Goal: Task Accomplishment & Management: Manage account settings

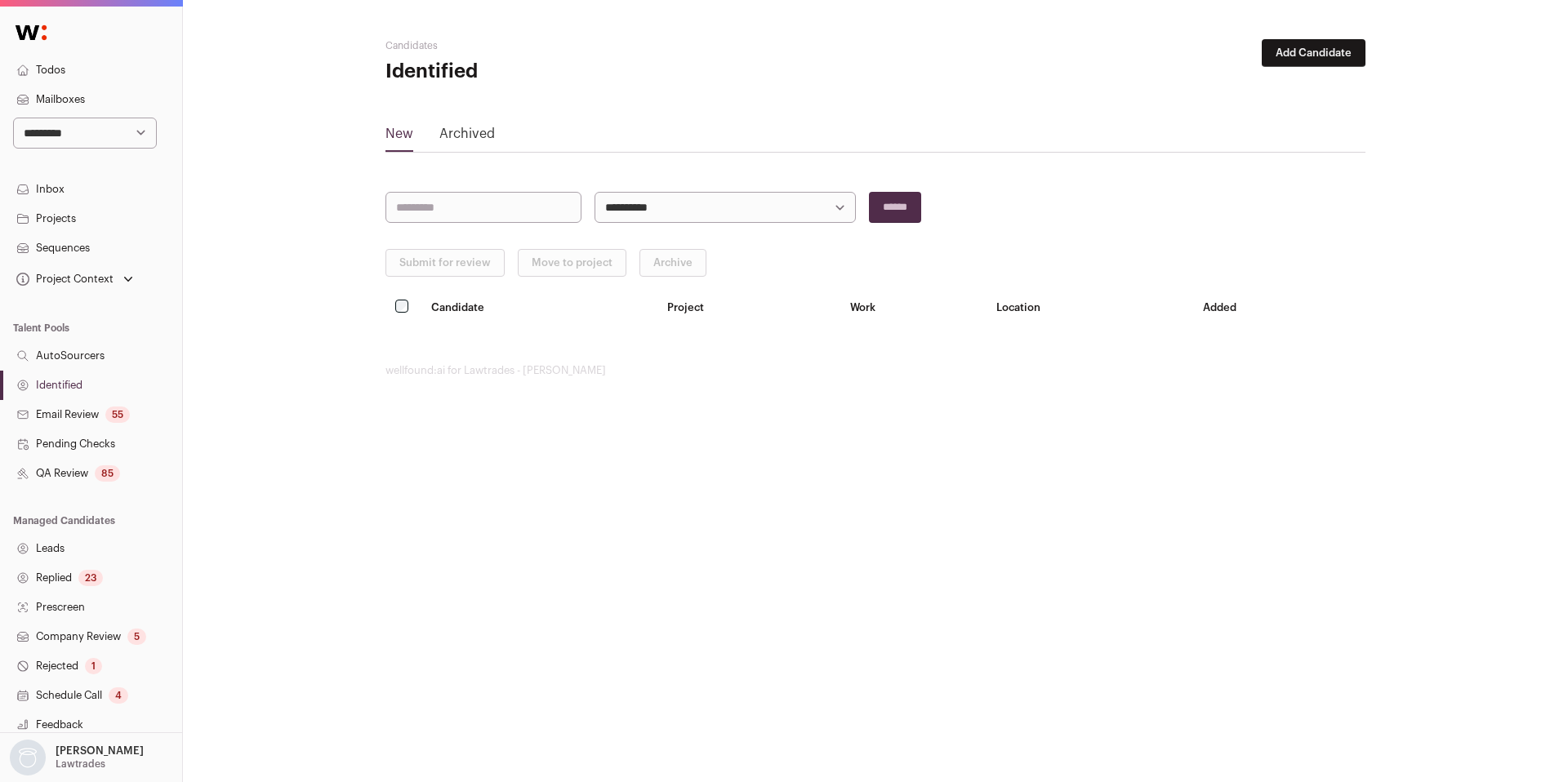
click at [114, 132] on select "**********" at bounding box center [85, 133] width 144 height 31
select select "*****"
click at [13, 118] on select "**********" at bounding box center [85, 133] width 144 height 31
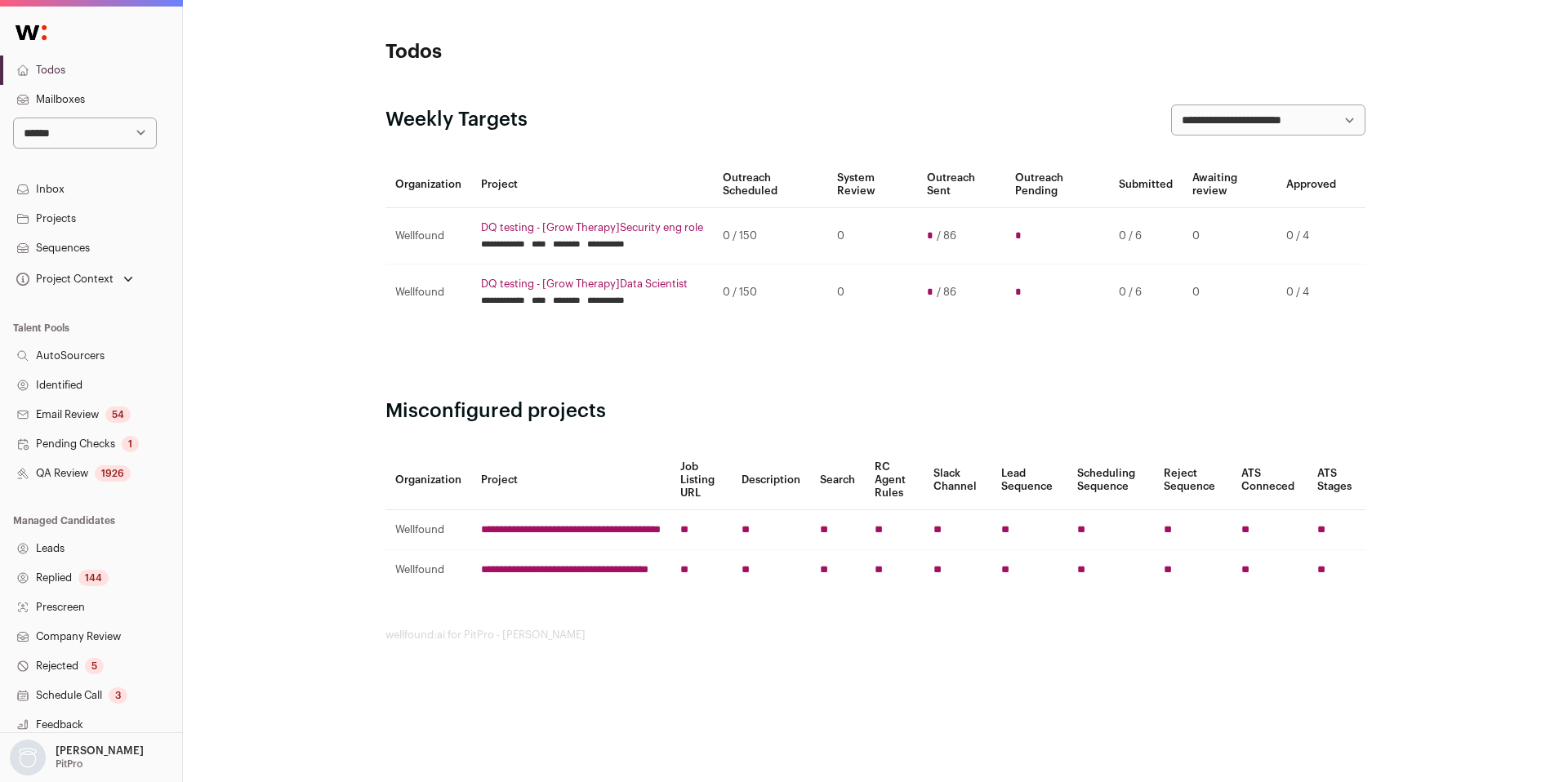
click at [99, 478] on div "1926" at bounding box center [113, 473] width 36 height 16
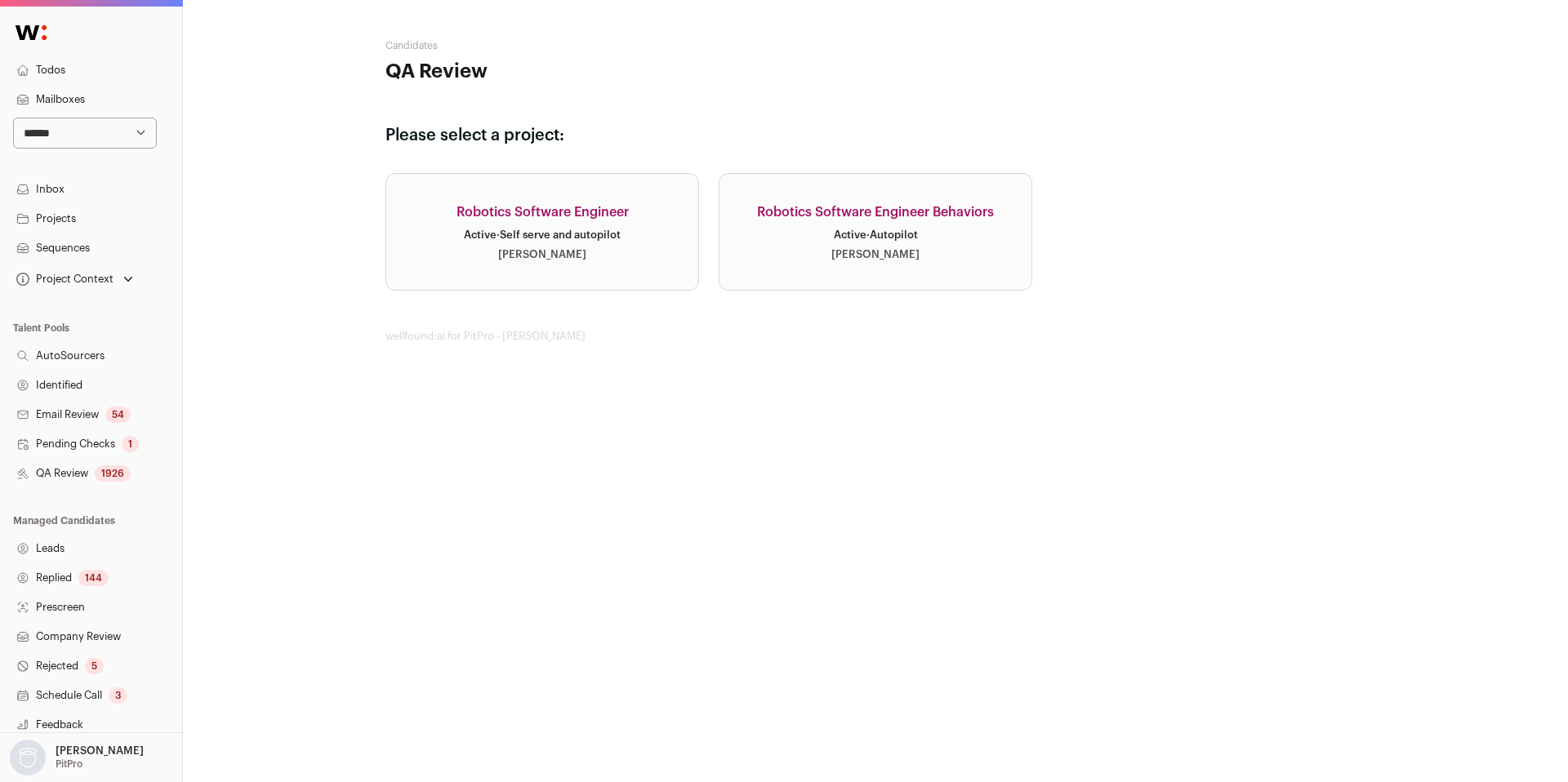
click at [72, 385] on link "Identified" at bounding box center [91, 385] width 182 height 29
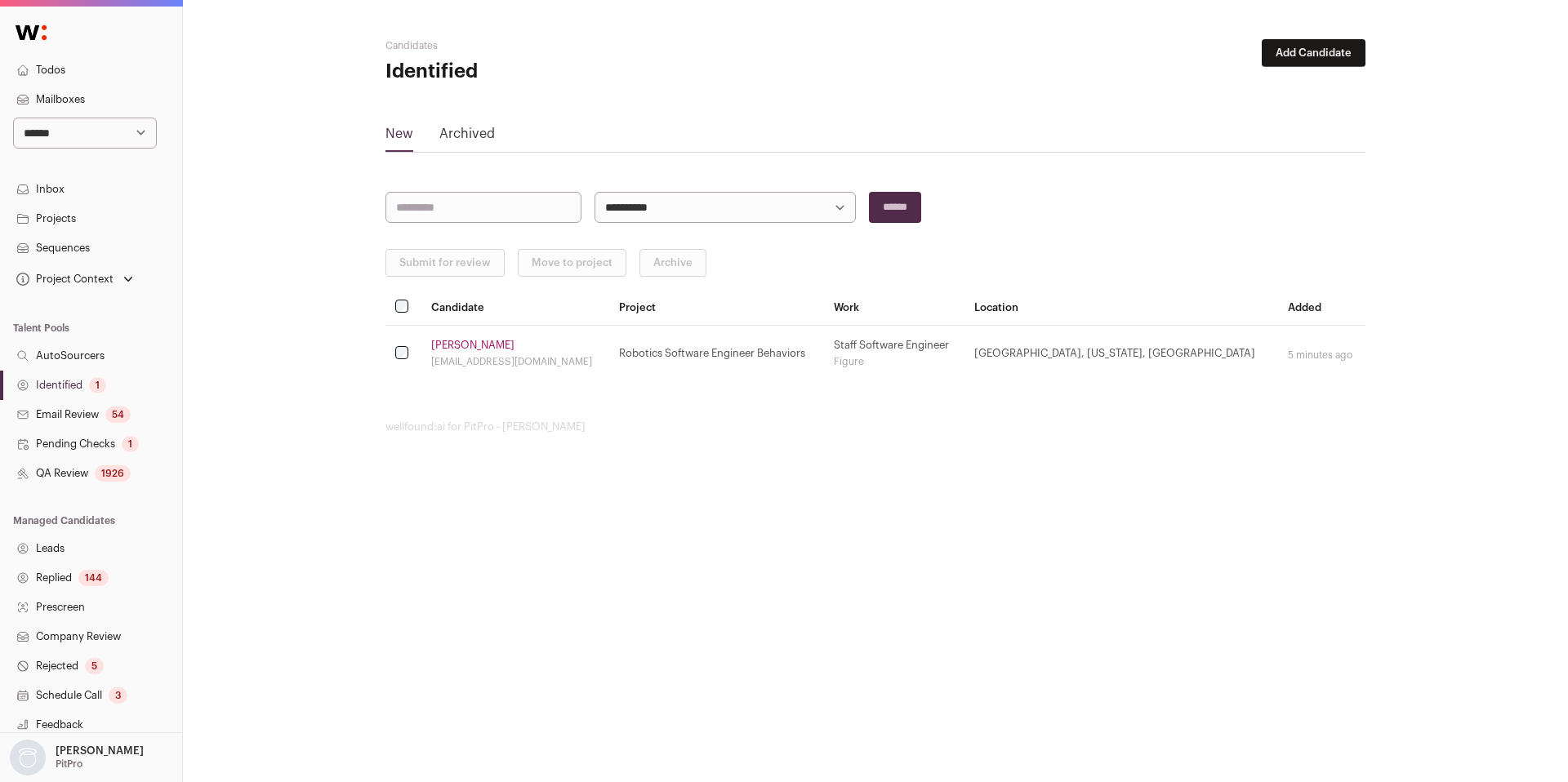
click at [62, 410] on link "Email Review 54" at bounding box center [91, 415] width 182 height 29
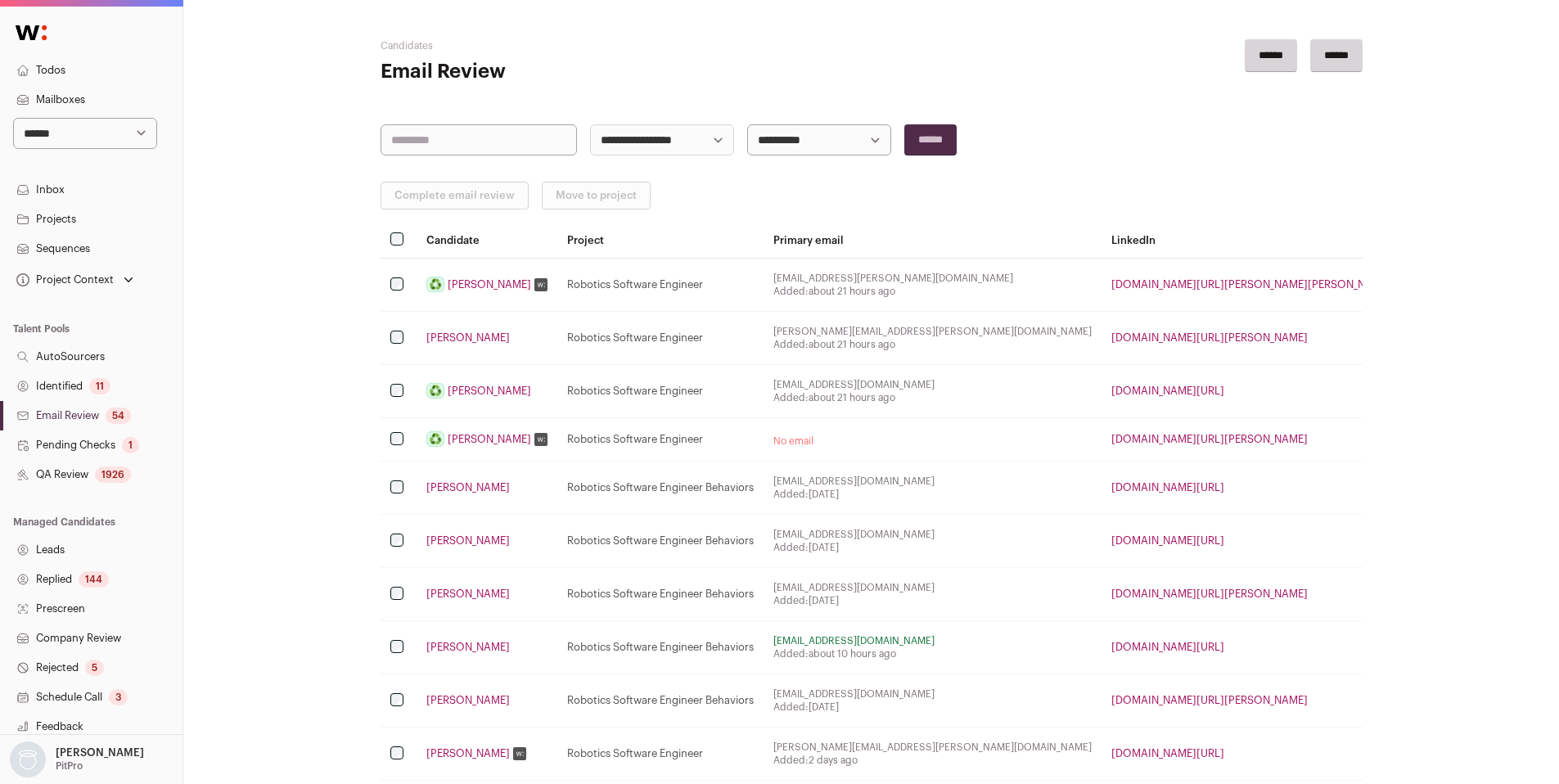
click at [81, 377] on link "Identified 11" at bounding box center [91, 386] width 182 height 29
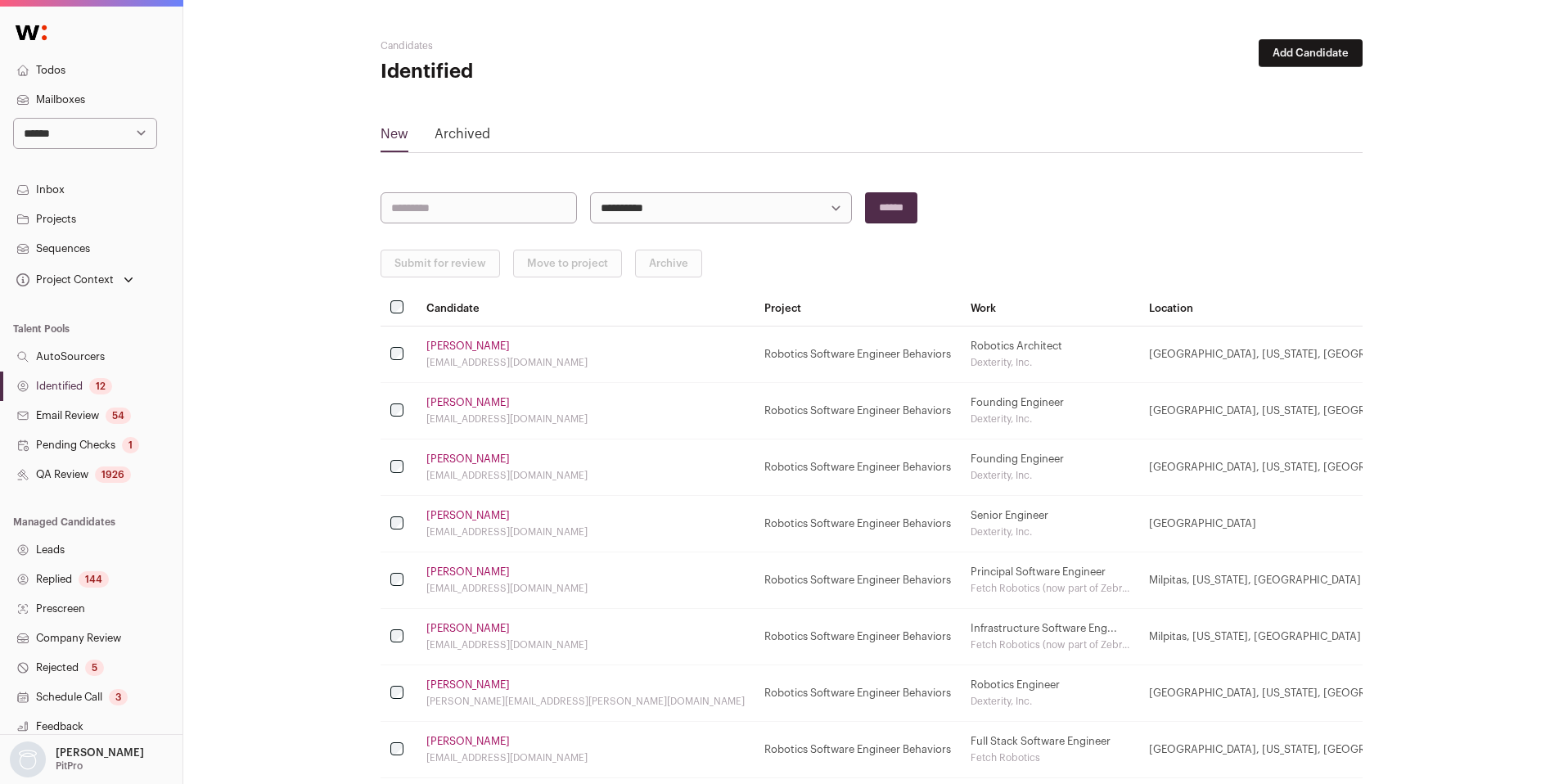
click at [67, 388] on link "Identified 12" at bounding box center [91, 386] width 182 height 29
click at [86, 376] on link "Identified 14" at bounding box center [91, 386] width 182 height 29
click at [85, 390] on link "Identified 15" at bounding box center [91, 386] width 182 height 29
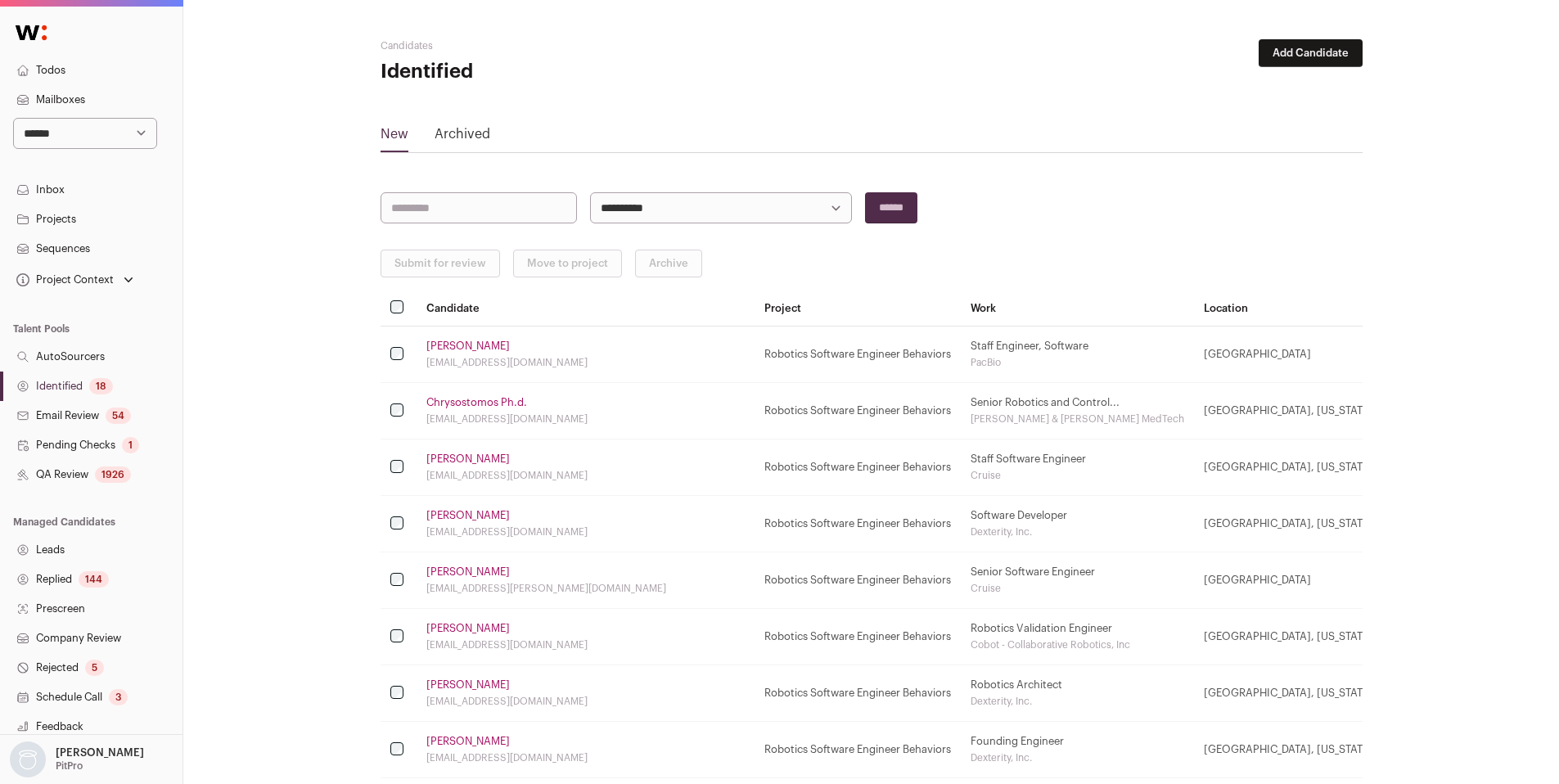
click at [84, 392] on link "Identified 18" at bounding box center [91, 386] width 182 height 29
click at [451, 342] on link "Duncan Mazza" at bounding box center [468, 346] width 83 height 13
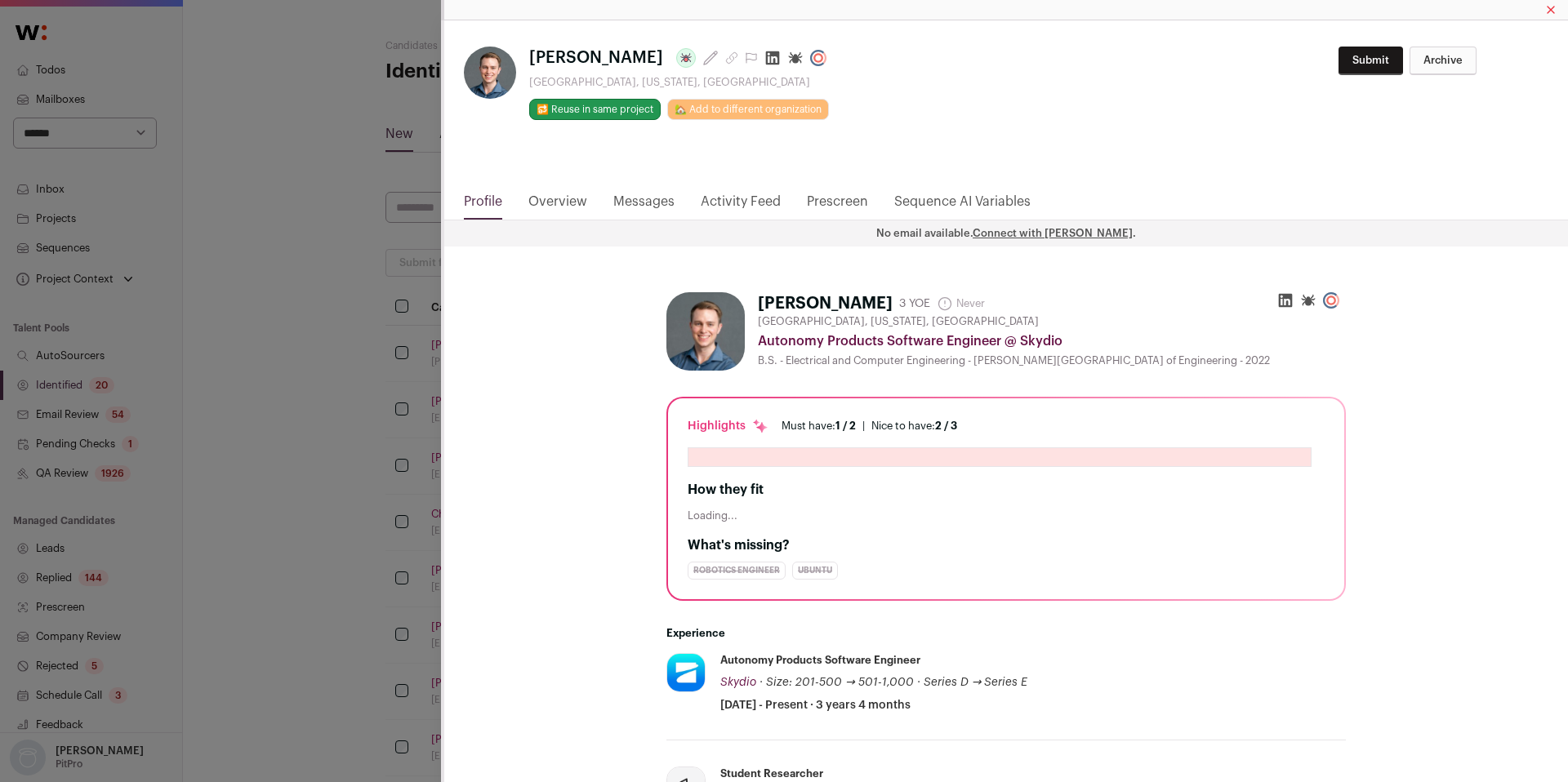
click at [766, 62] on icon "Close modal via background" at bounding box center [773, 58] width 14 height 14
click at [293, 445] on div "**********" at bounding box center [784, 391] width 1568 height 782
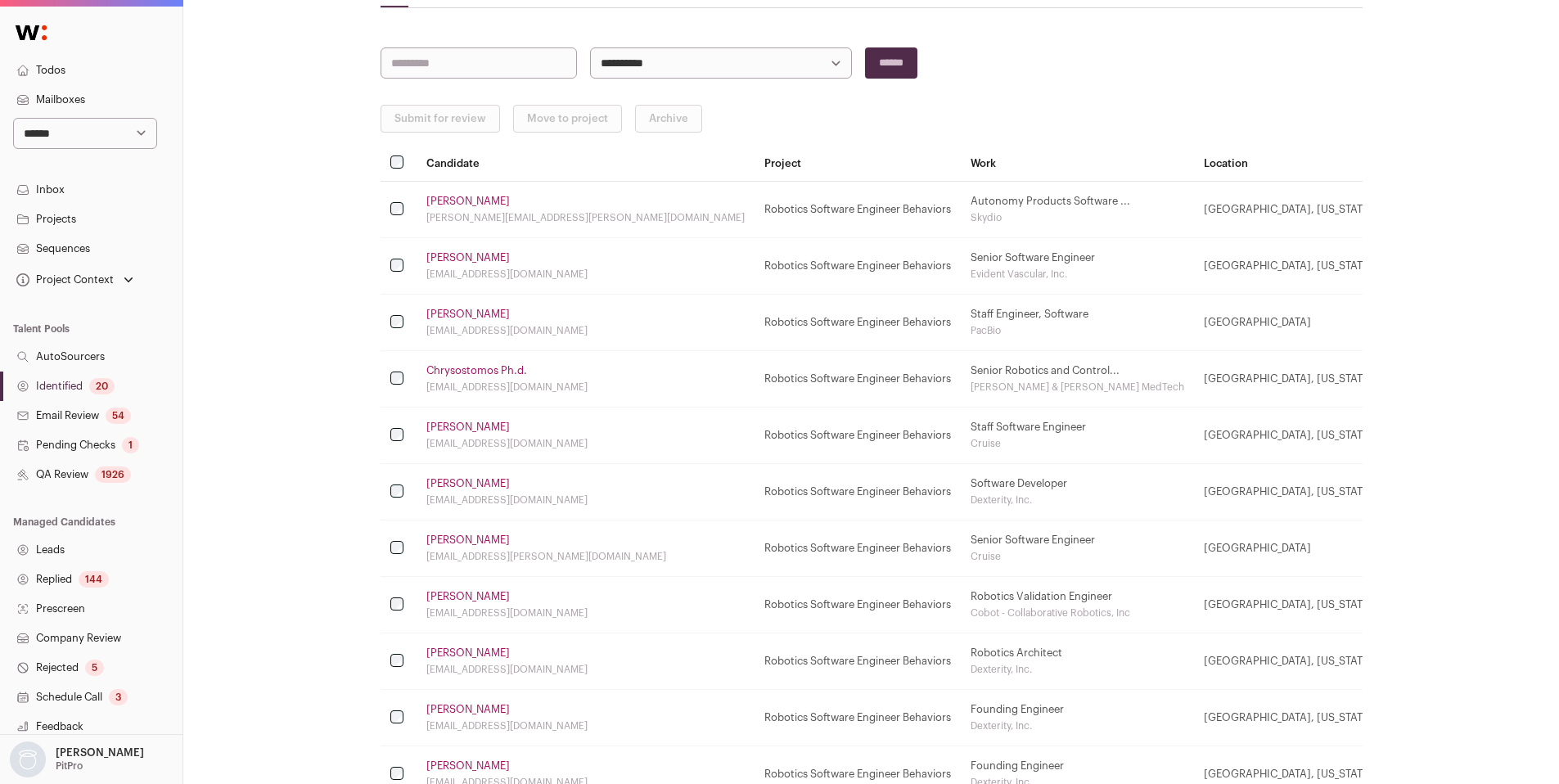
scroll to position [152, 0]
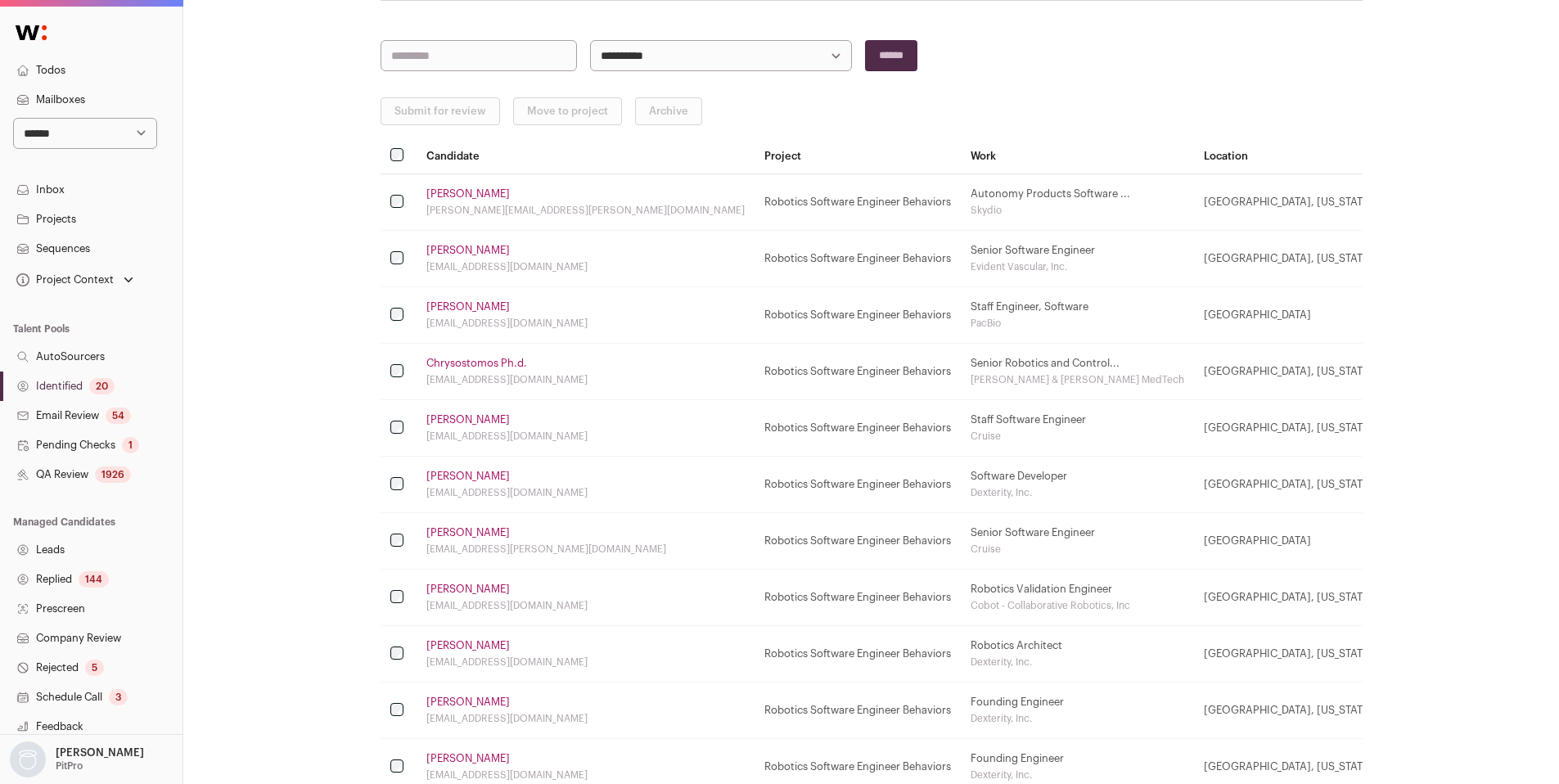
click at [467, 530] on link "Jad Hanna" at bounding box center [468, 533] width 83 height 13
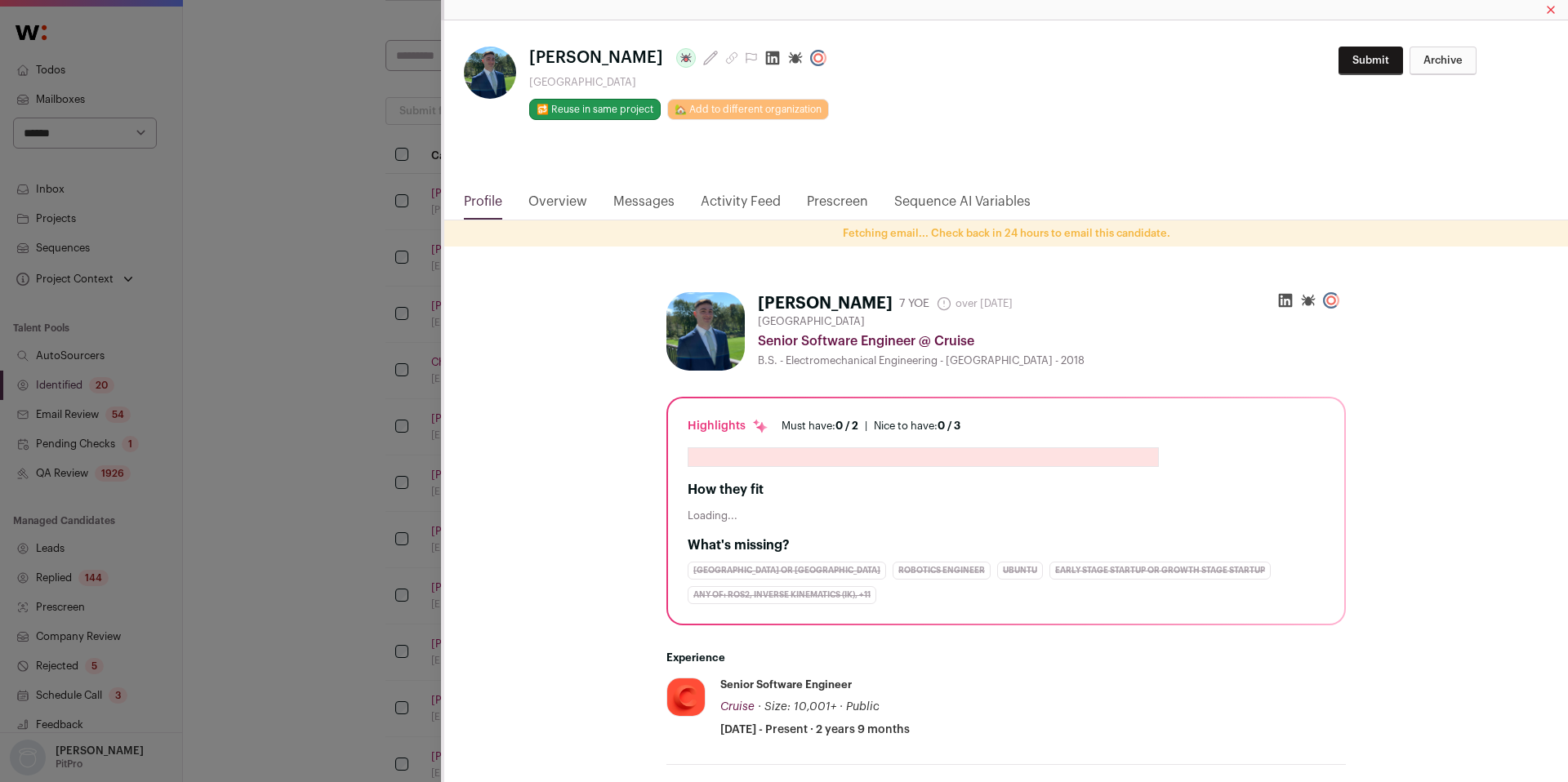
click at [766, 63] on icon "Close modal via background" at bounding box center [773, 58] width 14 height 14
click at [287, 354] on div "**********" at bounding box center [784, 391] width 1568 height 782
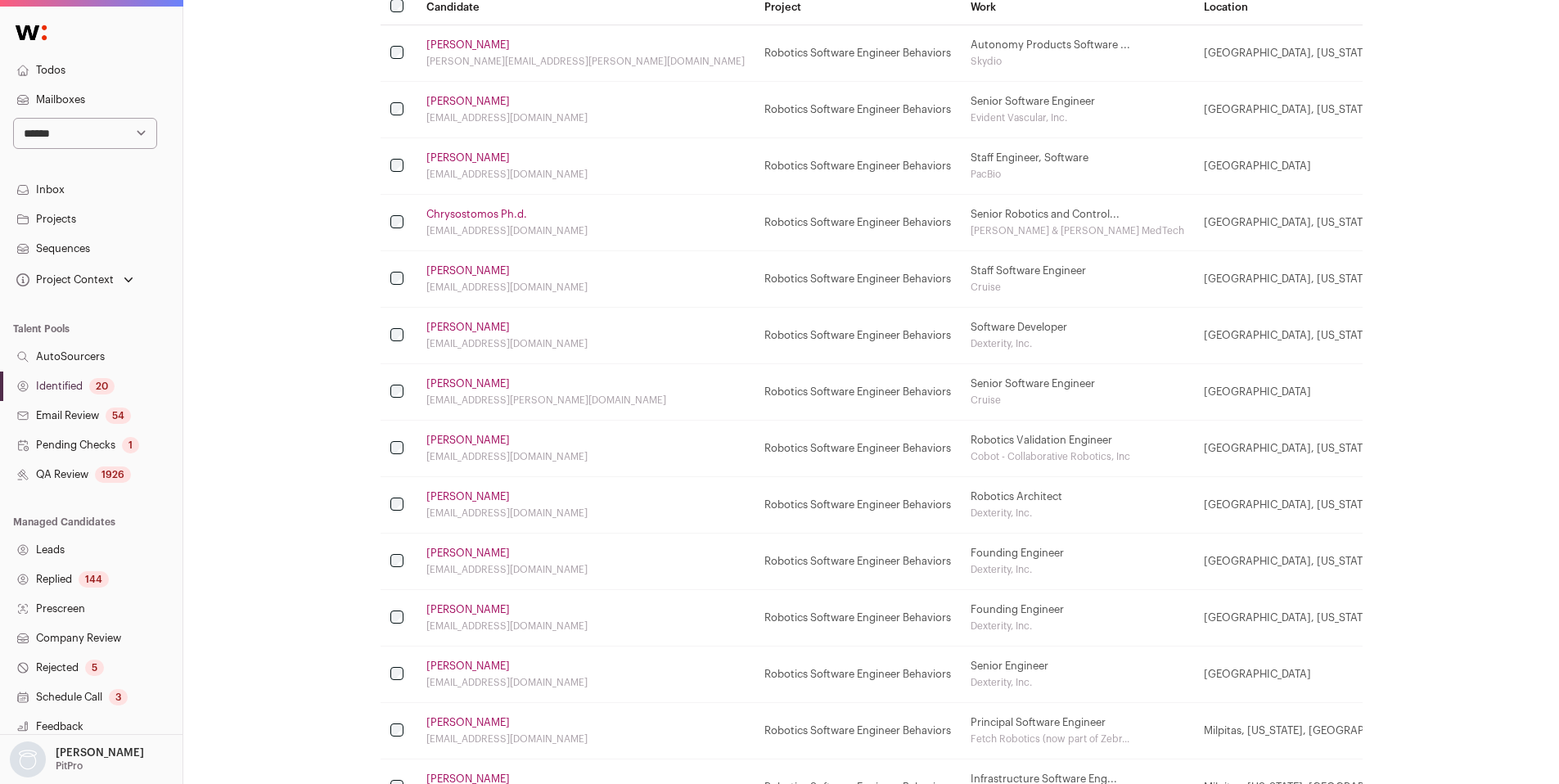
scroll to position [303, 0]
click at [465, 494] on link "Bob Holmberg" at bounding box center [468, 495] width 83 height 13
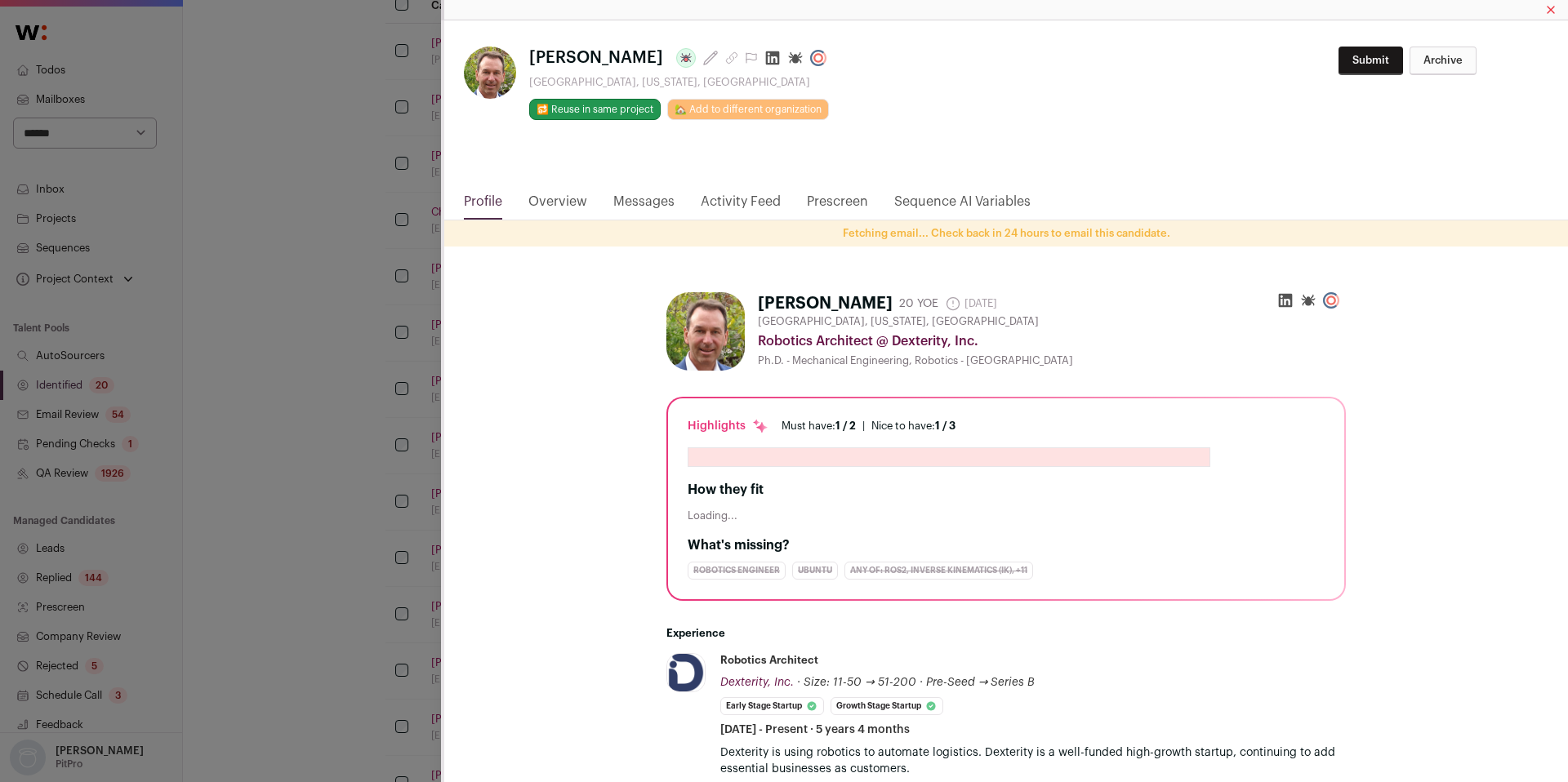
click at [764, 58] on icon "Close modal via background" at bounding box center [773, 58] width 16 height 16
click at [254, 413] on div "Bob Holmberg Last update: 25 days ago Mountain View, California, United States …" at bounding box center [784, 391] width 1568 height 782
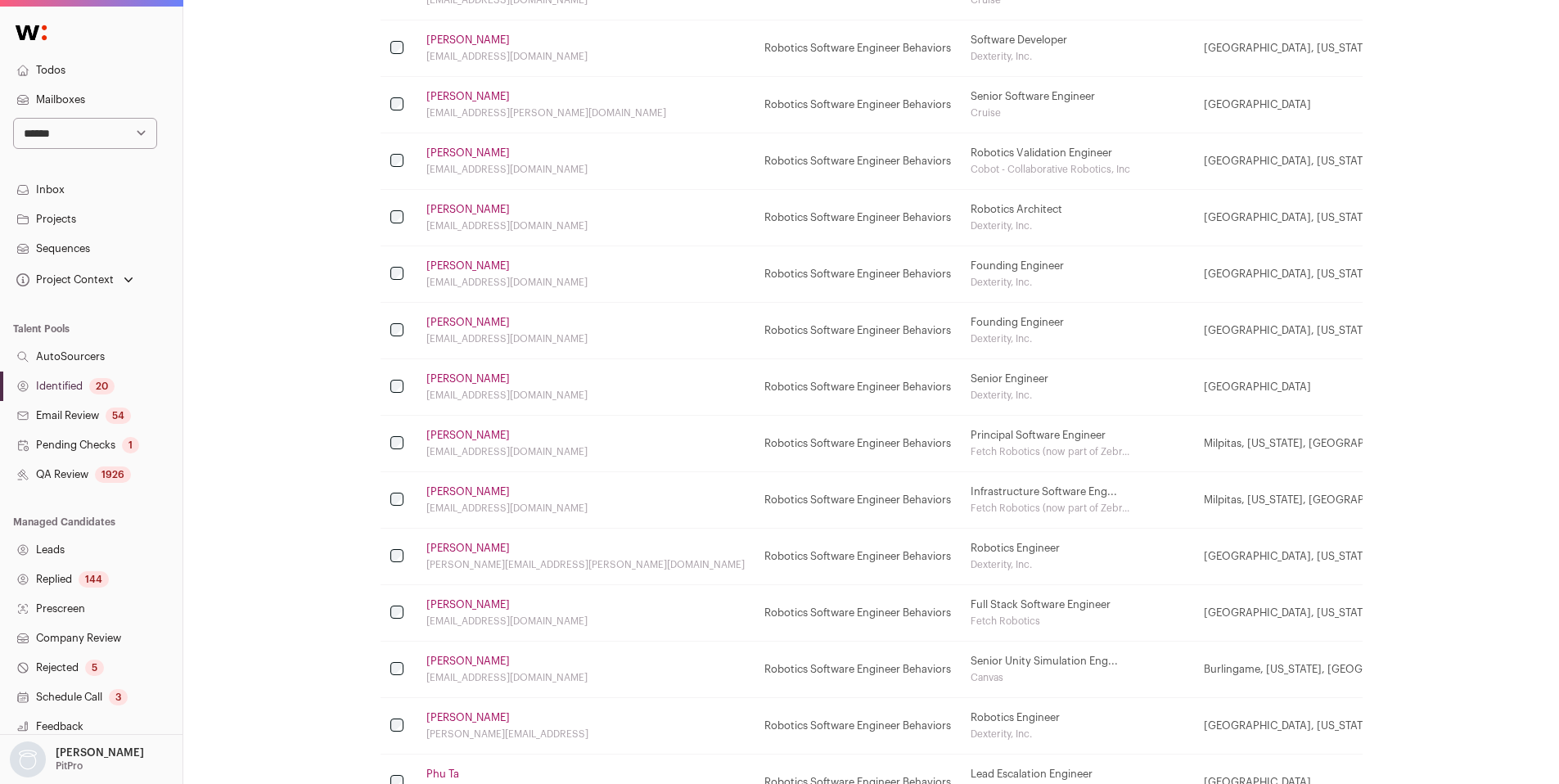
scroll to position [602, 0]
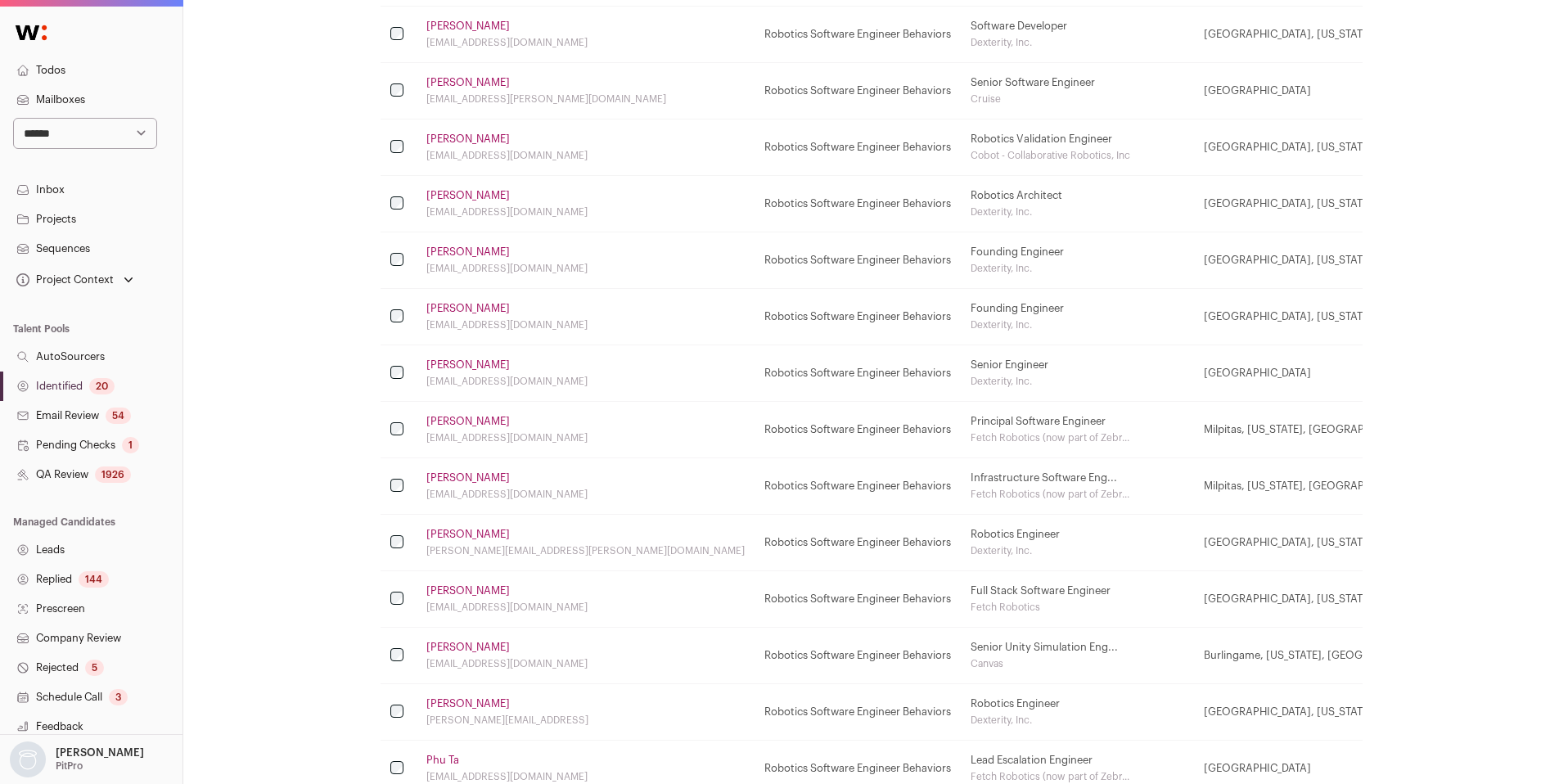
click at [453, 538] on link "Avery Y." at bounding box center [468, 534] width 83 height 13
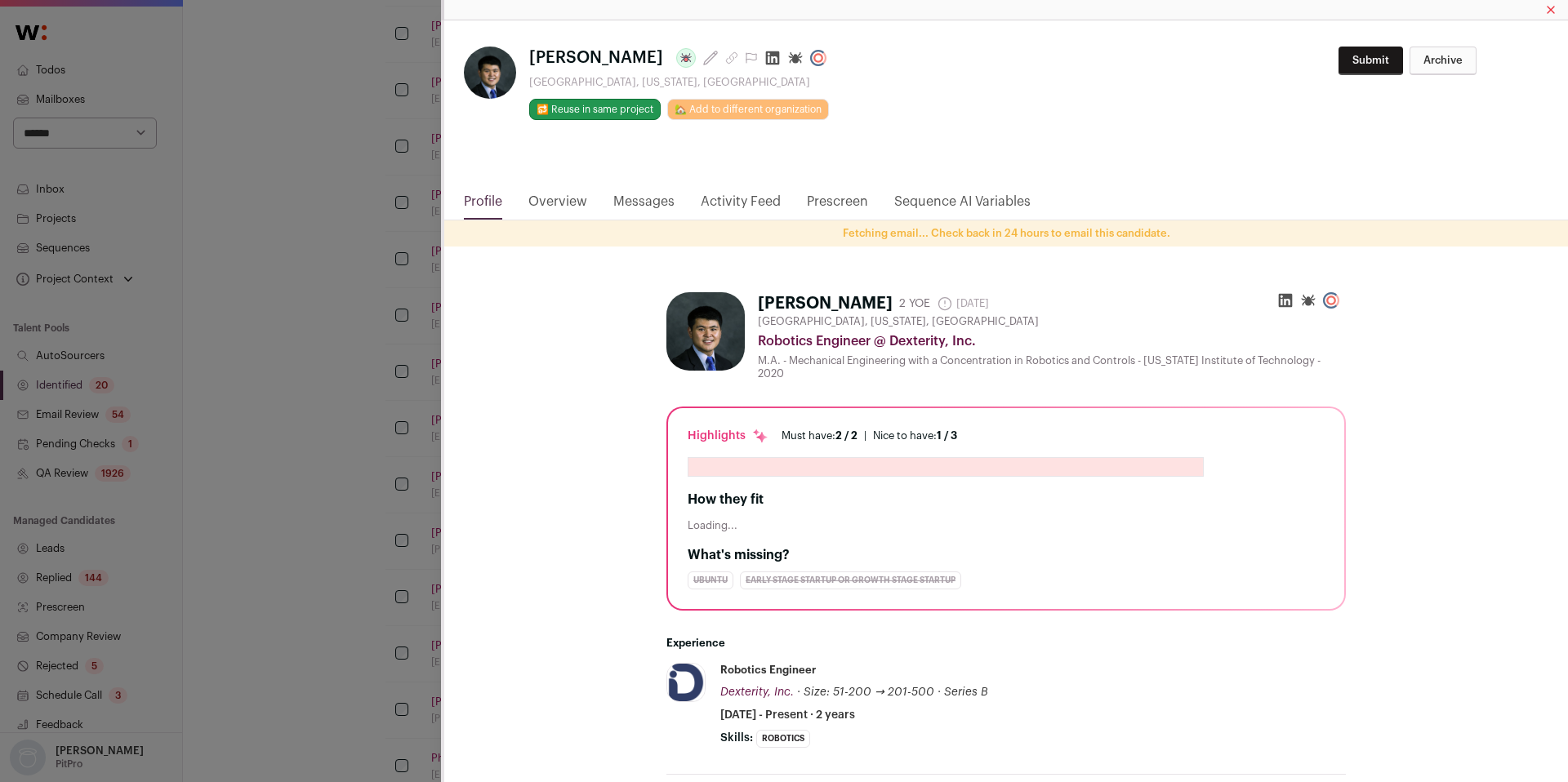
click at [766, 63] on icon "Close modal via background" at bounding box center [773, 58] width 14 height 14
click at [242, 442] on div "**********" at bounding box center [784, 391] width 1568 height 782
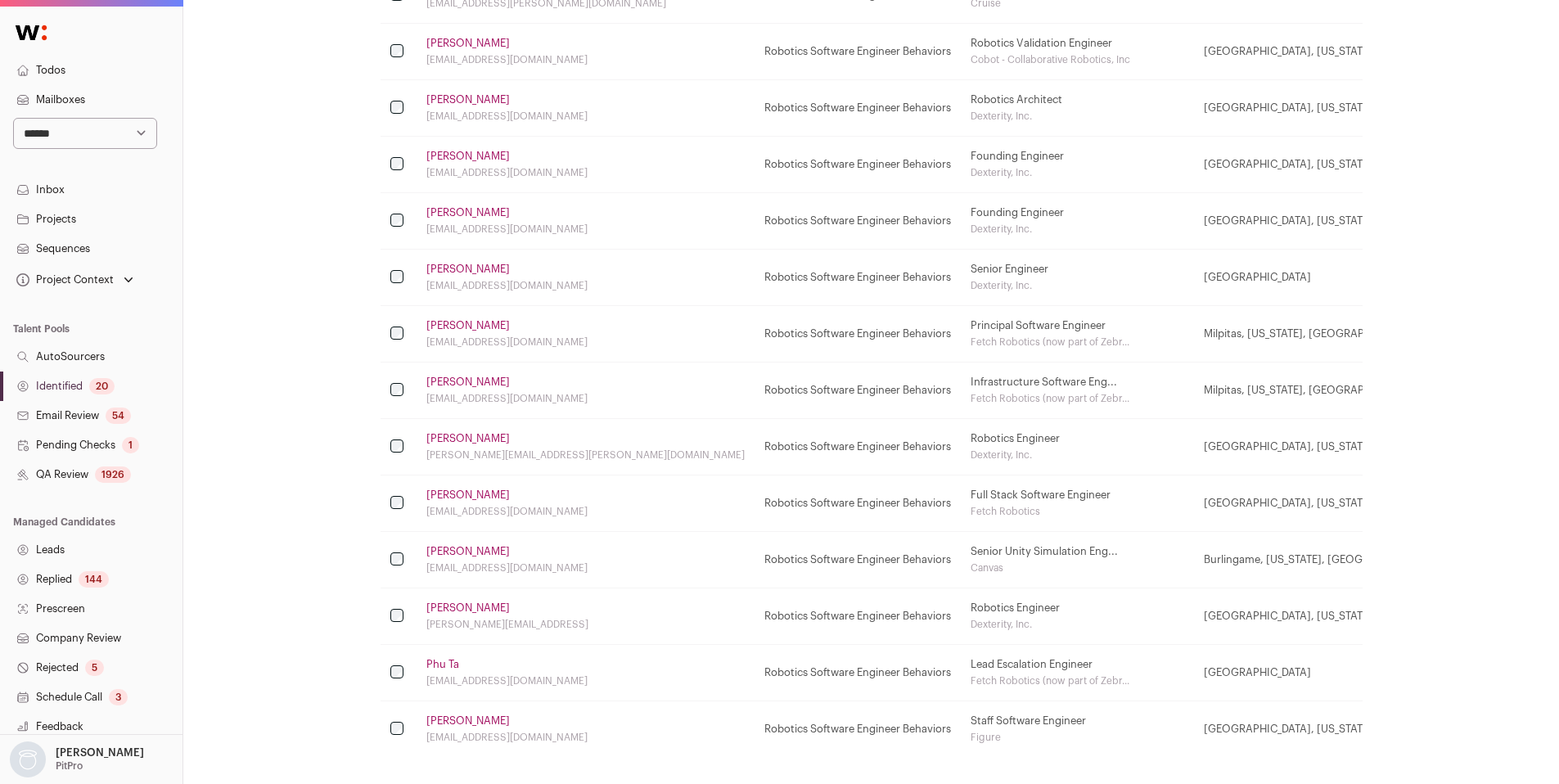
scroll to position [754, 0]
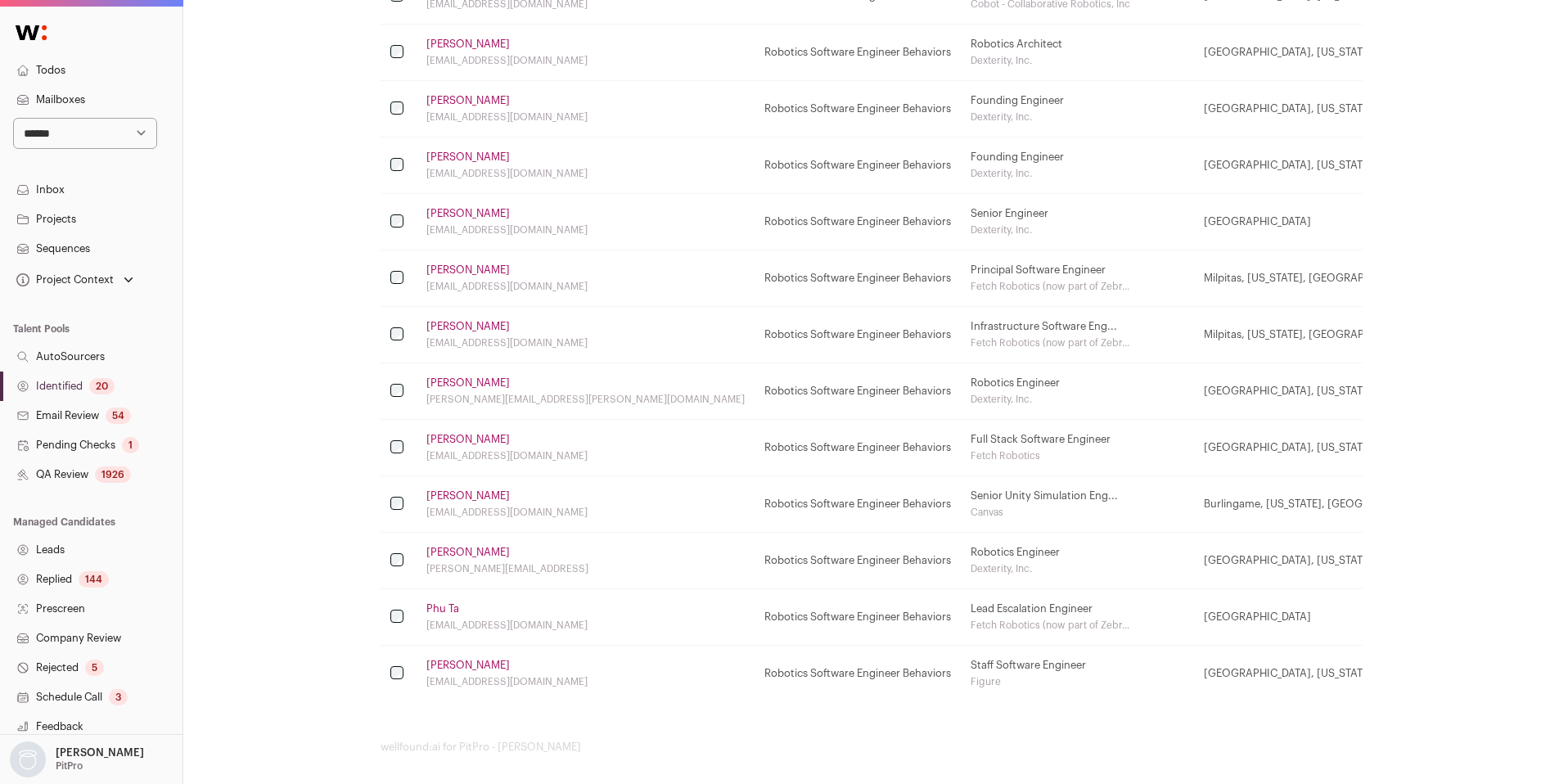
click at [471, 556] on link "Shengjie Lin" at bounding box center [468, 552] width 83 height 13
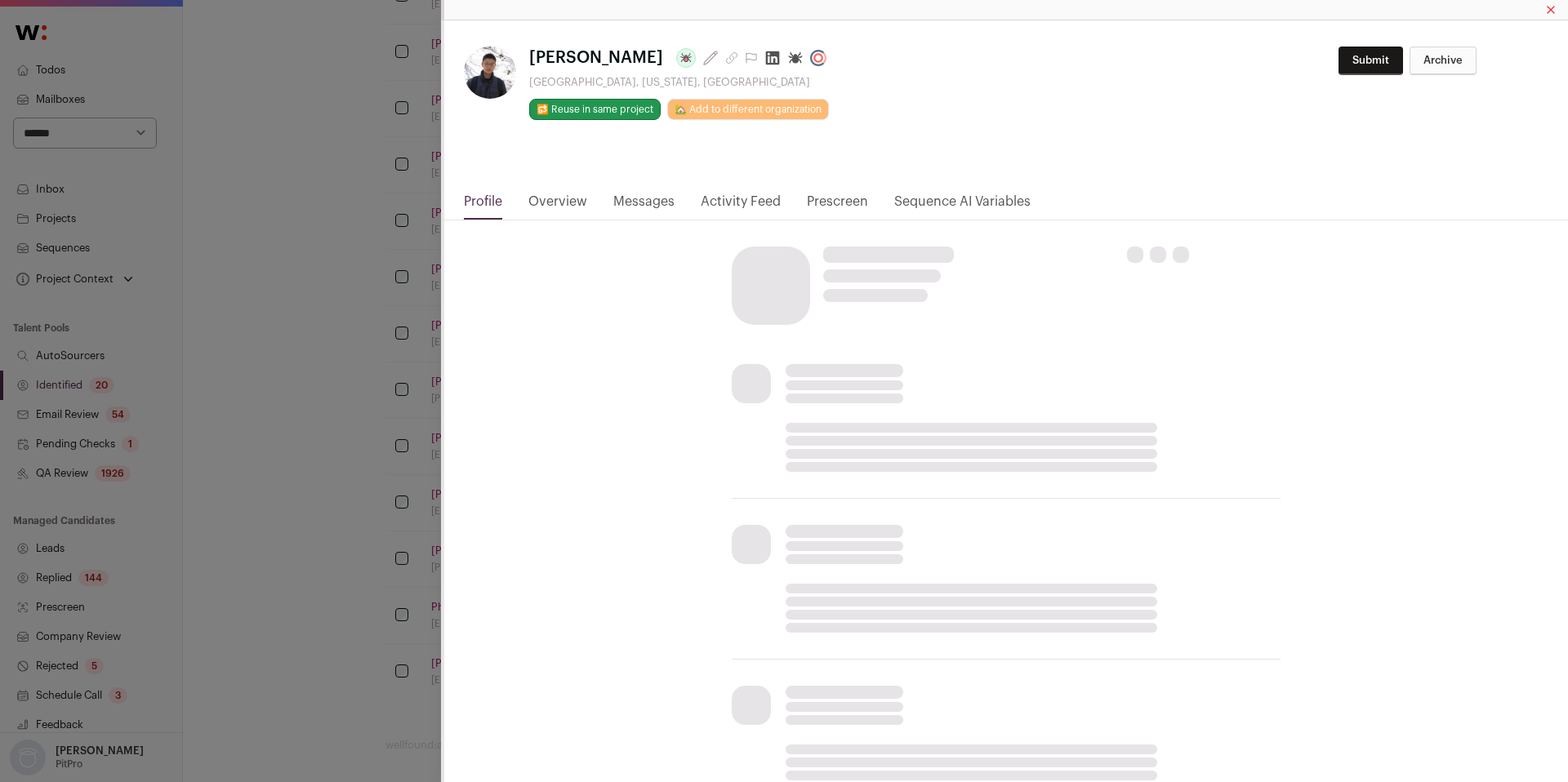
click at [733, 60] on html "**********" at bounding box center [784, 20] width 1568 height 1543
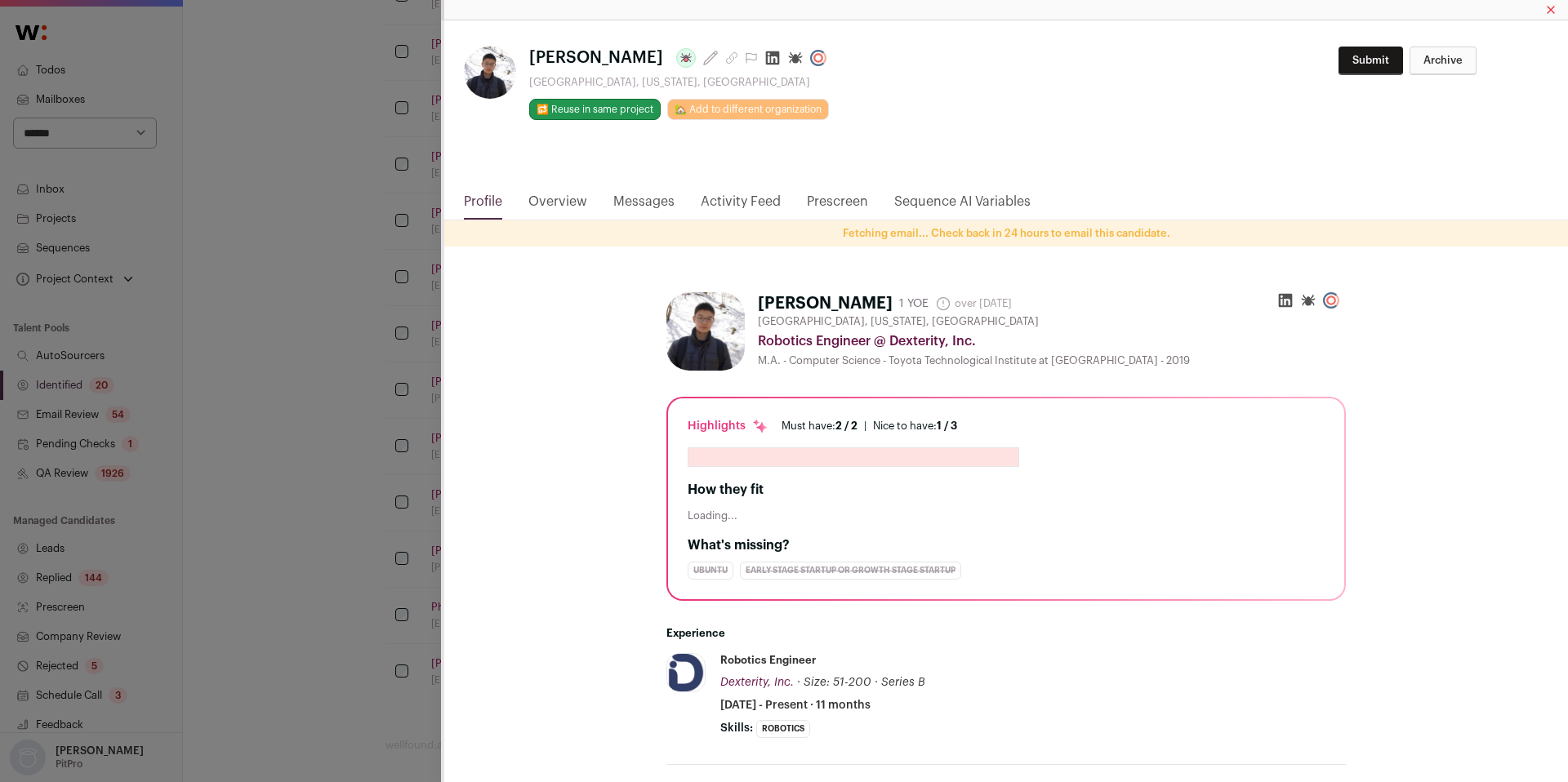
click at [764, 60] on icon "Close modal via background" at bounding box center [773, 58] width 16 height 16
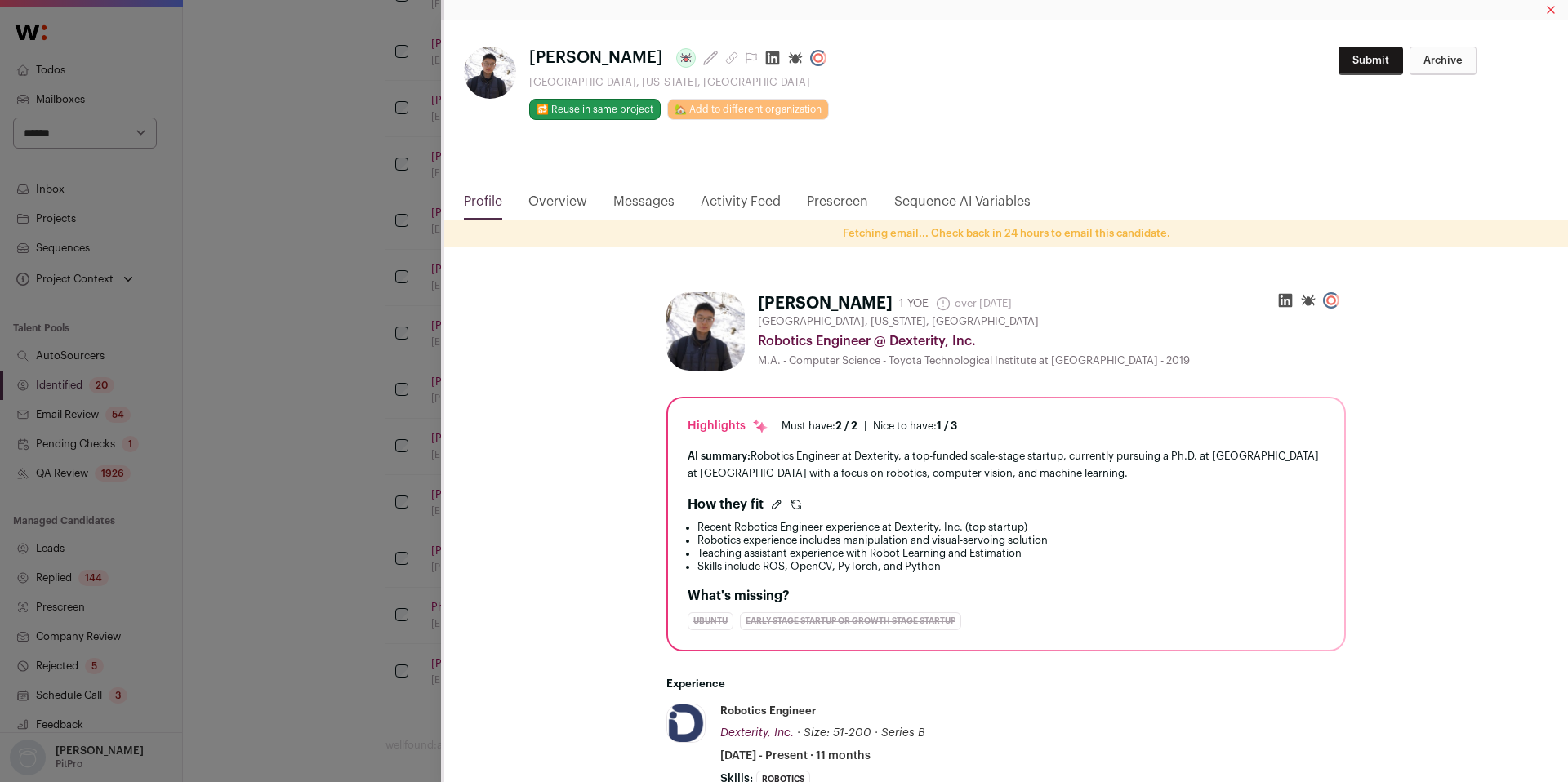
click at [245, 202] on div "Shengjie Lin Last update: 11 days ago Redwood City, California, United States 🔂…" at bounding box center [784, 391] width 1568 height 782
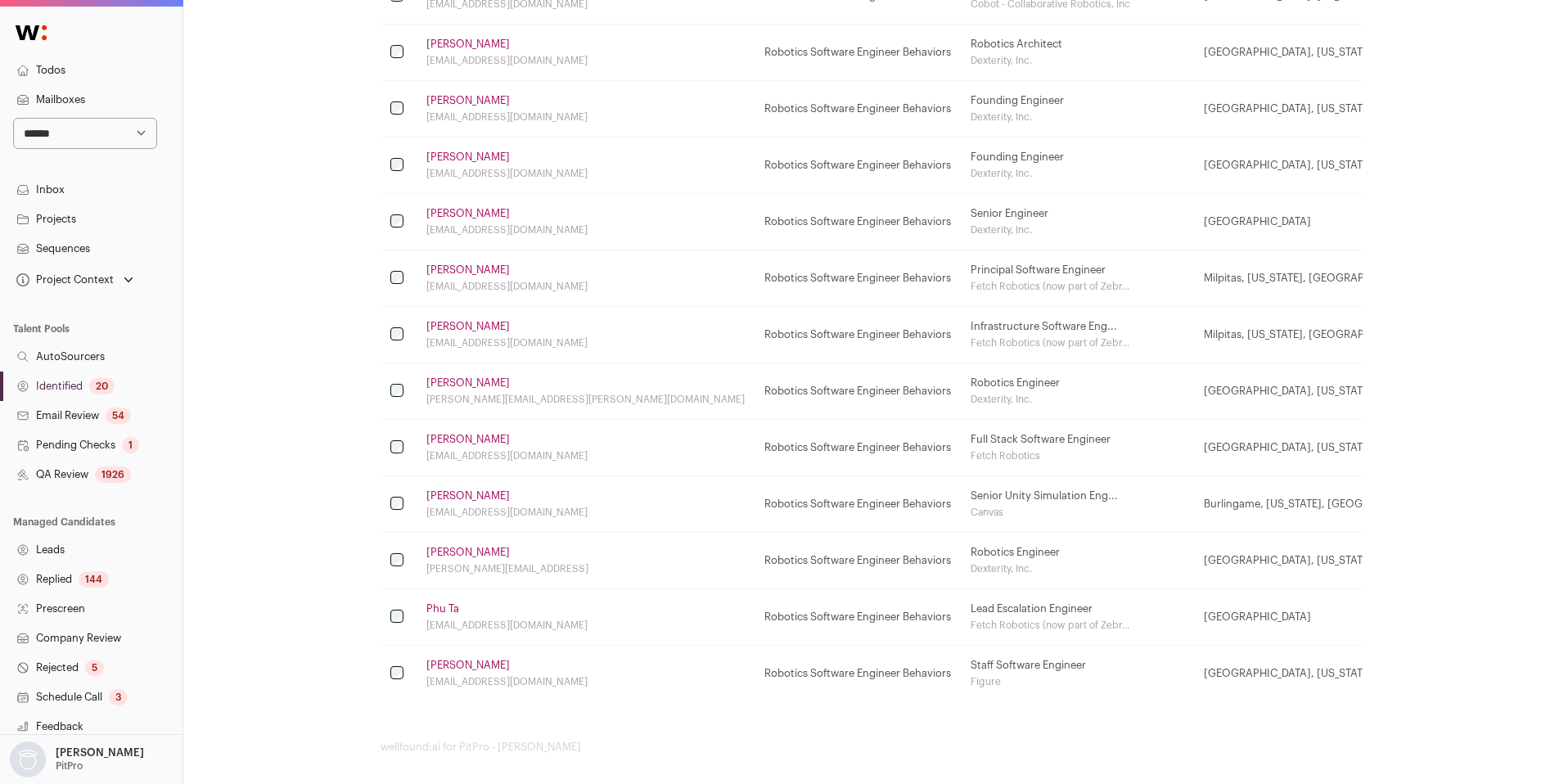
click at [62, 385] on link "Identified 20" at bounding box center [91, 386] width 182 height 29
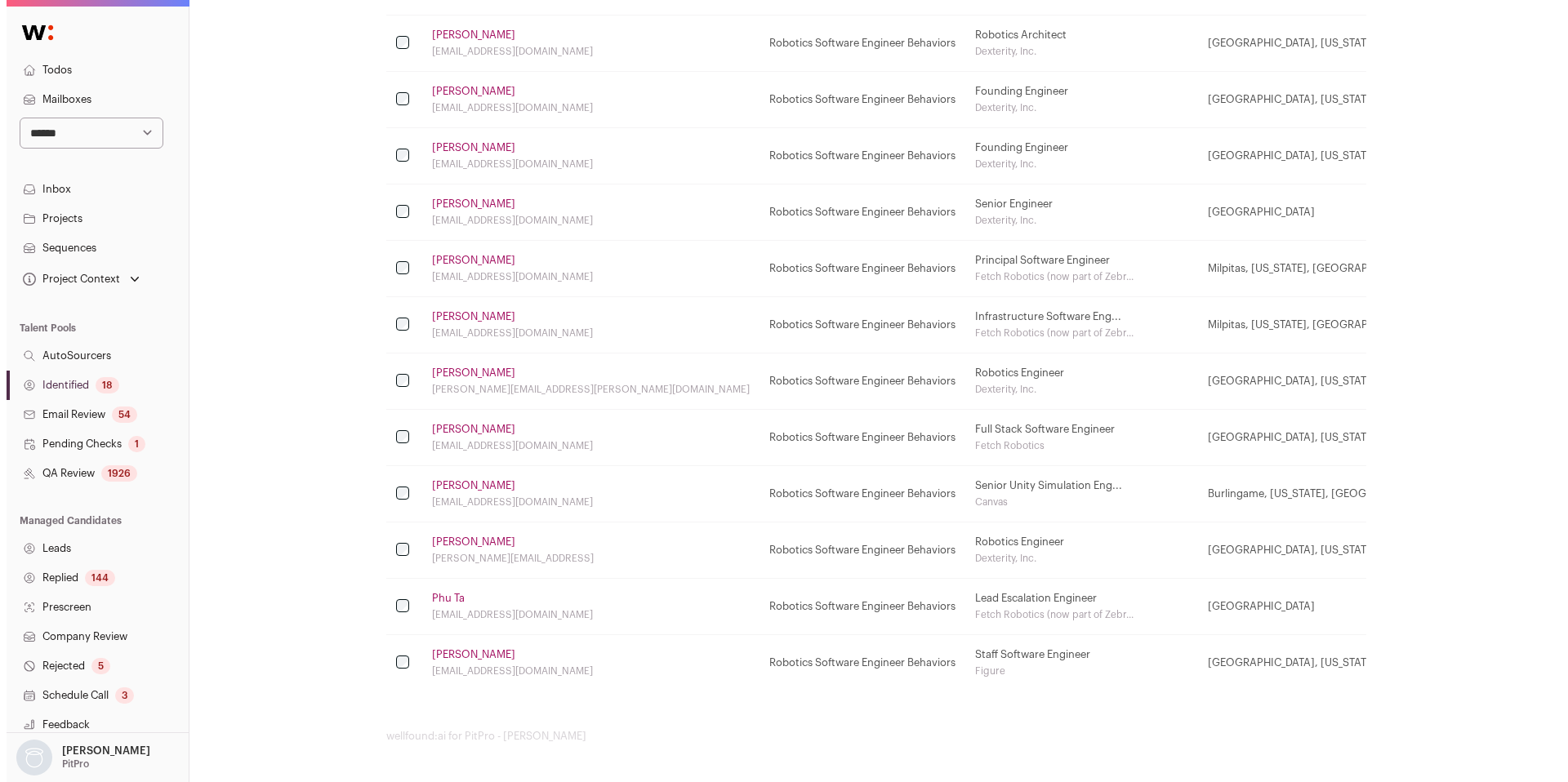
scroll to position [0, 0]
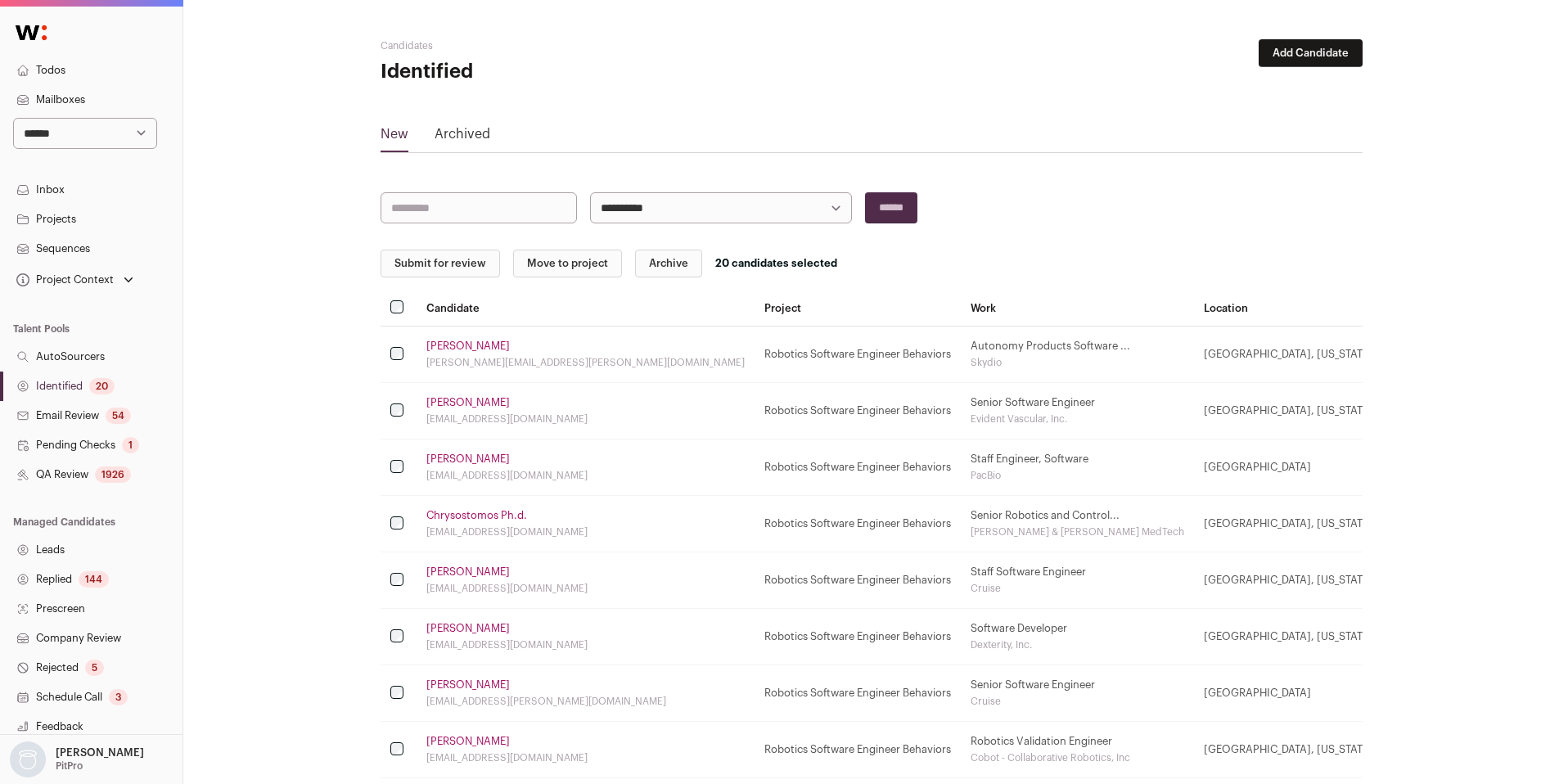
click at [452, 252] on button "Submit for review" at bounding box center [440, 264] width 119 height 28
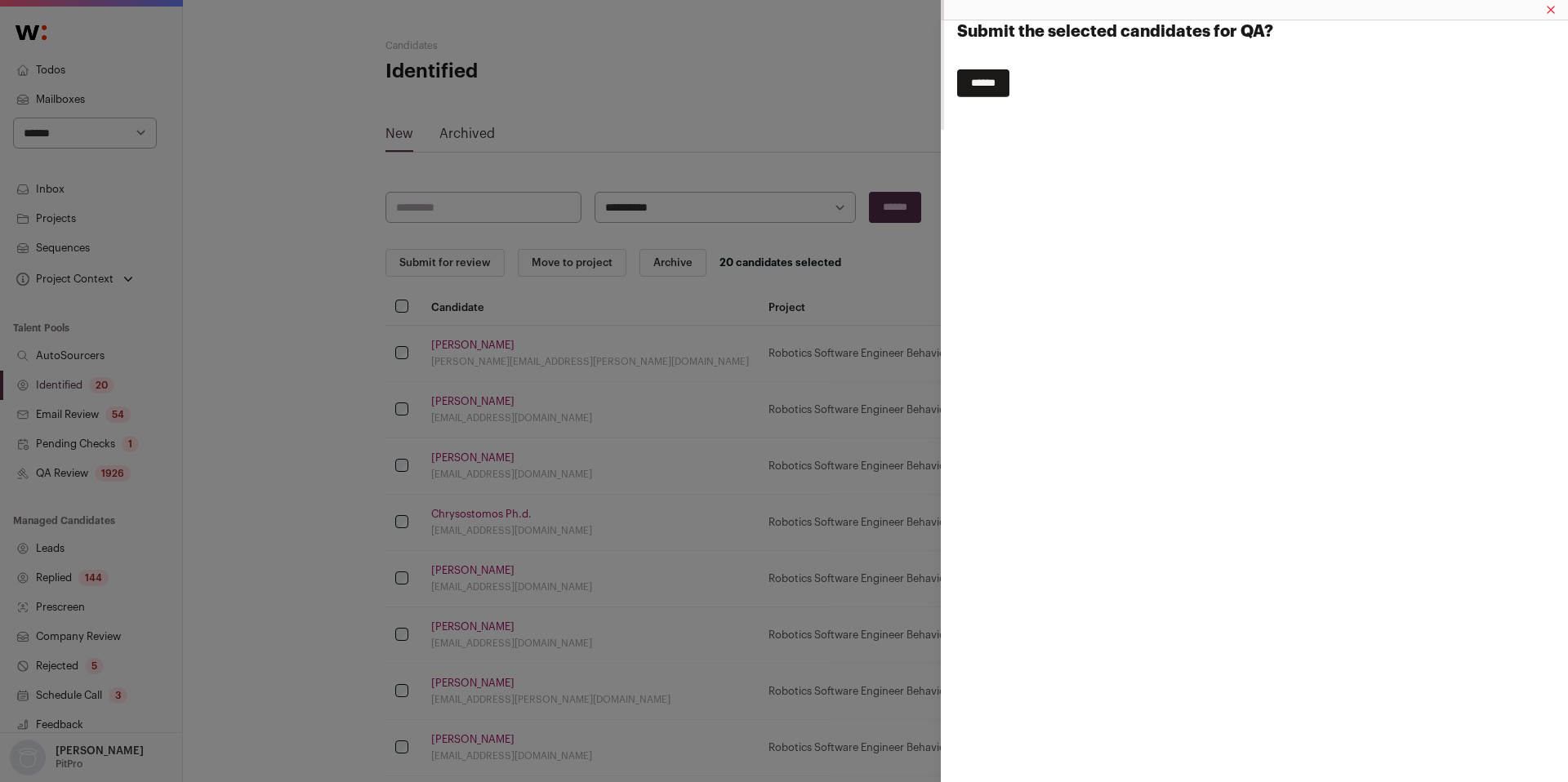
click at [1004, 89] on input "******" at bounding box center [983, 83] width 52 height 28
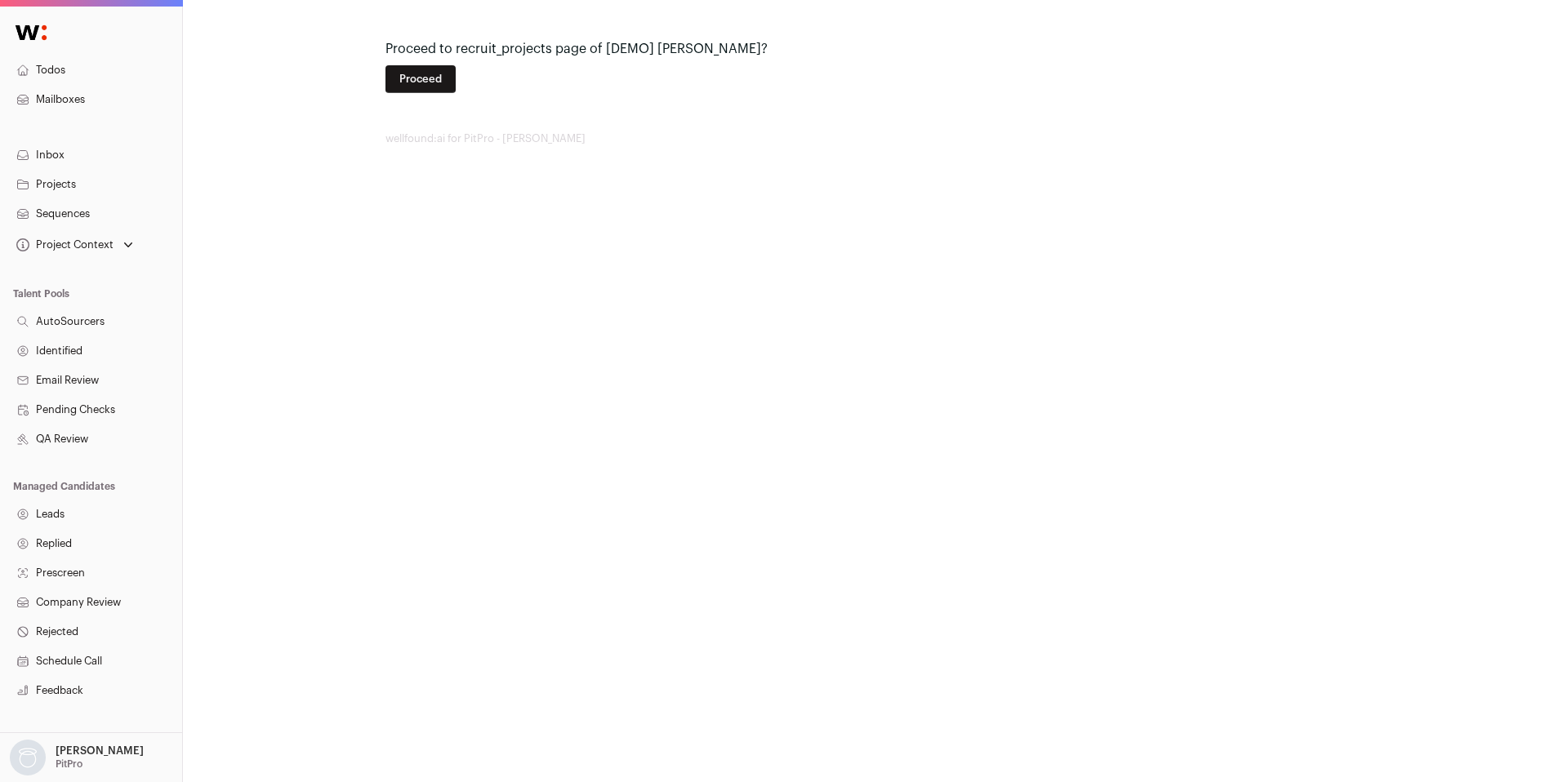
click at [381, 77] on div "Proceed to recruit_projects page of [DEMO] [PERSON_NAME]? Proceed Projects Sequ…" at bounding box center [875, 92] width 1385 height 184
click at [460, 88] on form "Proceed" at bounding box center [875, 76] width 980 height 34
click at [440, 82] on button "Proceed" at bounding box center [421, 79] width 70 height 28
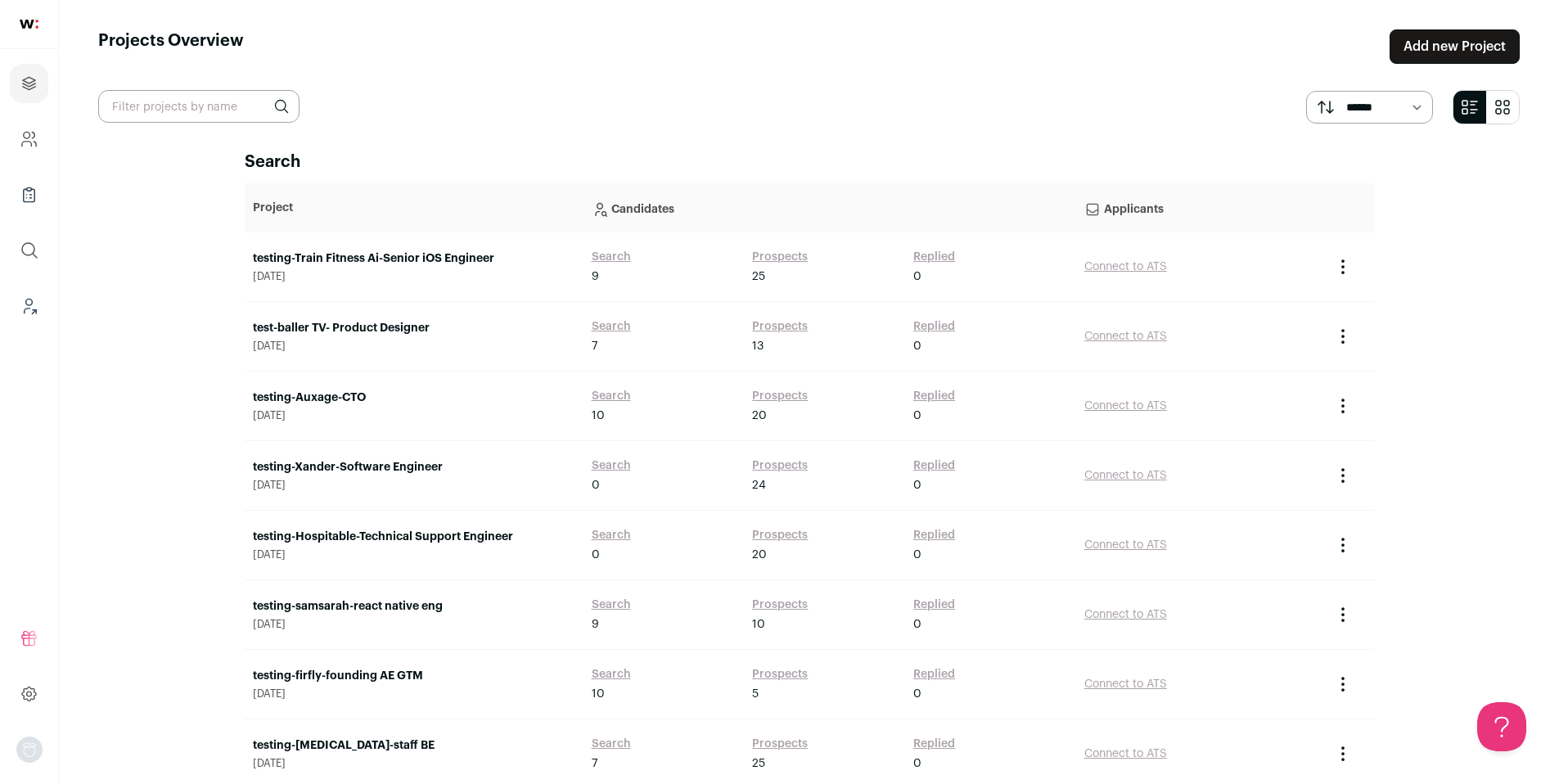
click at [382, 326] on link "test-baller TV- Product Designer" at bounding box center [414, 328] width 322 height 16
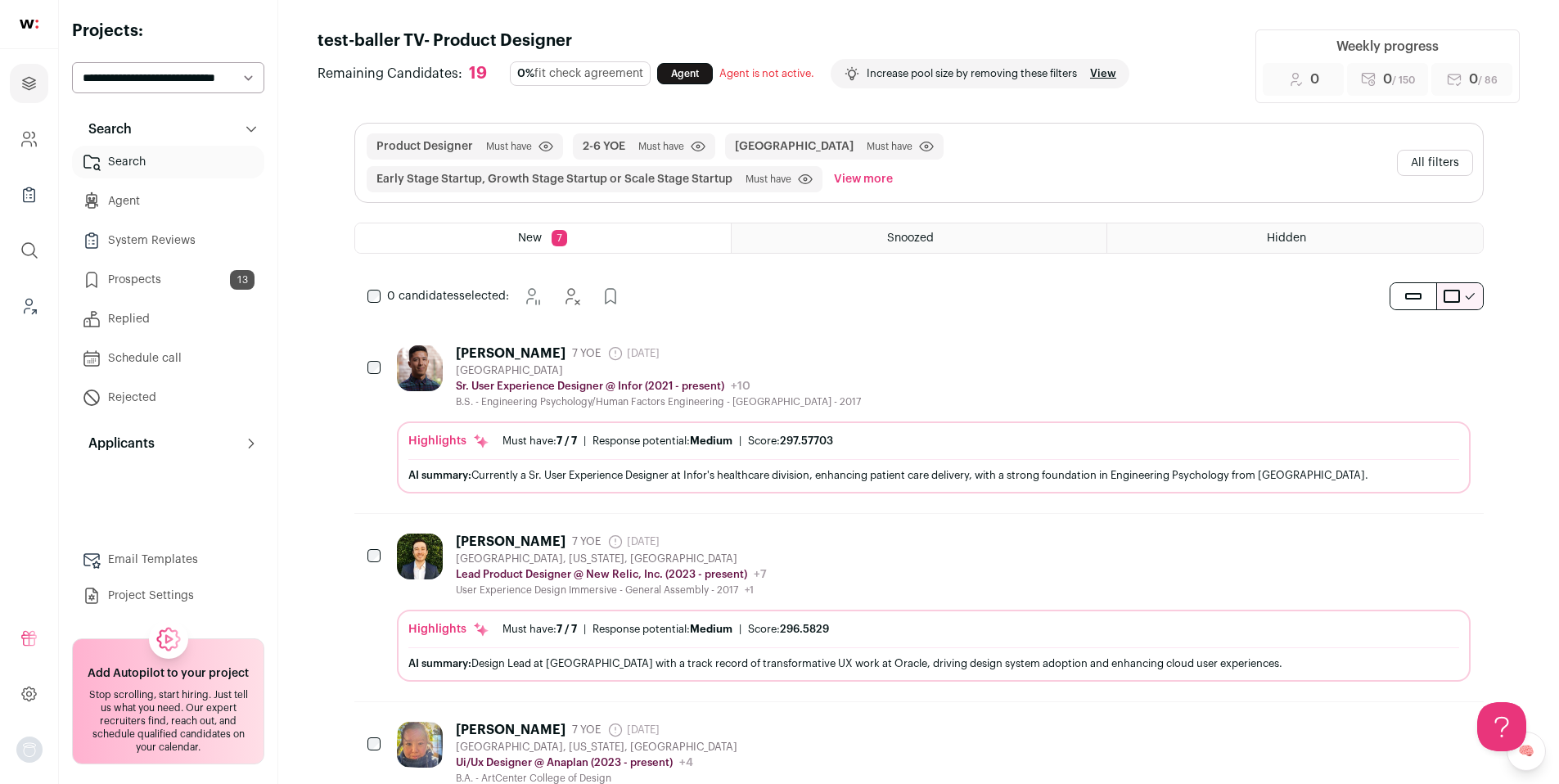
click at [210, 270] on link "Prospects 13" at bounding box center [168, 280] width 192 height 33
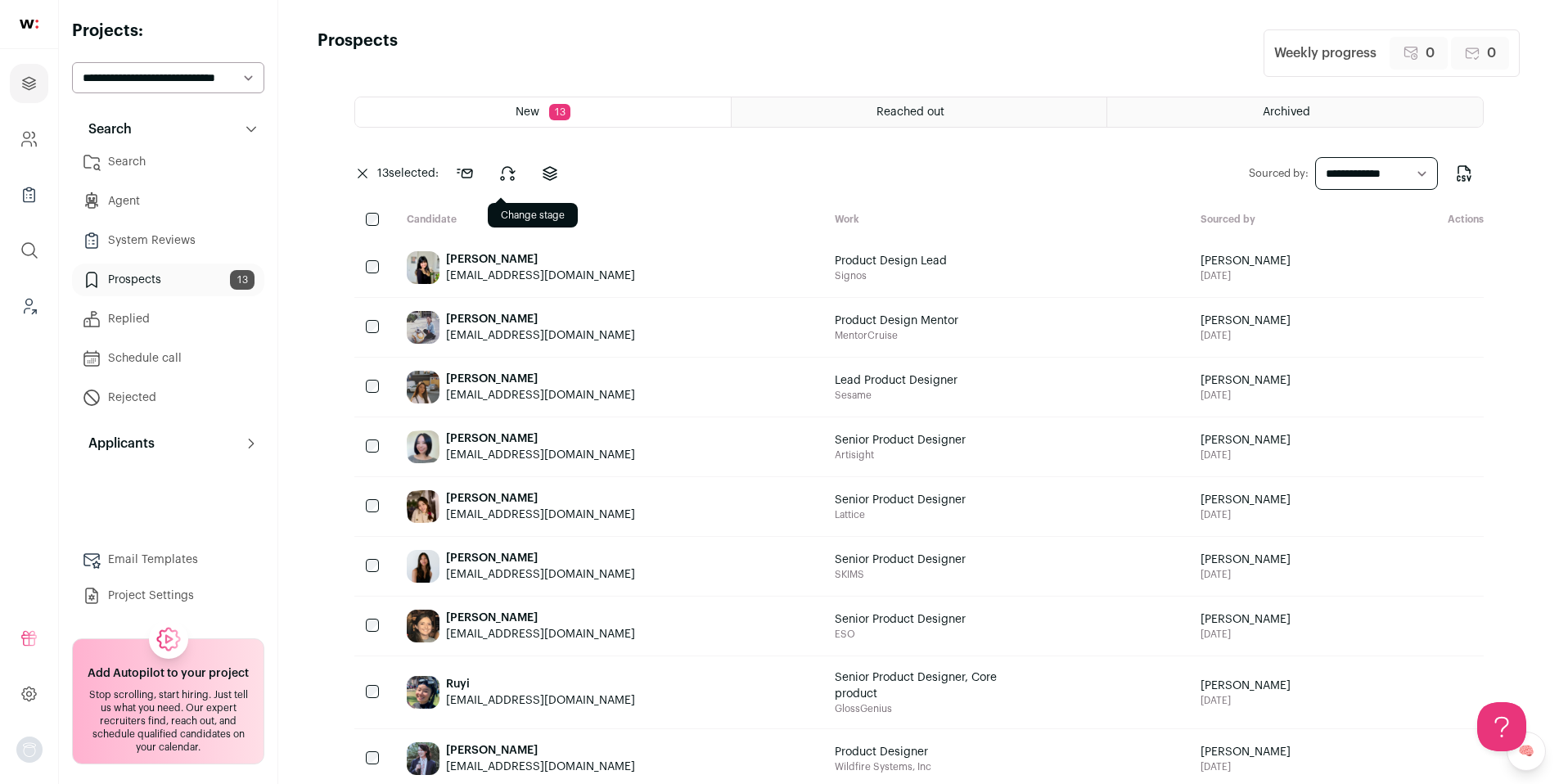
click at [503, 177] on icon at bounding box center [507, 173] width 14 height 13
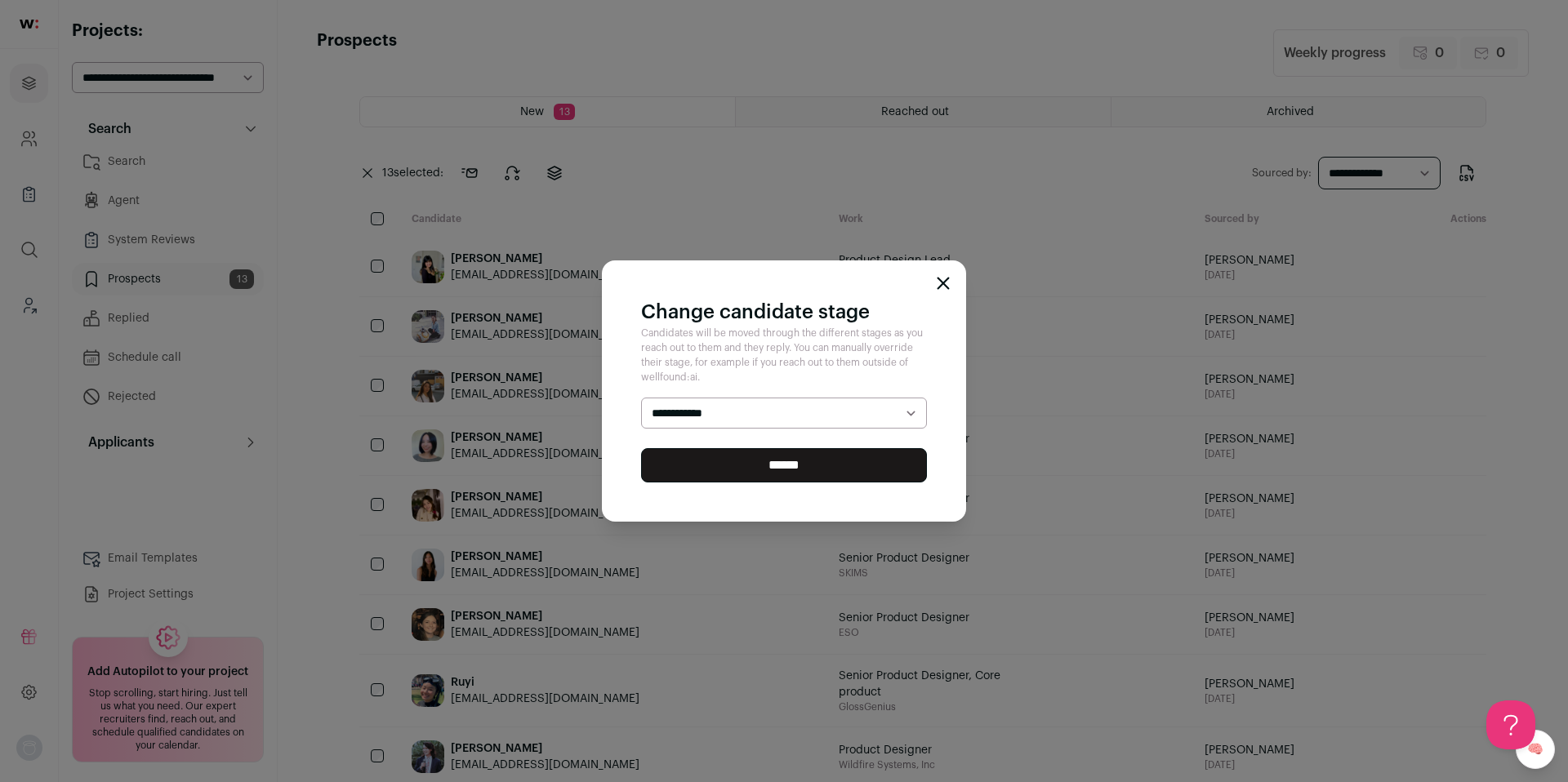
click at [692, 408] on select "**********" at bounding box center [784, 413] width 286 height 31
select select "********"
click at [641, 398] on select "**********" at bounding box center [784, 413] width 286 height 31
click at [698, 469] on input "******" at bounding box center [784, 465] width 286 height 34
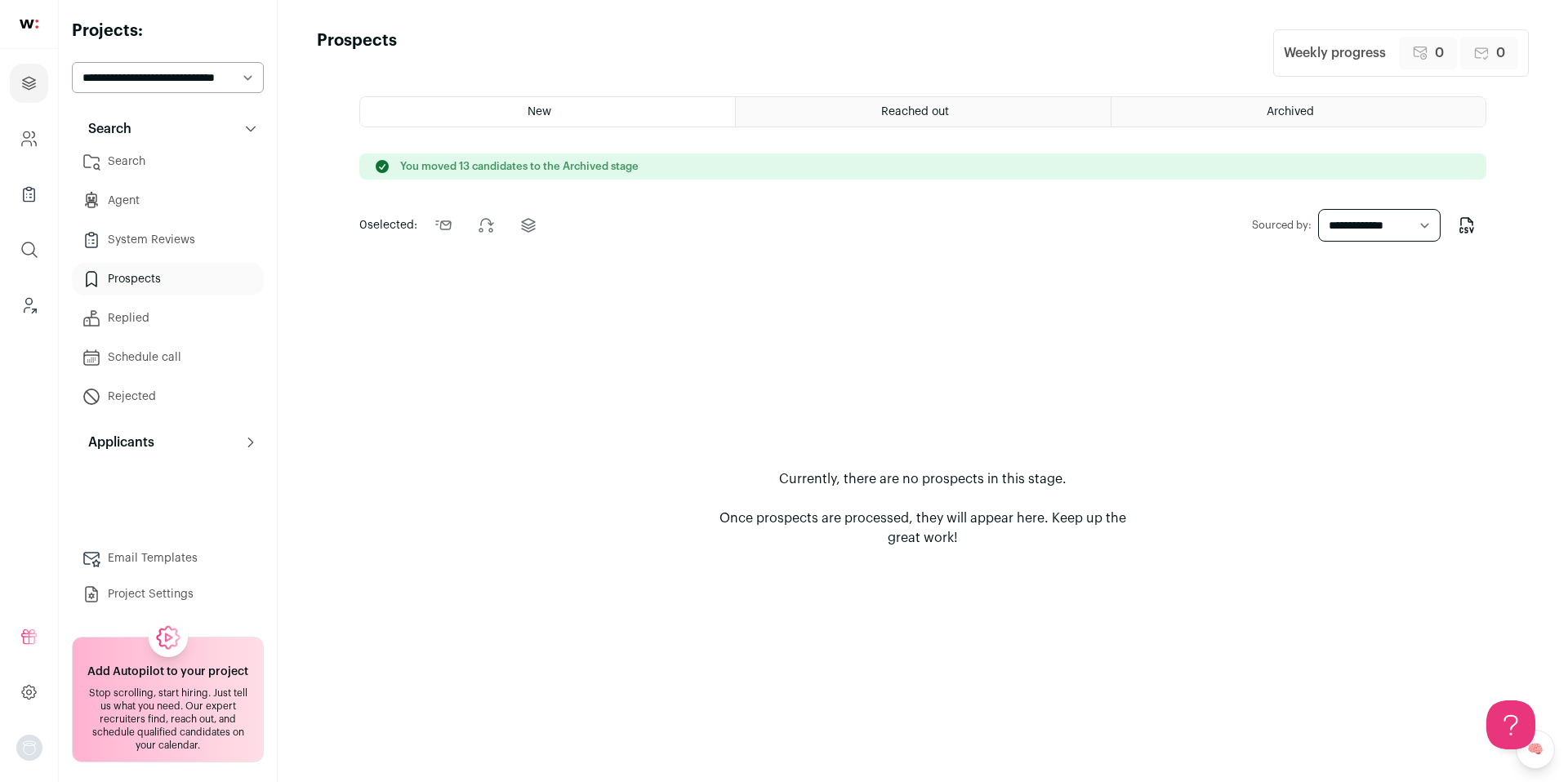
click at [145, 155] on link "Search" at bounding box center [167, 162] width 192 height 33
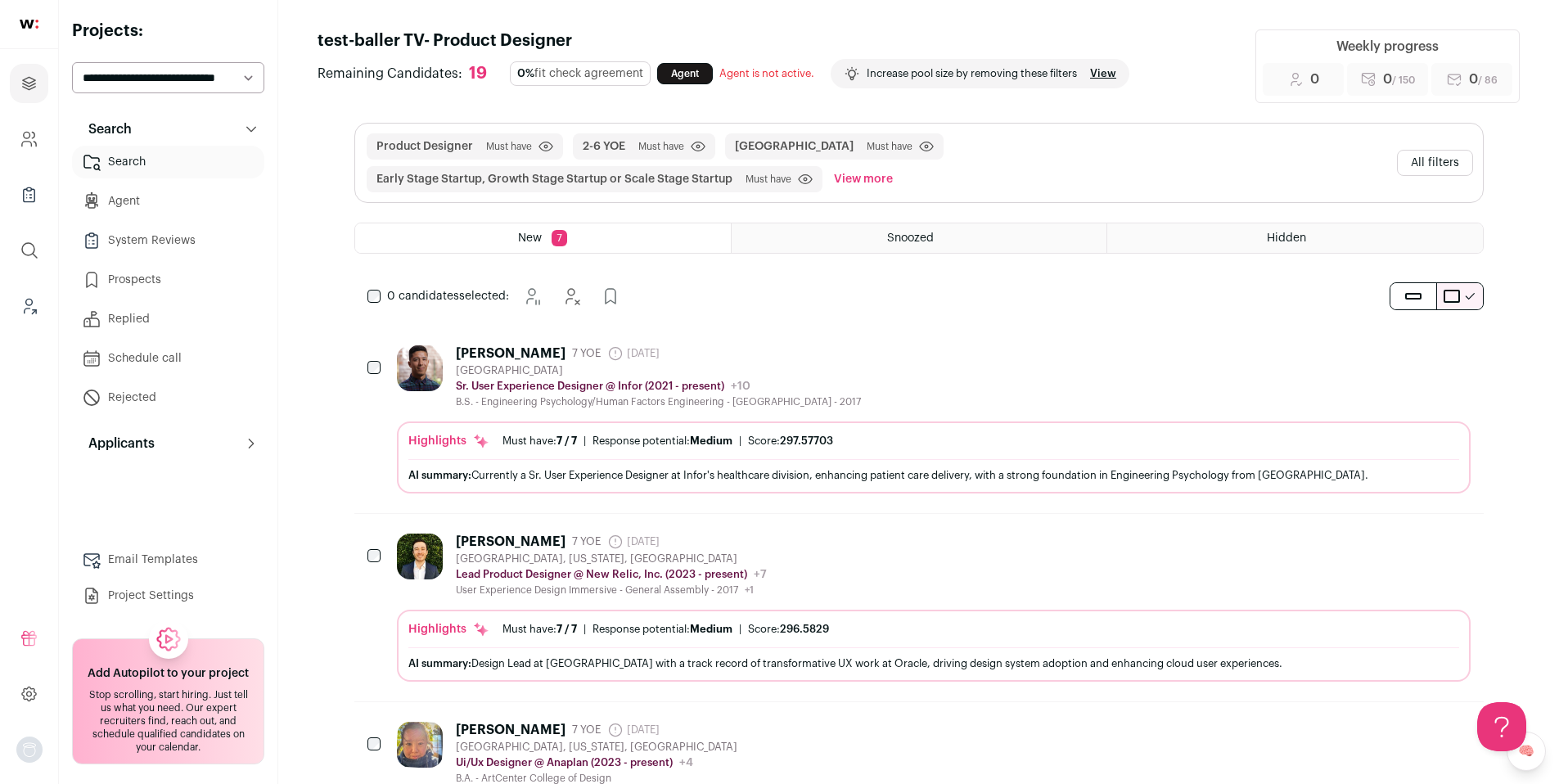
drag, startPoint x: 1455, startPoint y: 155, endPoint x: 1435, endPoint y: 150, distance: 20.6
click at [1455, 155] on button "All filters" at bounding box center [1435, 163] width 76 height 26
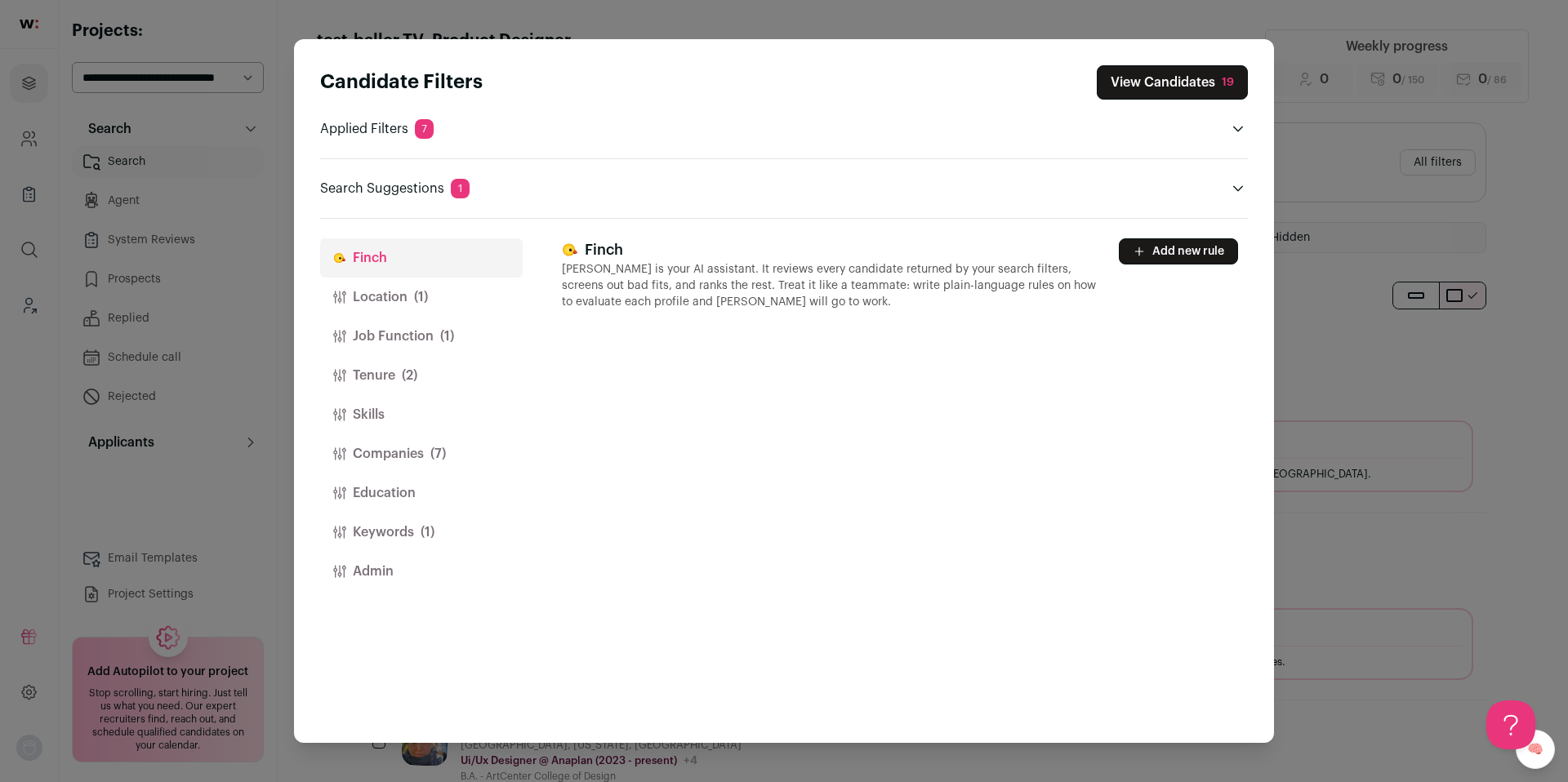
click at [431, 292] on button "Location (1)" at bounding box center [421, 297] width 203 height 39
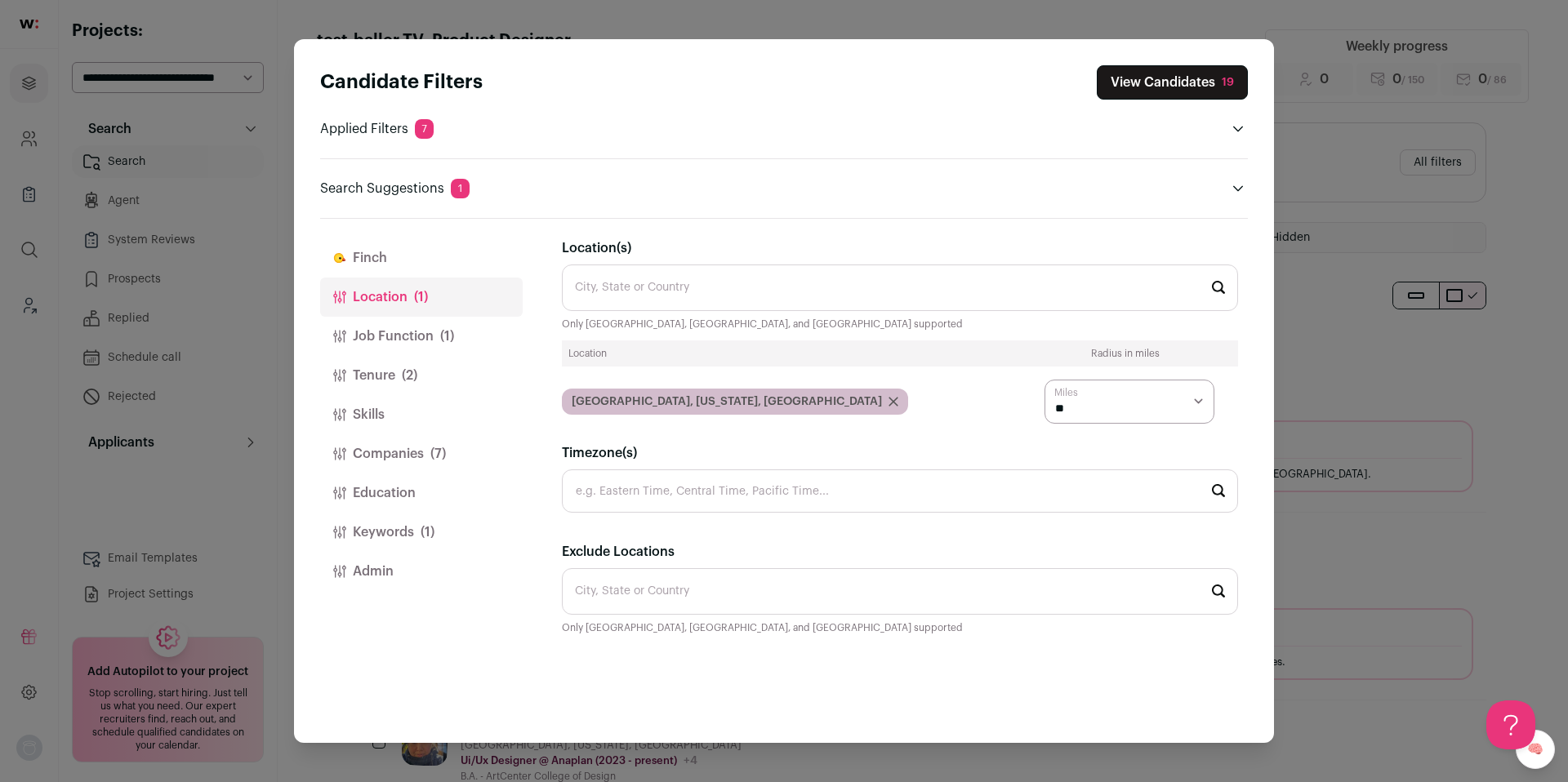
click at [425, 330] on button "Job Function (1)" at bounding box center [421, 336] width 203 height 39
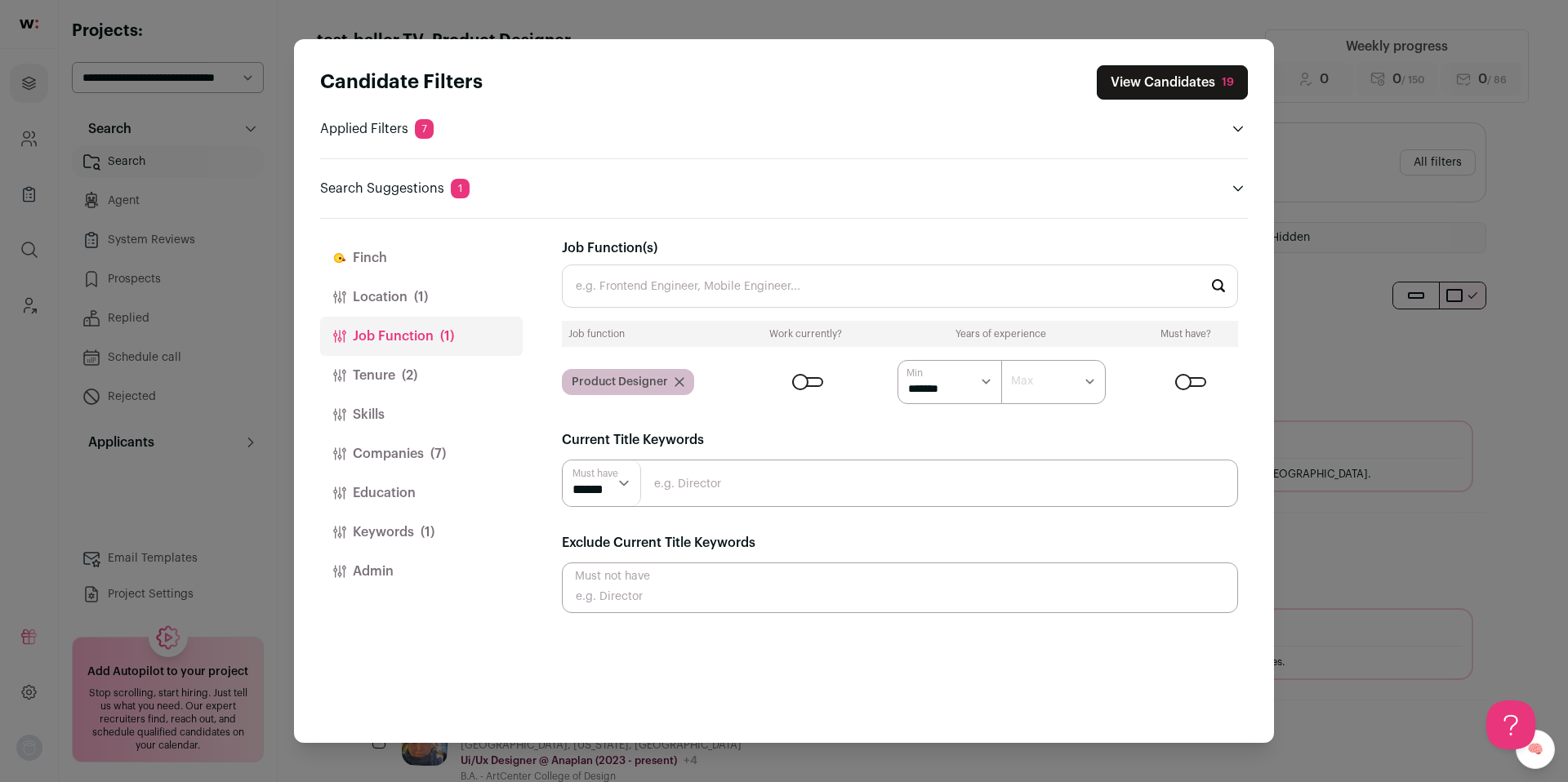
click at [401, 364] on button "Tenure (2)" at bounding box center [421, 375] width 203 height 39
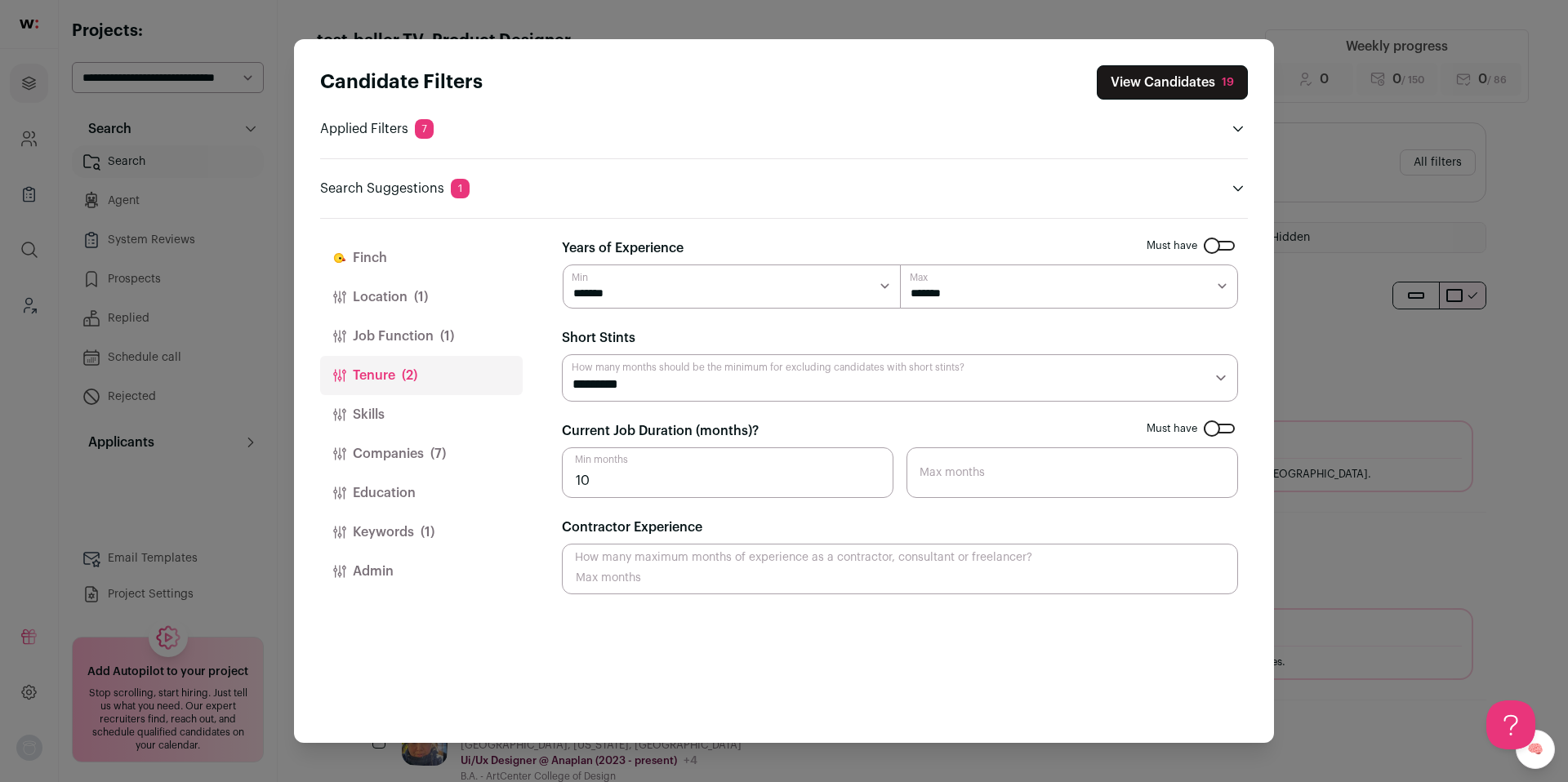
click at [393, 444] on button "Companies (7)" at bounding box center [421, 454] width 203 height 39
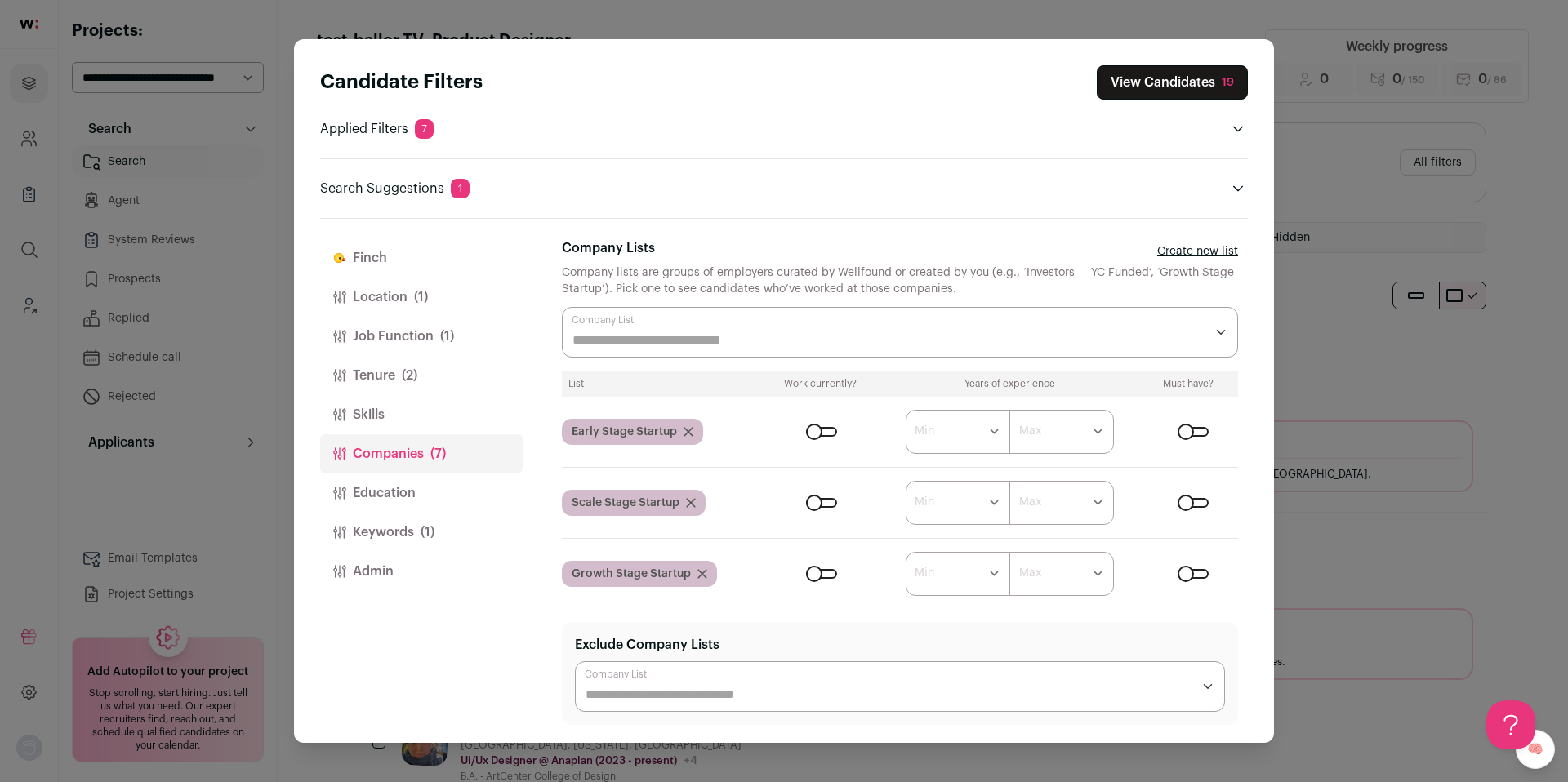
click at [399, 525] on button "Keywords (1)" at bounding box center [421, 532] width 203 height 39
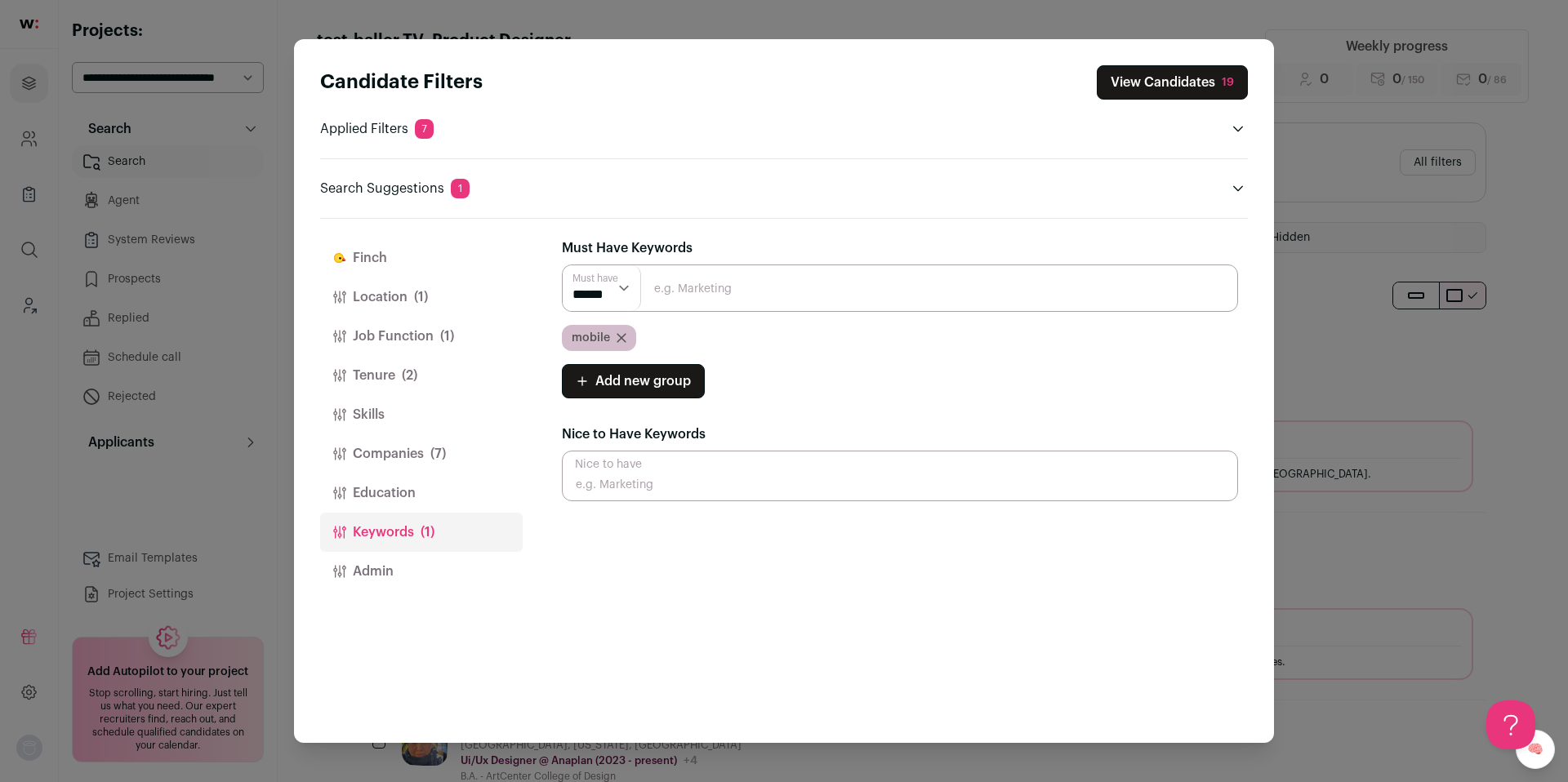
drag, startPoint x: 1452, startPoint y: 245, endPoint x: 1383, endPoint y: 234, distance: 69.9
click at [1451, 245] on div "Candidate Filters View Candidates 19 Applied Filters 7 Product Designer Must ha…" at bounding box center [784, 391] width 1568 height 782
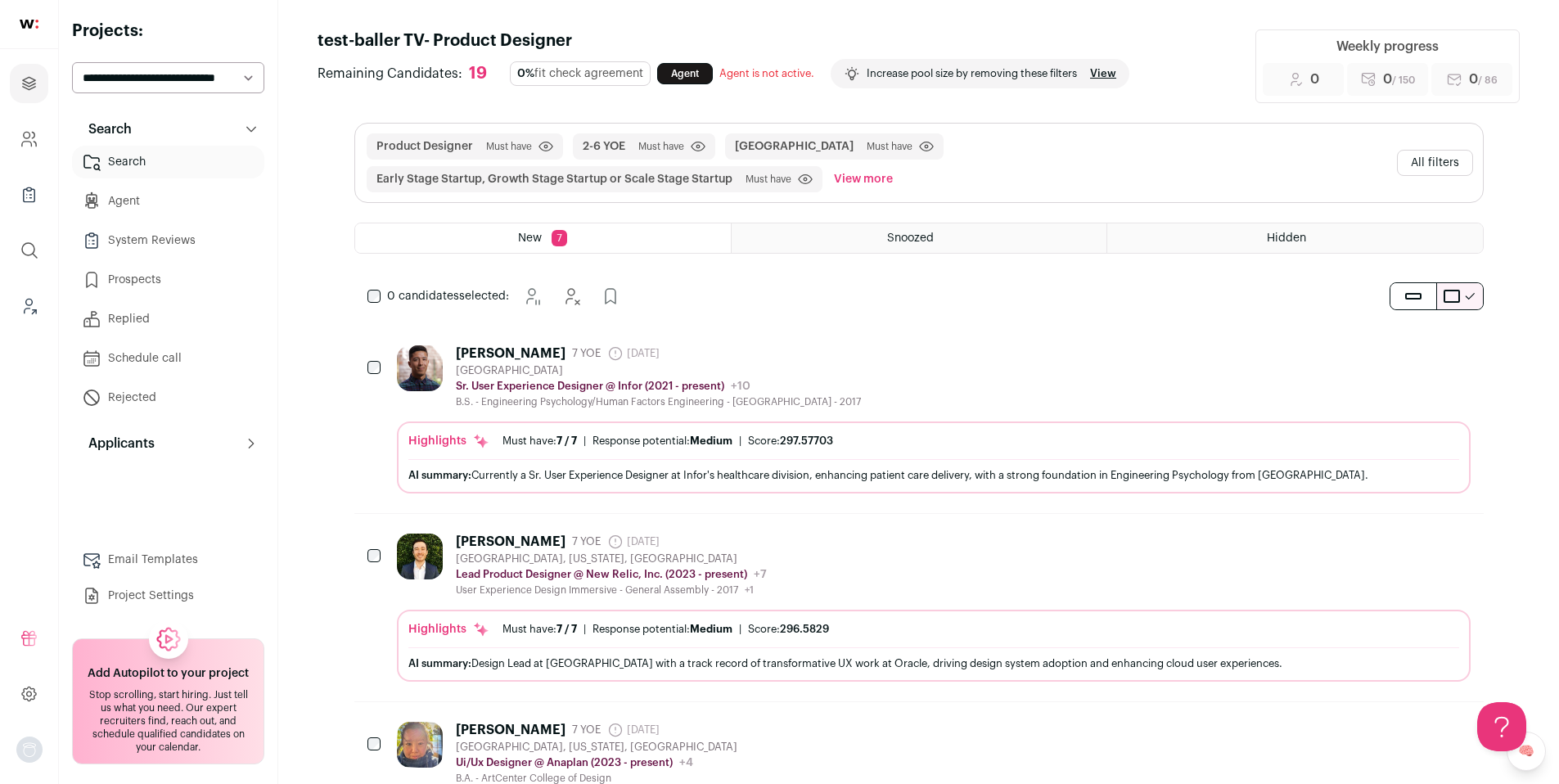
click at [877, 369] on div "Cuauhtémoc López 7 YOE 1 month ago Admin only. The last time the profile was sc…" at bounding box center [934, 376] width 1074 height 63
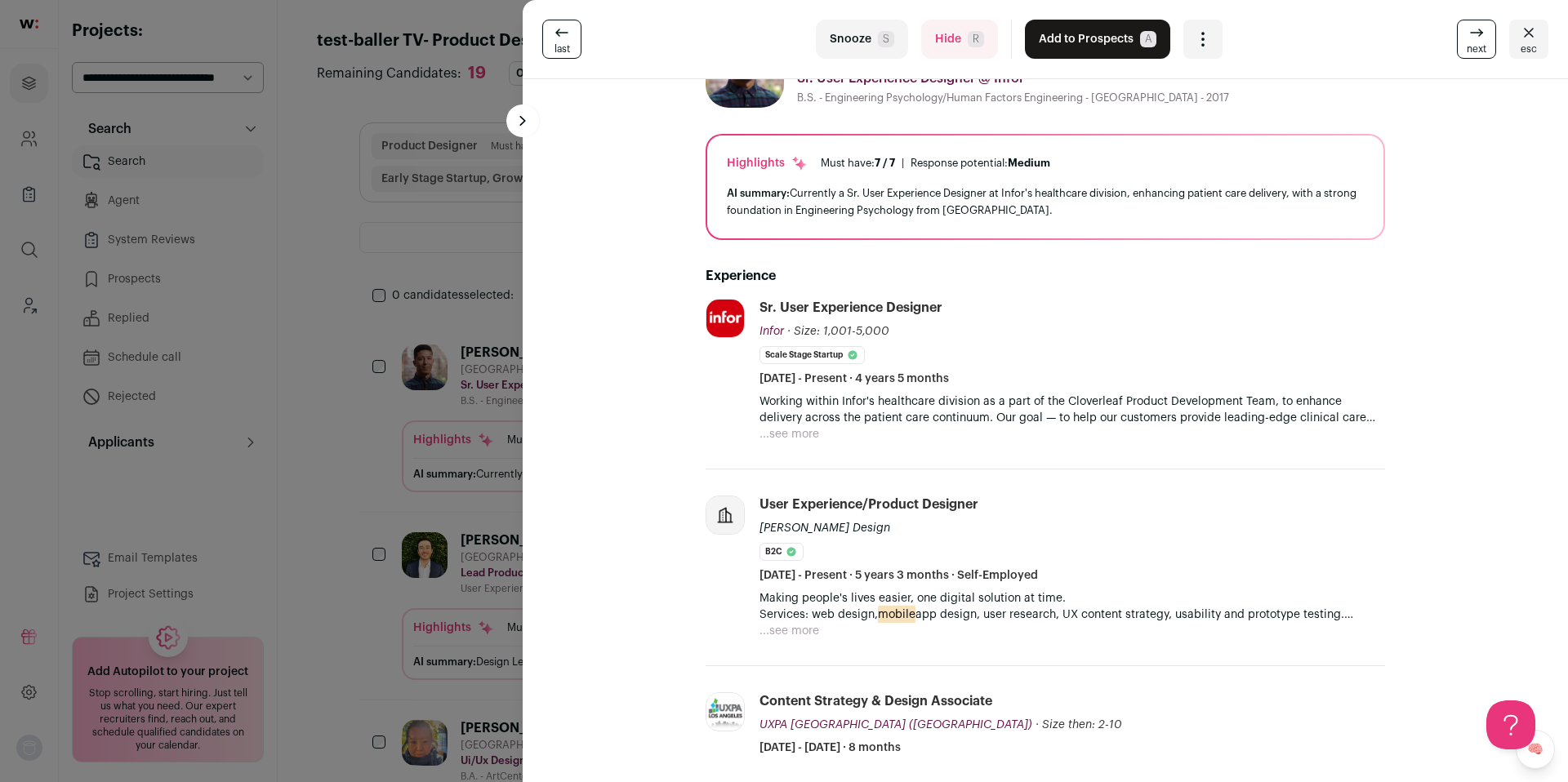
scroll to position [69, 0]
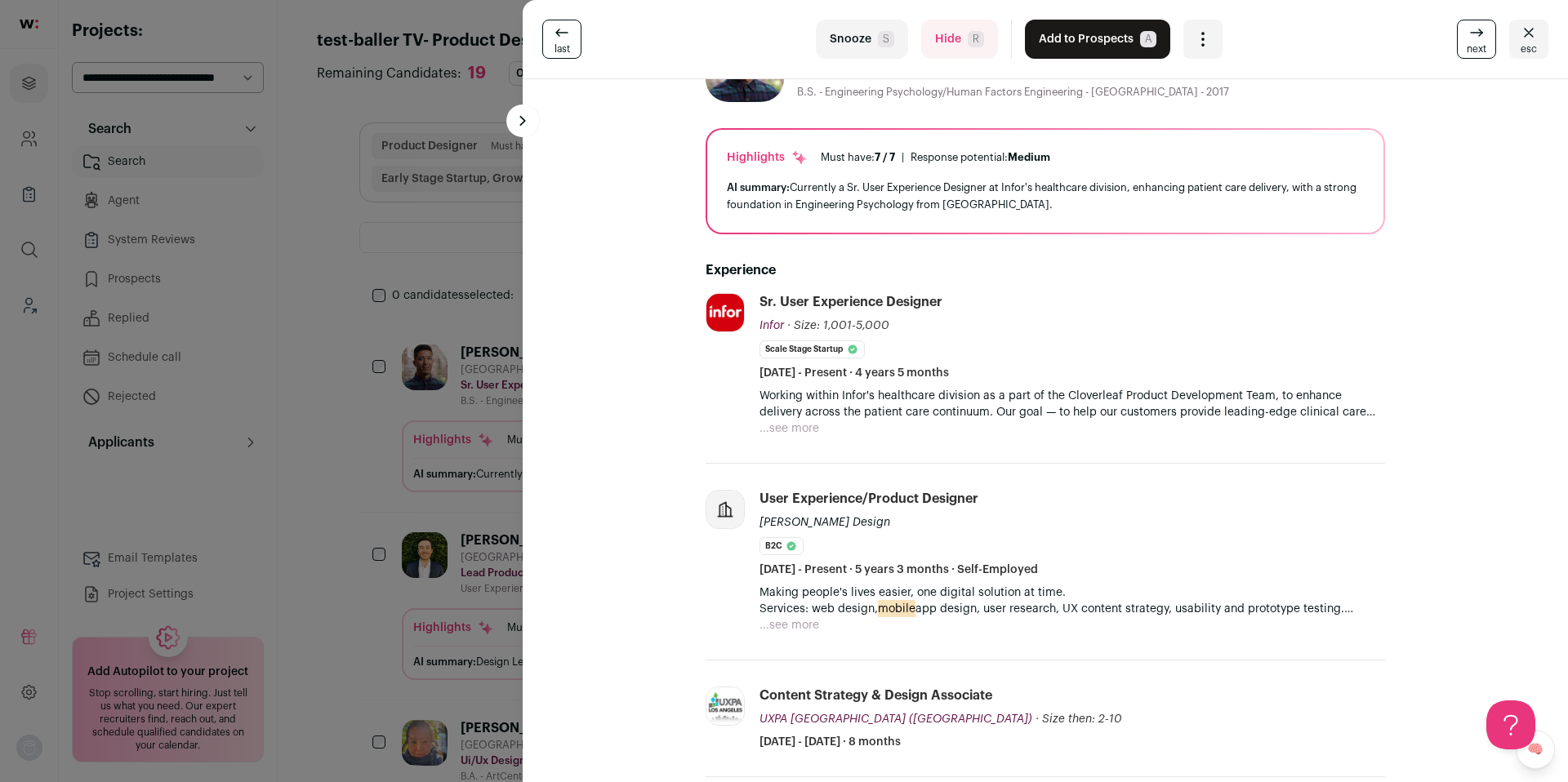
click at [1082, 41] on button "Add to Prospects A" at bounding box center [1098, 39] width 145 height 39
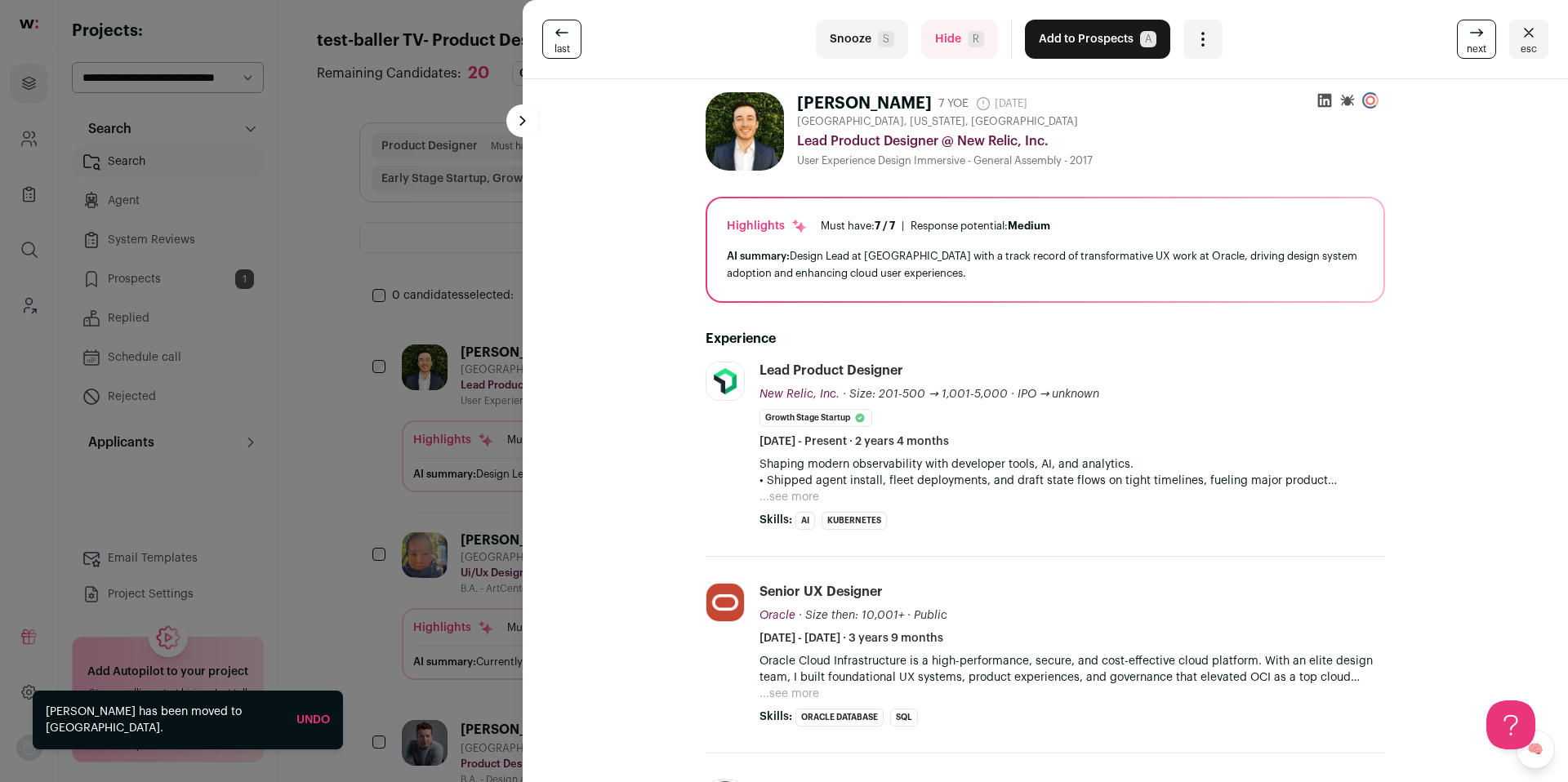
click at [786, 492] on button "...see more" at bounding box center [789, 497] width 60 height 16
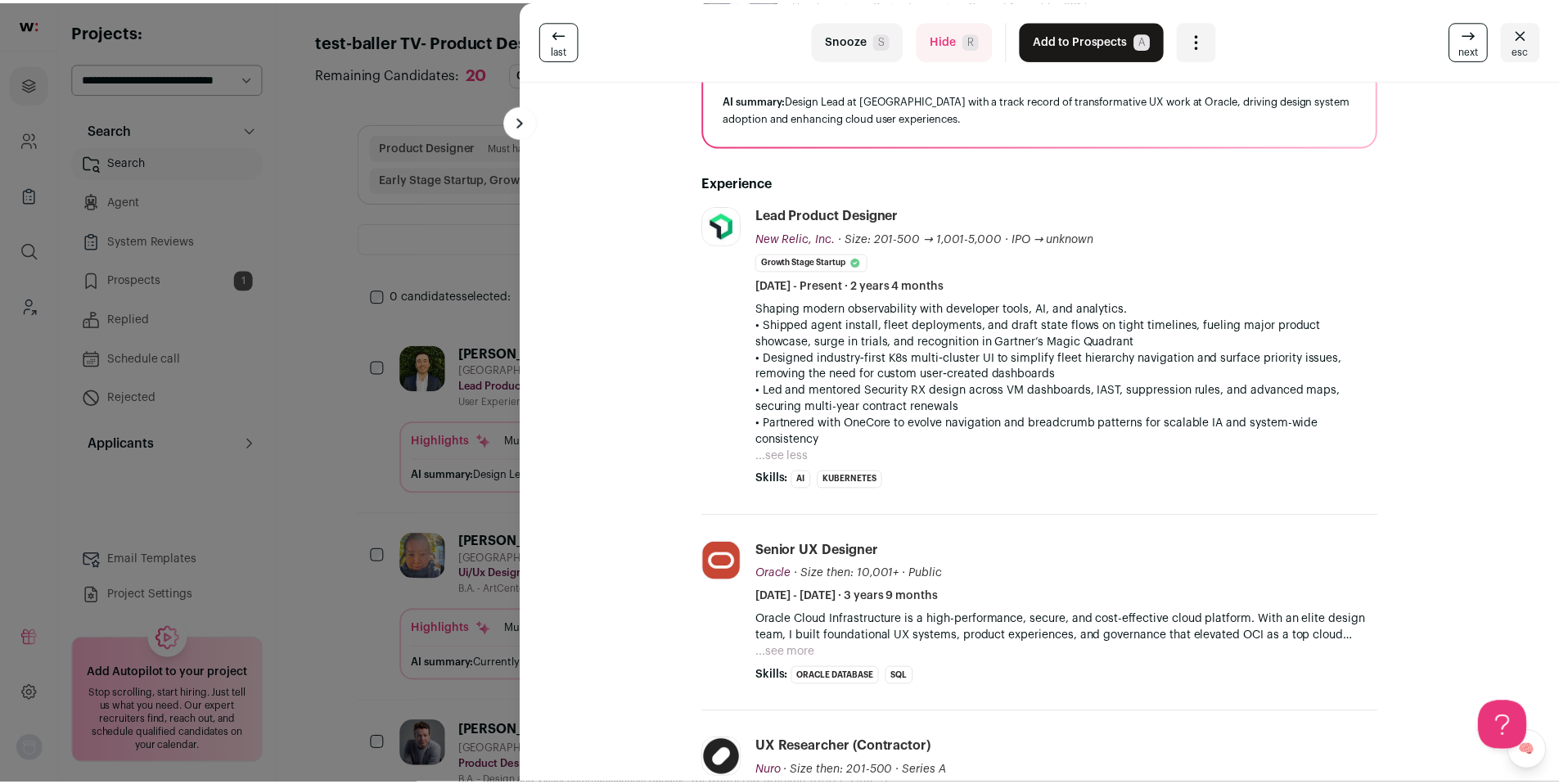
scroll to position [147, 0]
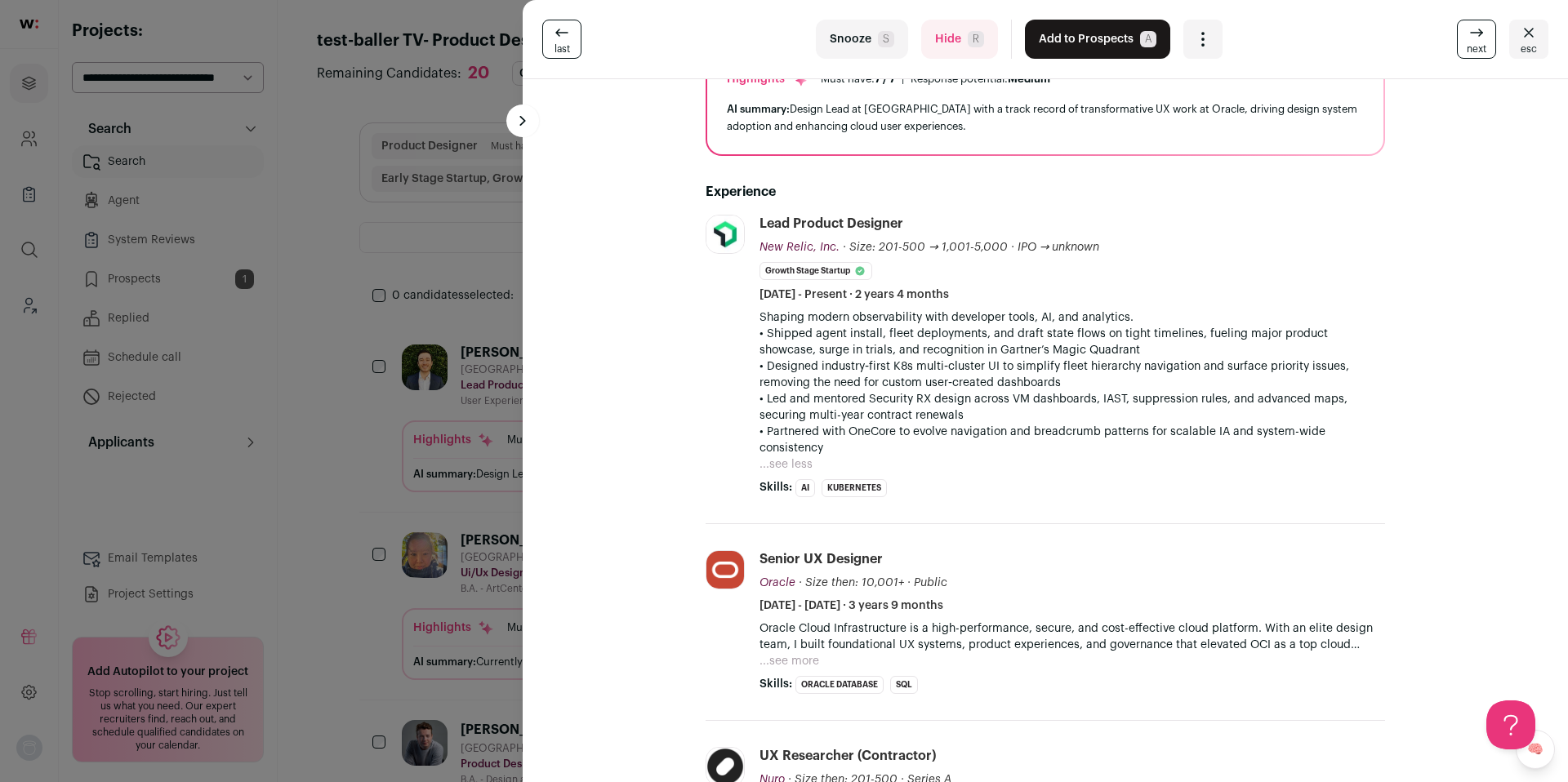
click at [1076, 40] on button "Add to Prospects A" at bounding box center [1098, 39] width 145 height 39
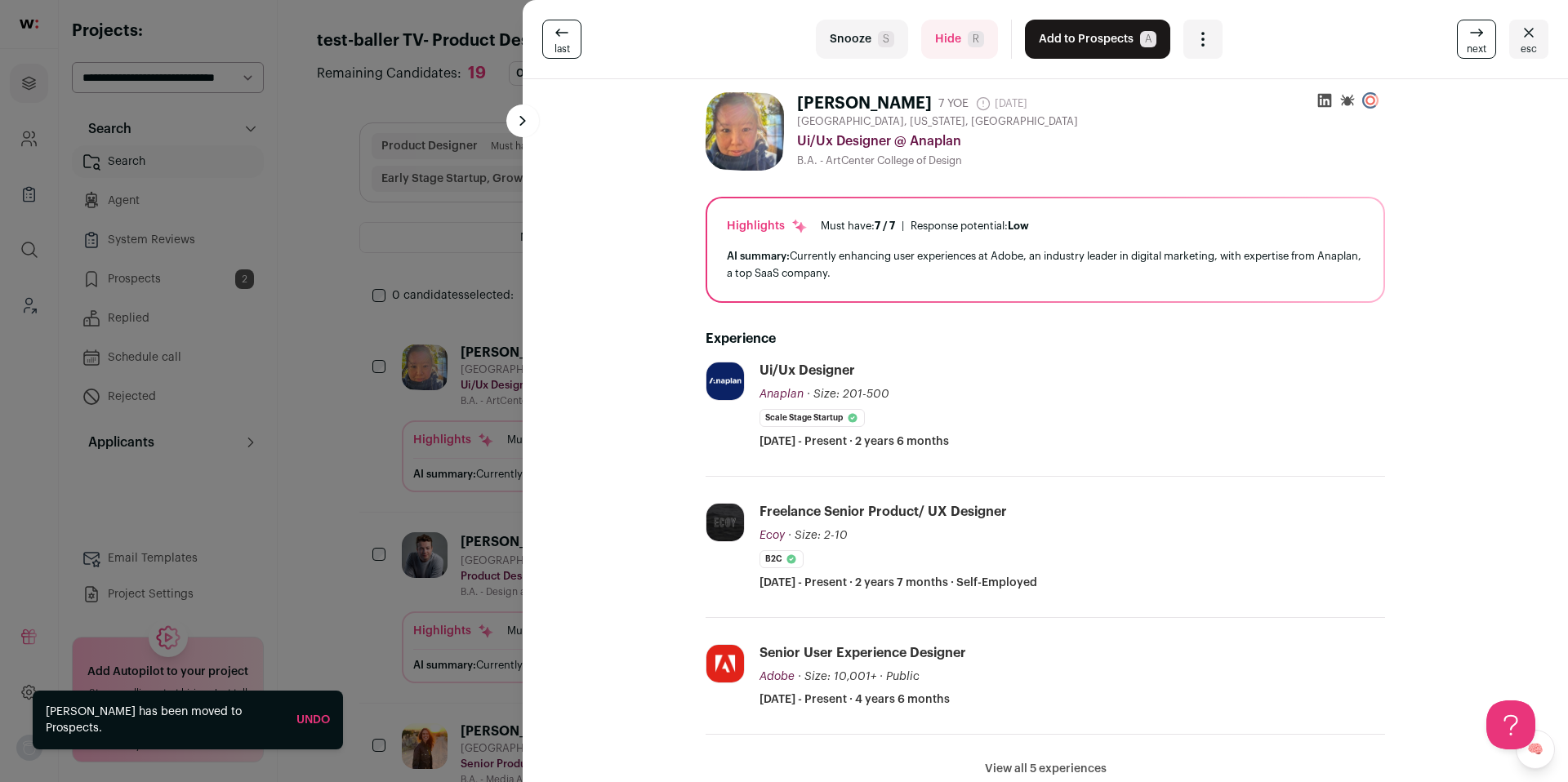
click at [1081, 52] on button "Add to Prospects A" at bounding box center [1098, 39] width 145 height 39
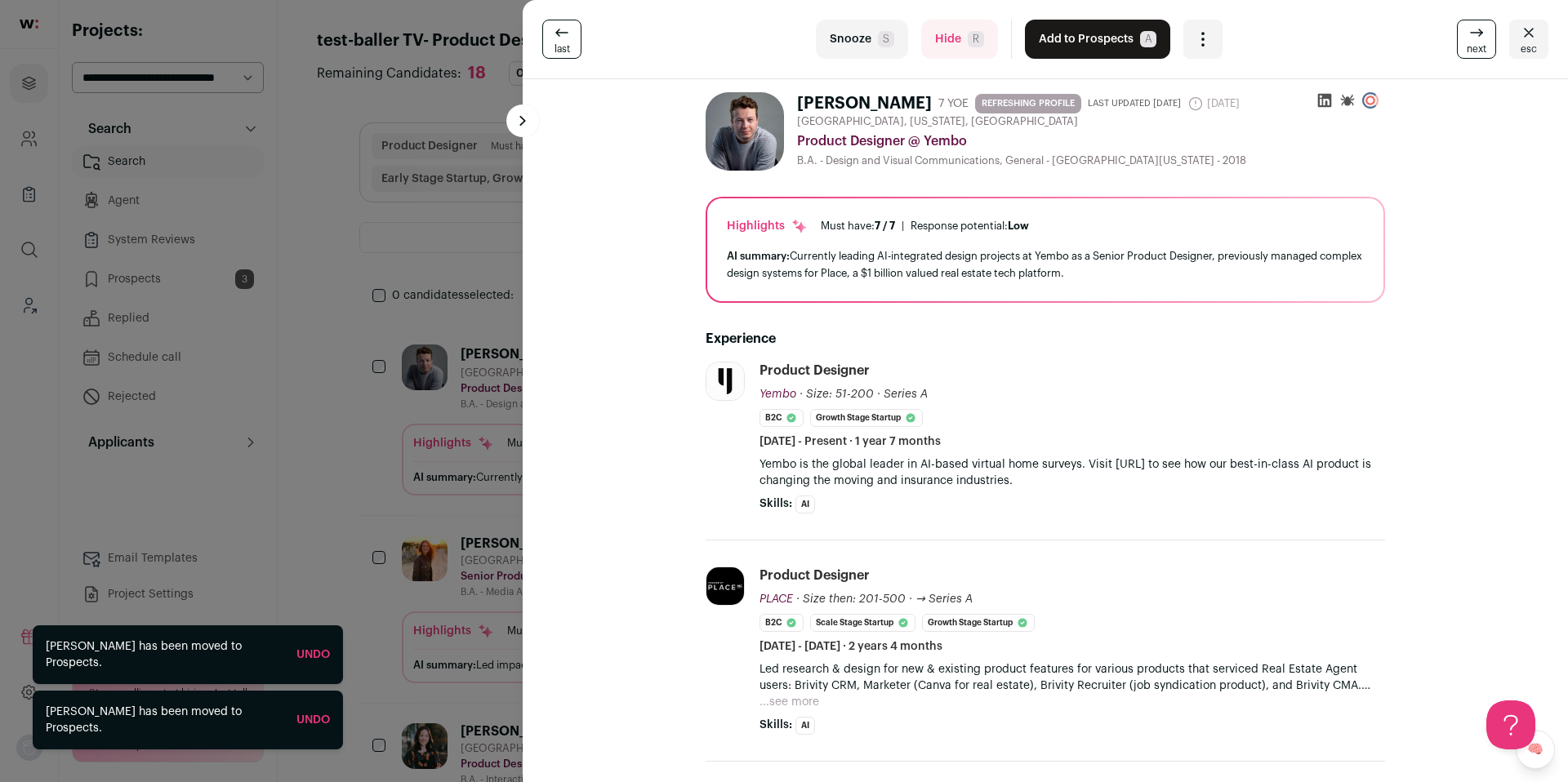
click at [1081, 52] on button "Add to Prospects A" at bounding box center [1098, 39] width 145 height 39
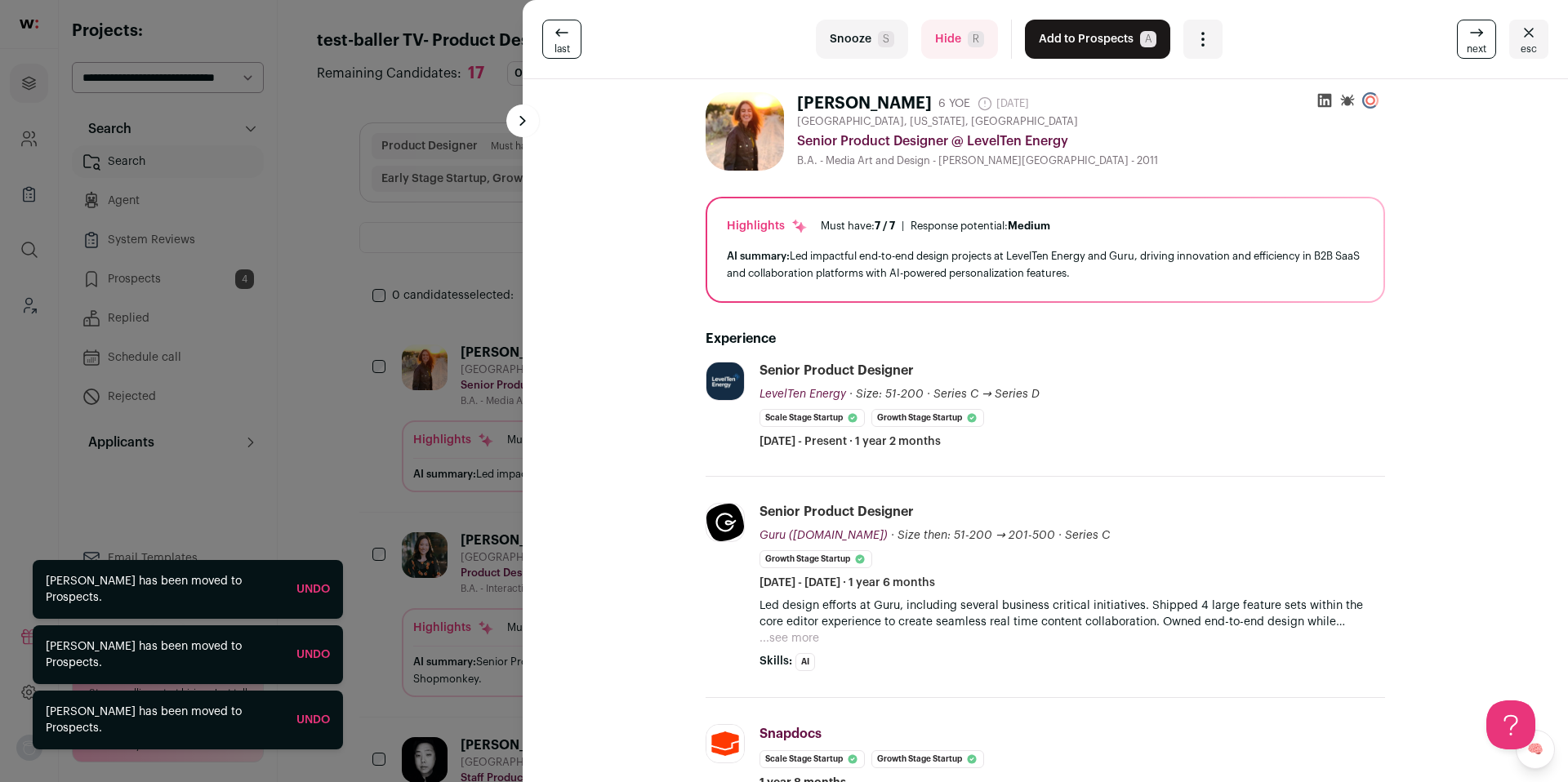
click at [1081, 52] on button "Add to Prospects A" at bounding box center [1098, 39] width 145 height 39
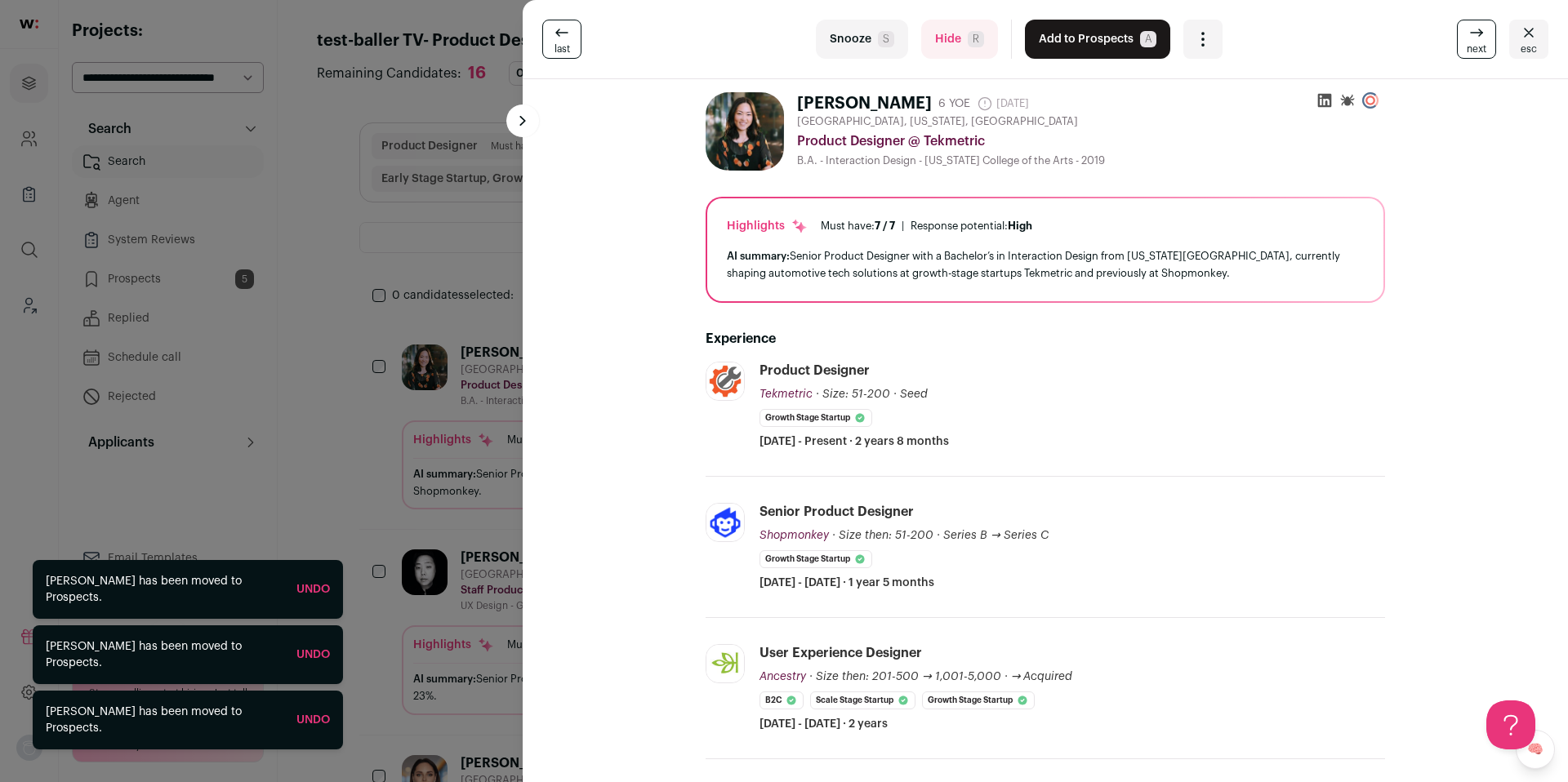
click at [1081, 52] on button "Add to Prospects A" at bounding box center [1098, 39] width 145 height 39
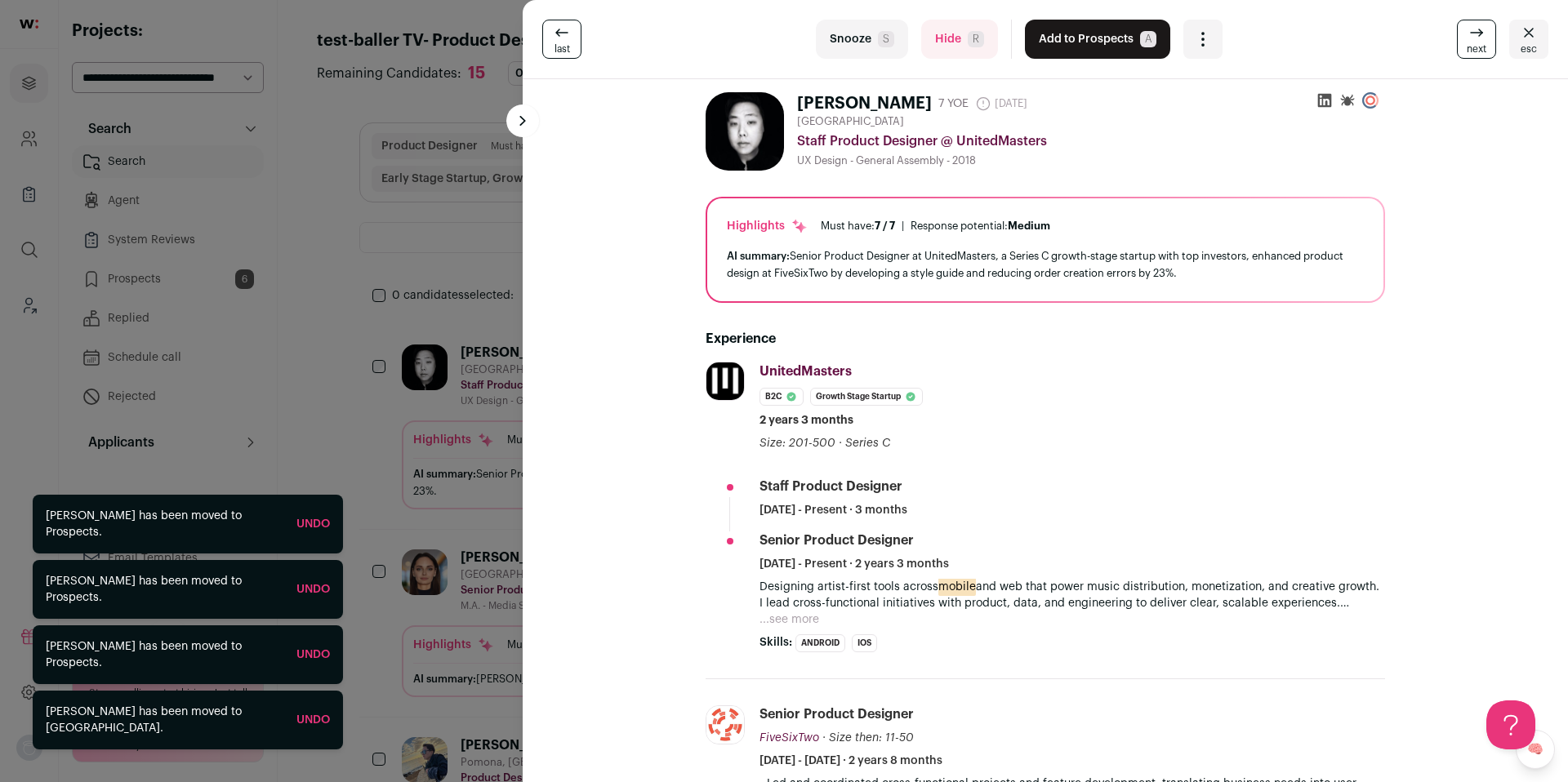
click at [1081, 52] on button "Add to Prospects A" at bounding box center [1098, 39] width 145 height 39
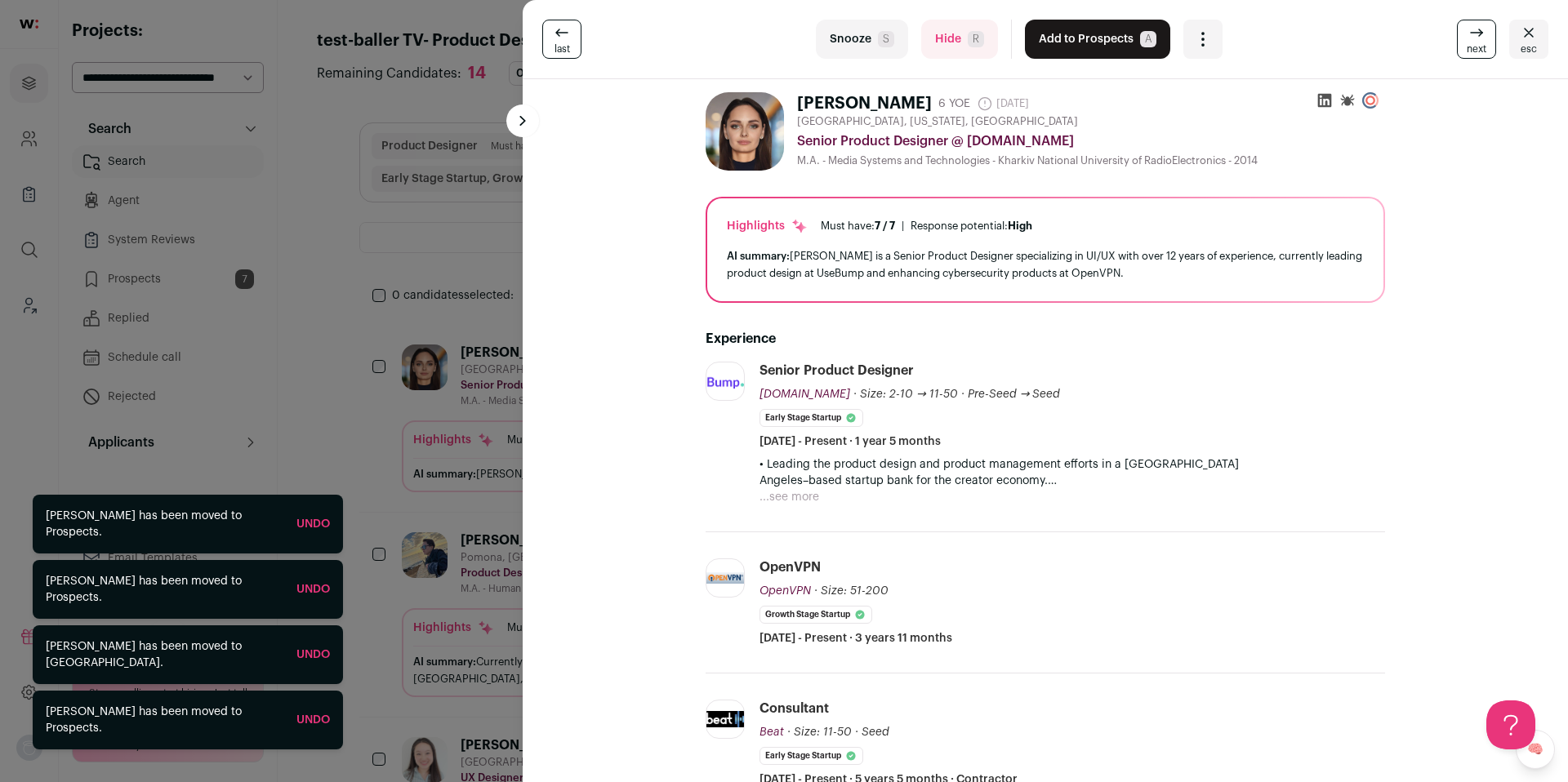
click at [1081, 52] on button "Add to Prospects A" at bounding box center [1098, 39] width 145 height 39
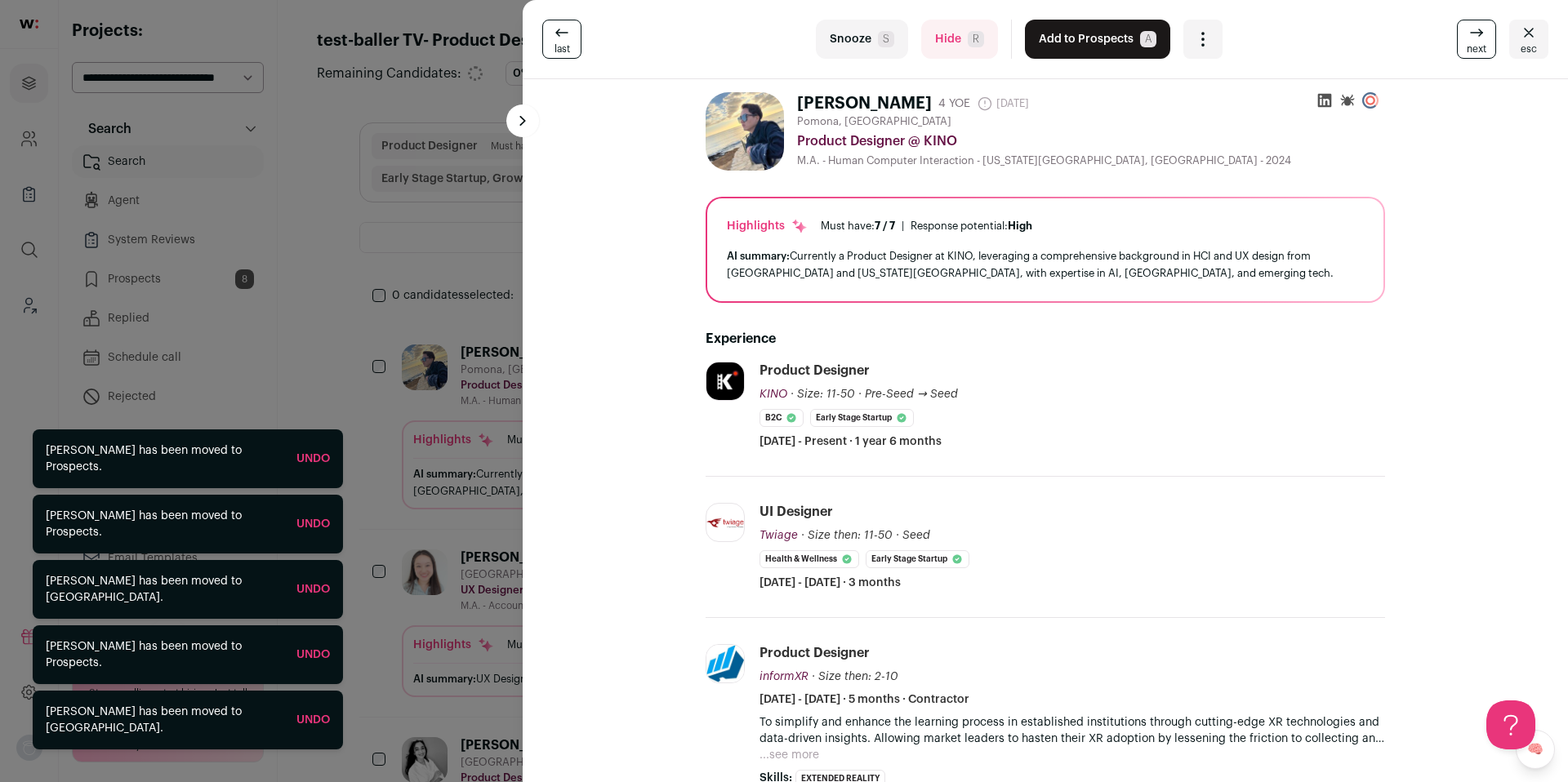
click at [1081, 52] on button "Add to Prospects A" at bounding box center [1098, 39] width 145 height 39
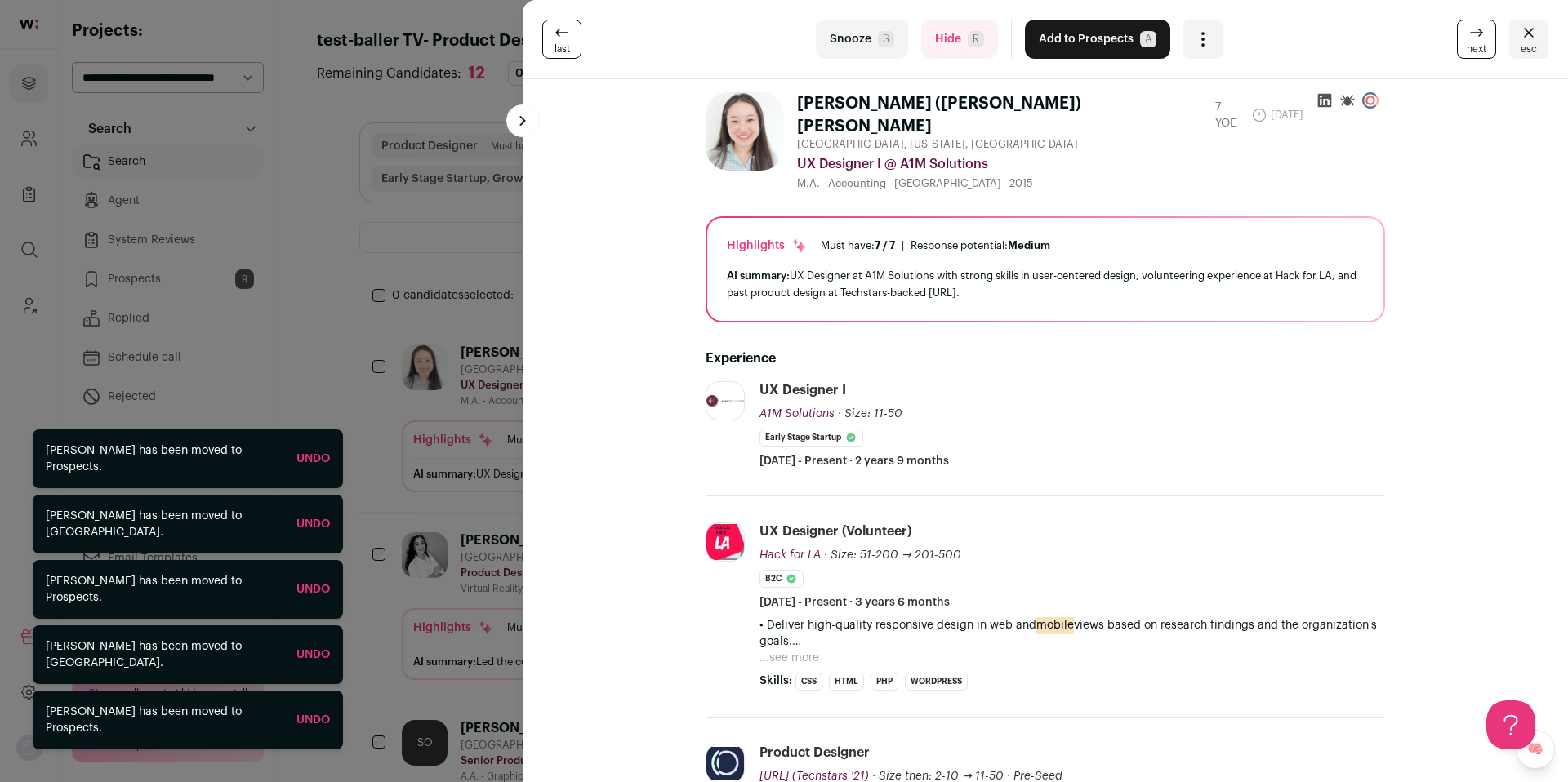
click at [1081, 53] on button "Add to Prospects A" at bounding box center [1098, 39] width 145 height 39
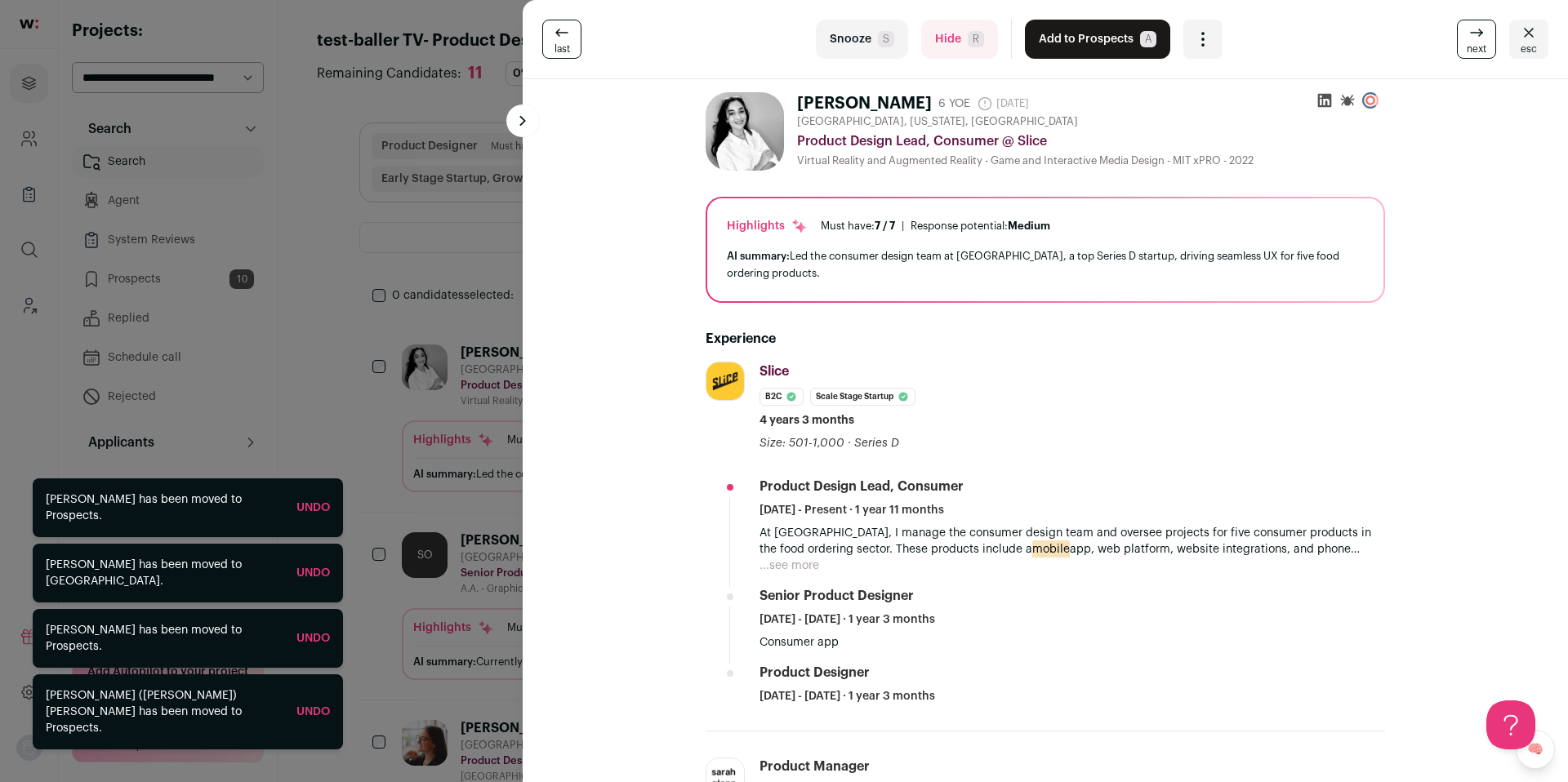
click at [1070, 46] on button "Add to Prospects A" at bounding box center [1098, 39] width 145 height 39
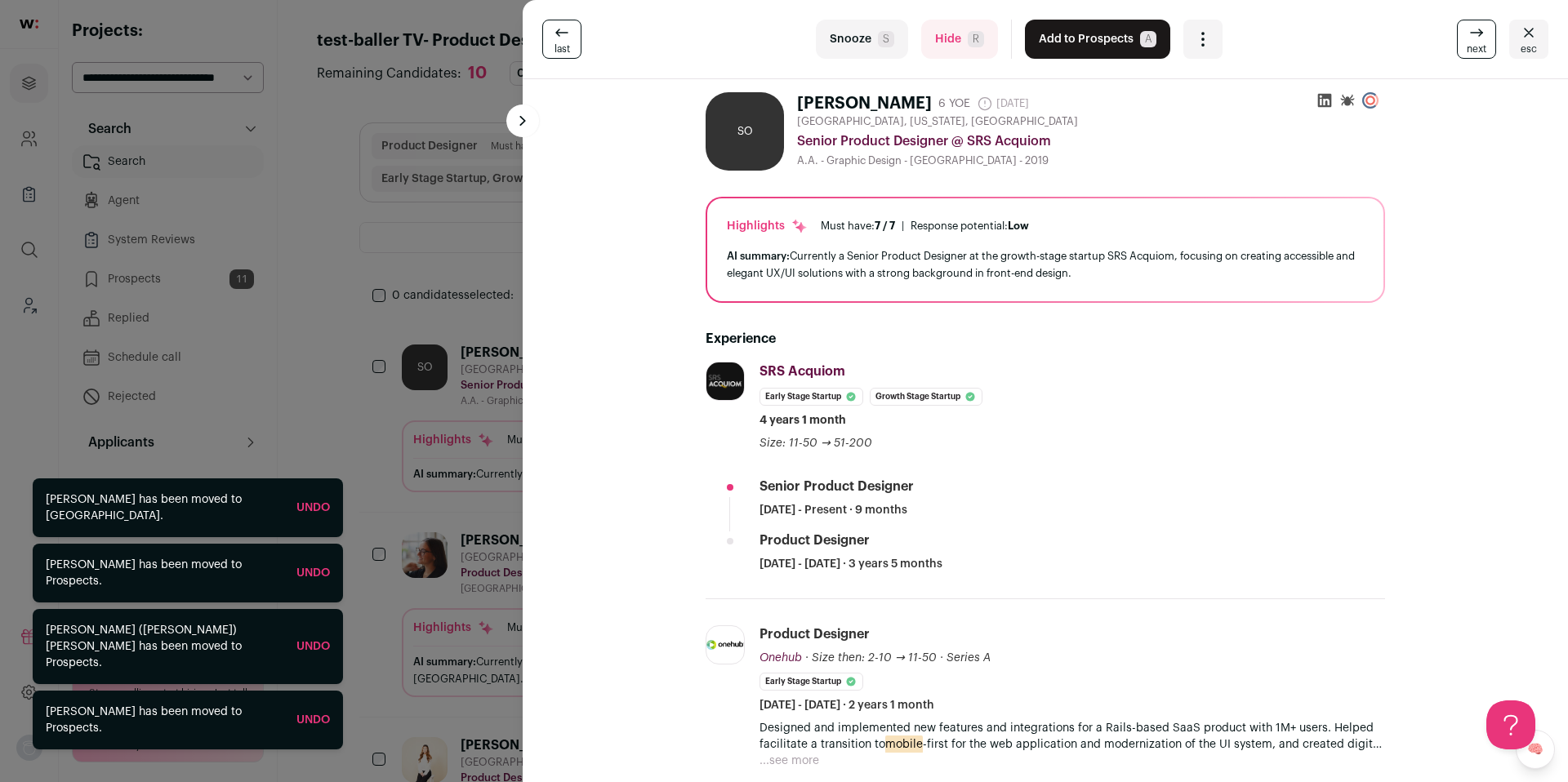
click at [1070, 46] on button "Add to Prospects A" at bounding box center [1098, 39] width 145 height 39
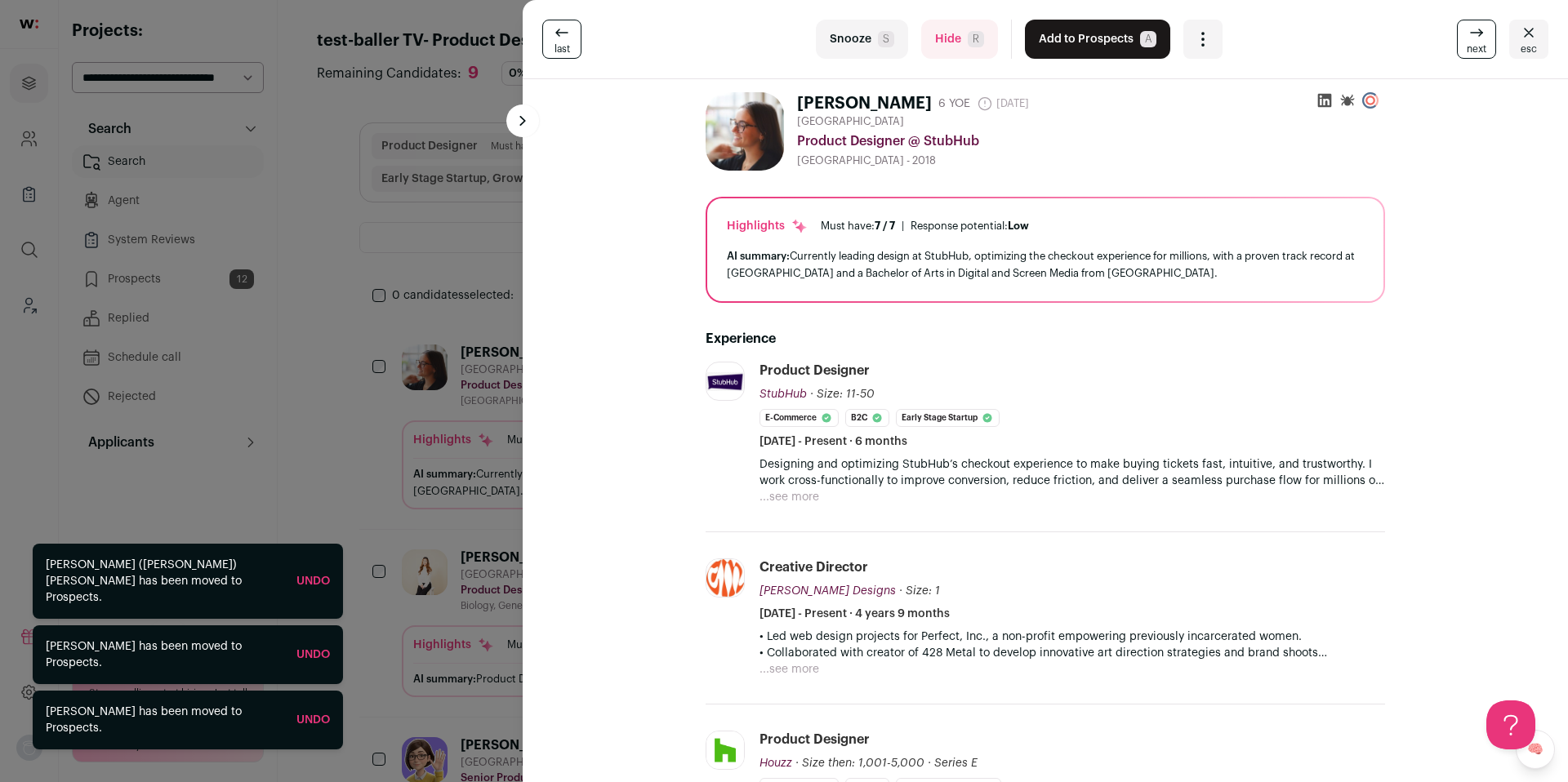
click at [933, 51] on button "Hide R" at bounding box center [960, 39] width 77 height 39
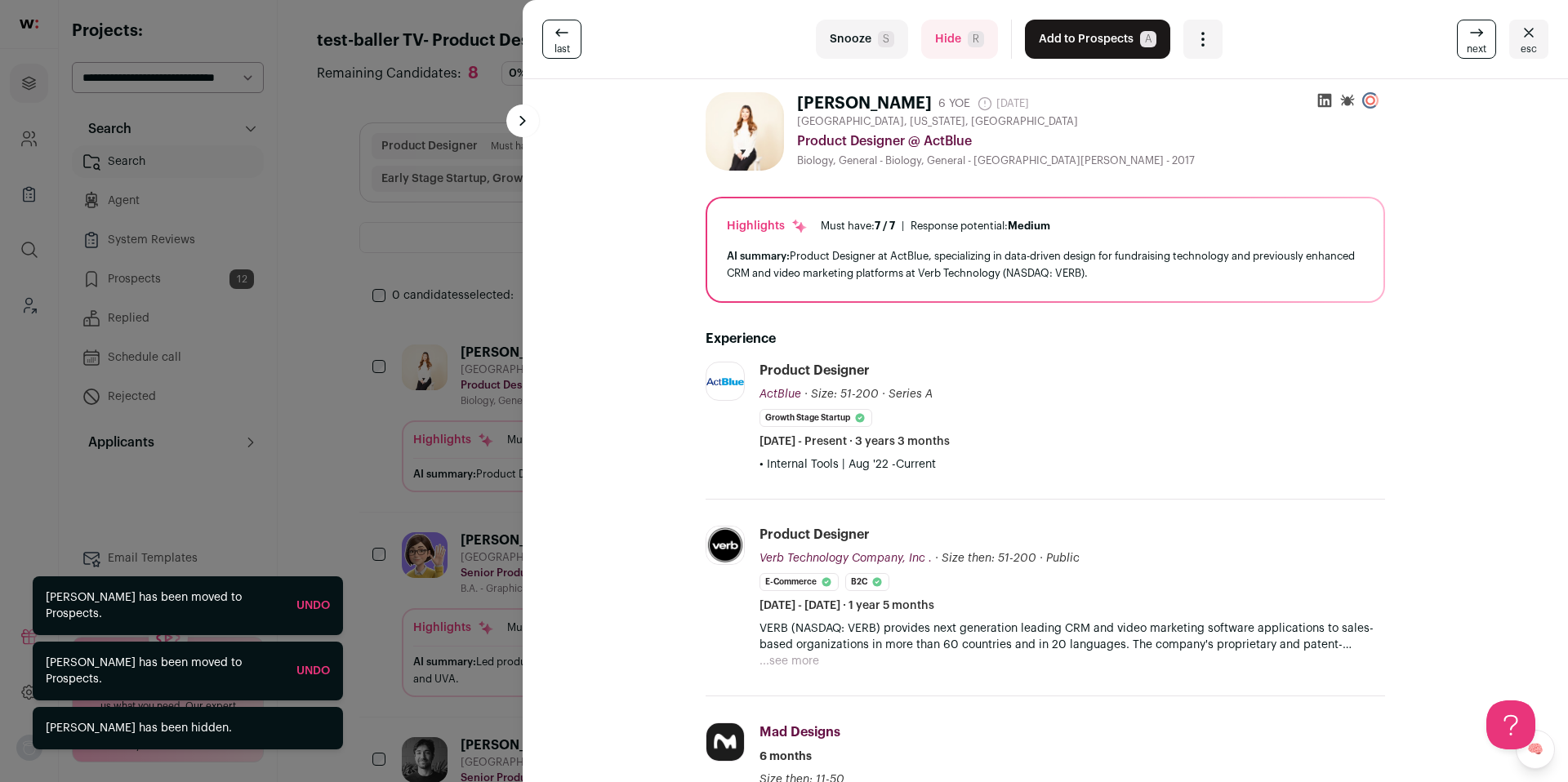
click at [1042, 48] on button "Add to Prospects A" at bounding box center [1098, 39] width 145 height 39
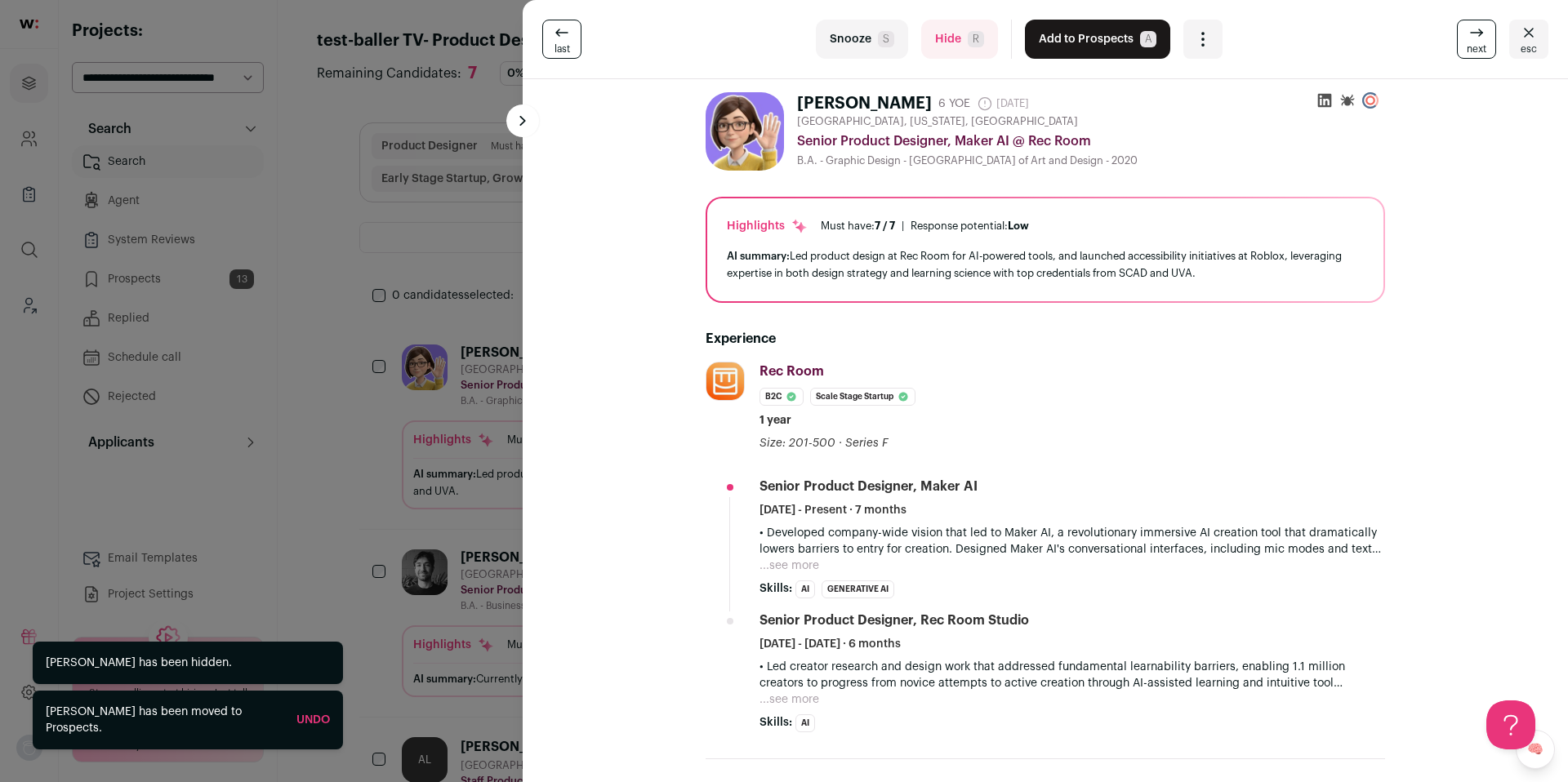
click at [1042, 48] on button "Add to Prospects A" at bounding box center [1098, 39] width 145 height 39
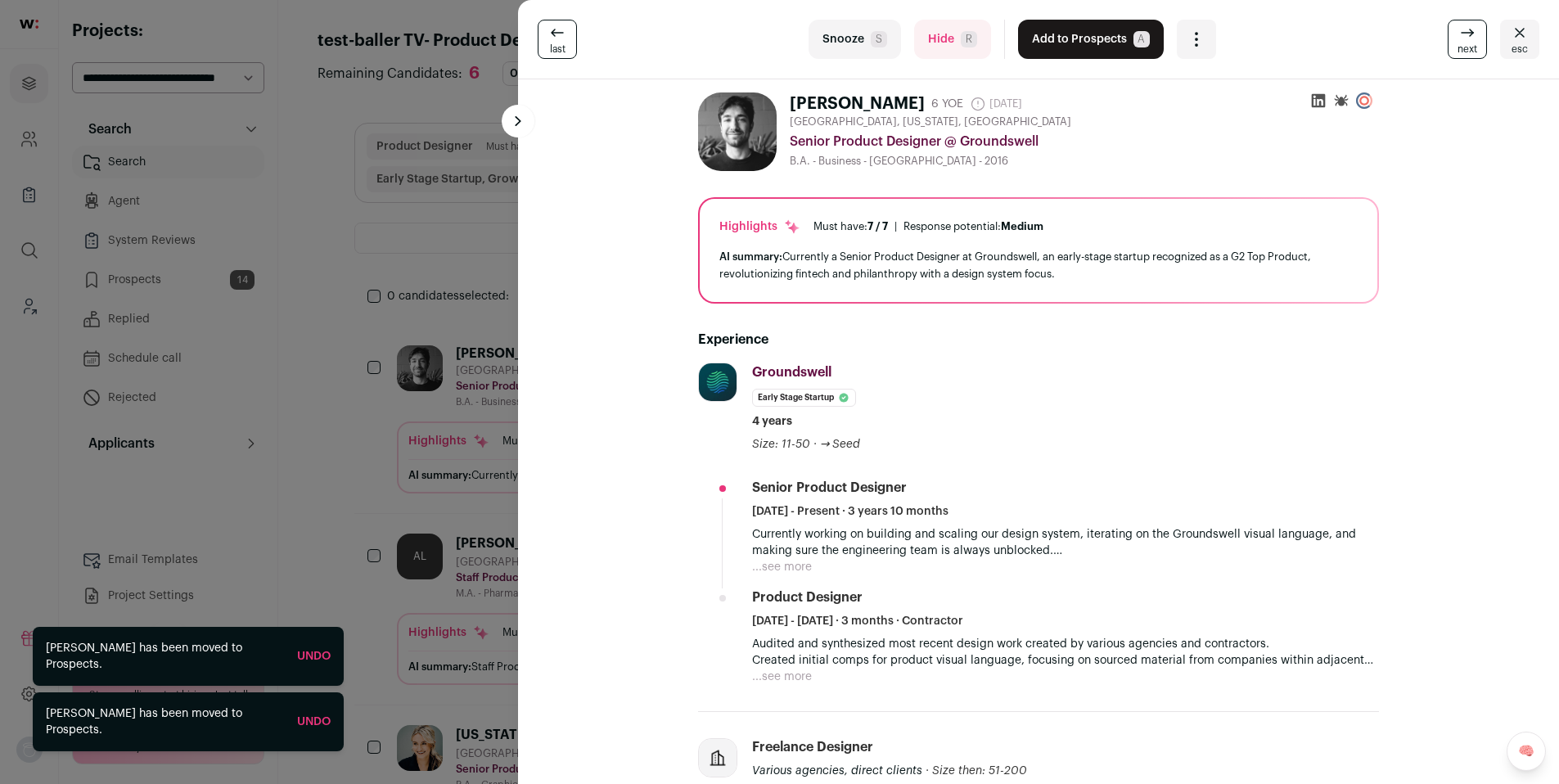
click at [1044, 48] on button "Add to Prospects A" at bounding box center [1091, 39] width 146 height 39
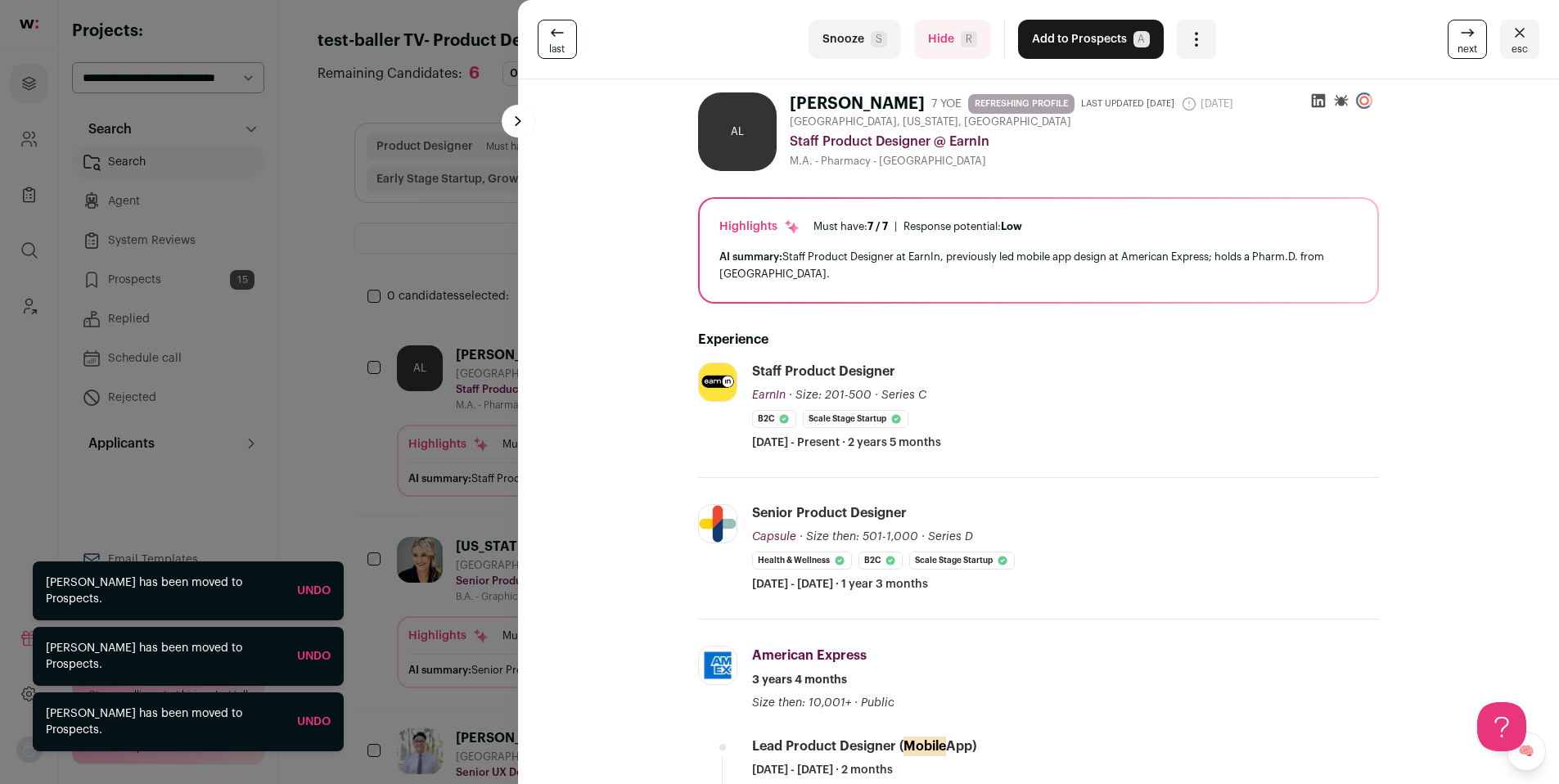
scroll to position [0, 0]
click at [1044, 48] on button "Add to Prospects A" at bounding box center [1091, 39] width 146 height 39
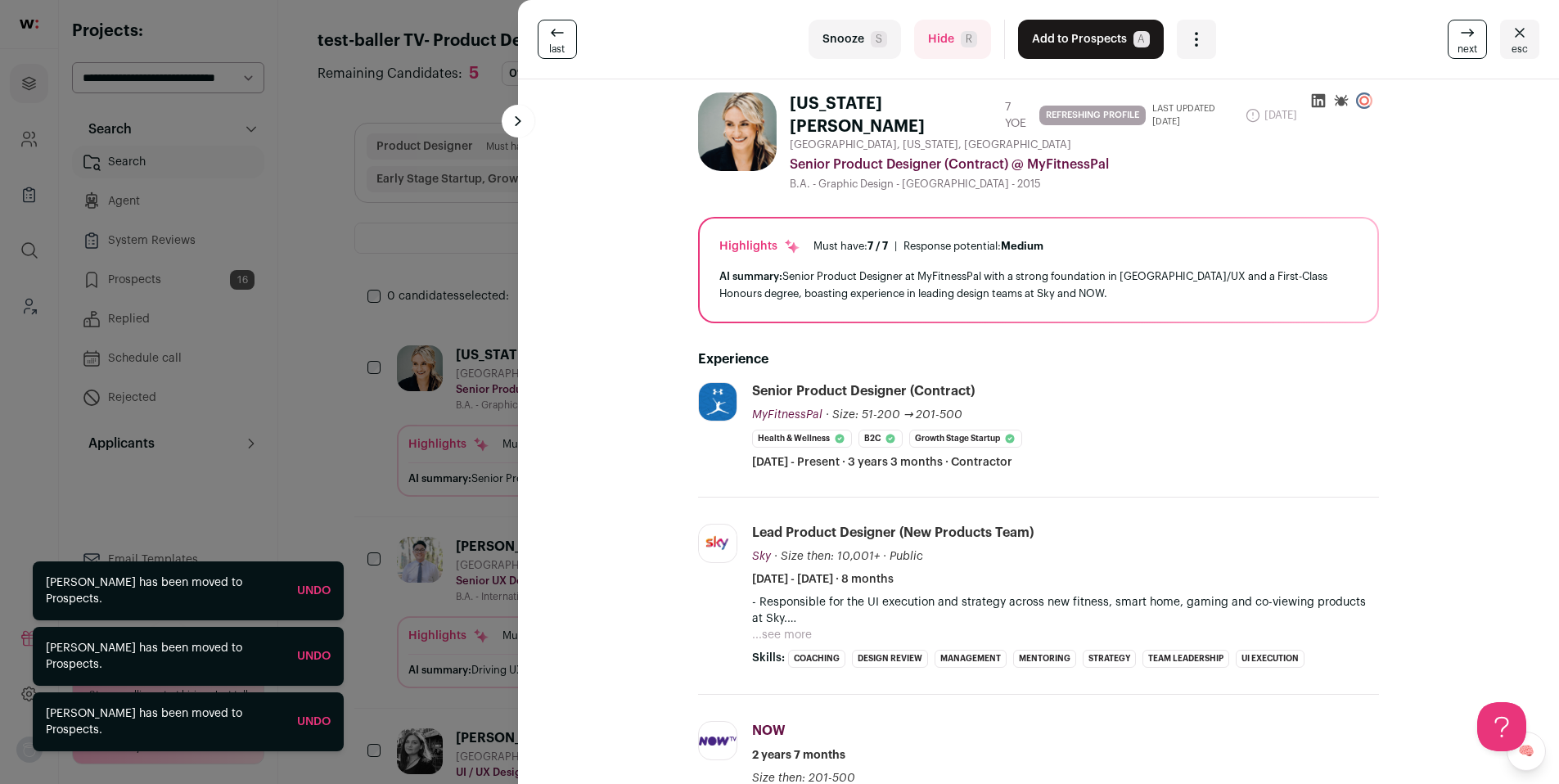
click at [946, 49] on button "Hide R" at bounding box center [953, 39] width 77 height 39
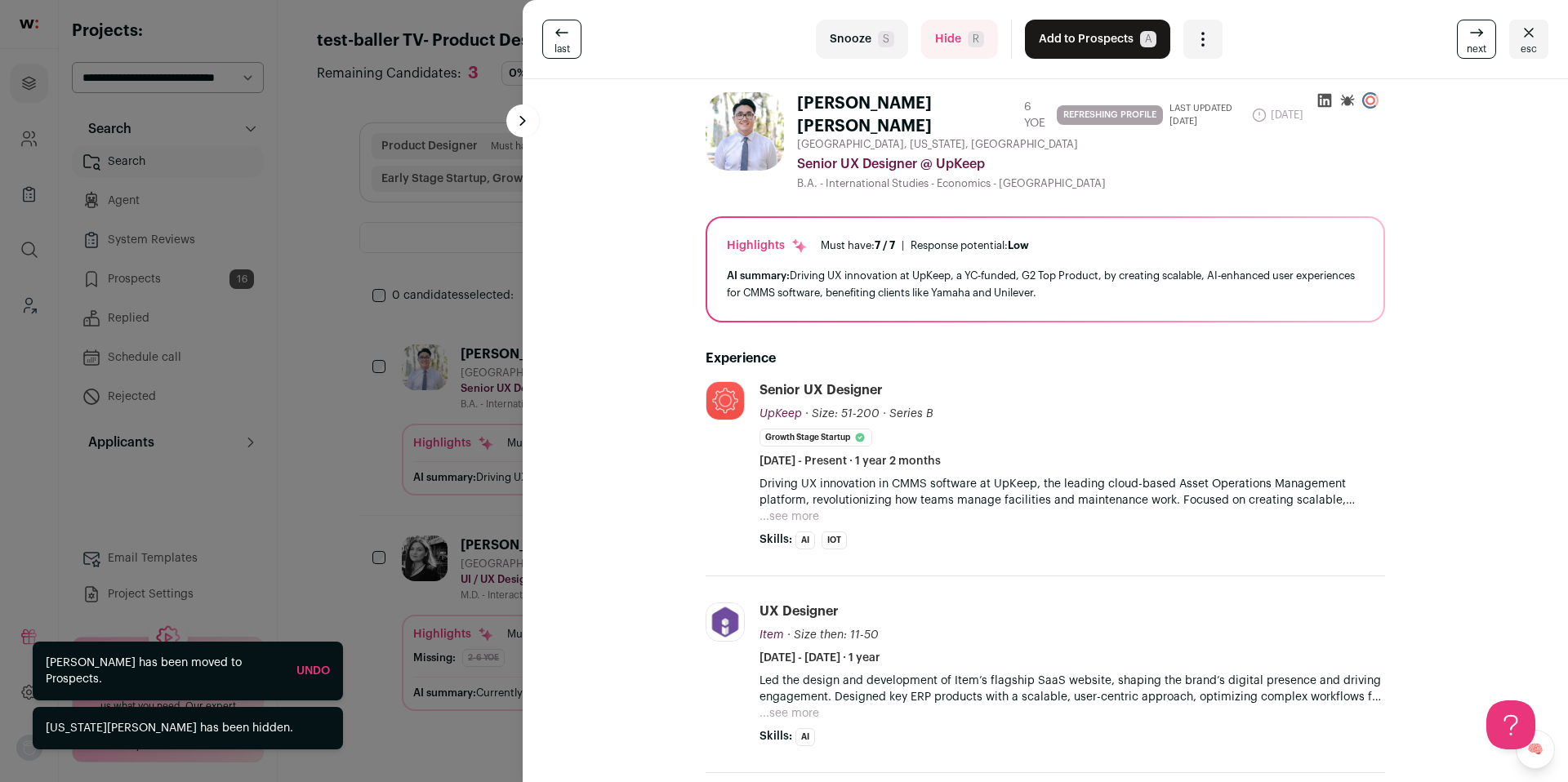
click at [1074, 44] on button "Add to Prospects A" at bounding box center [1098, 39] width 145 height 39
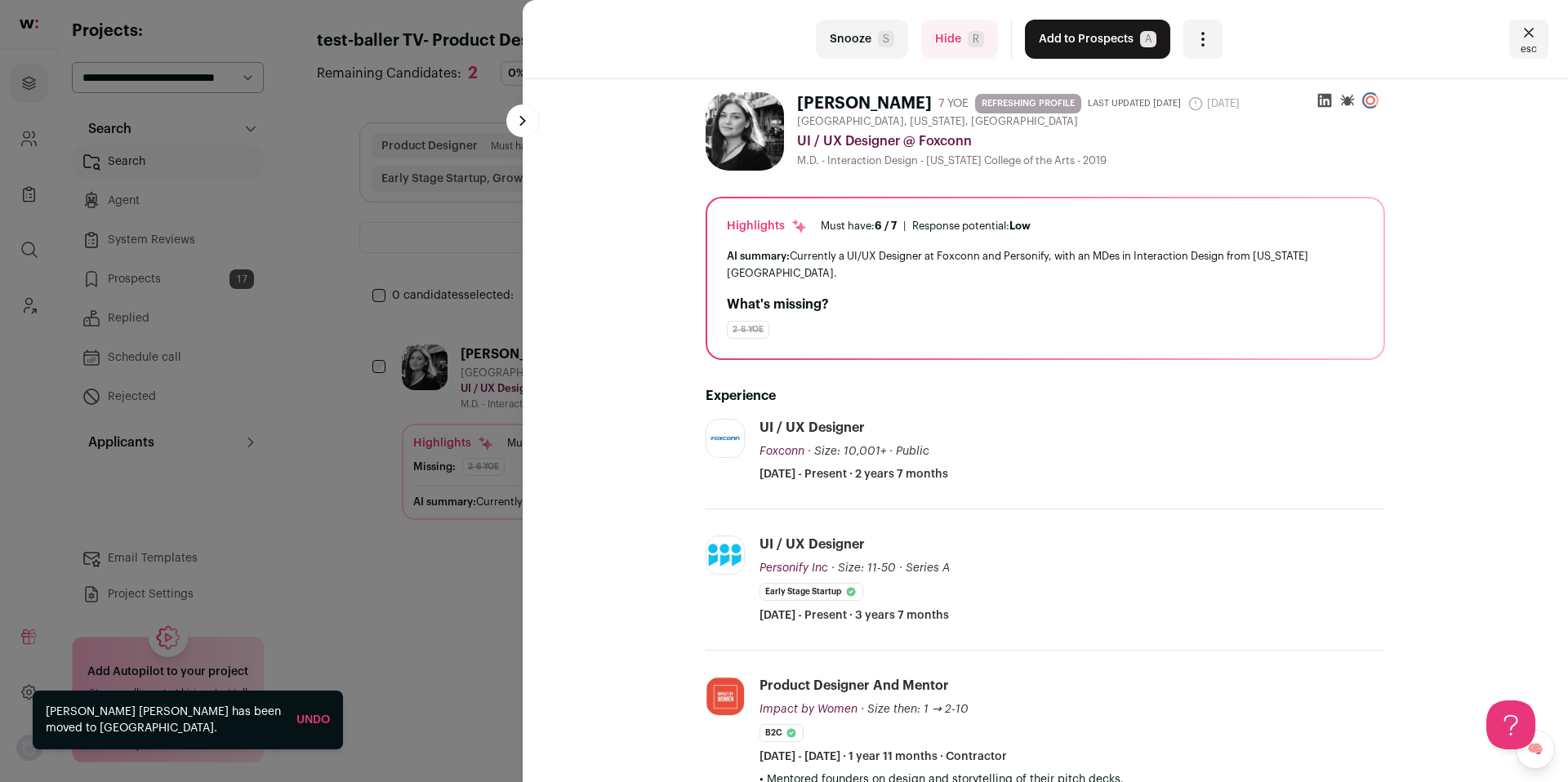
click at [950, 42] on button "Hide R" at bounding box center [960, 39] width 77 height 39
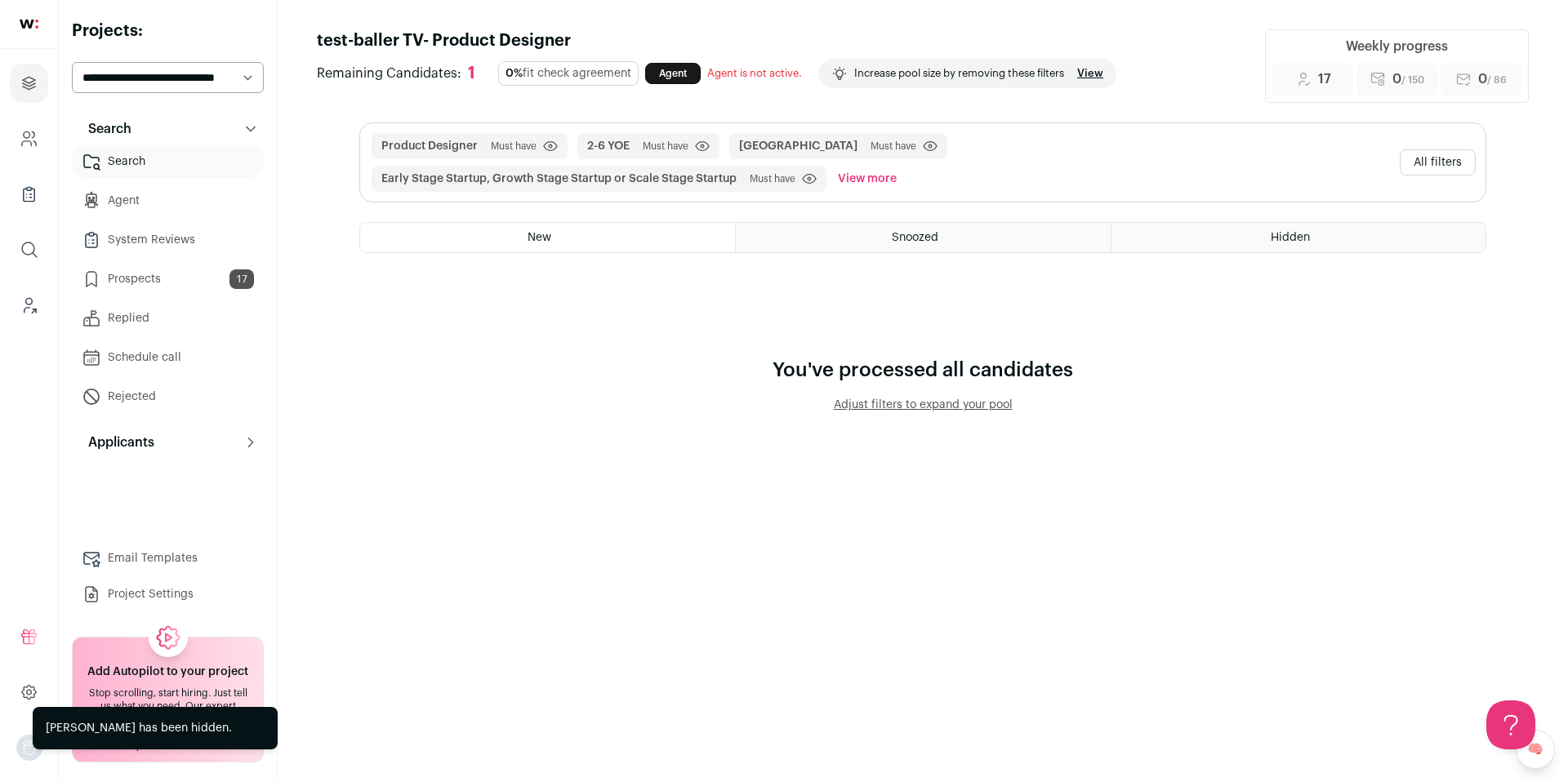
click at [1429, 155] on button "All filters" at bounding box center [1437, 162] width 76 height 26
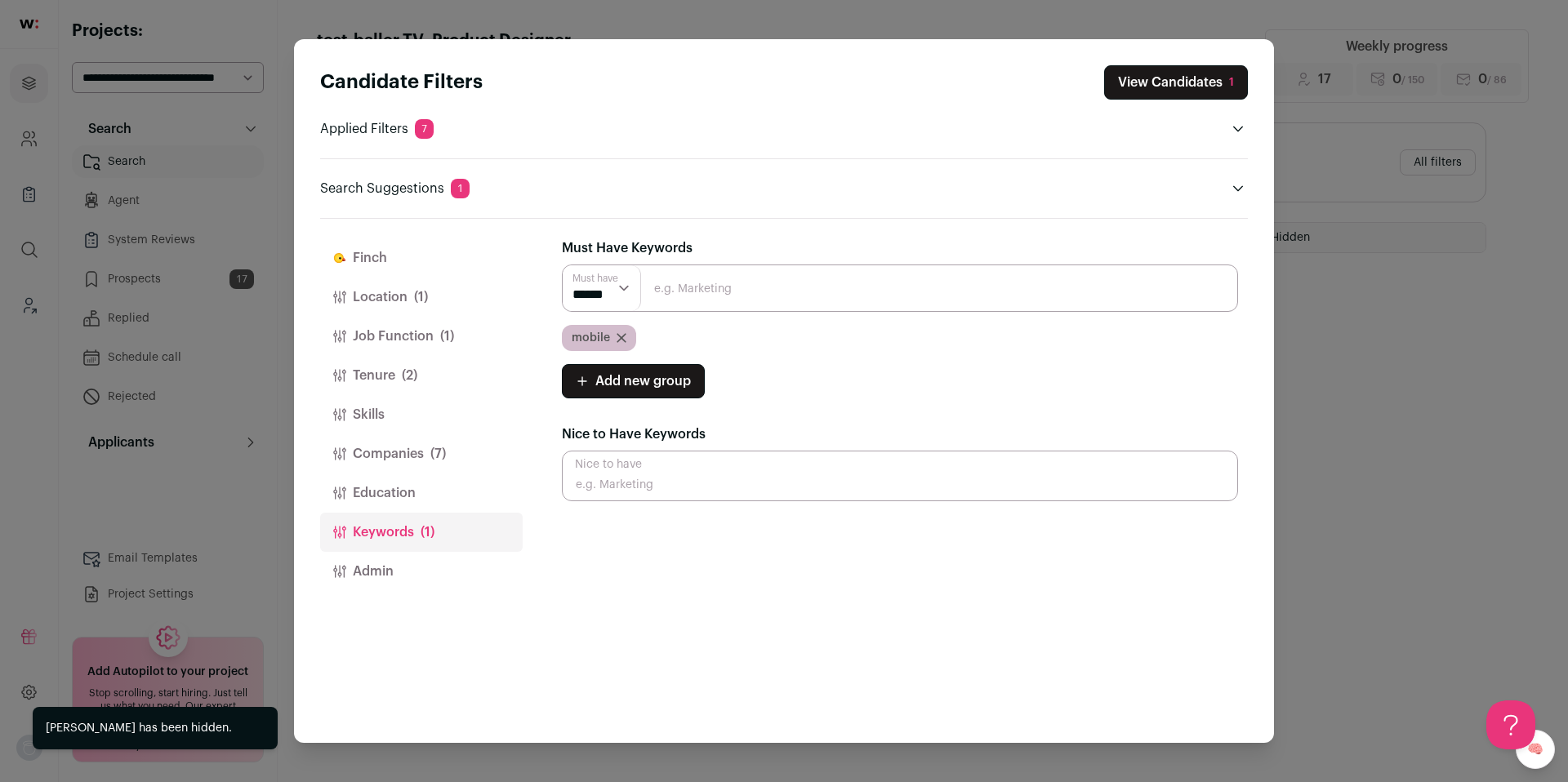
click at [425, 300] on span "(1)" at bounding box center [421, 297] width 14 height 20
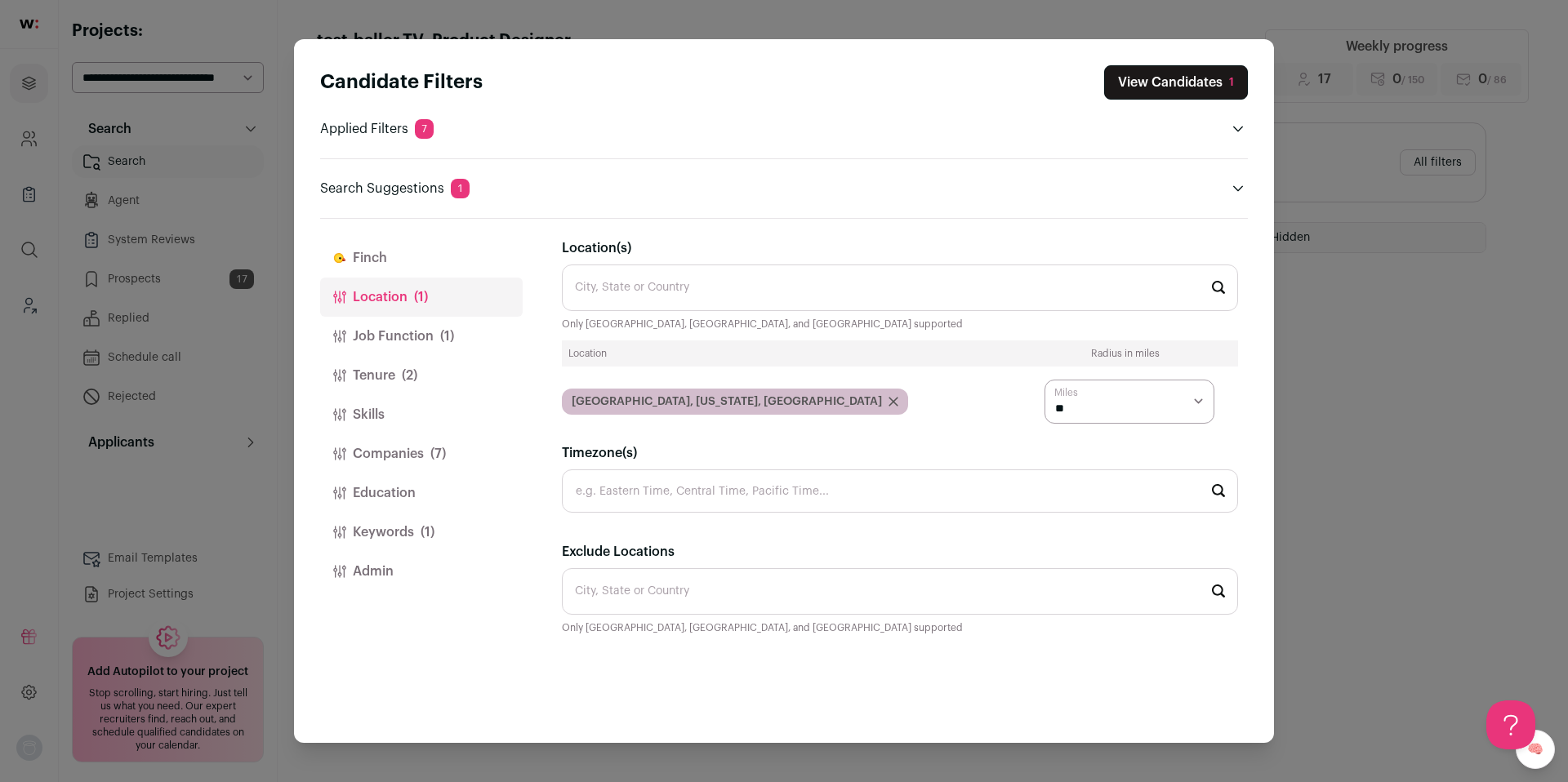
click at [403, 324] on button "Job Function (1)" at bounding box center [421, 336] width 203 height 39
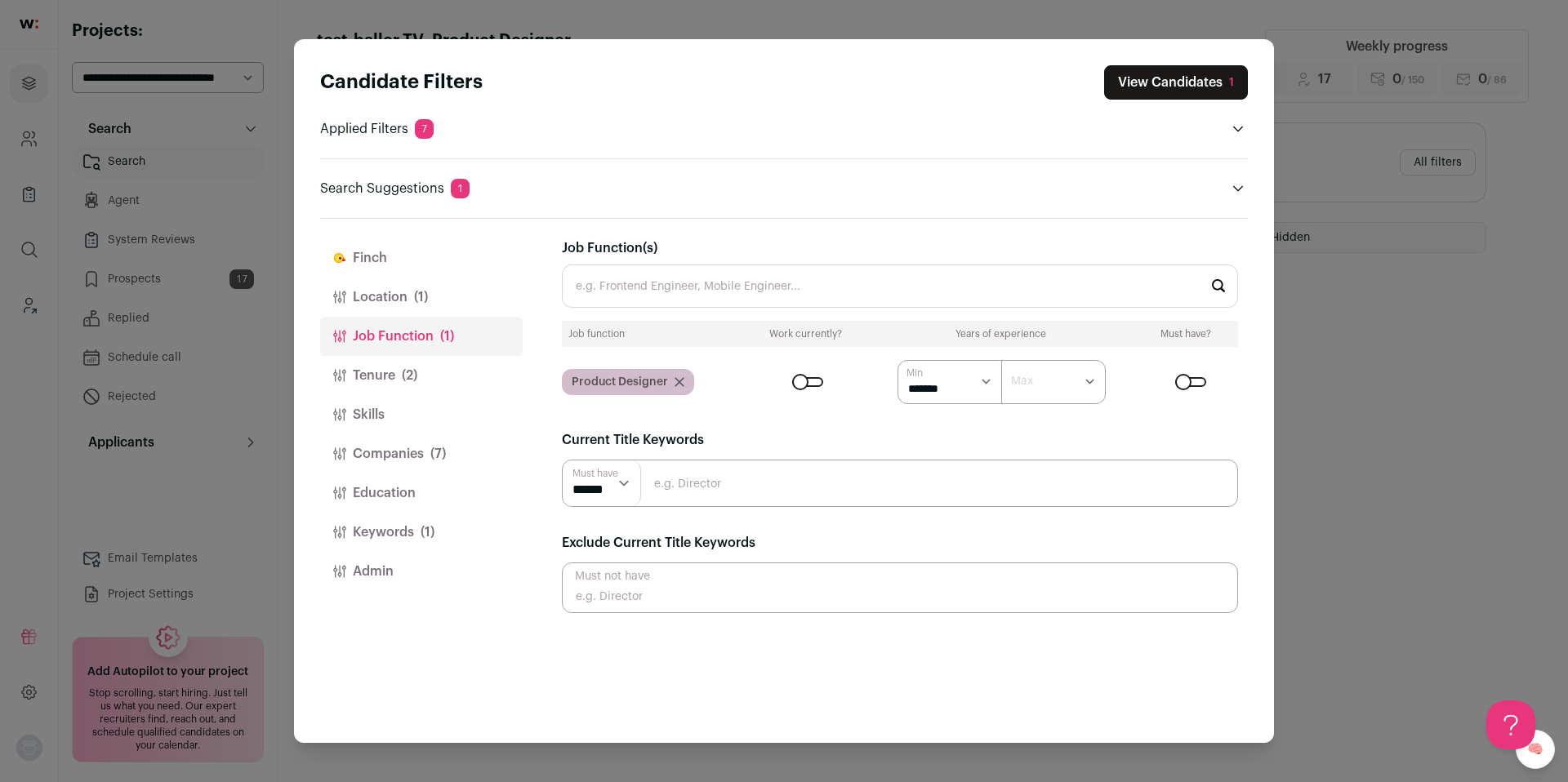
click at [428, 472] on button "Companies (7)" at bounding box center [421, 454] width 203 height 39
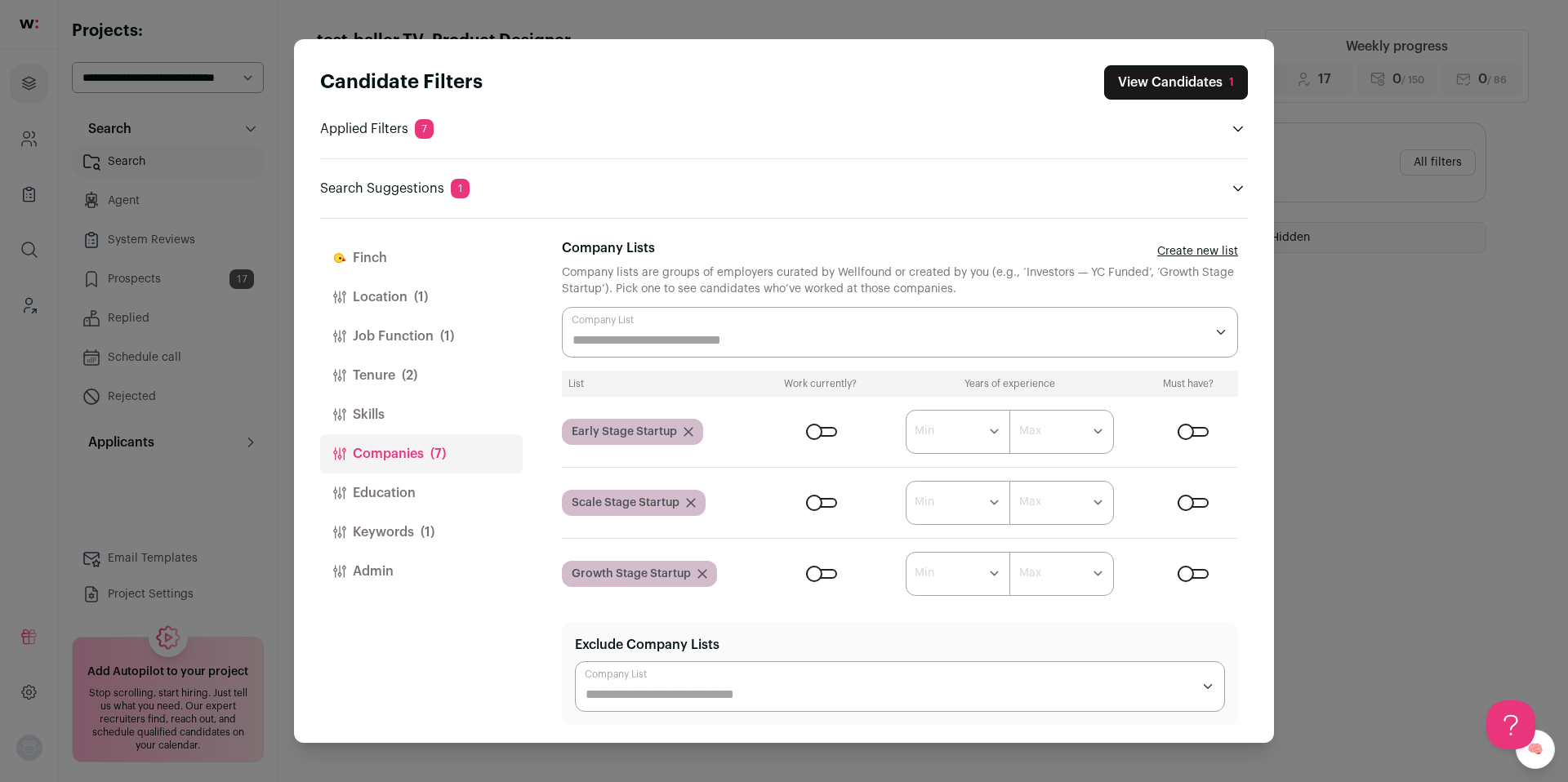
click at [411, 376] on span "(2)" at bounding box center [409, 375] width 16 height 20
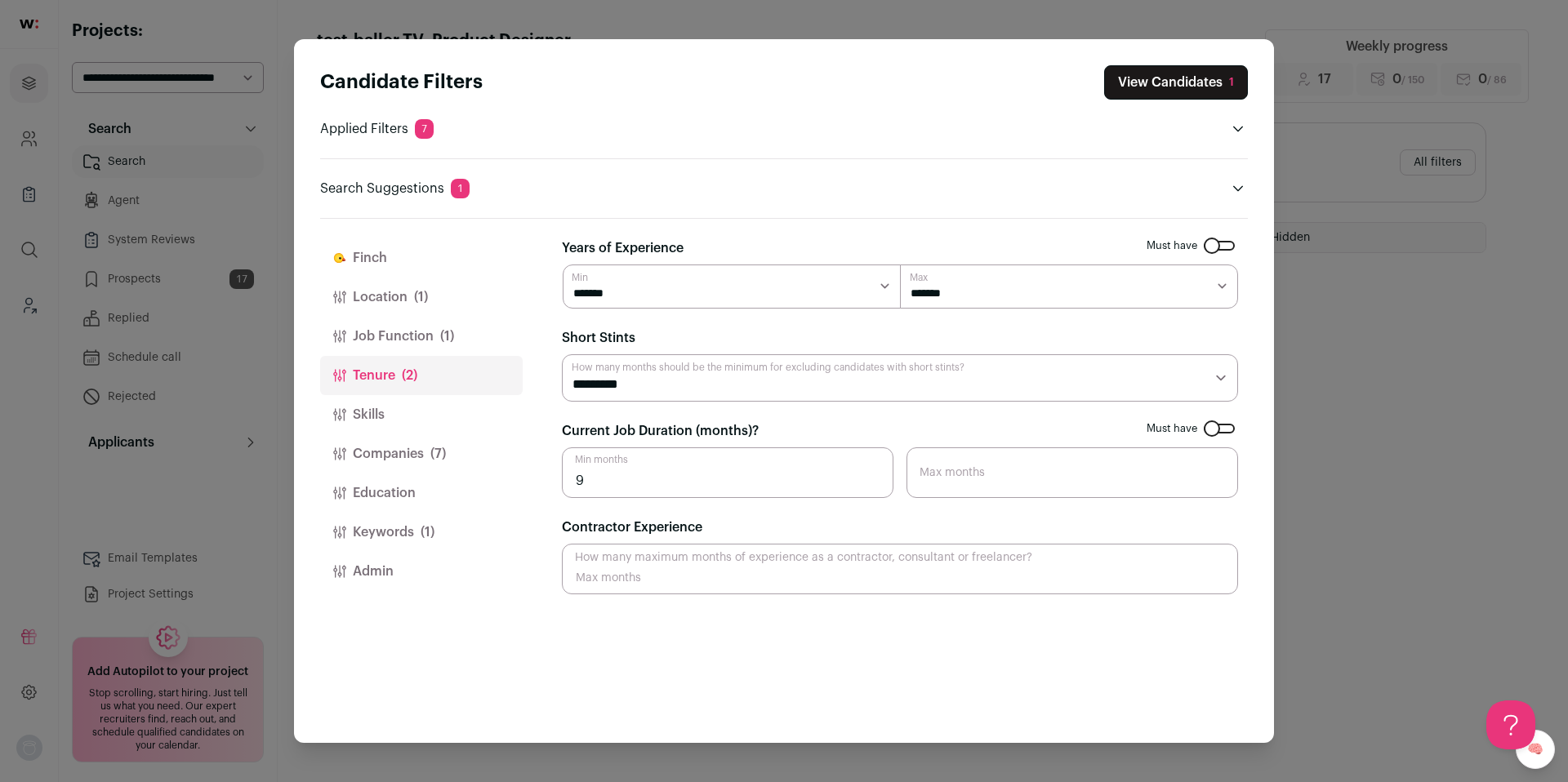
type input "9"
click at [873, 483] on input "9" at bounding box center [728, 473] width 332 height 51
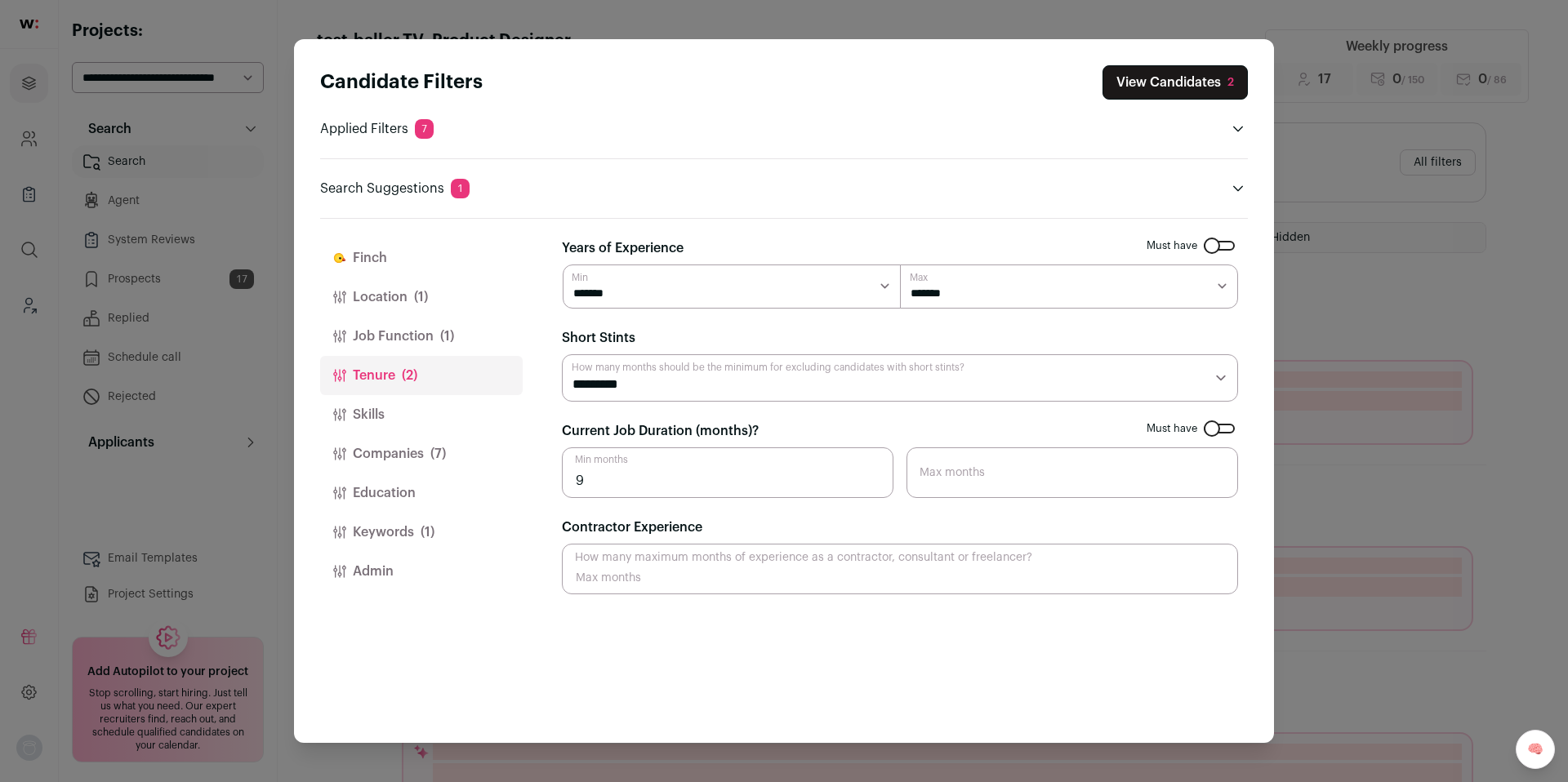
click at [1466, 233] on div "Candidate Filters View Candidates 2 Applied Filters 7 Product Designer Must hav…" at bounding box center [784, 391] width 1568 height 782
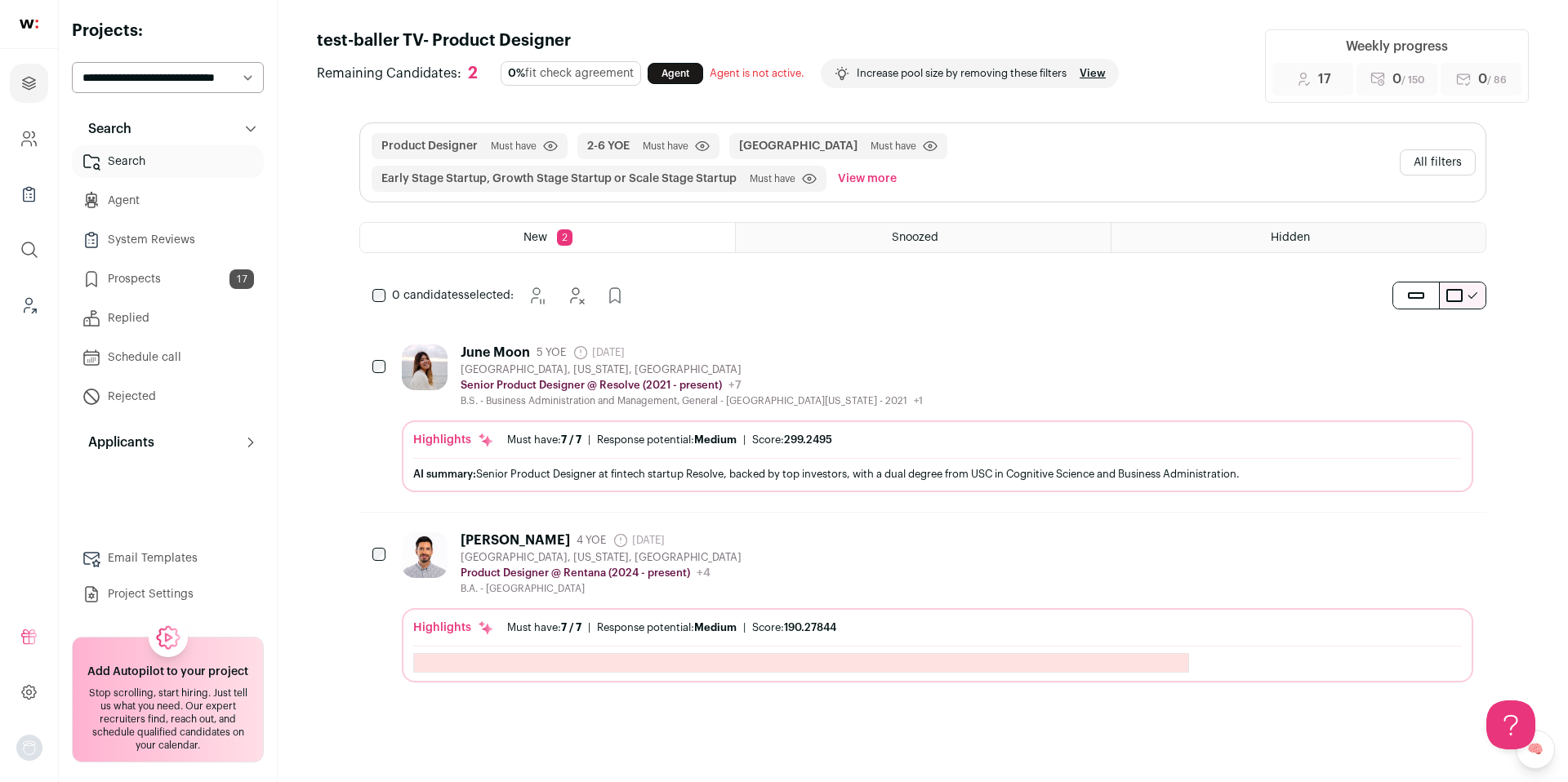
click at [888, 363] on div "[GEOGRAPHIC_DATA], [US_STATE], [GEOGRAPHIC_DATA]" at bounding box center [692, 370] width 462 height 13
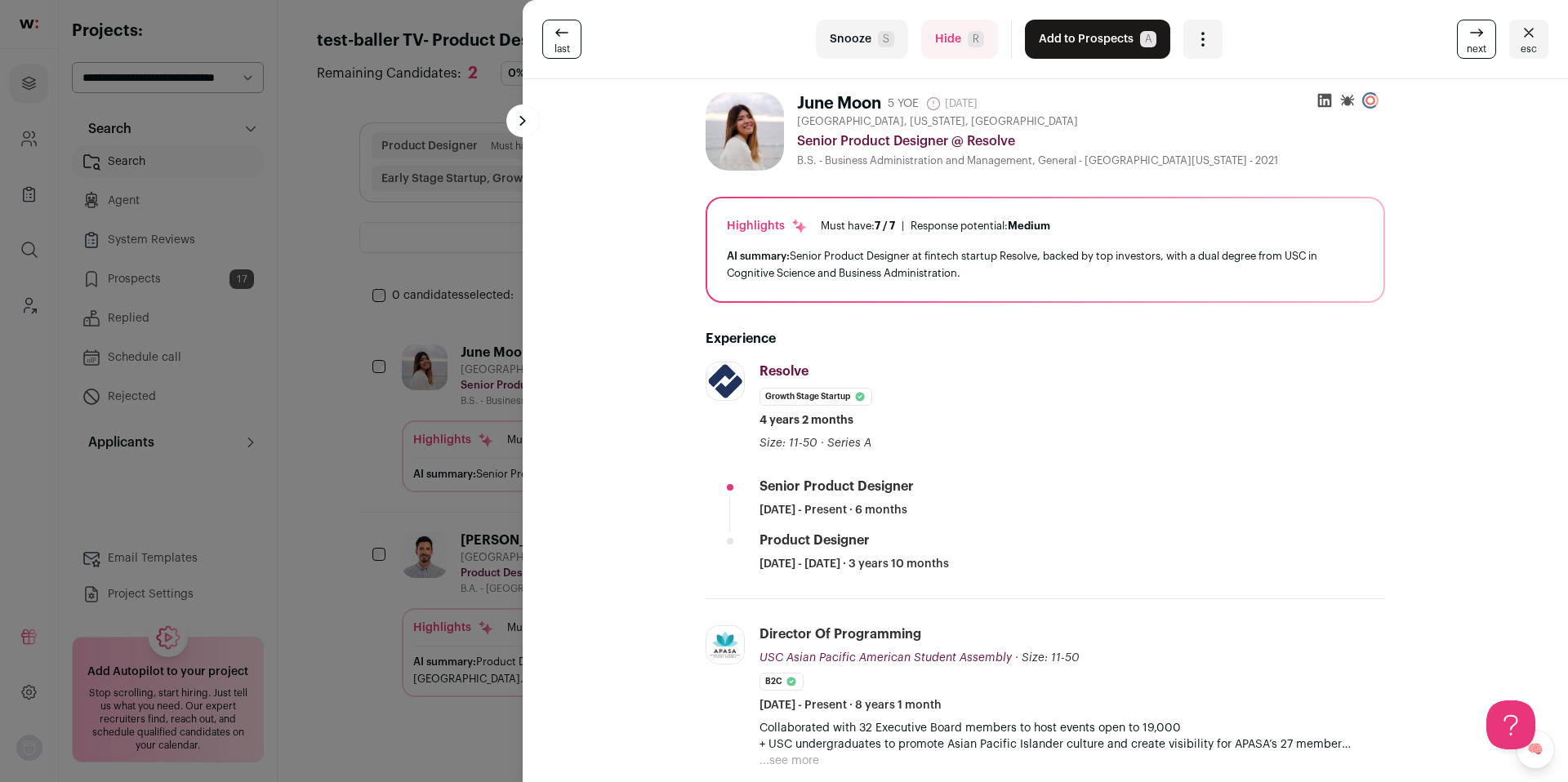
click at [1099, 32] on button "Add to Prospects A" at bounding box center [1098, 39] width 145 height 39
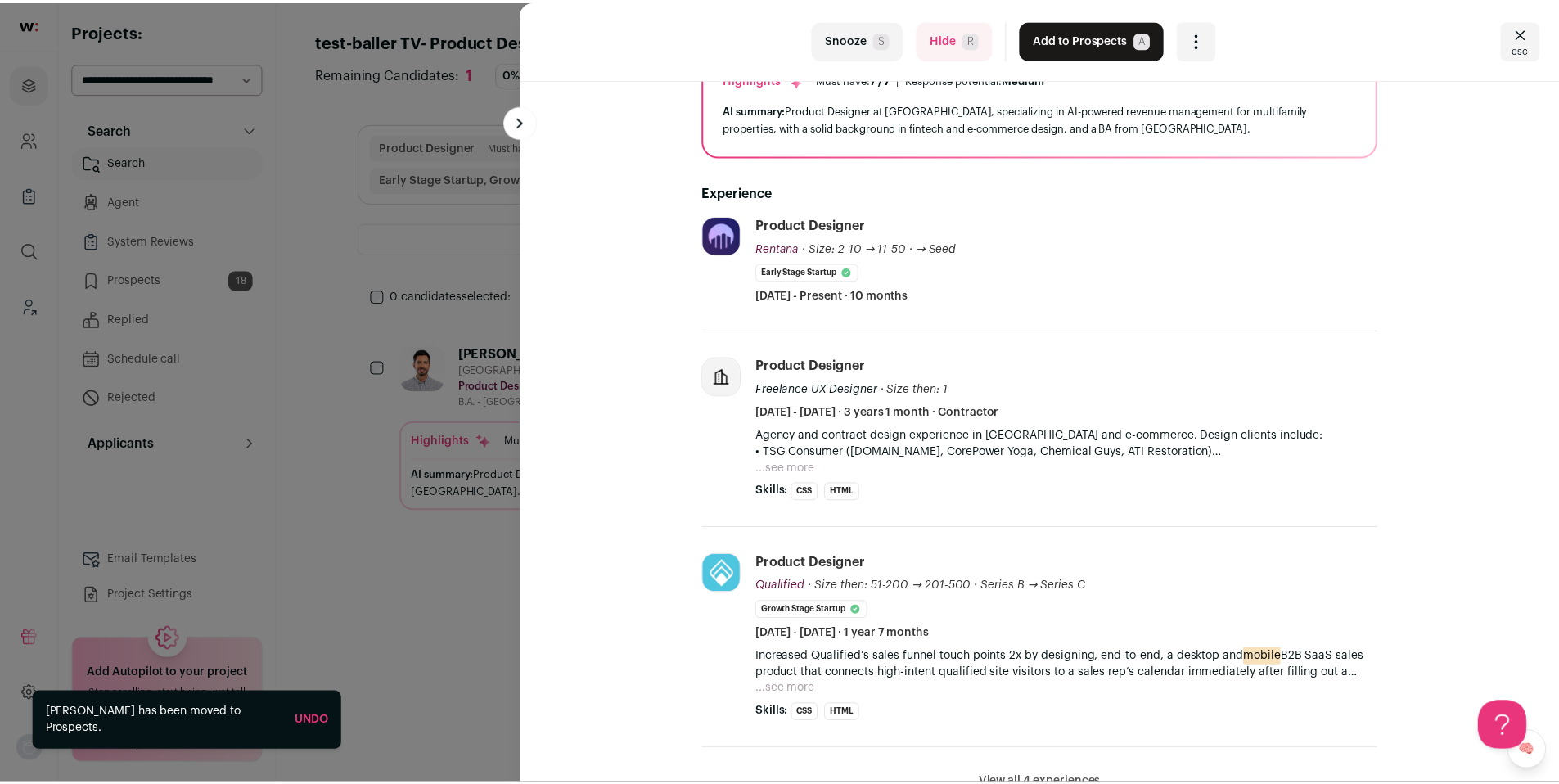
scroll to position [152, 0]
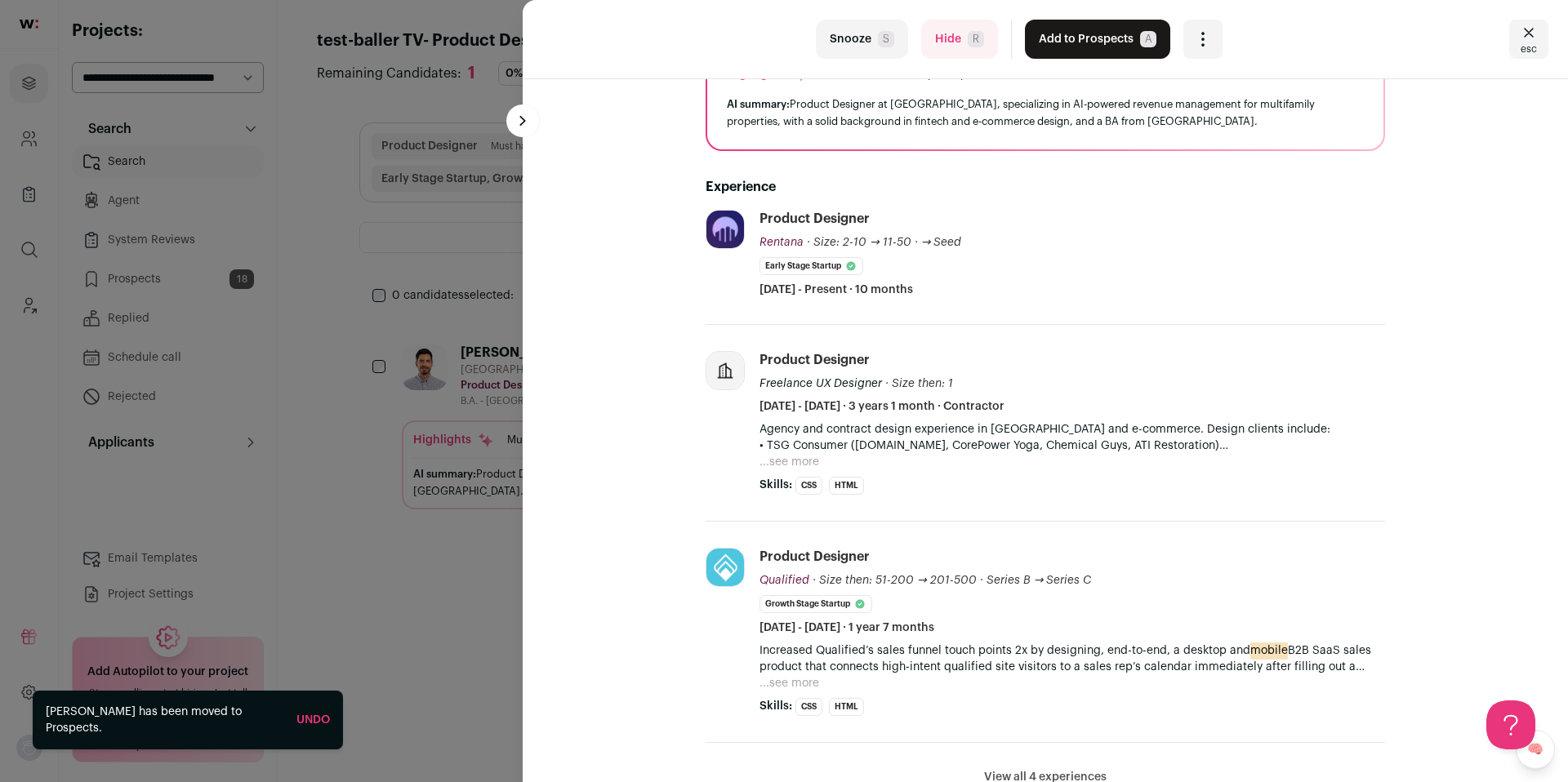
click at [1098, 28] on button "Add to Prospects A" at bounding box center [1098, 39] width 145 height 39
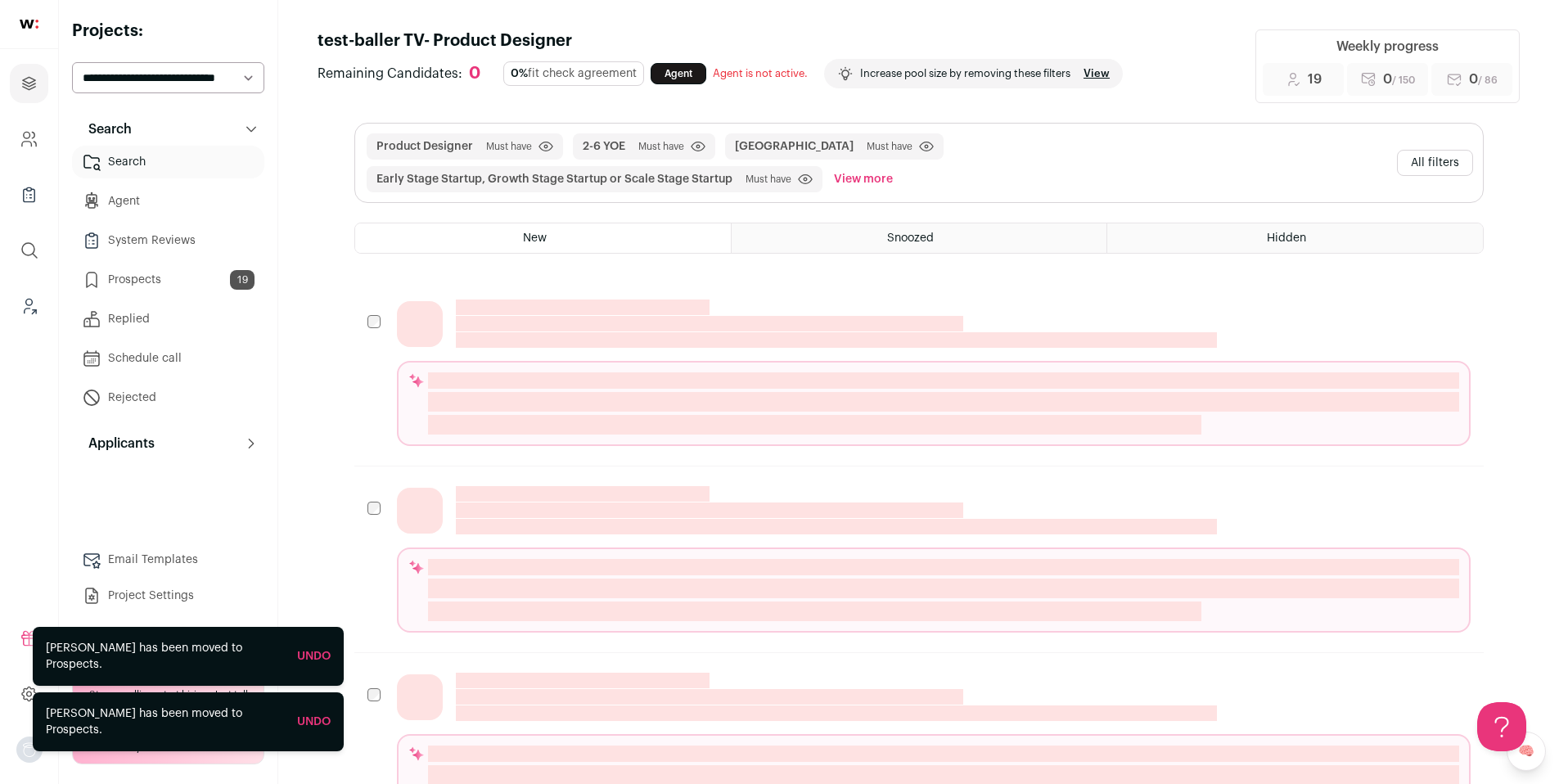
click at [227, 288] on link "Prospects 19" at bounding box center [168, 280] width 192 height 33
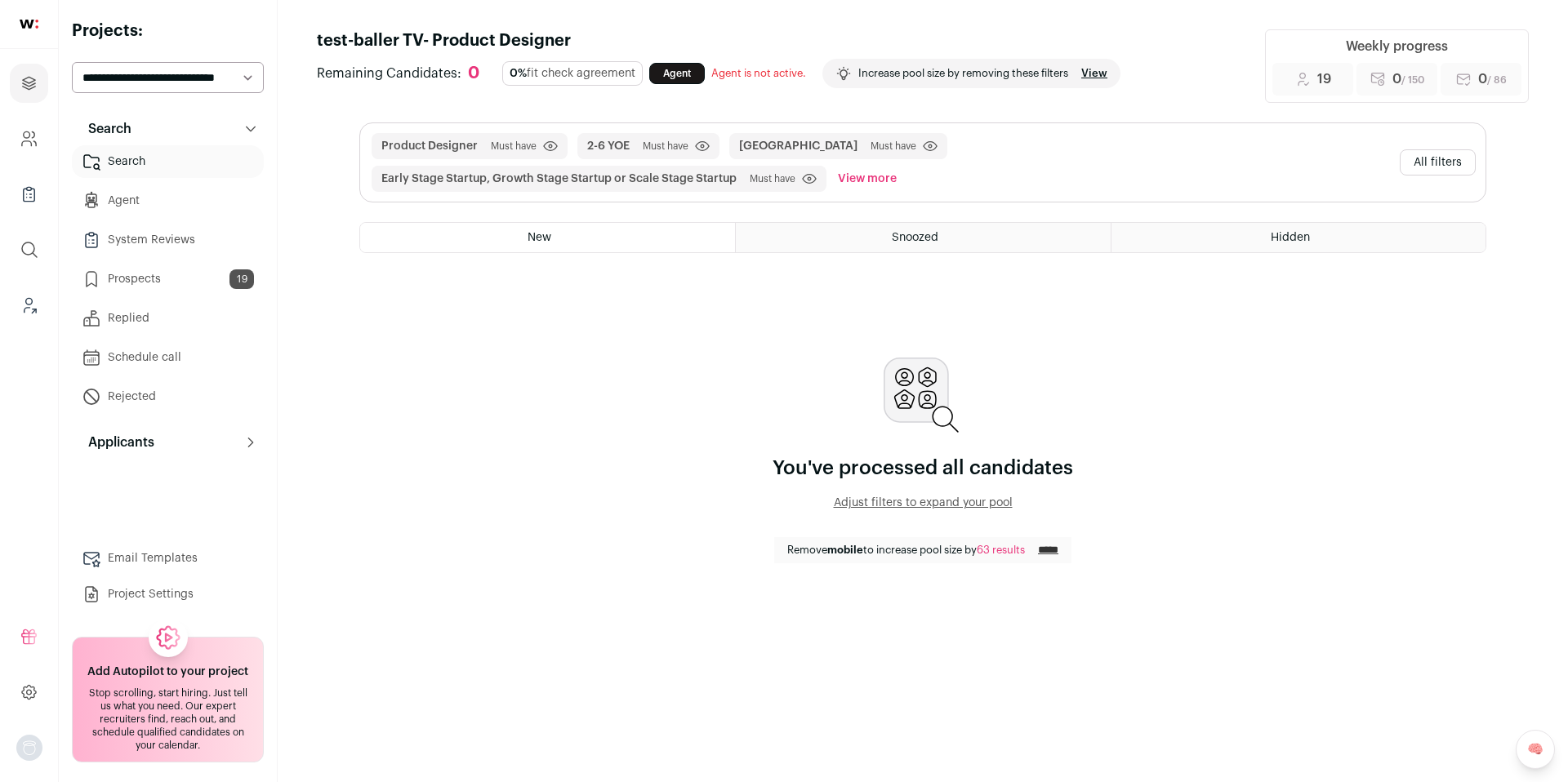
click at [184, 281] on link "Prospects 19" at bounding box center [167, 279] width 192 height 33
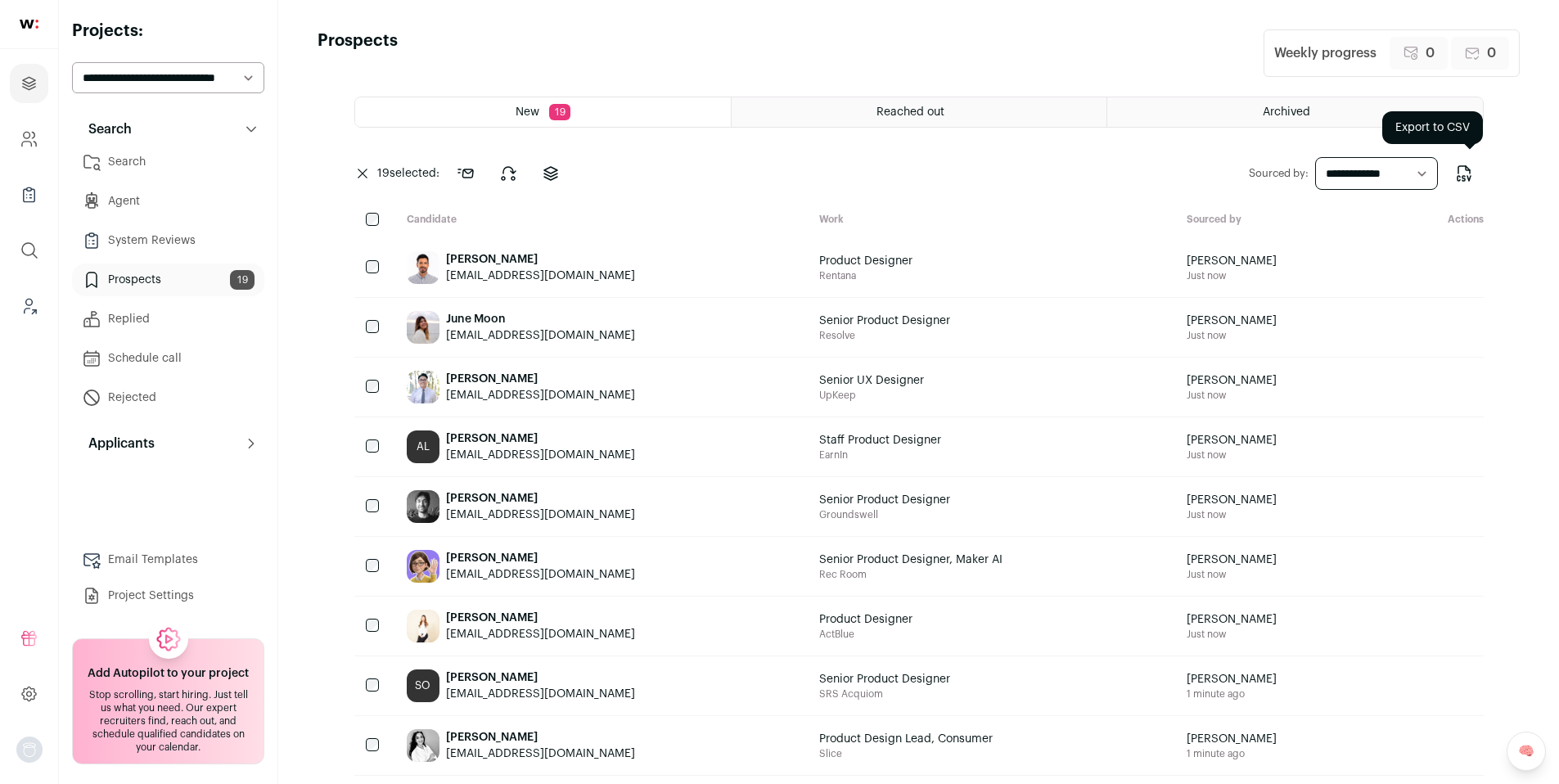
click at [1465, 173] on icon "Export to CSV" at bounding box center [1464, 173] width 20 height 20
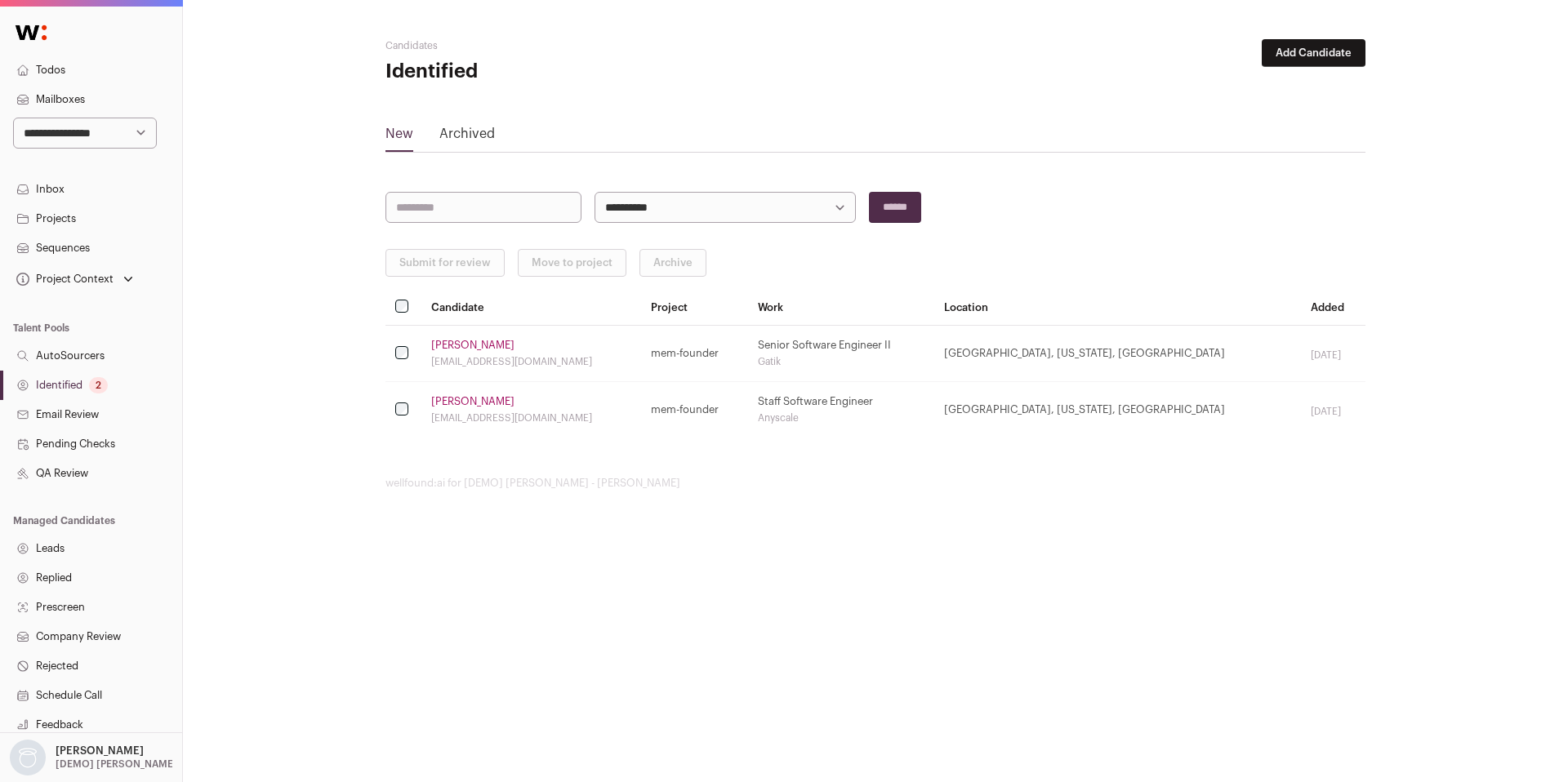
click at [93, 133] on select "**********" at bounding box center [85, 133] width 144 height 31
select select "*****"
click at [13, 118] on select "**********" at bounding box center [85, 133] width 144 height 31
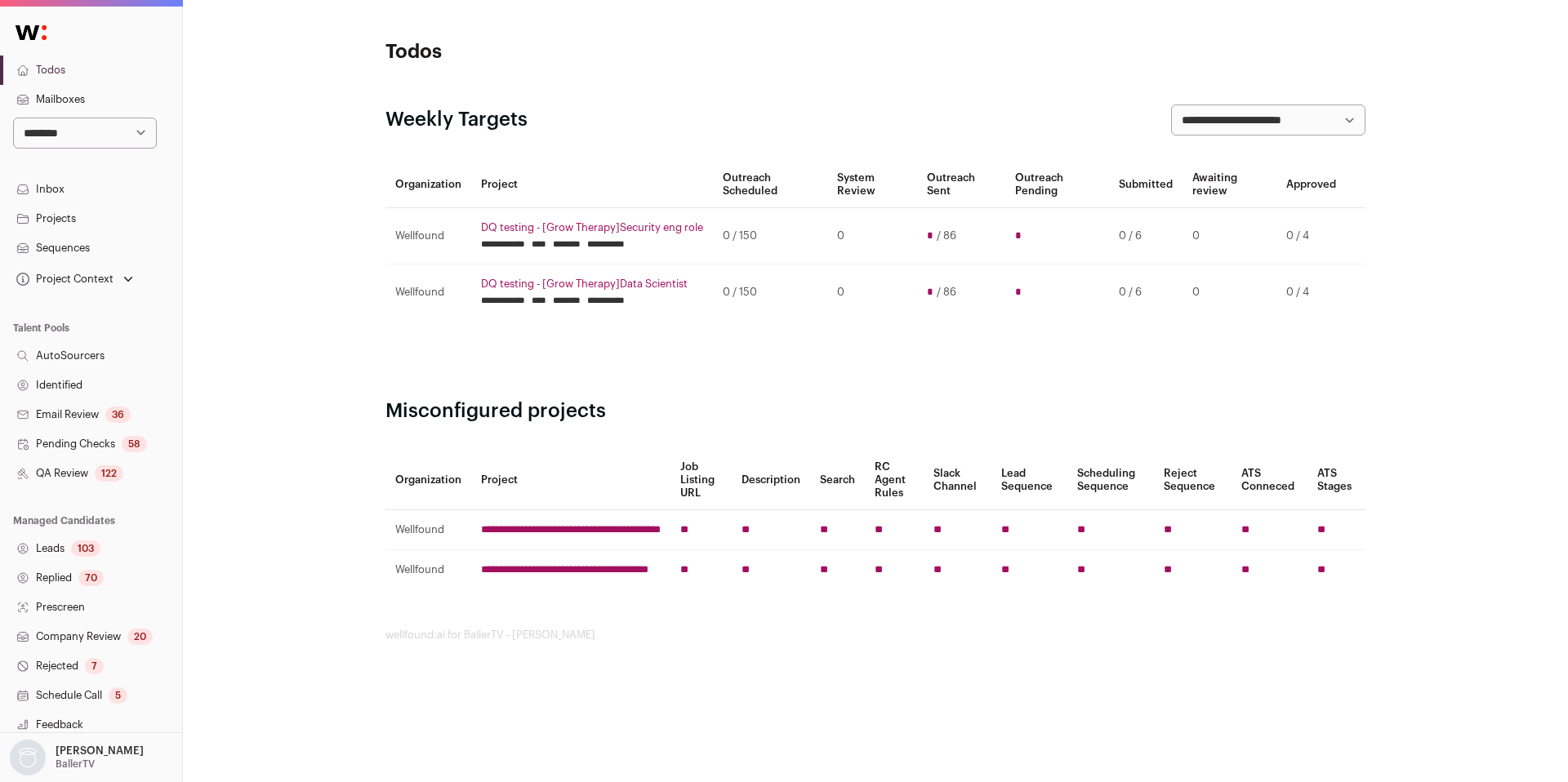
click at [94, 472] on link "QA Review 122" at bounding box center [91, 473] width 182 height 29
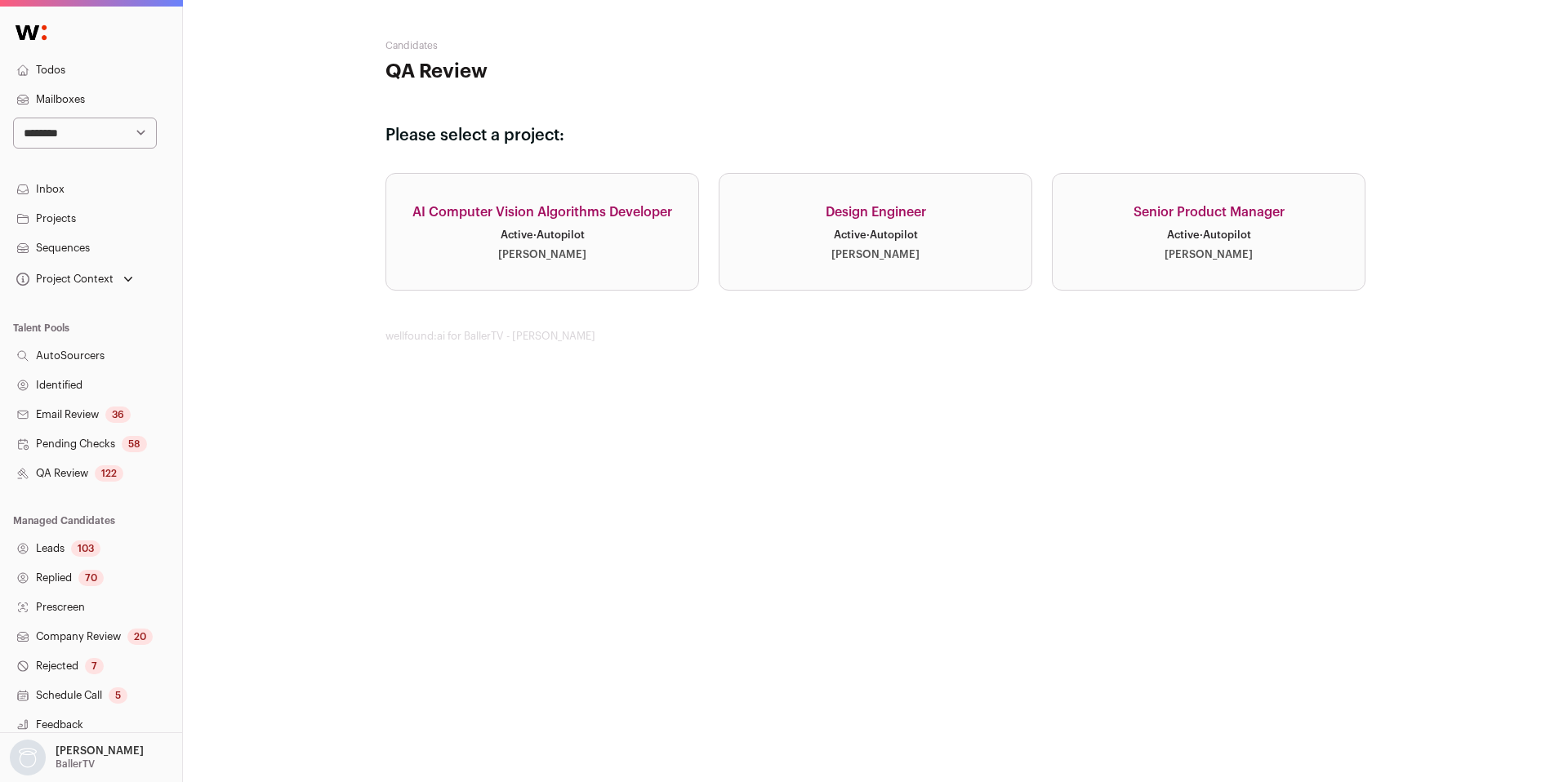
click at [927, 251] on link "Design Engineer Active · Autopilot [PERSON_NAME]" at bounding box center [875, 232] width 314 height 118
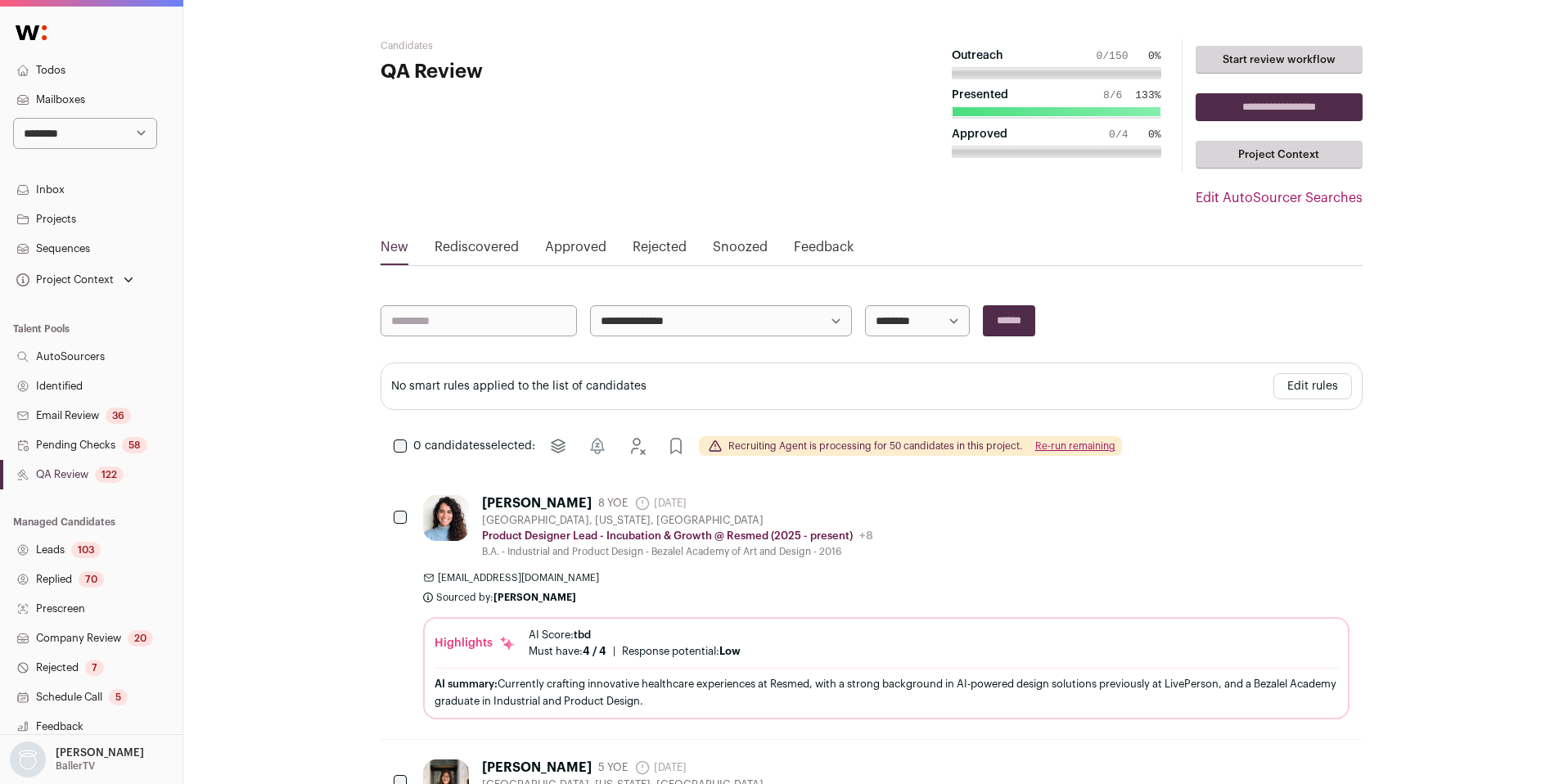
click at [49, 388] on link "Identified" at bounding box center [91, 386] width 182 height 29
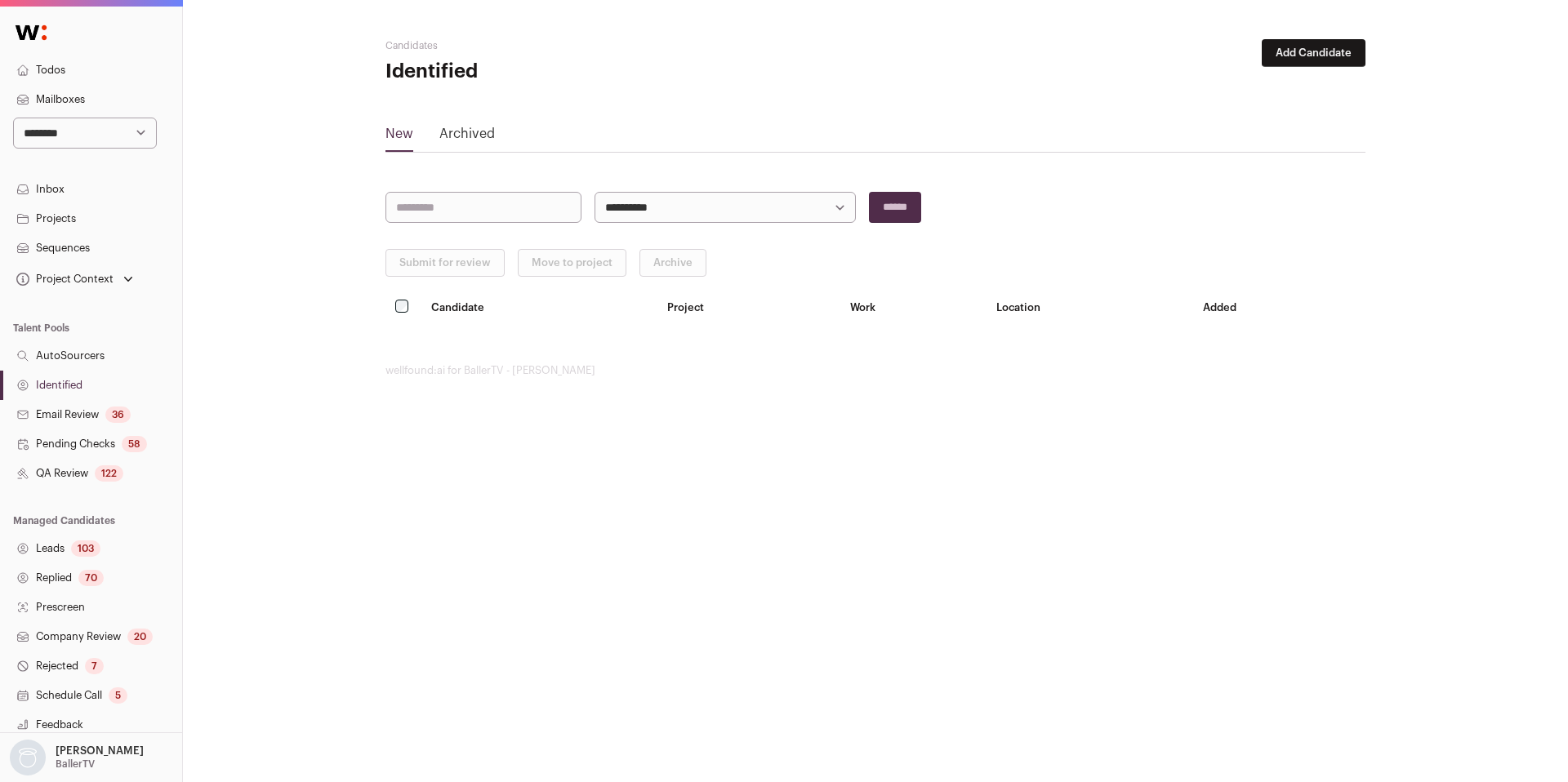
click at [1295, 58] on button "Add Candidate" at bounding box center [1313, 53] width 104 height 28
click at [1234, 109] on link "From CSV file" at bounding box center [1271, 116] width 196 height 26
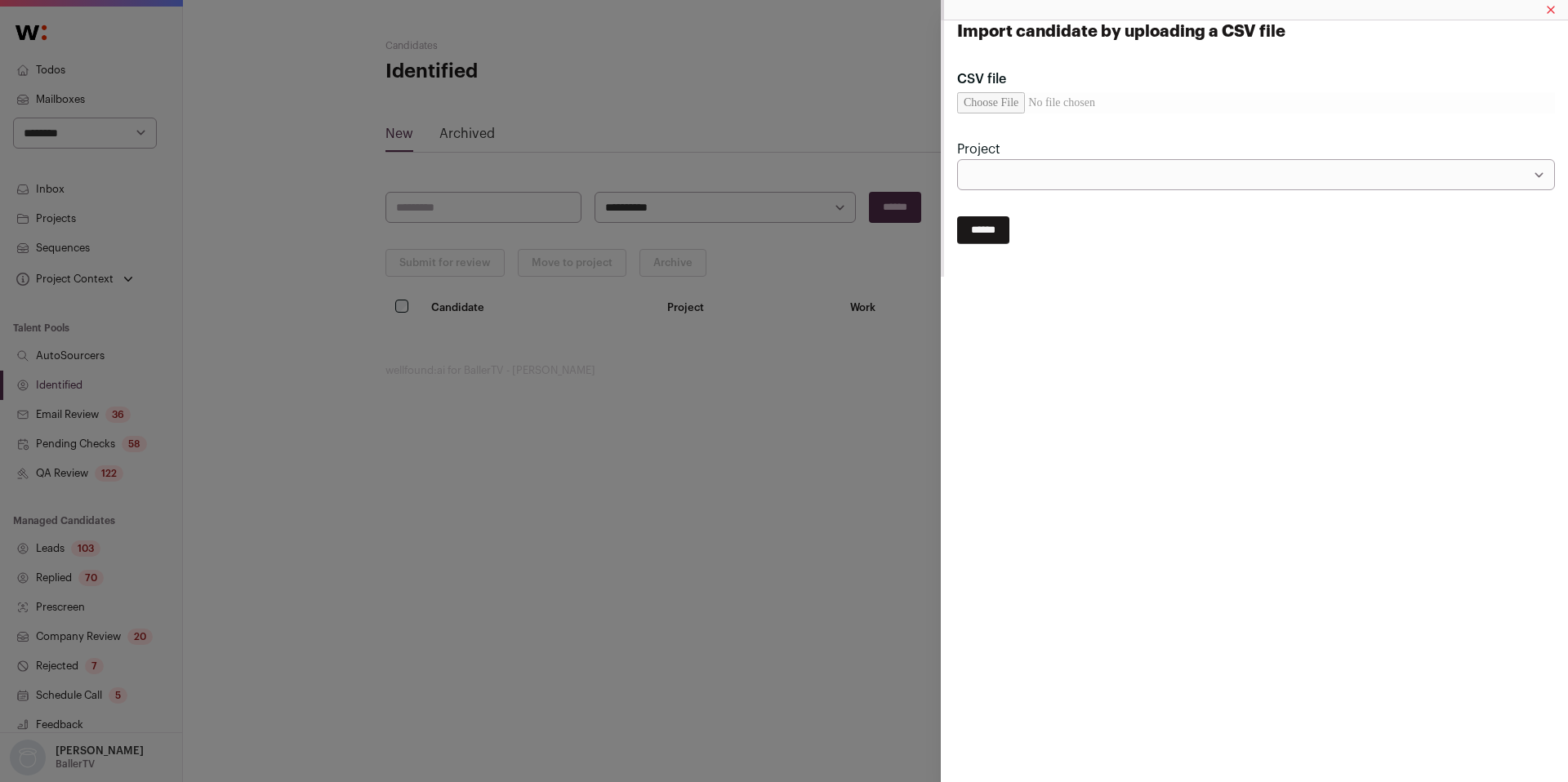
click at [1004, 104] on input "CSV file" at bounding box center [1256, 103] width 598 height 21
type input "**********"
click at [1022, 166] on select "**********" at bounding box center [1256, 175] width 598 height 31
select select "*****"
click at [957, 159] on select "**********" at bounding box center [1256, 175] width 598 height 31
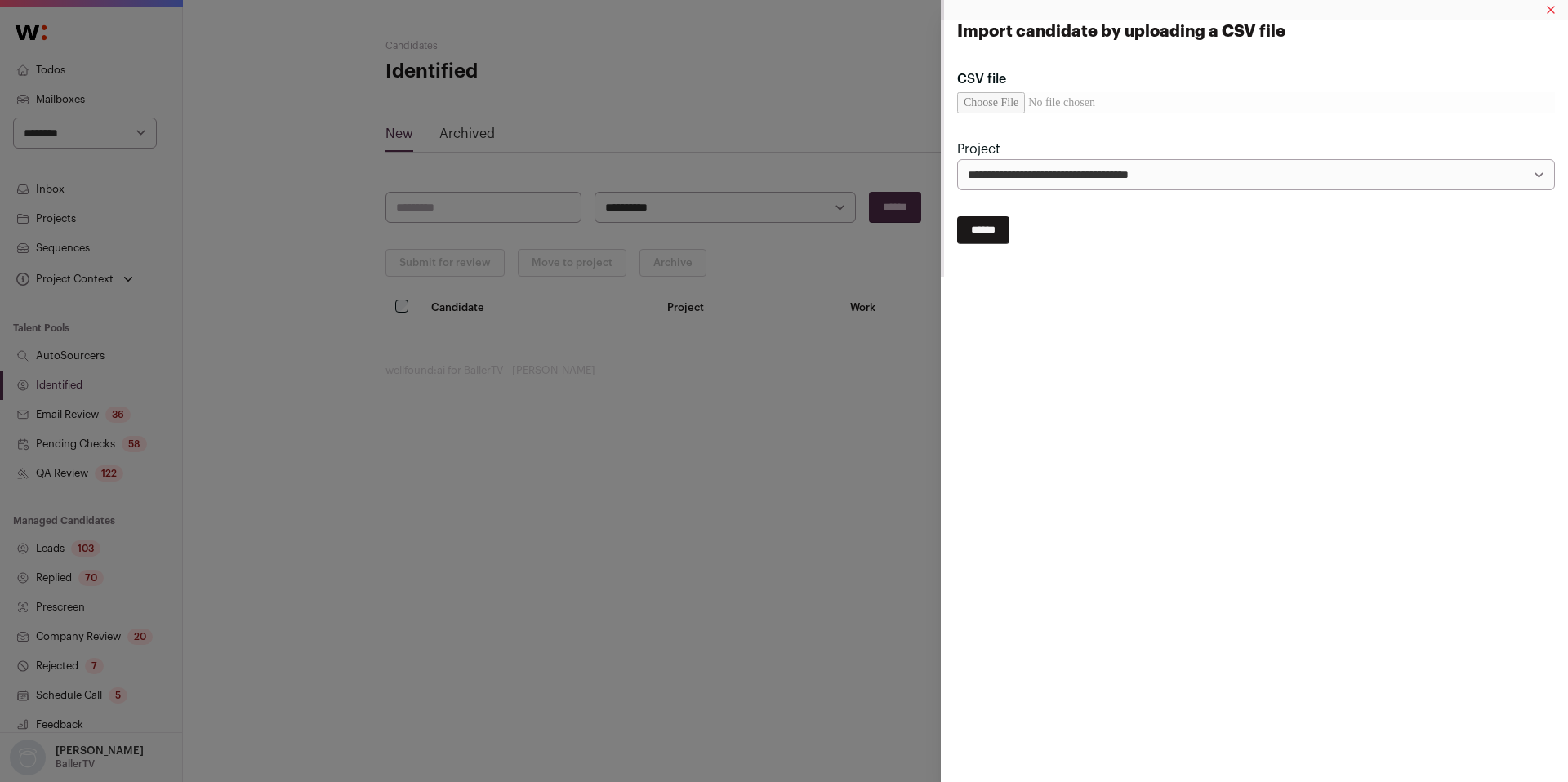
click at [1001, 232] on input "******" at bounding box center [983, 230] width 52 height 28
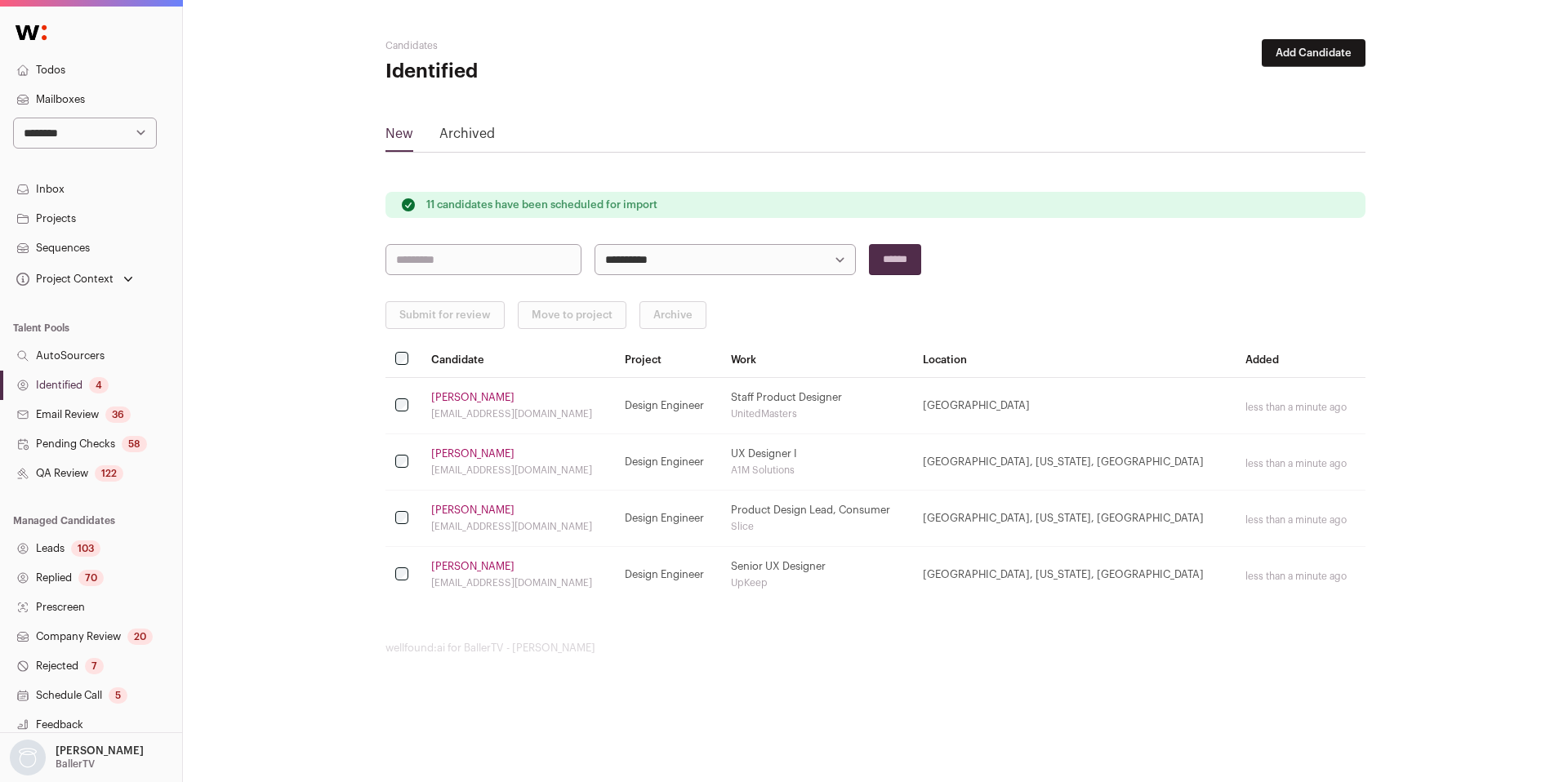
click at [75, 371] on link "Identified 4" at bounding box center [91, 385] width 182 height 29
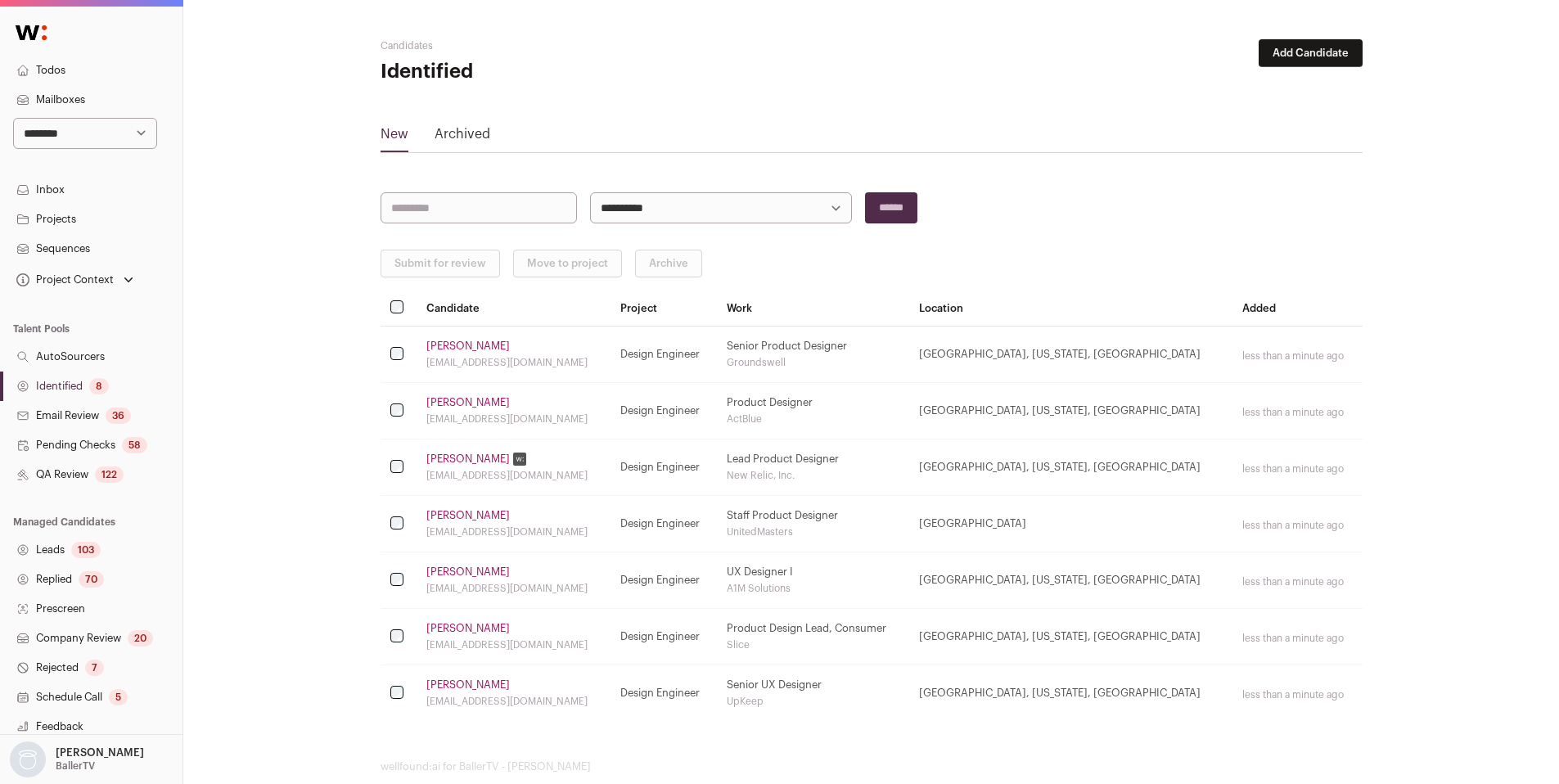
click at [447, 350] on link "[PERSON_NAME]" at bounding box center [468, 346] width 83 height 13
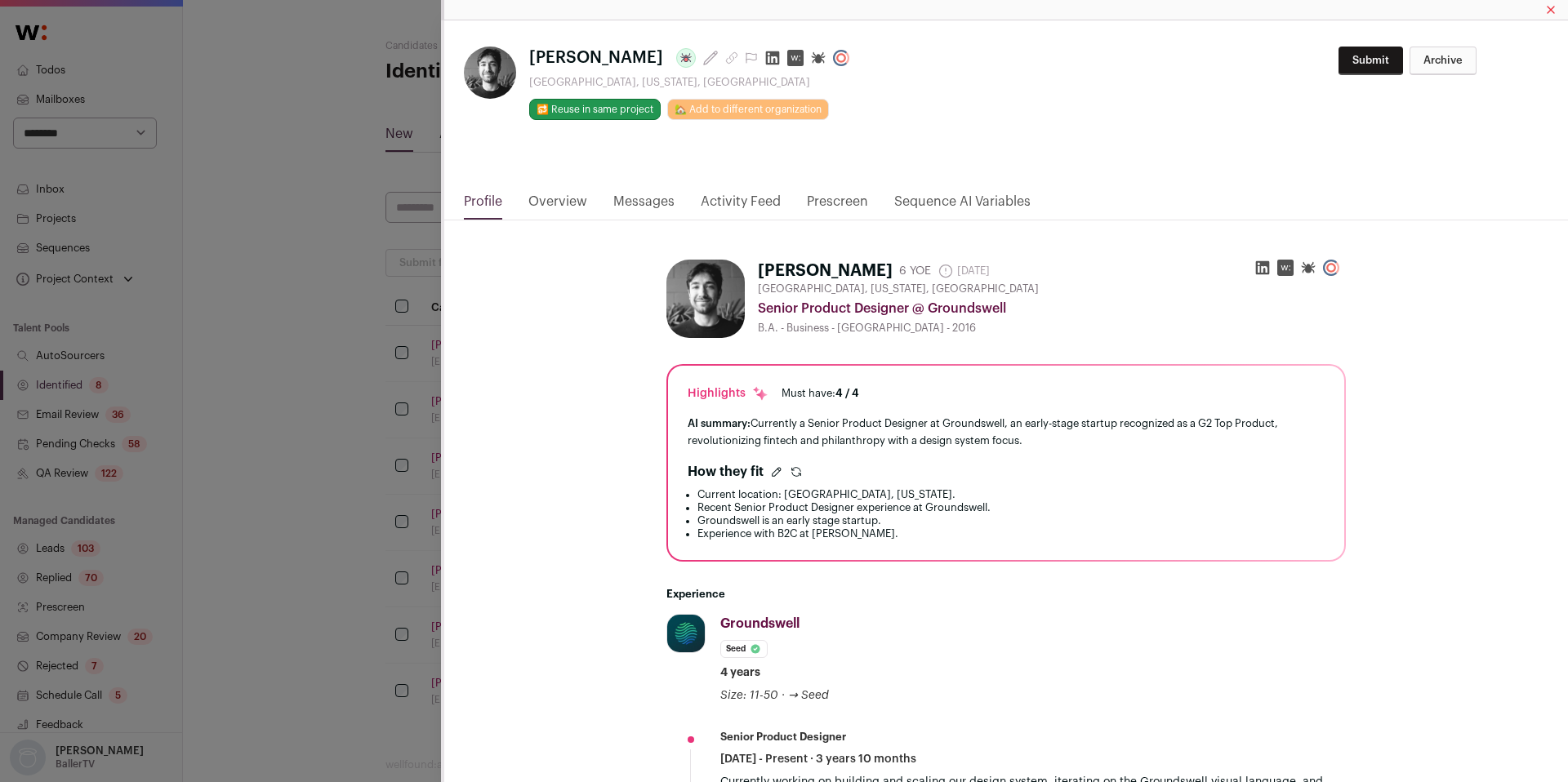
click at [764, 56] on icon "Close modal via background" at bounding box center [773, 58] width 16 height 16
click at [339, 424] on div "Alister Fazio Last update: 16 days ago Los Angeles, California, United States 🔂…" at bounding box center [784, 391] width 1568 height 782
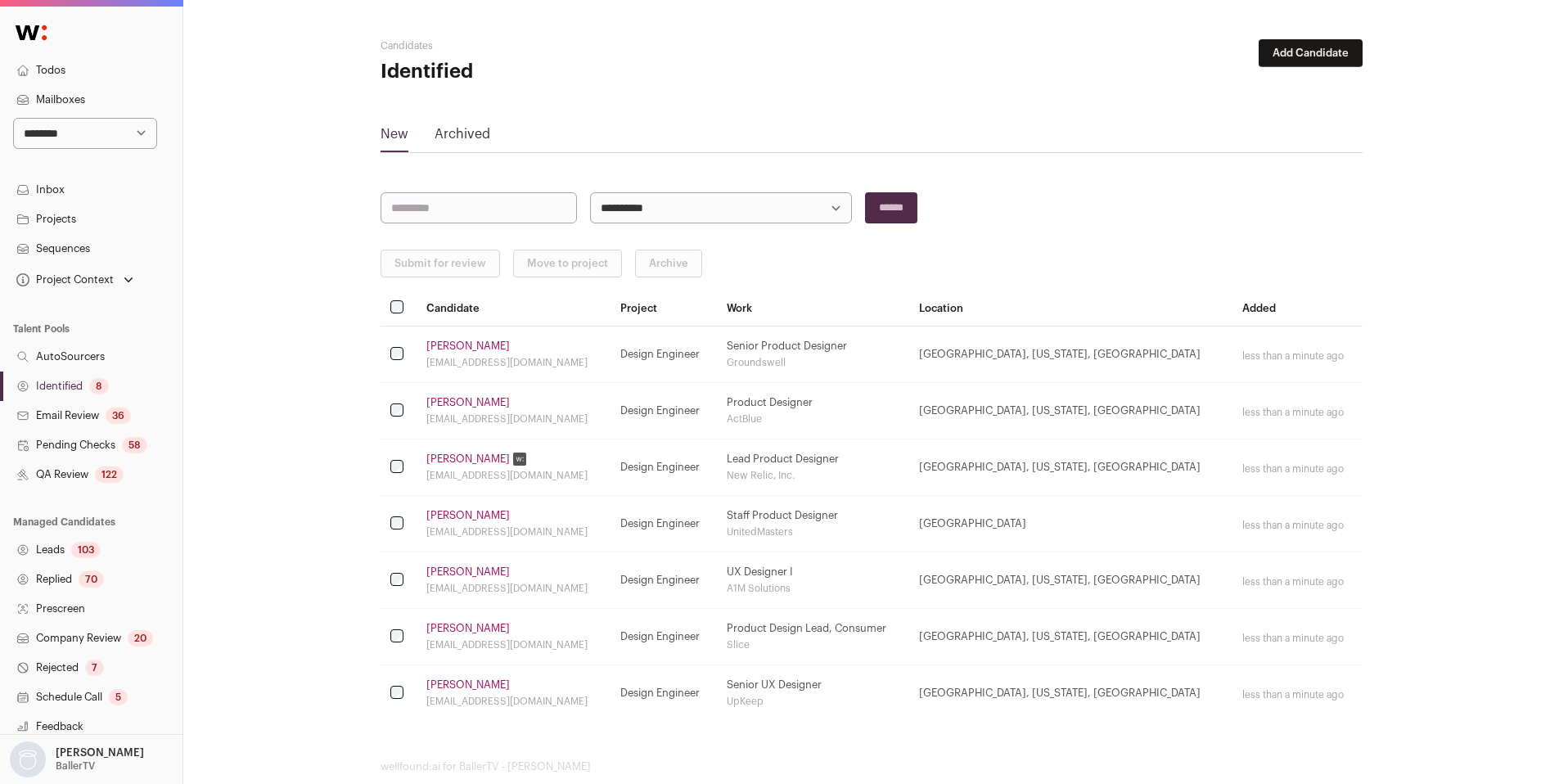
click at [432, 406] on link "[PERSON_NAME]" at bounding box center [468, 403] width 83 height 13
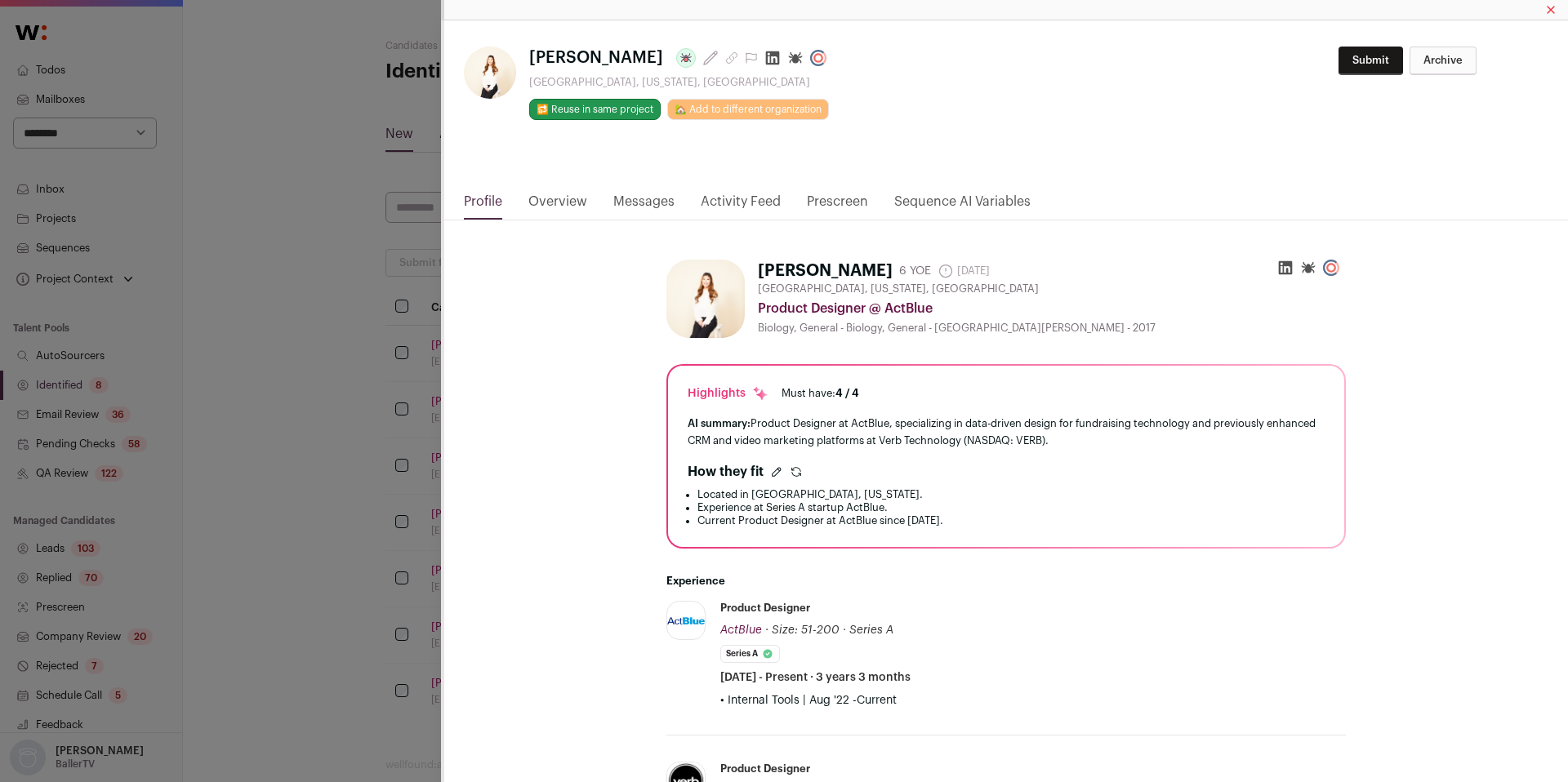
click at [1286, 268] on icon "Close modal via background" at bounding box center [1285, 268] width 16 height 16
click at [400, 451] on div "**********" at bounding box center [784, 391] width 1568 height 782
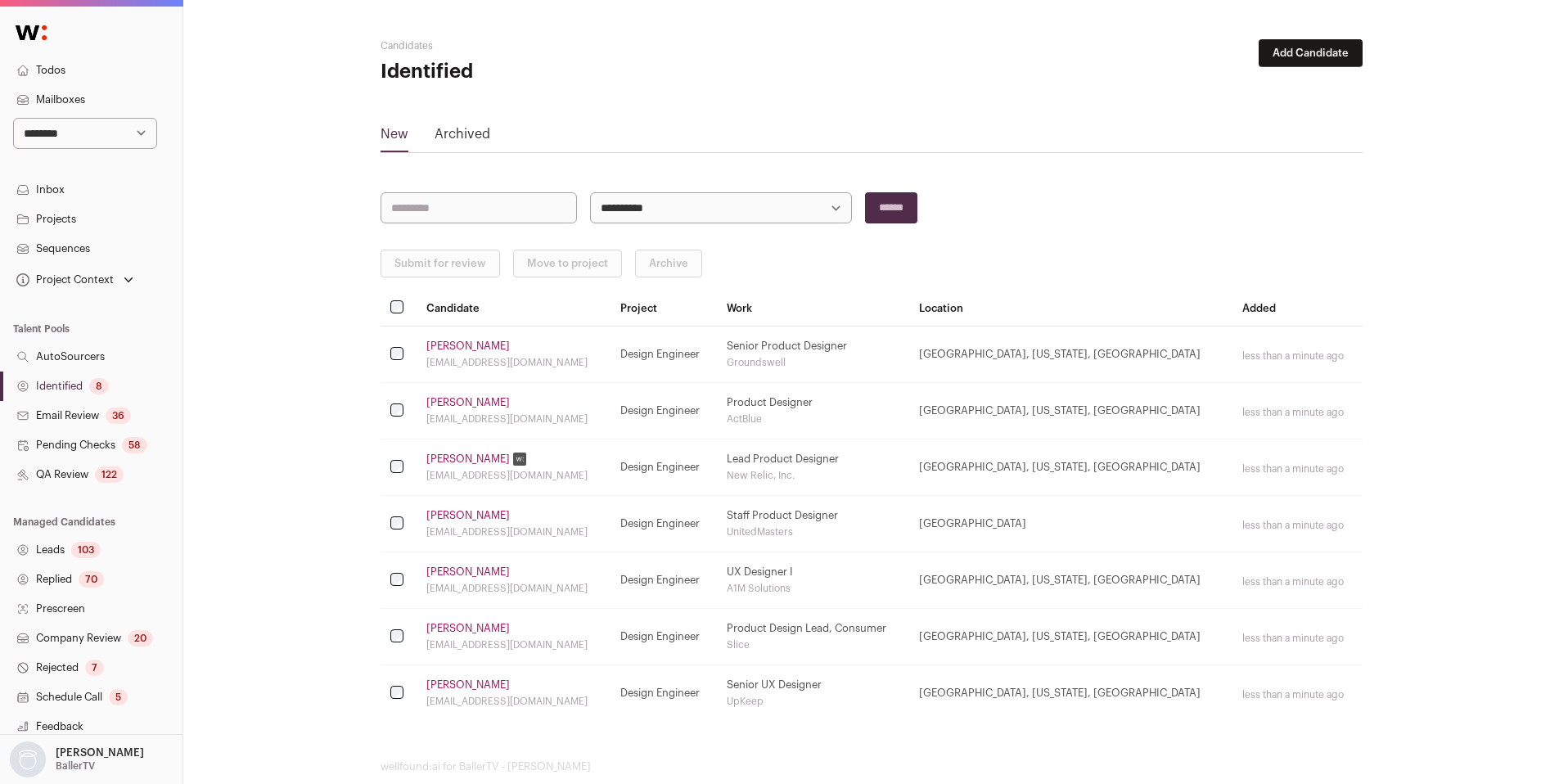
drag, startPoint x: 436, startPoint y: 454, endPoint x: 456, endPoint y: 467, distance: 23.9
click at [437, 454] on link "[PERSON_NAME]" at bounding box center [468, 459] width 83 height 13
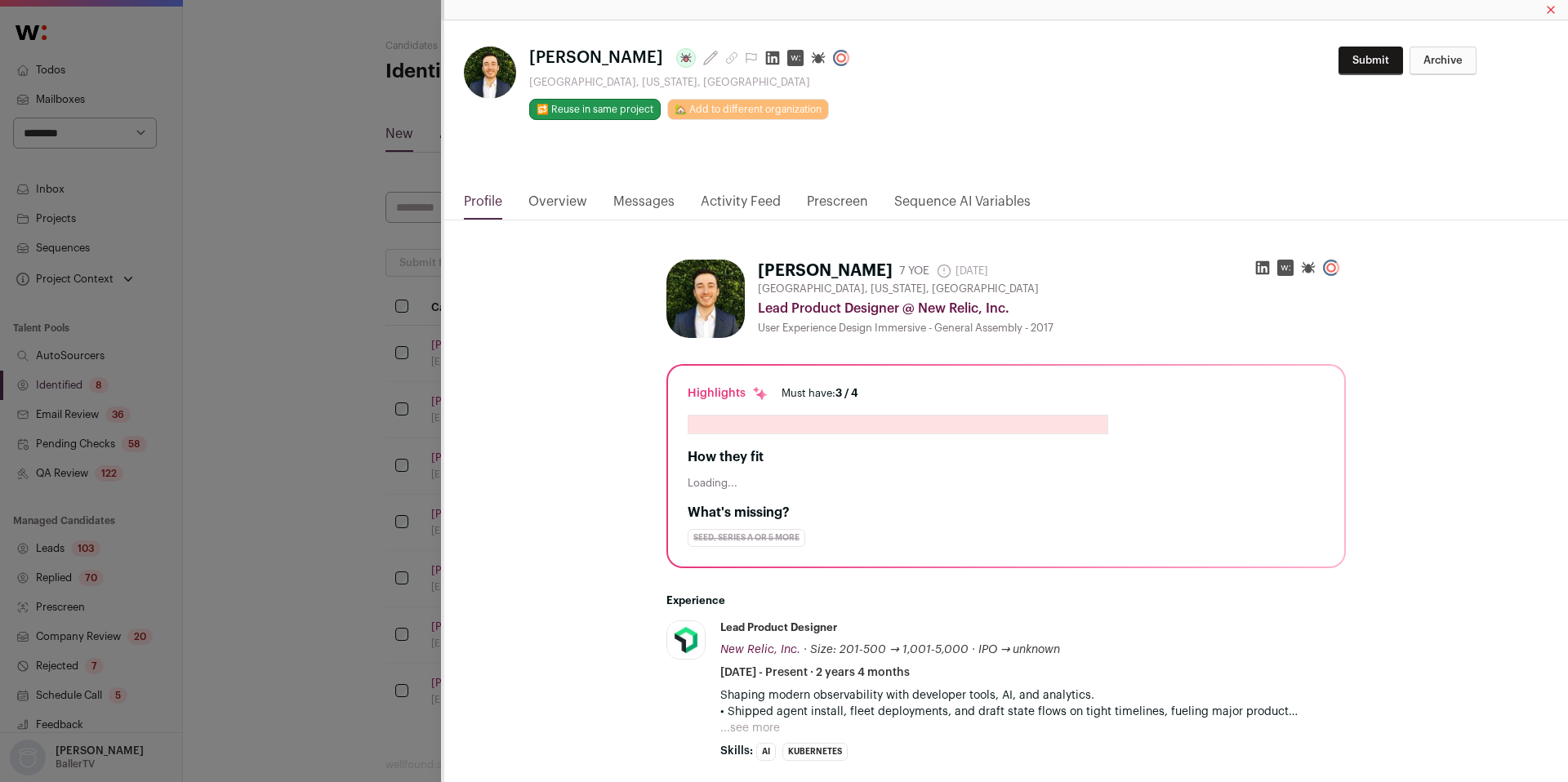
click at [349, 491] on div "Sean Reed Last update: 8 days ago Los Angeles, California, United States 🔂 Reus…" at bounding box center [784, 391] width 1568 height 782
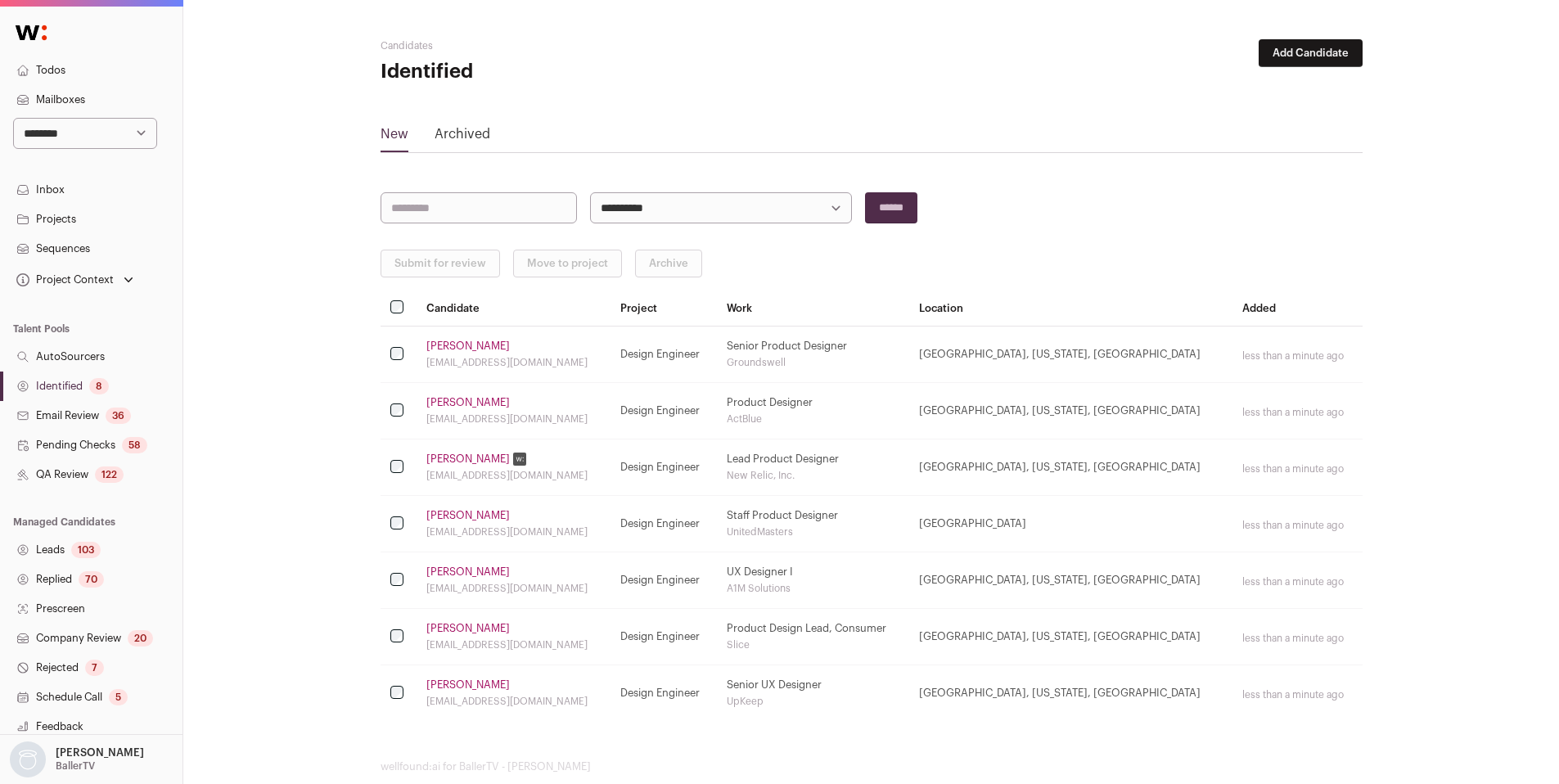
click at [450, 517] on link "[PERSON_NAME]" at bounding box center [468, 516] width 83 height 13
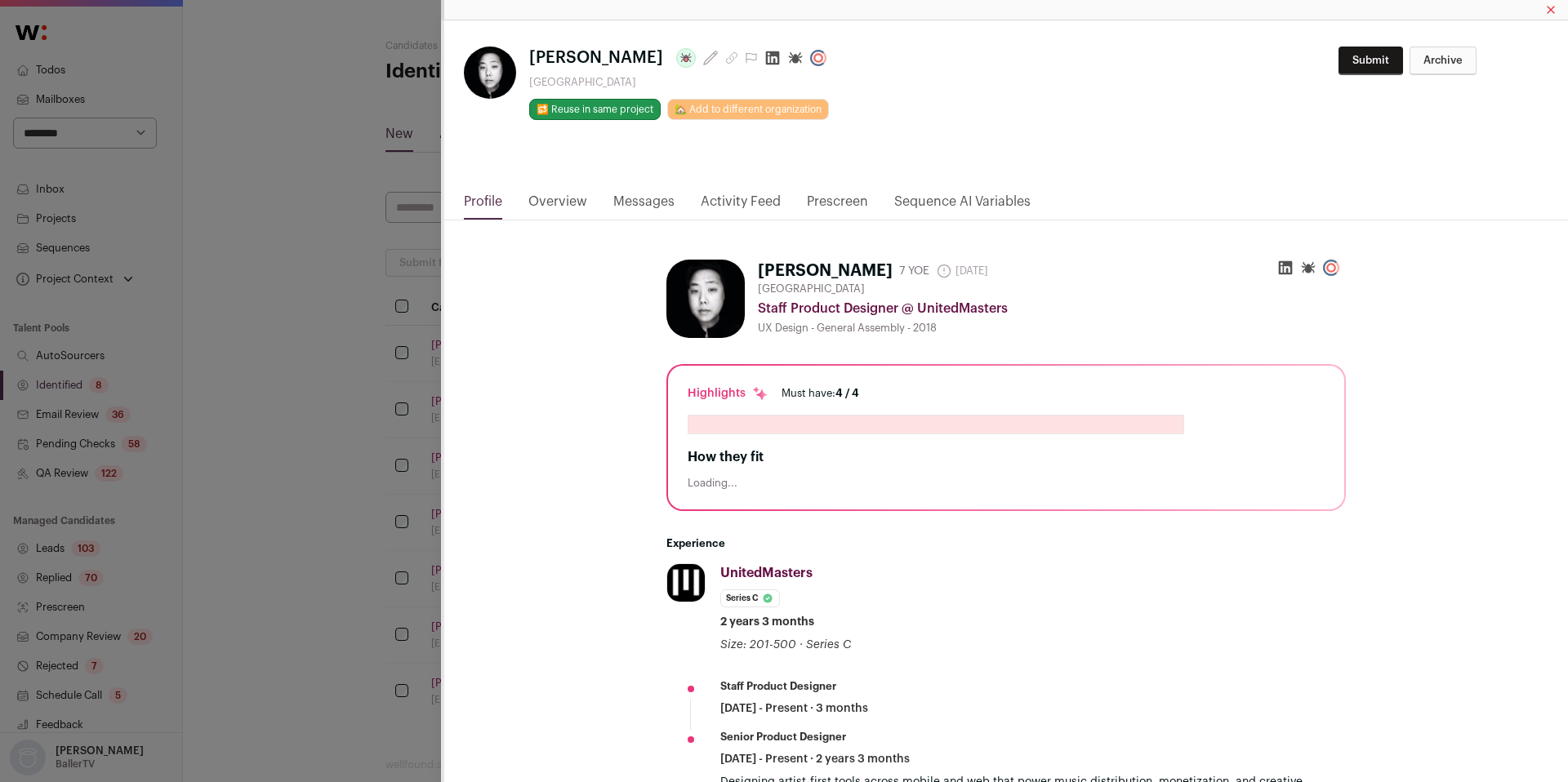
click at [318, 562] on div "**********" at bounding box center [784, 391] width 1568 height 782
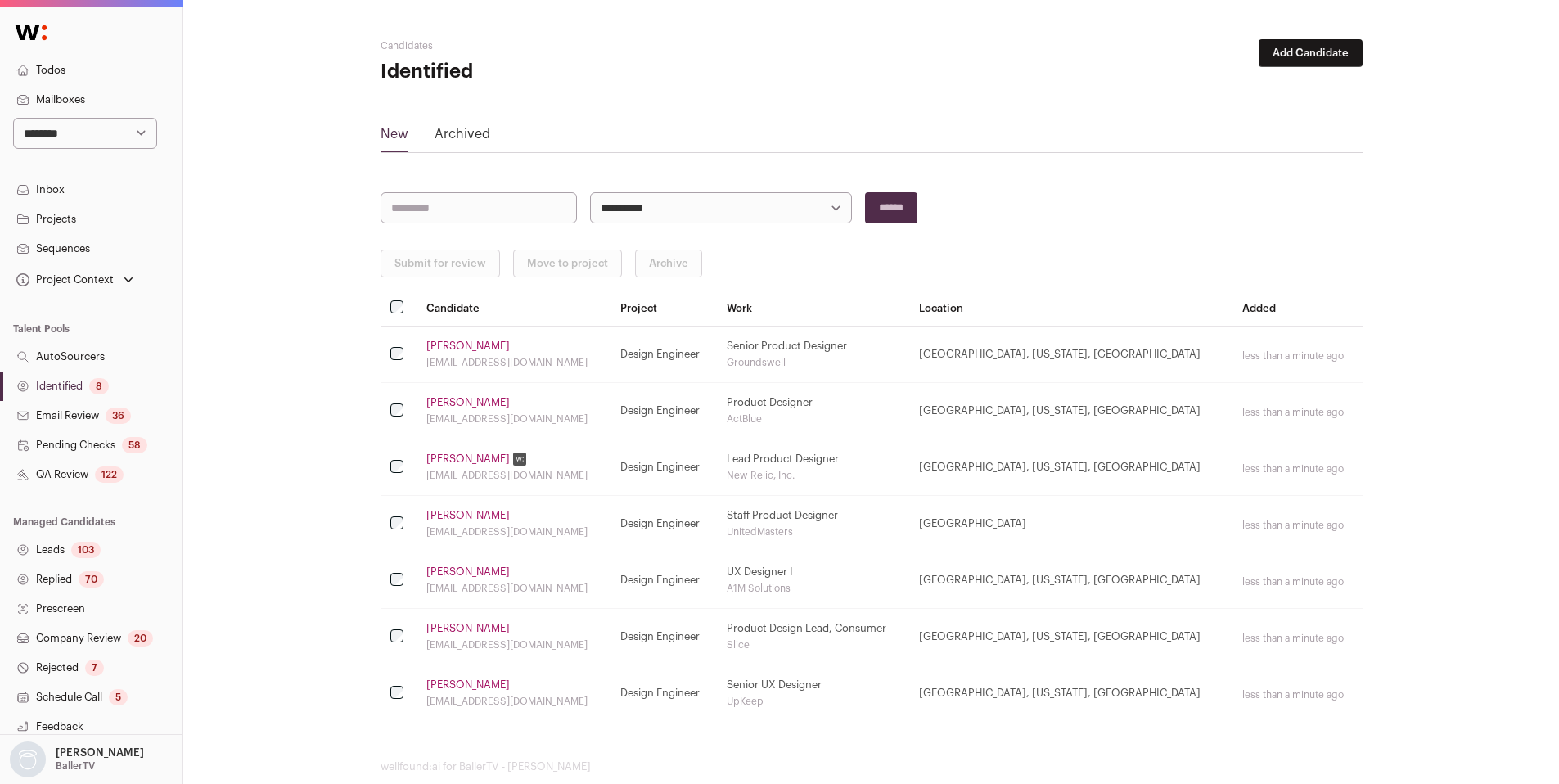
click at [453, 571] on link "[PERSON_NAME]" at bounding box center [468, 572] width 83 height 13
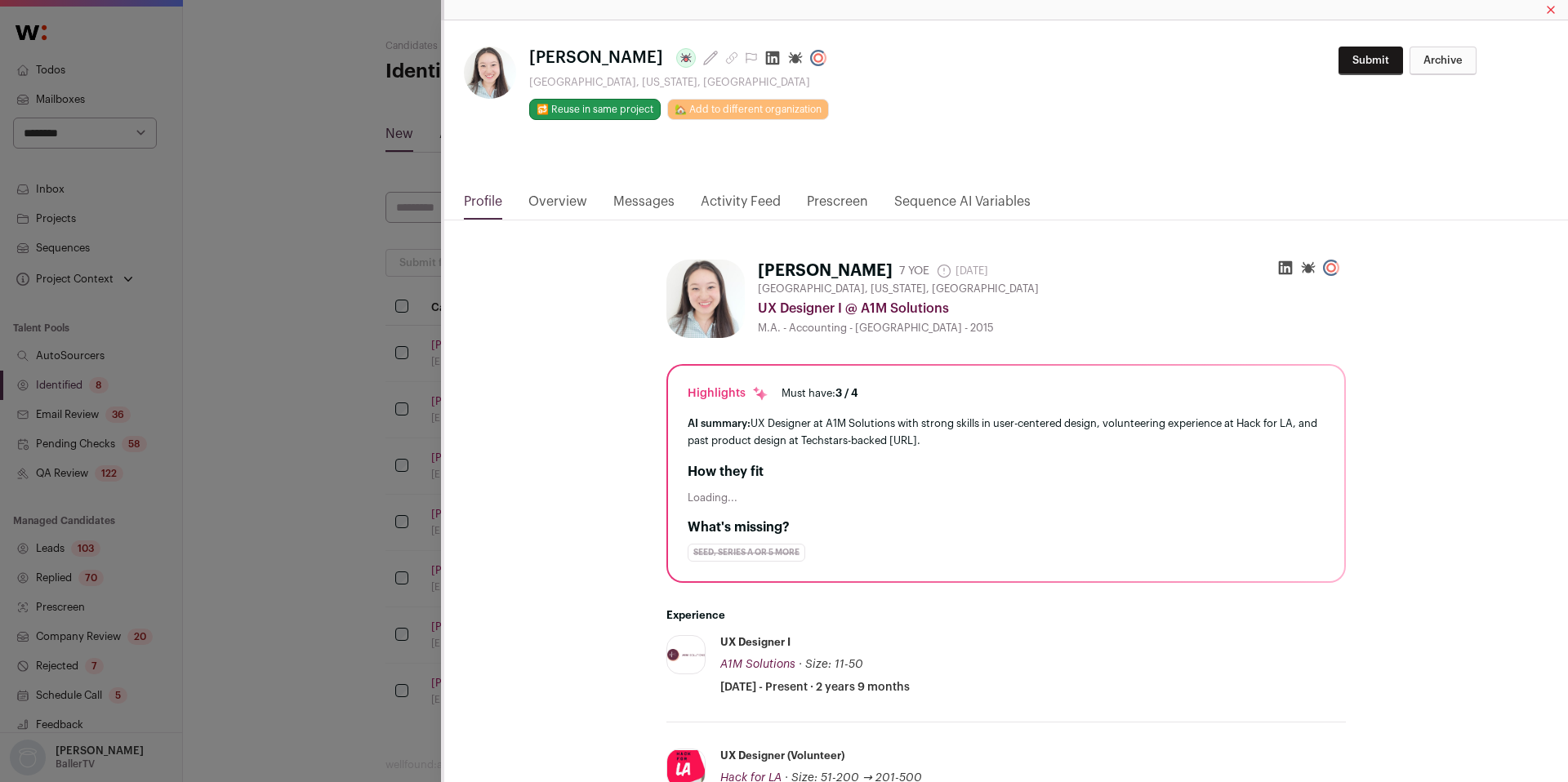
click at [364, 574] on div "**********" at bounding box center [784, 391] width 1568 height 782
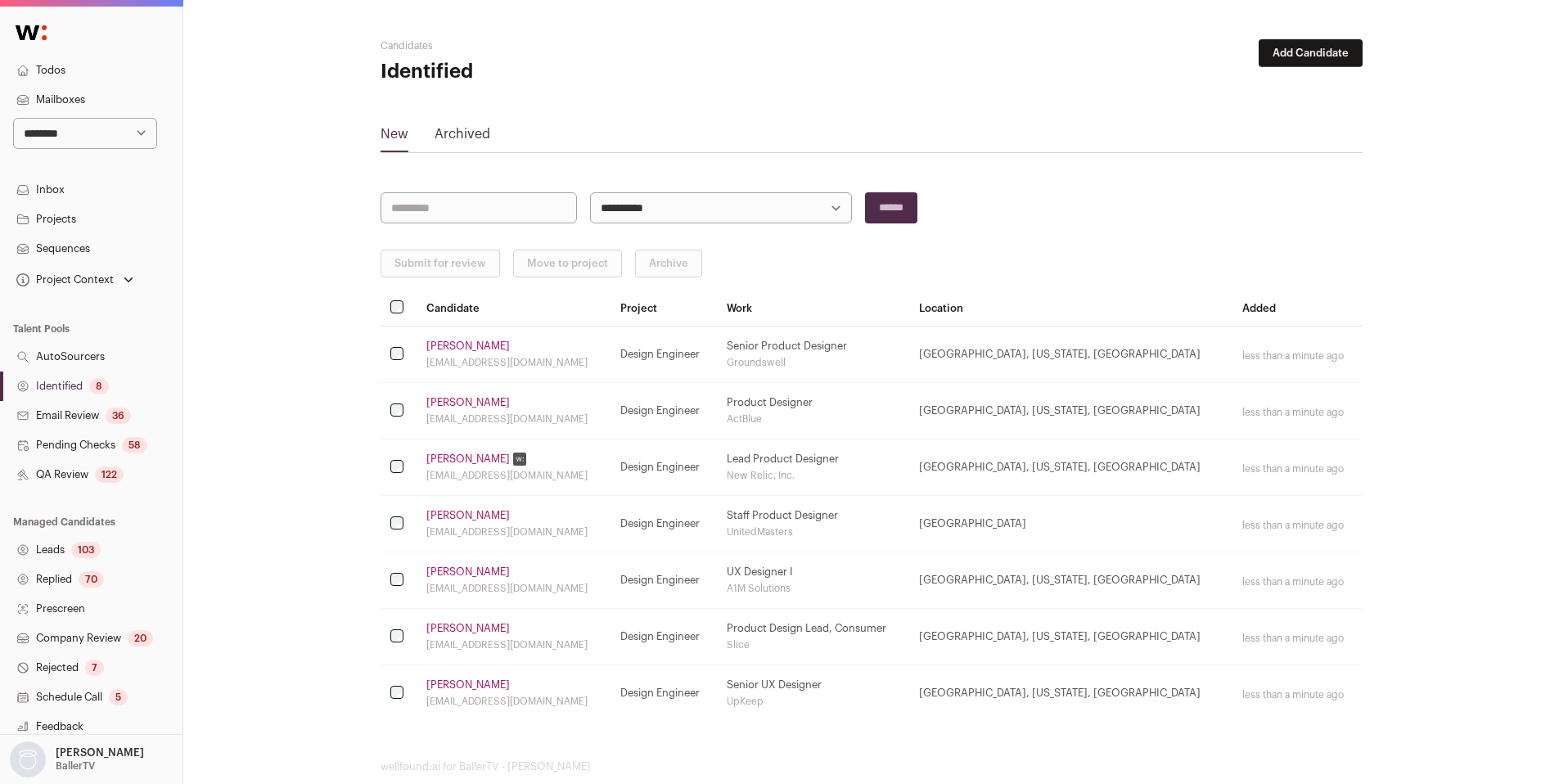
click at [446, 627] on link "[PERSON_NAME]" at bounding box center [468, 629] width 83 height 13
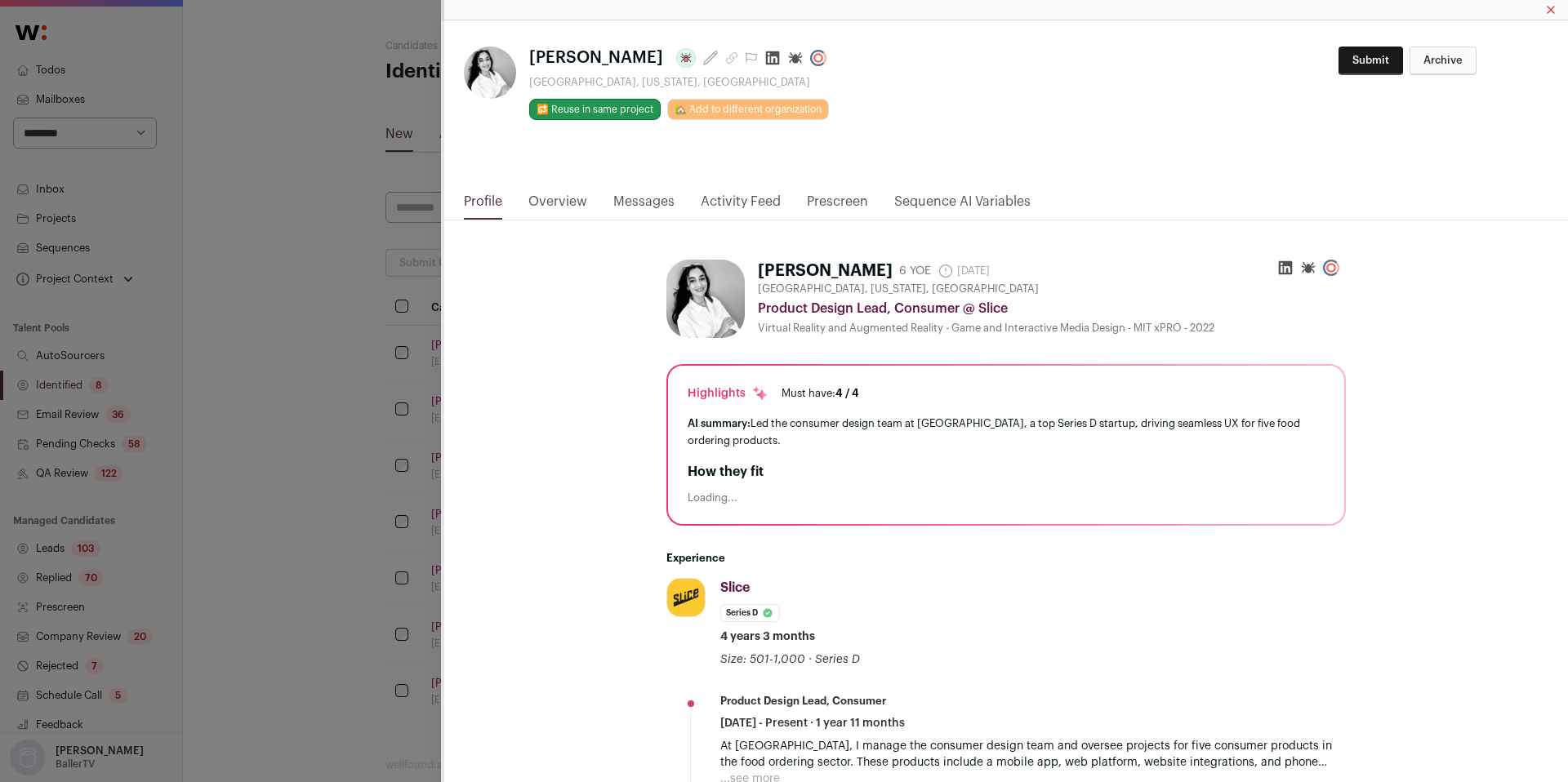
click at [366, 617] on div "**********" at bounding box center [784, 391] width 1568 height 782
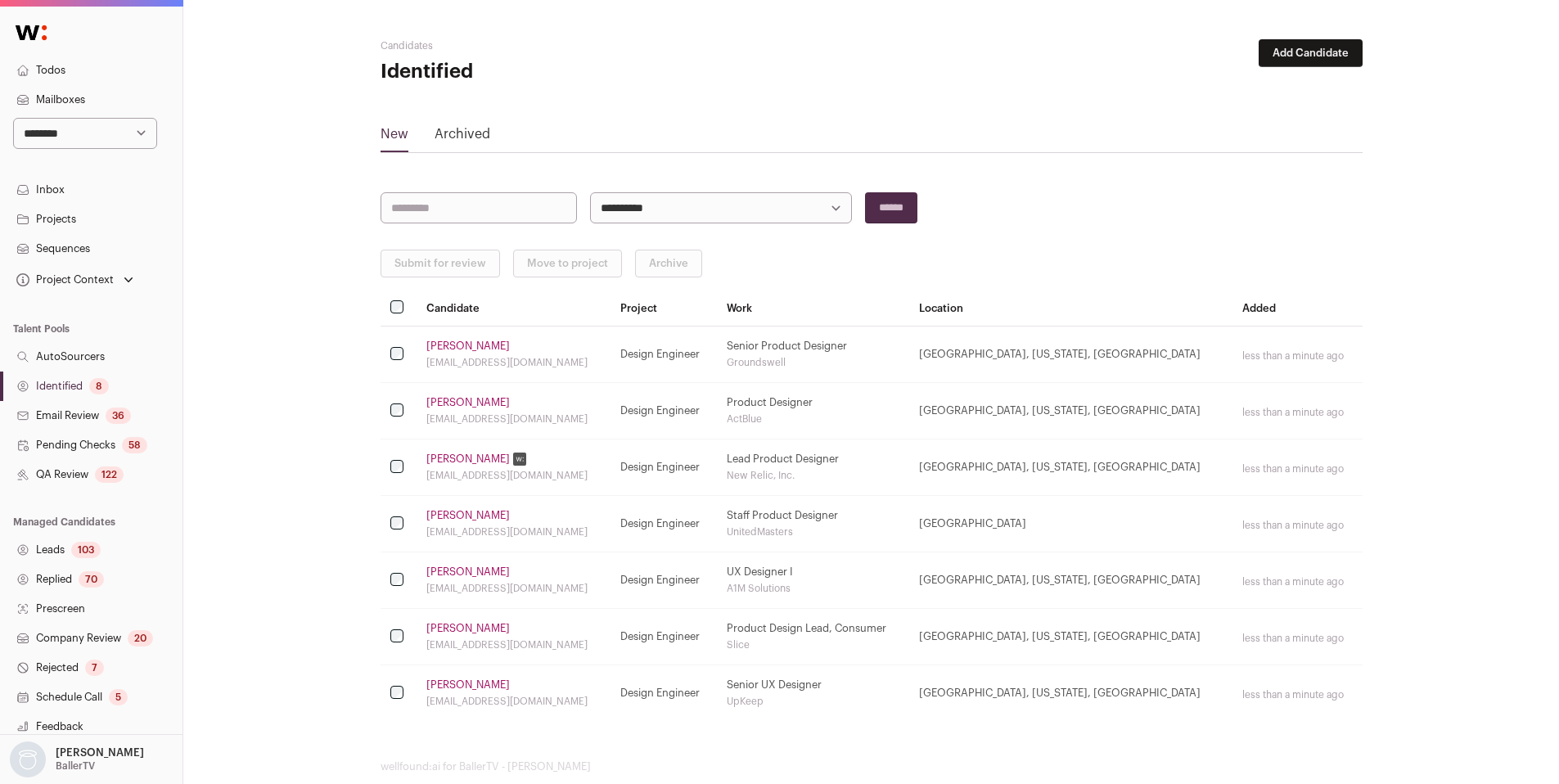
click at [450, 681] on link "[PERSON_NAME]" at bounding box center [468, 685] width 83 height 13
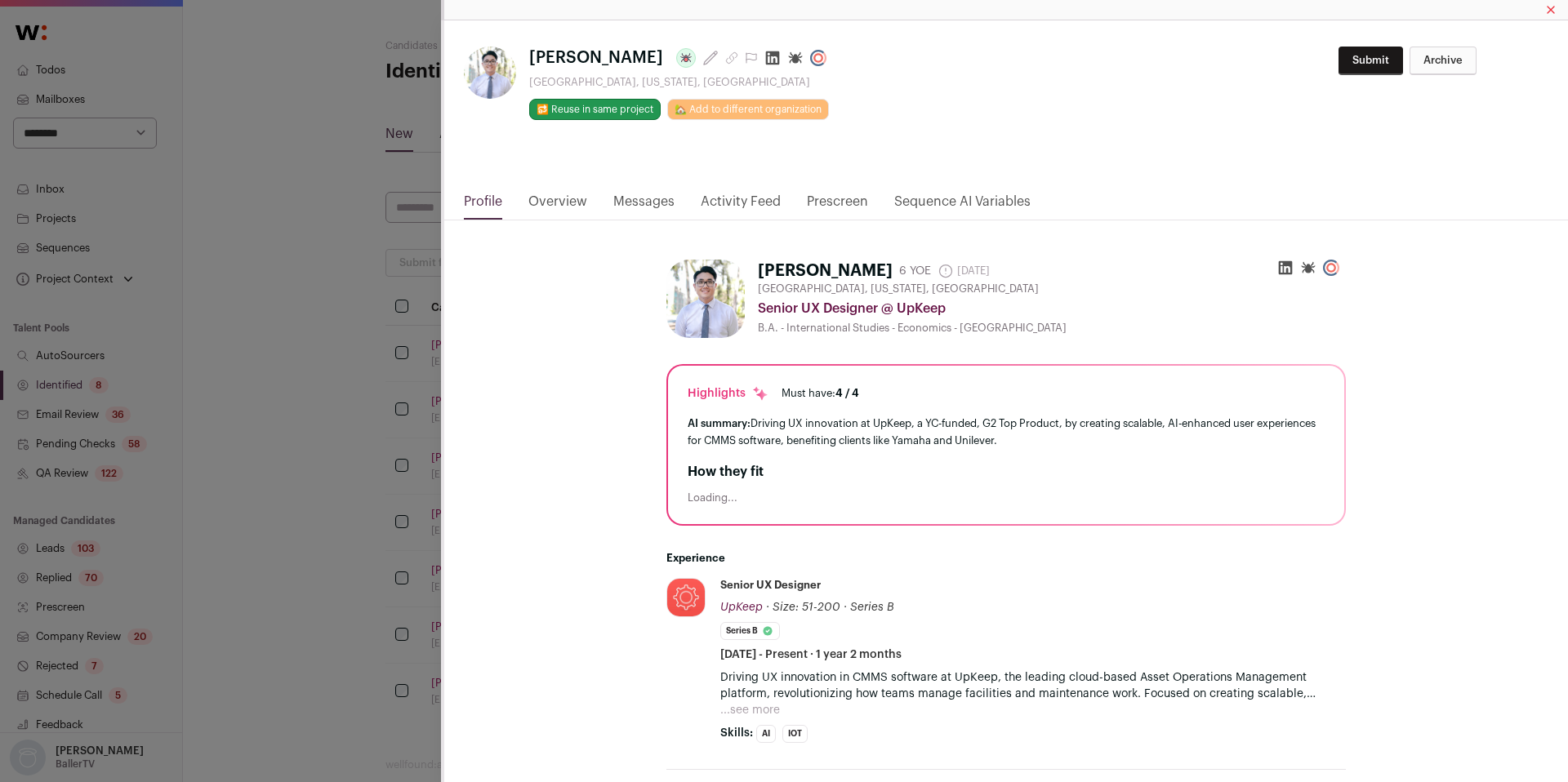
click at [364, 662] on div "**********" at bounding box center [784, 391] width 1568 height 782
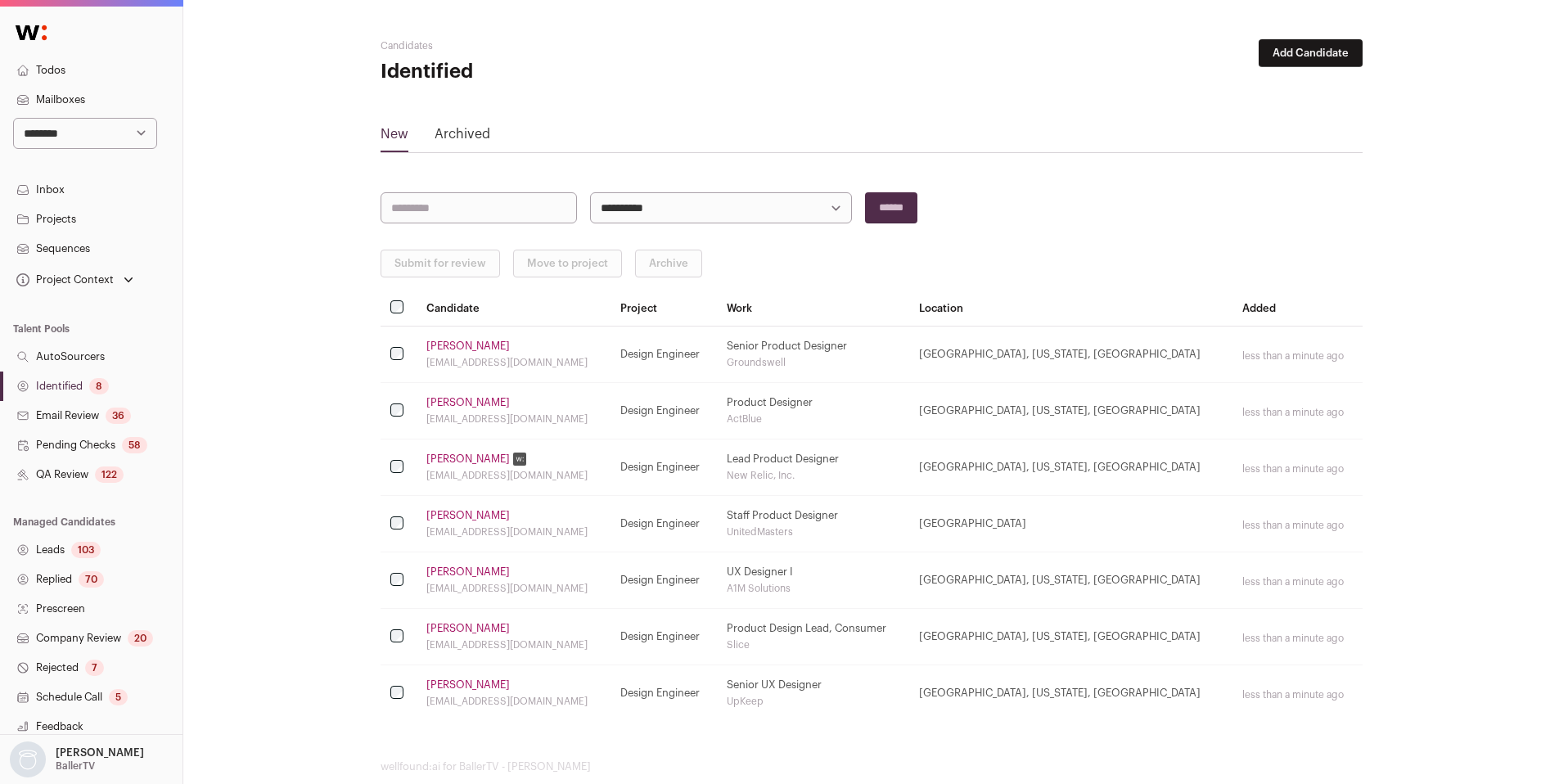
click at [441, 460] on link "[PERSON_NAME]" at bounding box center [468, 459] width 83 height 13
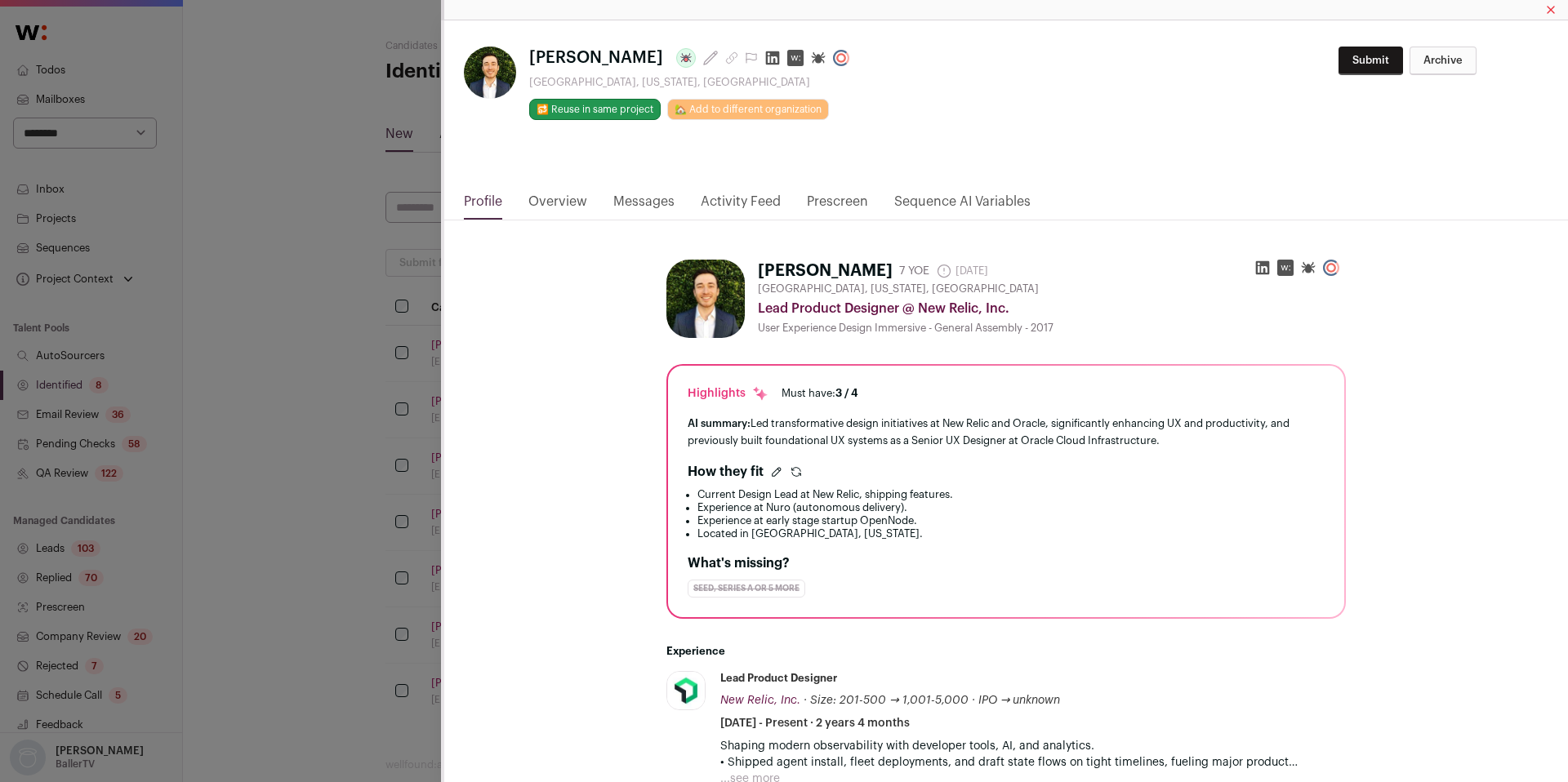
click at [329, 490] on div "Sean Reed Last update: 8 days ago Los Angeles, California, United States 🔂 Reus…" at bounding box center [784, 391] width 1568 height 782
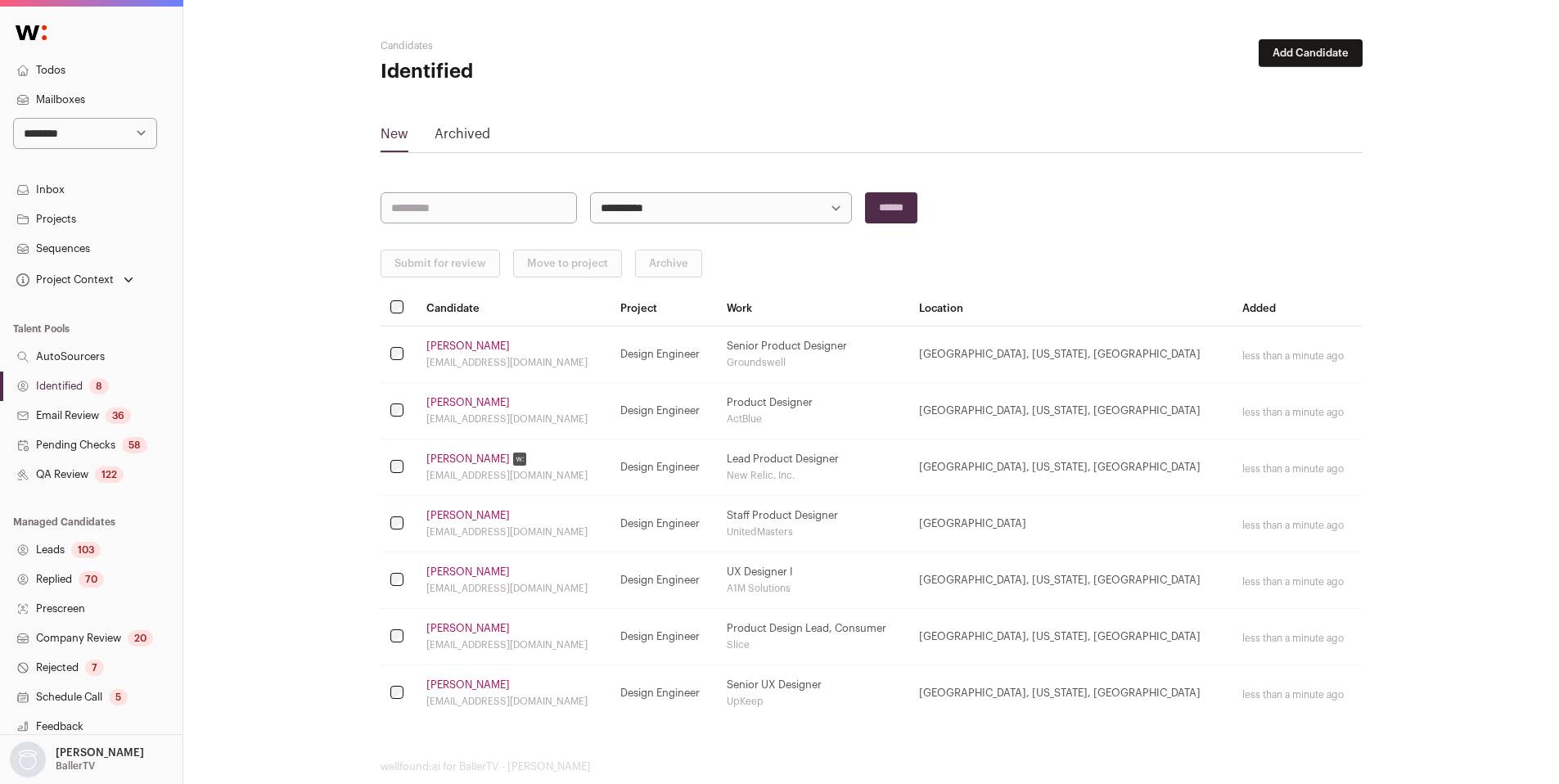
click at [455, 522] on td "Justin Chong justinchongux@gmail.com" at bounding box center [513, 524] width 194 height 56
click at [453, 515] on link "[PERSON_NAME]" at bounding box center [468, 516] width 83 height 13
click at [444, 580] on td "Sijia Pitts sijiapitts@gmail.com" at bounding box center [513, 580] width 194 height 56
click at [443, 573] on link "[PERSON_NAME]" at bounding box center [468, 572] width 83 height 13
click at [447, 624] on link "[PERSON_NAME]" at bounding box center [468, 629] width 83 height 13
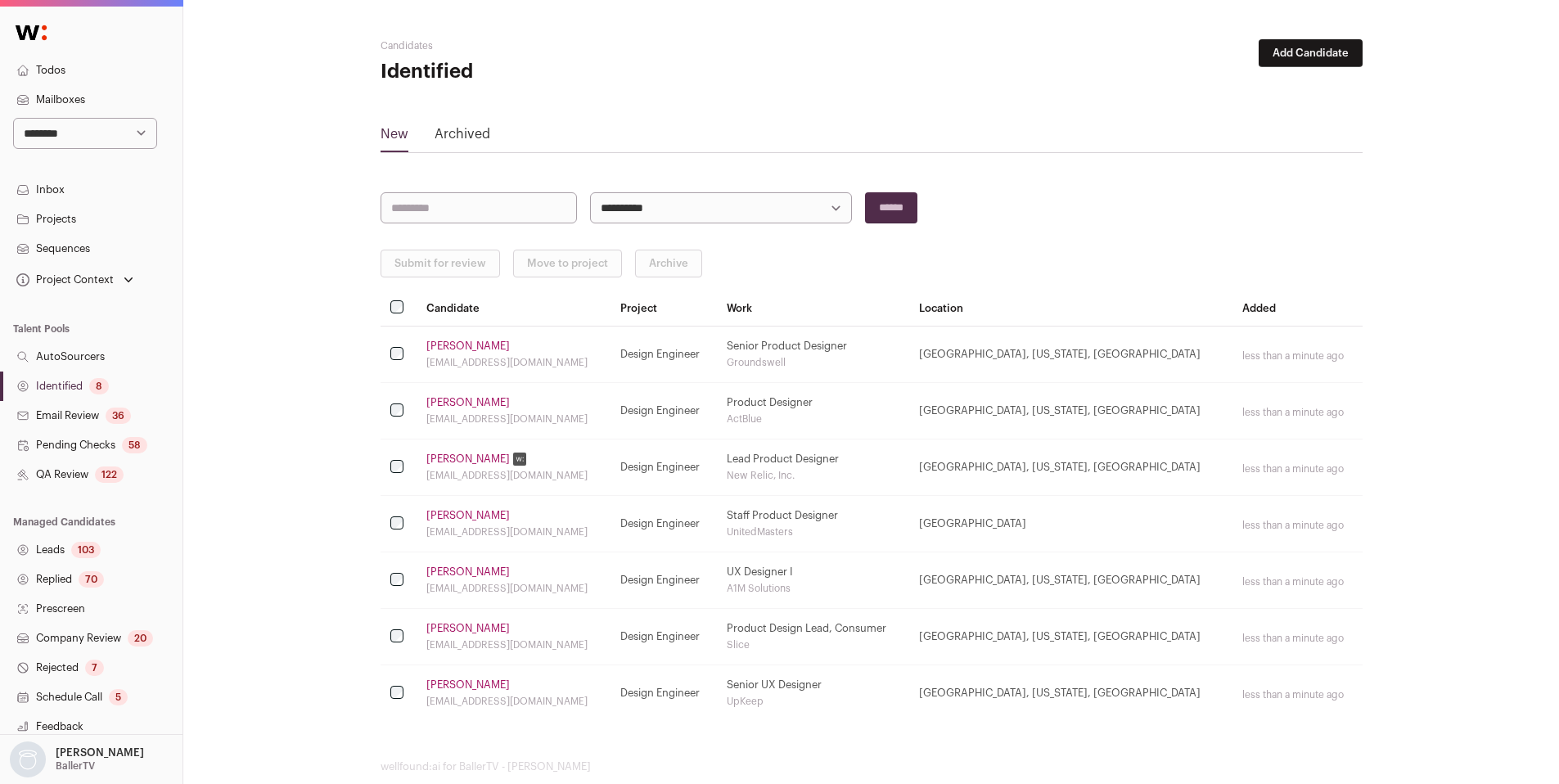
click at [448, 675] on td "Seung Baik seungbaik95@gmail.com" at bounding box center [513, 693] width 194 height 56
click at [445, 681] on link "[PERSON_NAME]" at bounding box center [468, 685] width 83 height 13
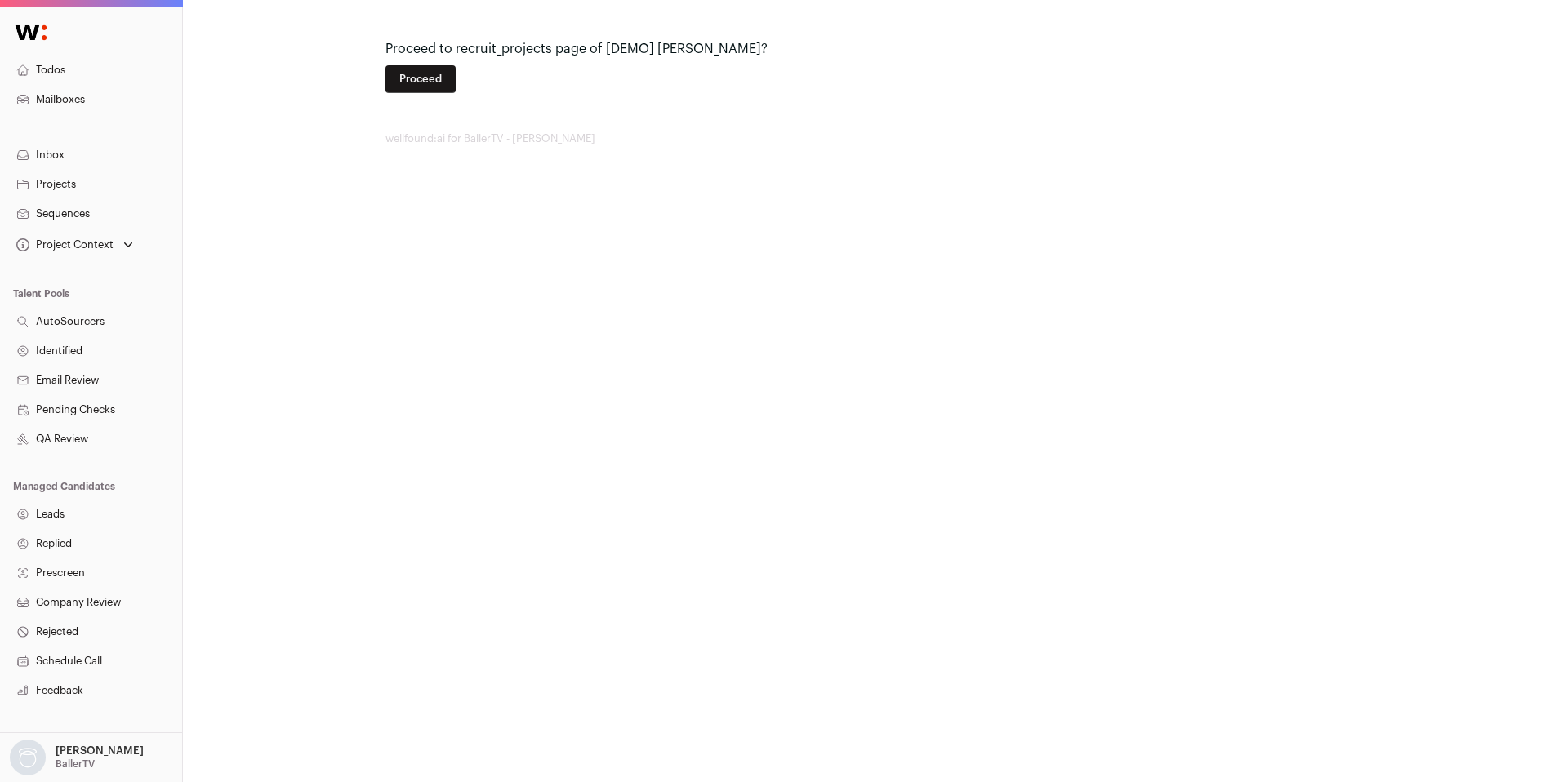
click at [439, 79] on button "Proceed" at bounding box center [421, 79] width 70 height 28
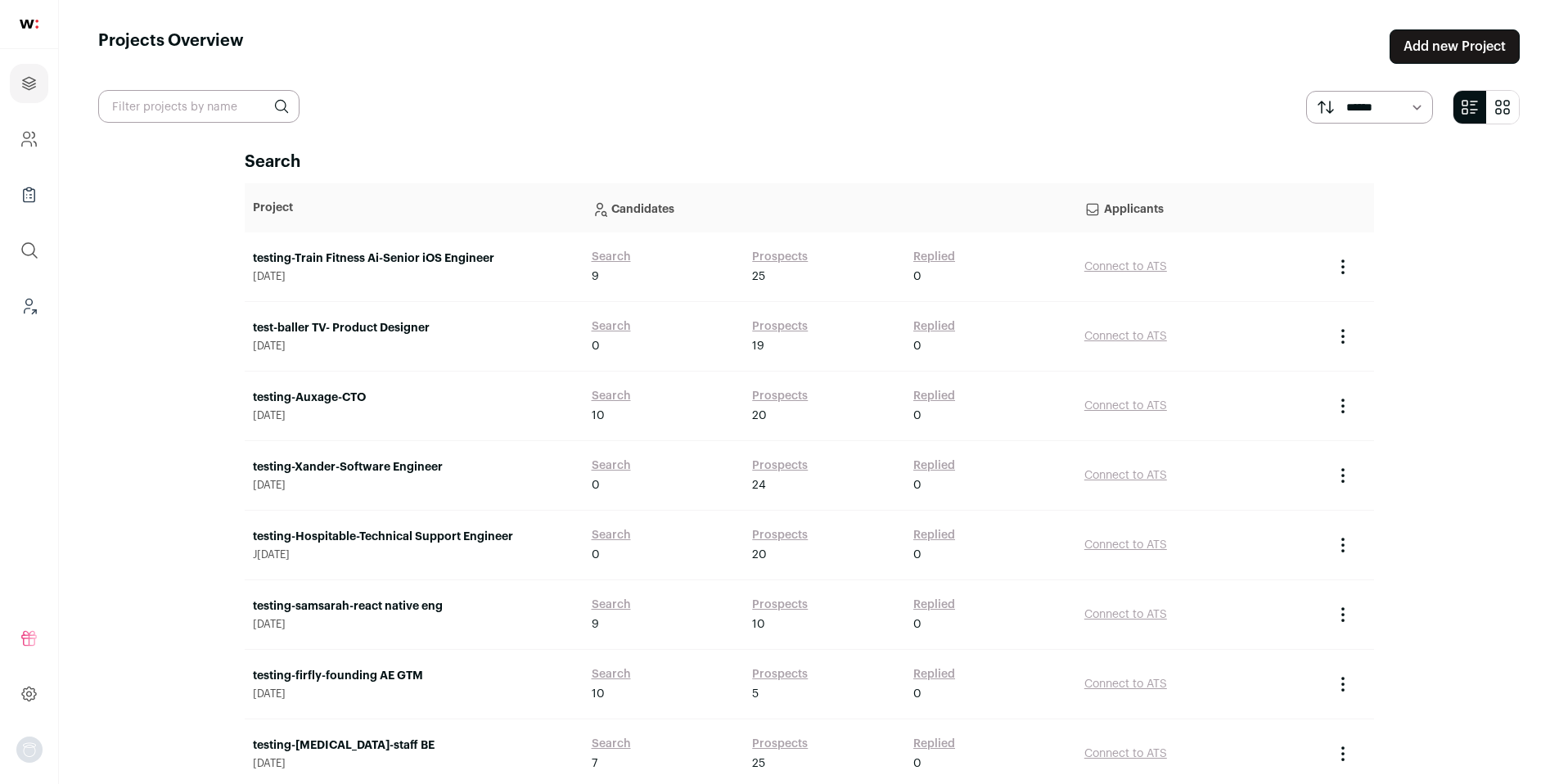
click at [369, 327] on link "test-baller TV- Product Designer" at bounding box center [414, 328] width 322 height 16
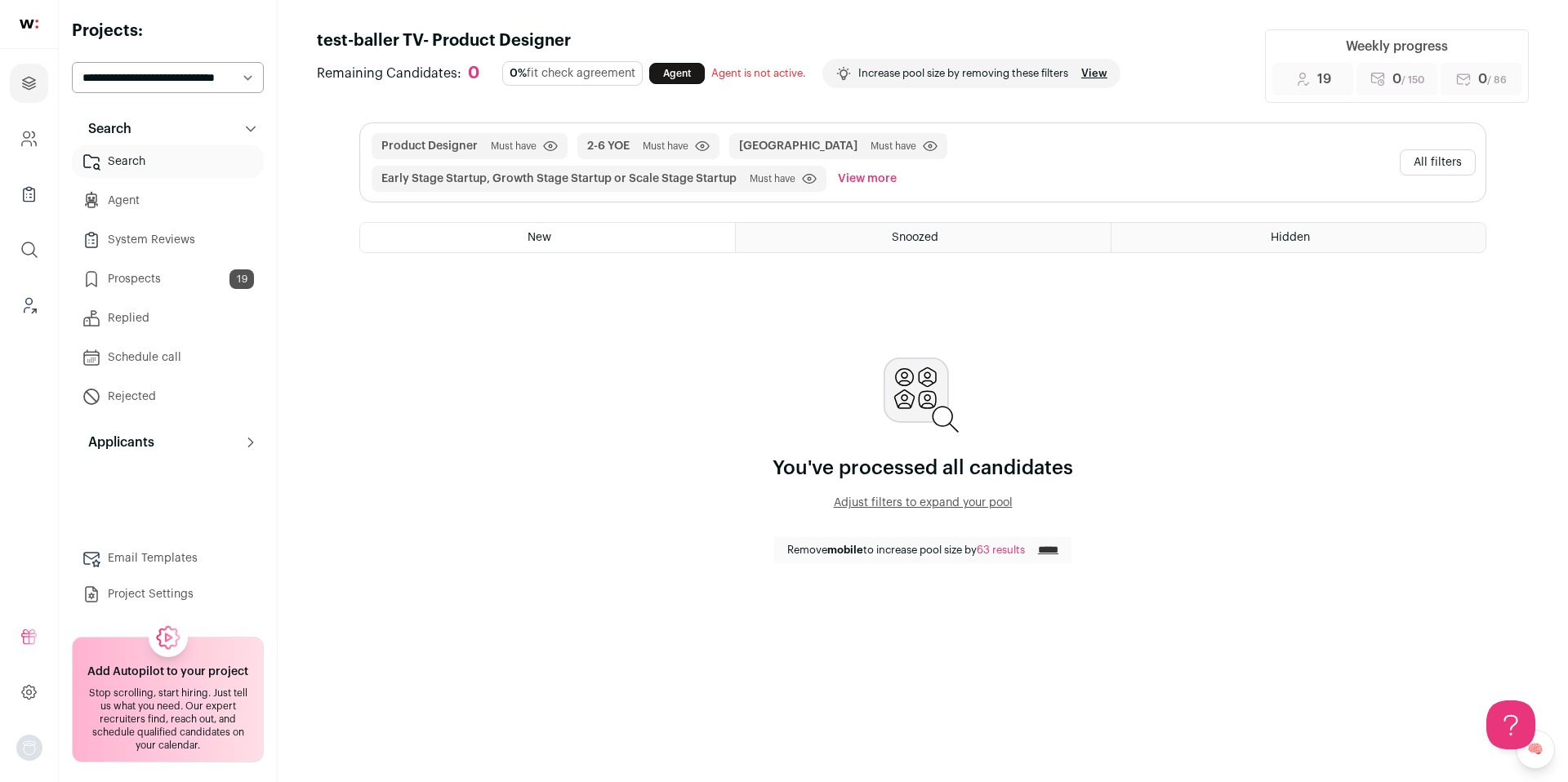
click at [1423, 158] on button "All filters" at bounding box center [1437, 162] width 76 height 26
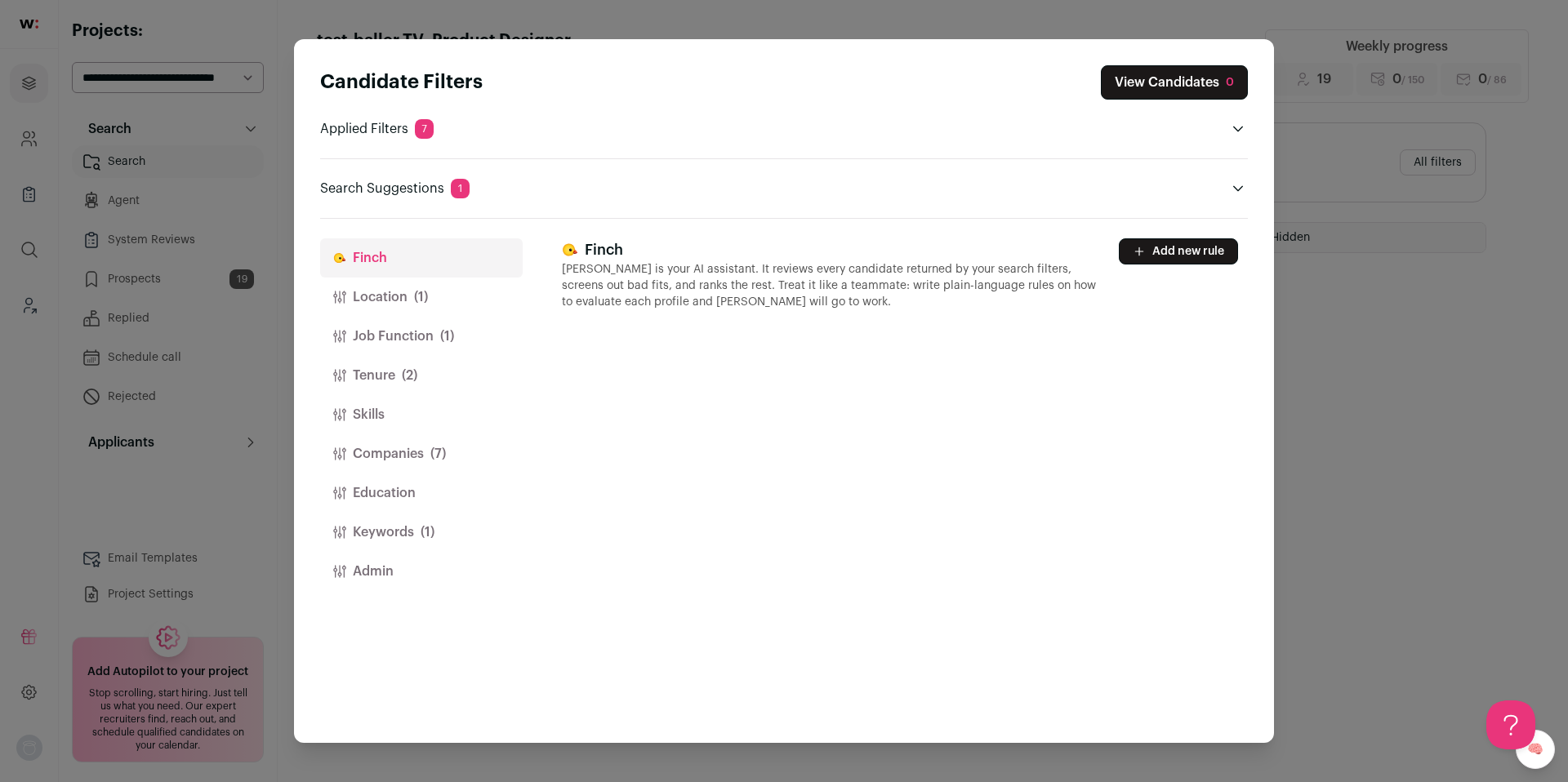
click at [397, 459] on button "Companies (7)" at bounding box center [421, 454] width 203 height 39
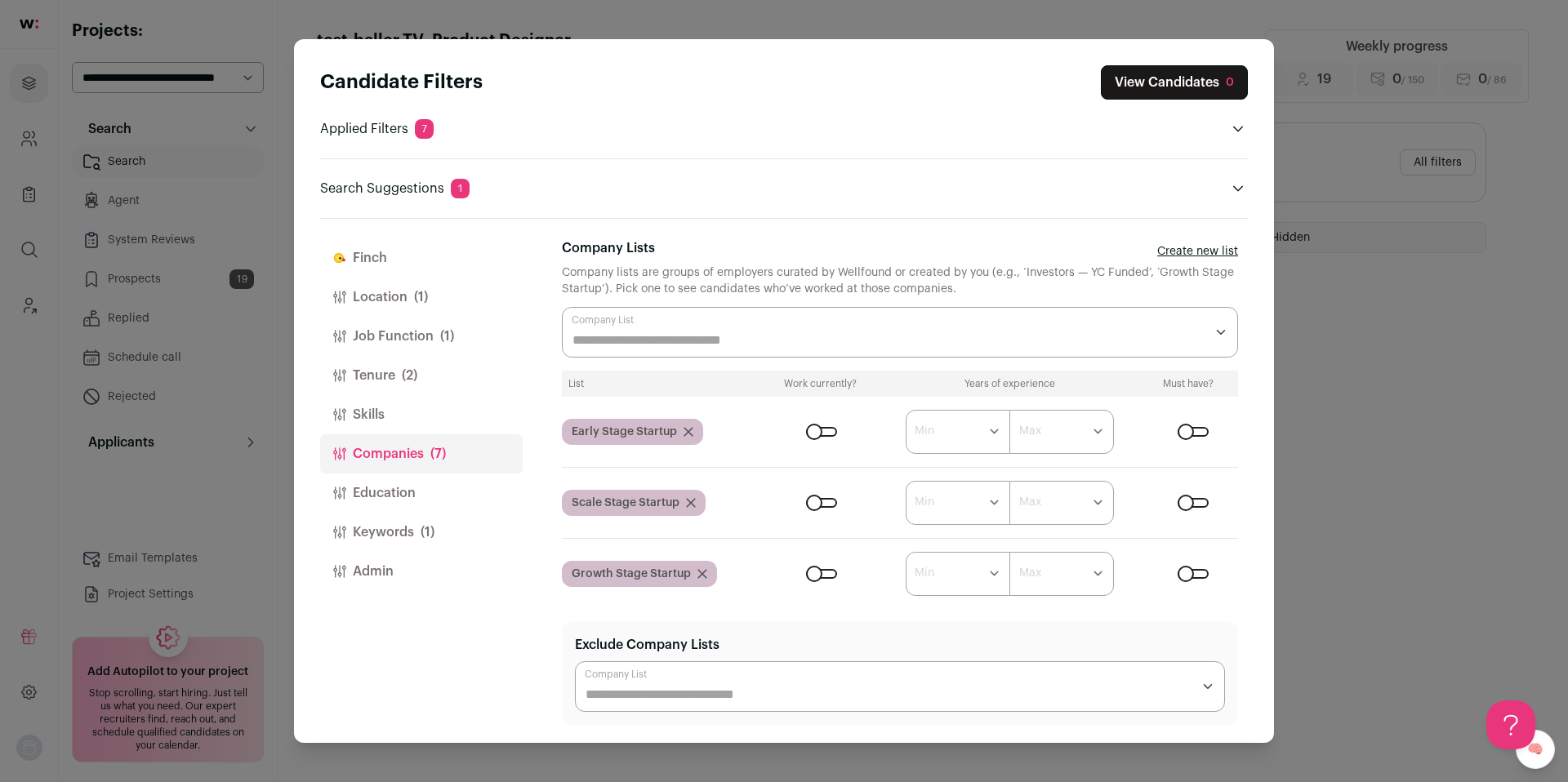
click at [811, 436] on div "Close modal via background" at bounding box center [822, 432] width 31 height 10
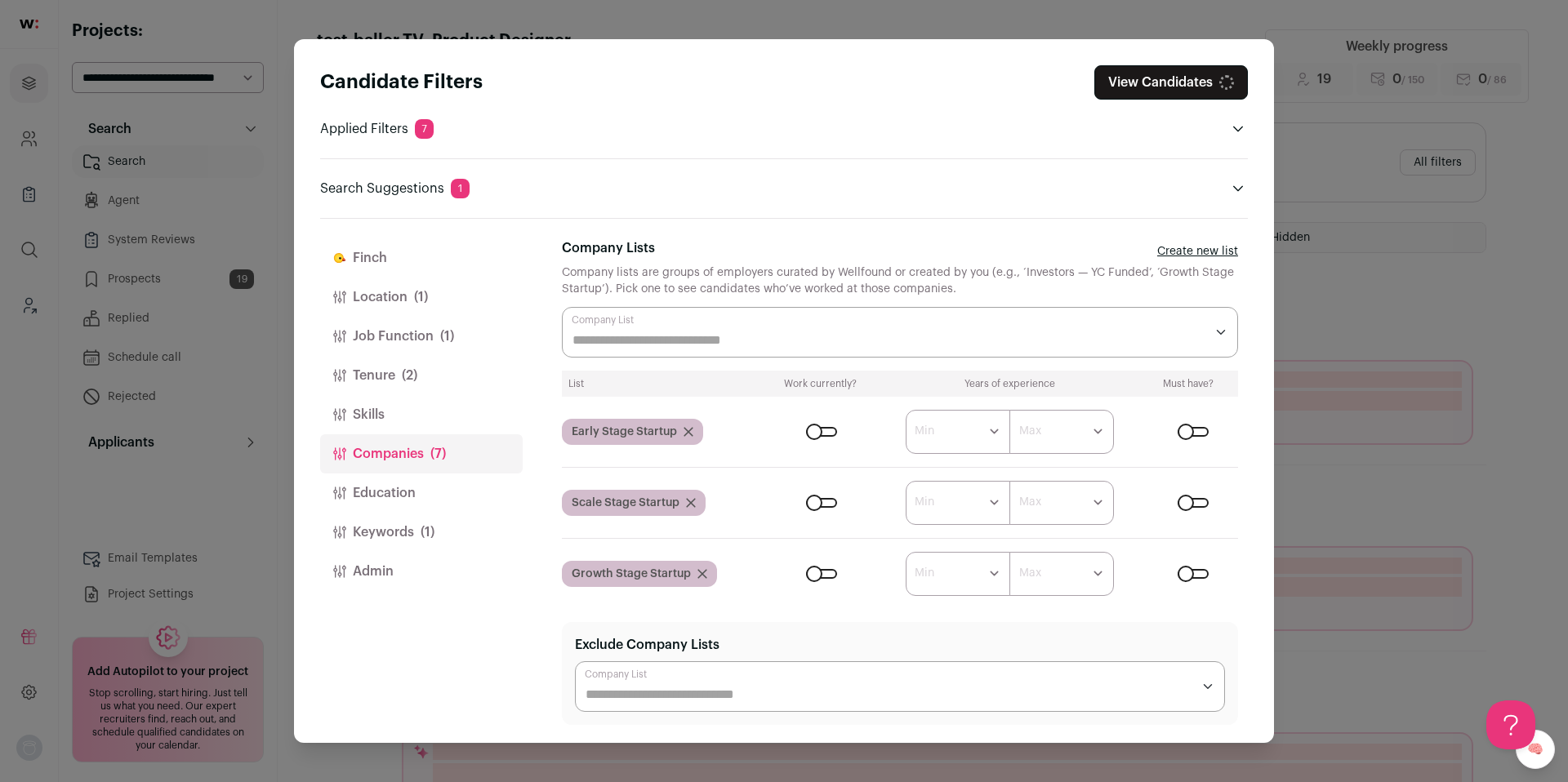
click at [809, 500] on div "Close modal via background" at bounding box center [822, 503] width 31 height 10
click at [809, 569] on div "Close modal via background" at bounding box center [822, 574] width 31 height 10
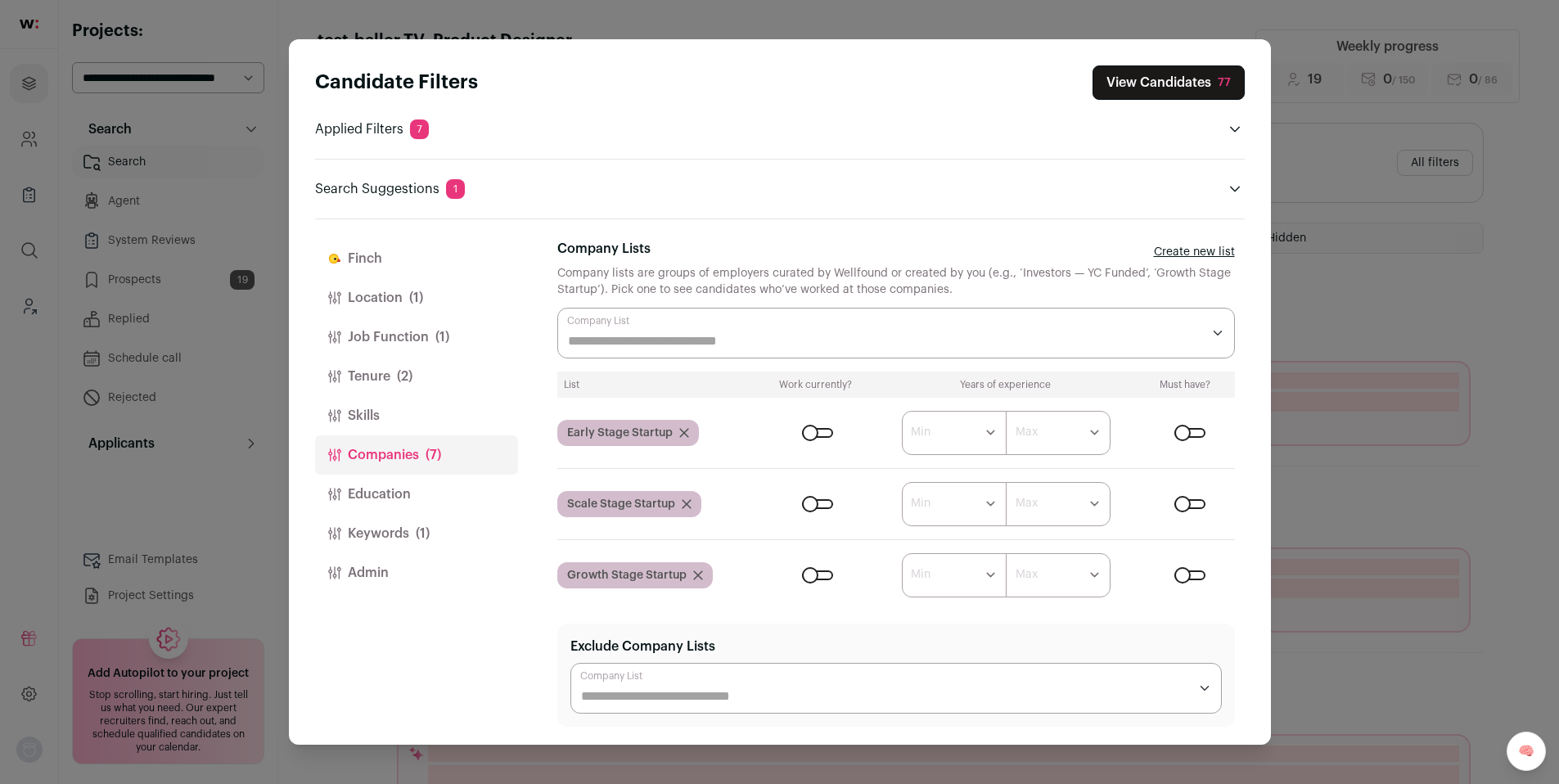
click at [1392, 276] on div "Candidate Filters View Candidates 77 Applied Filters 7 Product Designer Must ha…" at bounding box center [779, 392] width 1559 height 784
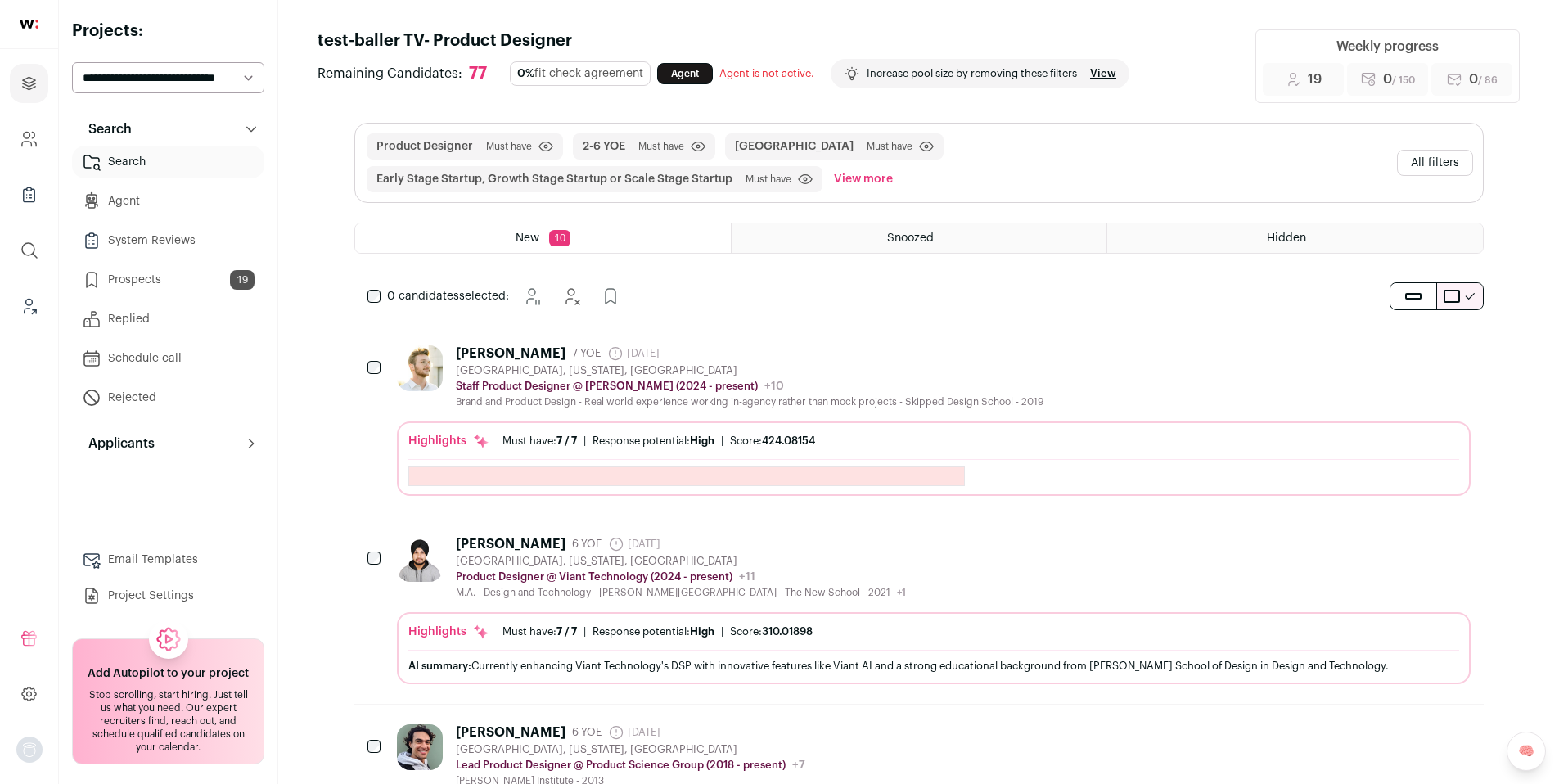
click at [1465, 167] on button "All filters" at bounding box center [1435, 163] width 76 height 26
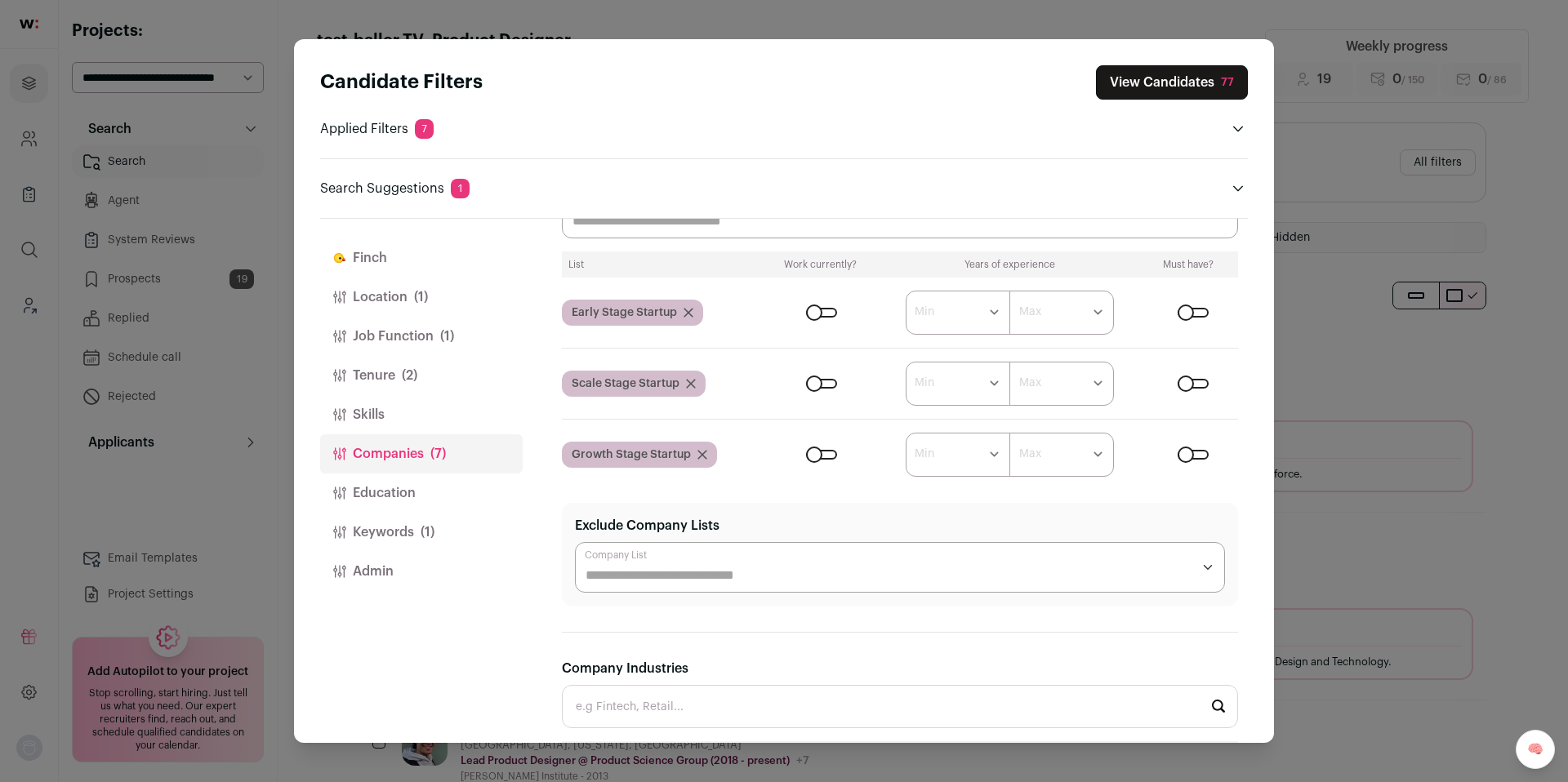
scroll to position [149, 0]
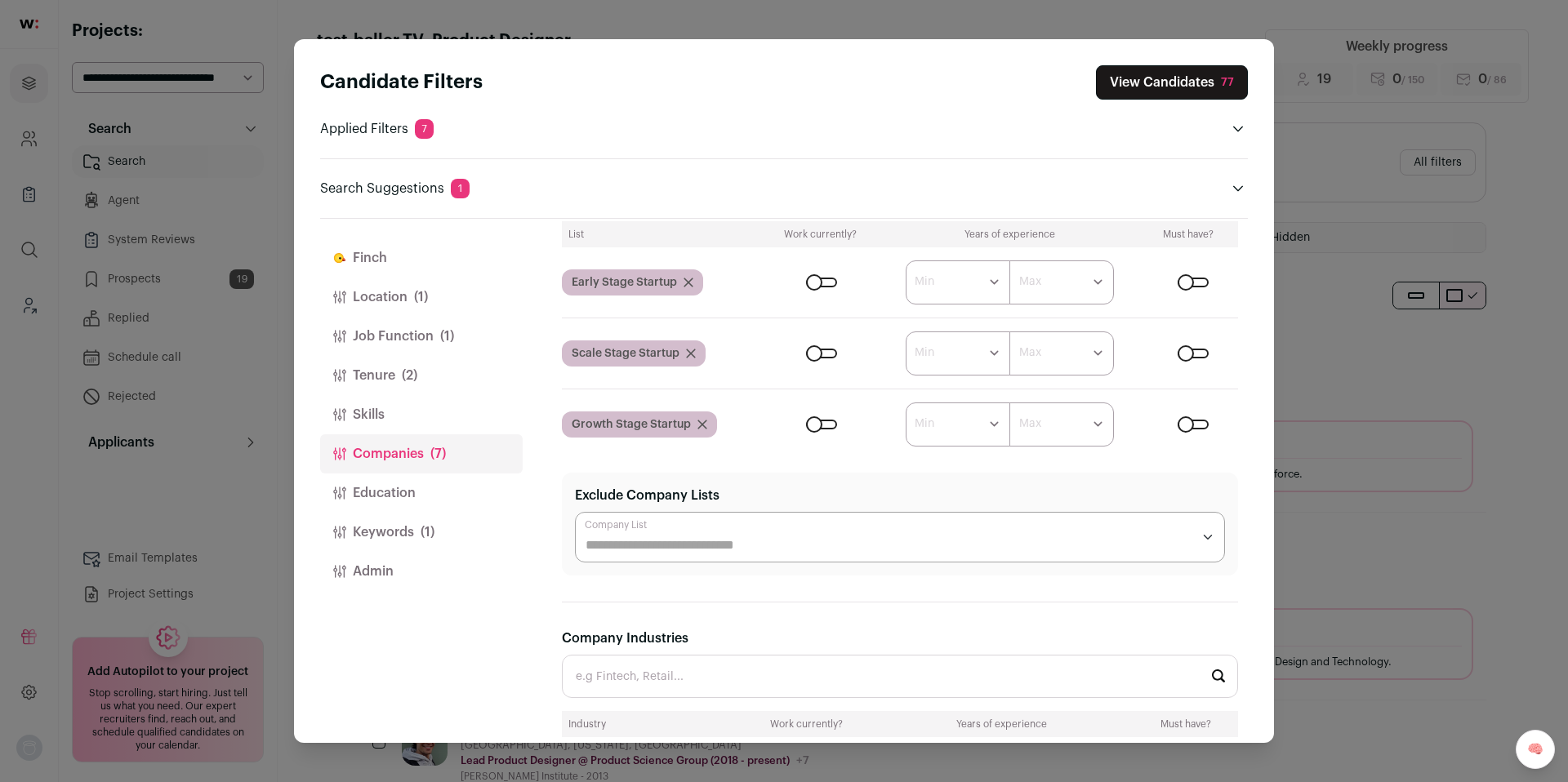
click at [646, 674] on input "Company Industries" at bounding box center [900, 676] width 676 height 43
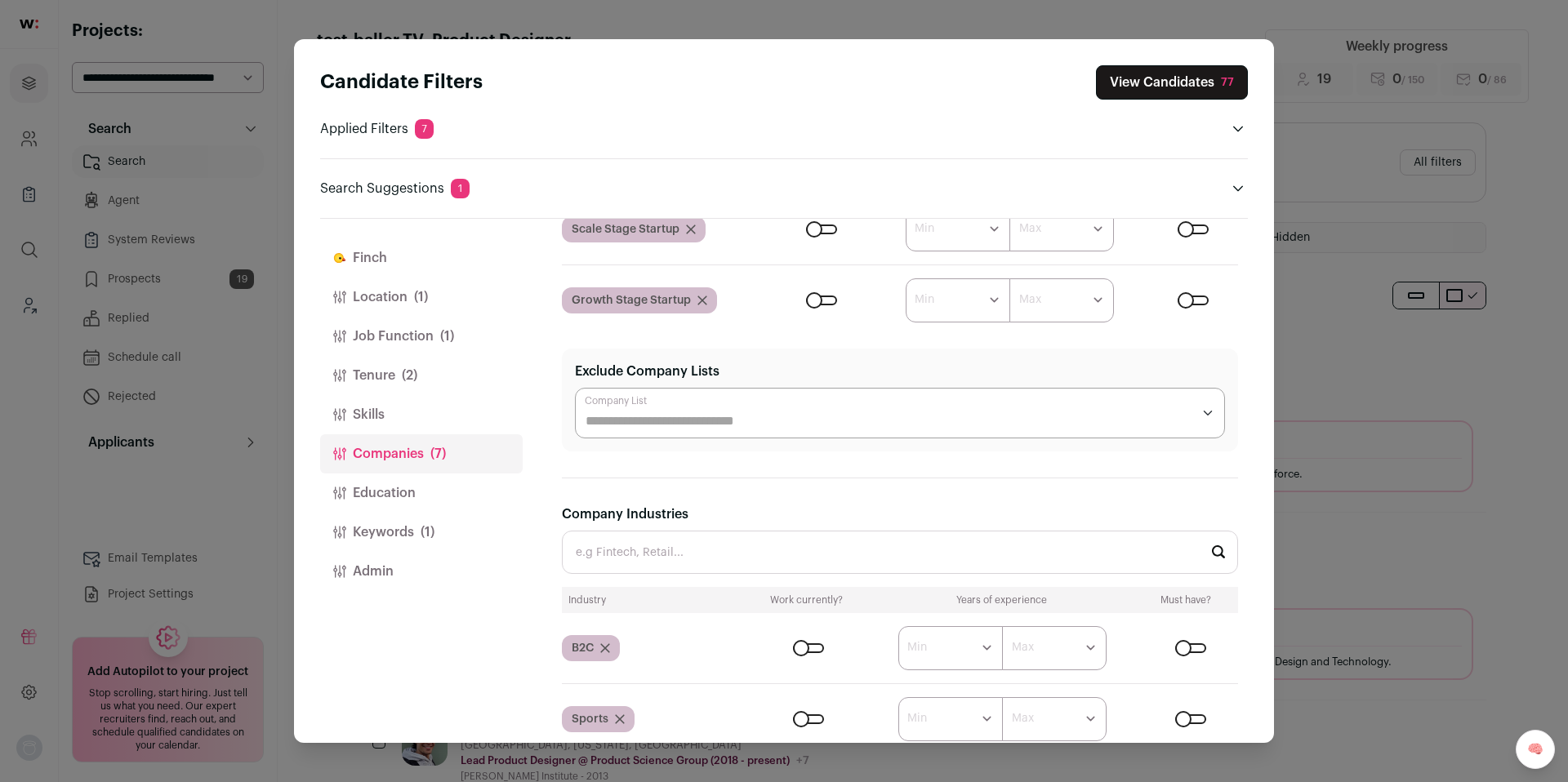
scroll to position [302, 0]
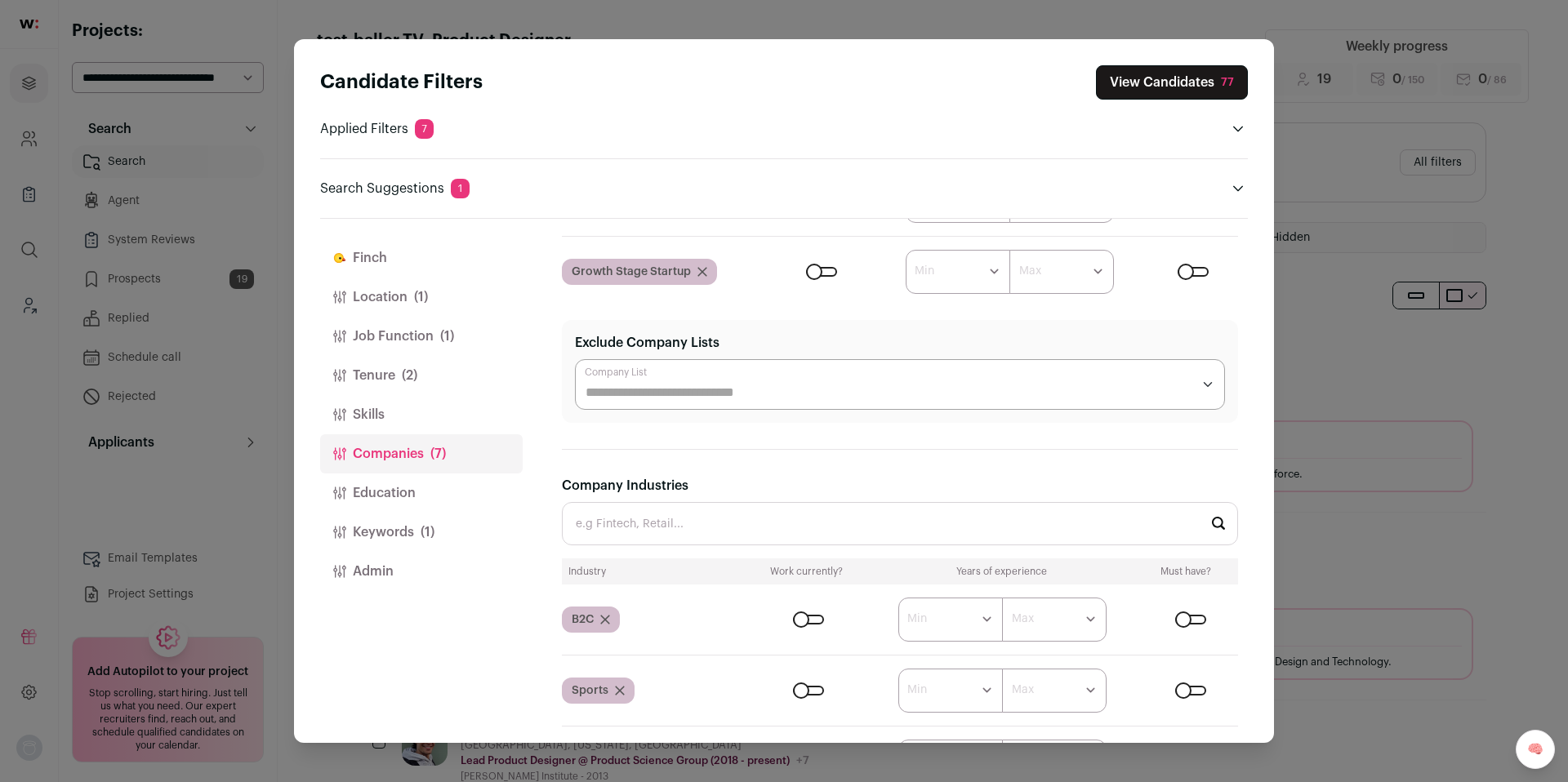
click at [813, 623] on div "Close modal via background" at bounding box center [808, 620] width 31 height 10
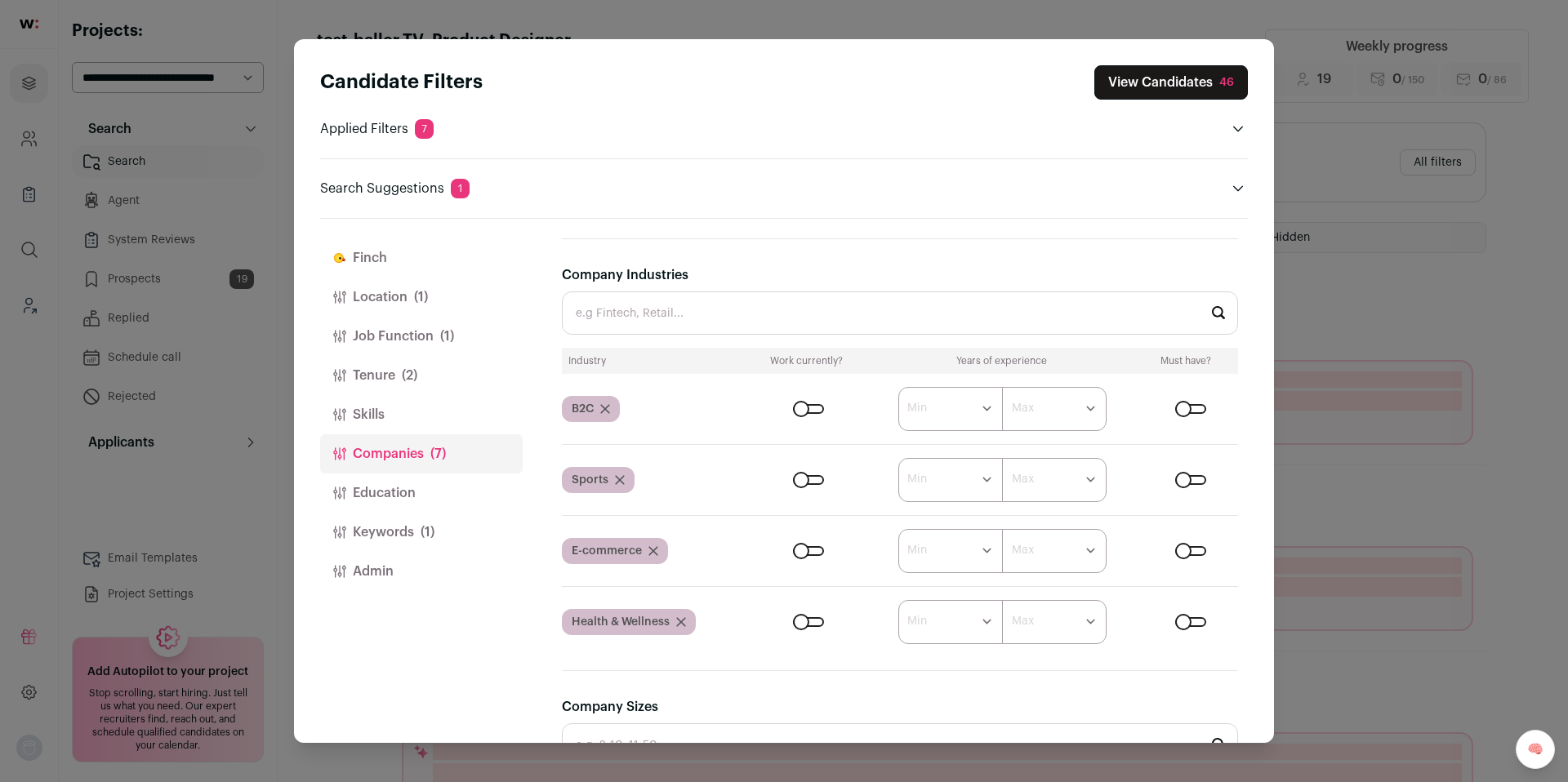
scroll to position [522, 0]
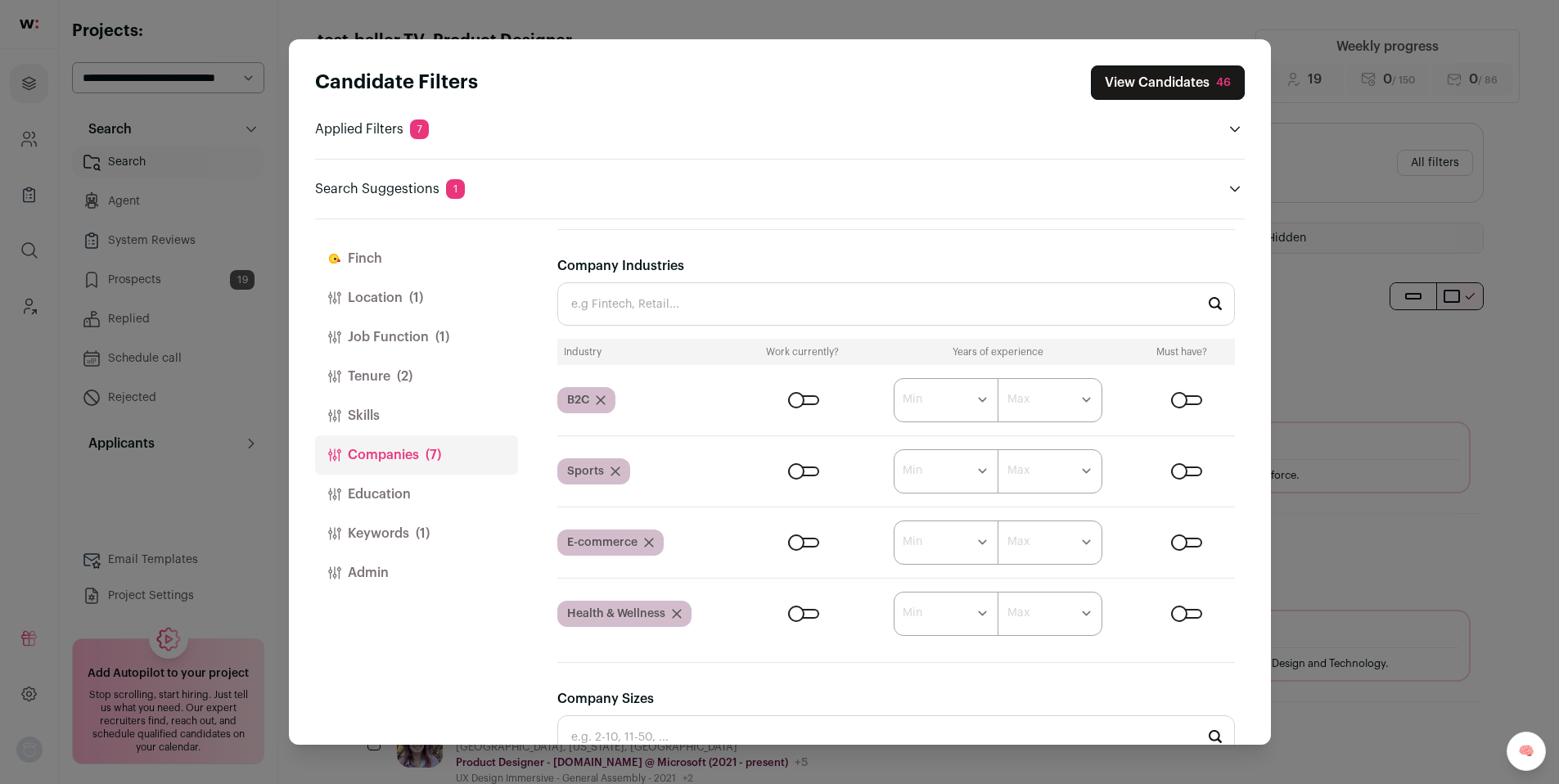
click at [1385, 384] on div "Candidate Filters View Candidates 46 Applied Filters 7 Product Designer Must ha…" at bounding box center [779, 392] width 1559 height 784
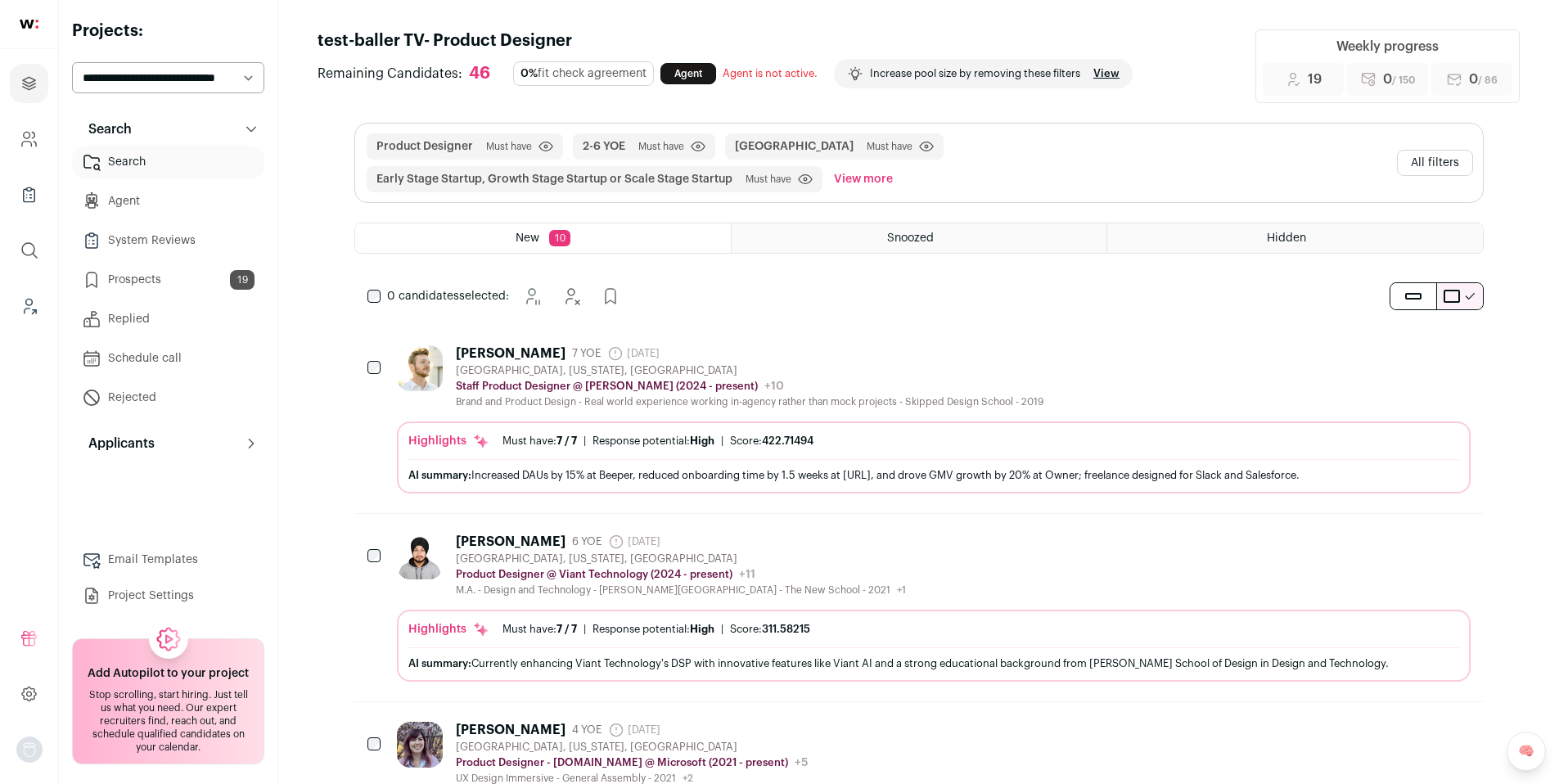
click at [976, 397] on div "Brand and Product Design - Real world experience working in-agency rather than …" at bounding box center [750, 402] width 588 height 13
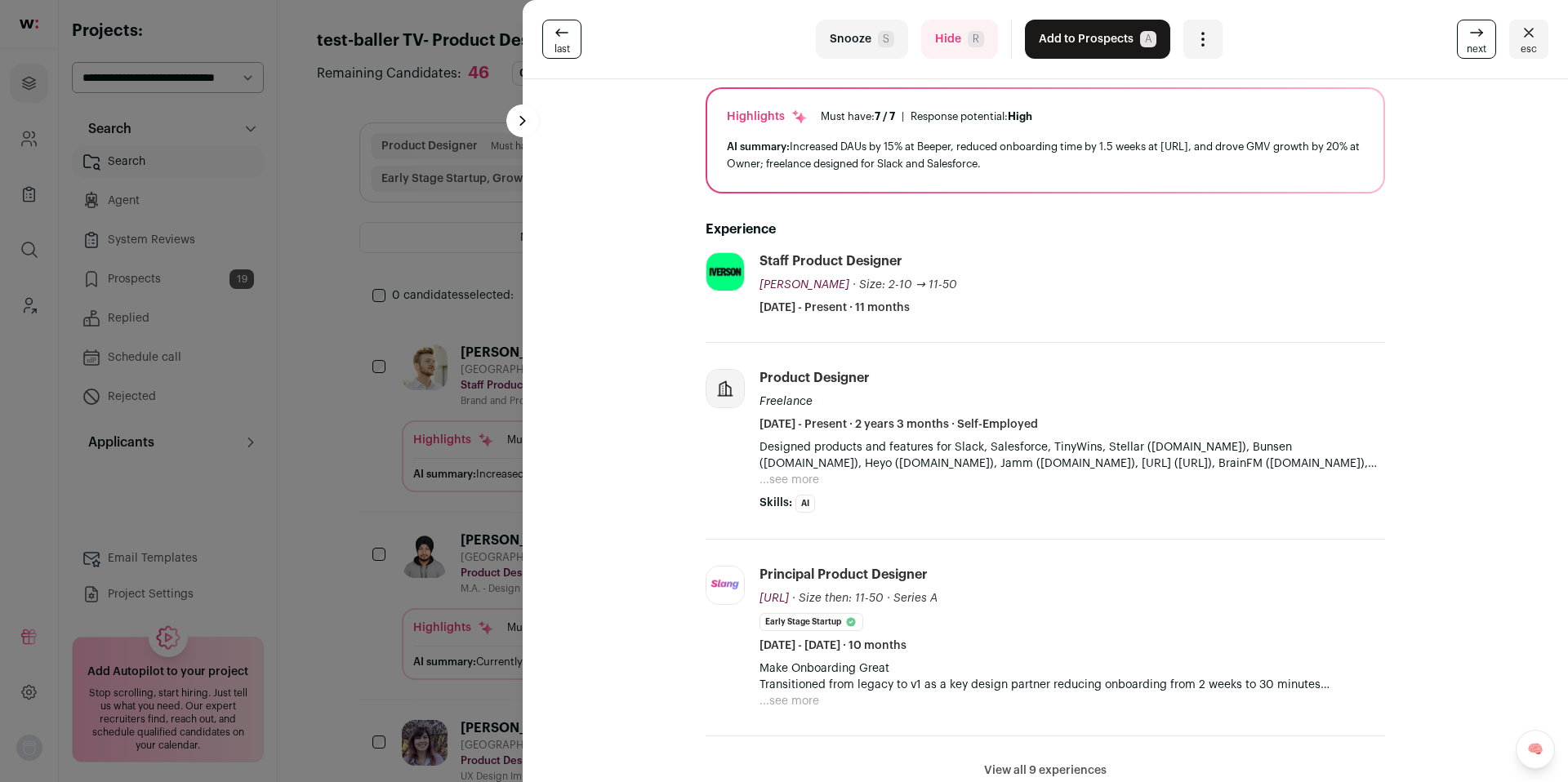
scroll to position [149, 0]
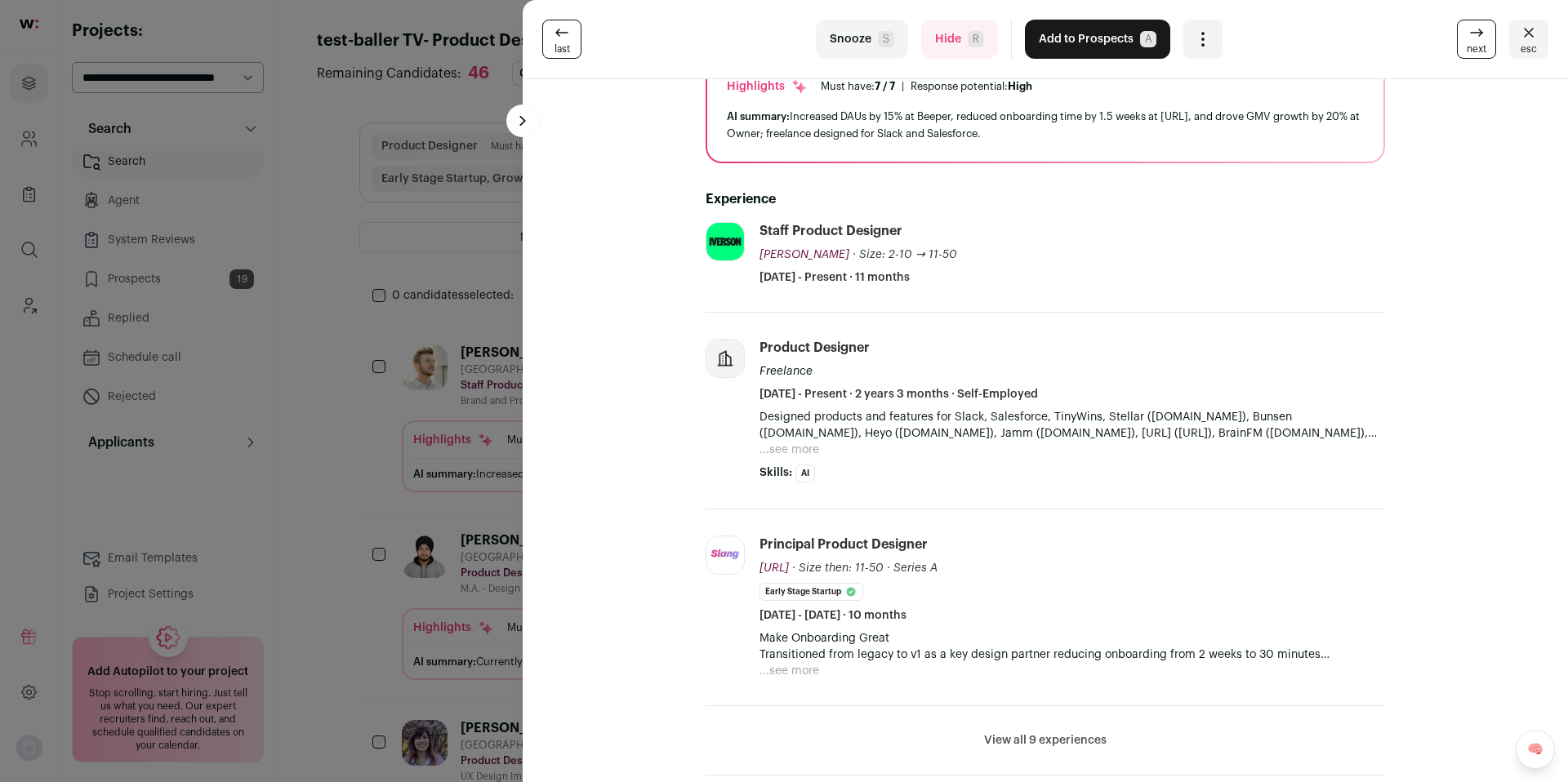
click at [1000, 738] on button "View all 9 experiences" at bounding box center [1045, 740] width 122 height 16
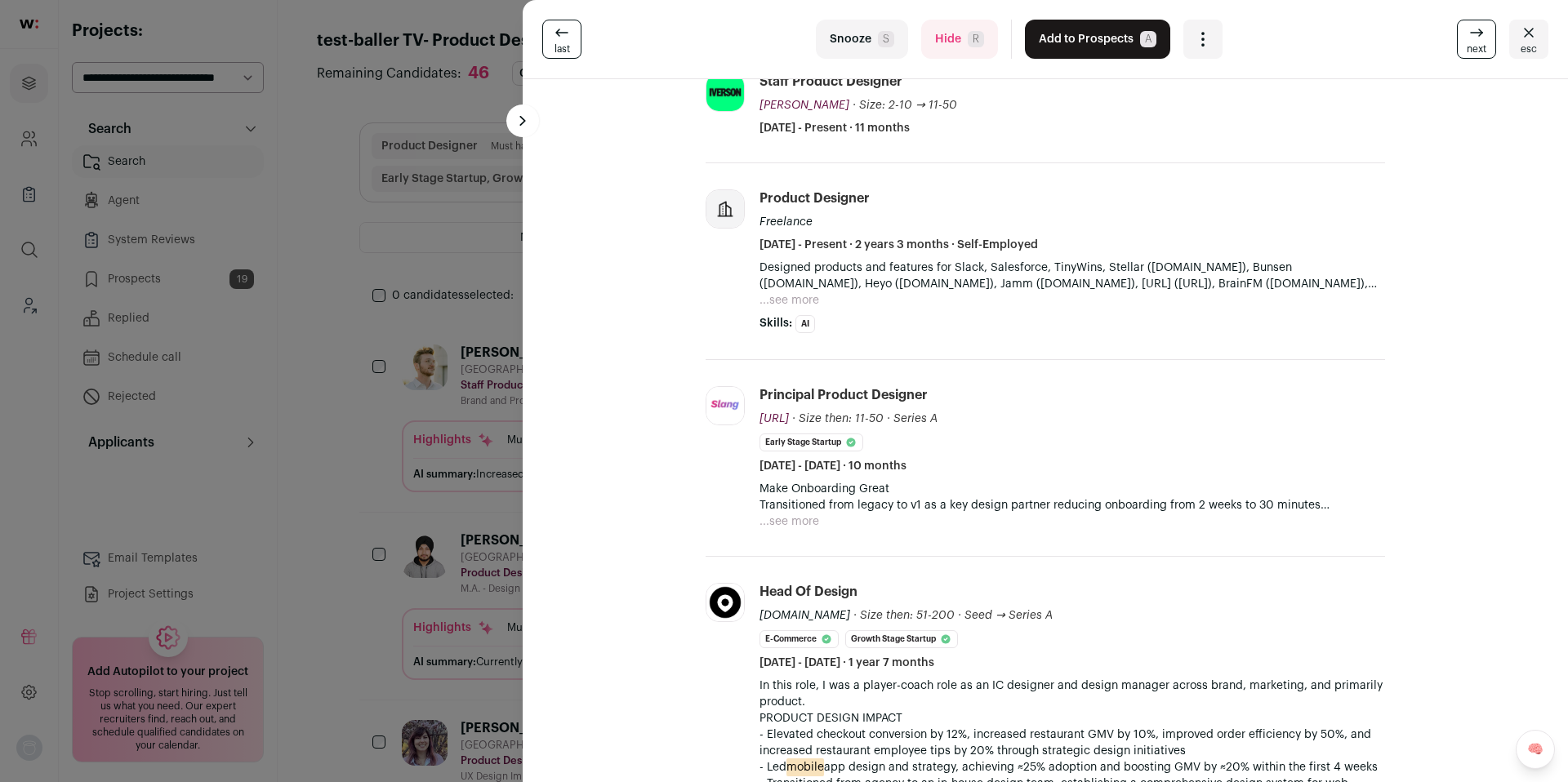
scroll to position [302, 0]
click at [1072, 42] on button "Add to Prospects A" at bounding box center [1098, 39] width 145 height 39
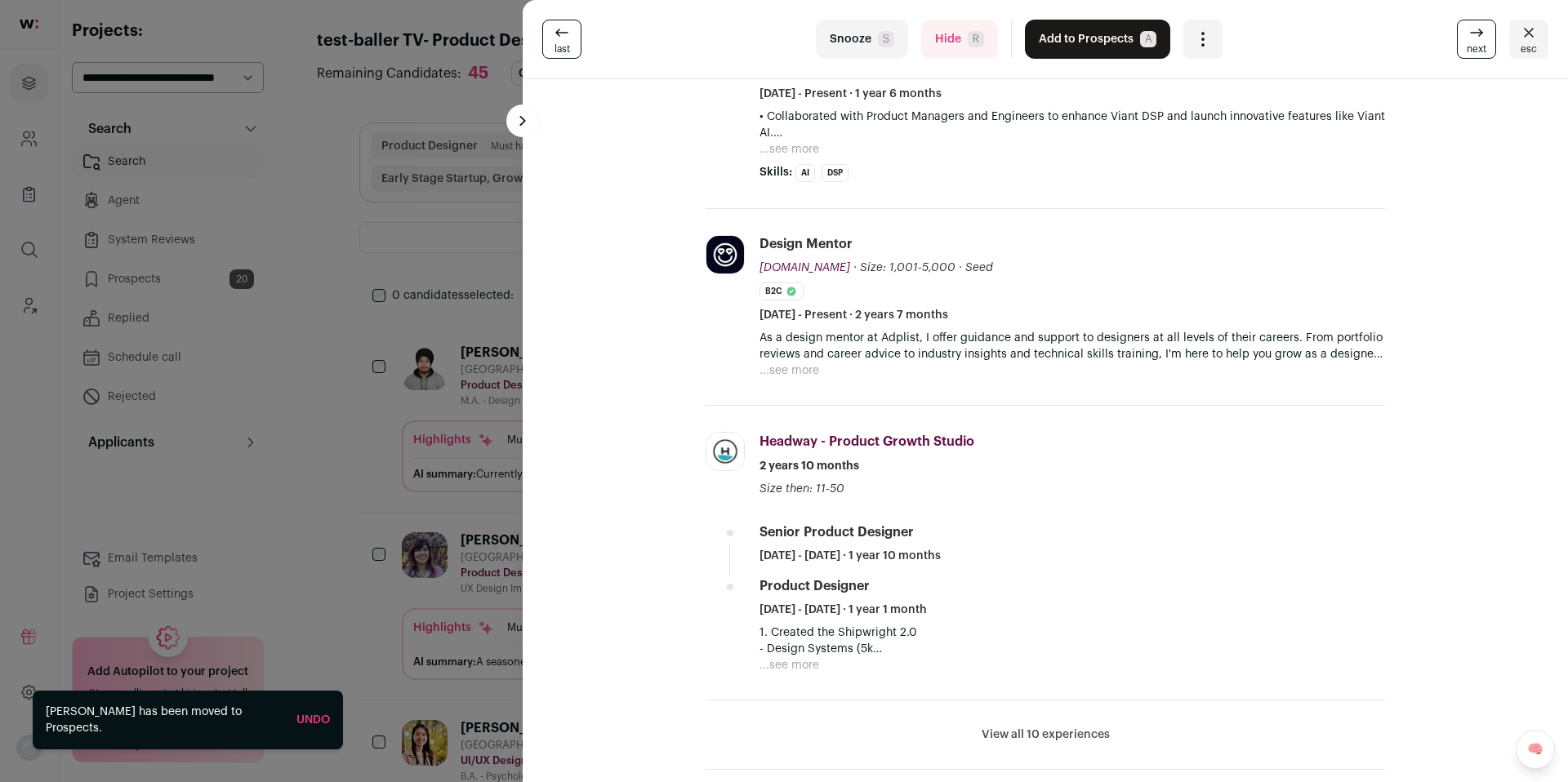
scroll to position [371, 0]
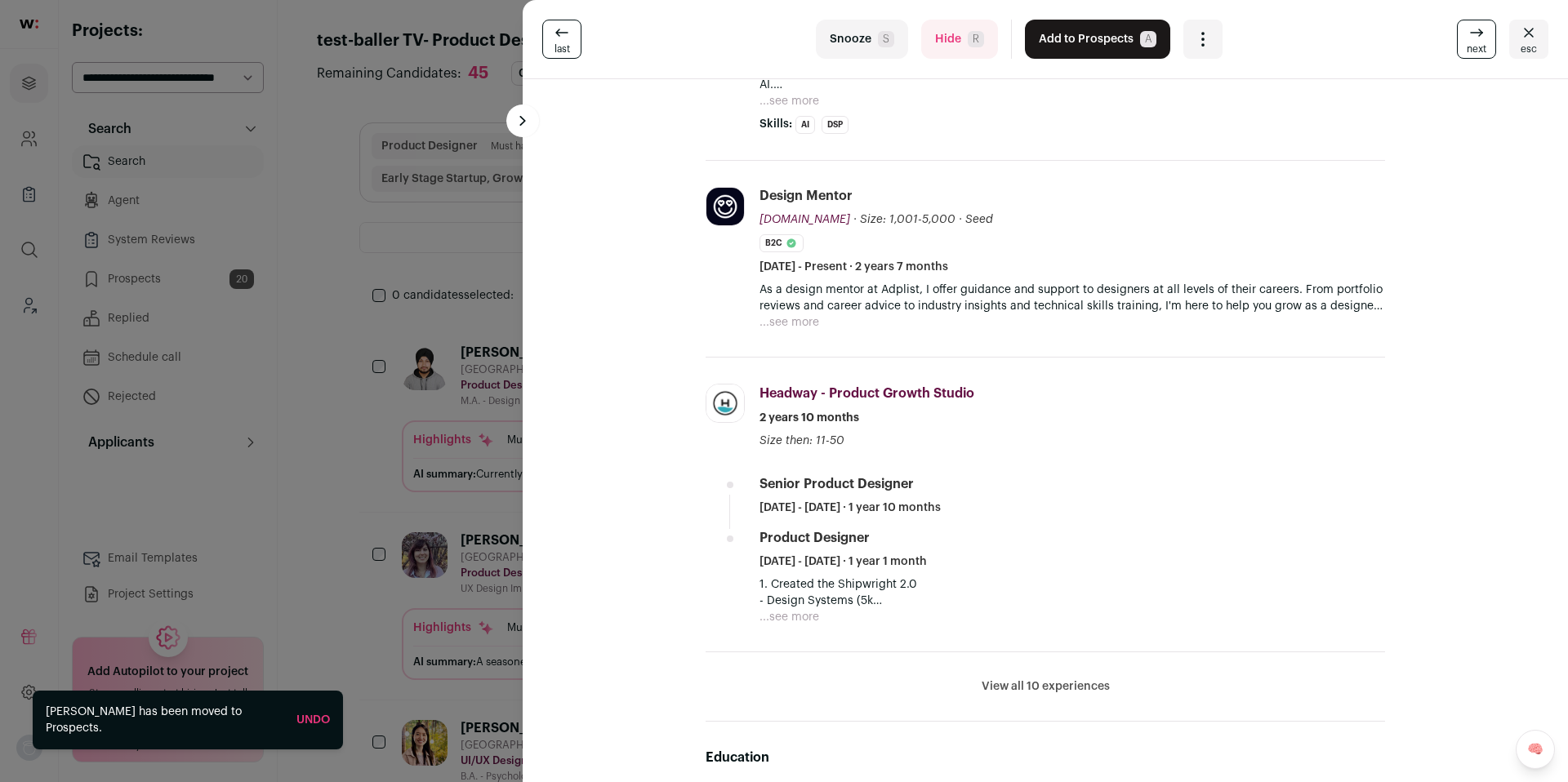
click at [936, 42] on button "Hide R" at bounding box center [960, 39] width 77 height 39
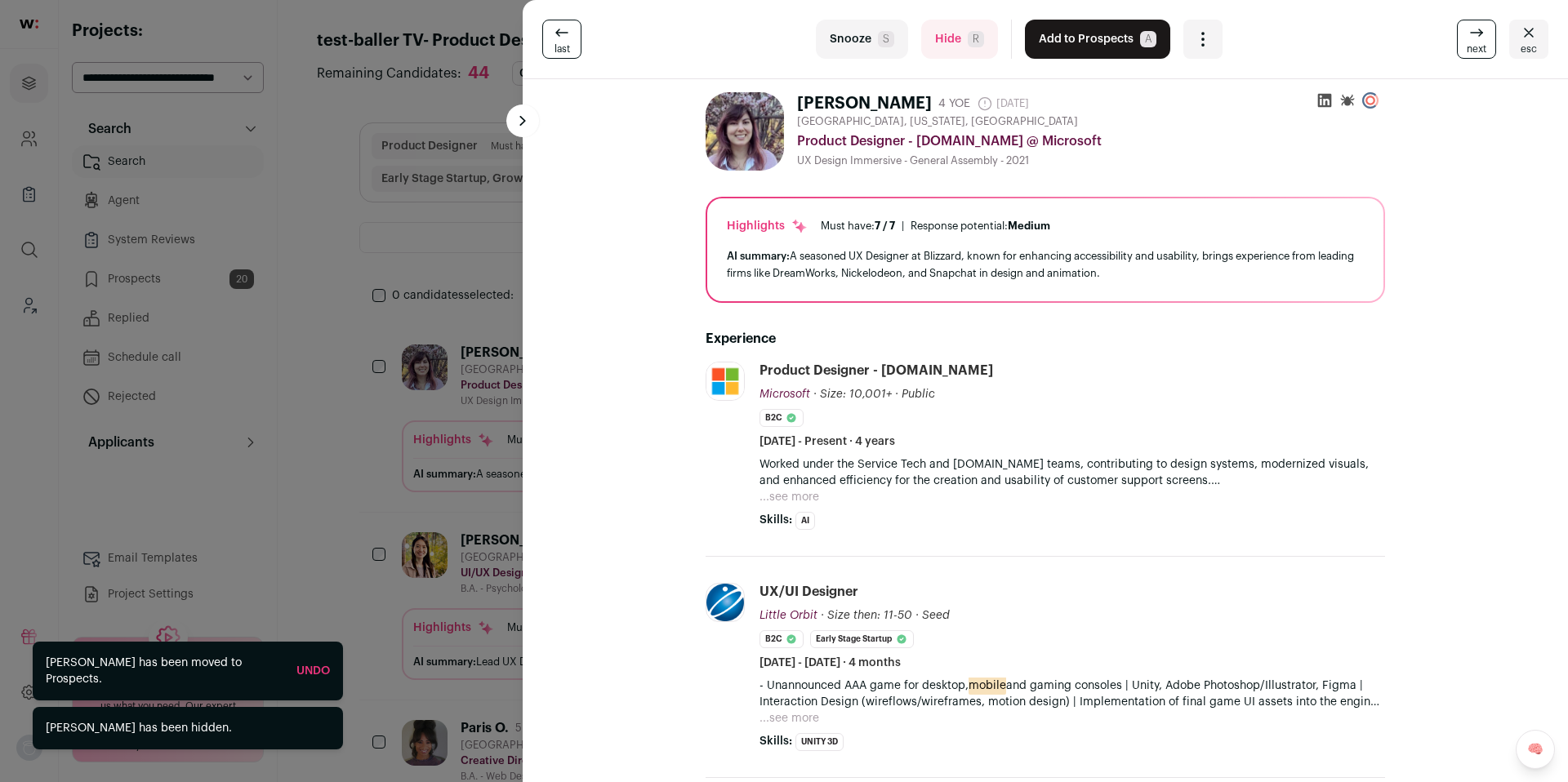
click at [947, 46] on button "Hide R" at bounding box center [960, 39] width 77 height 39
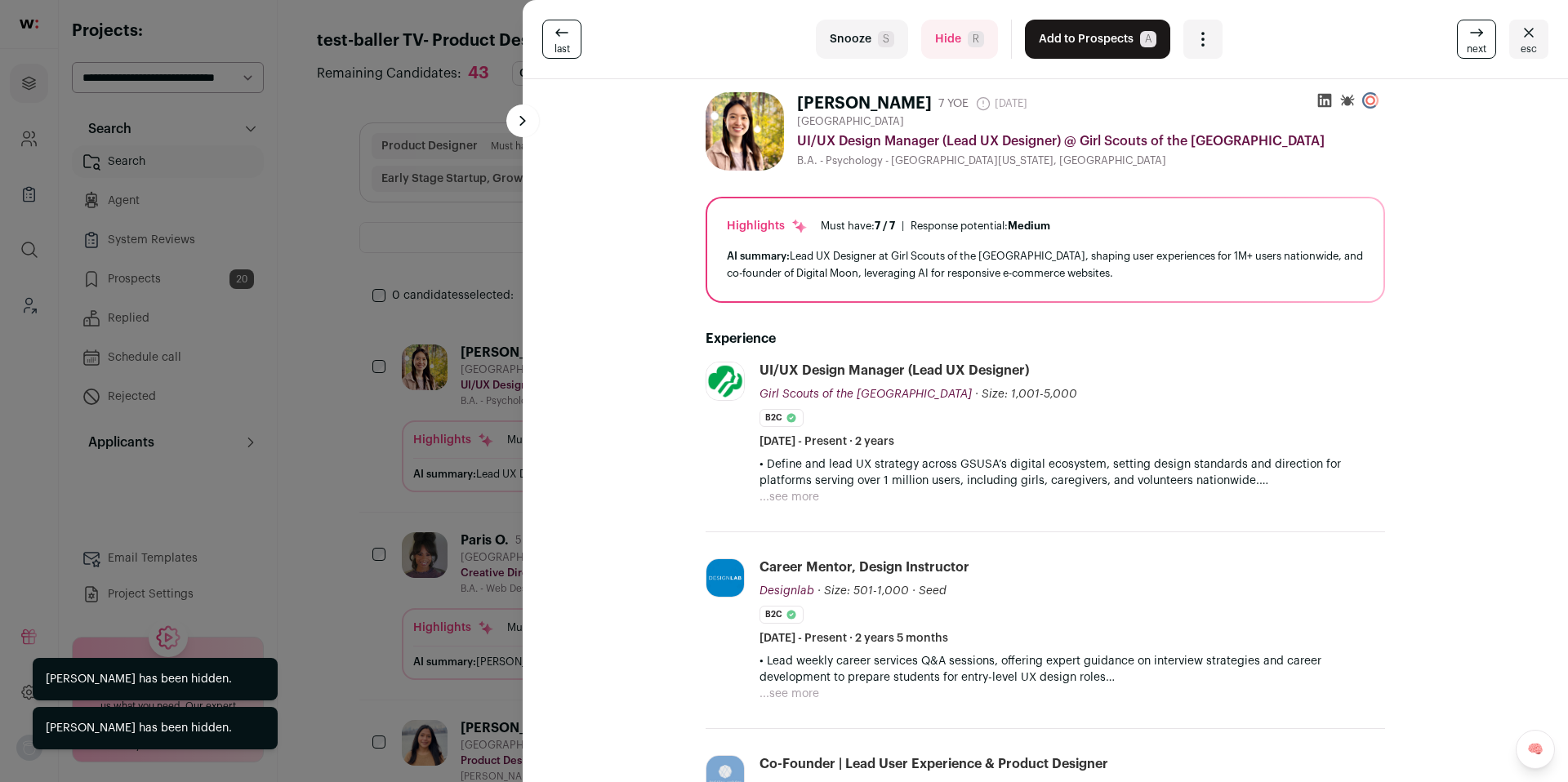
click at [947, 46] on button "Hide R" at bounding box center [960, 39] width 77 height 39
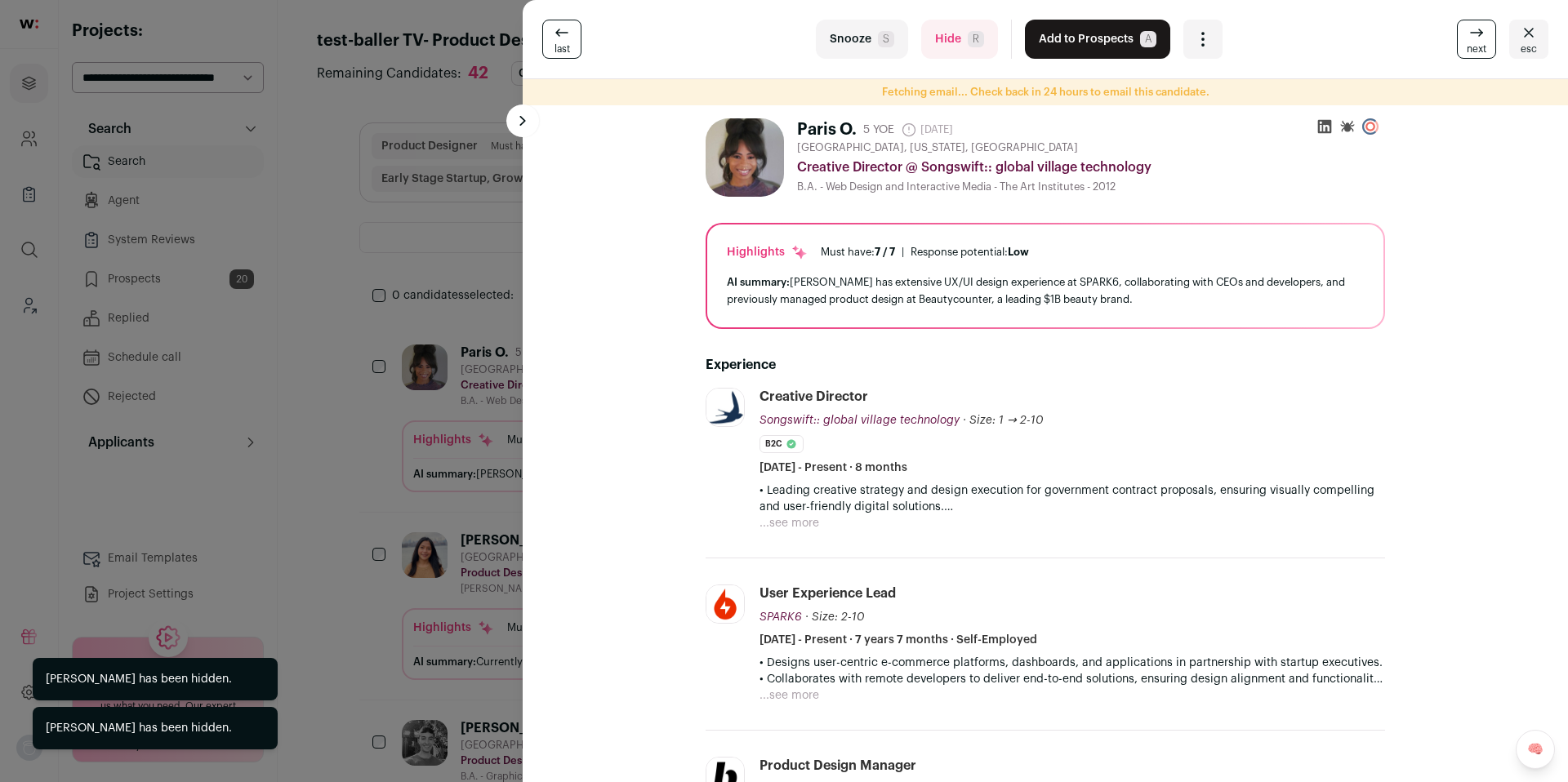
click at [947, 51] on button "Hide R" at bounding box center [960, 39] width 77 height 39
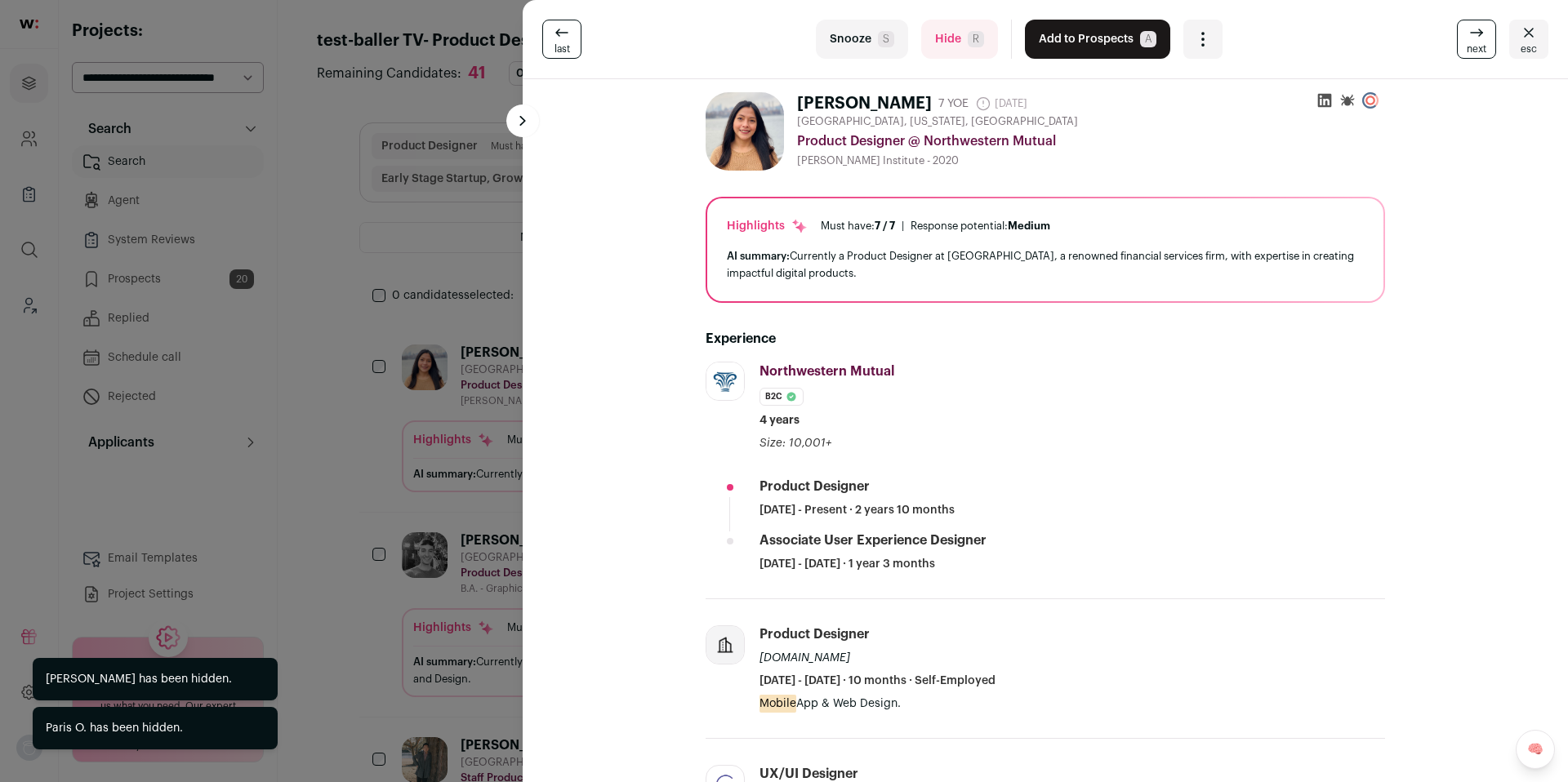
click at [947, 51] on button "Hide R" at bounding box center [960, 39] width 77 height 39
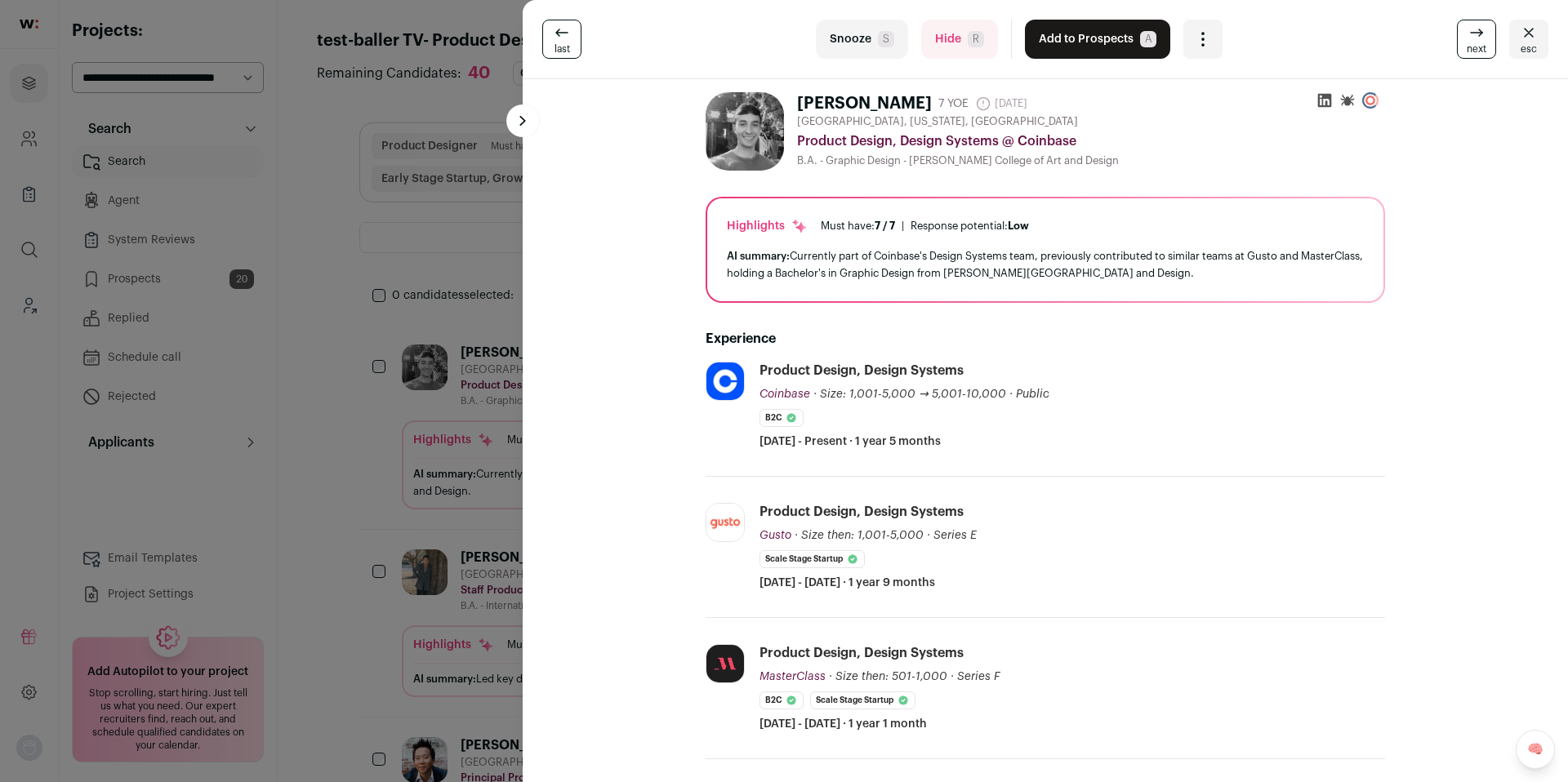
click at [1100, 48] on button "Add to Prospects A" at bounding box center [1098, 39] width 145 height 39
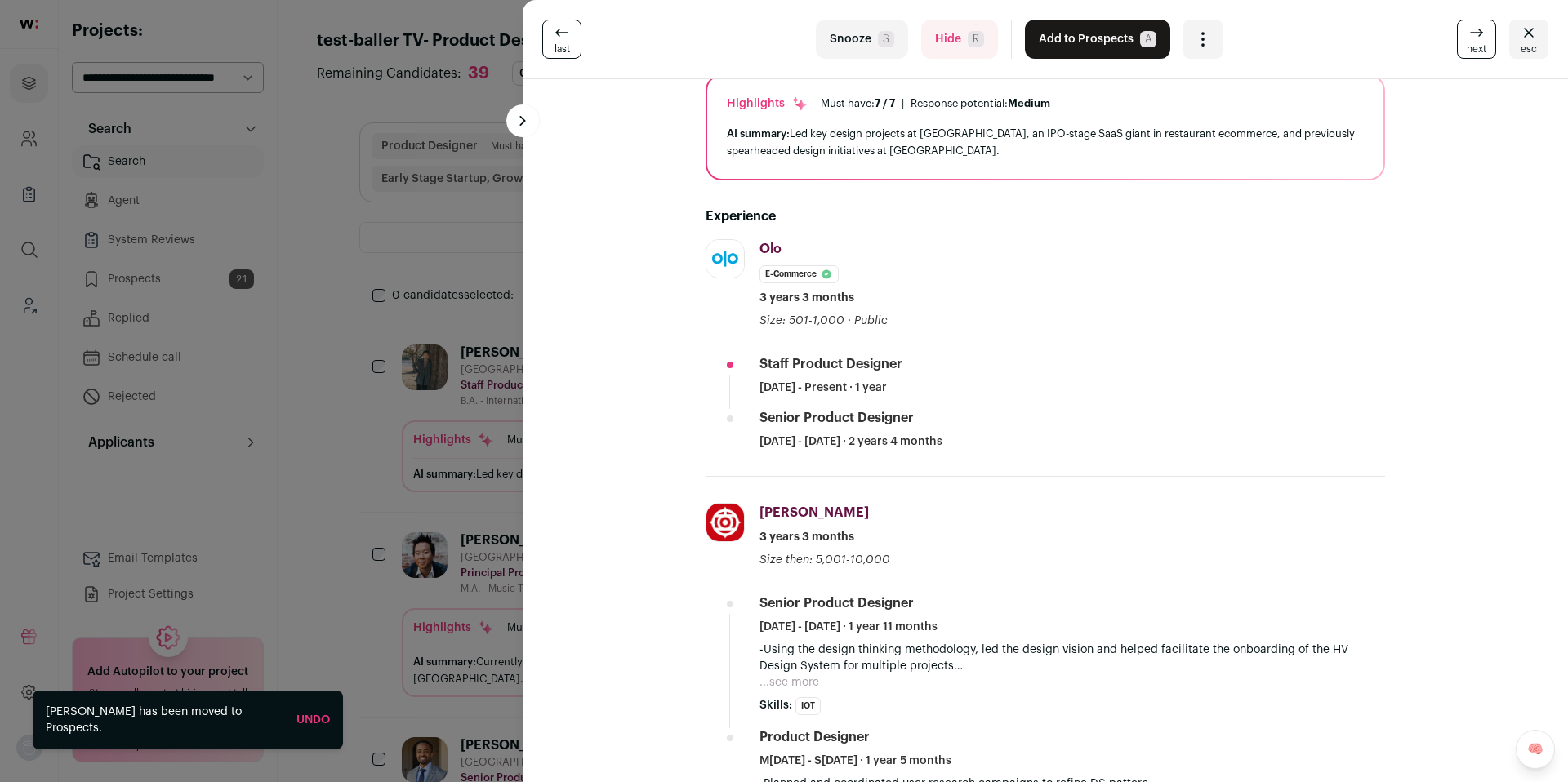
scroll to position [152, 0]
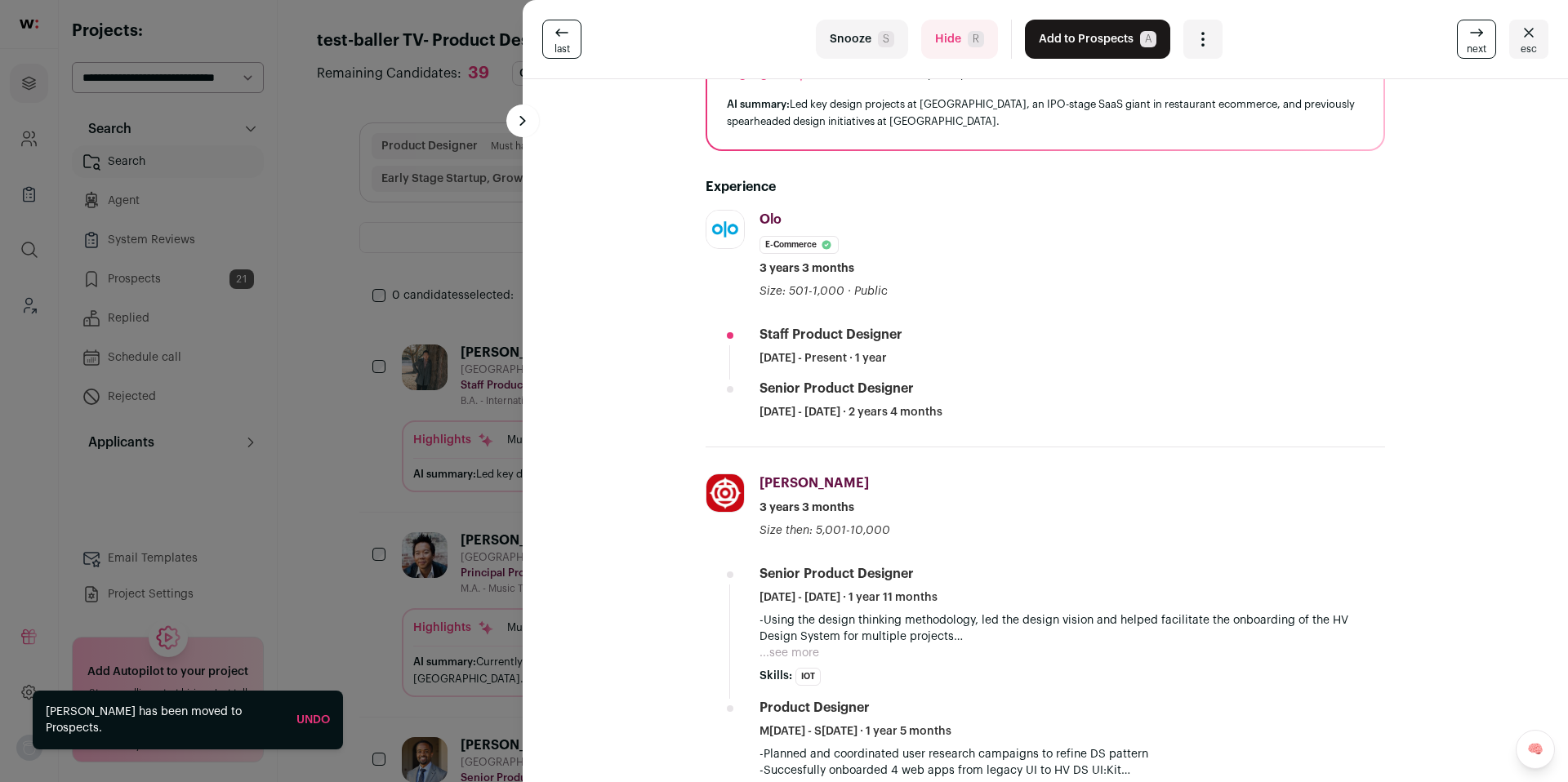
click at [948, 38] on button "Hide R" at bounding box center [960, 39] width 77 height 39
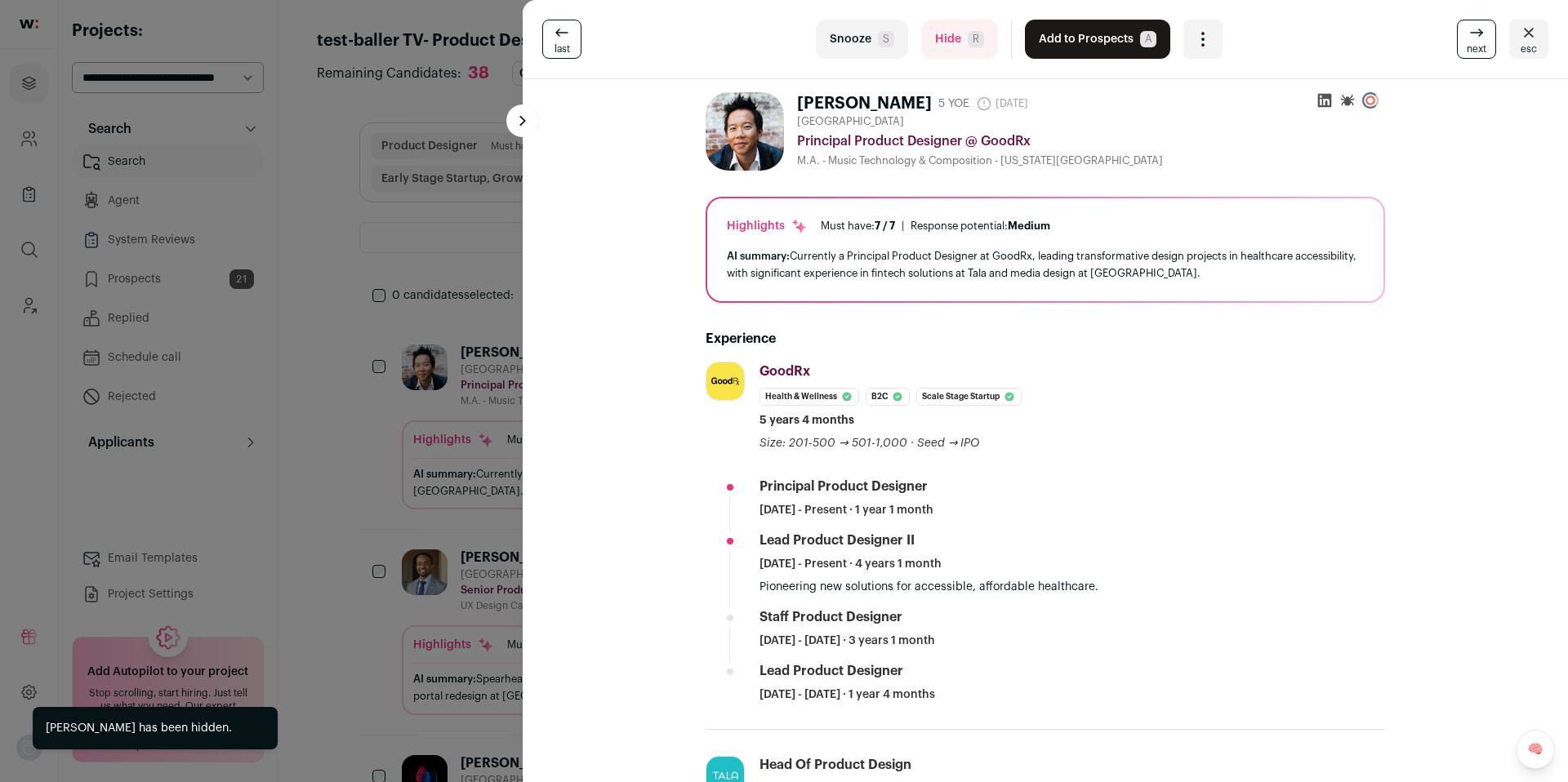
click at [1048, 44] on button "Add to Prospects A" at bounding box center [1098, 39] width 145 height 39
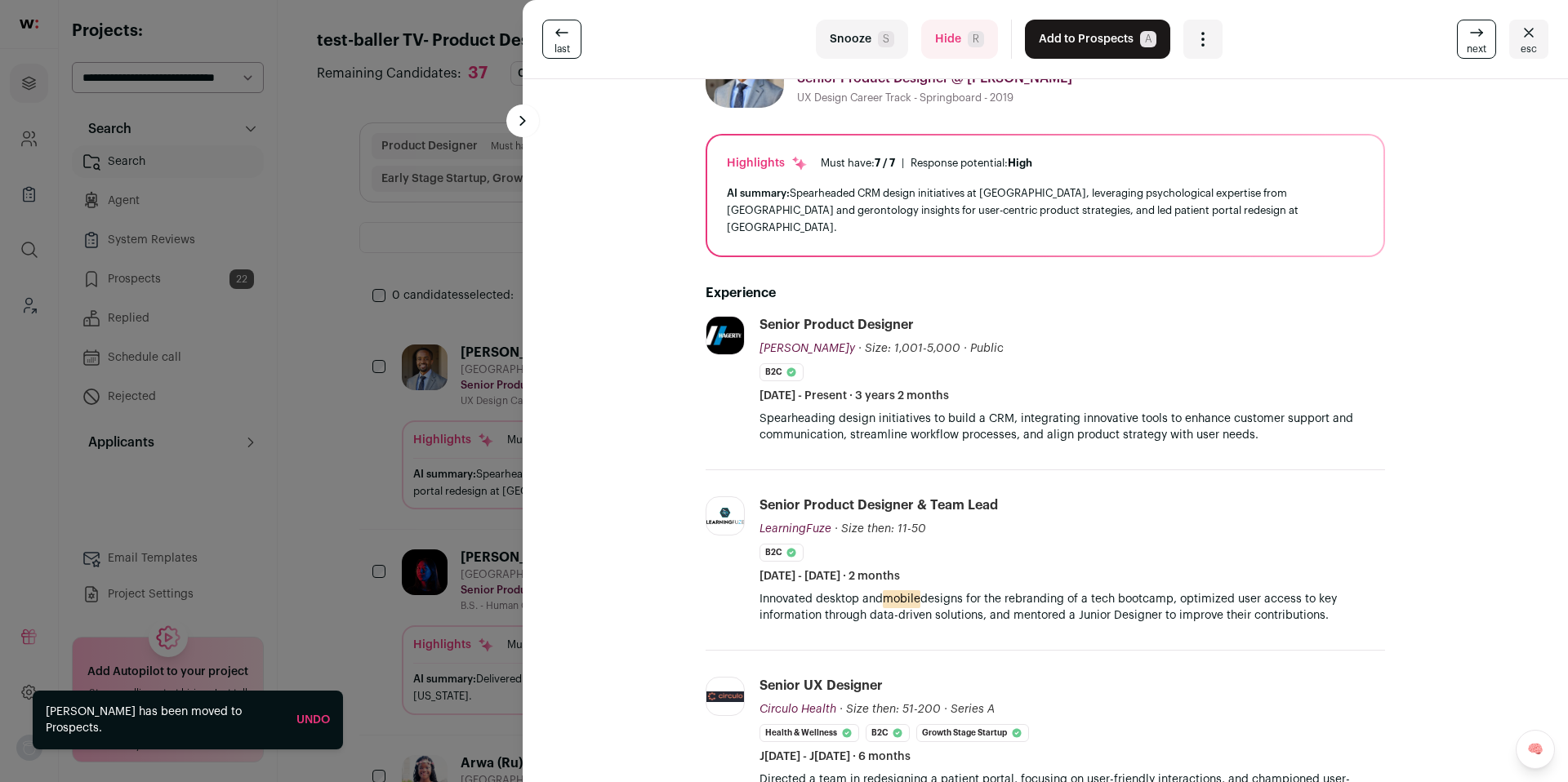
scroll to position [69, 0]
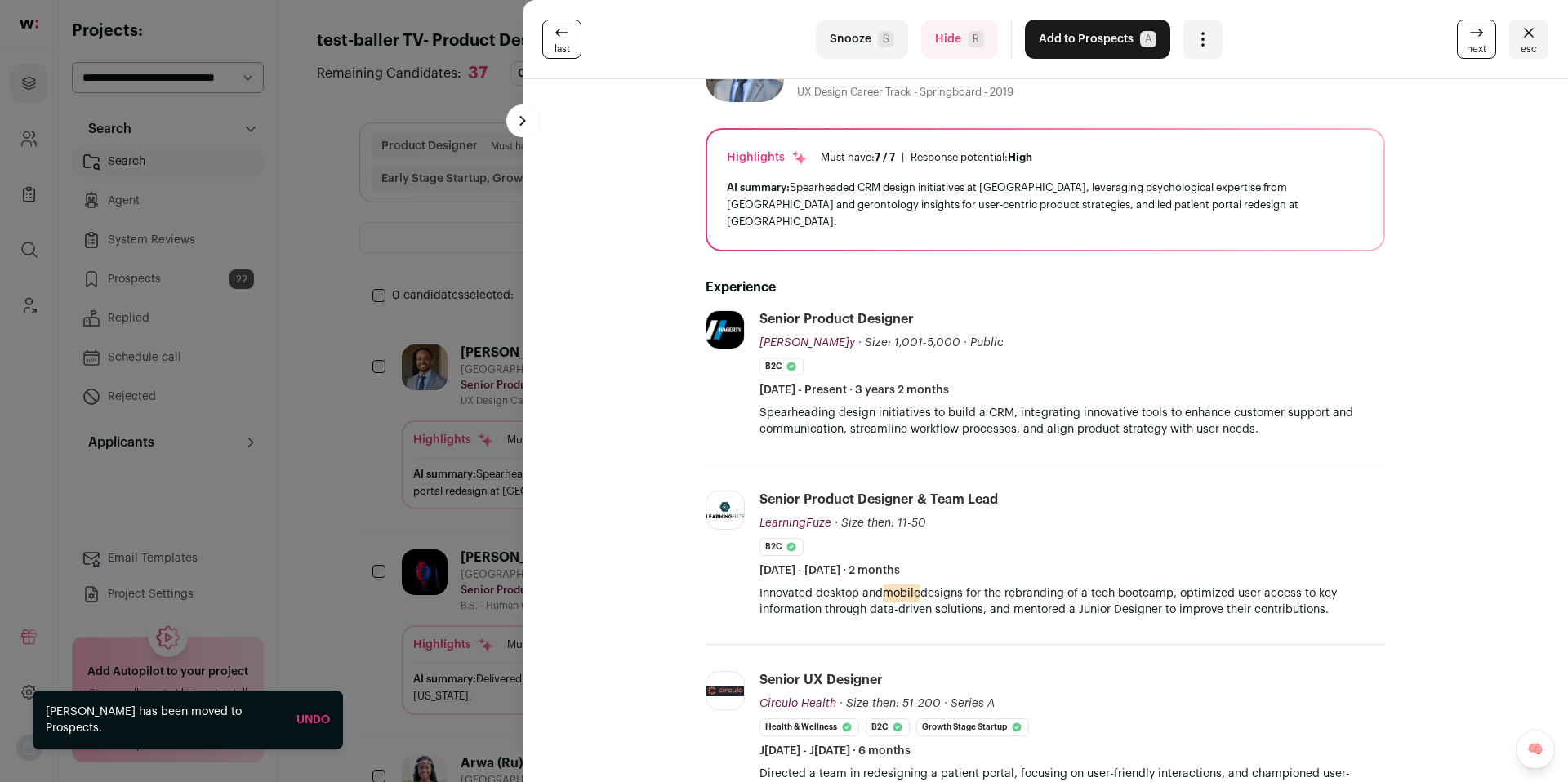
click at [938, 44] on button "Hide R" at bounding box center [960, 39] width 77 height 39
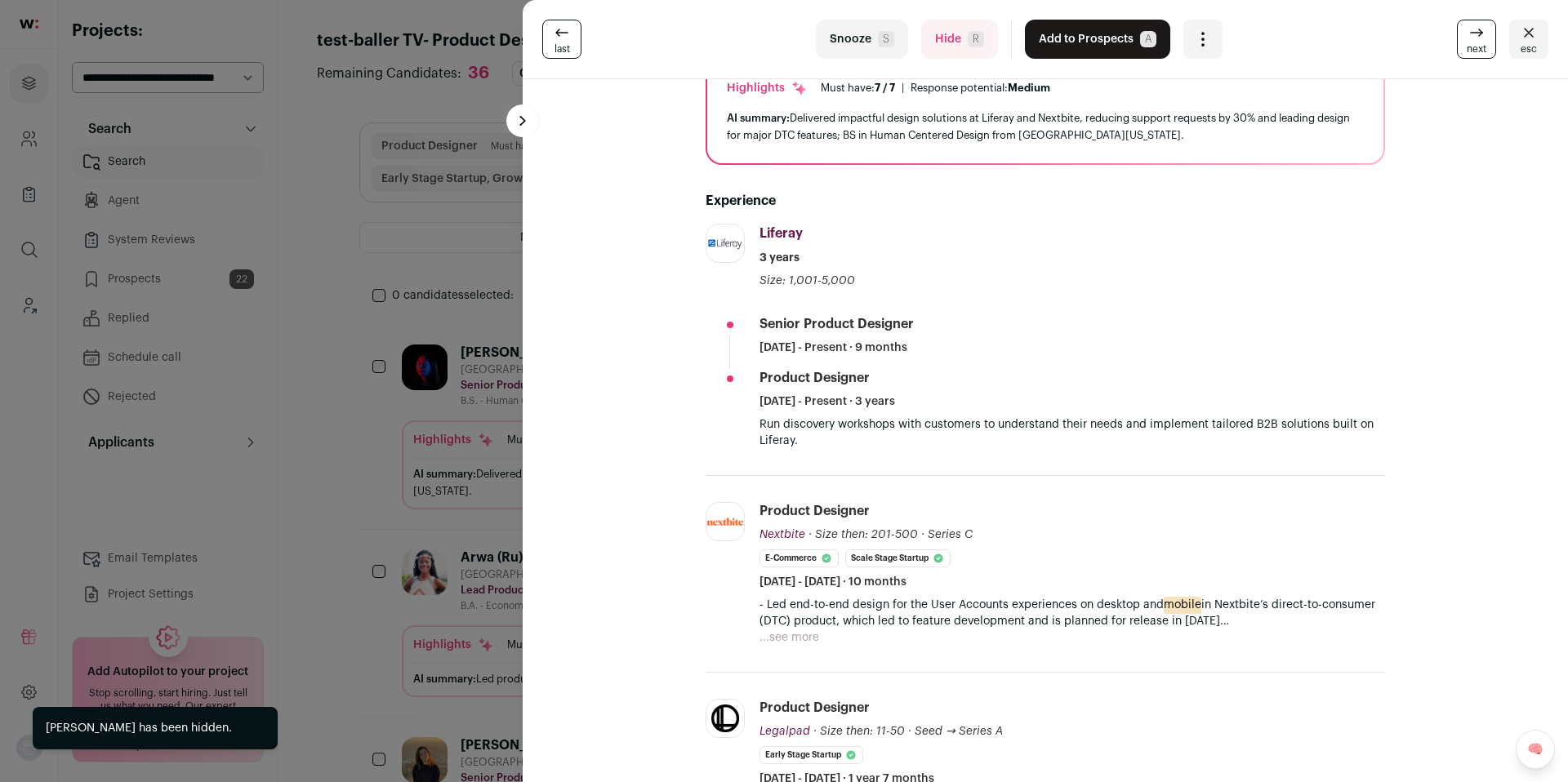
scroll to position [151, 0]
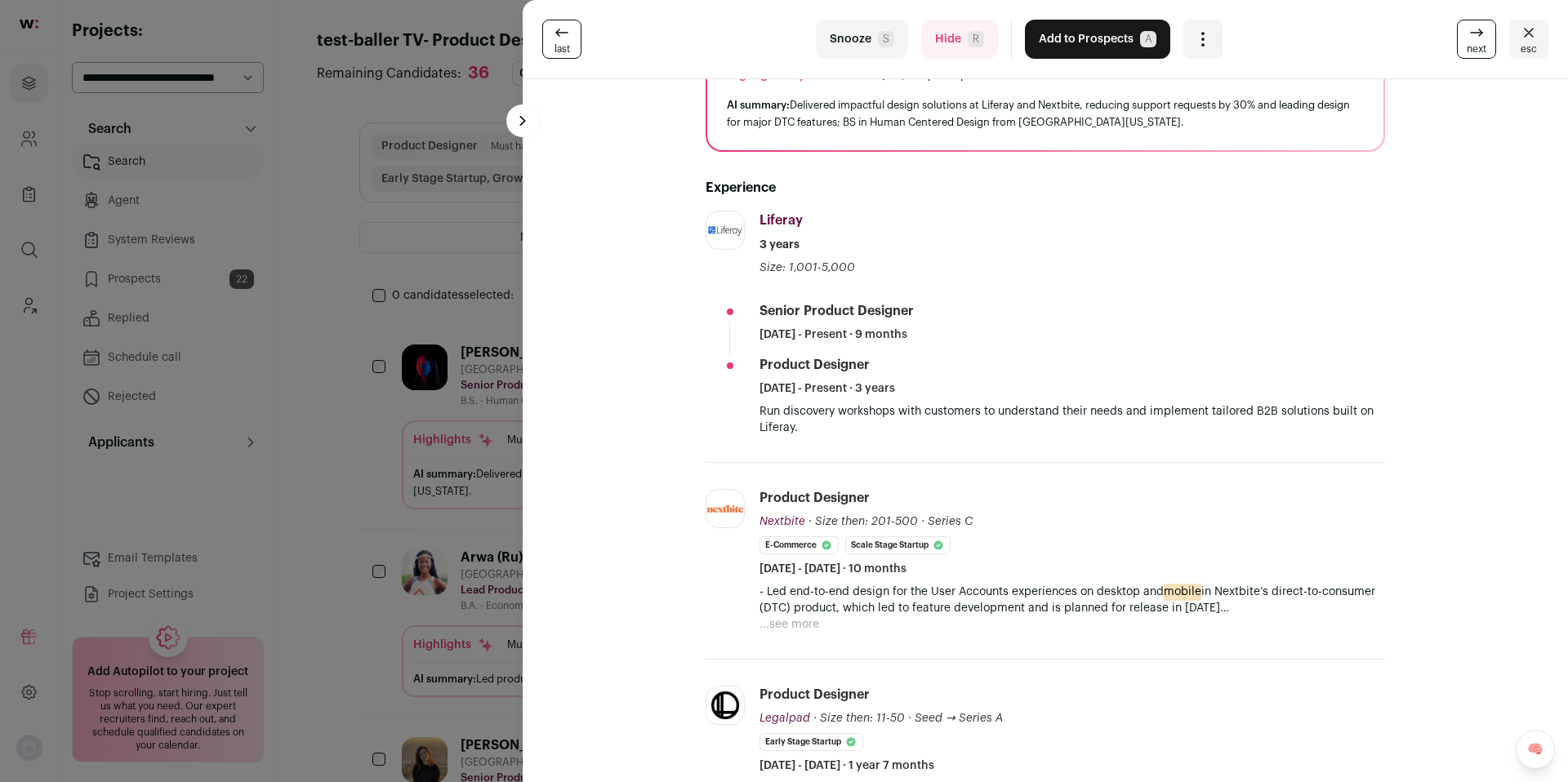
click at [938, 42] on button "Hide R" at bounding box center [960, 39] width 77 height 39
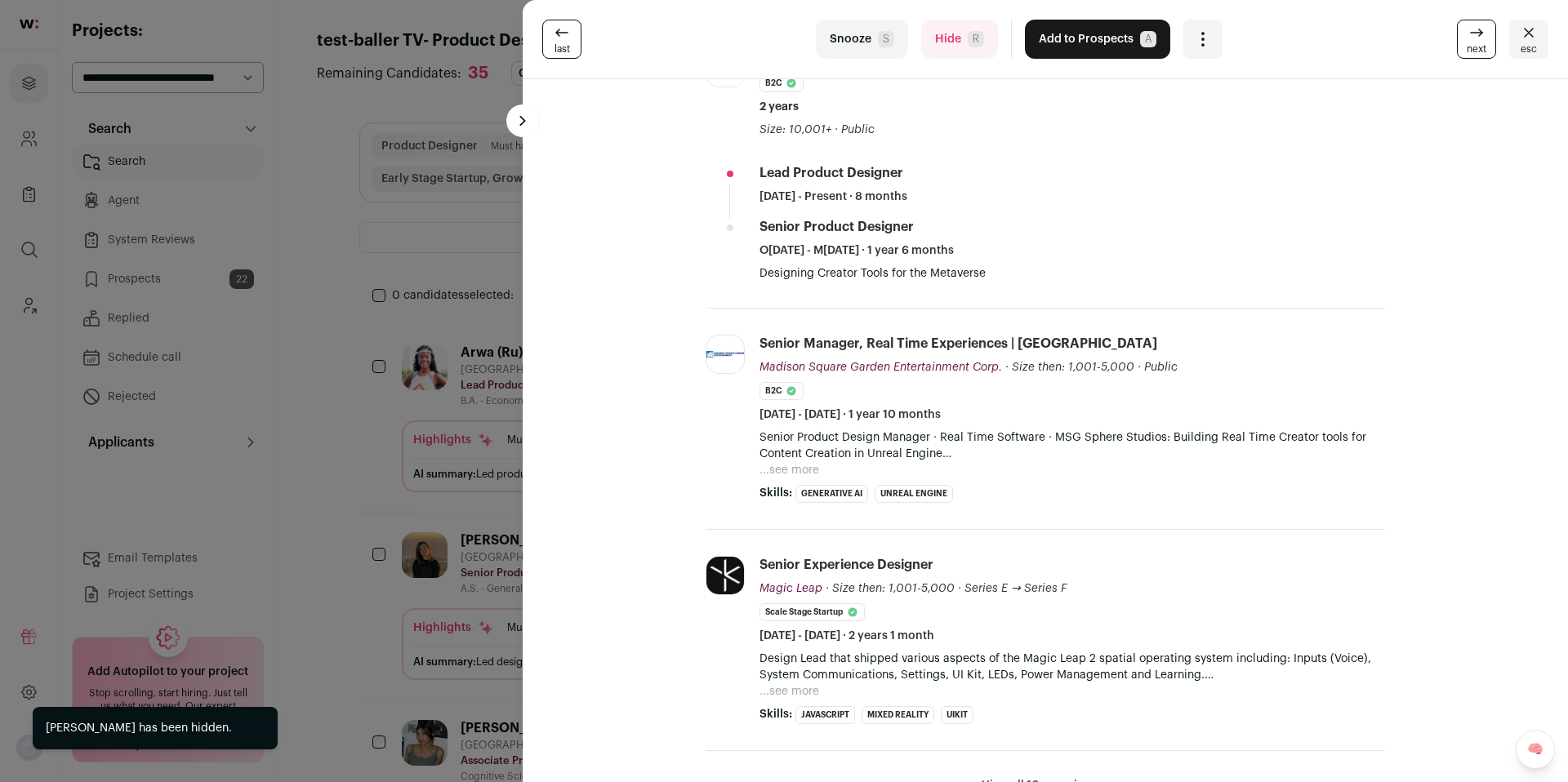
scroll to position [288, 0]
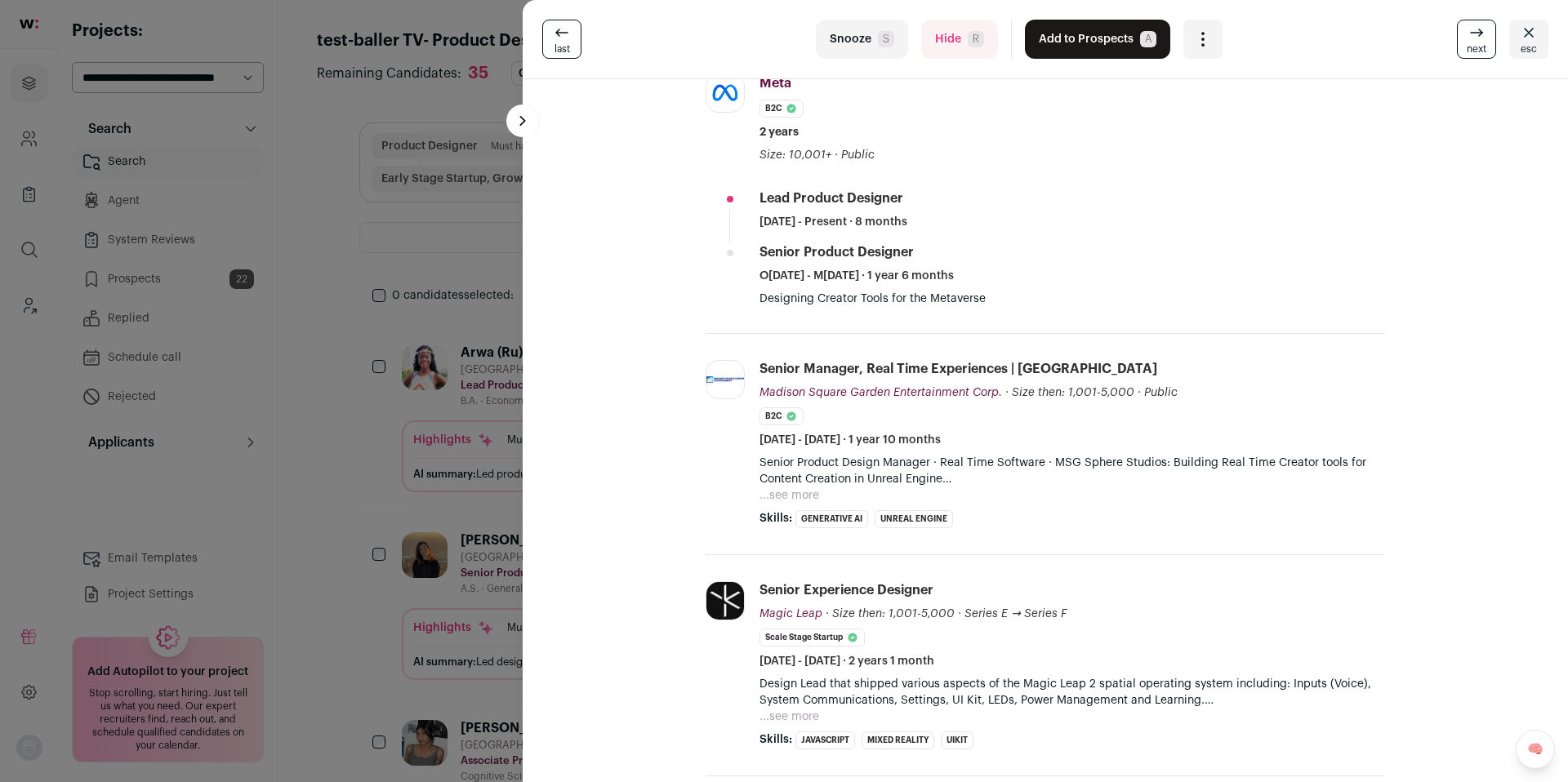
click at [1084, 48] on button "Add to Prospects A" at bounding box center [1098, 39] width 145 height 39
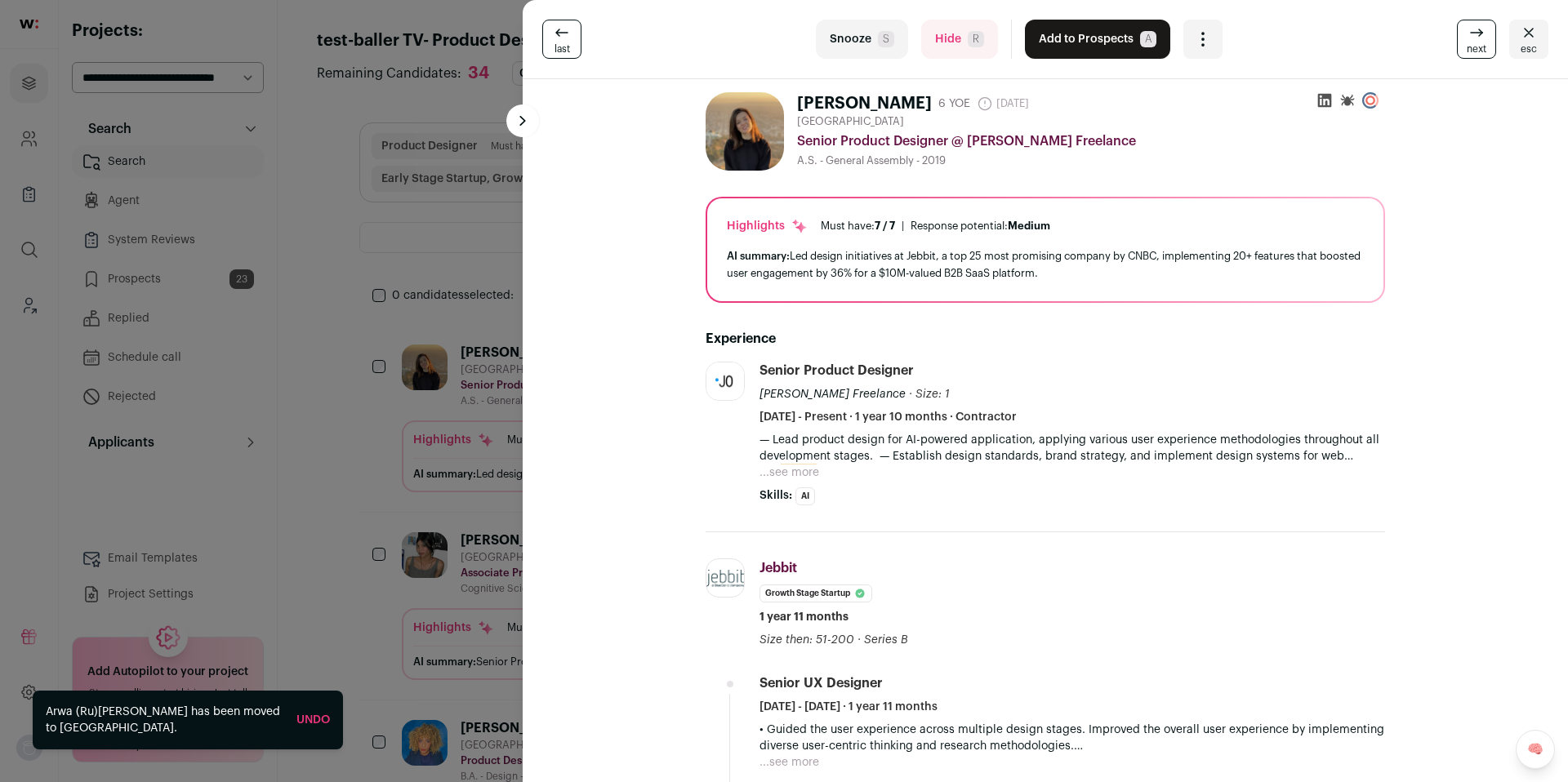
click at [975, 52] on button "Hide R" at bounding box center [960, 39] width 77 height 39
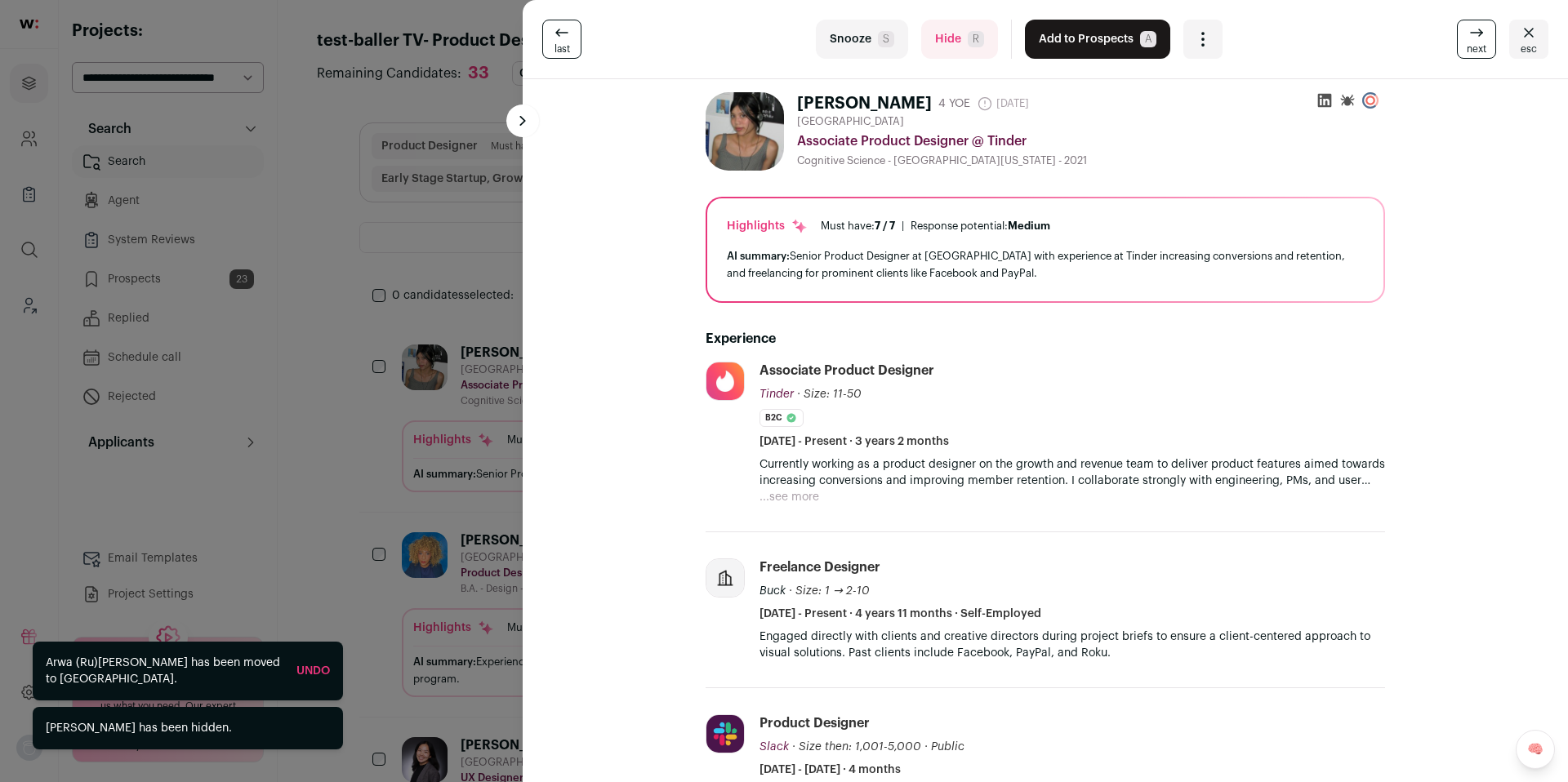
click at [1090, 52] on button "Add to Prospects A" at bounding box center [1098, 39] width 145 height 39
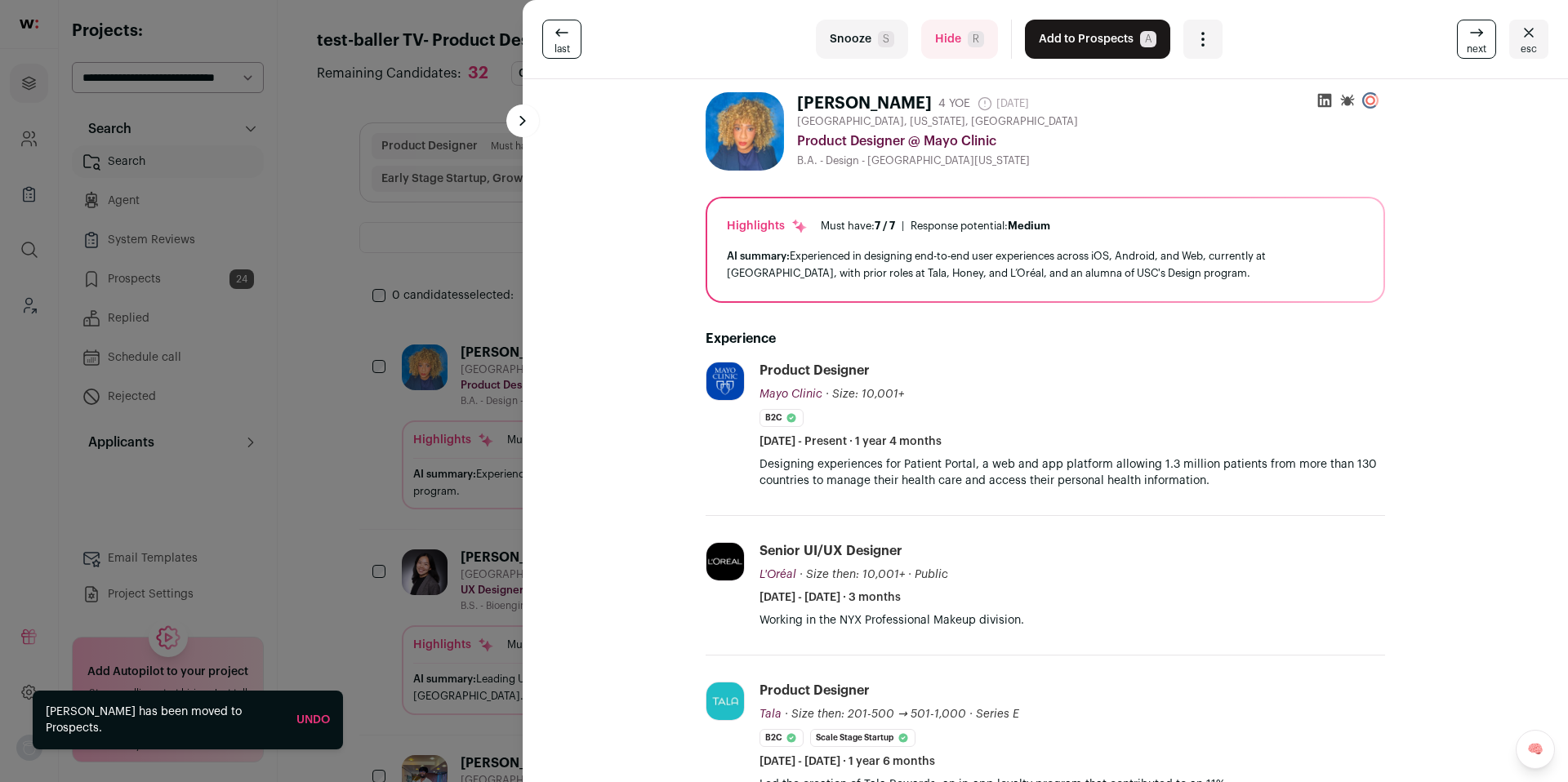
click at [968, 38] on span "R" at bounding box center [976, 39] width 16 height 16
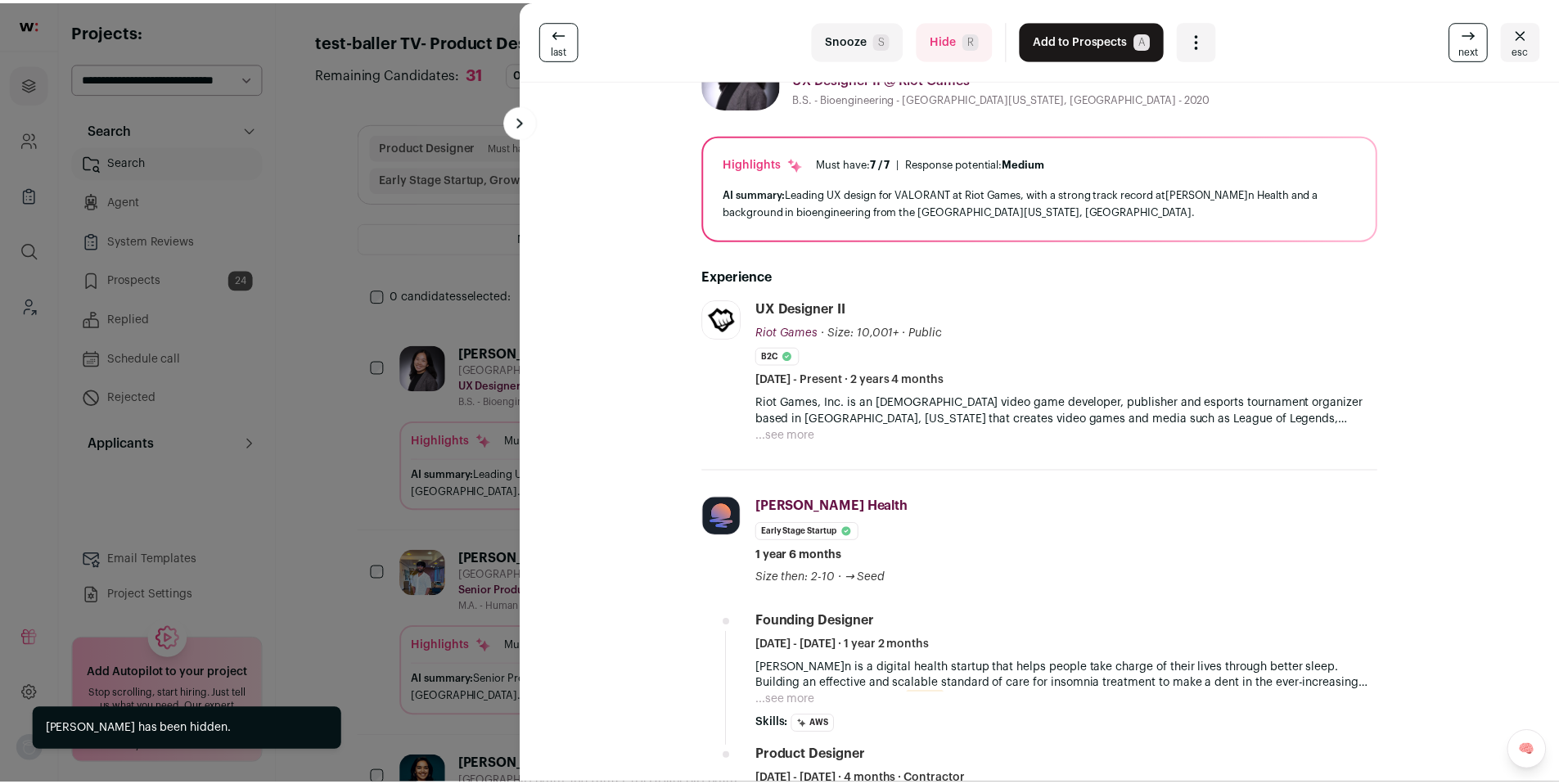
scroll to position [69, 0]
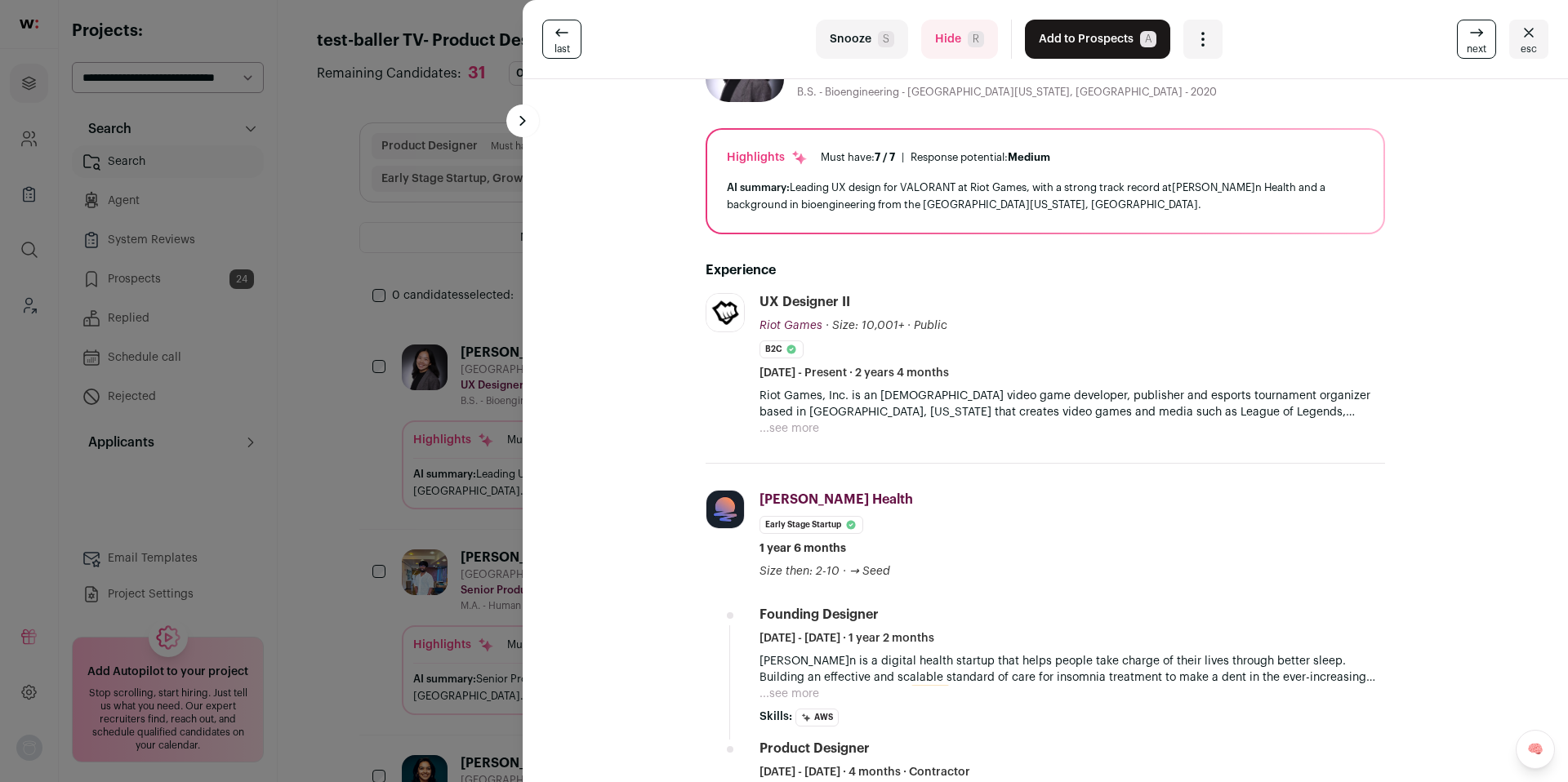
click at [1036, 27] on button "Add to Prospects A" at bounding box center [1098, 39] width 145 height 39
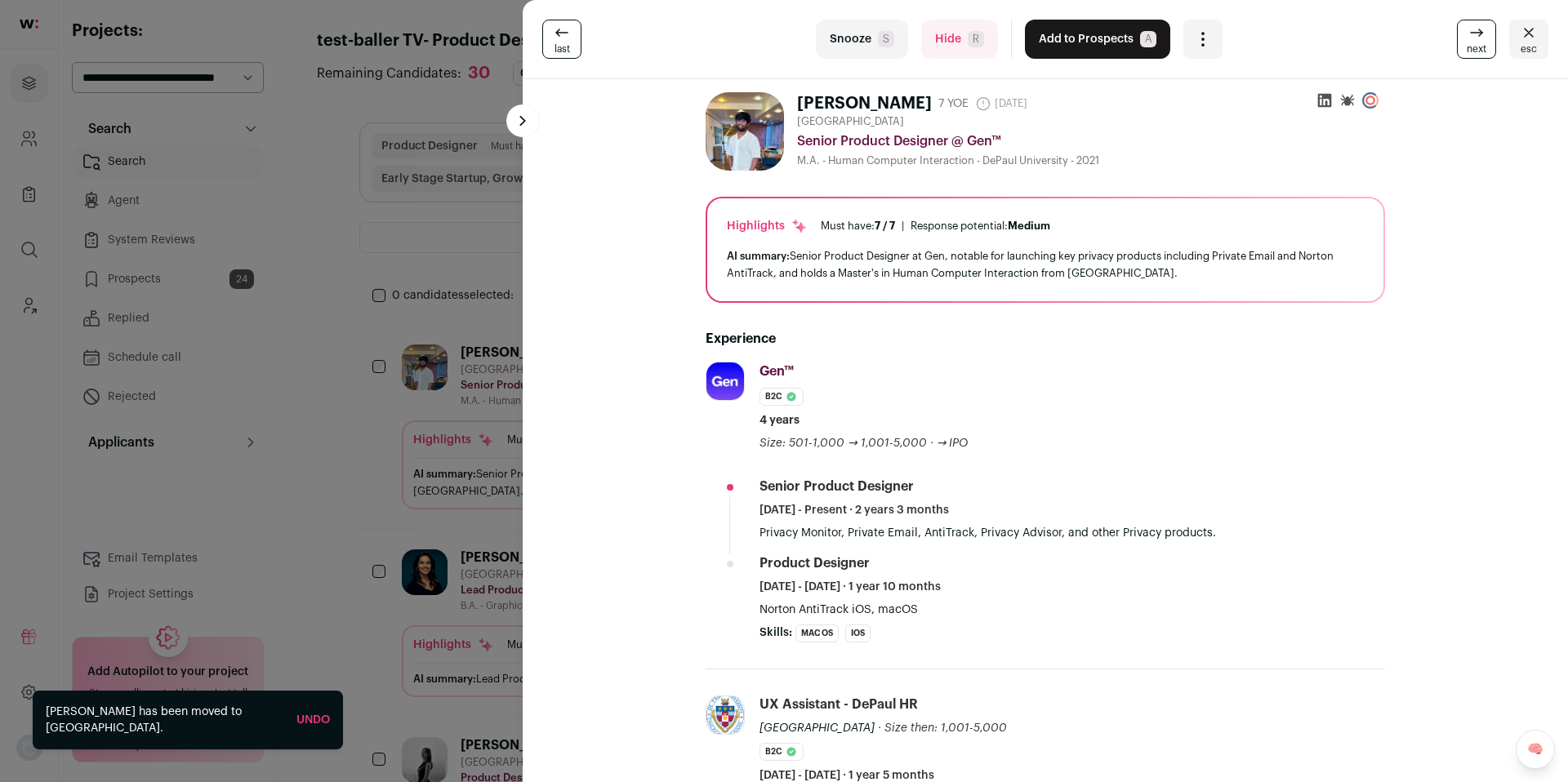
click at [198, 298] on div "last Snooze S Hide R Add to Prospects A Are you sure? Hari Murugan is already i…" at bounding box center [784, 391] width 1568 height 782
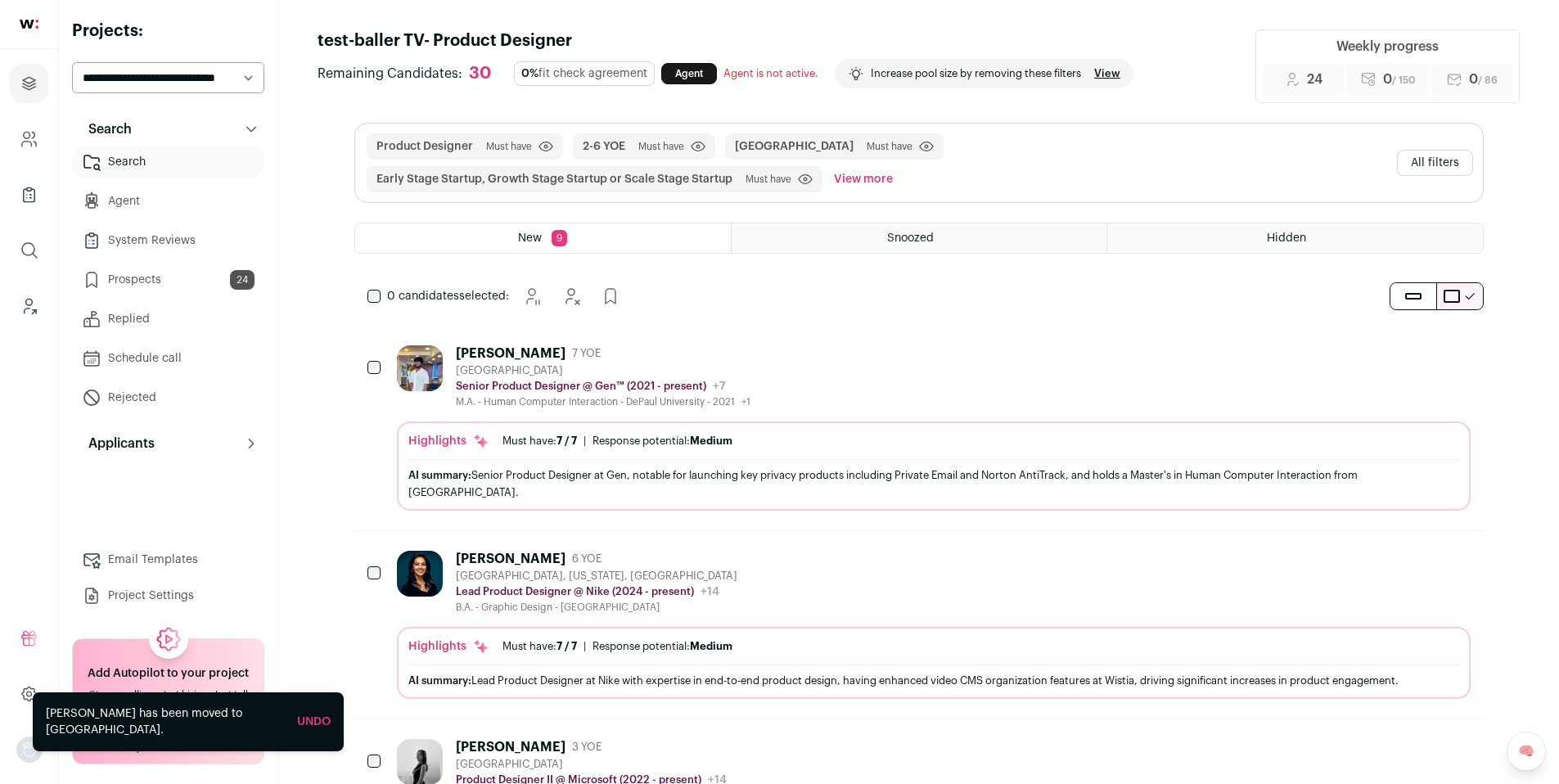
click at [179, 288] on link "Prospects 24" at bounding box center [168, 280] width 192 height 33
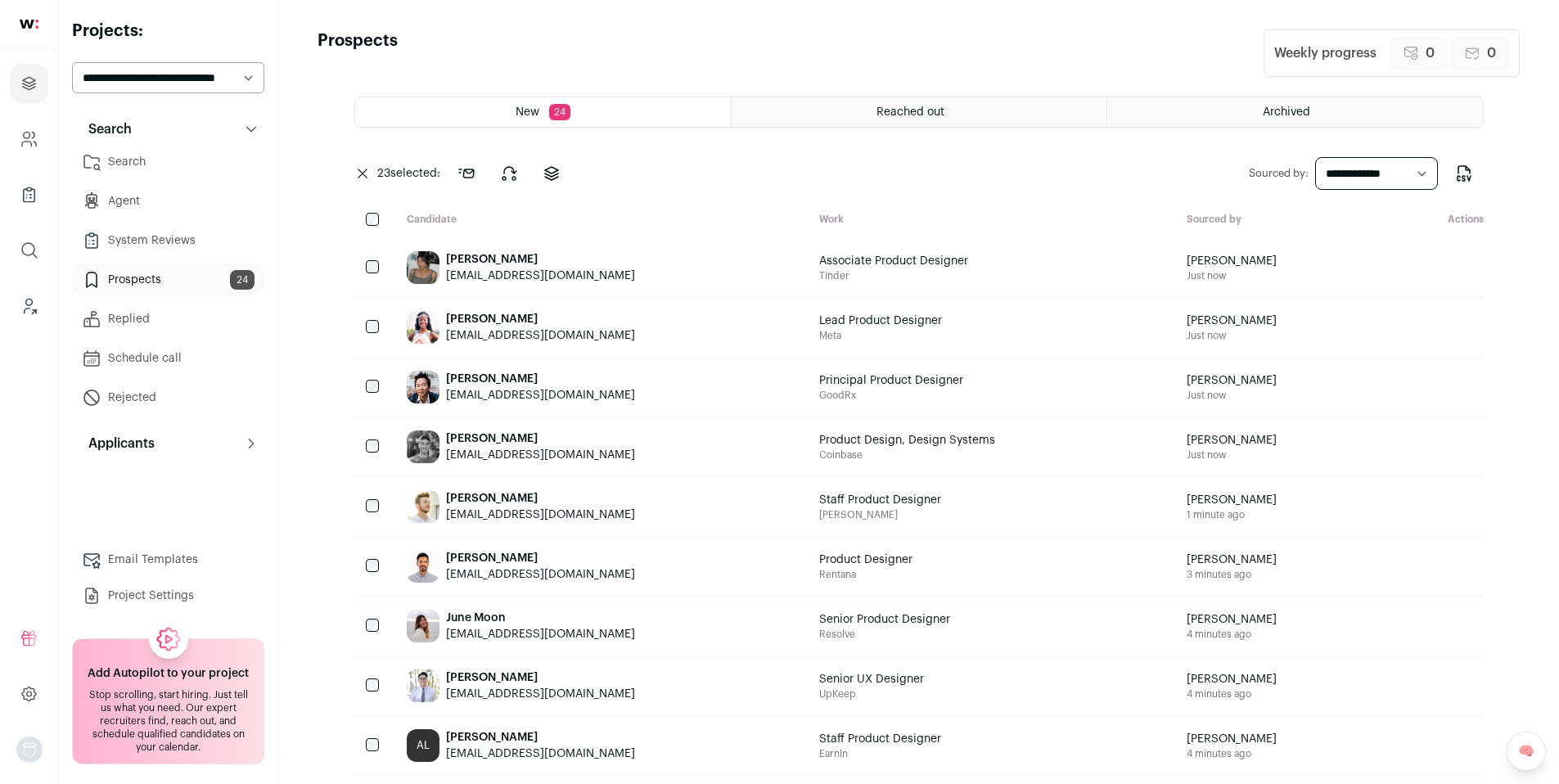
click at [380, 321] on div at bounding box center [374, 327] width 39 height 59
click at [507, 160] on button at bounding box center [507, 173] width 39 height 39
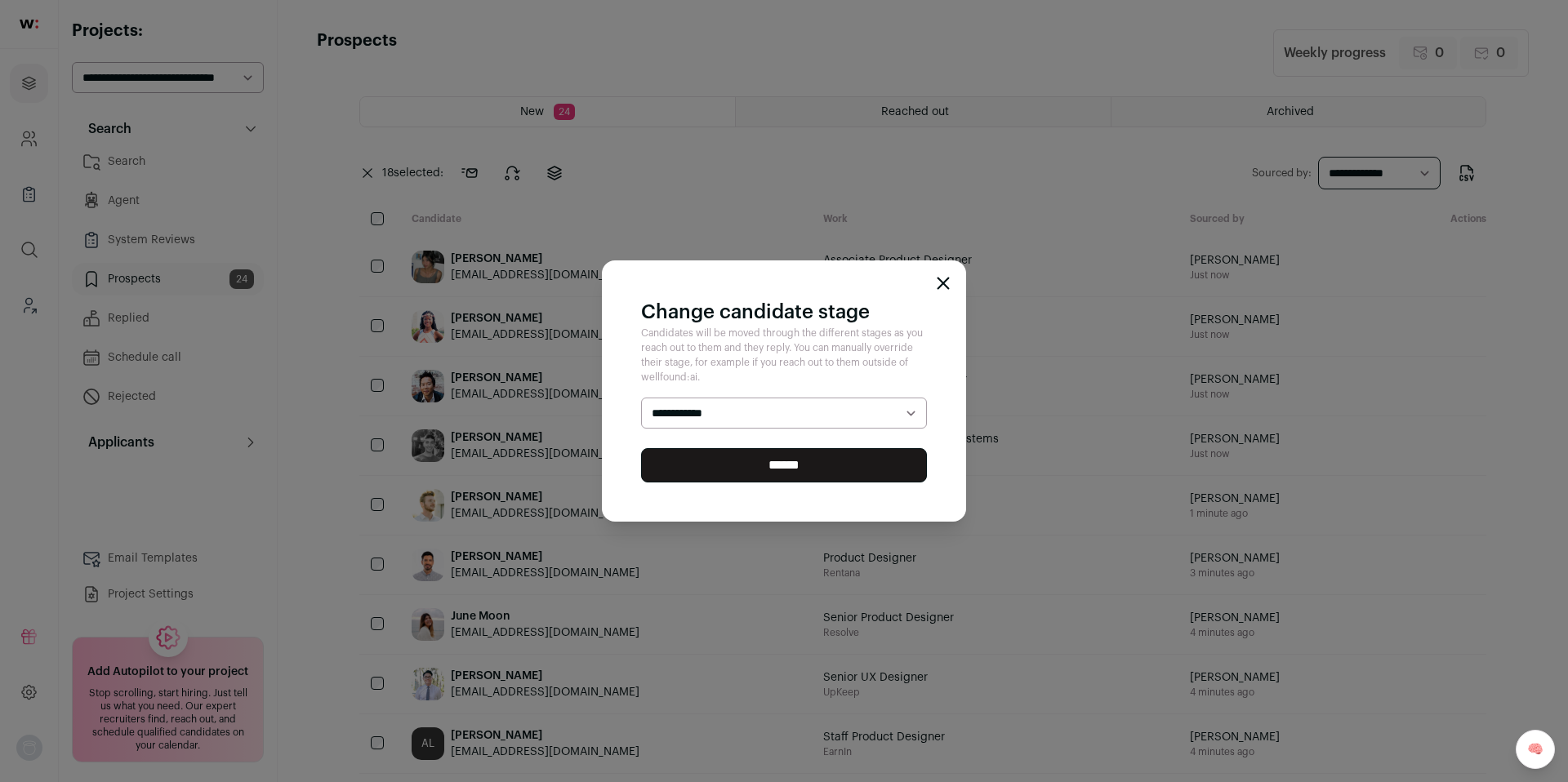
click at [704, 412] on select "**********" at bounding box center [784, 413] width 286 height 31
select select "********"
click at [641, 398] on select "**********" at bounding box center [784, 413] width 286 height 31
click at [760, 478] on input "******" at bounding box center [784, 465] width 286 height 34
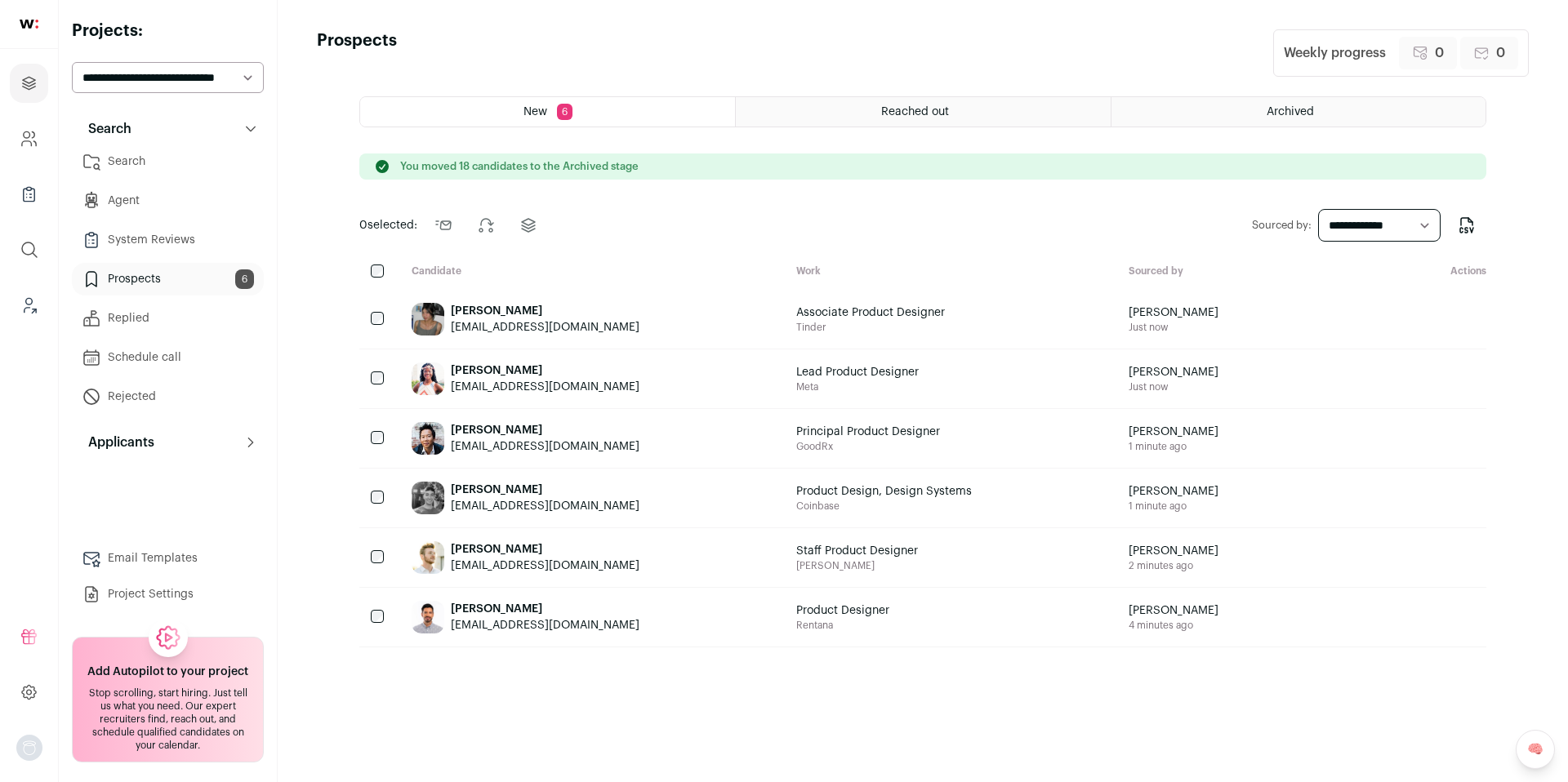
click at [176, 164] on link "Search" at bounding box center [167, 162] width 192 height 33
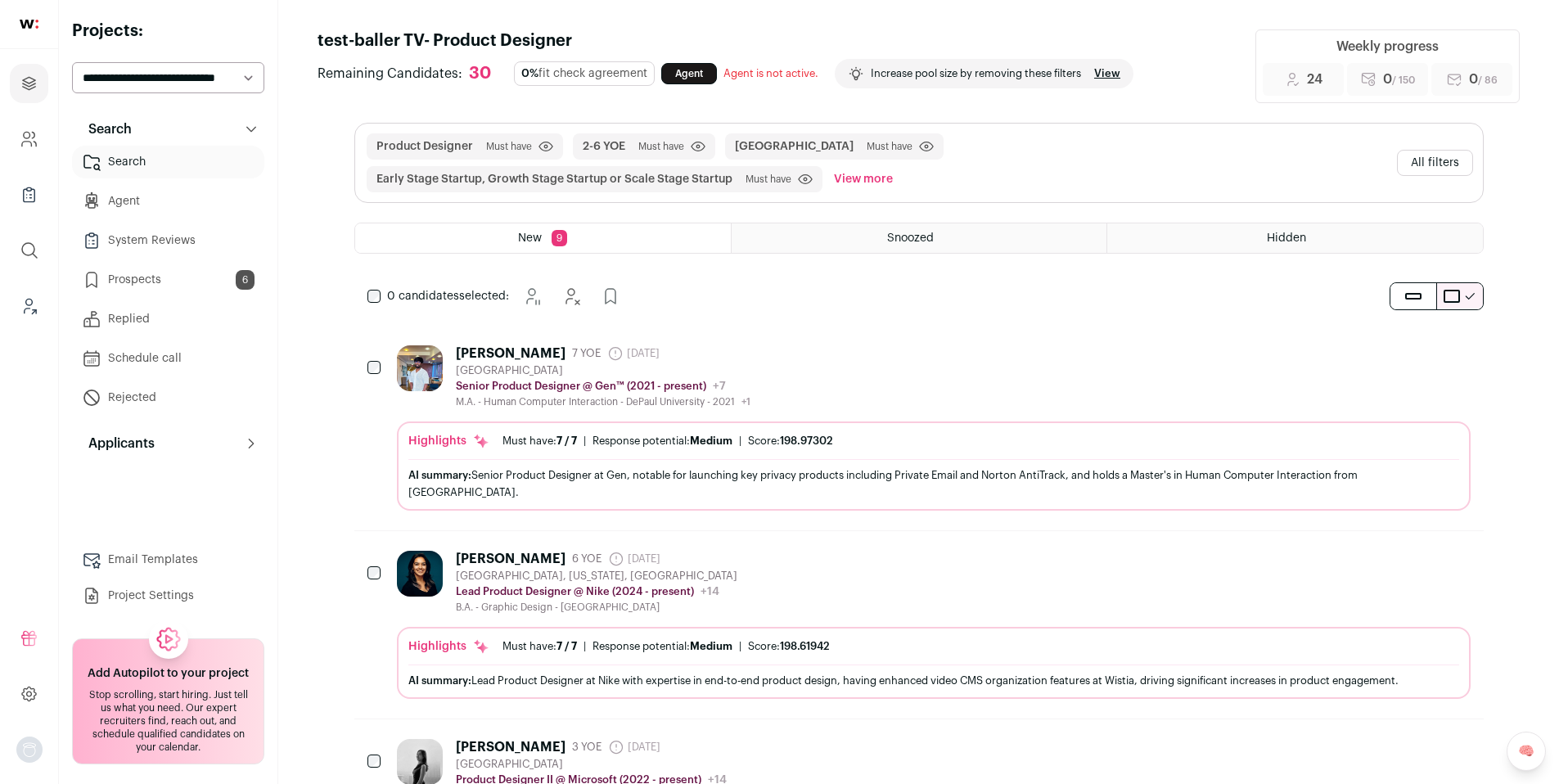
click at [910, 374] on div "Hari Murugan 7 YOE 1 month ago Admin only. The last time the profile was scrape…" at bounding box center [934, 376] width 1074 height 63
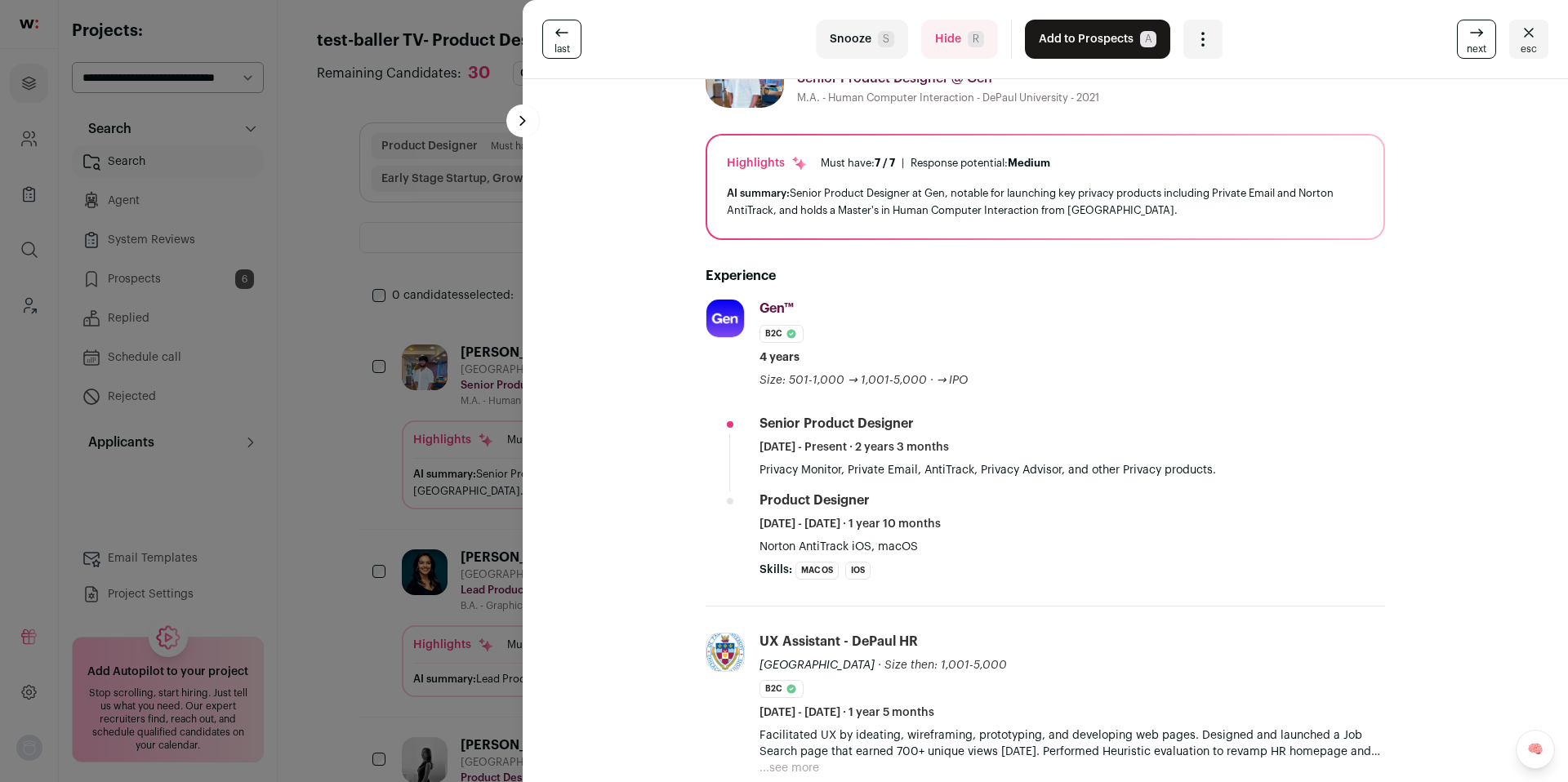
scroll to position [69, 0]
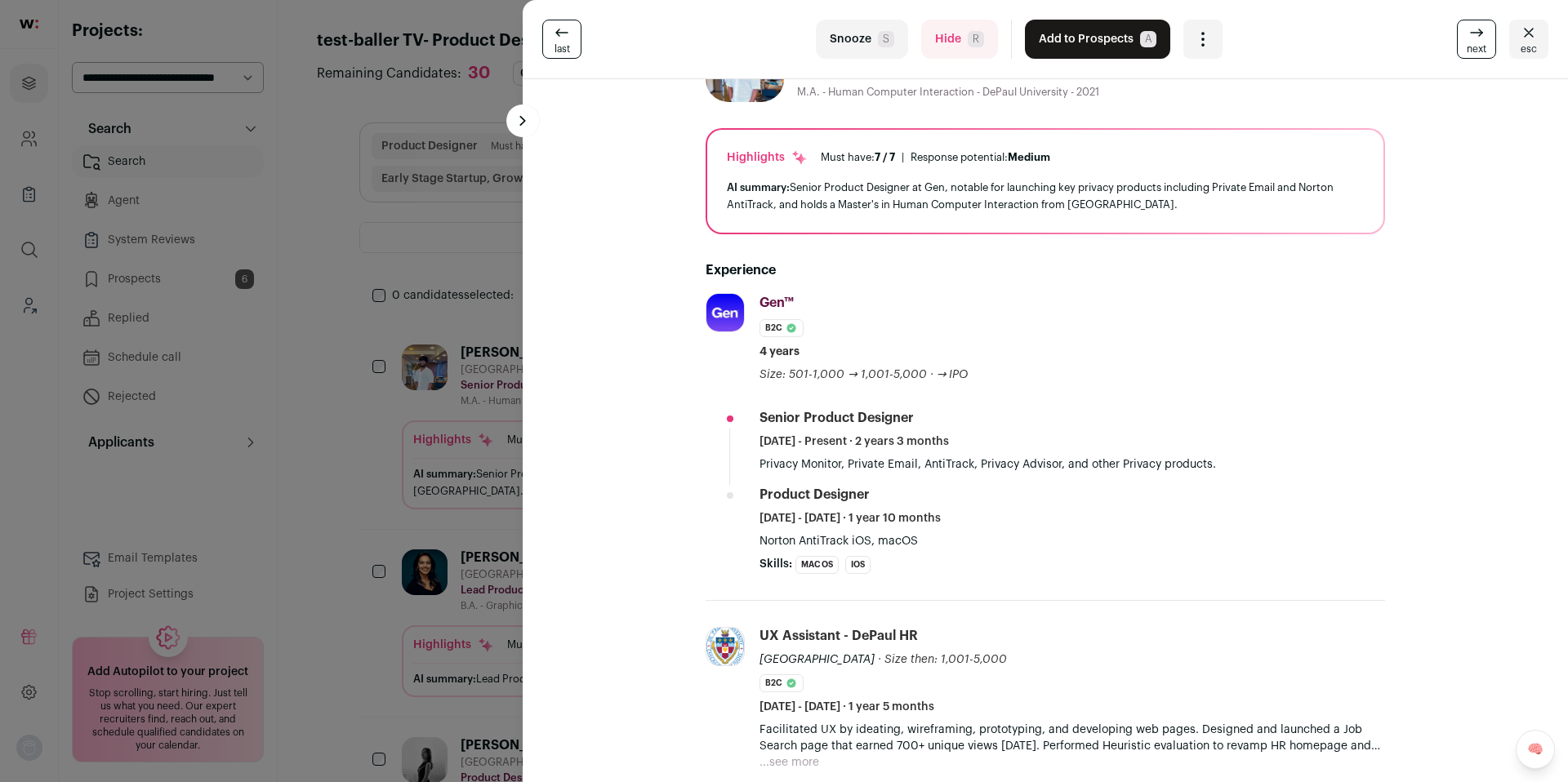
click at [1067, 42] on button "Add to Prospects A" at bounding box center [1098, 39] width 145 height 39
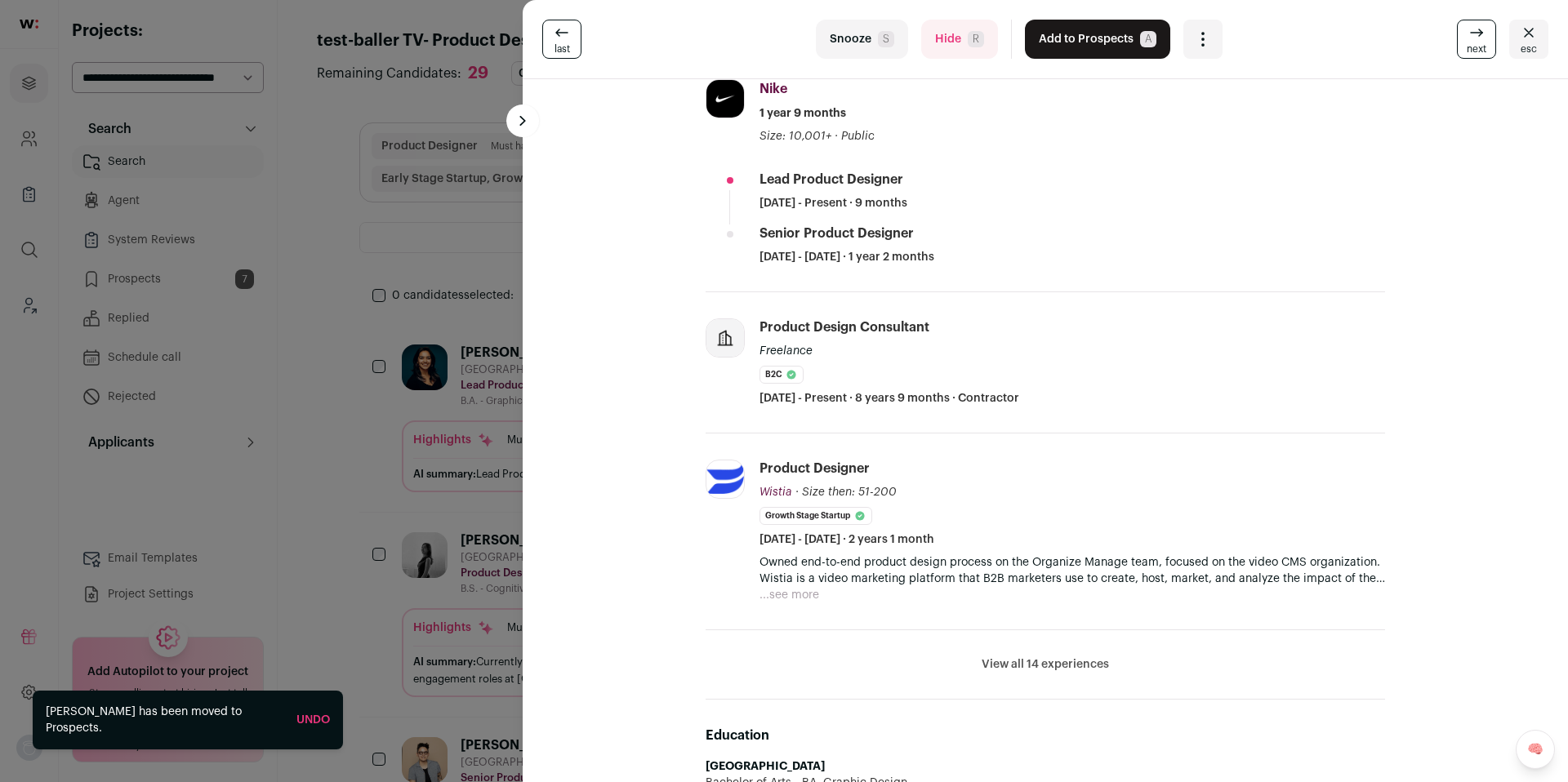
scroll to position [290, 0]
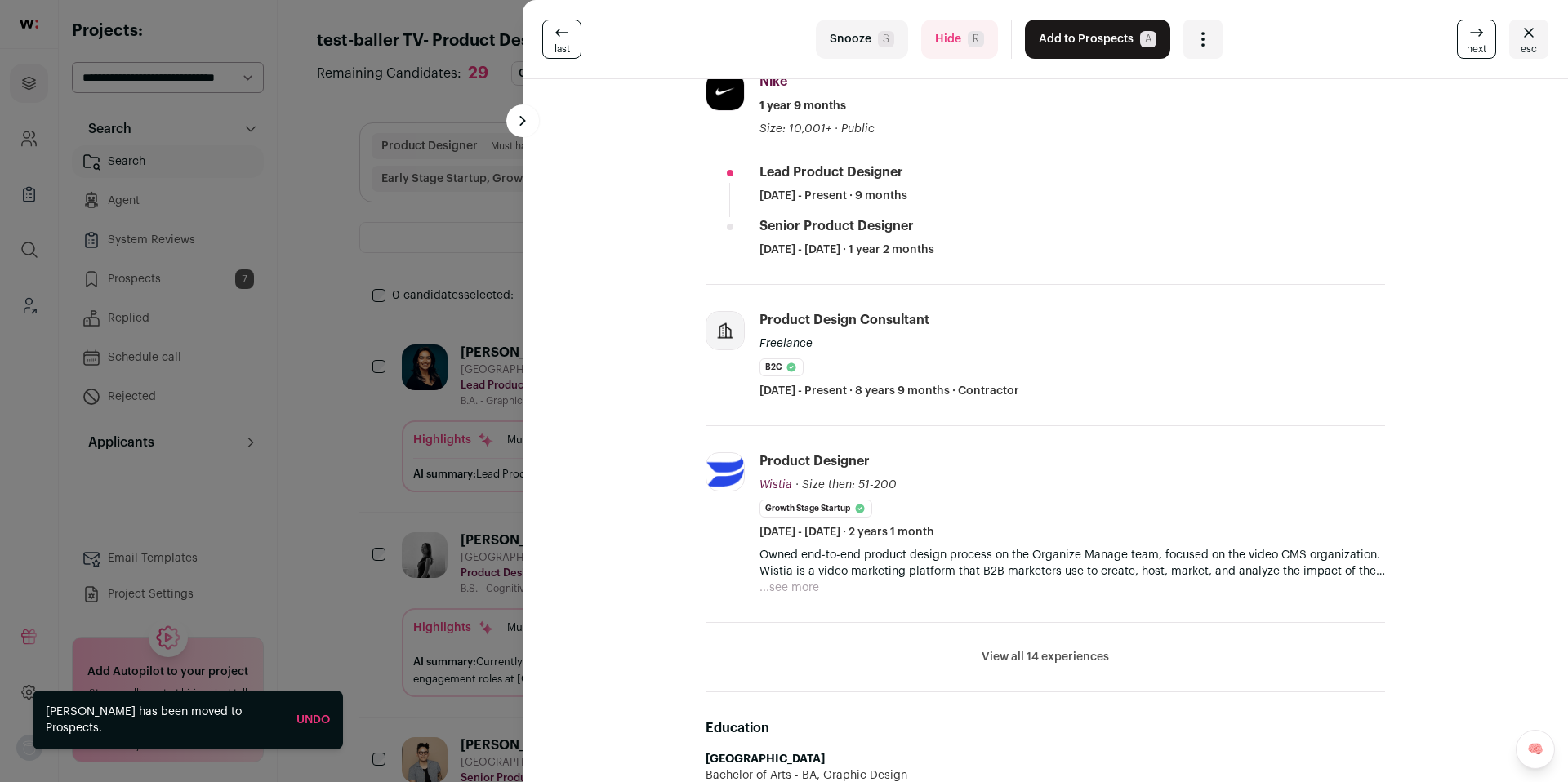
click at [959, 39] on button "Hide R" at bounding box center [960, 39] width 77 height 39
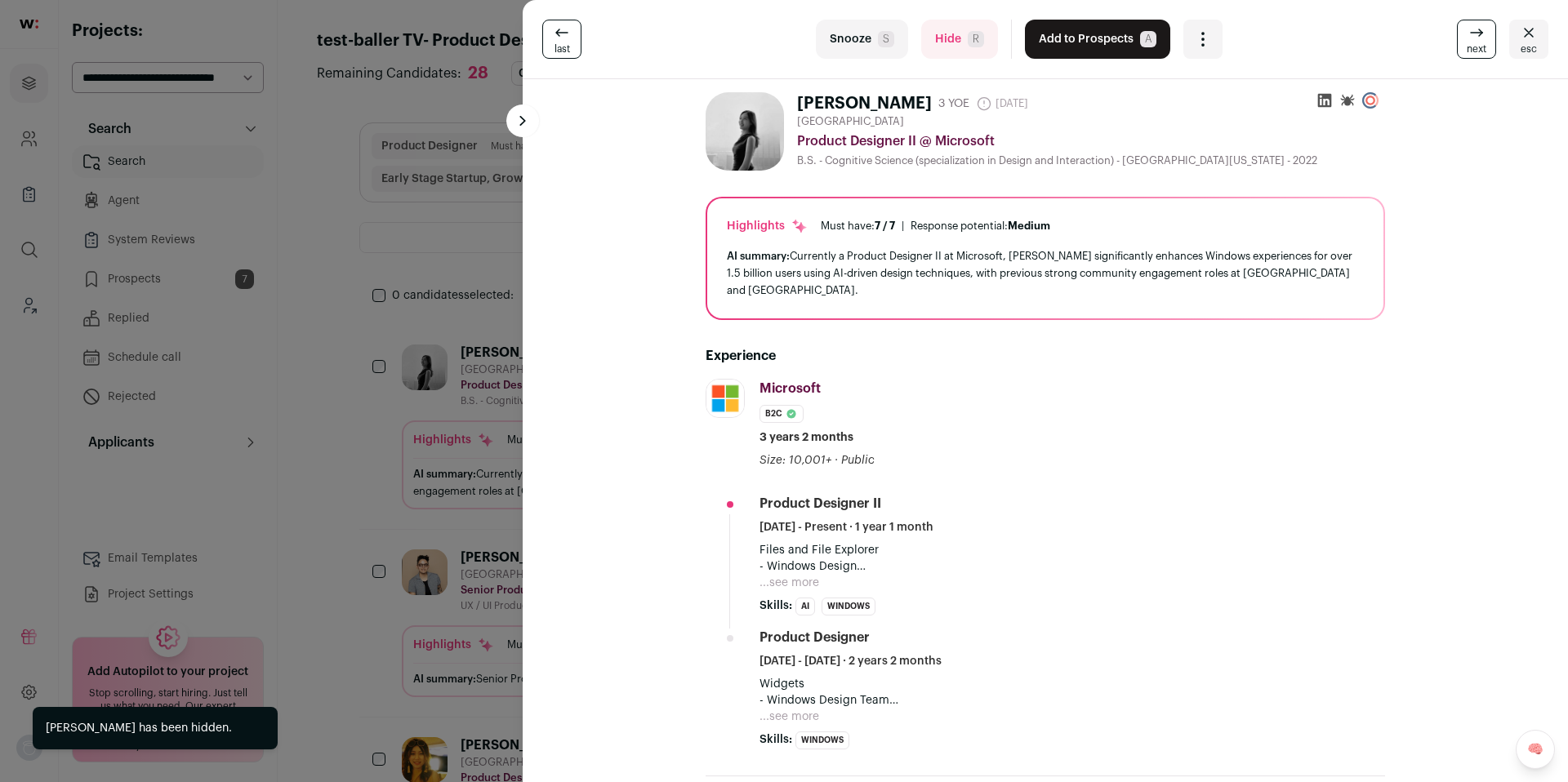
click at [951, 55] on button "Hide R" at bounding box center [960, 39] width 77 height 39
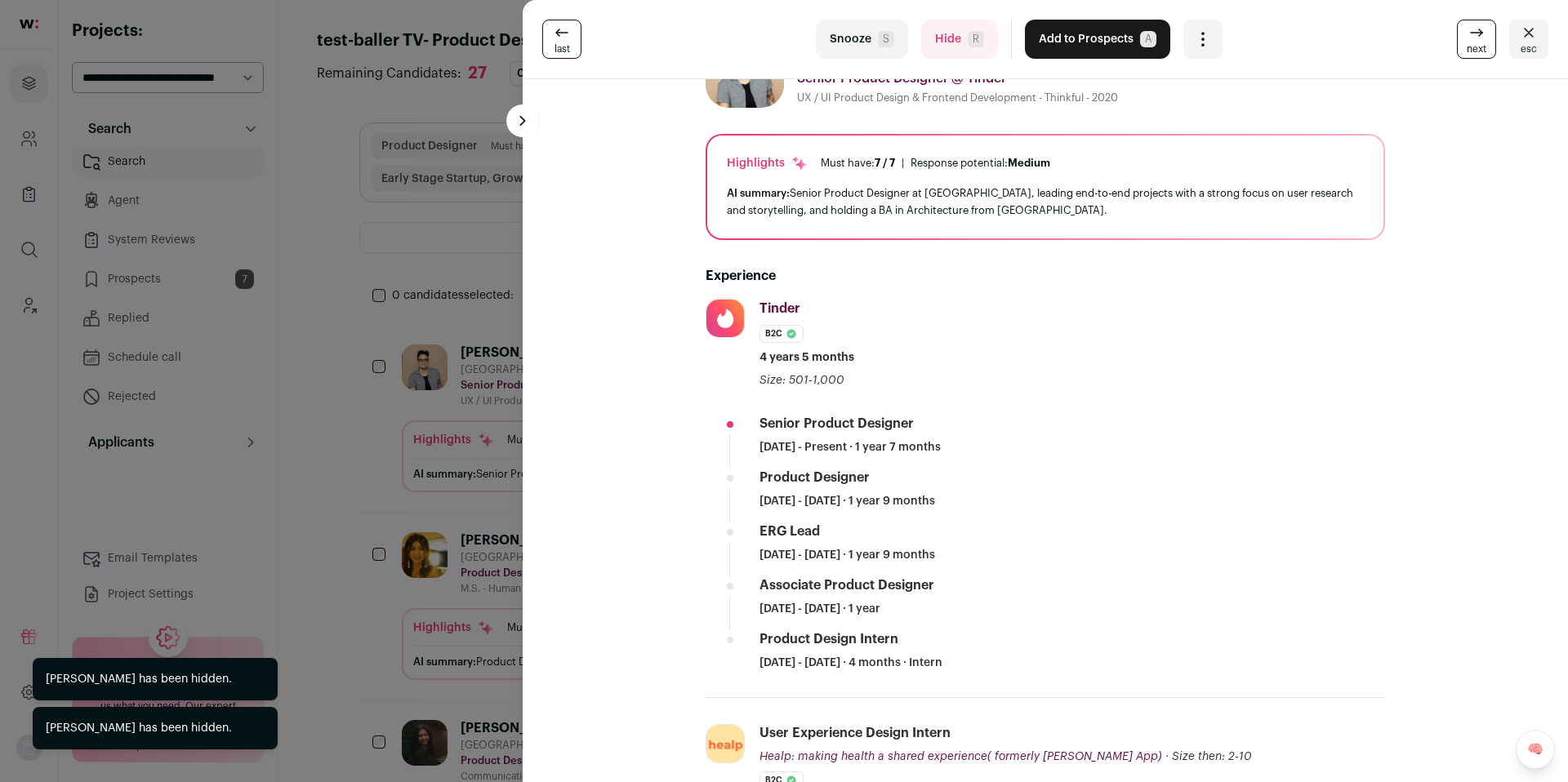
scroll to position [69, 0]
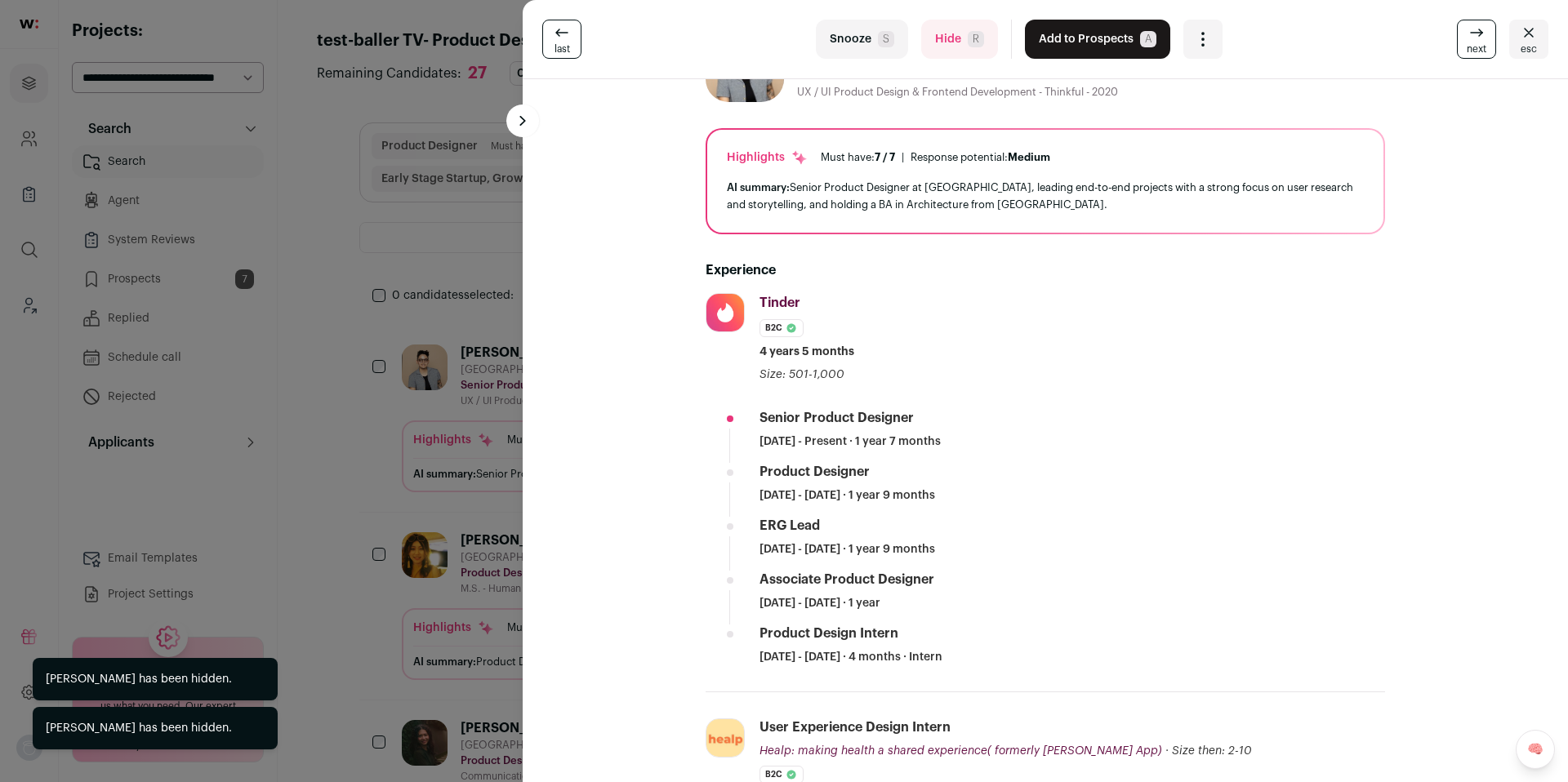
click at [1046, 38] on button "Add to Prospects A" at bounding box center [1098, 39] width 145 height 39
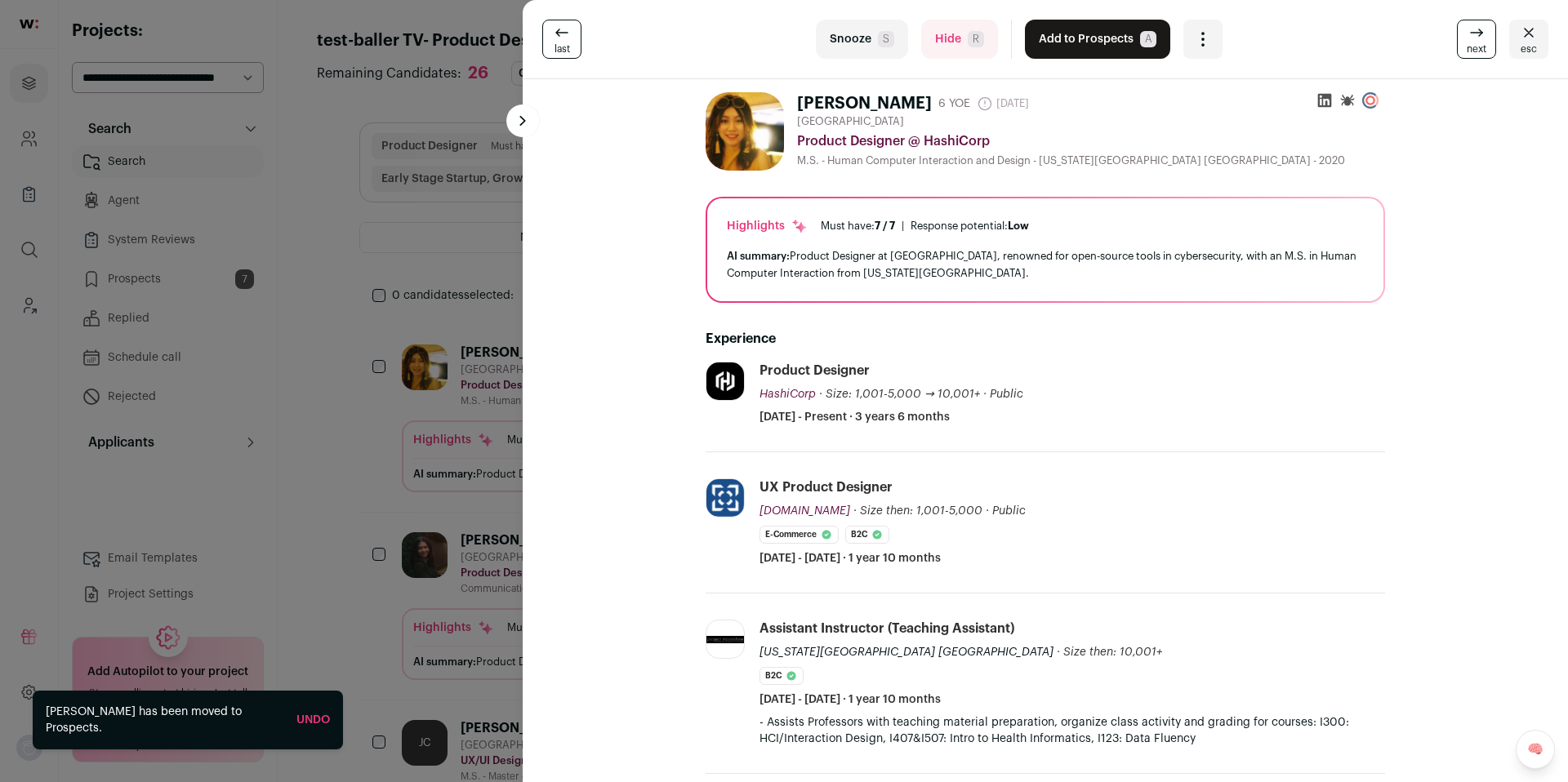
click at [934, 55] on button "Hide R" at bounding box center [960, 39] width 77 height 39
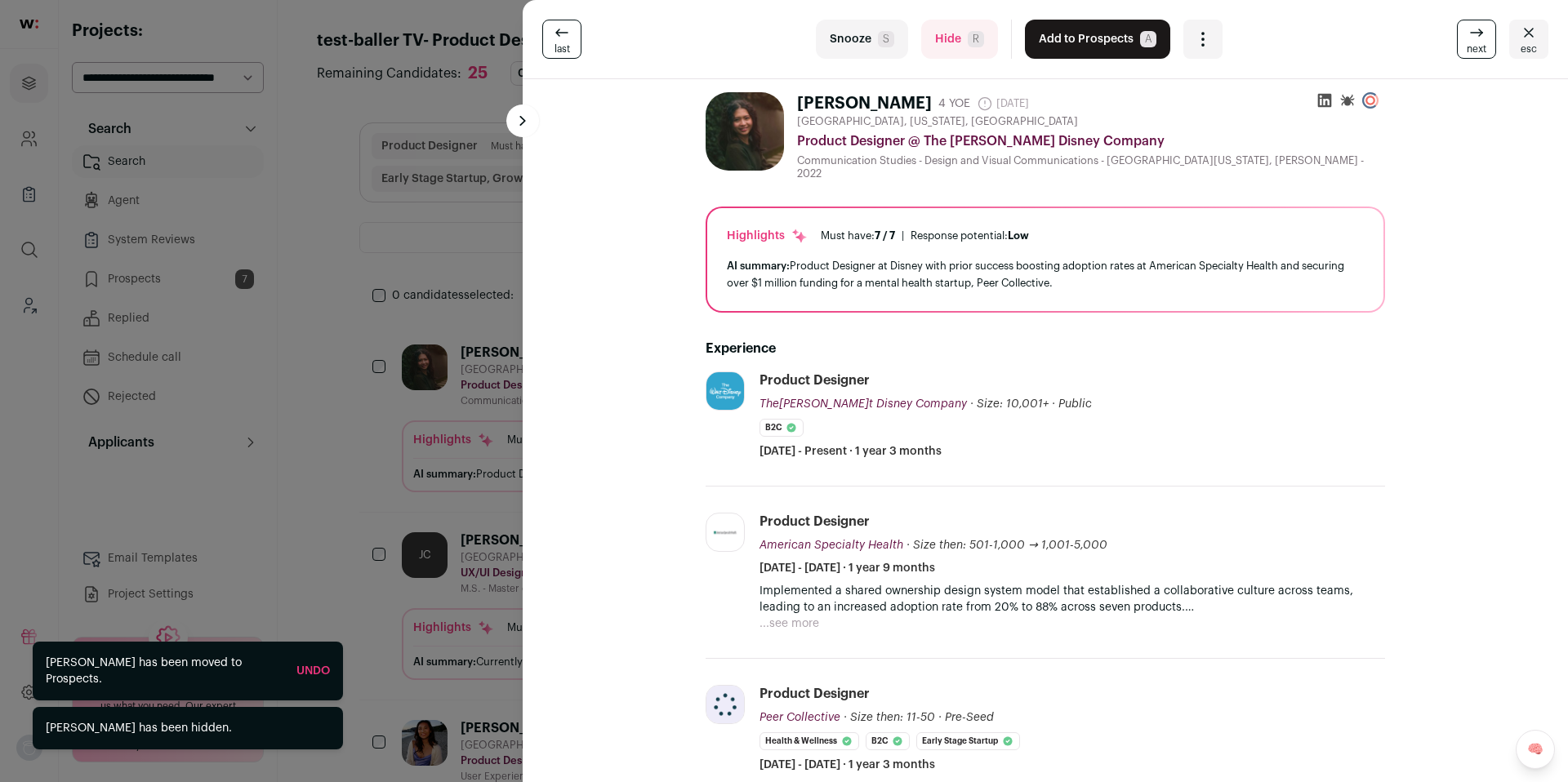
click at [958, 42] on button "Hide R" at bounding box center [960, 39] width 77 height 39
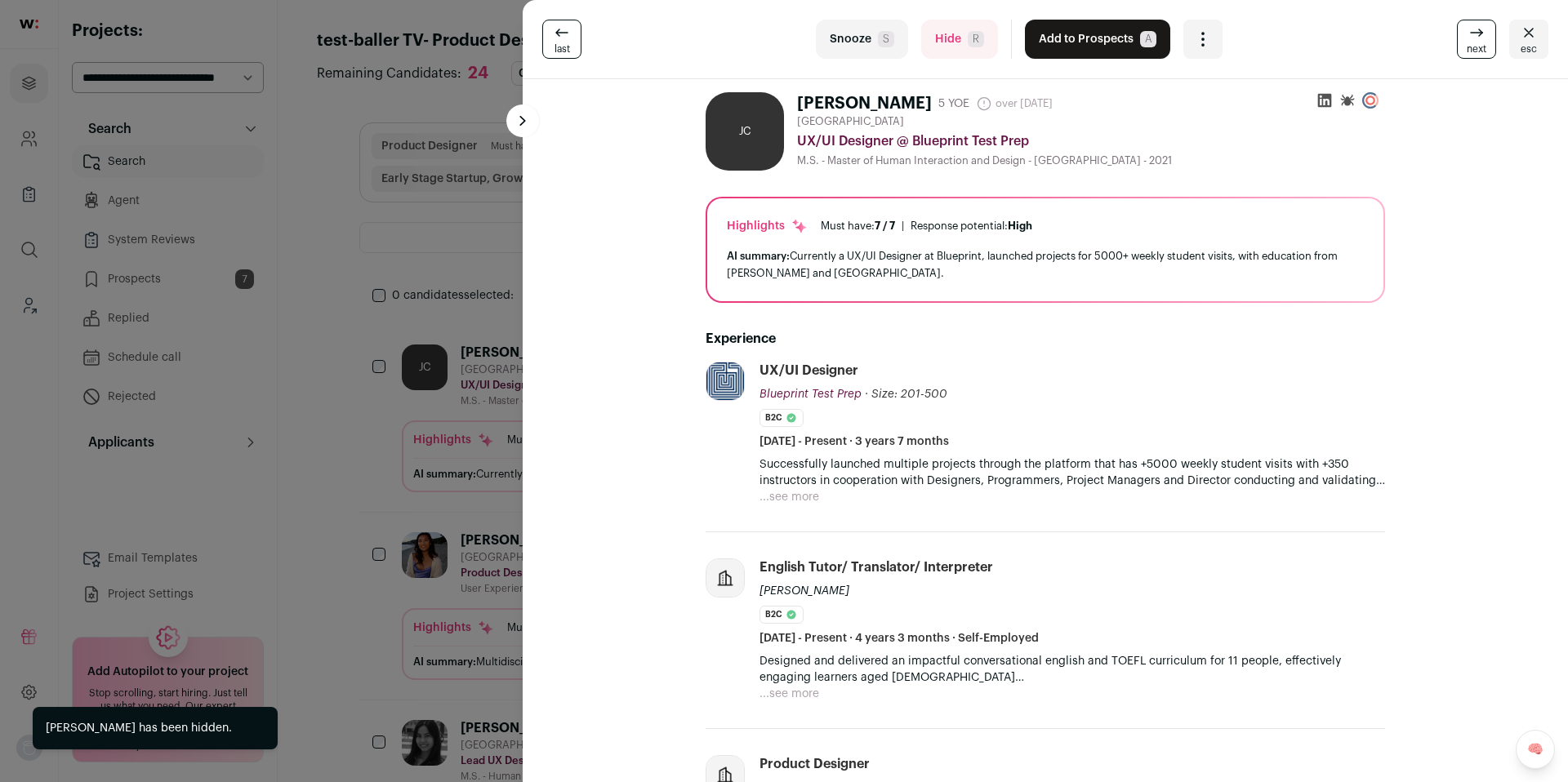
click at [959, 42] on button "Hide R" at bounding box center [960, 39] width 77 height 39
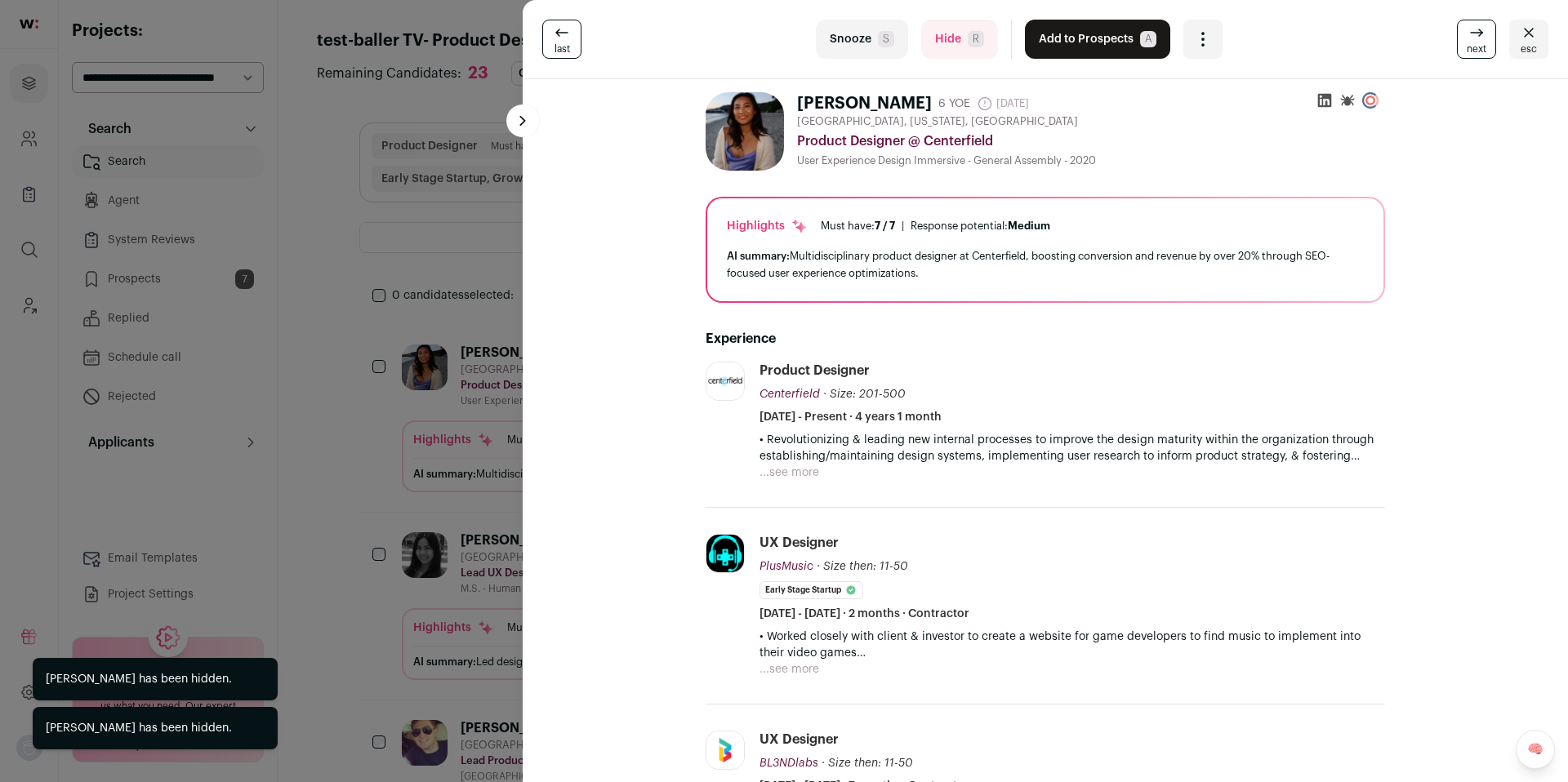
click at [959, 42] on button "Hide R" at bounding box center [960, 39] width 77 height 39
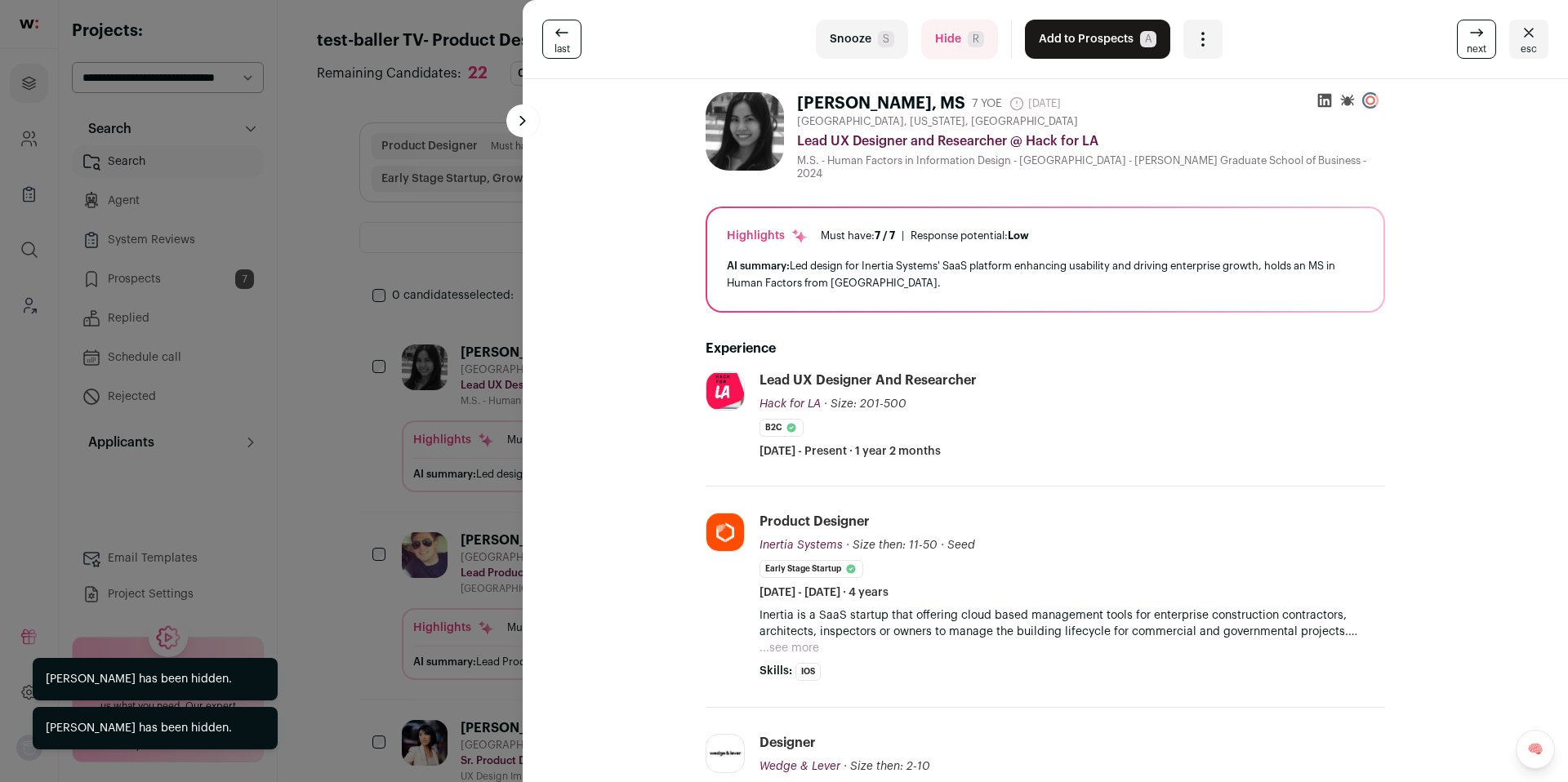
click at [959, 42] on button "Hide R" at bounding box center [960, 39] width 77 height 39
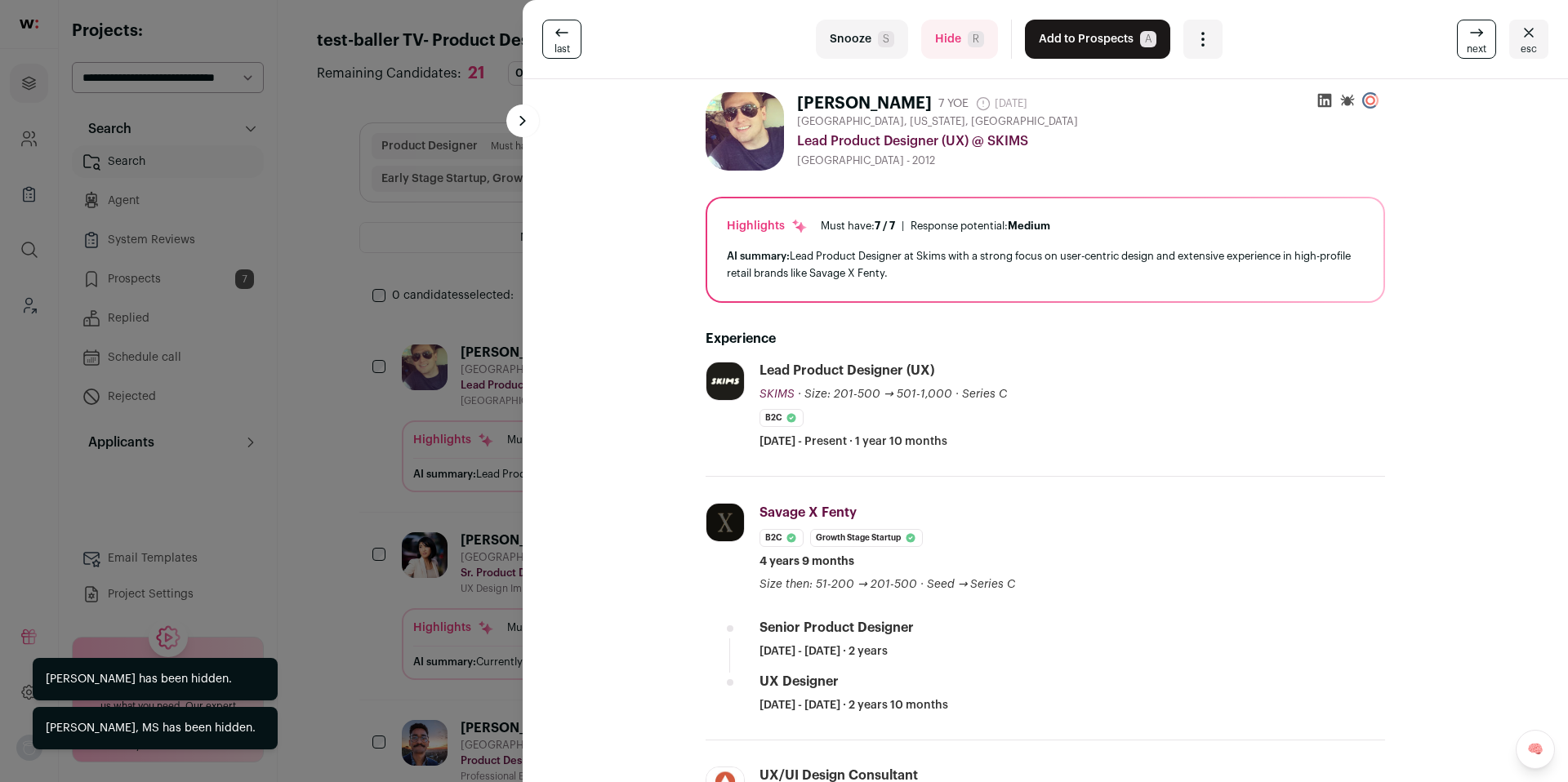
click at [1094, 49] on button "Add to Prospects A" at bounding box center [1098, 39] width 145 height 39
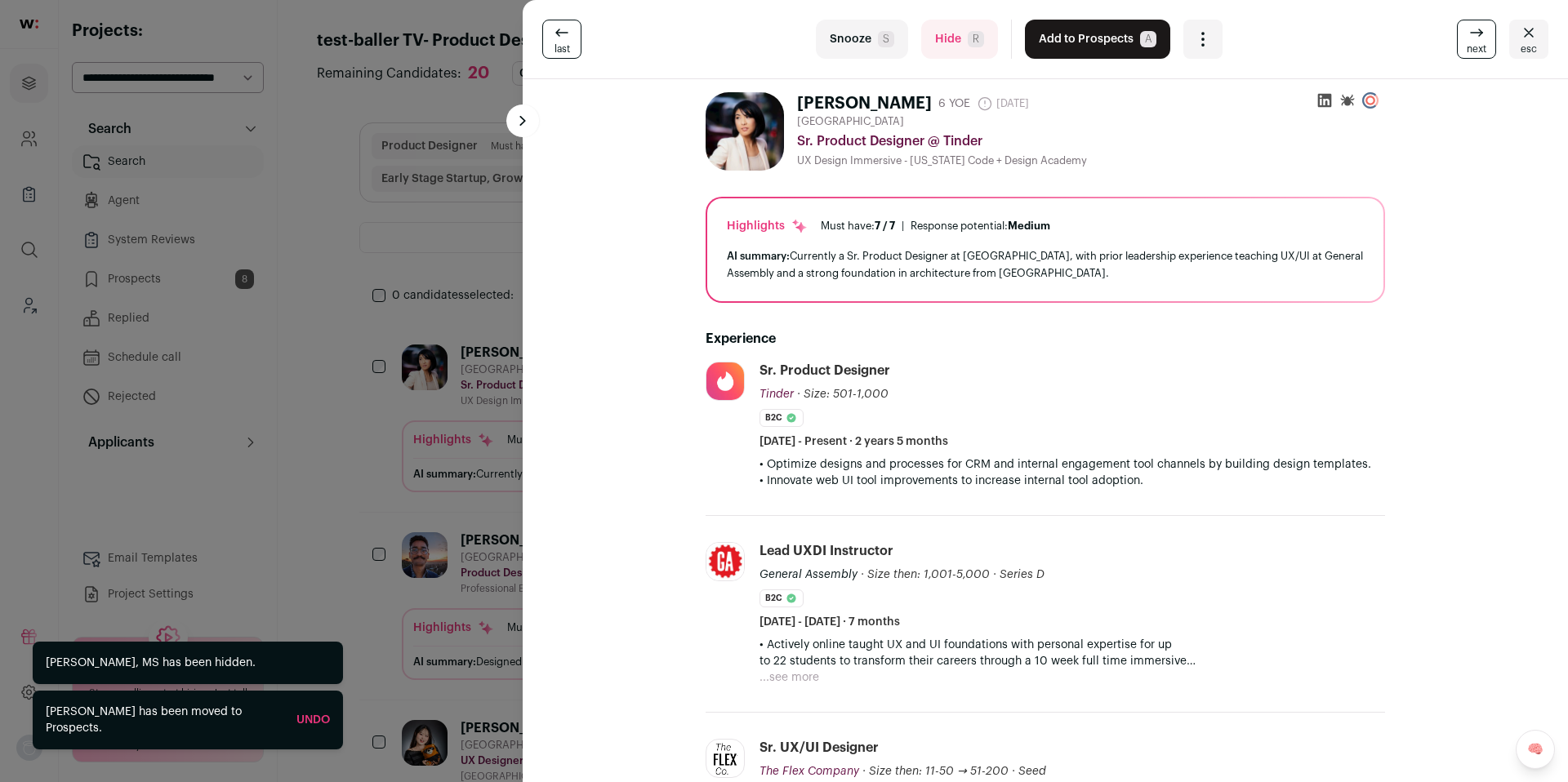
click at [1094, 49] on button "Add to Prospects A" at bounding box center [1098, 39] width 145 height 39
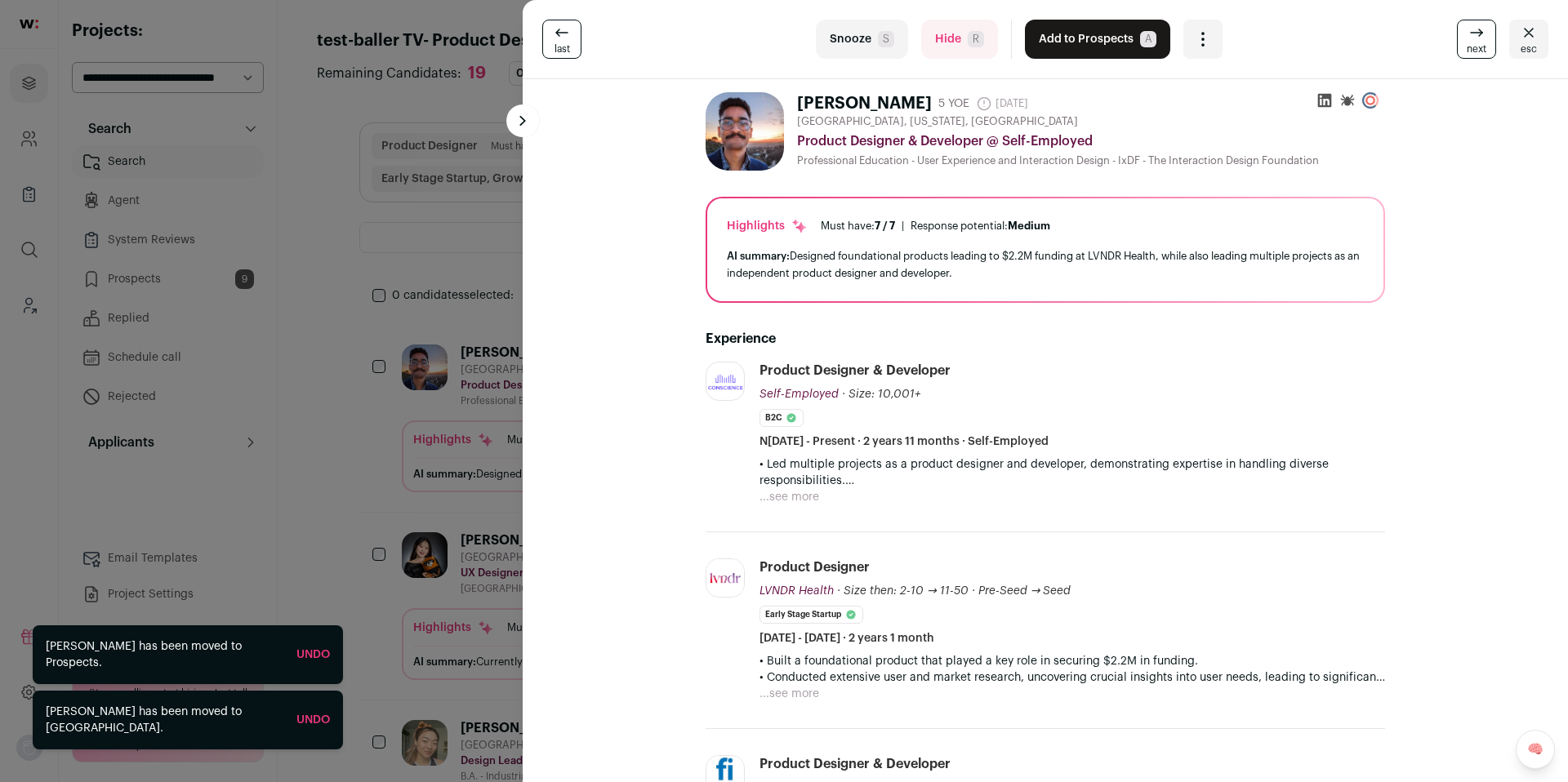
click at [941, 51] on button "Hide R" at bounding box center [960, 39] width 77 height 39
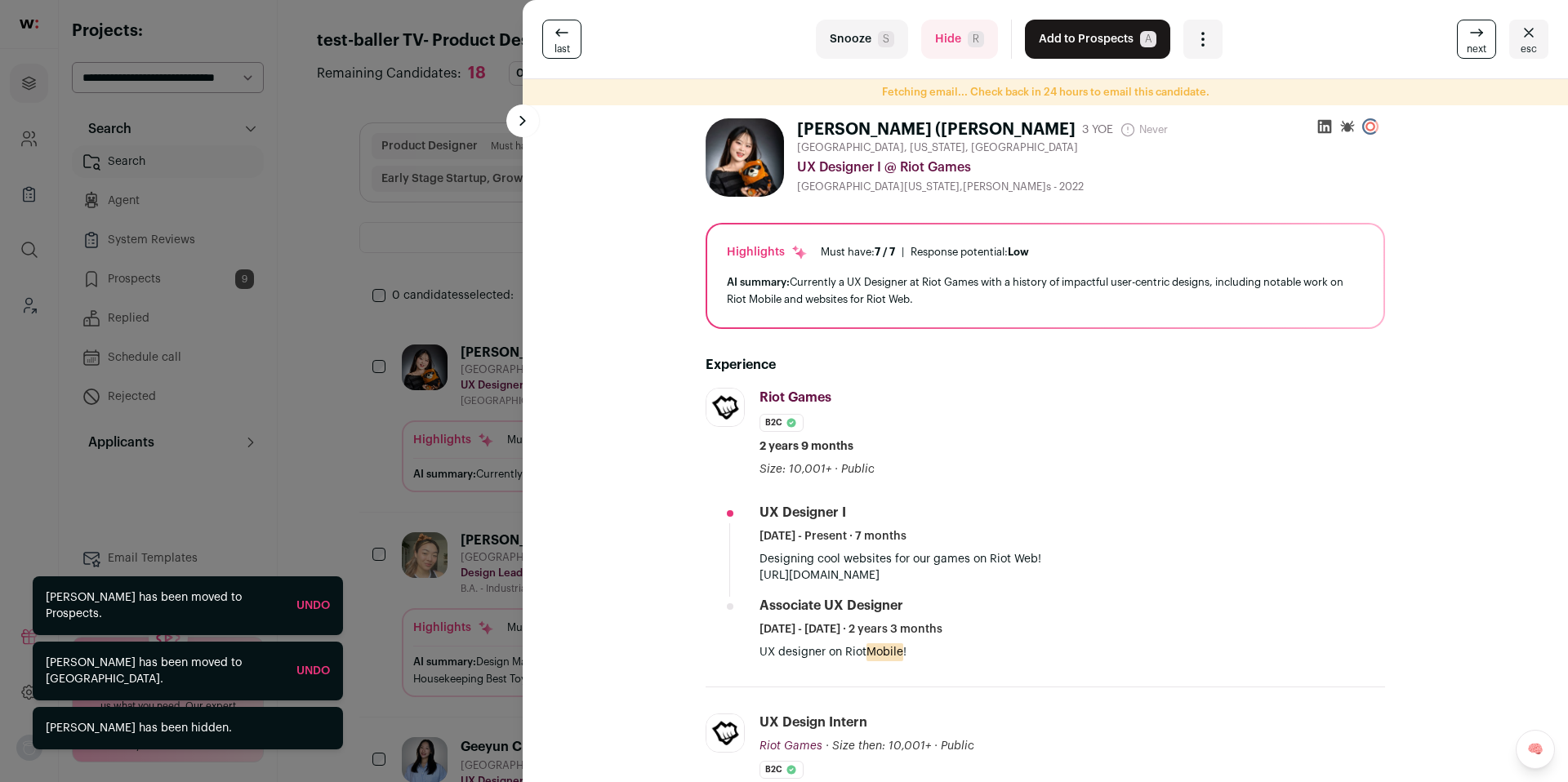
click at [1067, 50] on button "Add to Prospects A" at bounding box center [1098, 39] width 145 height 39
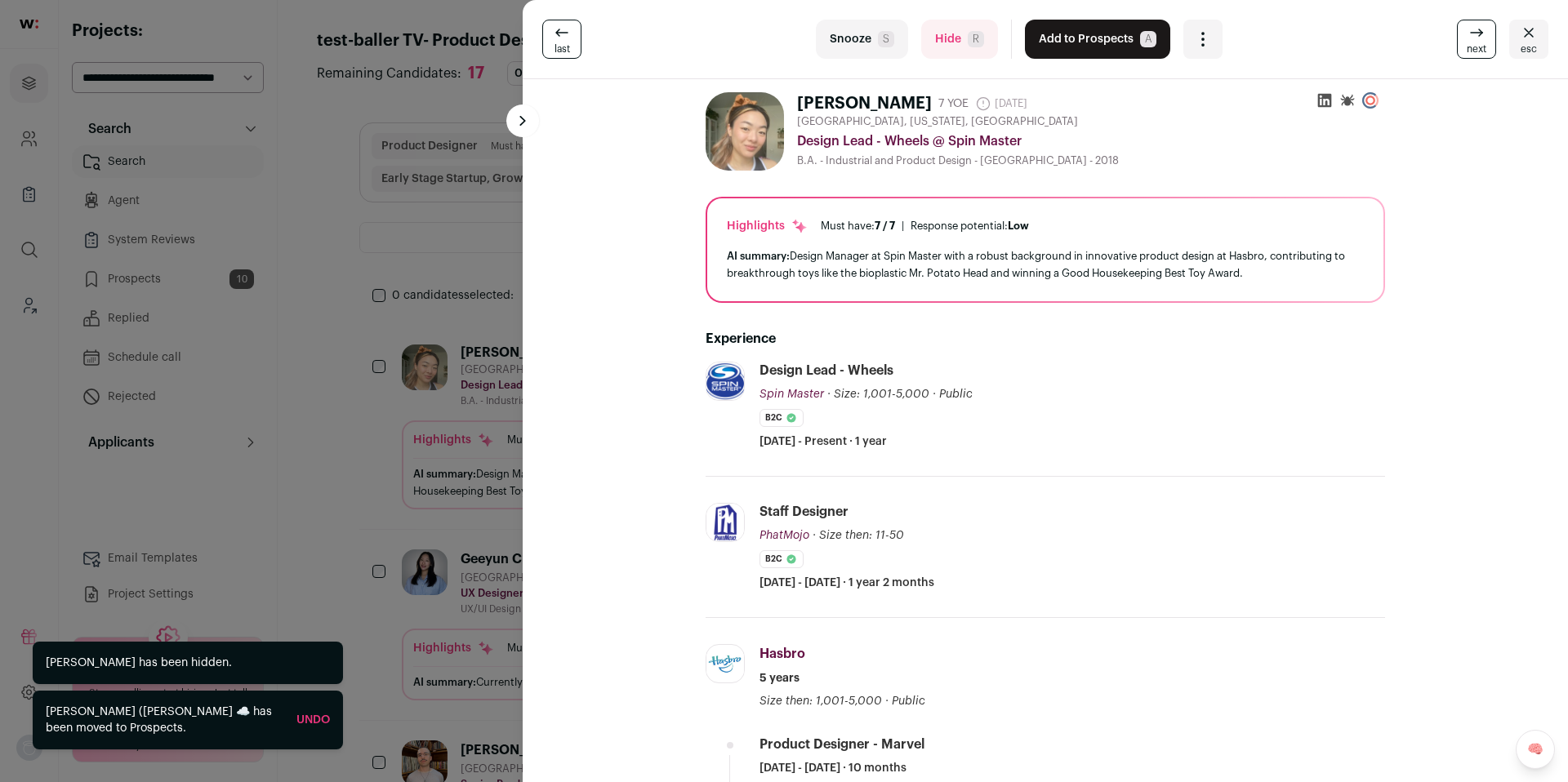
click at [944, 51] on button "Hide R" at bounding box center [960, 39] width 77 height 39
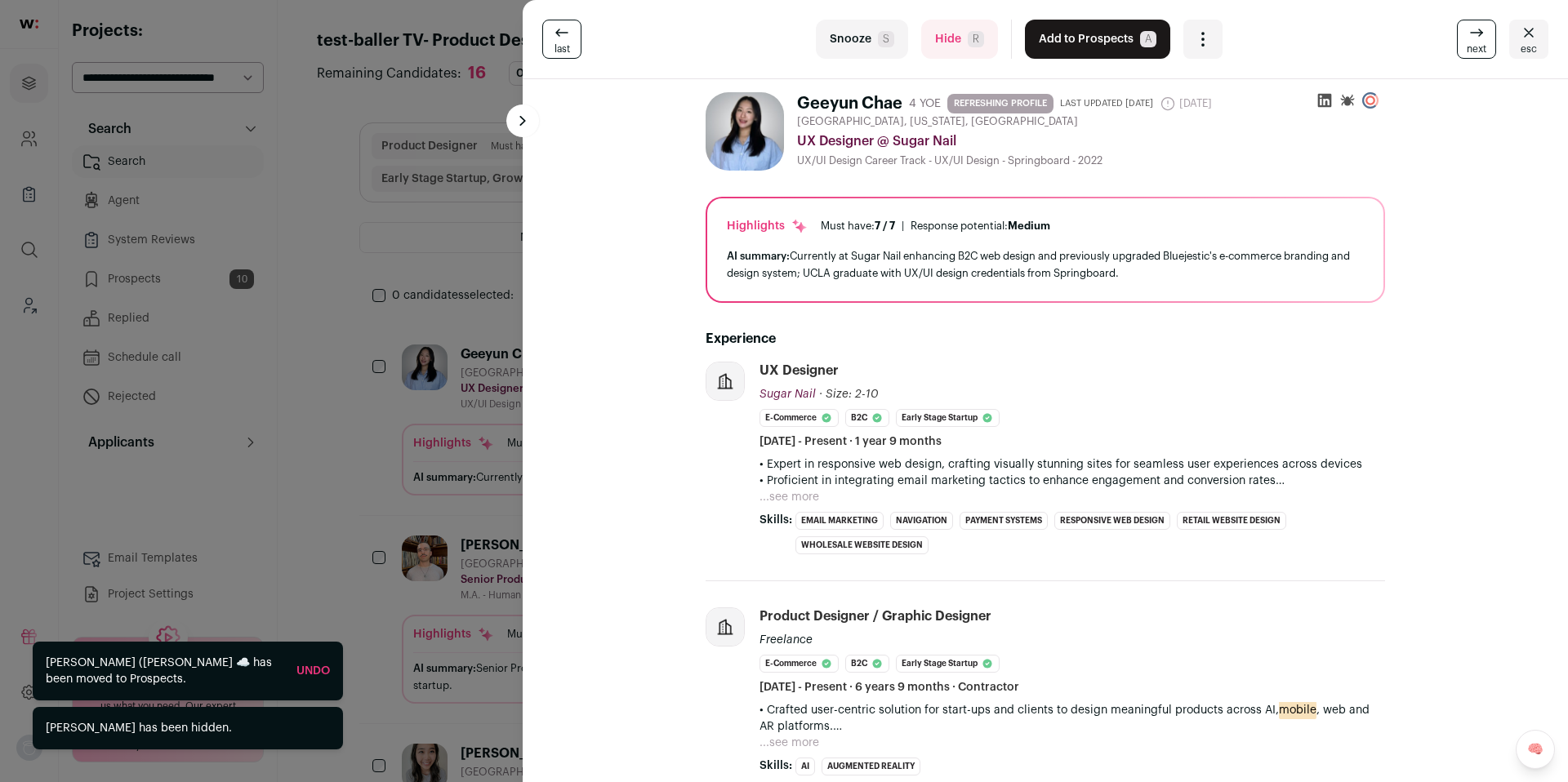
click at [944, 51] on button "Hide R" at bounding box center [960, 39] width 77 height 39
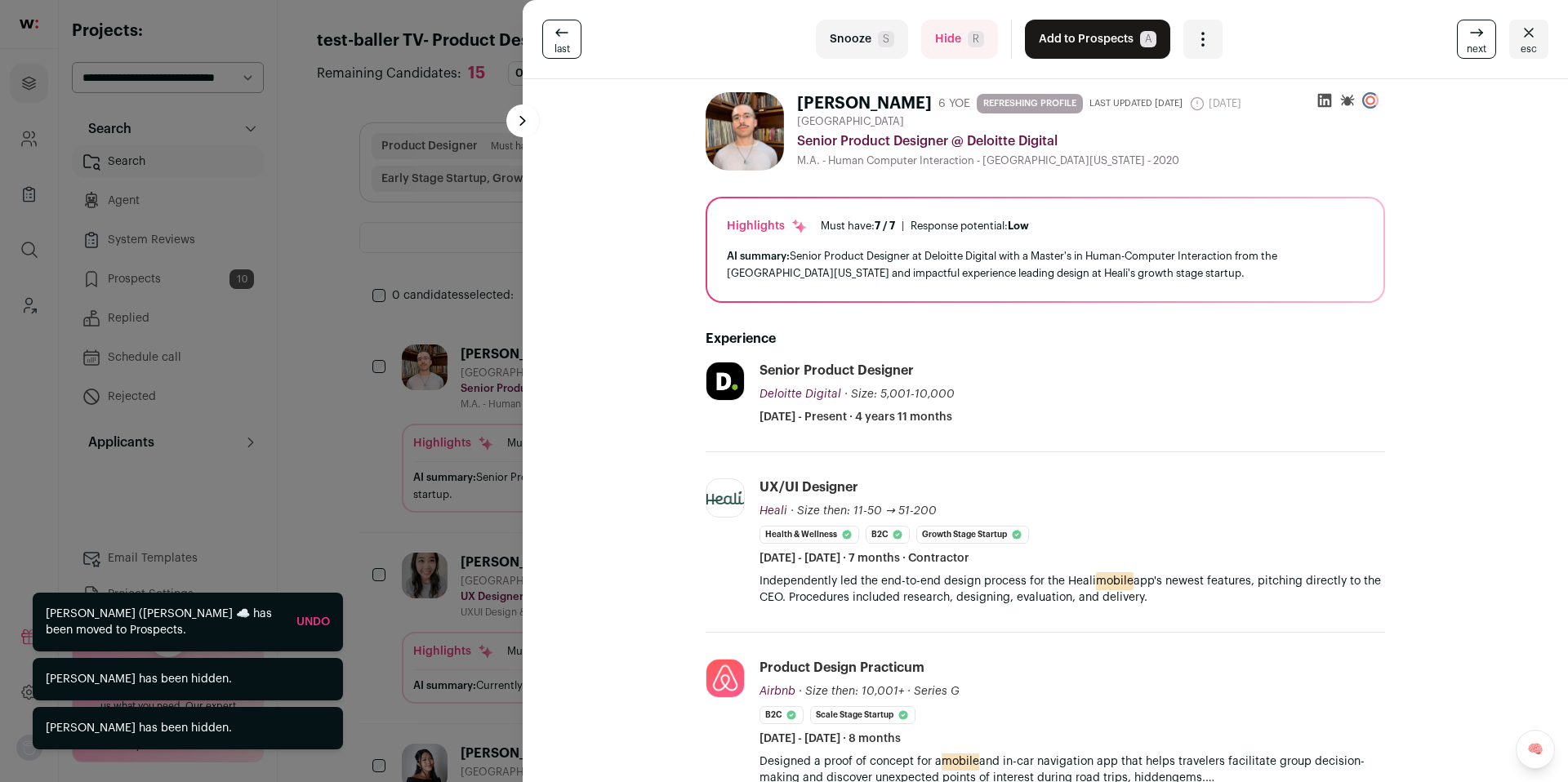
click at [944, 51] on button "Hide R" at bounding box center [960, 39] width 77 height 39
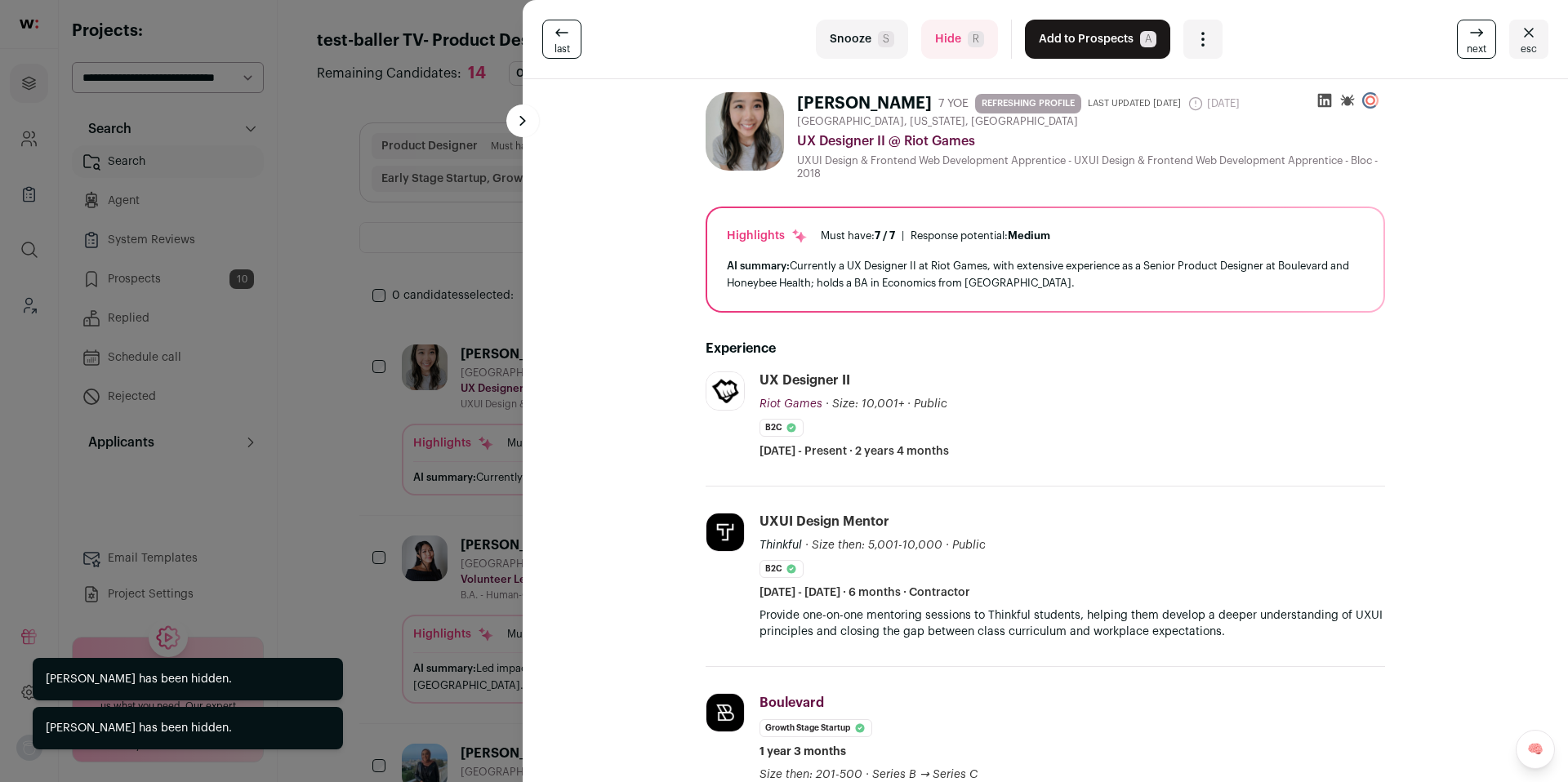
click at [944, 51] on button "Hide R" at bounding box center [960, 39] width 77 height 39
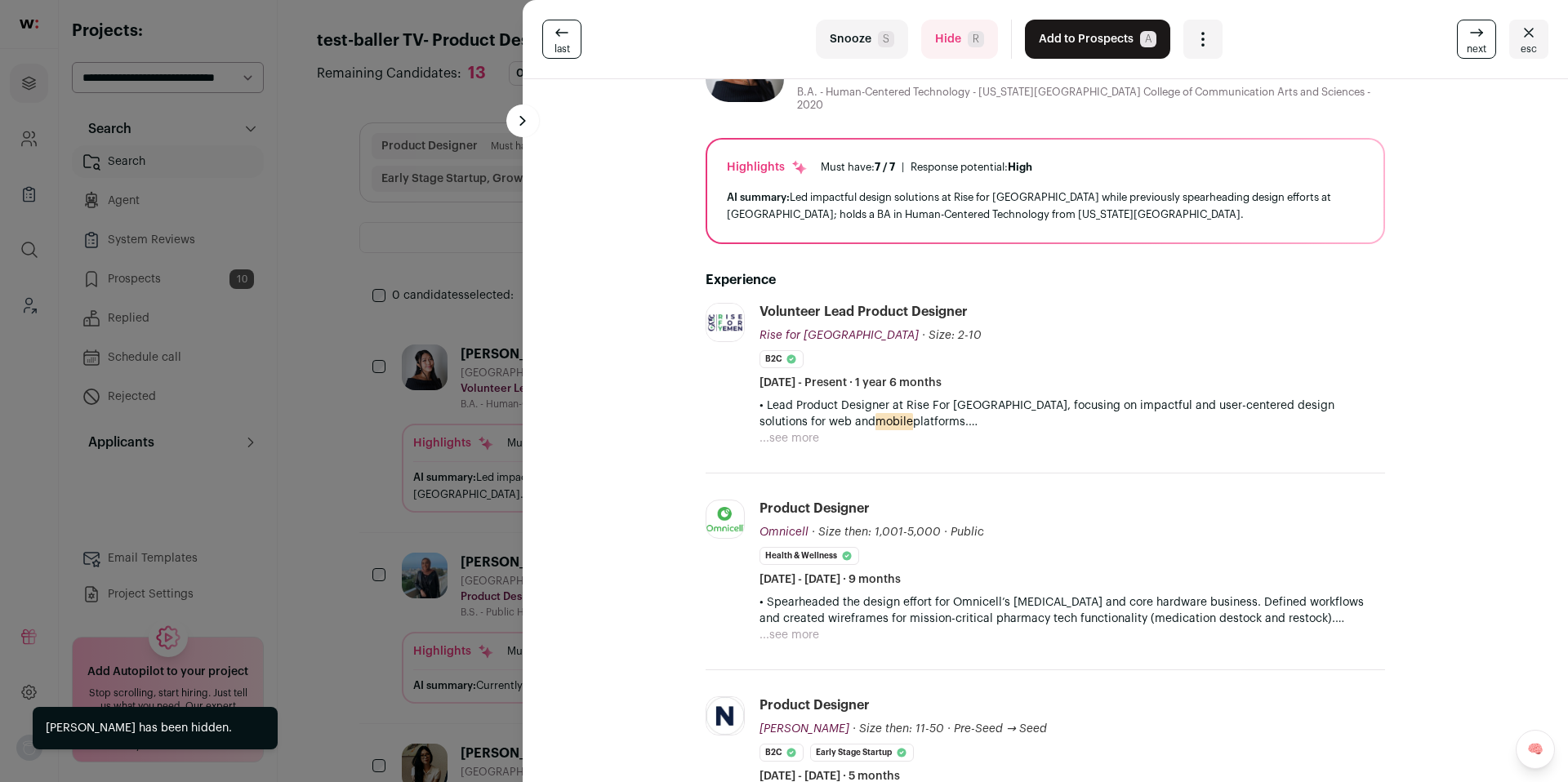
click at [779, 430] on button "...see more" at bounding box center [789, 438] width 60 height 16
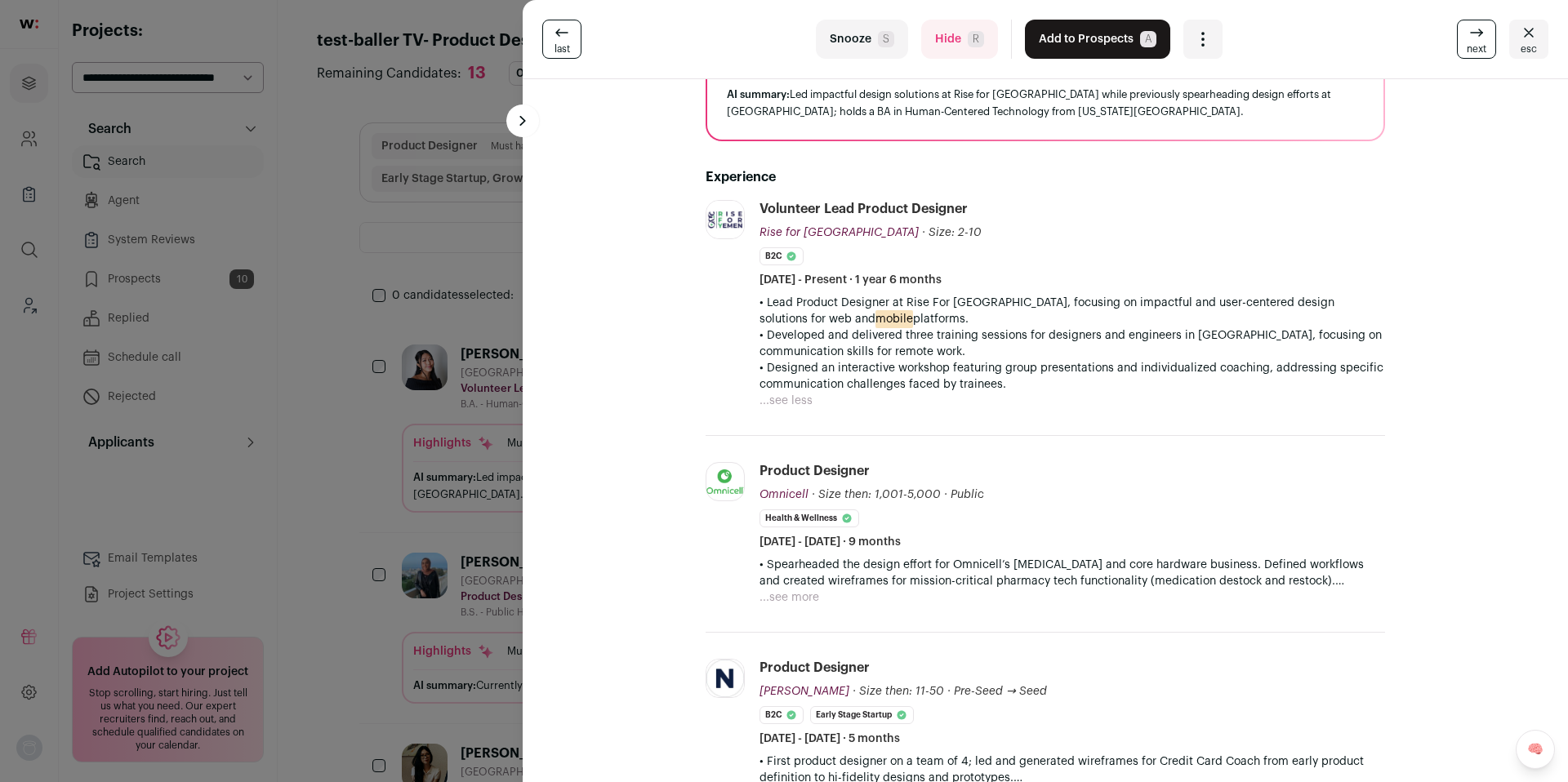
scroll to position [220, 0]
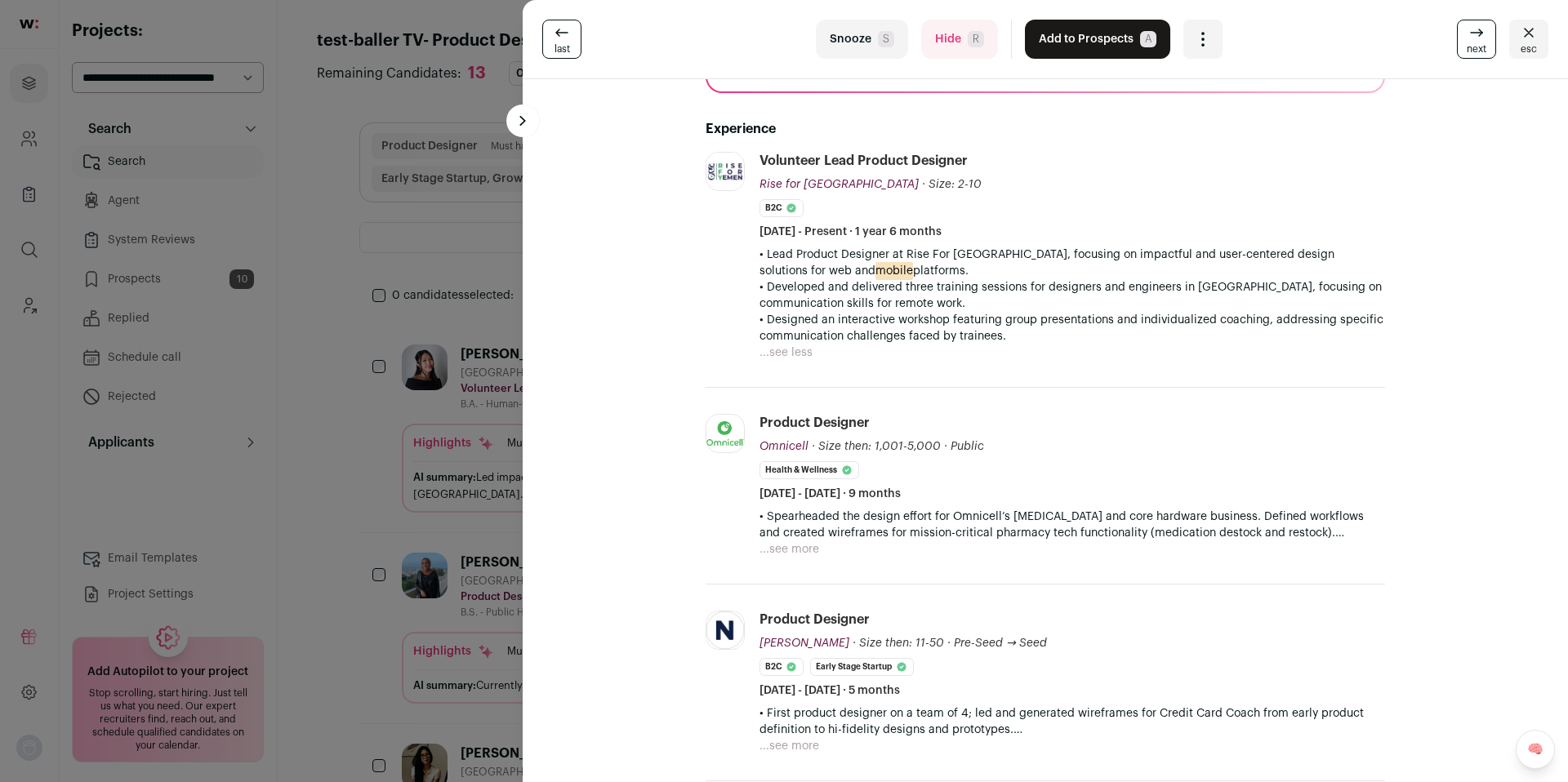
click at [969, 40] on span "R" at bounding box center [976, 39] width 16 height 16
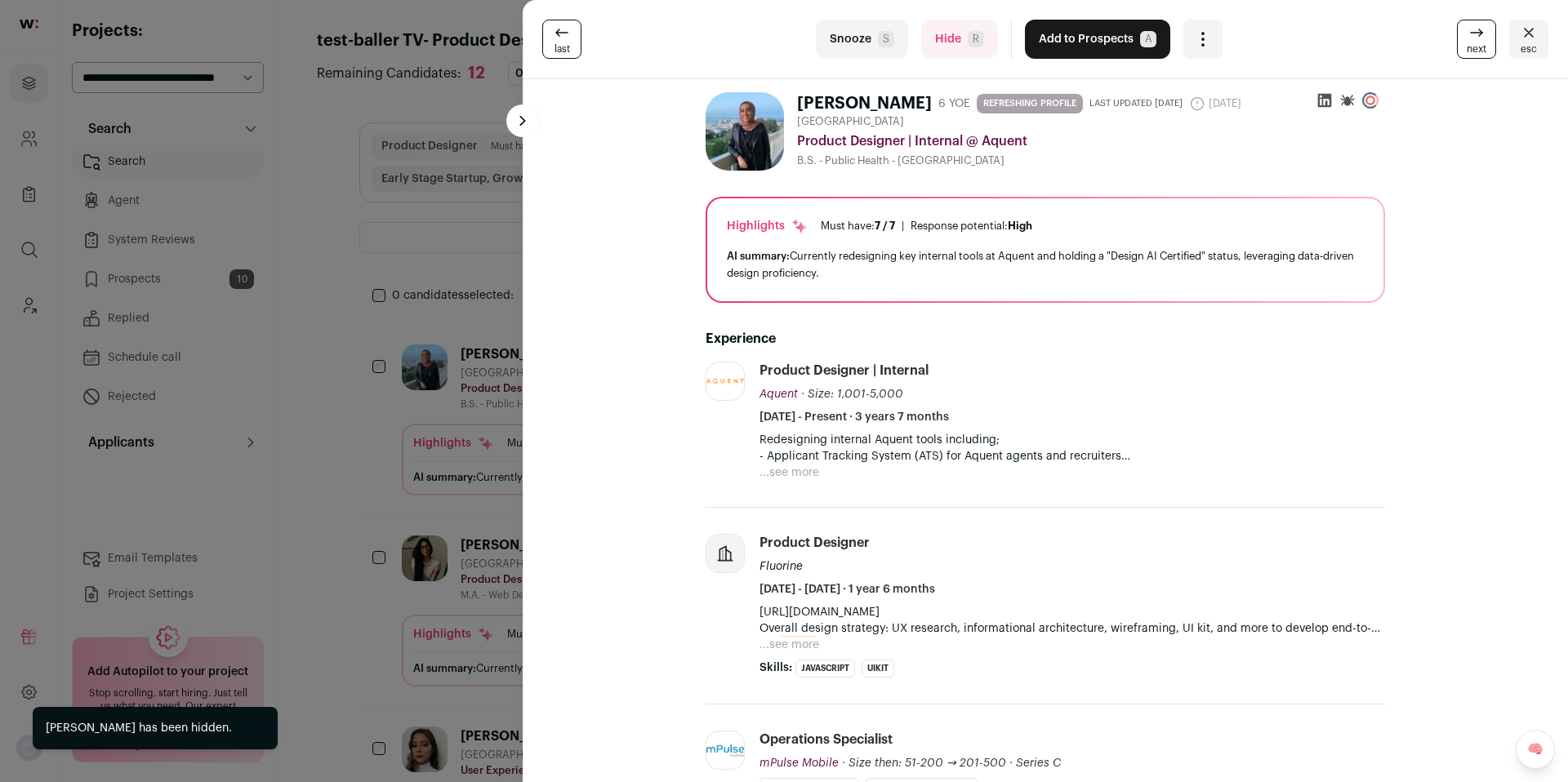
click at [770, 461] on p "- Applicant Tracking System (ATS) for Aquent agents and recruiters" at bounding box center [1072, 456] width 626 height 16
click at [769, 472] on button "...see more" at bounding box center [789, 473] width 60 height 16
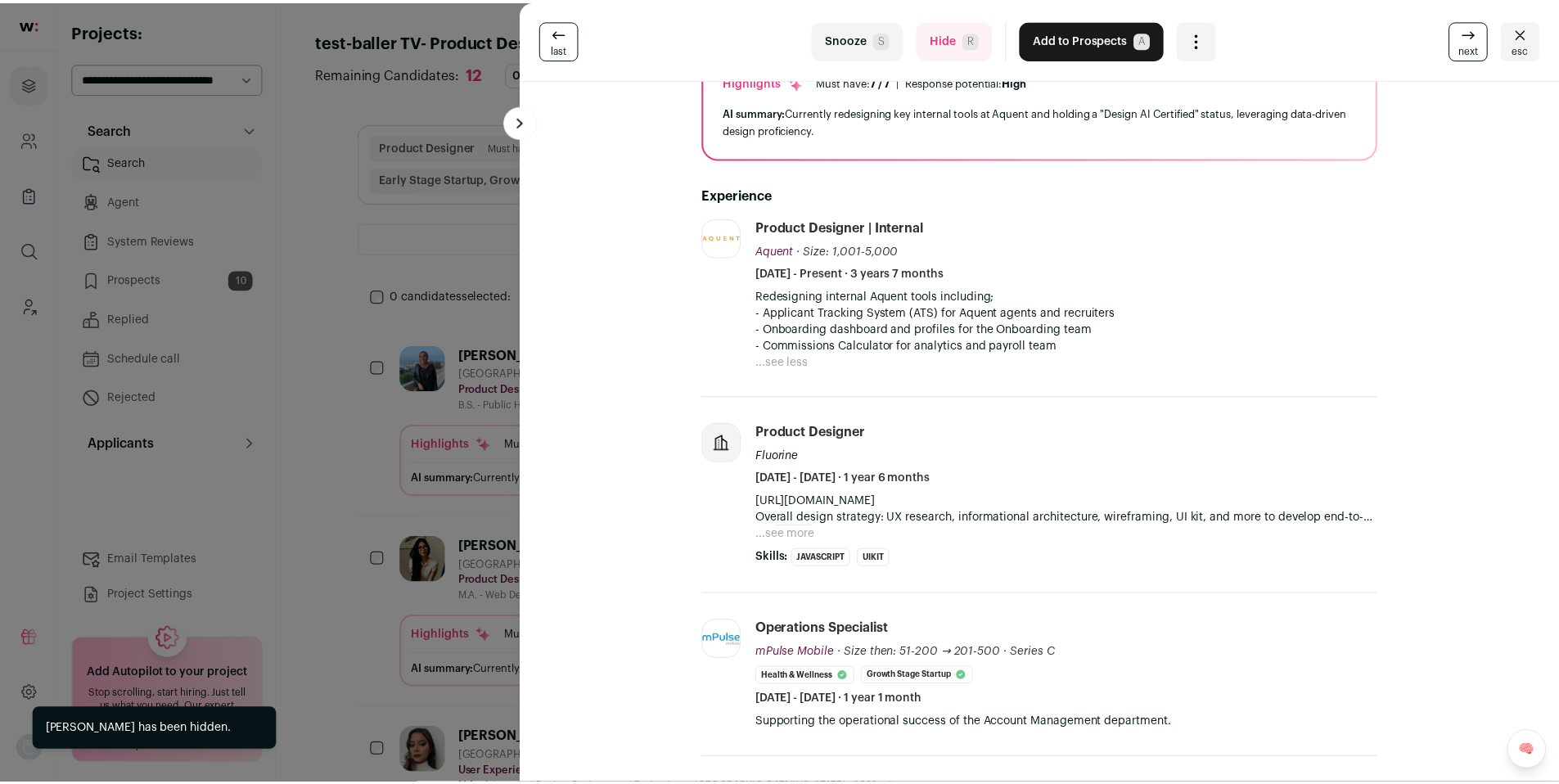
scroll to position [152, 0]
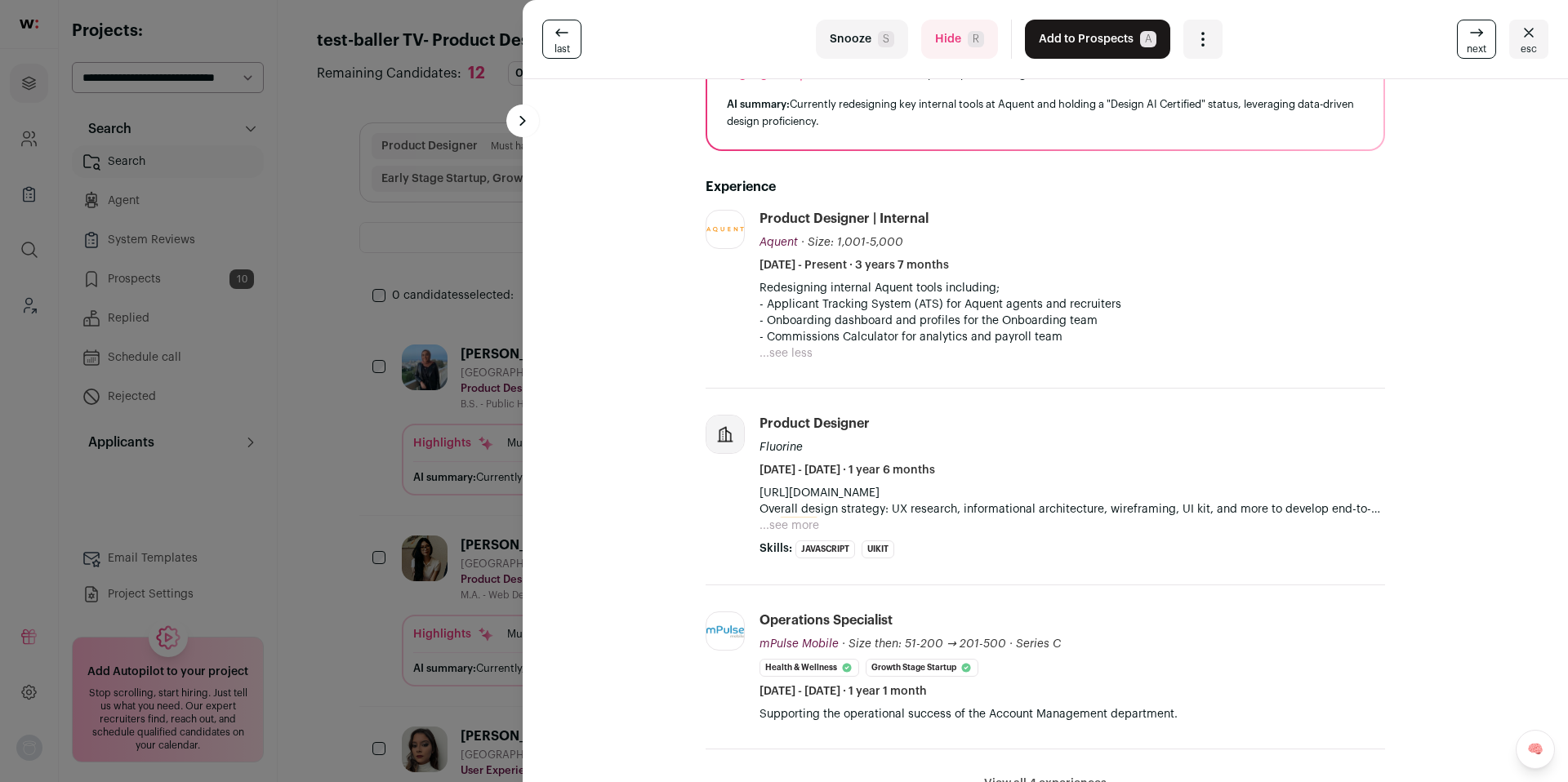
click at [968, 41] on span "R" at bounding box center [976, 39] width 16 height 16
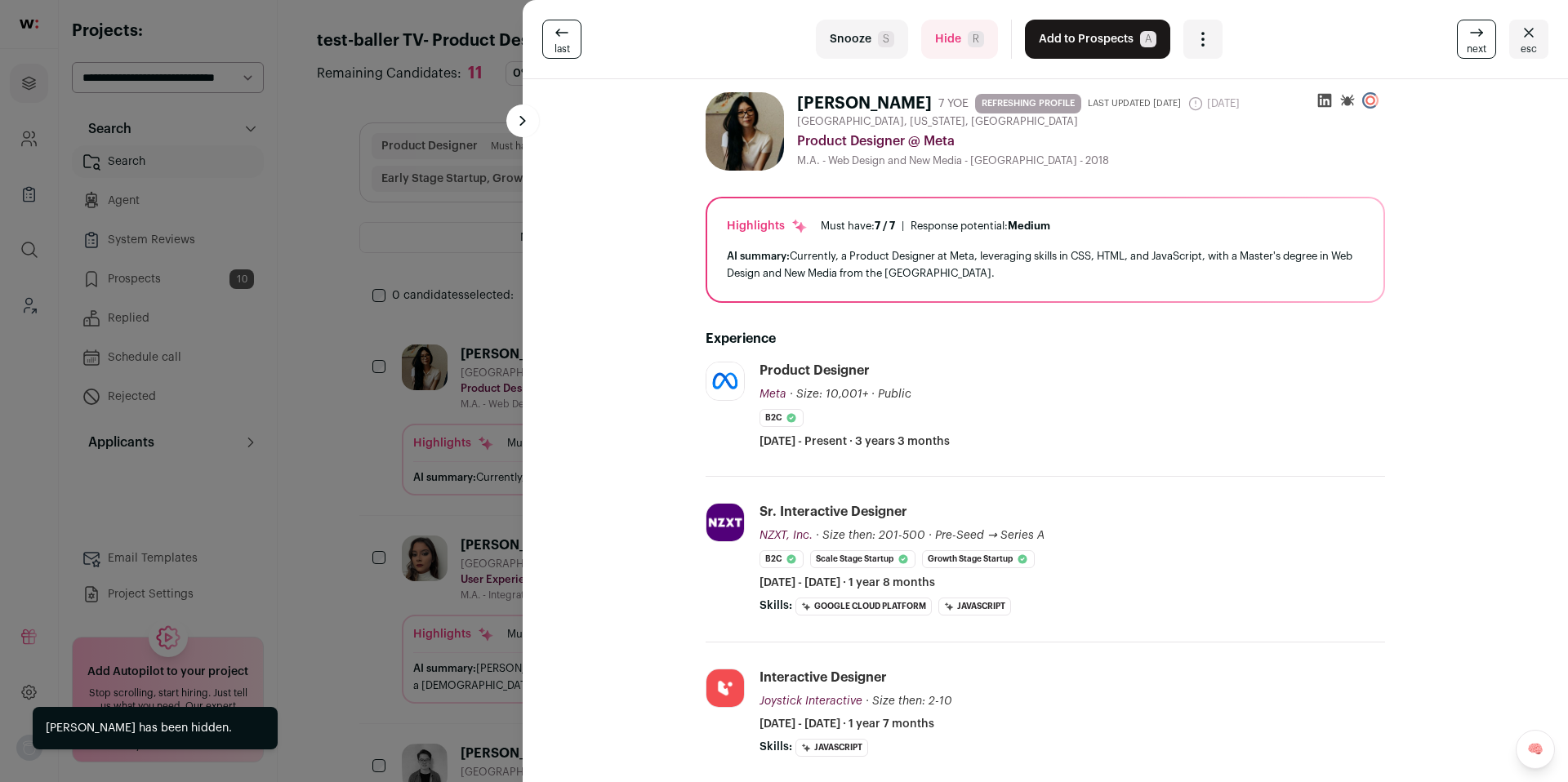
click at [1108, 42] on button "Add to Prospects A" at bounding box center [1098, 39] width 145 height 39
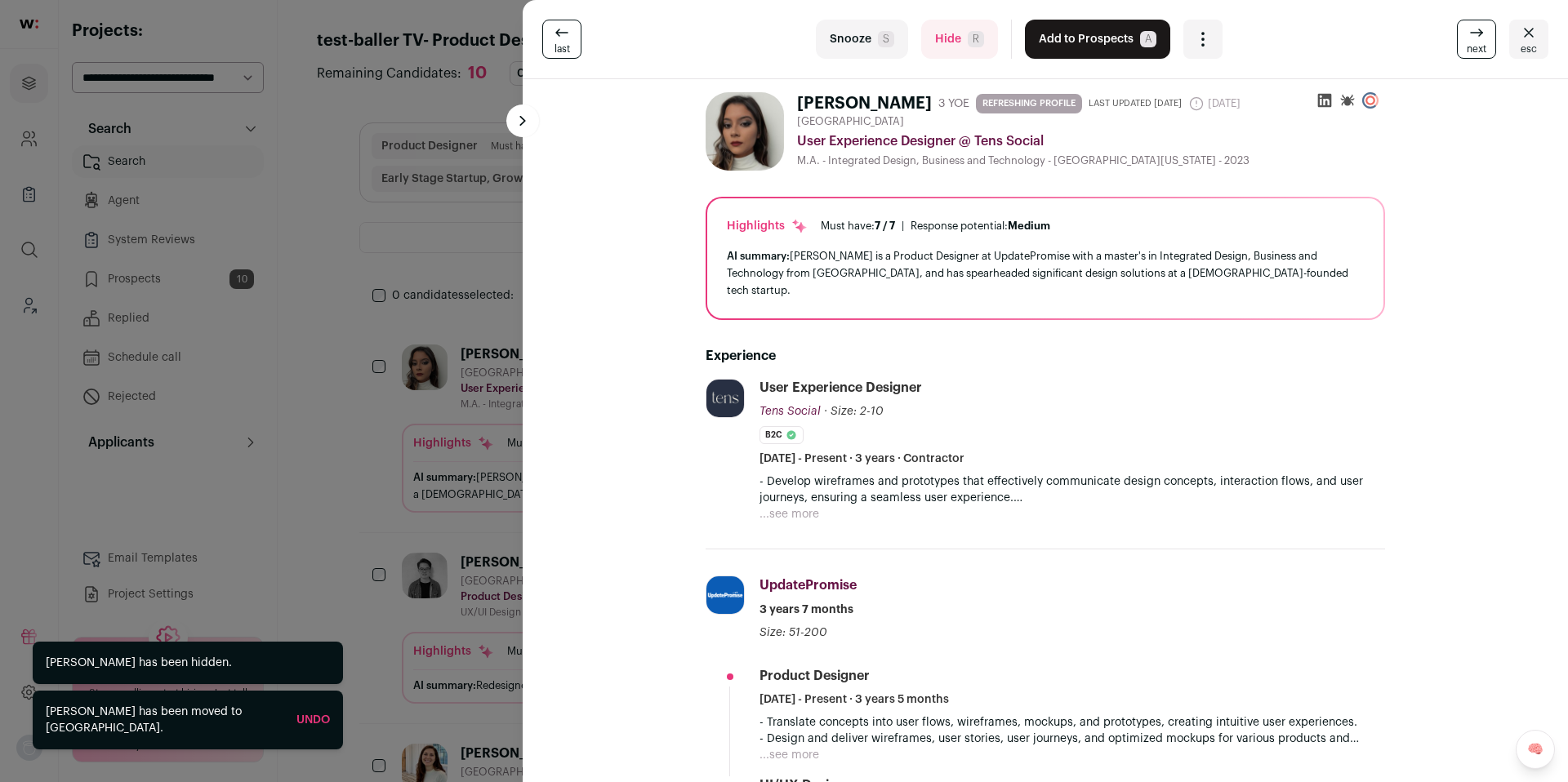
click at [943, 48] on button "Hide R" at bounding box center [960, 39] width 77 height 39
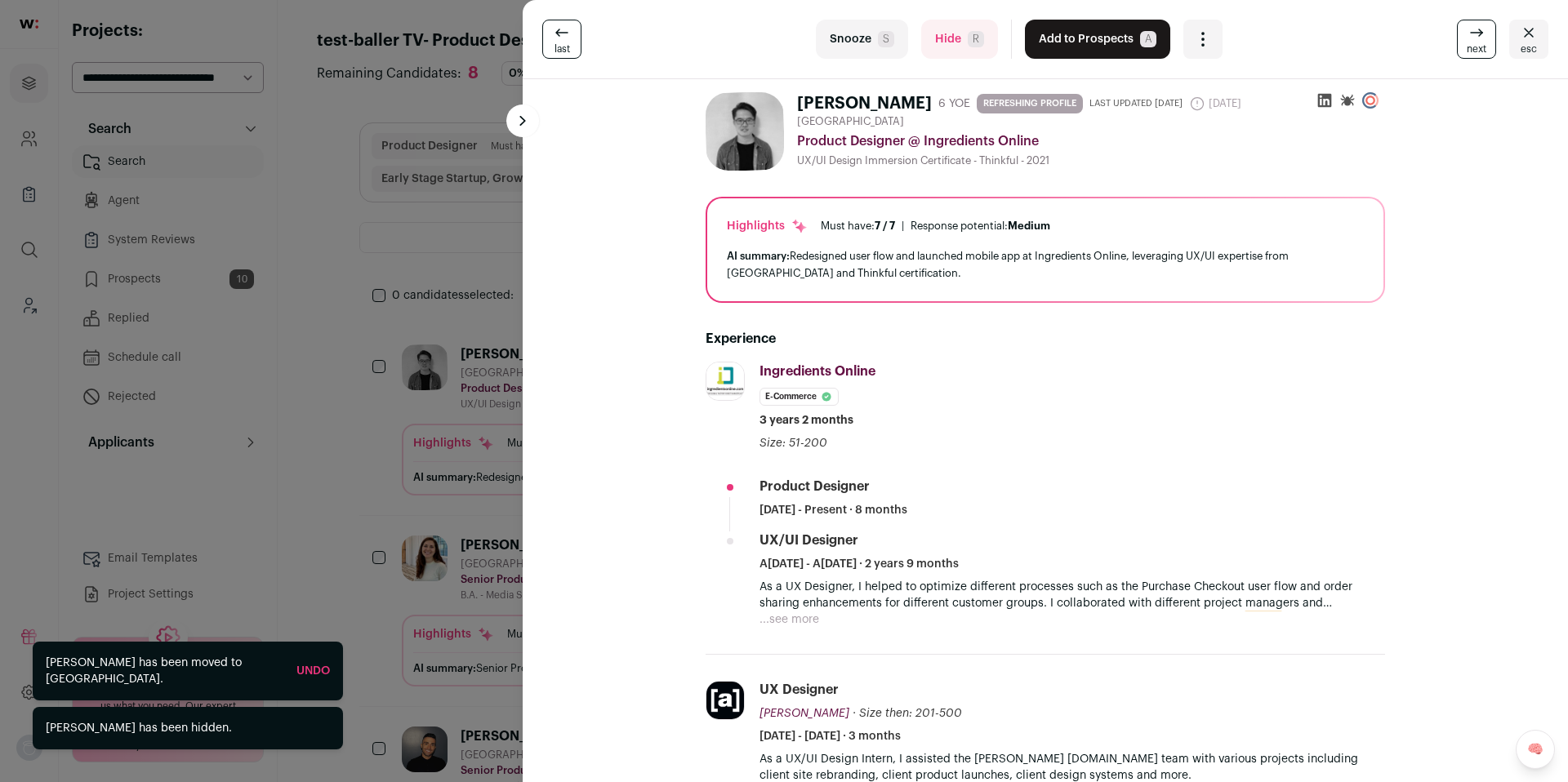
click at [388, 255] on div "last Snooze S Hide R Add to Prospects A Are you sure? Jessey Yi is already in y…" at bounding box center [784, 391] width 1568 height 782
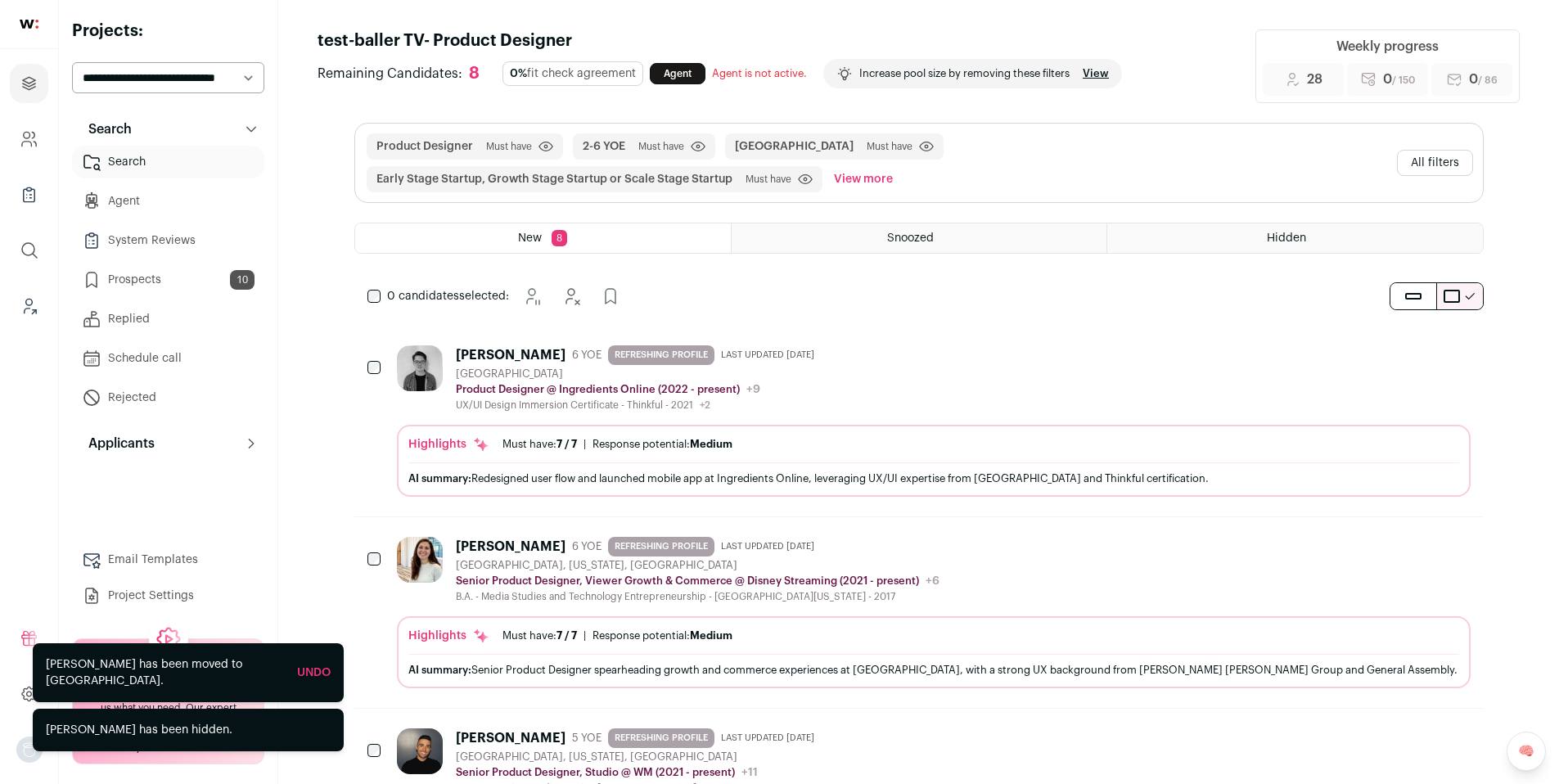
click at [210, 280] on link "Prospects 10" at bounding box center [168, 280] width 192 height 33
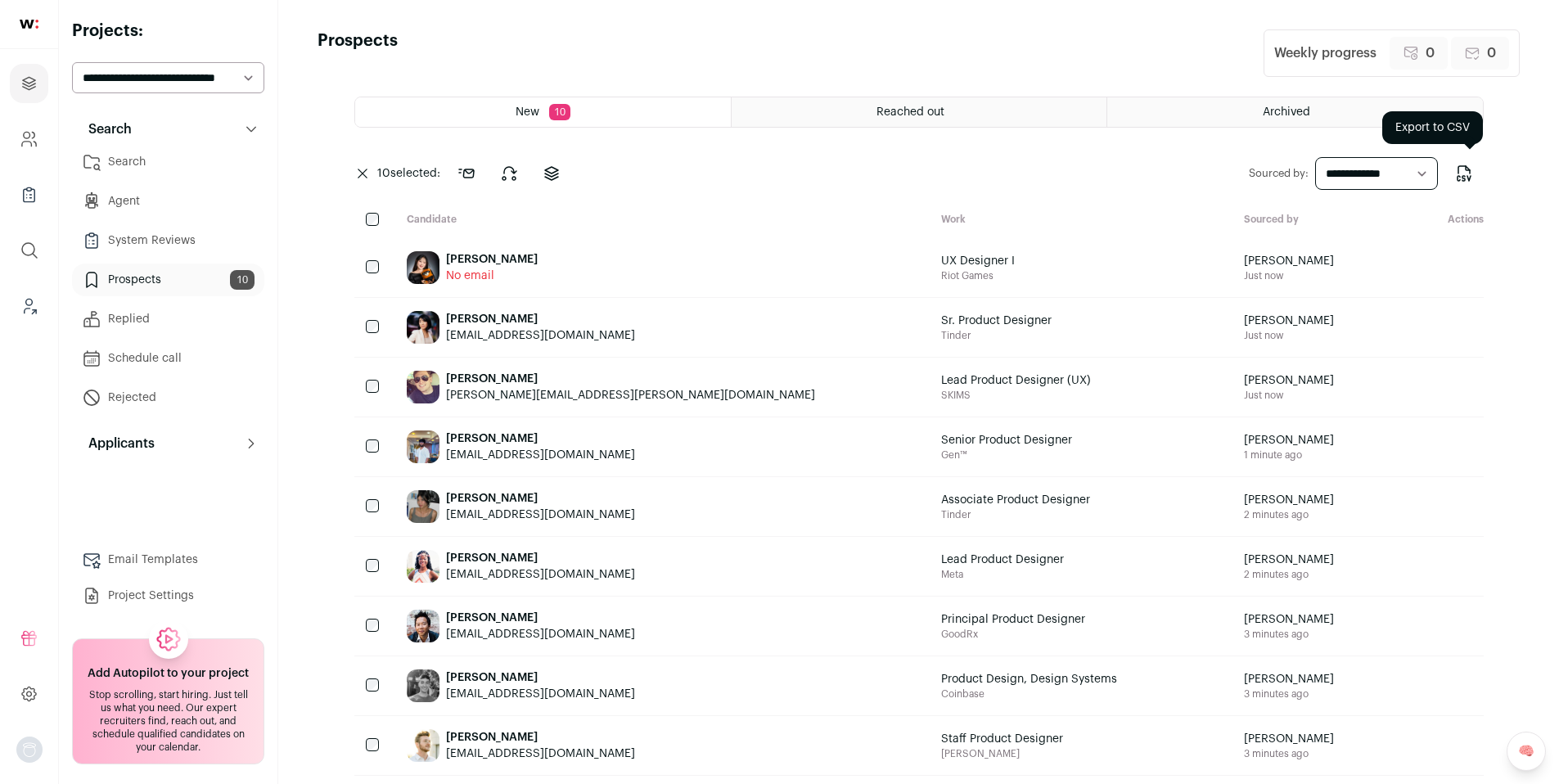
click at [1463, 179] on icon "Export to CSV" at bounding box center [1464, 173] width 20 height 20
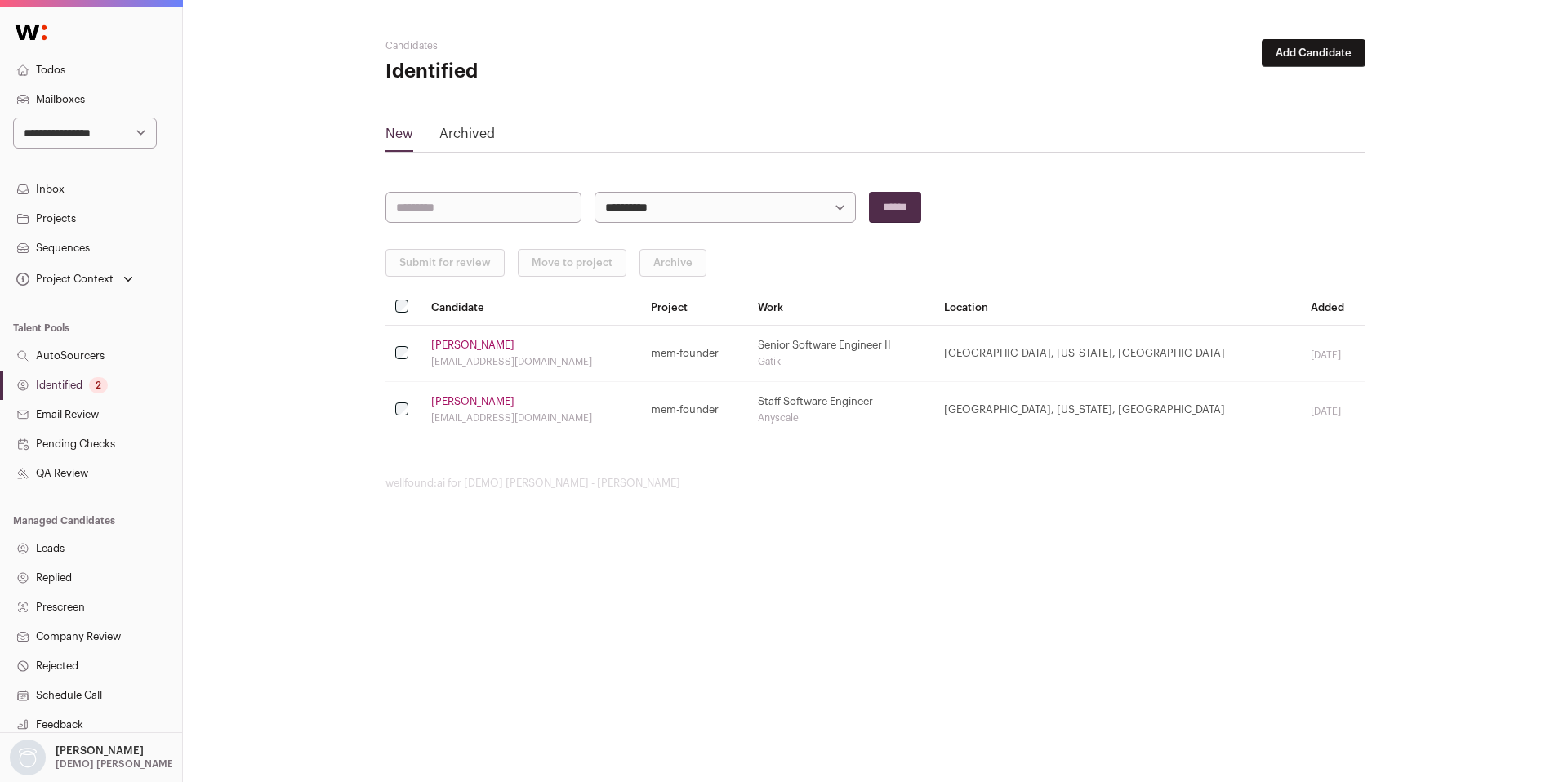
click at [125, 124] on select "**********" at bounding box center [85, 133] width 144 height 31
select select "*****"
click at [13, 118] on select "**********" at bounding box center [85, 133] width 144 height 31
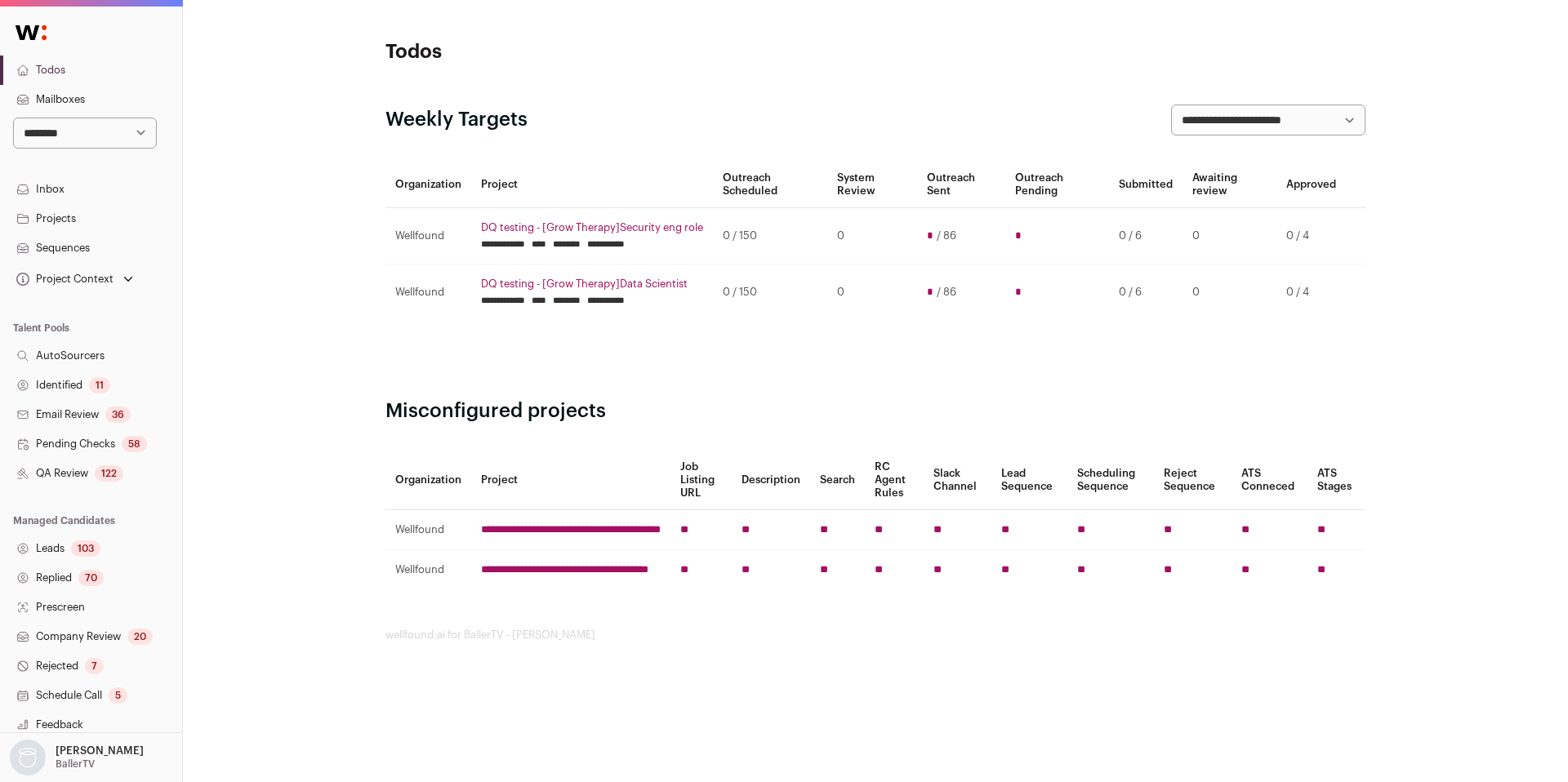
click at [69, 380] on link "Identified 11" at bounding box center [91, 385] width 182 height 29
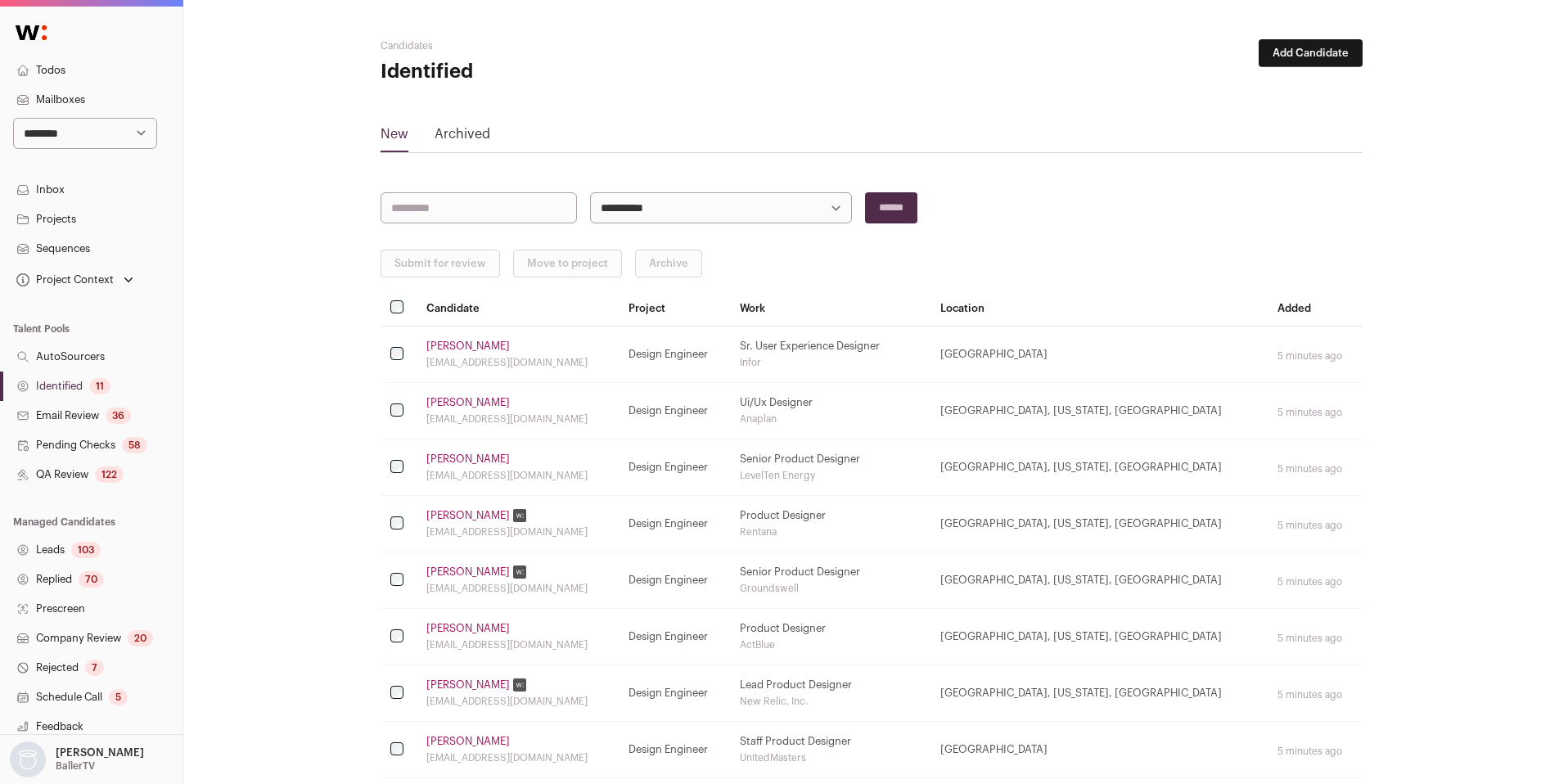
click at [1286, 56] on button "Add Candidate" at bounding box center [1310, 53] width 104 height 28
click at [1237, 124] on link "From CSV file" at bounding box center [1268, 116] width 196 height 26
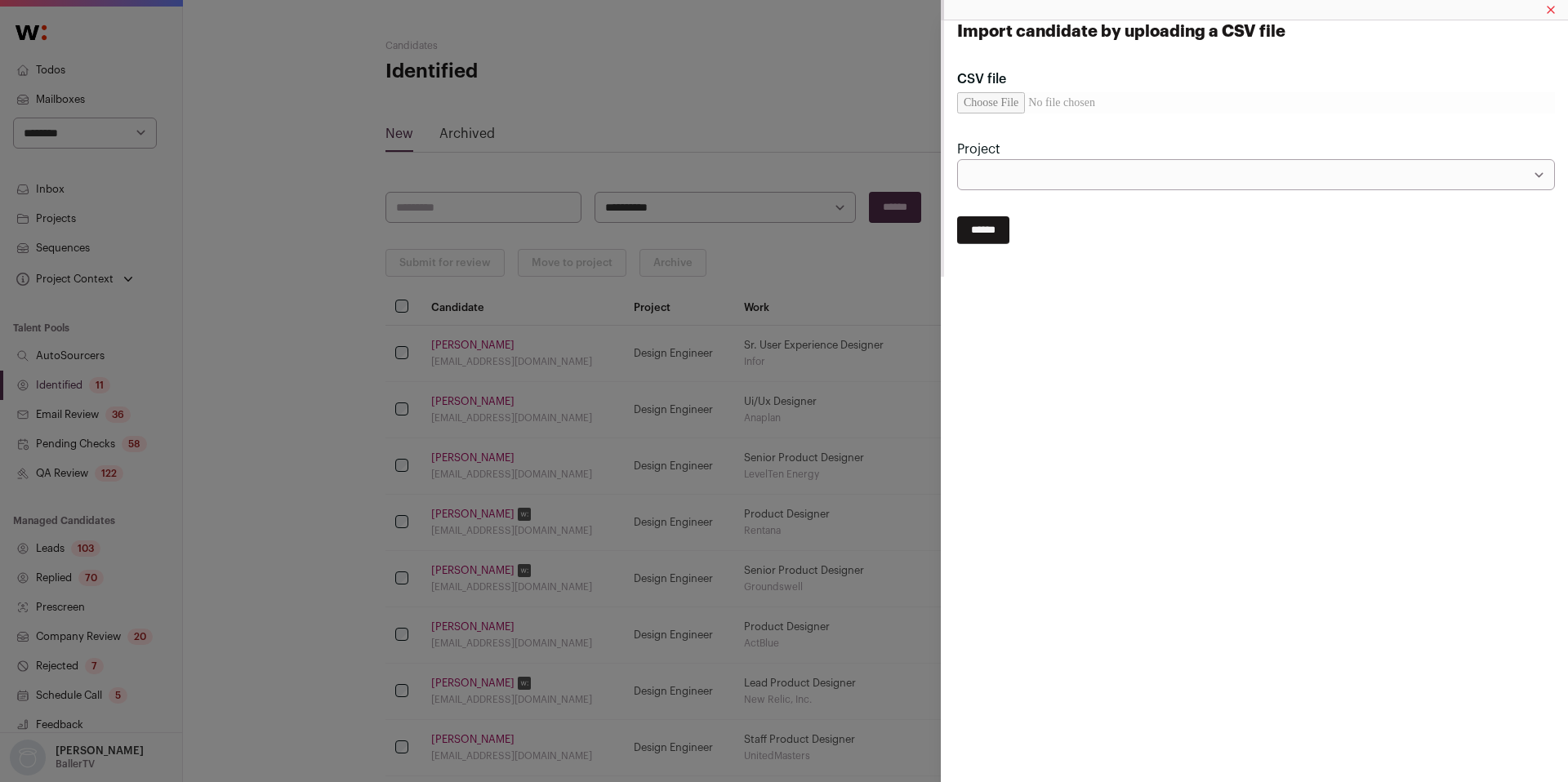
click at [987, 96] on input "CSV file" at bounding box center [1256, 103] width 598 height 21
type input "**********"
click at [1040, 171] on select "**********" at bounding box center [1256, 175] width 598 height 31
select select "*****"
click at [957, 159] on select "**********" at bounding box center [1256, 175] width 598 height 31
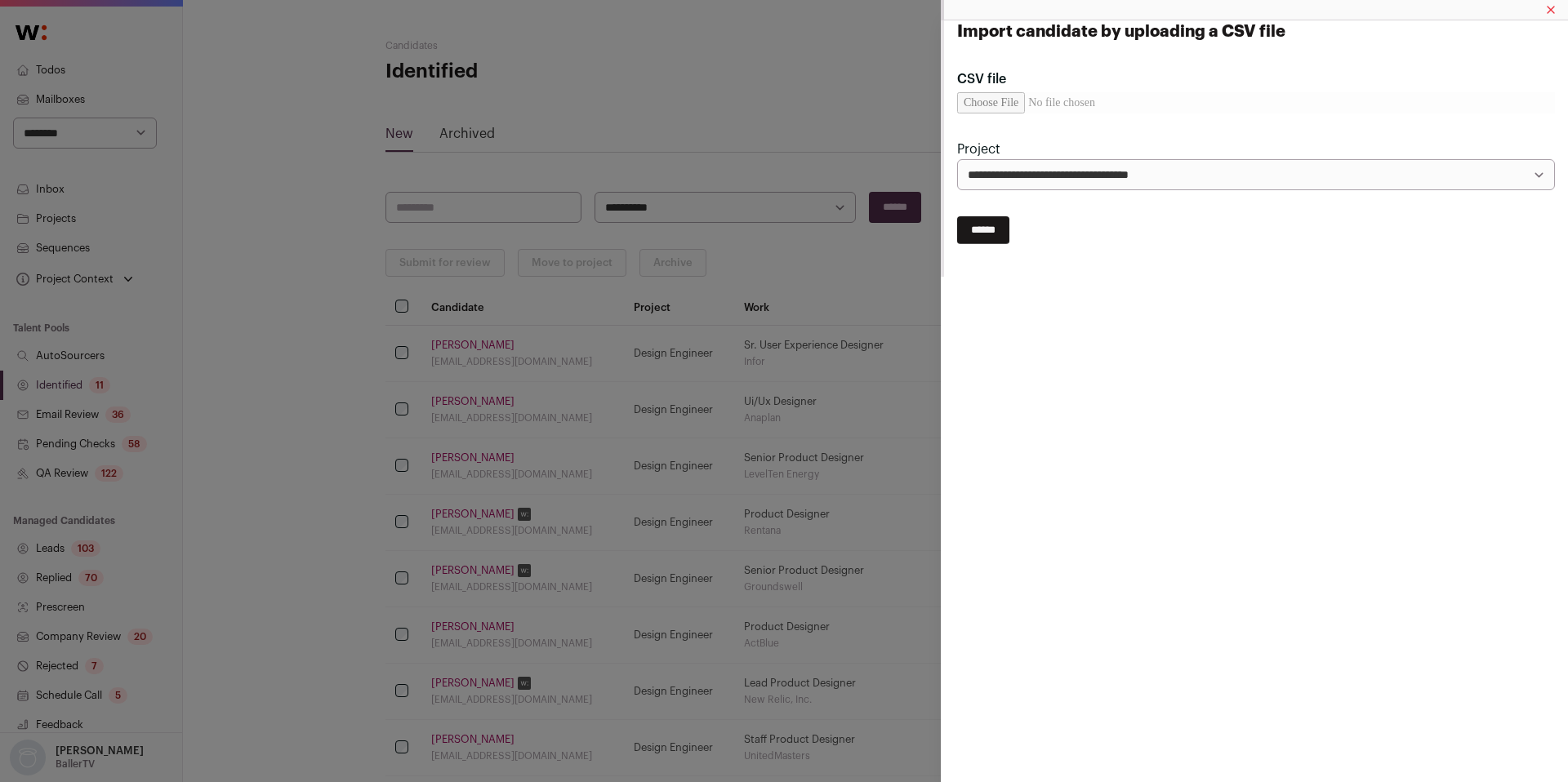
click at [1000, 233] on input "******" at bounding box center [983, 230] width 52 height 28
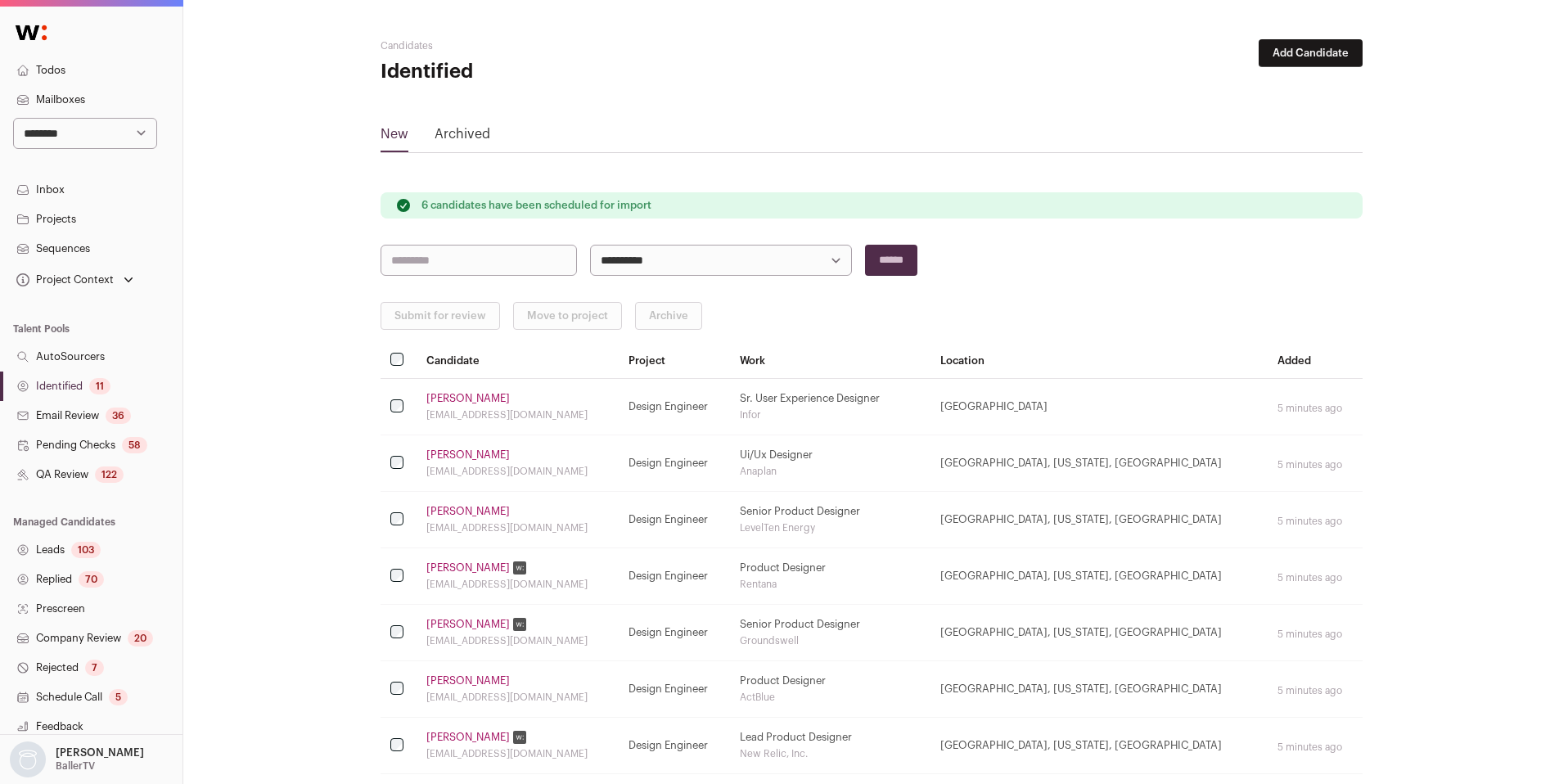
click at [71, 386] on link "Identified 11" at bounding box center [91, 386] width 182 height 29
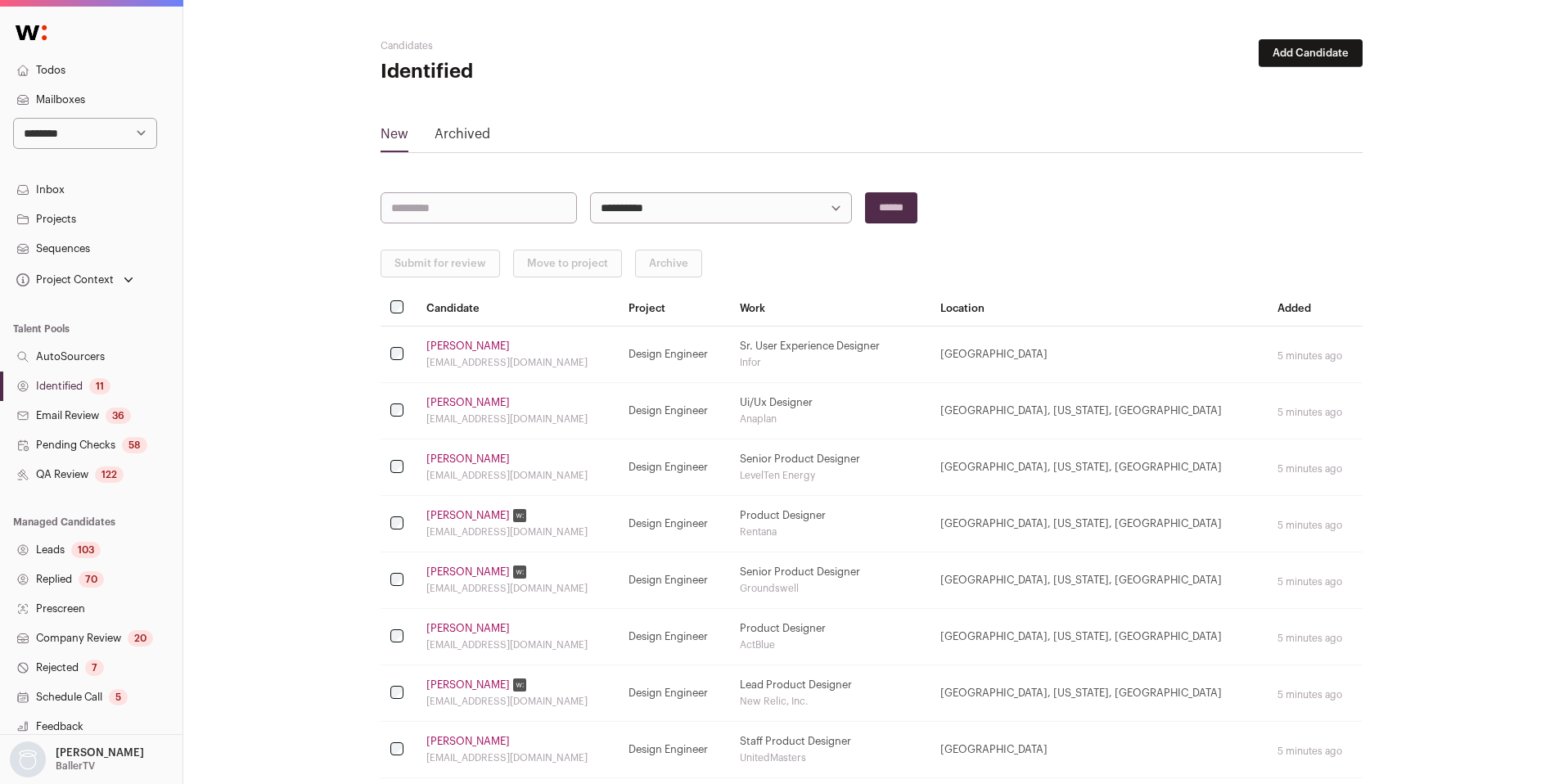
click at [485, 340] on link "Cuauhtémoc López" at bounding box center [468, 346] width 83 height 13
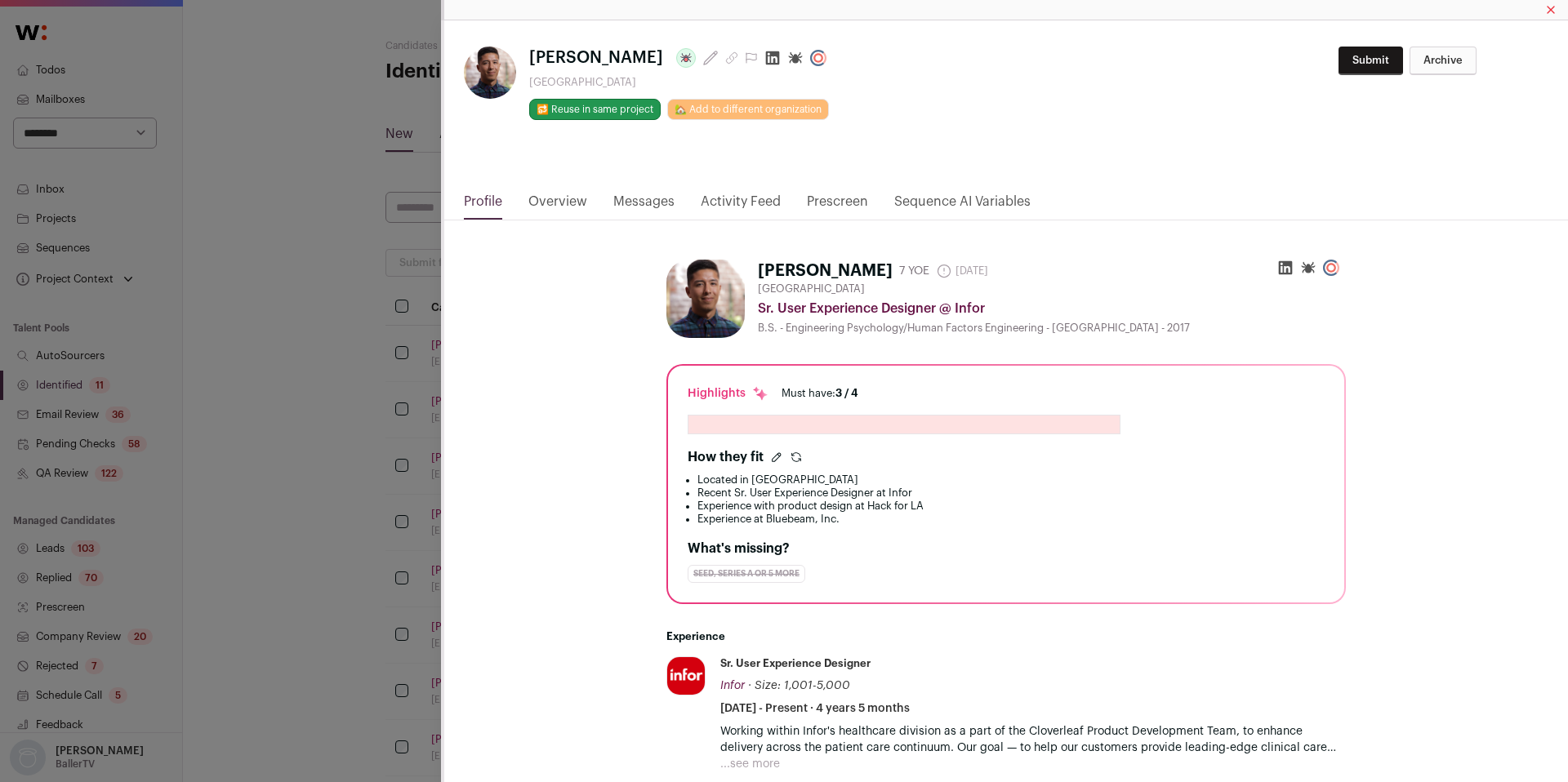
click at [781, 60] on icon "Close modal via background" at bounding box center [773, 58] width 16 height 16
click at [403, 464] on div "**********" at bounding box center [784, 391] width 1568 height 782
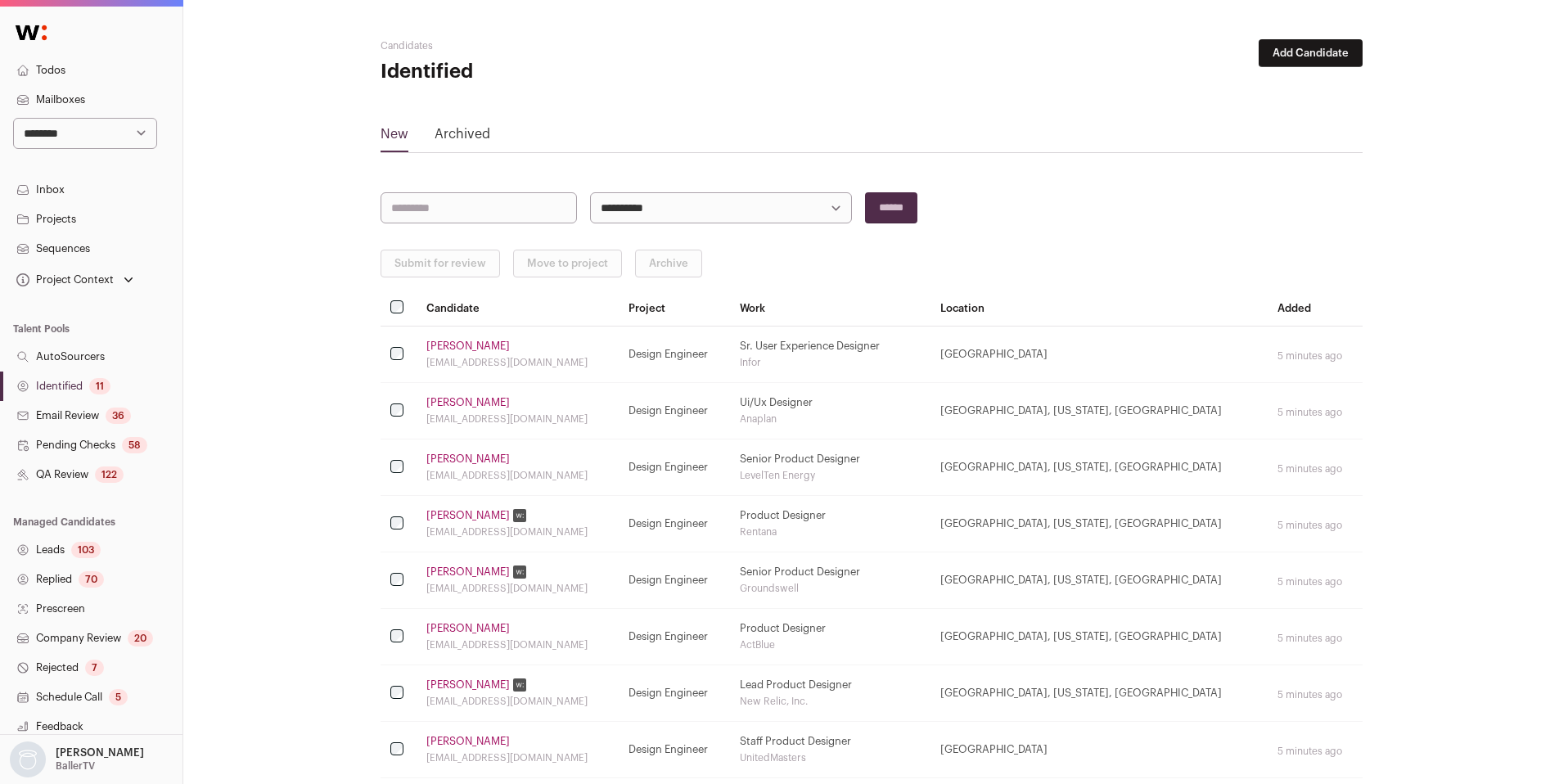
click at [460, 404] on link "Alyce Lau" at bounding box center [468, 403] width 83 height 13
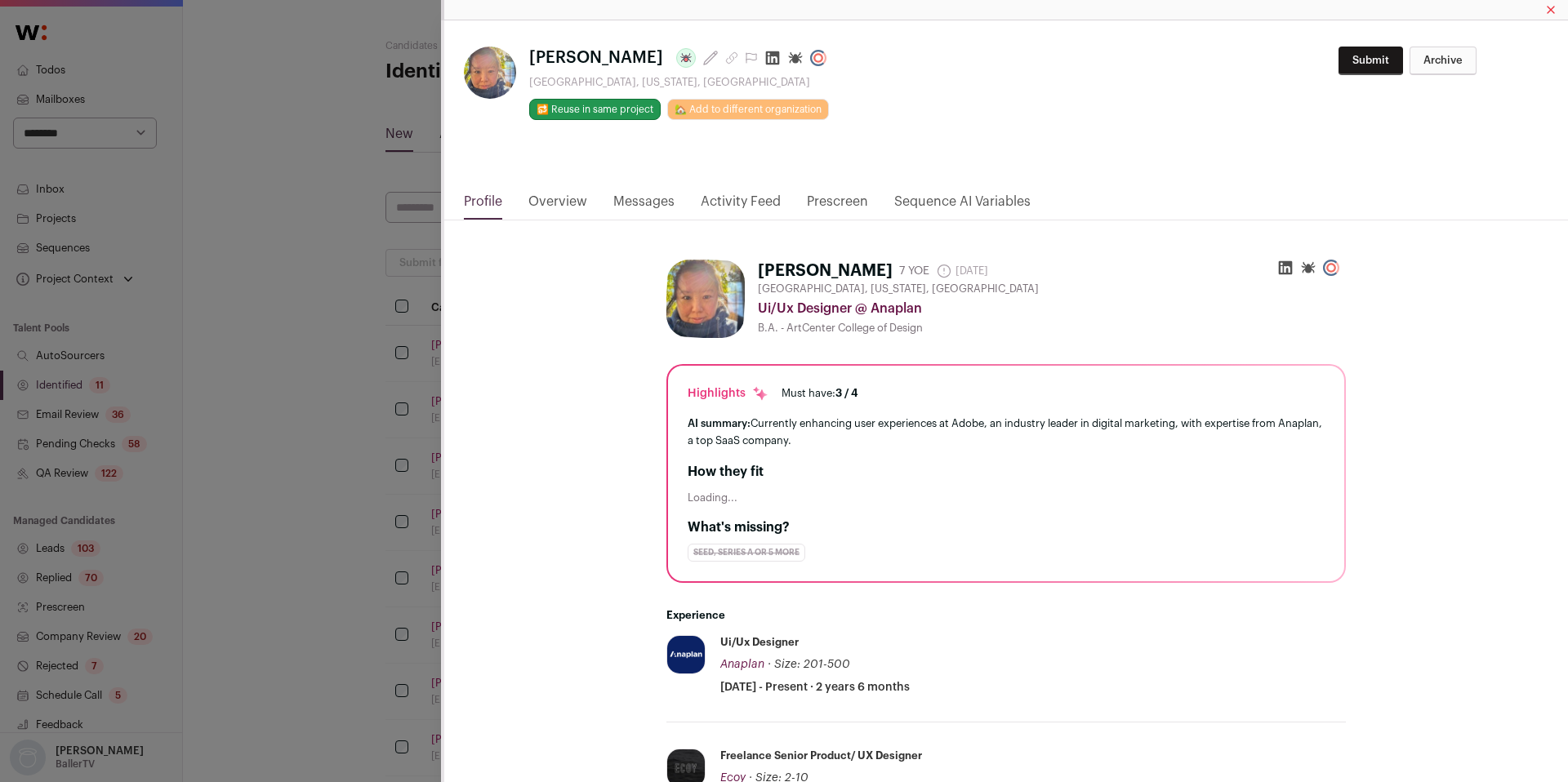
click at [282, 481] on div "**********" at bounding box center [784, 391] width 1568 height 782
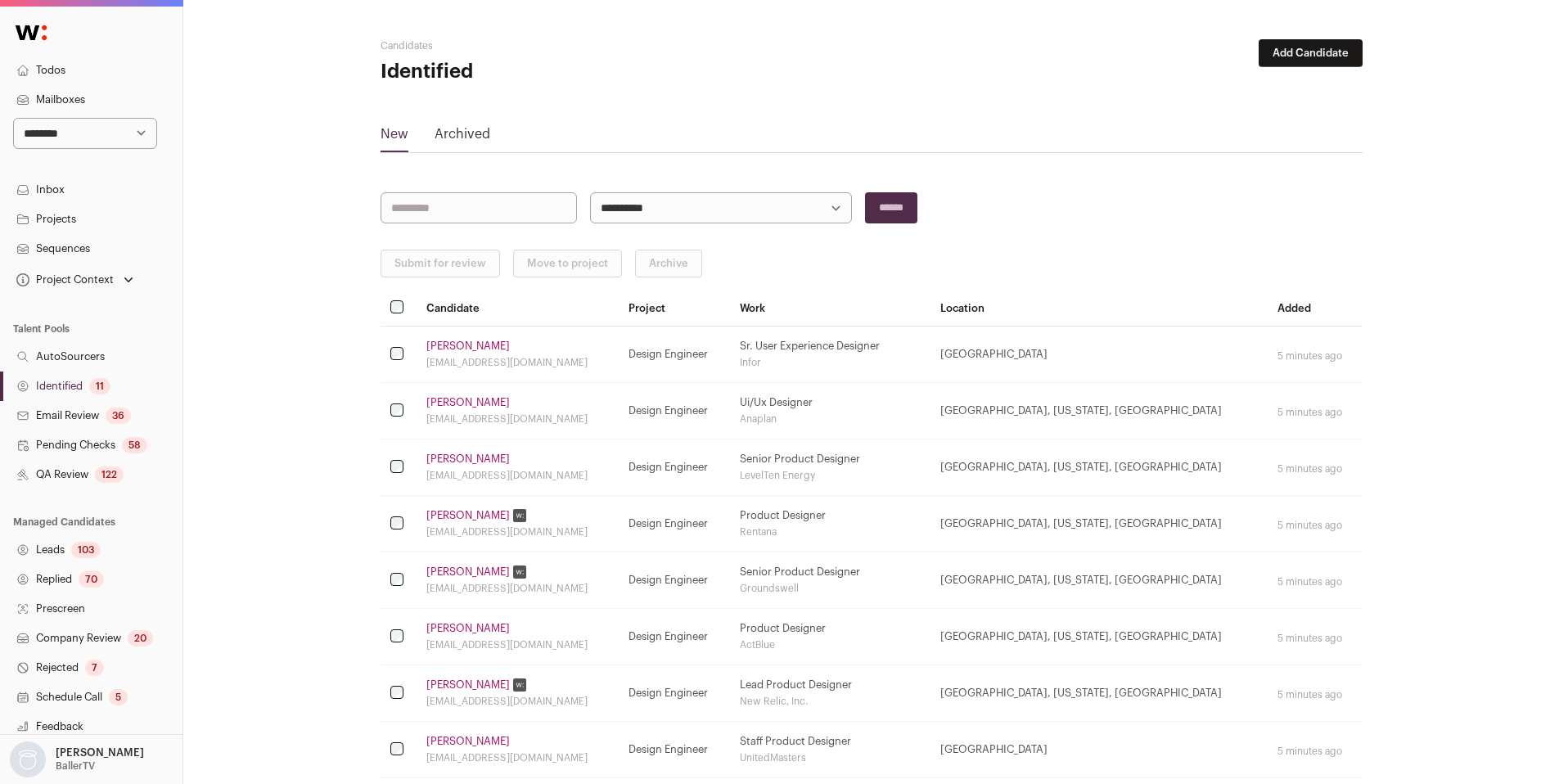
click at [455, 460] on link "Kate Staaf" at bounding box center [468, 459] width 83 height 13
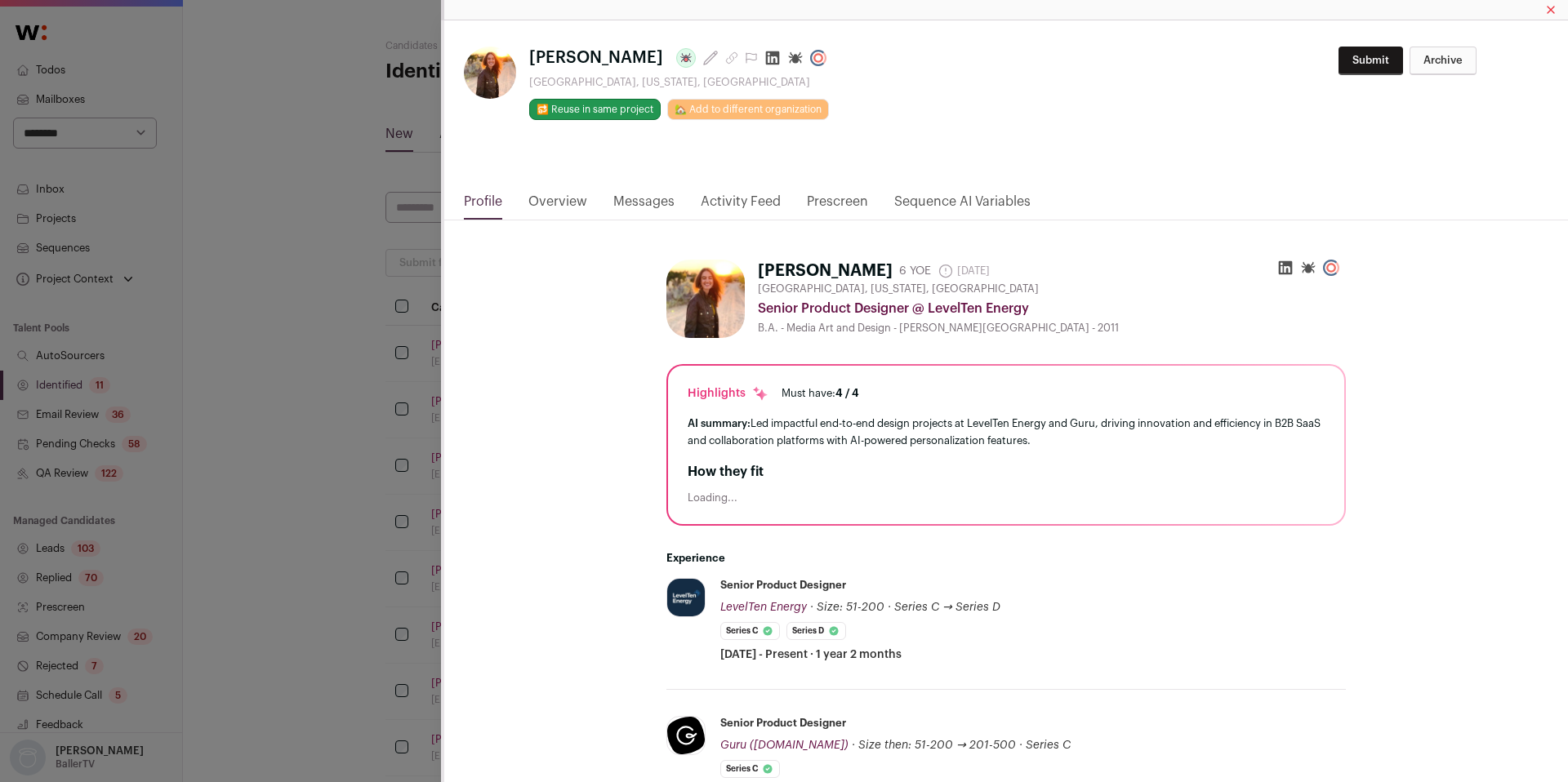
click at [323, 500] on div "**********" at bounding box center [784, 391] width 1568 height 782
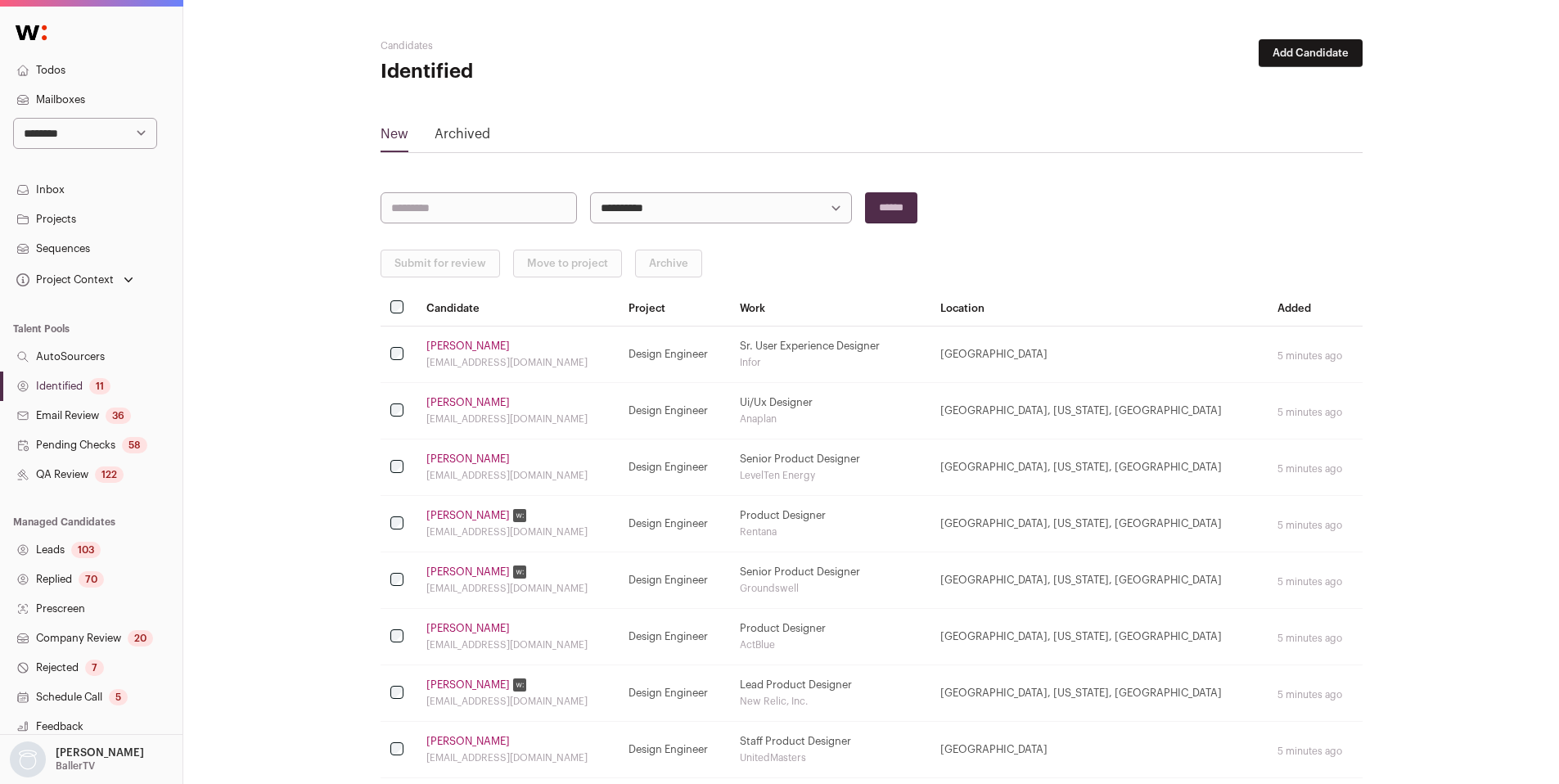
click at [467, 519] on link "[PERSON_NAME]" at bounding box center [468, 516] width 83 height 13
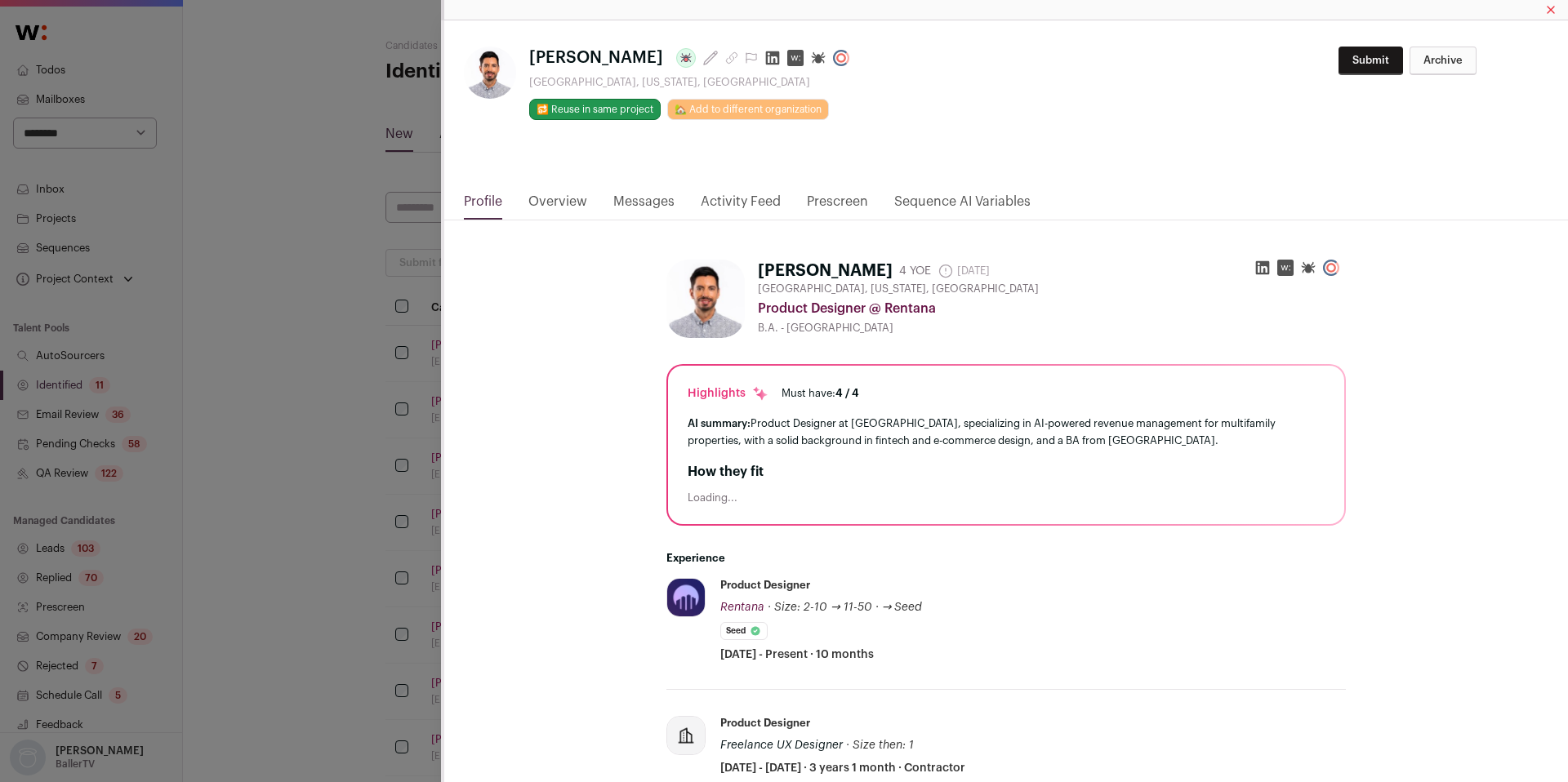
click at [319, 519] on div "Quintilio Rose Last update: 5 days ago Santa Monica, California, United States …" at bounding box center [784, 391] width 1568 height 782
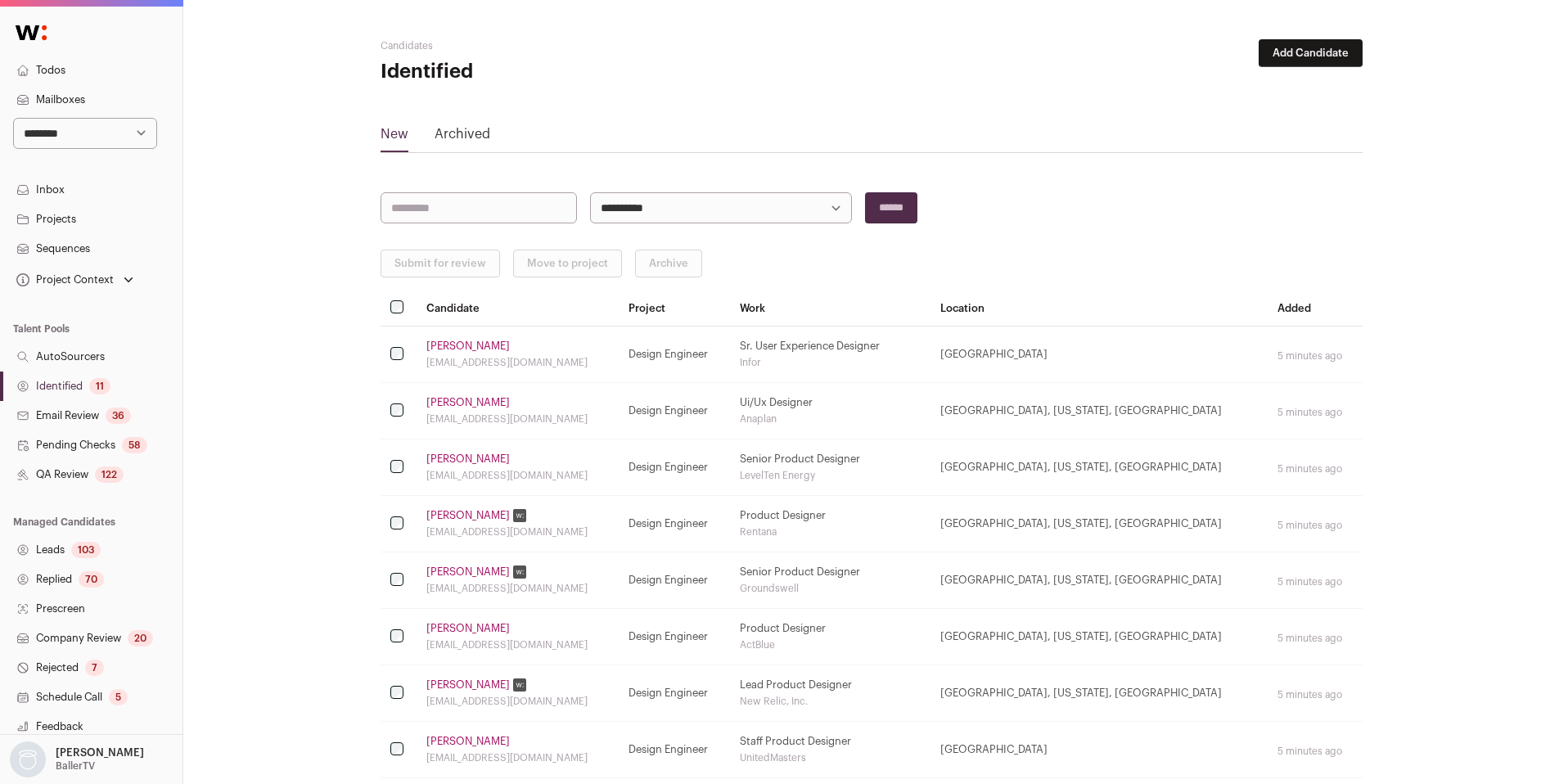
click at [452, 576] on link "Alister Fazio" at bounding box center [468, 572] width 83 height 13
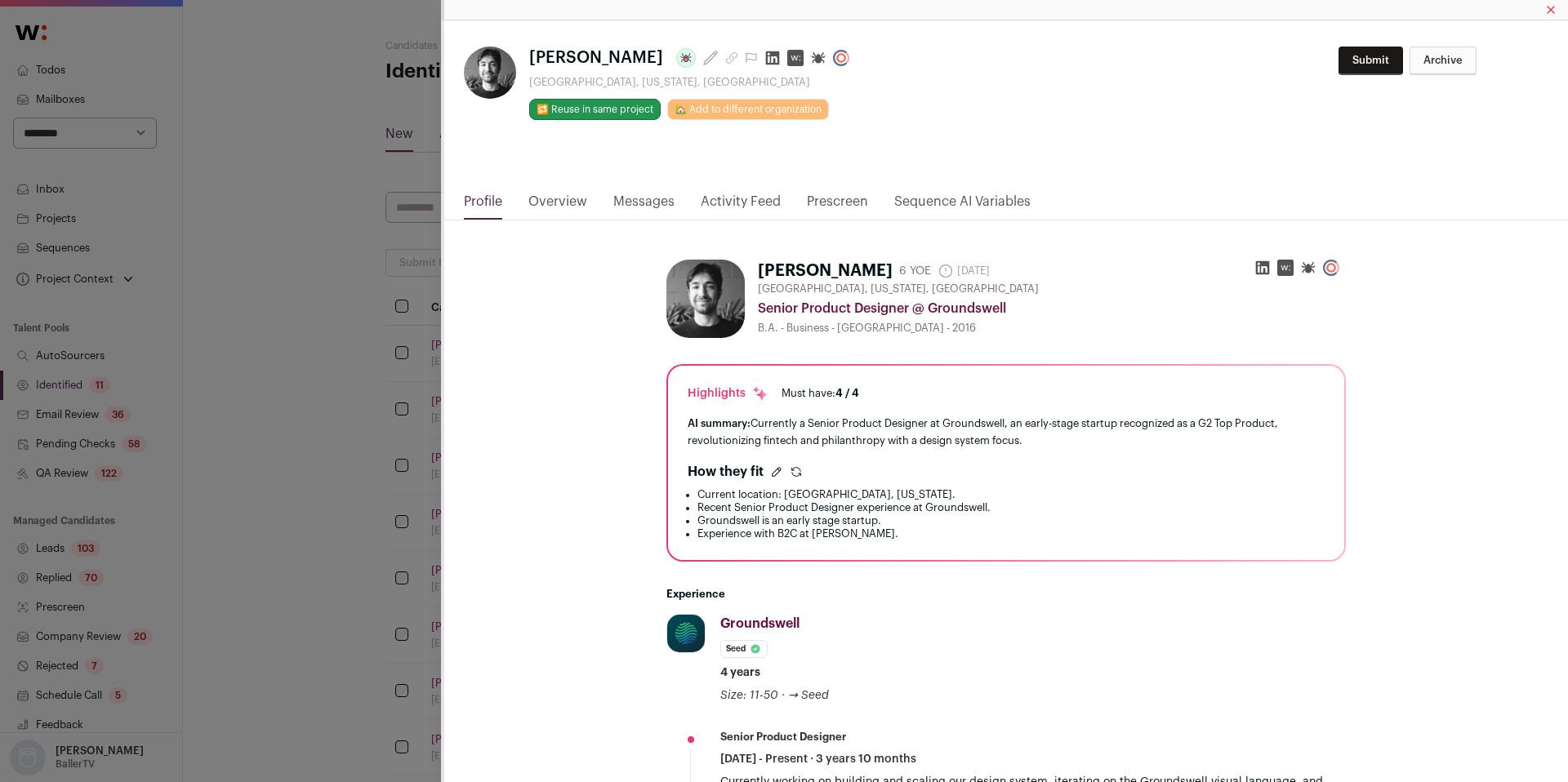
click at [766, 57] on icon "Close modal via background" at bounding box center [773, 58] width 14 height 14
click at [308, 447] on div "Alister Fazio Last update: 16 days ago Los Angeles, California, United States 🔂…" at bounding box center [784, 391] width 1568 height 782
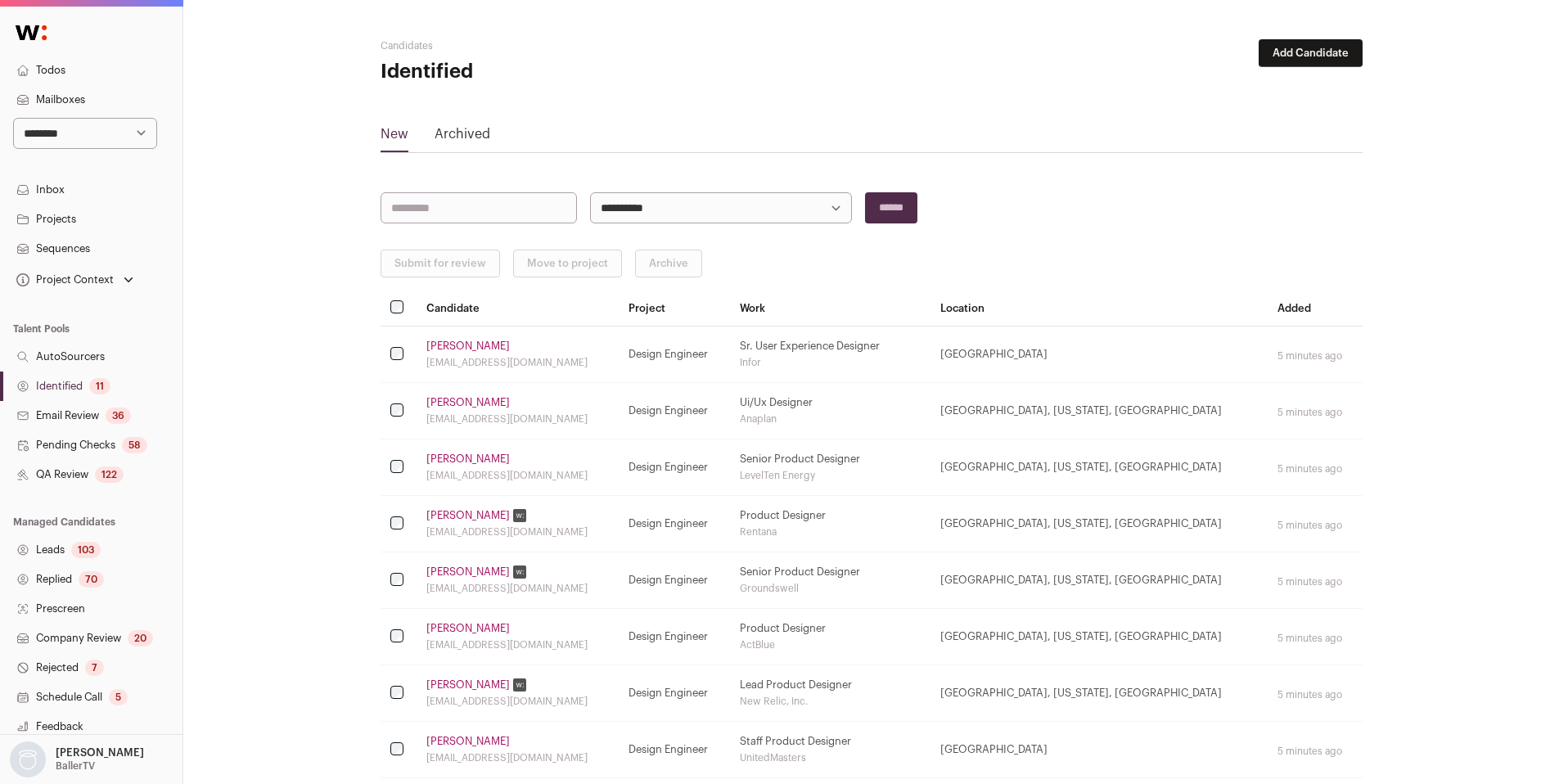
click at [447, 633] on link "Irene Park" at bounding box center [468, 629] width 83 height 13
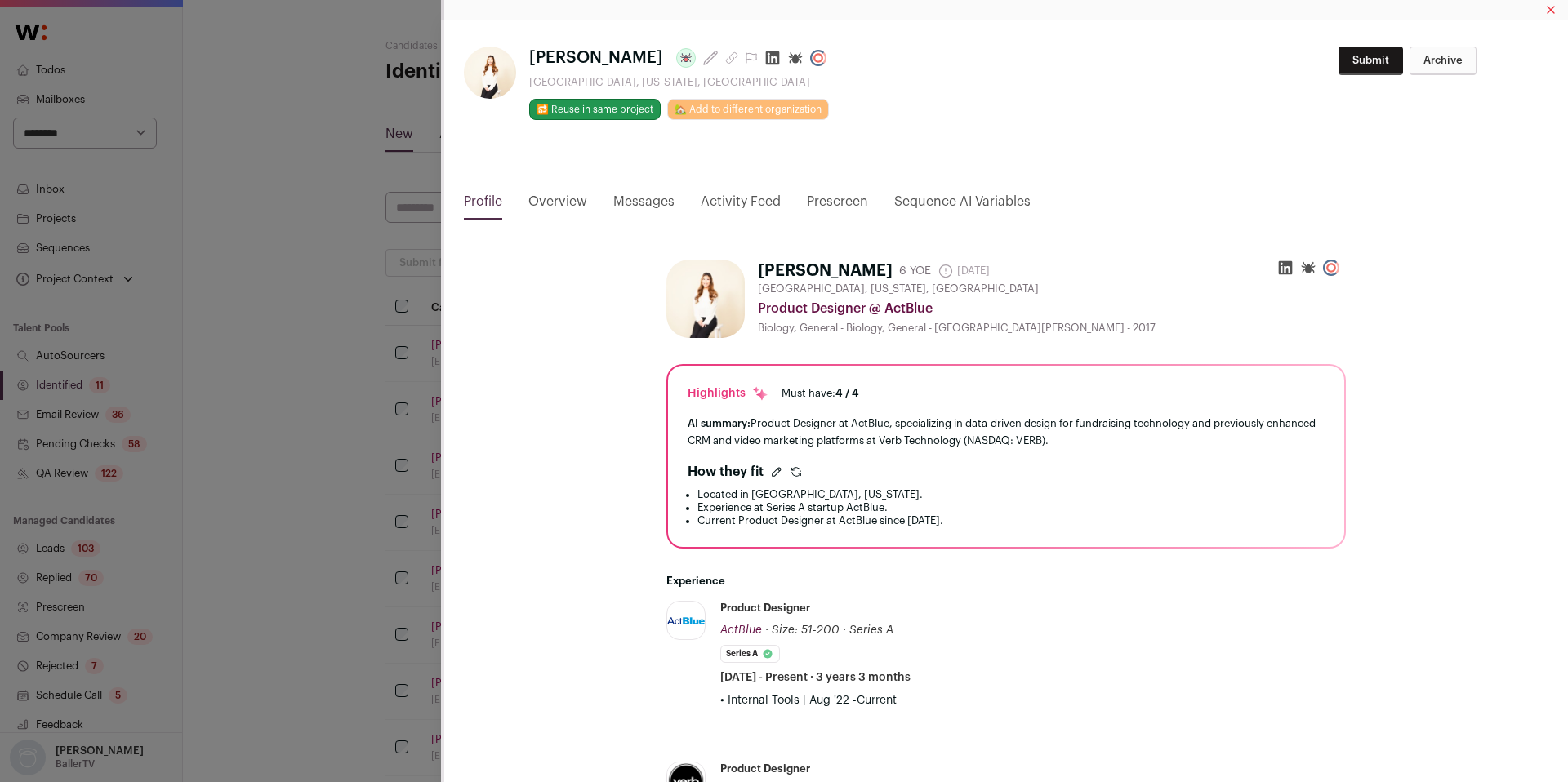
click at [766, 60] on icon "Close modal via background" at bounding box center [773, 58] width 14 height 14
click at [320, 472] on div "**********" at bounding box center [784, 391] width 1568 height 782
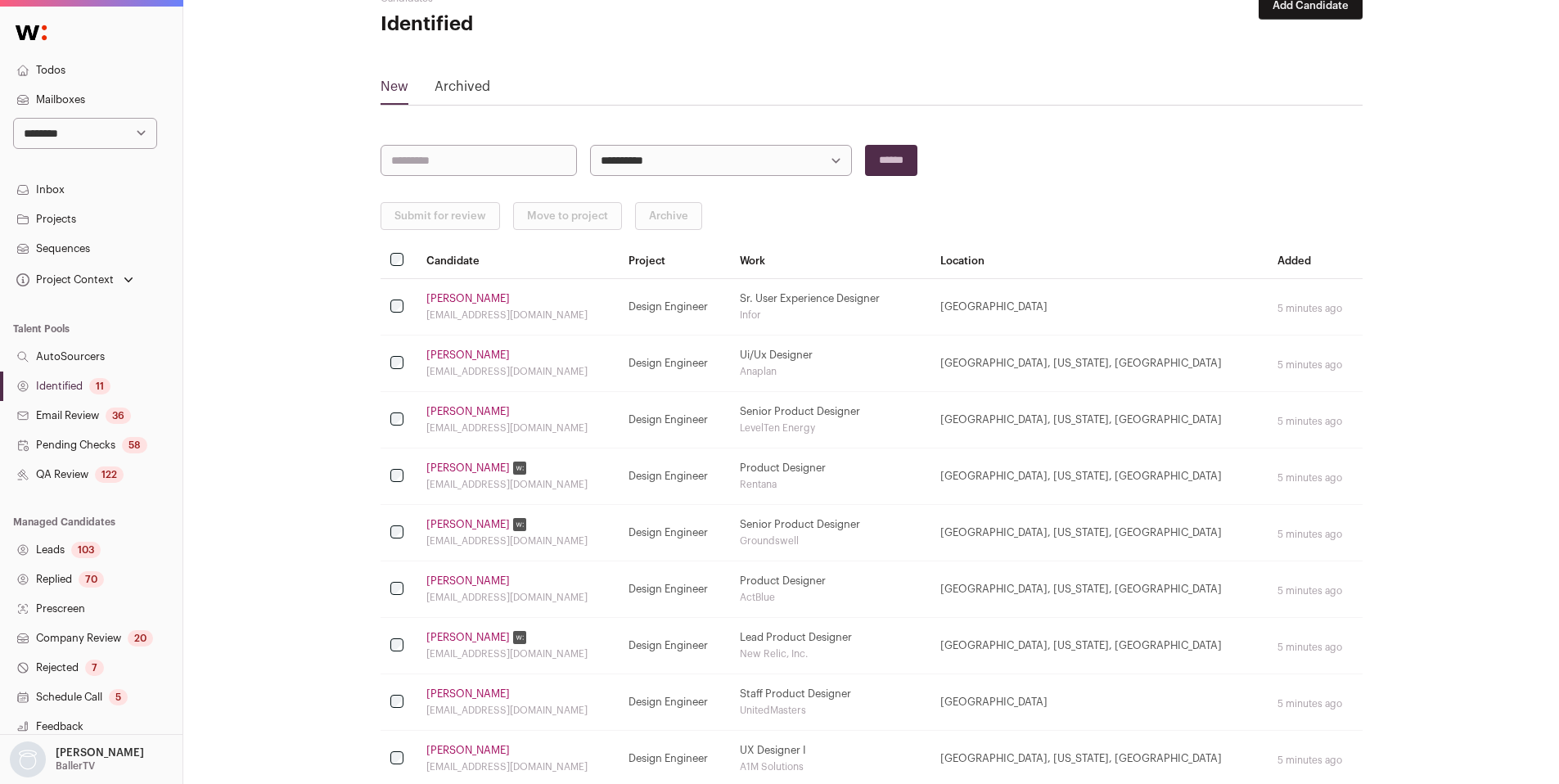
scroll to position [69, 0]
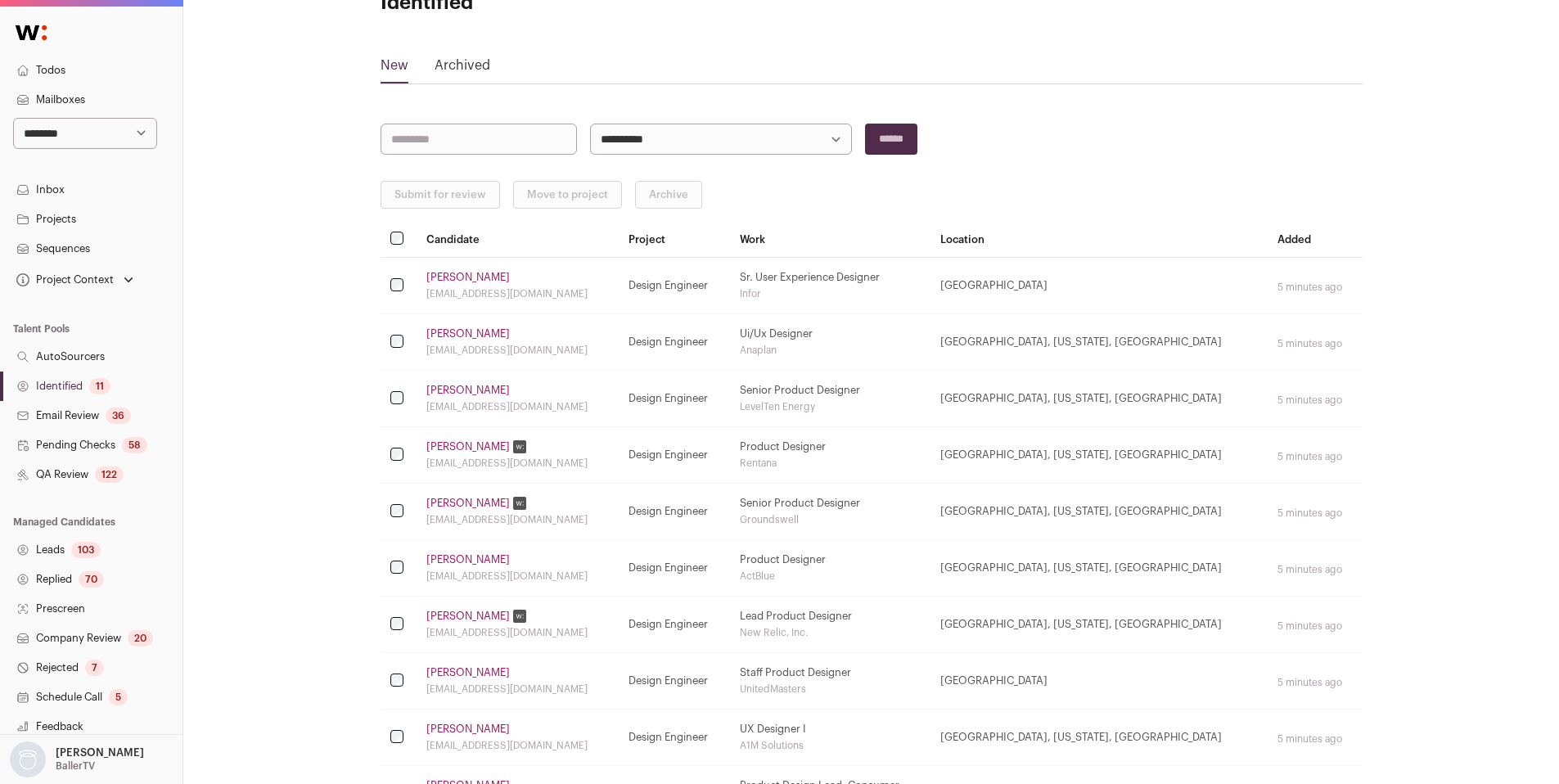
click at [461, 619] on link "Sean Reed" at bounding box center [468, 616] width 83 height 13
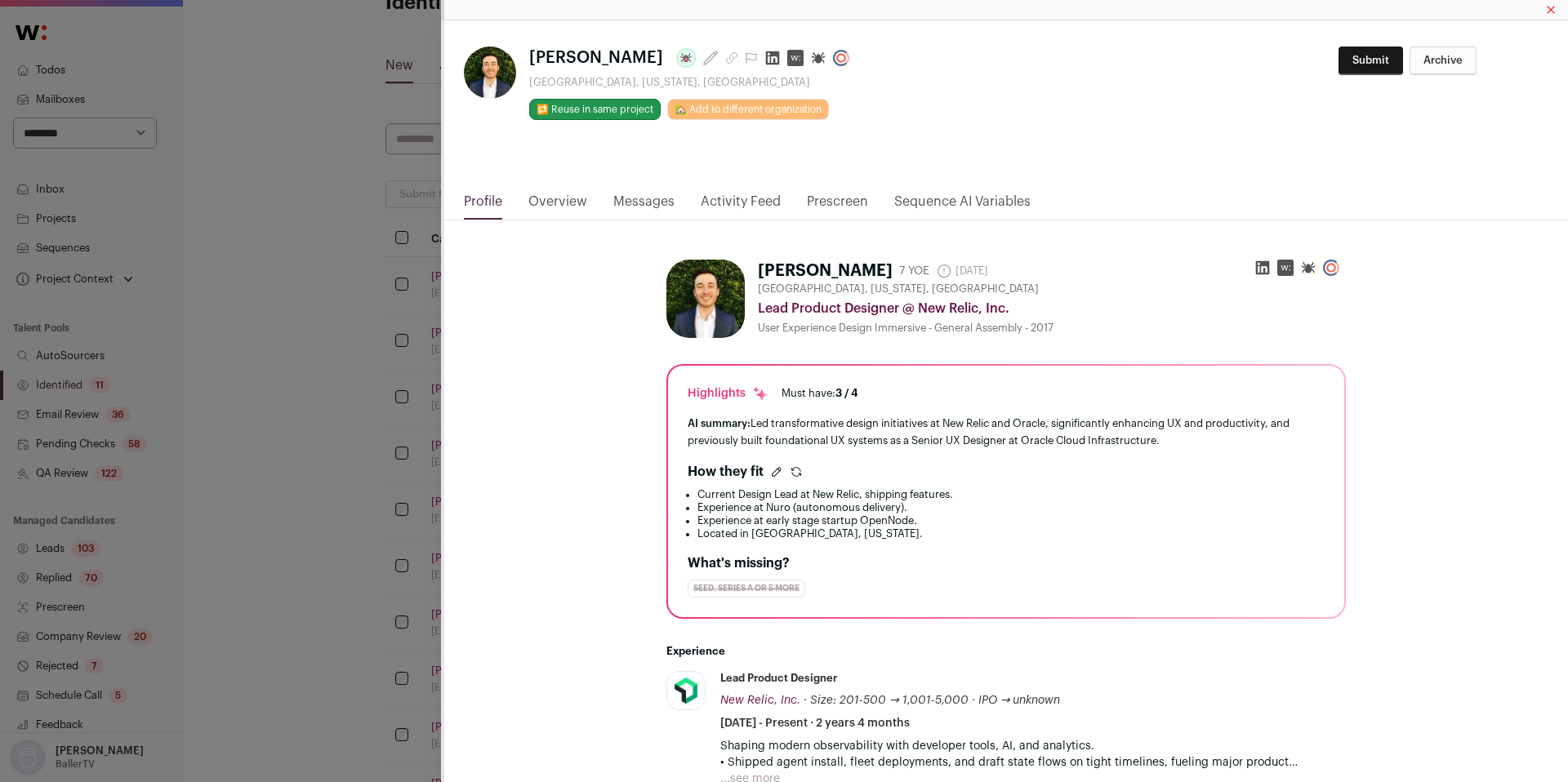
click at [764, 56] on icon "Close modal via background" at bounding box center [773, 58] width 16 height 16
click at [302, 353] on div "Sean Reed Last update: 8 days ago Los Angeles, California, United States 🔂 Reus…" at bounding box center [784, 391] width 1568 height 782
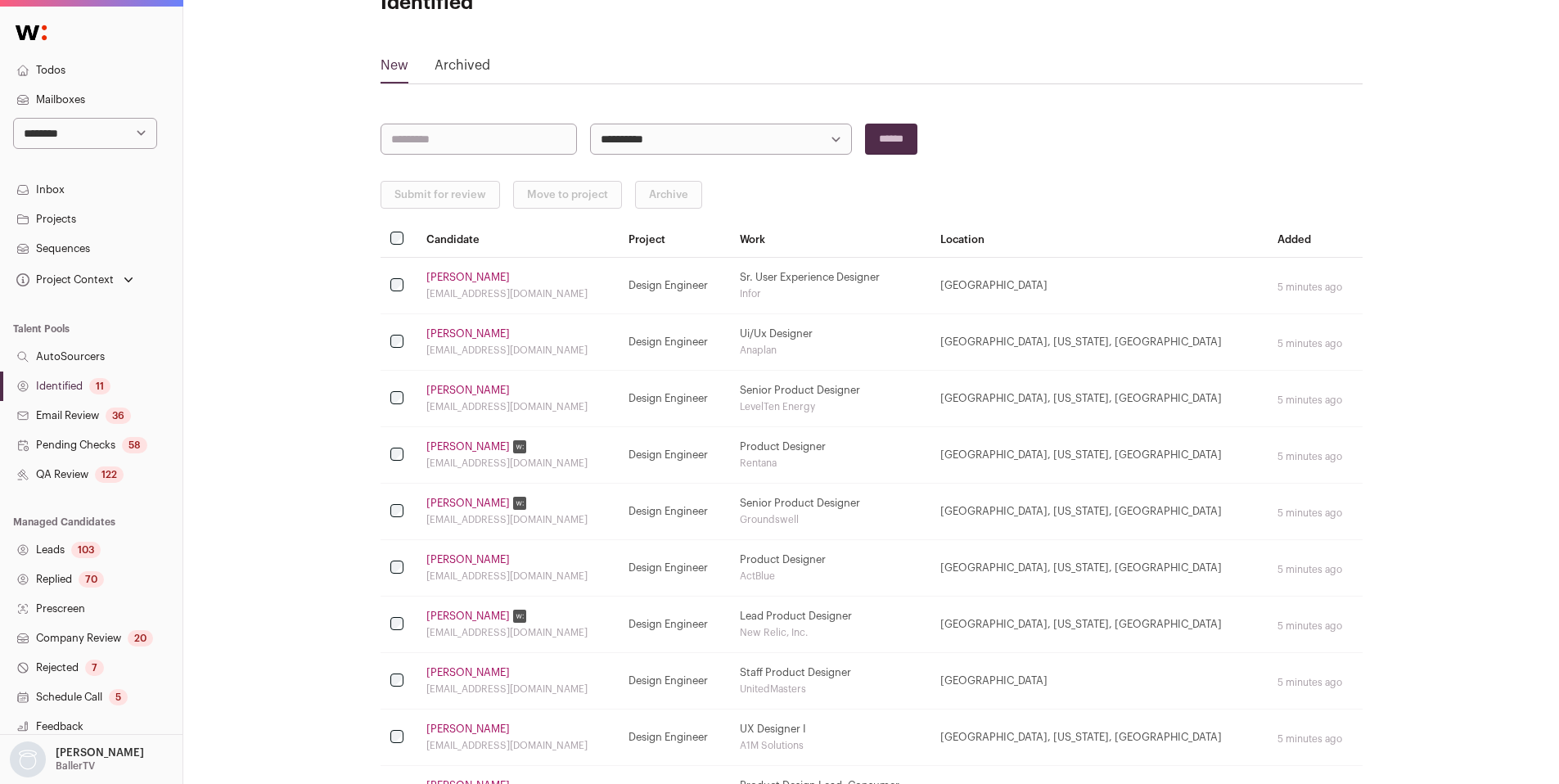
click at [61, 387] on link "Identified 11" at bounding box center [91, 386] width 182 height 29
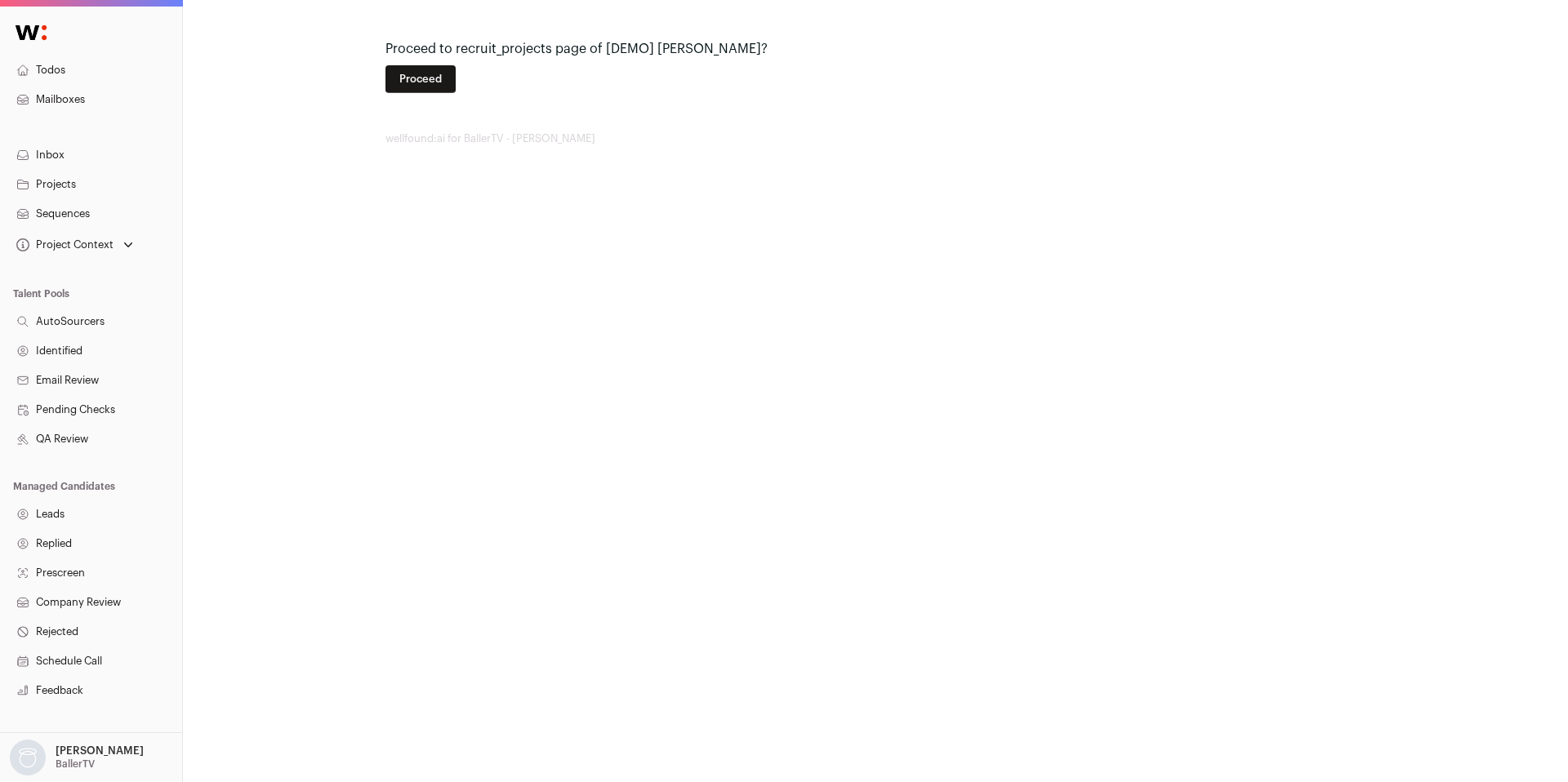
click at [421, 86] on button "Proceed" at bounding box center [421, 79] width 70 height 28
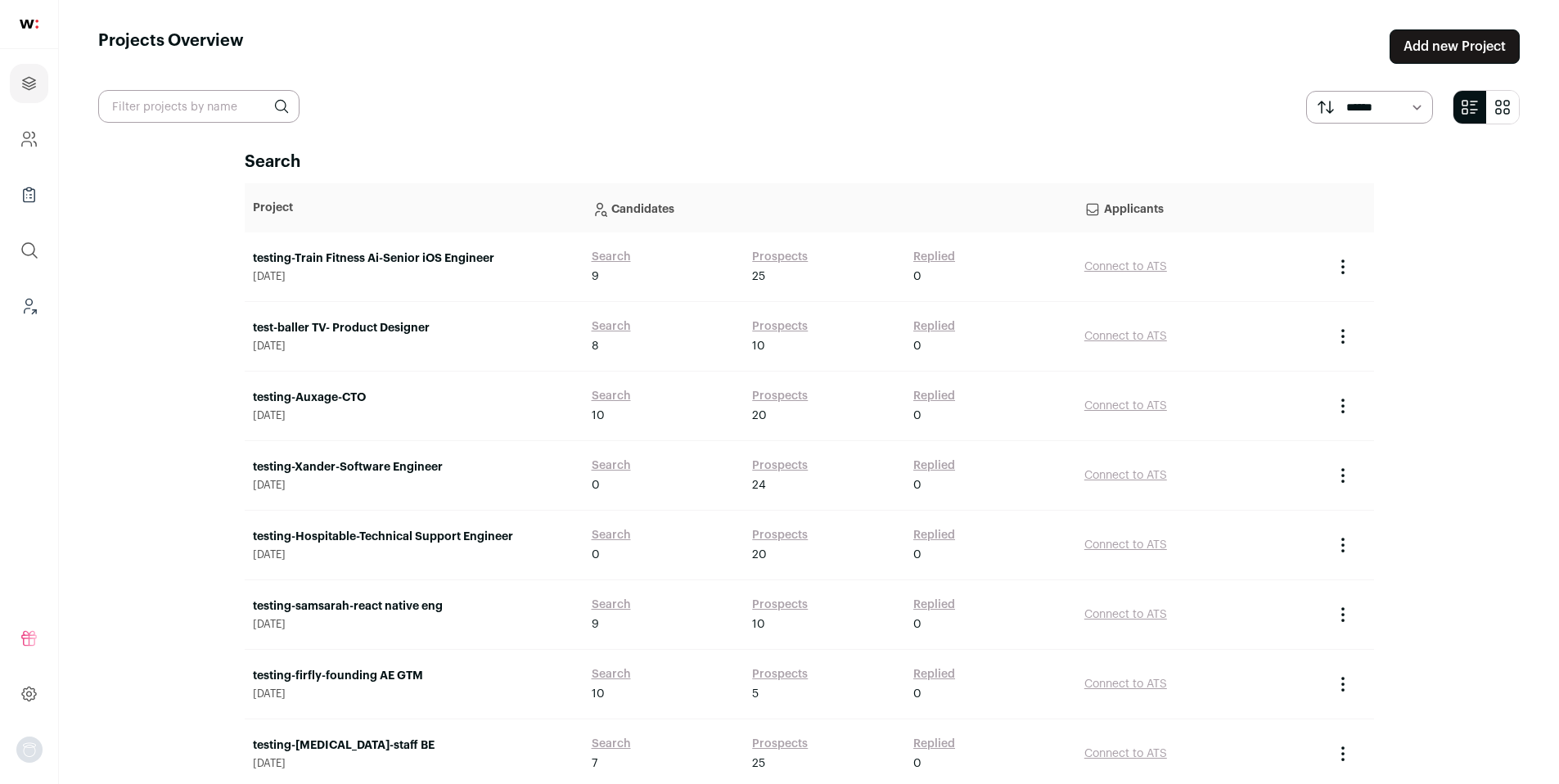
click at [343, 330] on link "test-baller TV- Product Designer" at bounding box center [414, 328] width 322 height 16
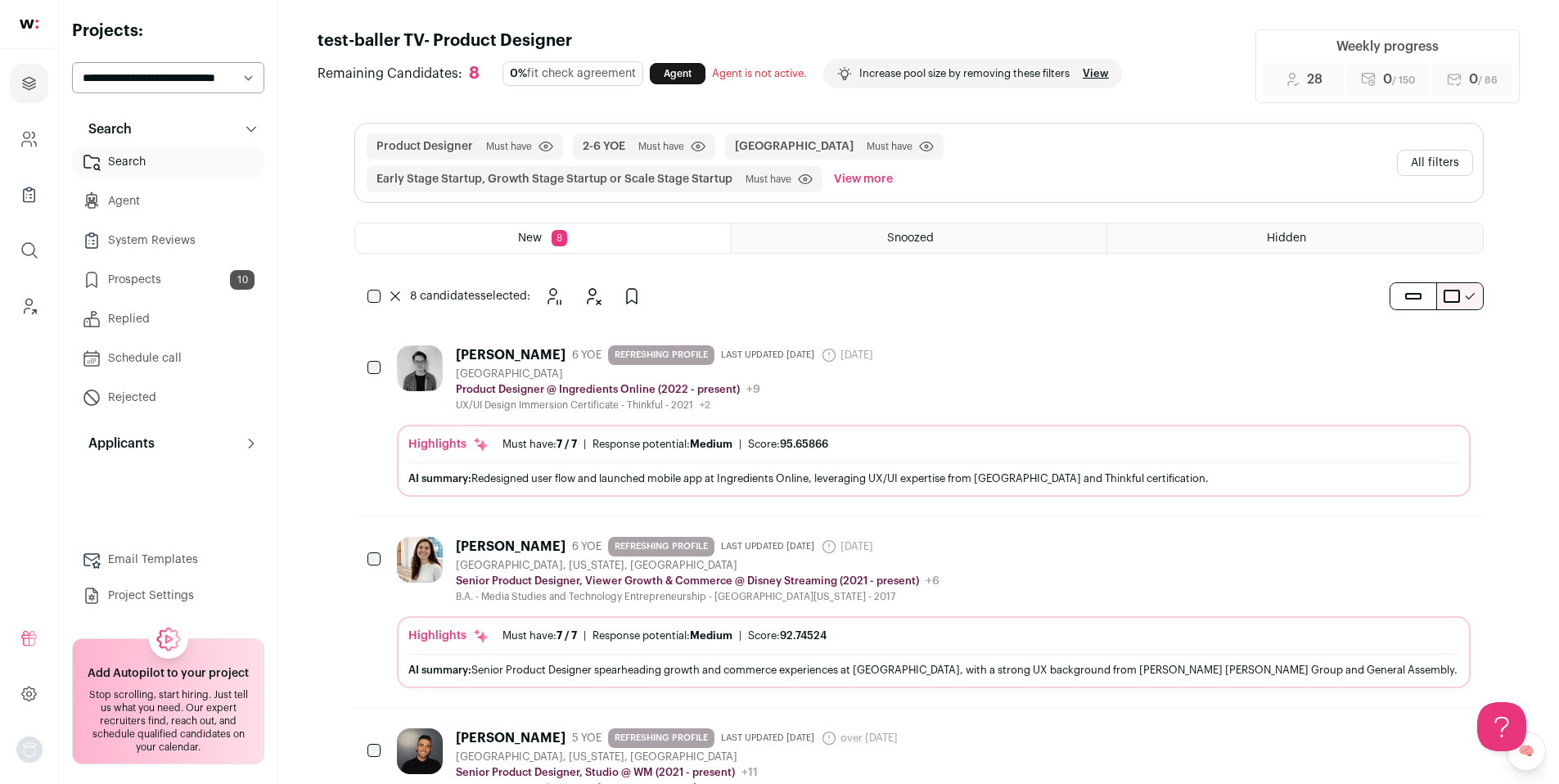
click at [204, 283] on link "Prospects 10" at bounding box center [168, 280] width 192 height 33
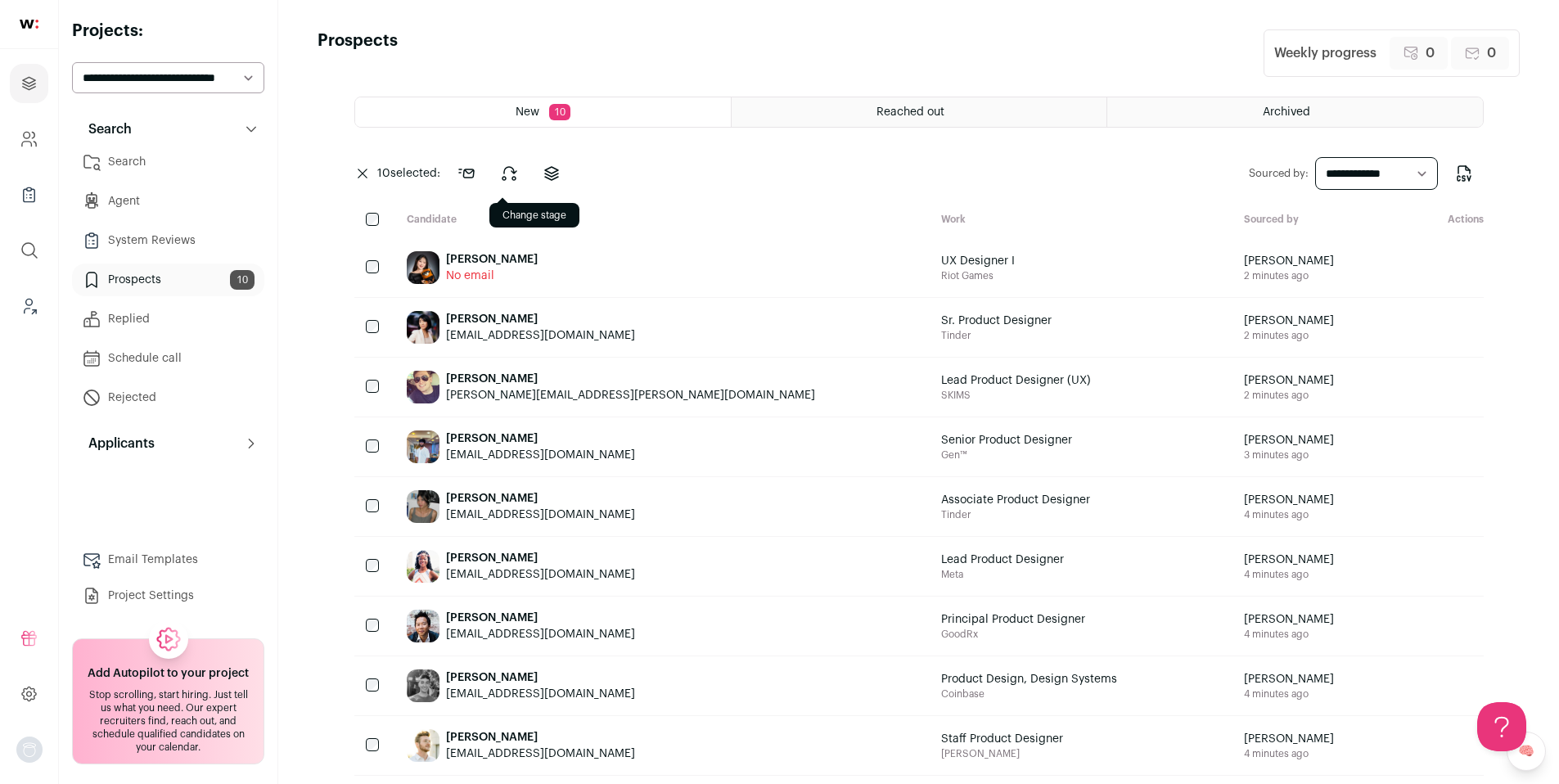
click at [517, 170] on icon at bounding box center [509, 173] width 20 height 20
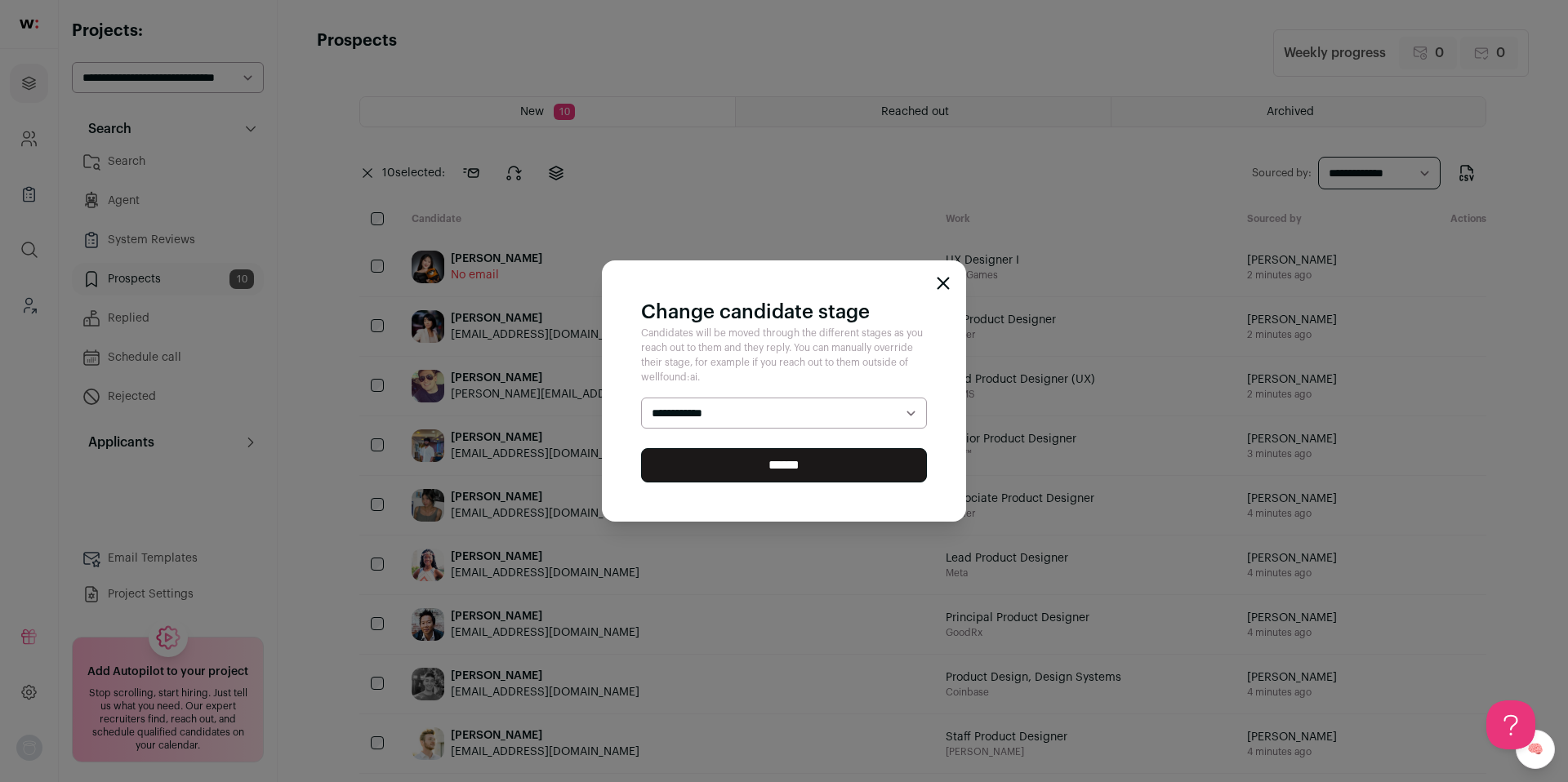
click at [684, 407] on select "**********" at bounding box center [784, 413] width 286 height 31
select select "********"
click at [641, 398] on select "**********" at bounding box center [784, 413] width 286 height 31
click at [705, 475] on input "******" at bounding box center [784, 465] width 286 height 34
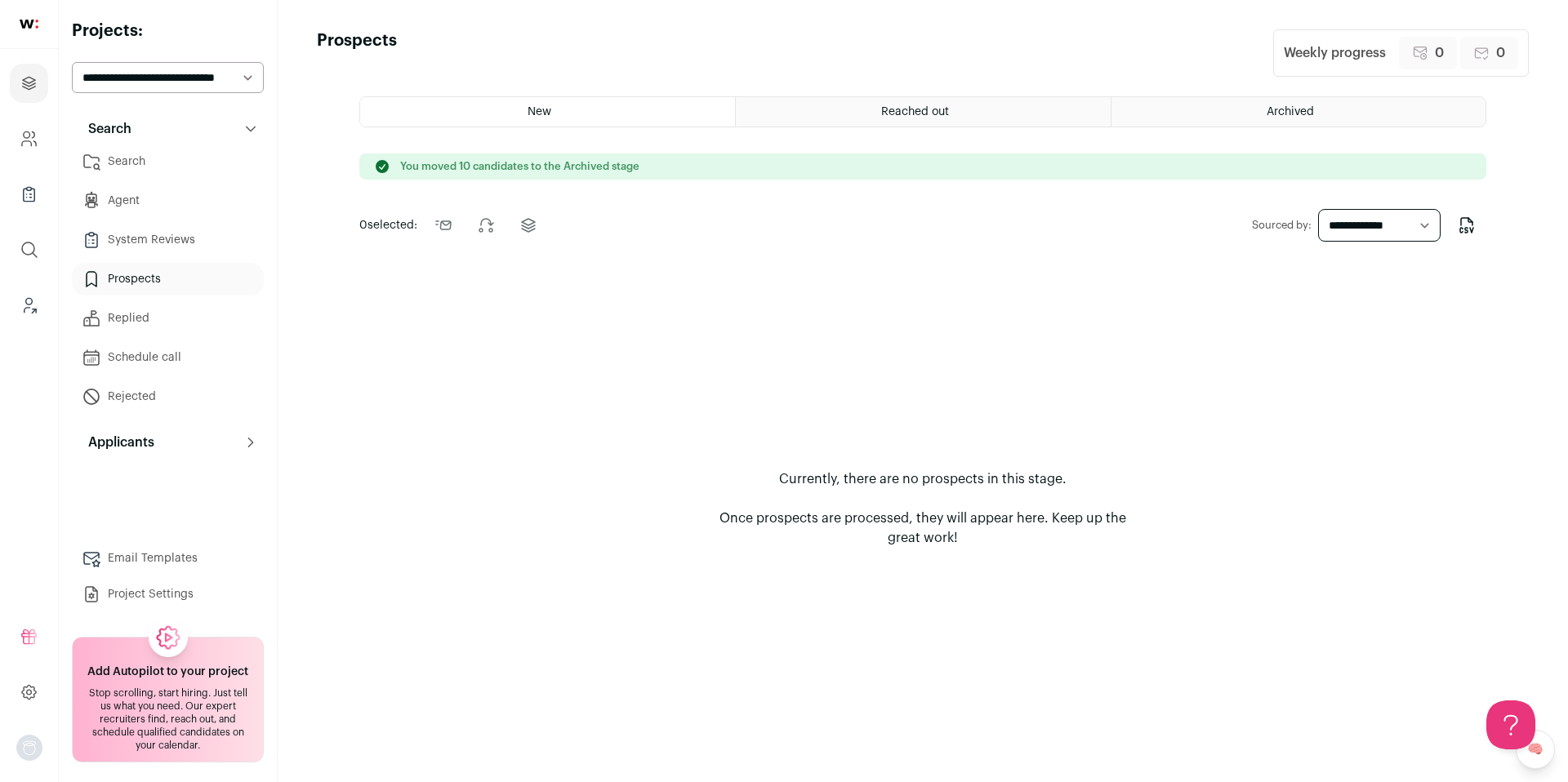
click at [150, 164] on link "Search" at bounding box center [167, 162] width 192 height 33
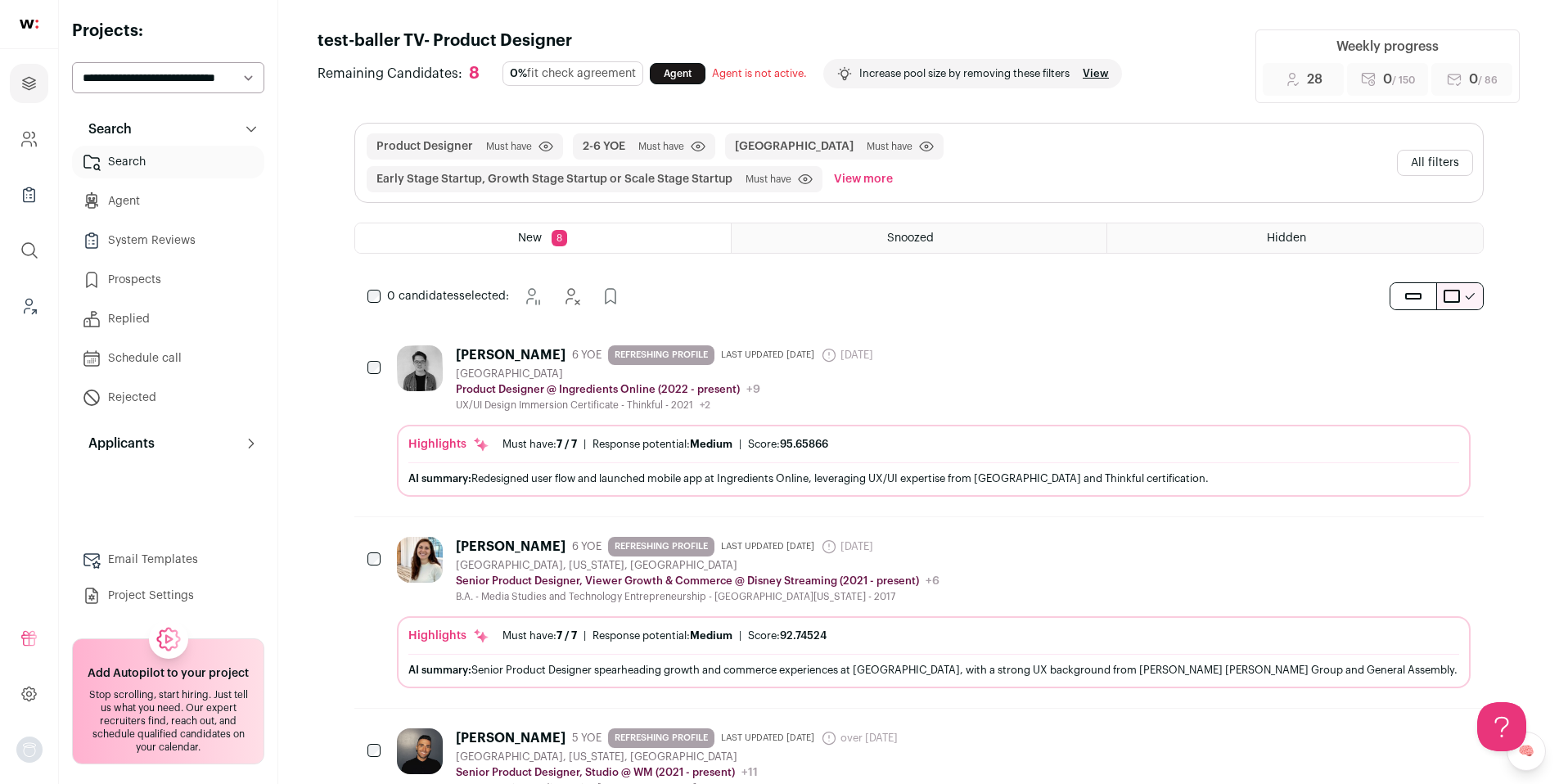
click at [1431, 159] on button "All filters" at bounding box center [1435, 163] width 76 height 26
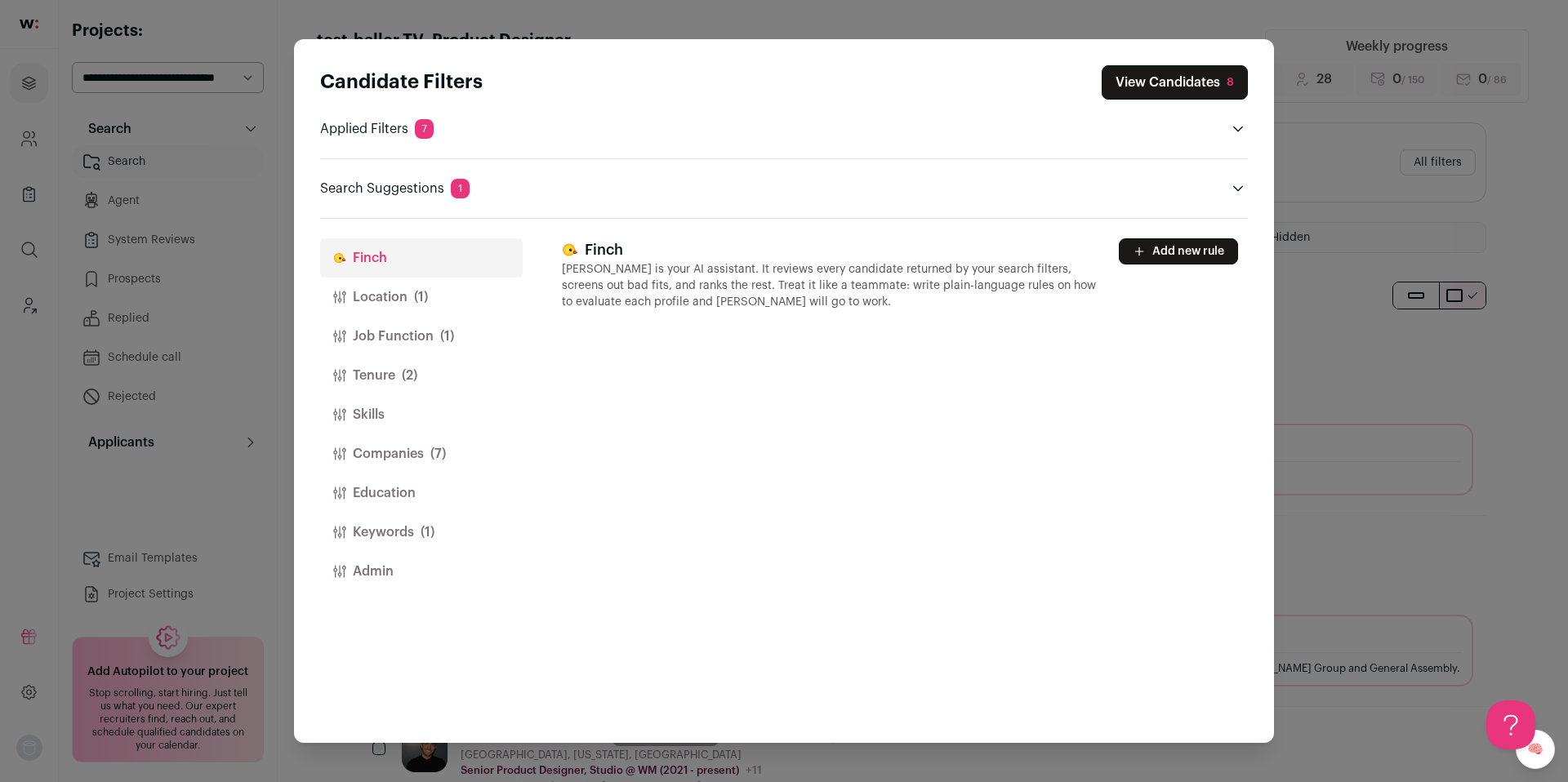
click at [419, 362] on button "Tenure (2)" at bounding box center [421, 375] width 203 height 39
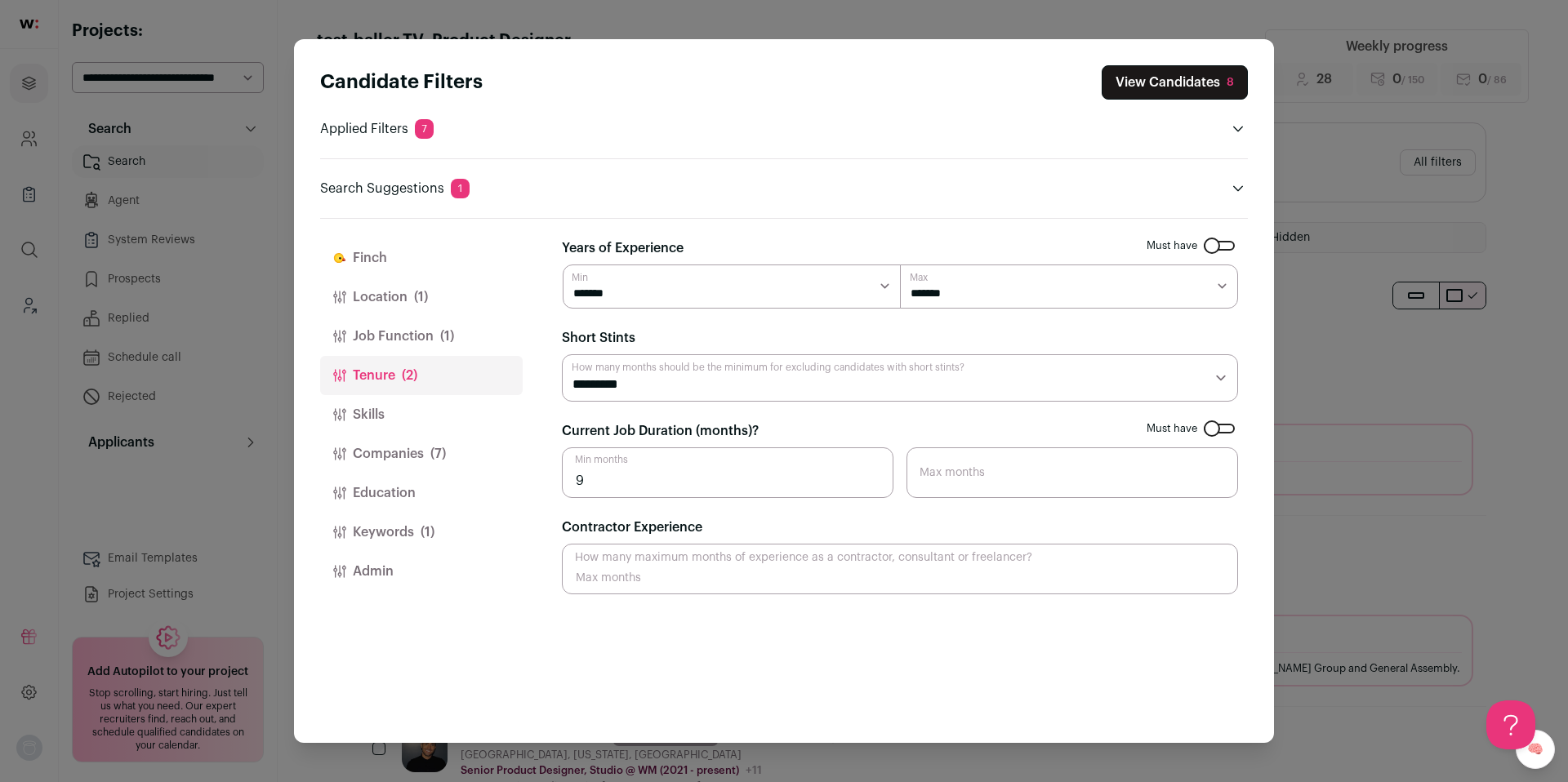
click at [391, 441] on button "Companies (7)" at bounding box center [421, 454] width 203 height 39
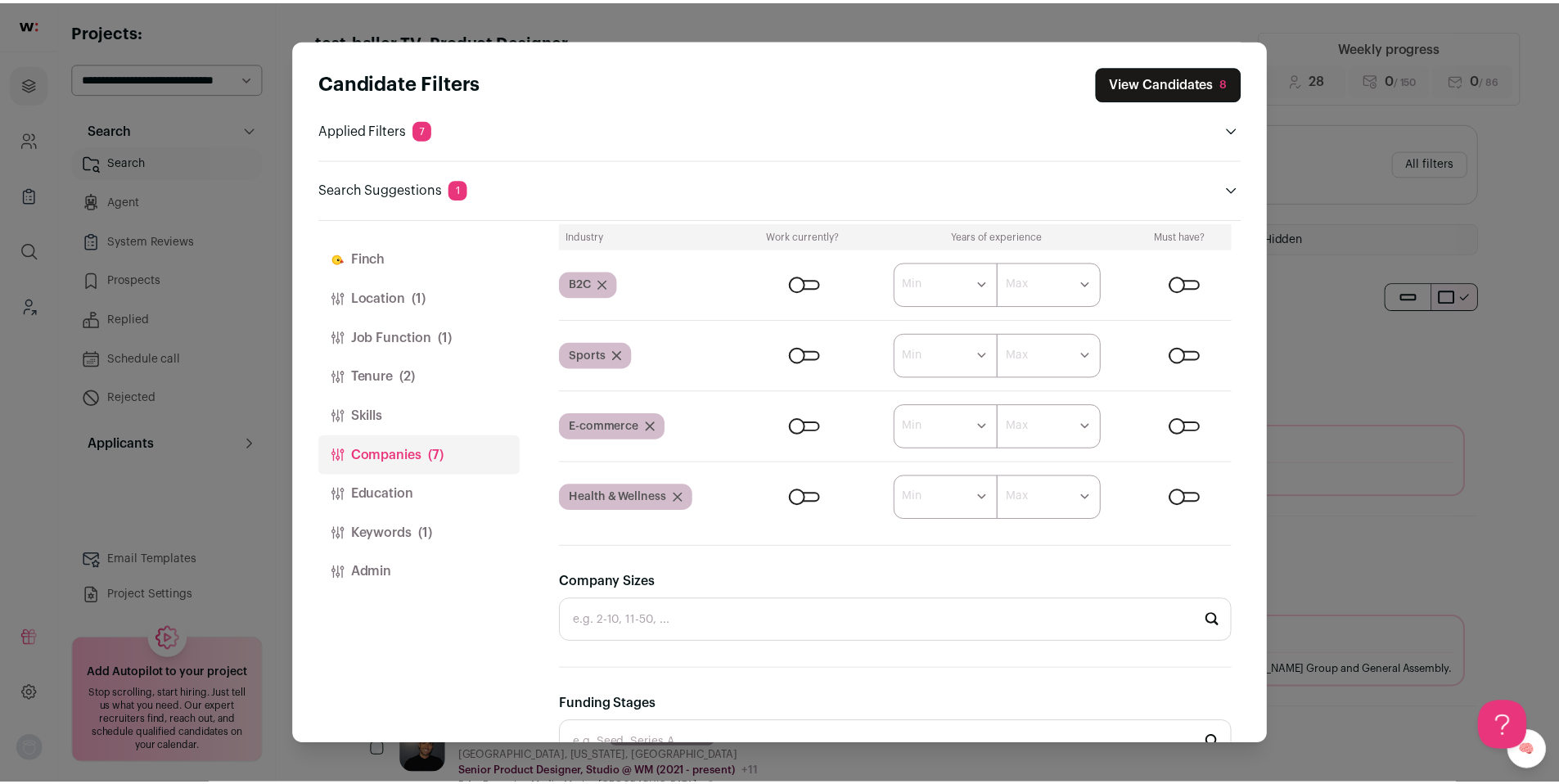
scroll to position [665, 0]
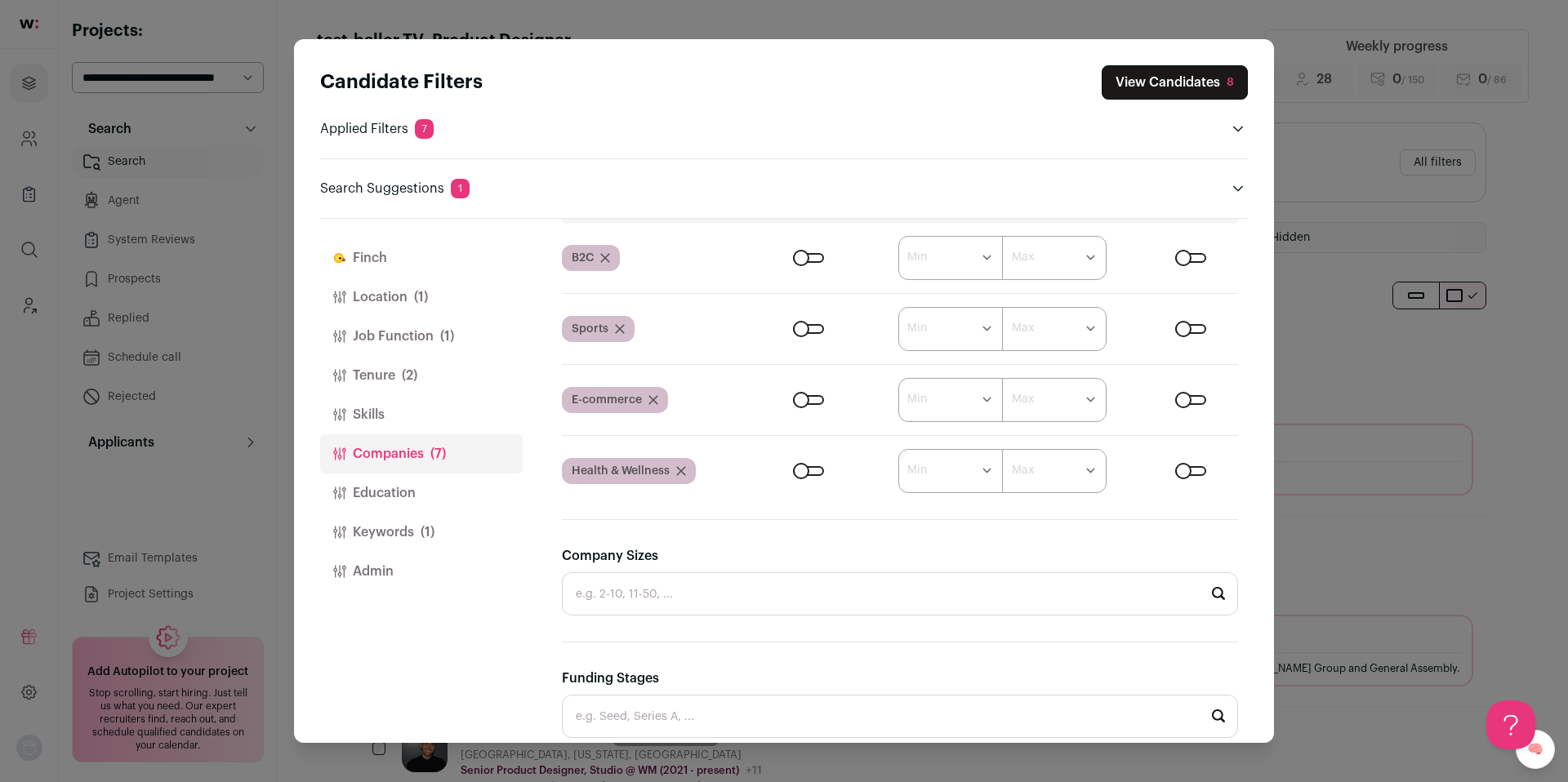
click at [1178, 468] on div "Close modal via background" at bounding box center [1191, 471] width 31 height 10
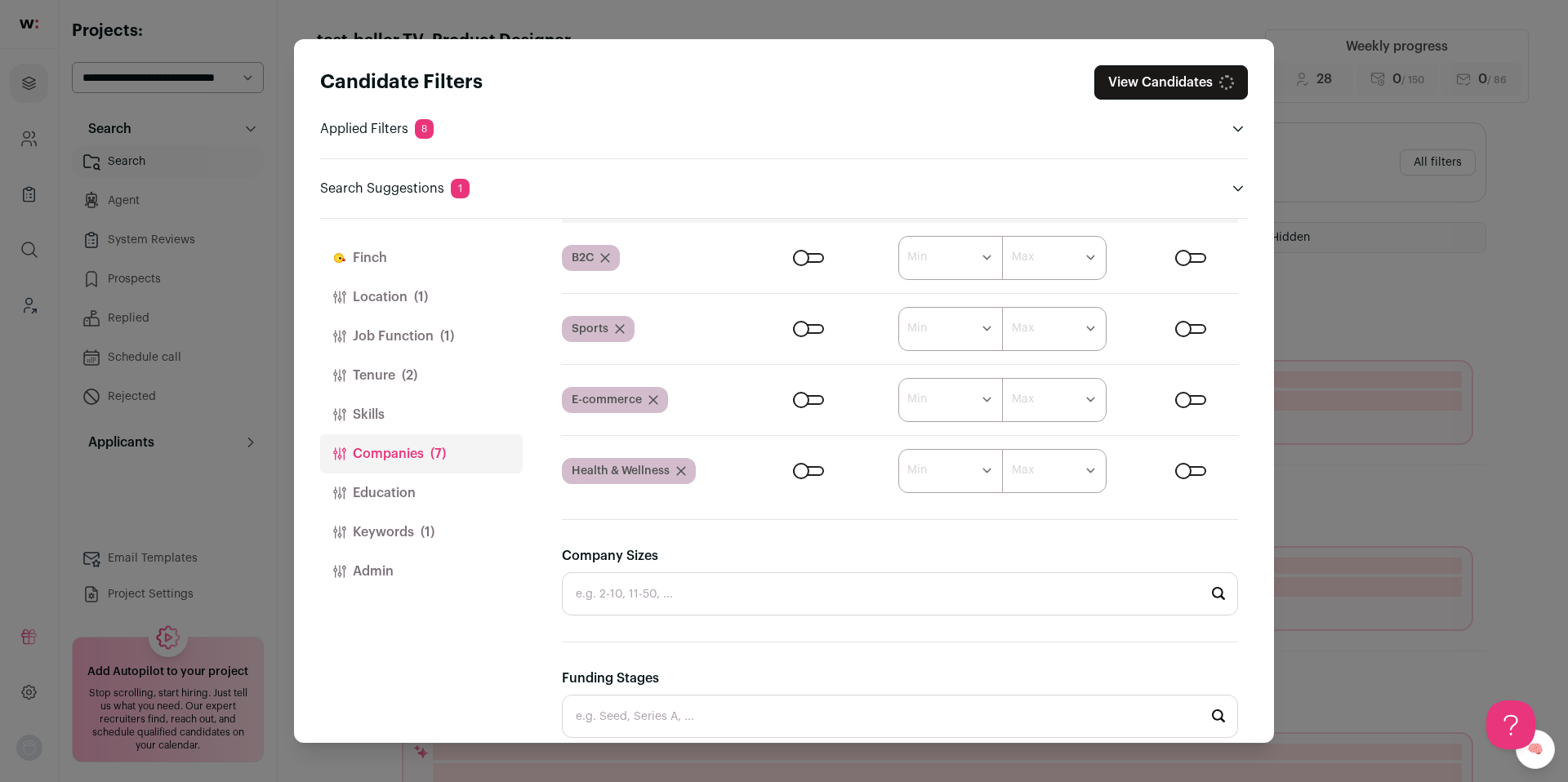
click at [1178, 403] on div "Close modal via background" at bounding box center [1191, 400] width 31 height 10
click at [1176, 331] on div "Close modal via background" at bounding box center [1191, 329] width 31 height 10
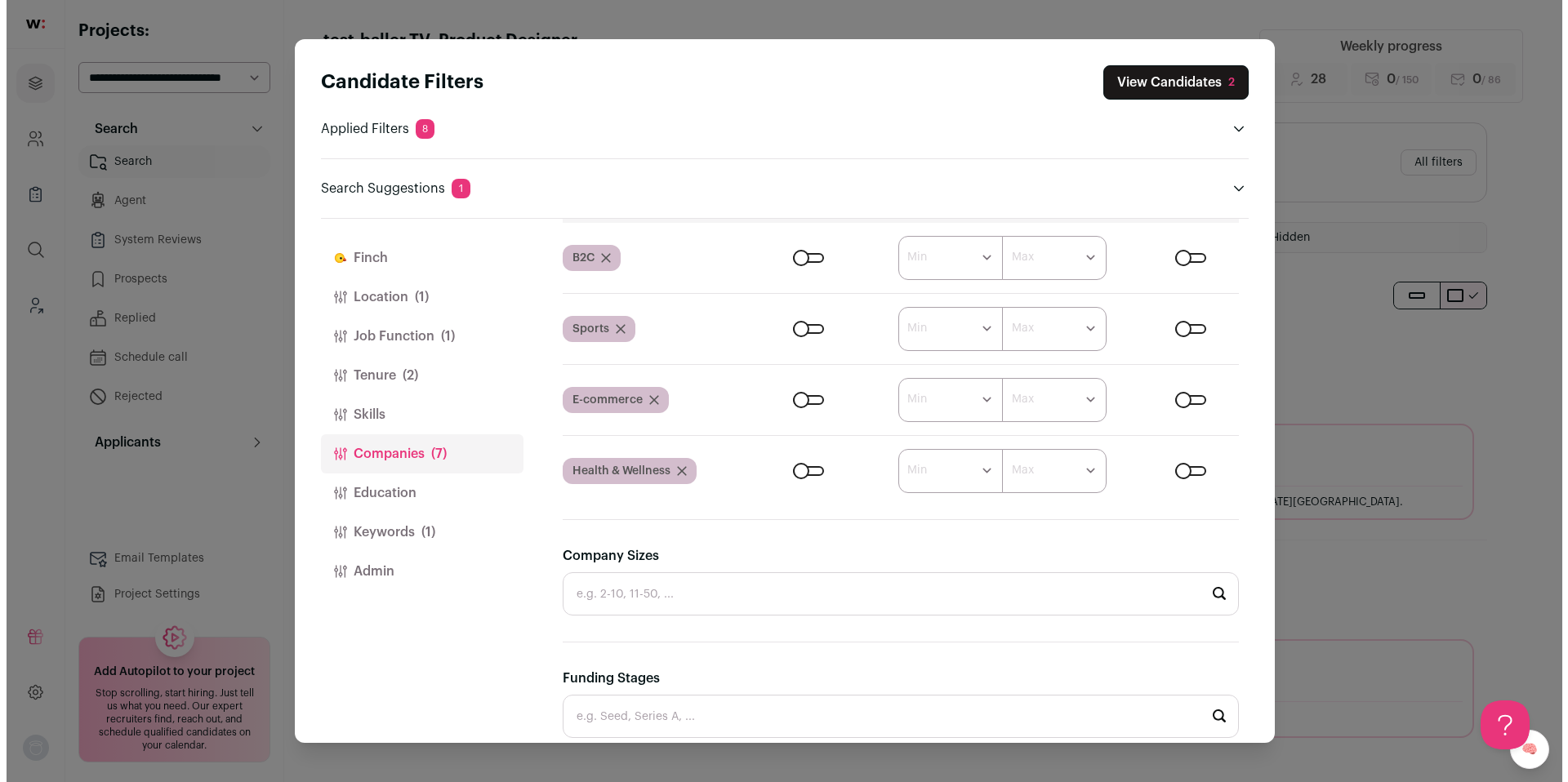
scroll to position [0, 0]
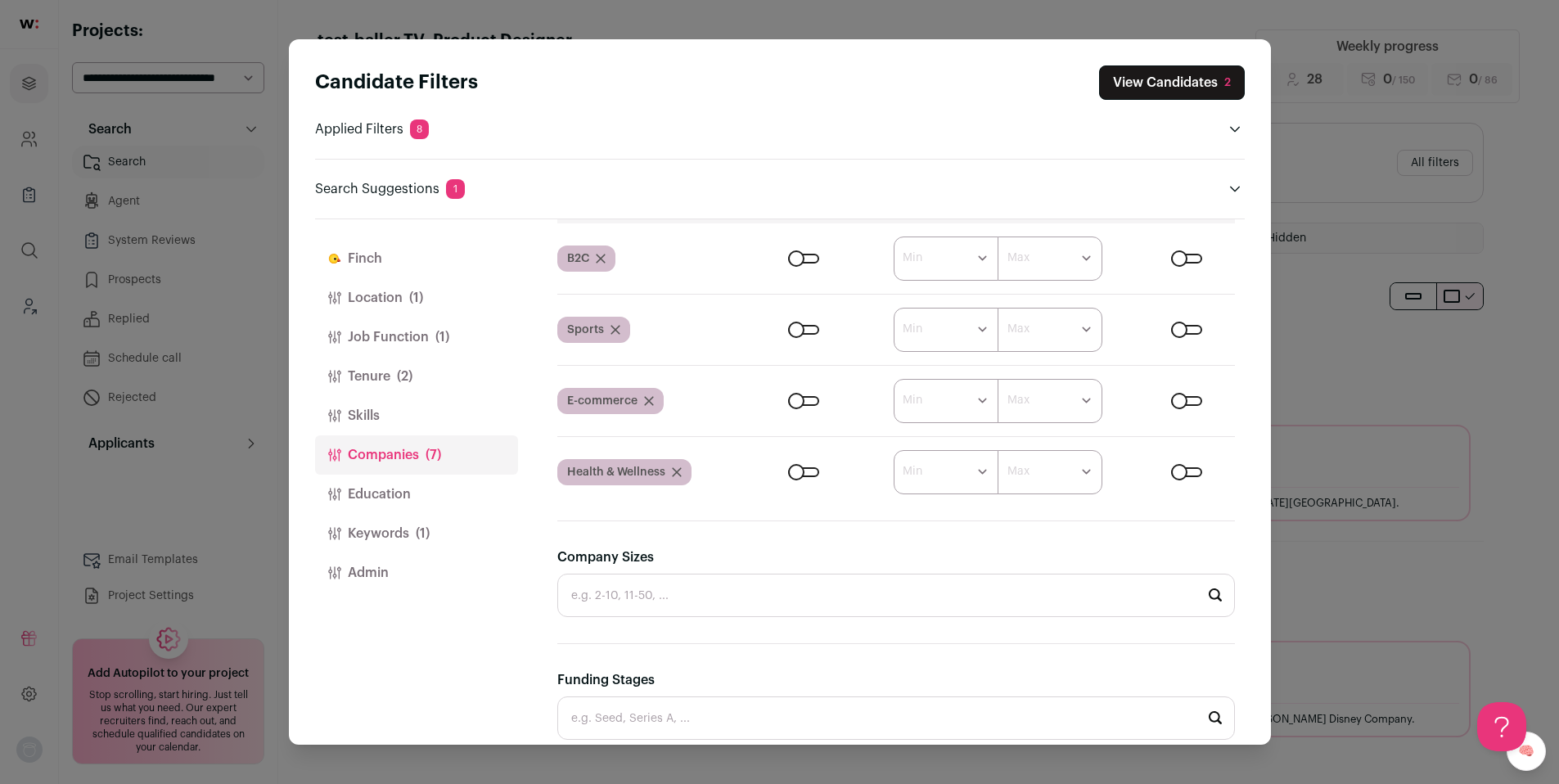
click at [1339, 290] on div "Candidate Filters View Candidates 2 Applied Filters 8 Product Designer Must hav…" at bounding box center [779, 392] width 1559 height 784
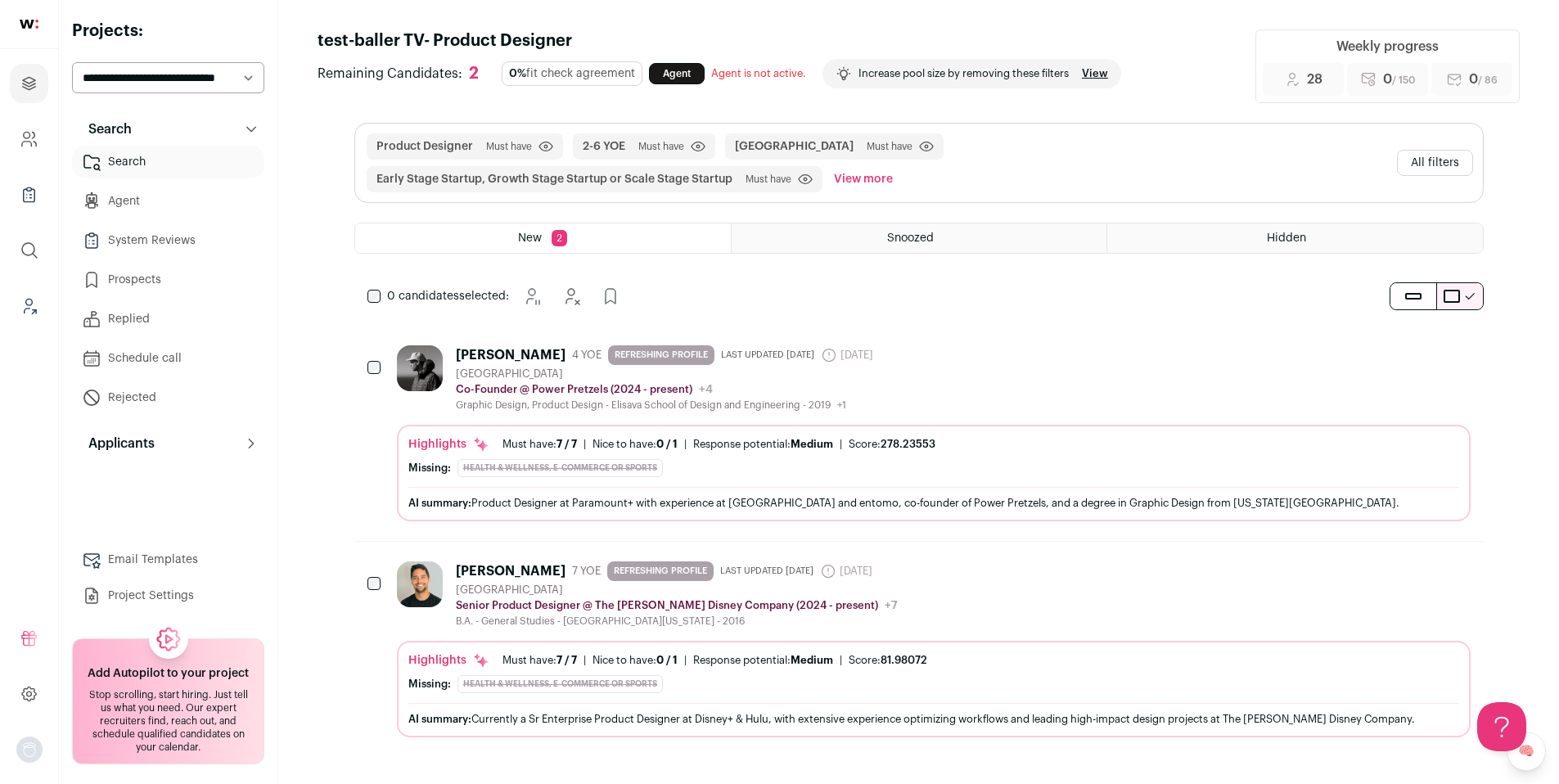
click at [1053, 376] on div "Mason Dahl 4 YOE REFRESHING PROFILE Last updated 8/14/2025 11 months ago Admin …" at bounding box center [934, 378] width 1074 height 66
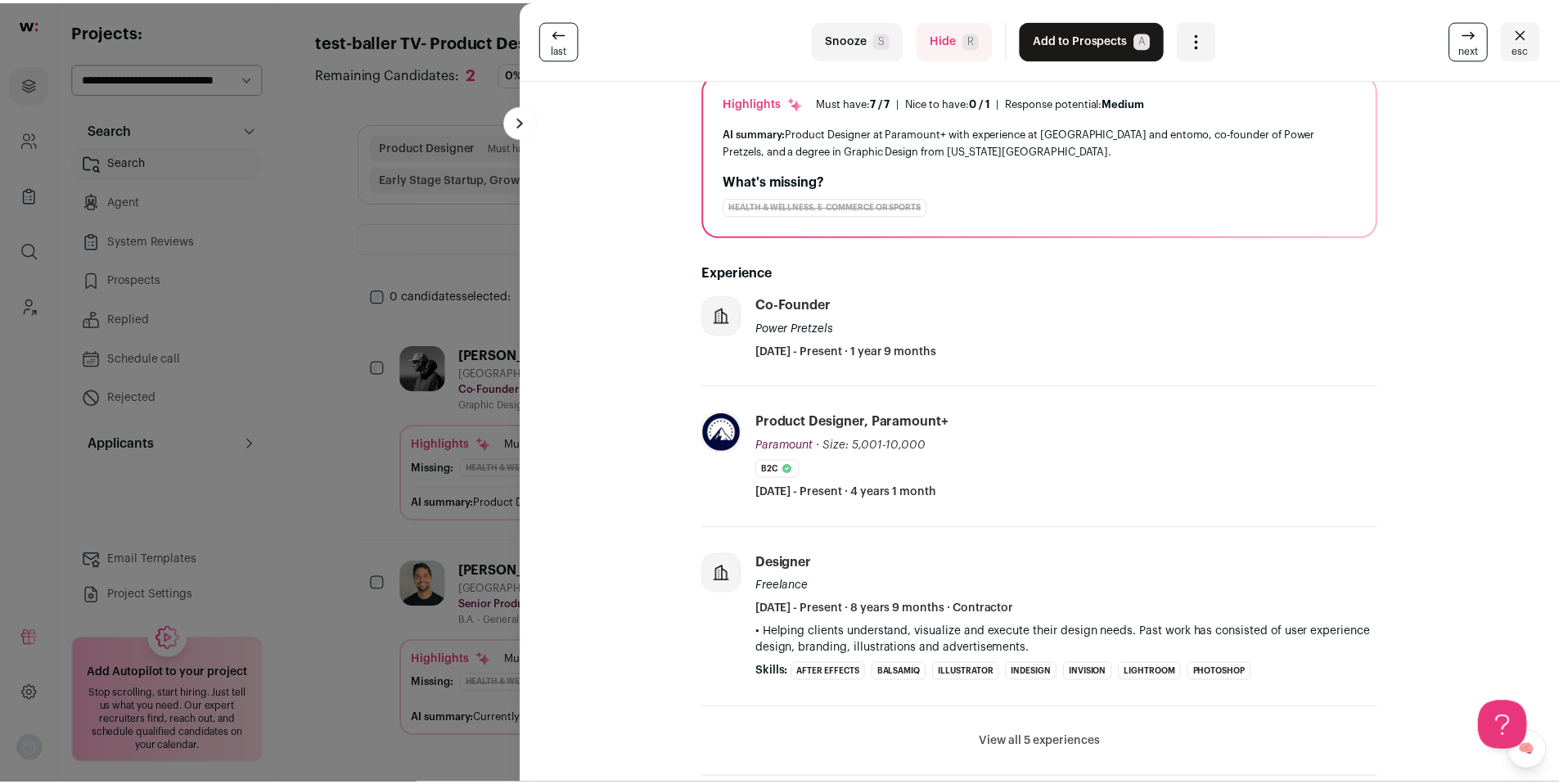
scroll to position [150, 0]
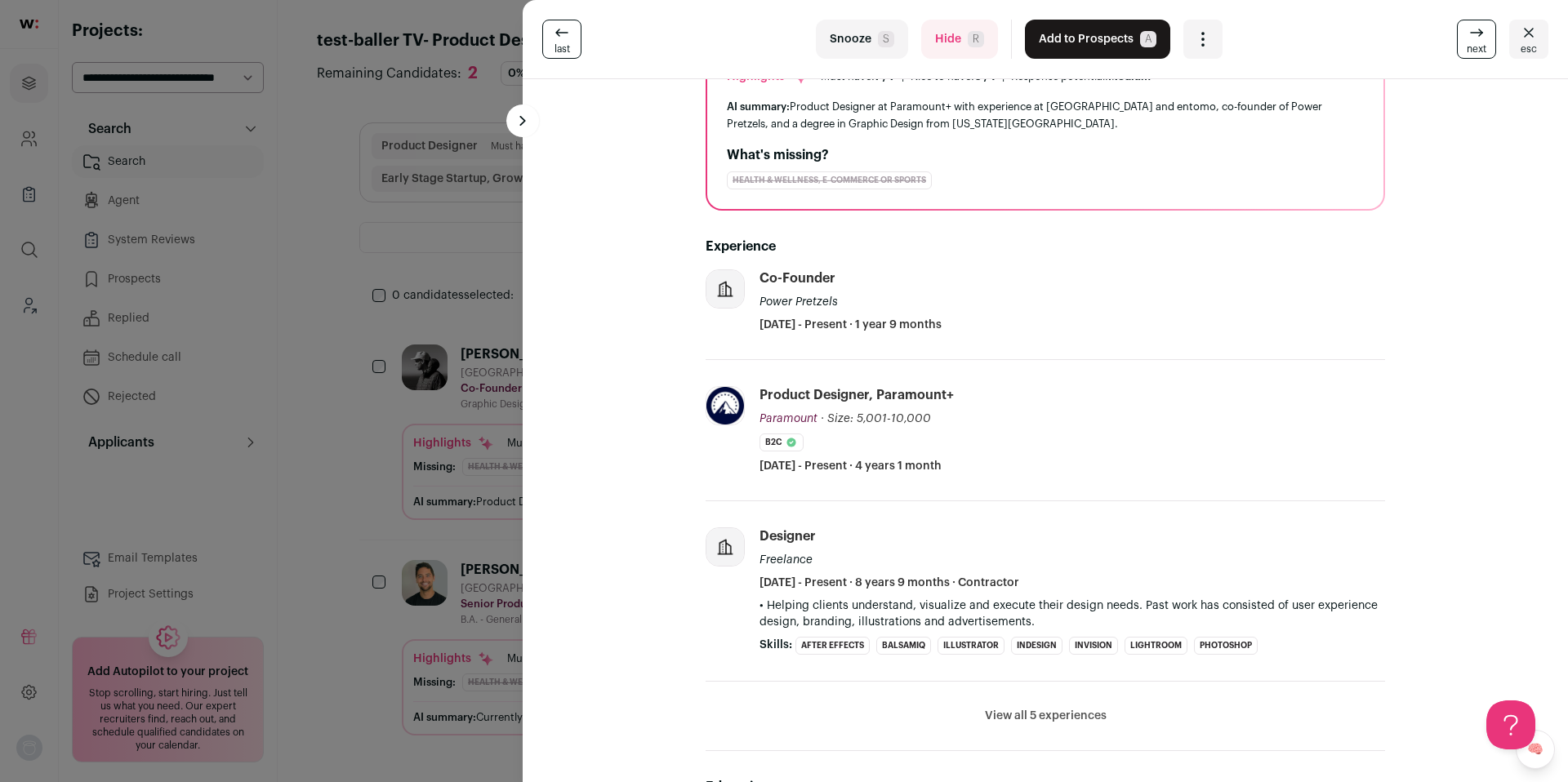
click at [945, 44] on button "Hide R" at bounding box center [960, 39] width 77 height 39
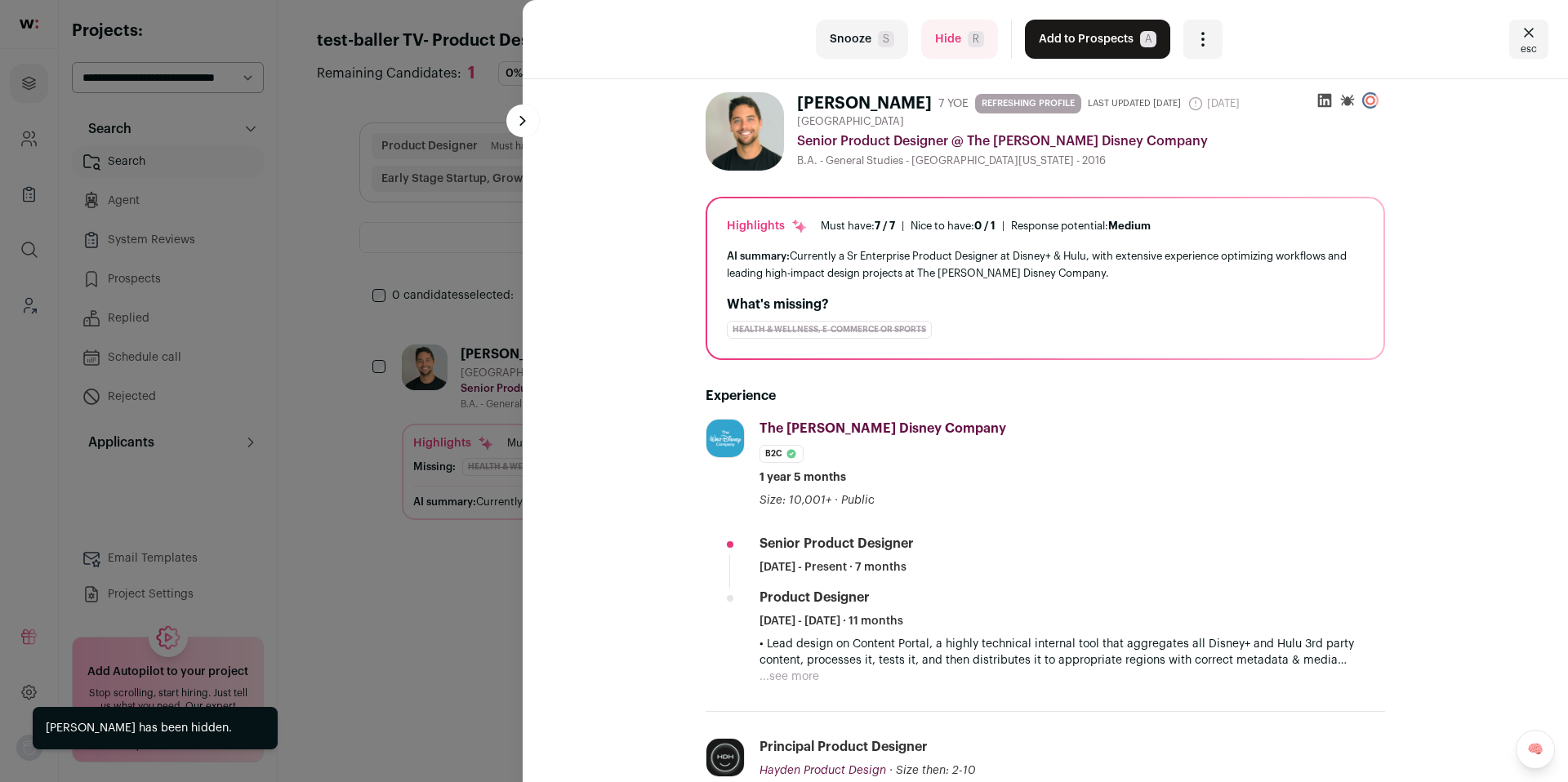
click at [945, 44] on button "Hide R" at bounding box center [960, 39] width 77 height 39
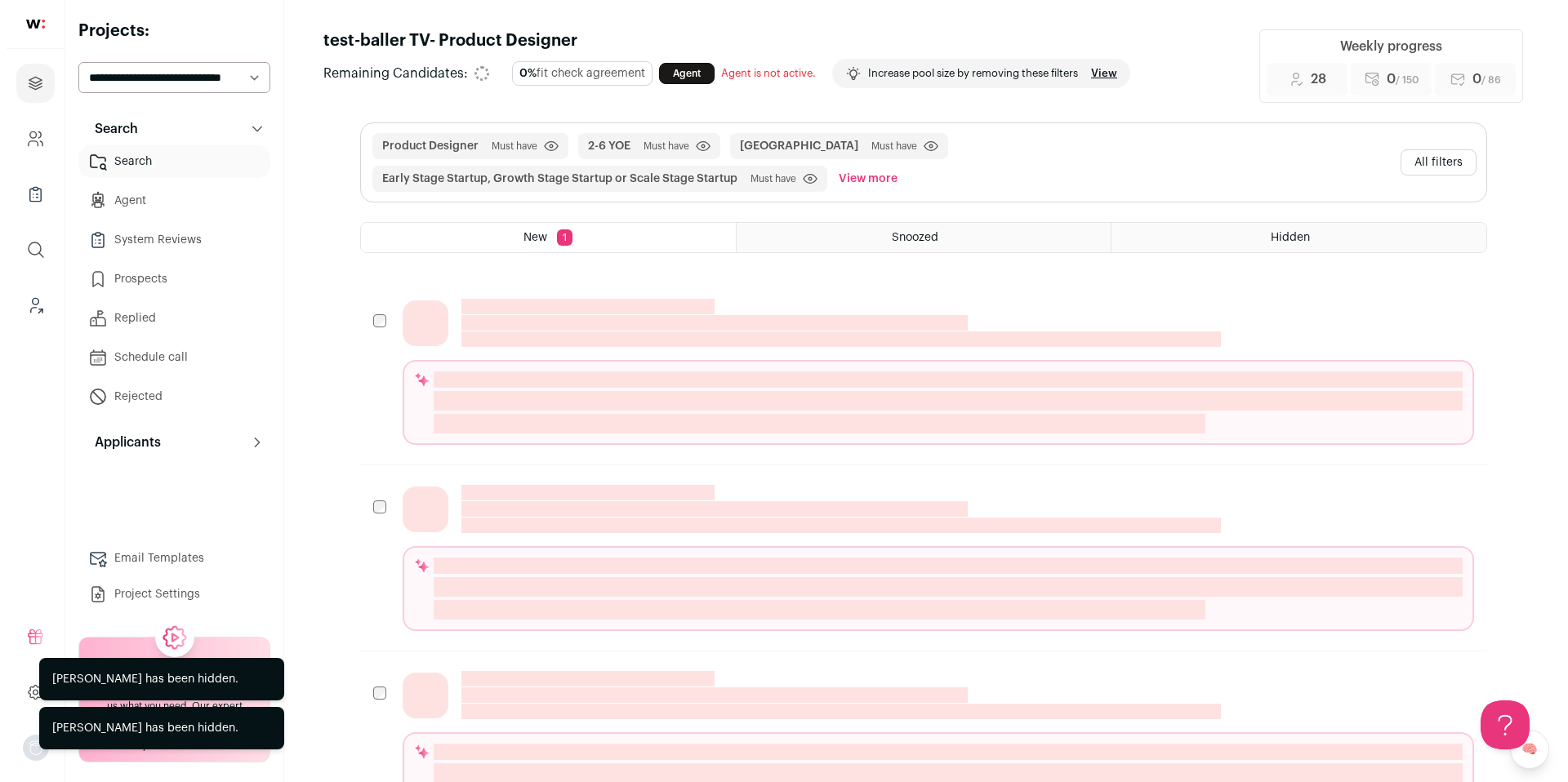
scroll to position [0, 0]
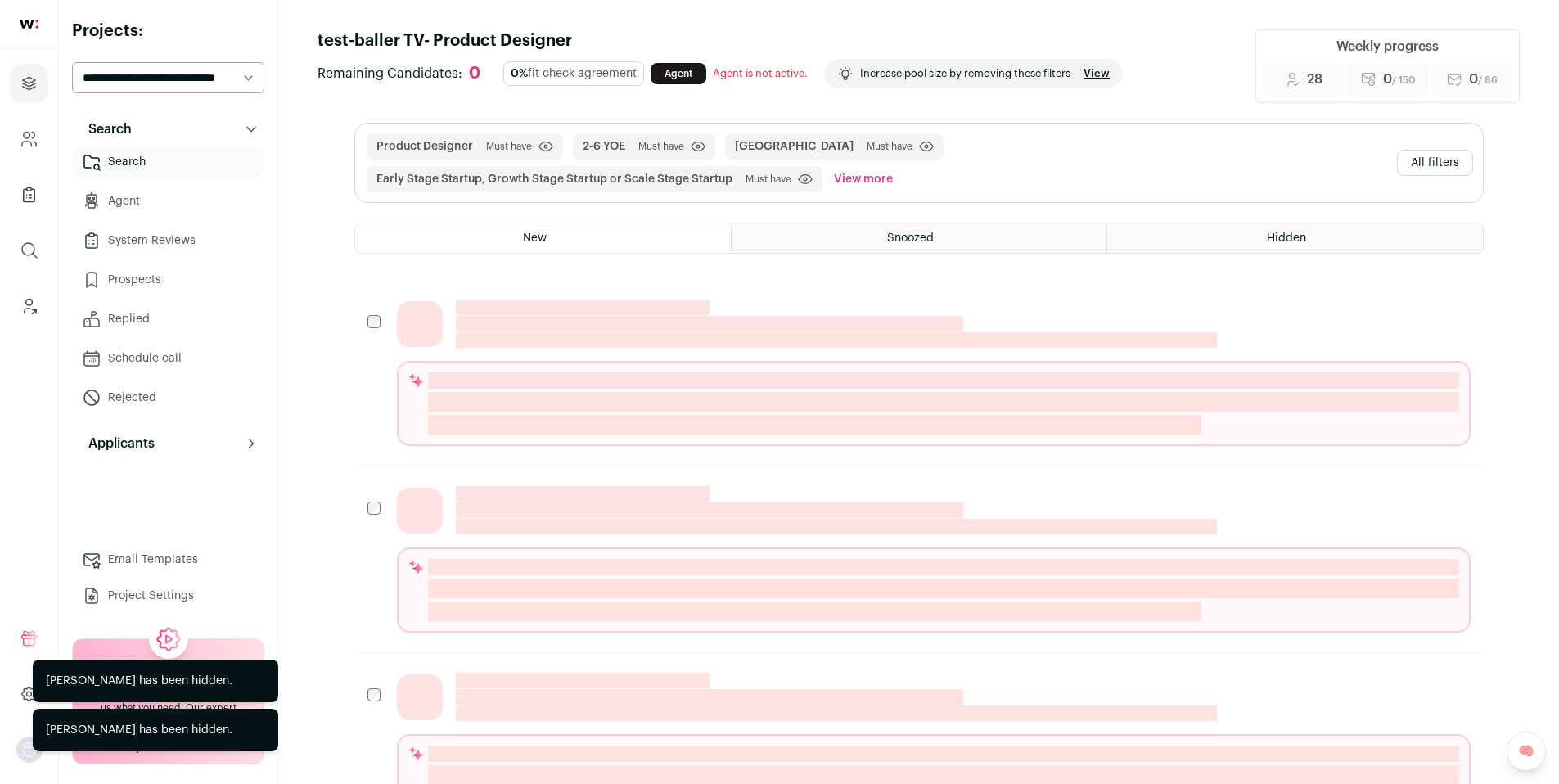
click at [1424, 155] on button "All filters" at bounding box center [1435, 163] width 76 height 26
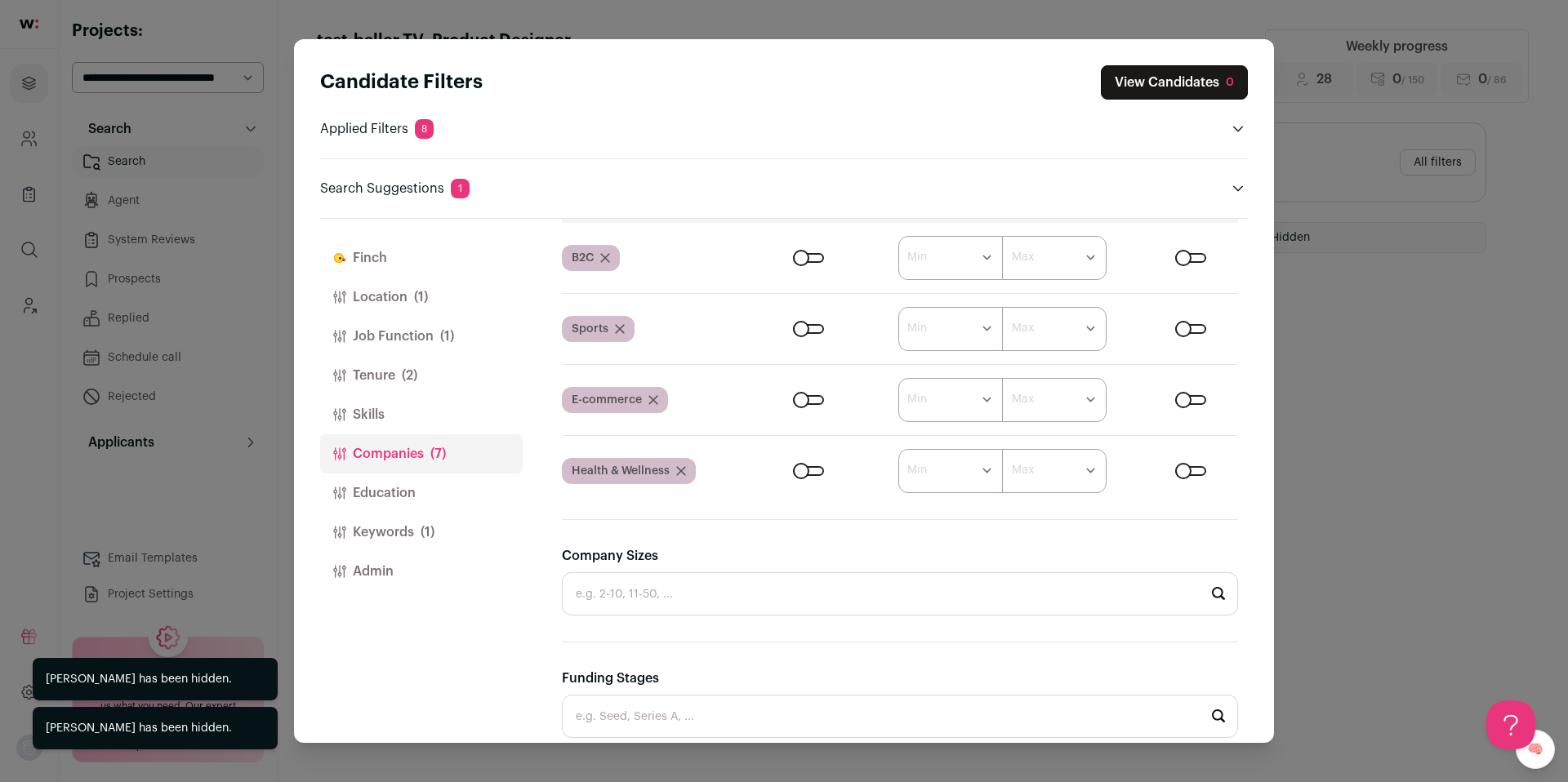
click at [794, 260] on div "Close modal via background" at bounding box center [808, 258] width 31 height 10
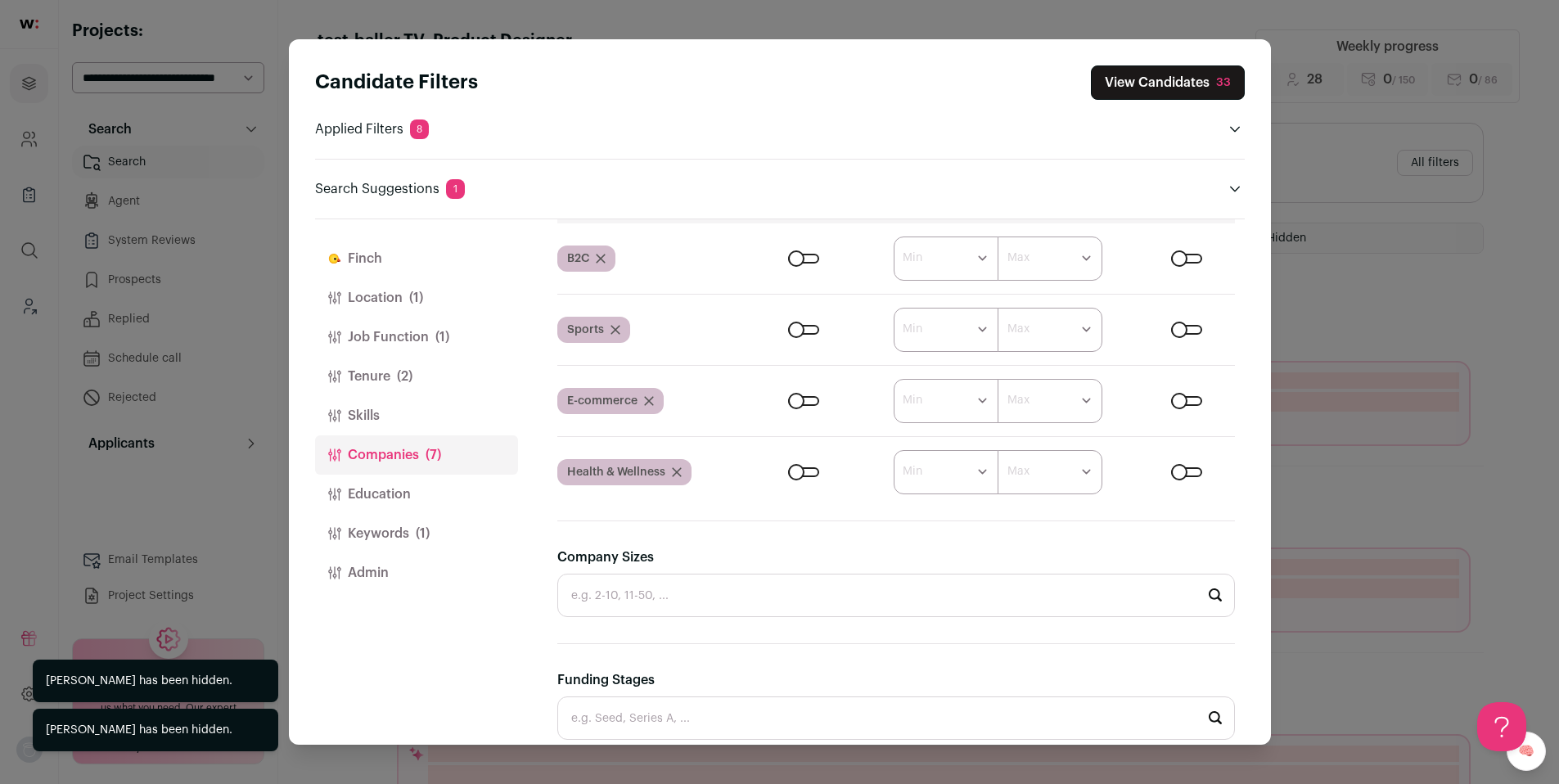
click at [1171, 256] on div "Close modal via background" at bounding box center [1187, 259] width 31 height 10
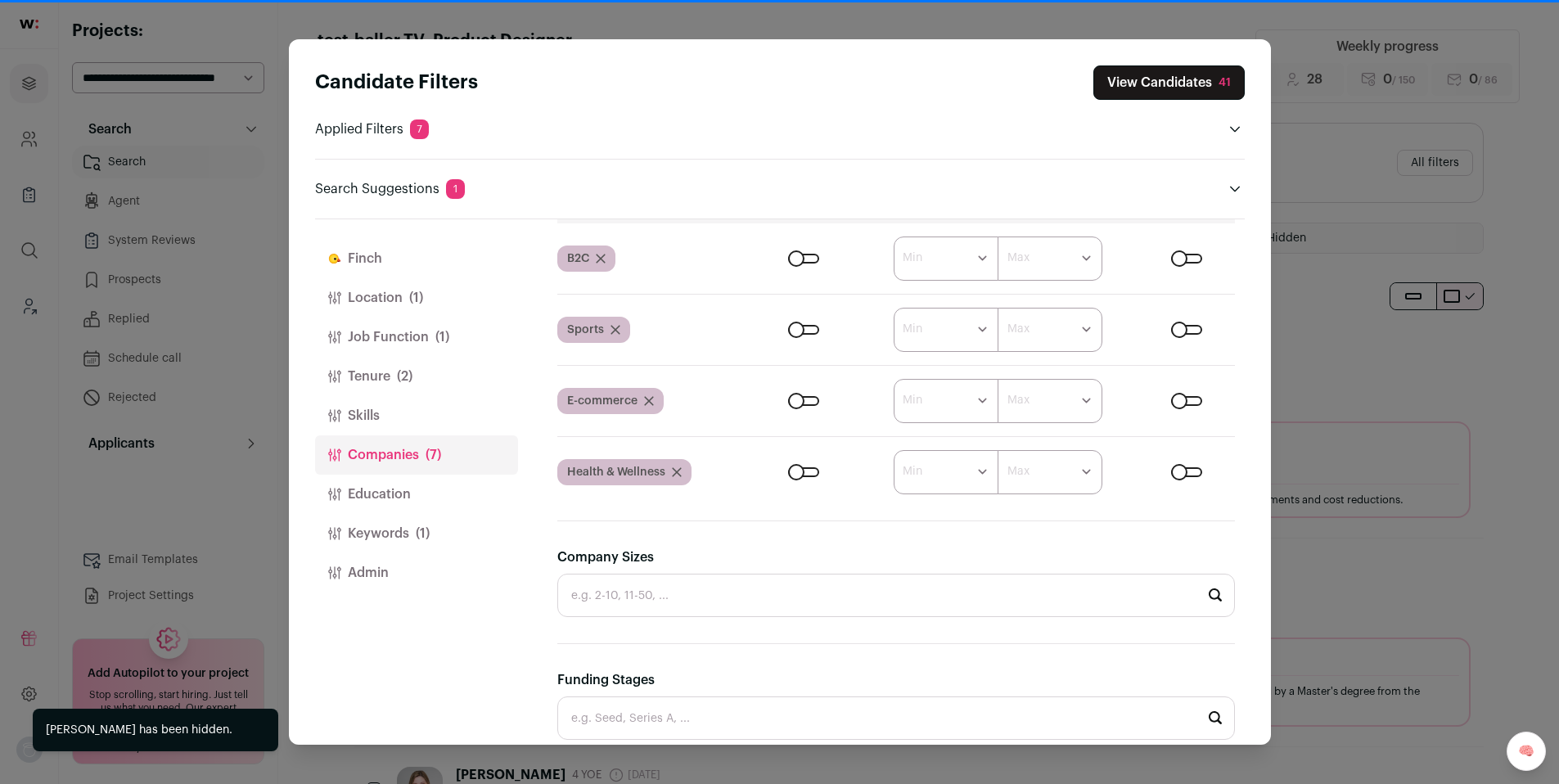
click at [1332, 282] on div "Candidate Filters View Candidates 41 Applied Filters 7 Product Designer Must ha…" at bounding box center [779, 392] width 1559 height 784
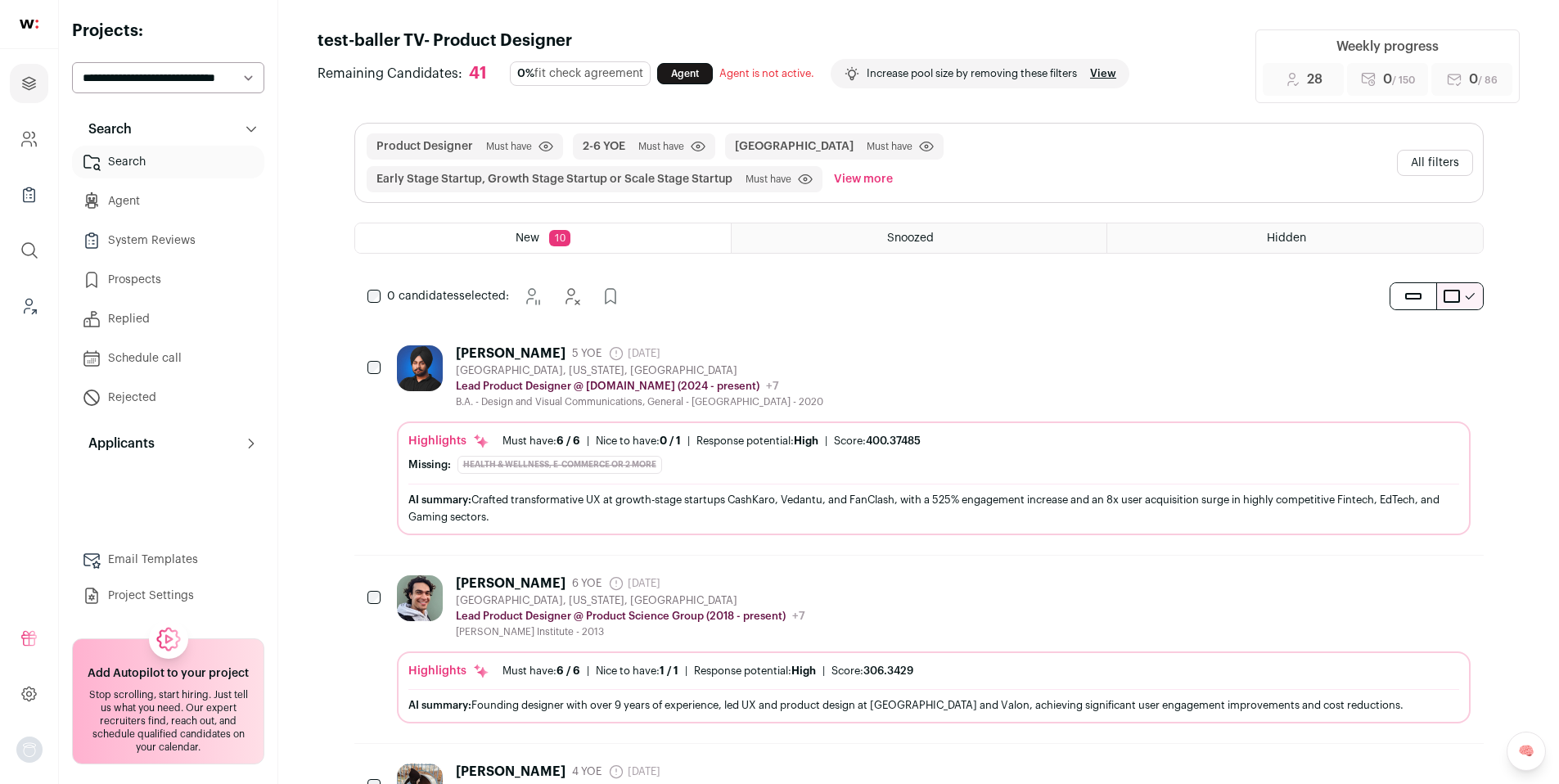
click at [1031, 380] on div "Angad Singh 5 YOE 16 days ago Admin only. The last time the profile was scraped…" at bounding box center [934, 376] width 1074 height 63
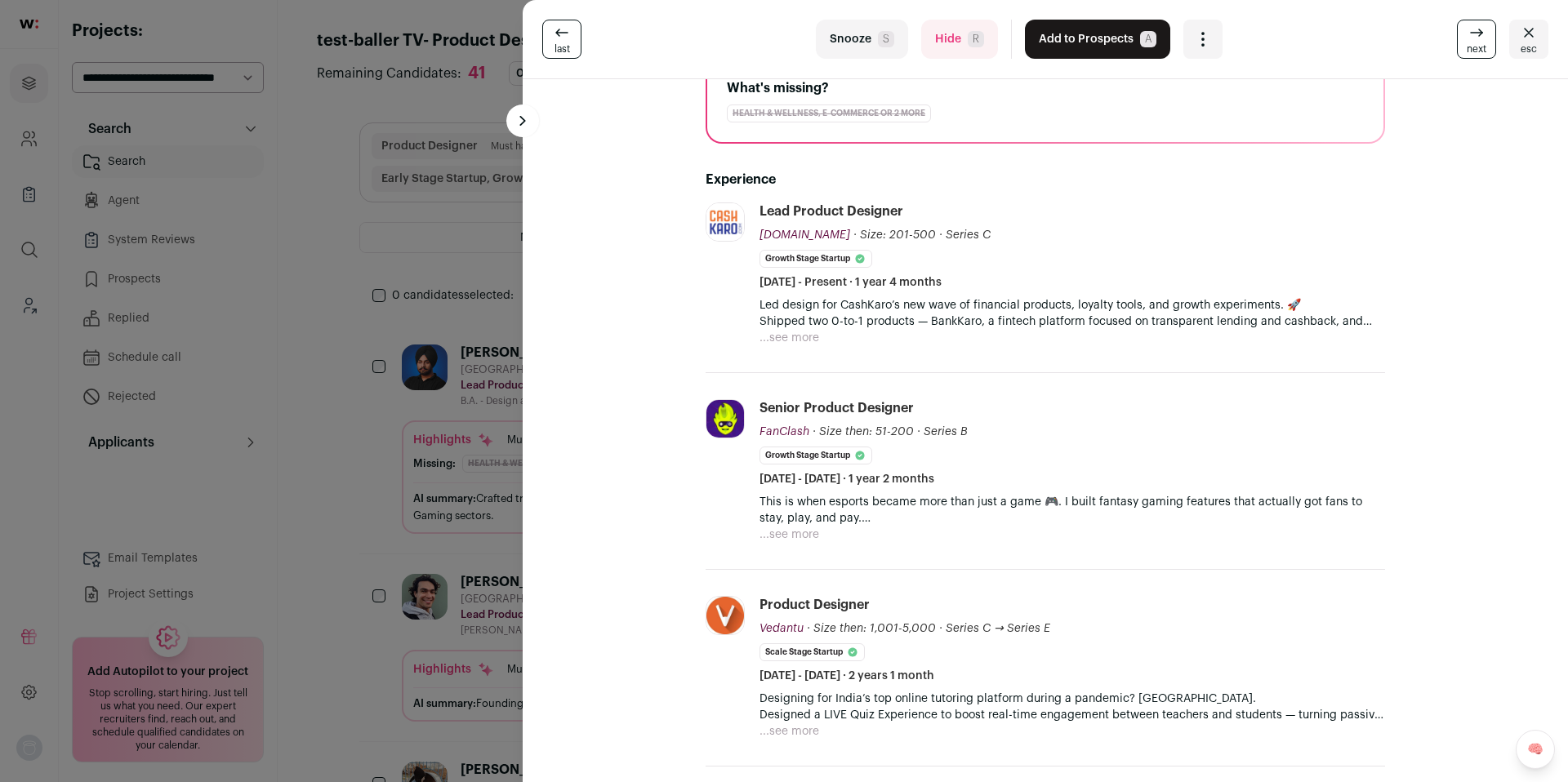
scroll to position [218, 0]
click at [790, 337] on button "...see more" at bounding box center [789, 336] width 60 height 16
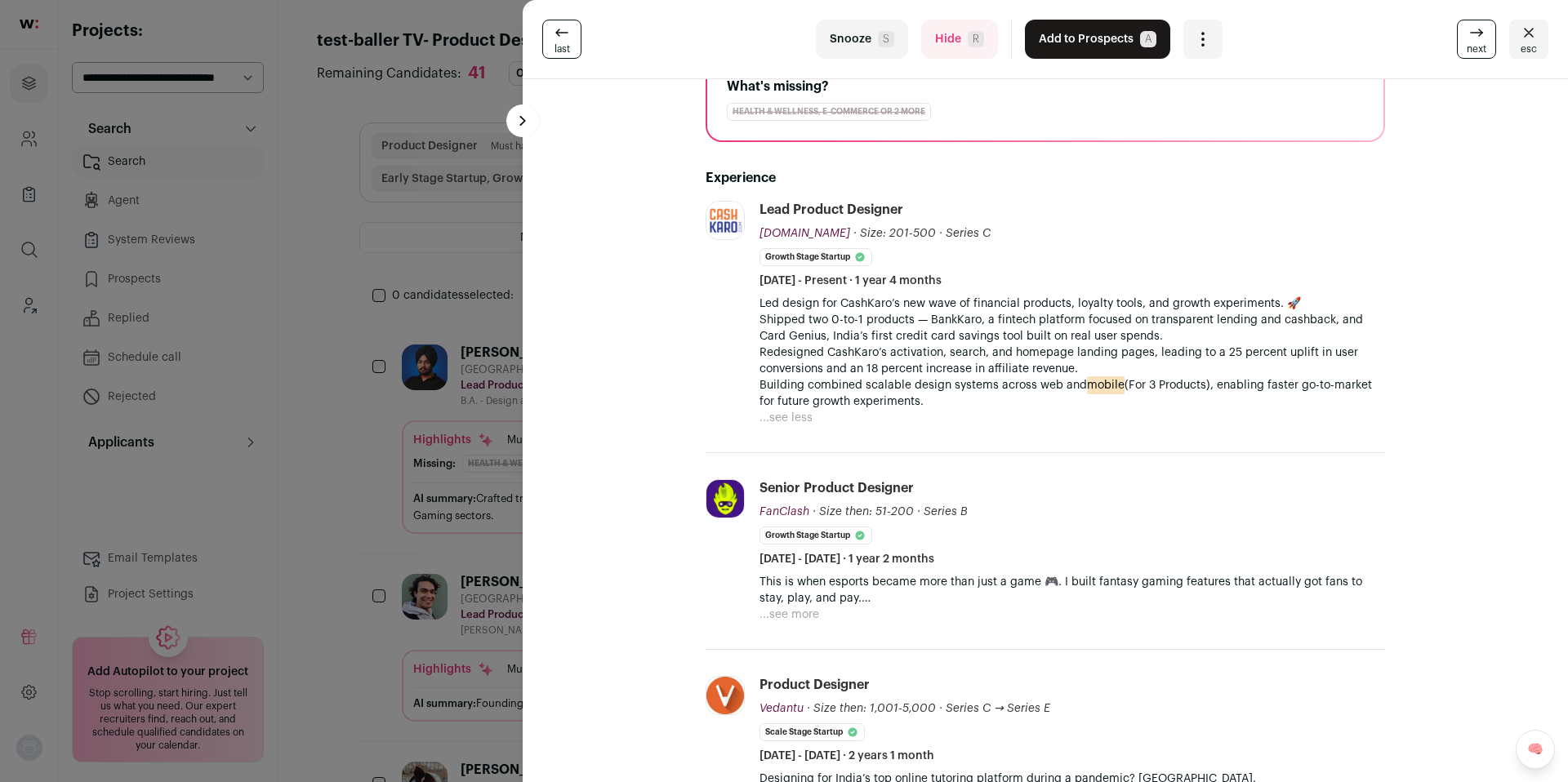
click at [1056, 42] on button "Add to Prospects A" at bounding box center [1098, 39] width 145 height 39
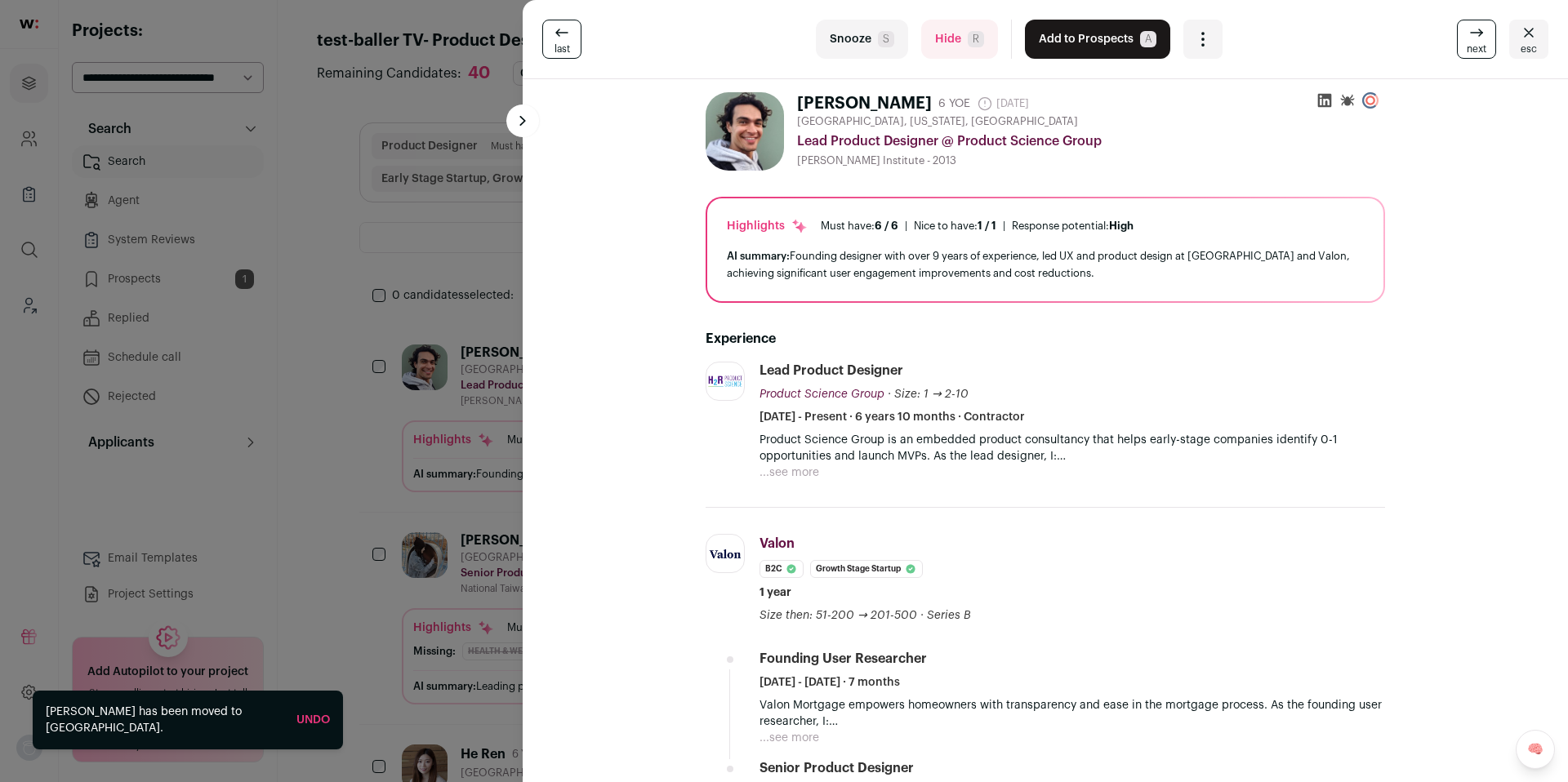
click at [968, 42] on span "R" at bounding box center [976, 39] width 16 height 16
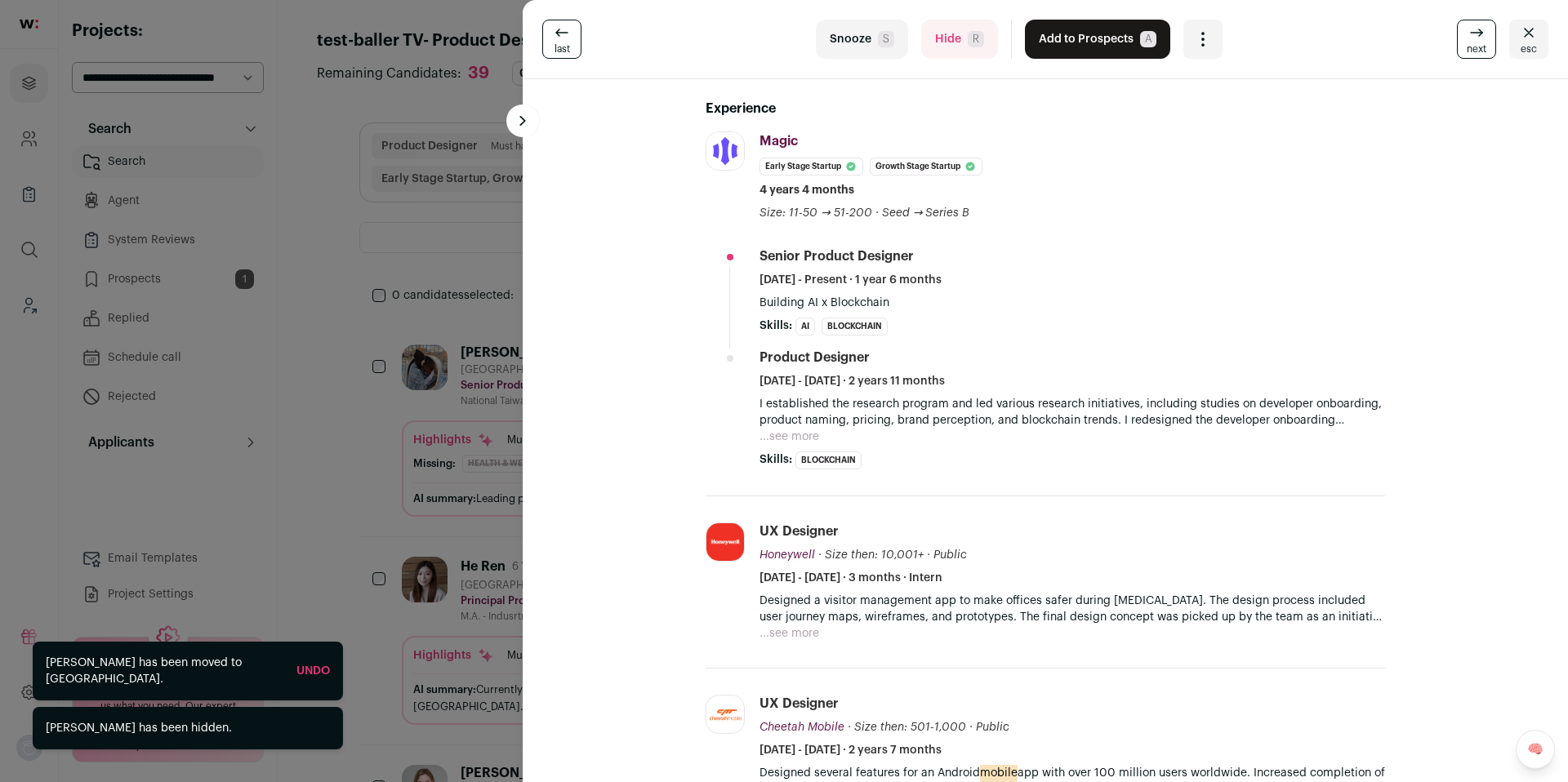
scroll to position [295, 0]
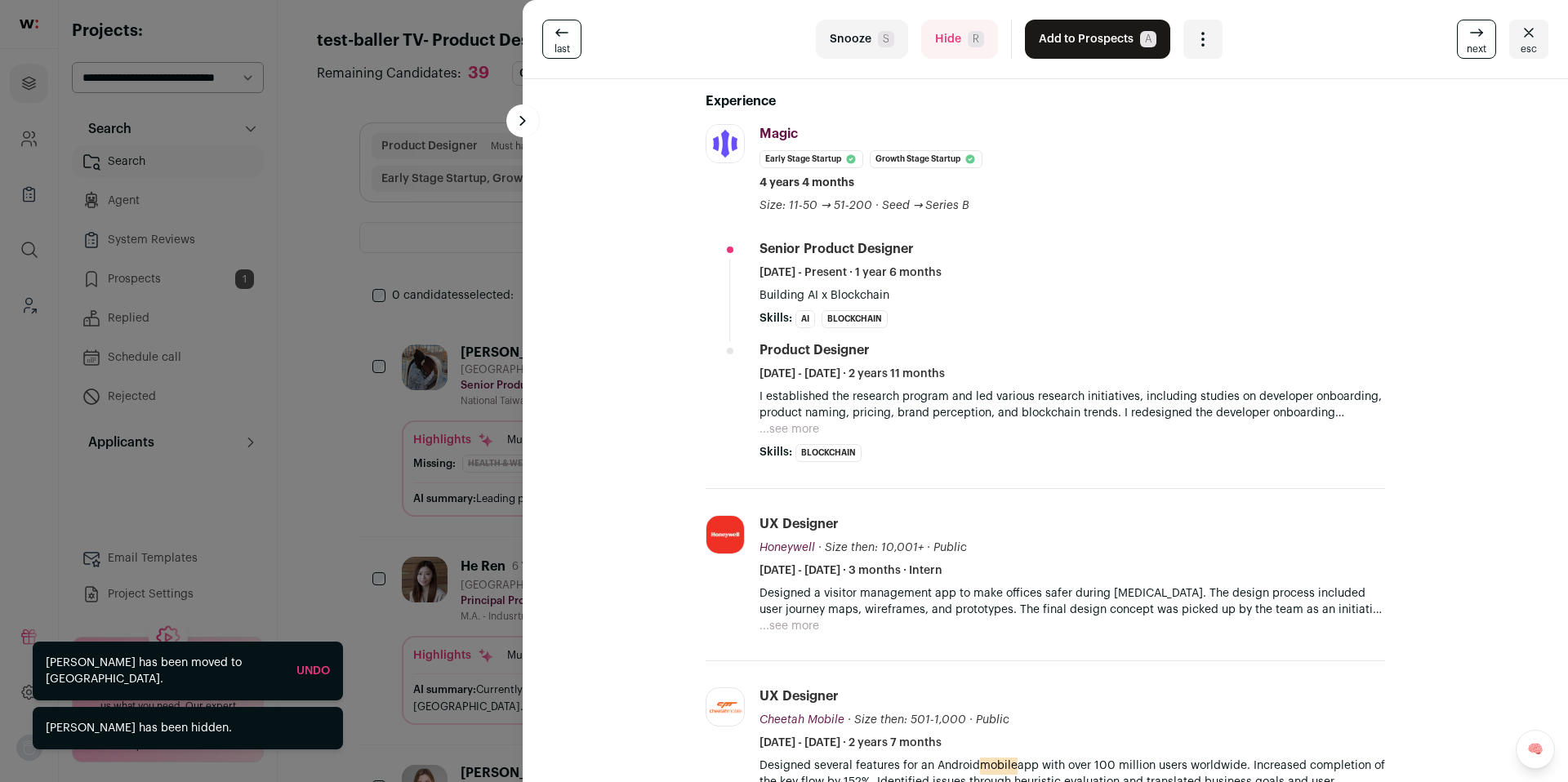
click at [1034, 48] on button "Add to Prospects A" at bounding box center [1098, 39] width 145 height 39
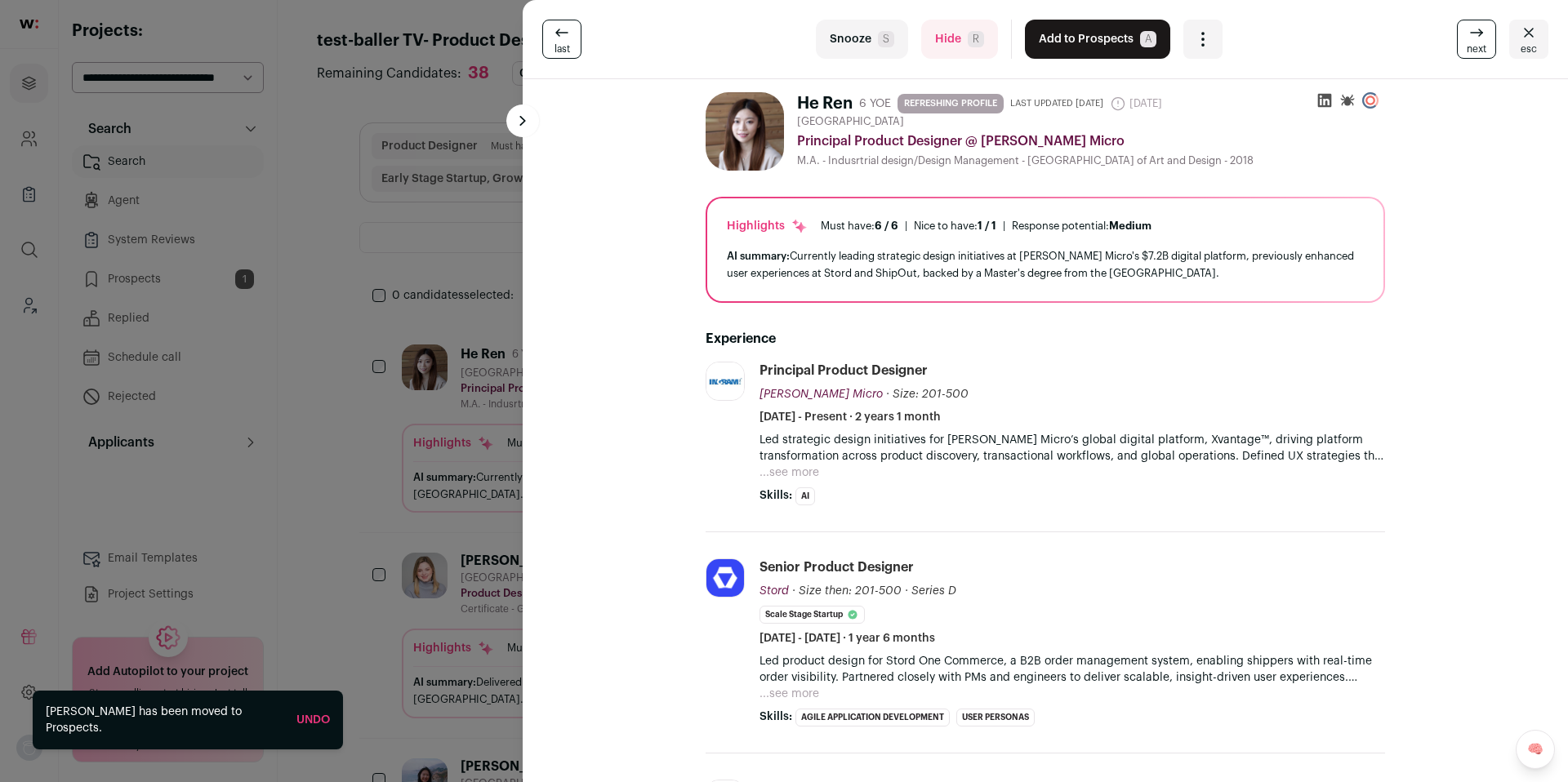
click at [1034, 48] on button "Add to Prospects A" at bounding box center [1098, 39] width 145 height 39
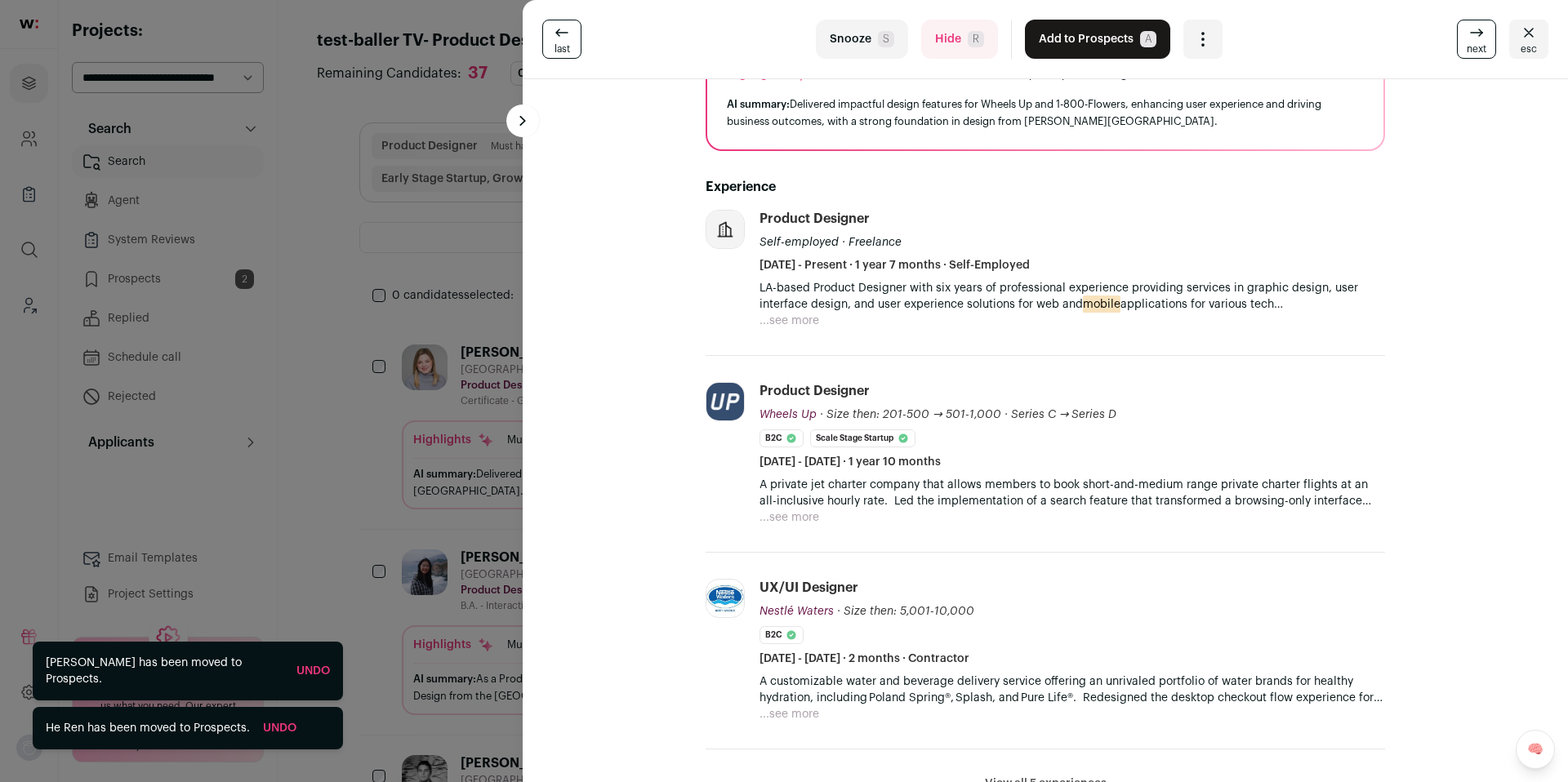
scroll to position [0, 0]
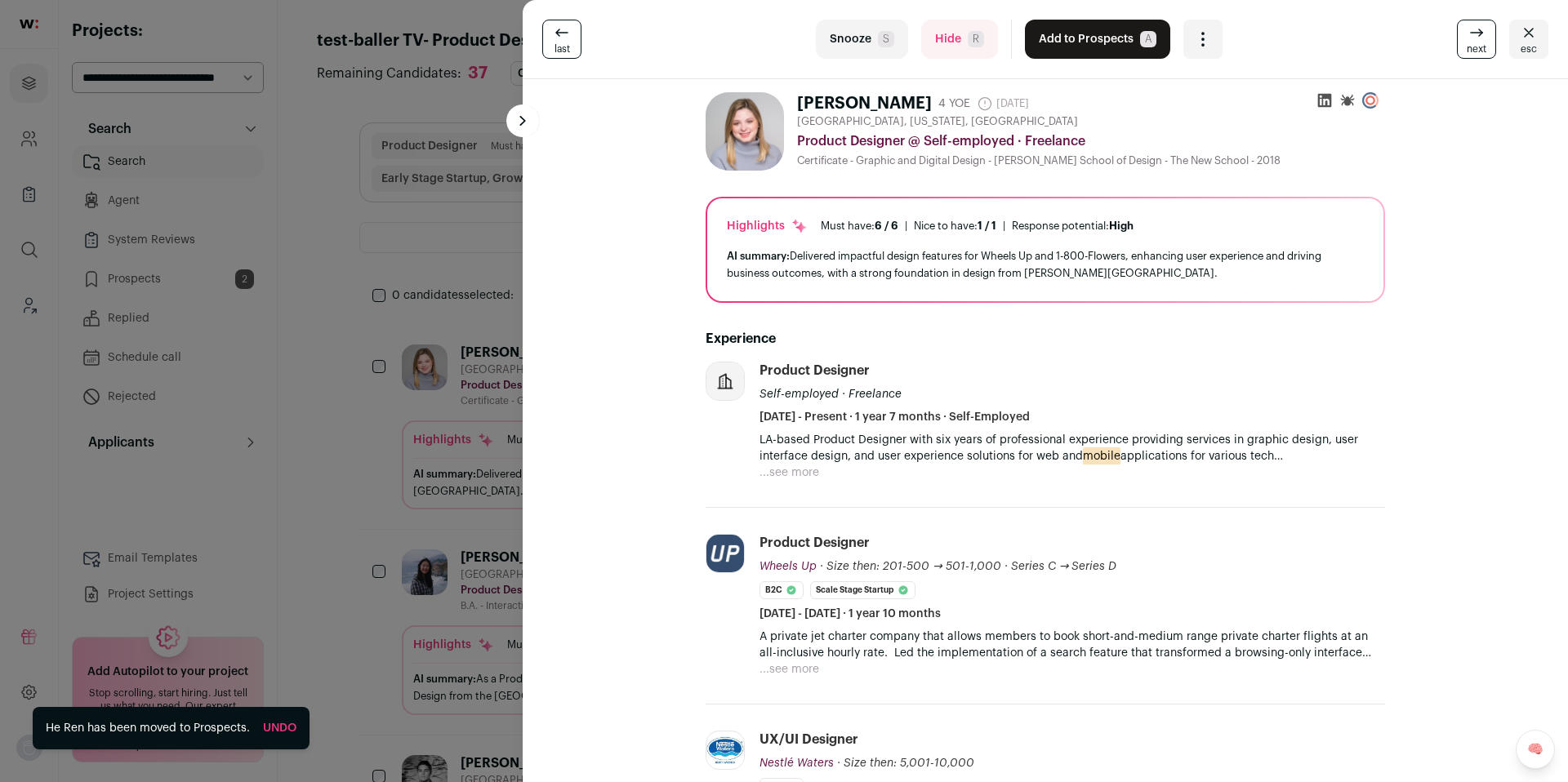
click at [968, 36] on span "R" at bounding box center [976, 39] width 16 height 16
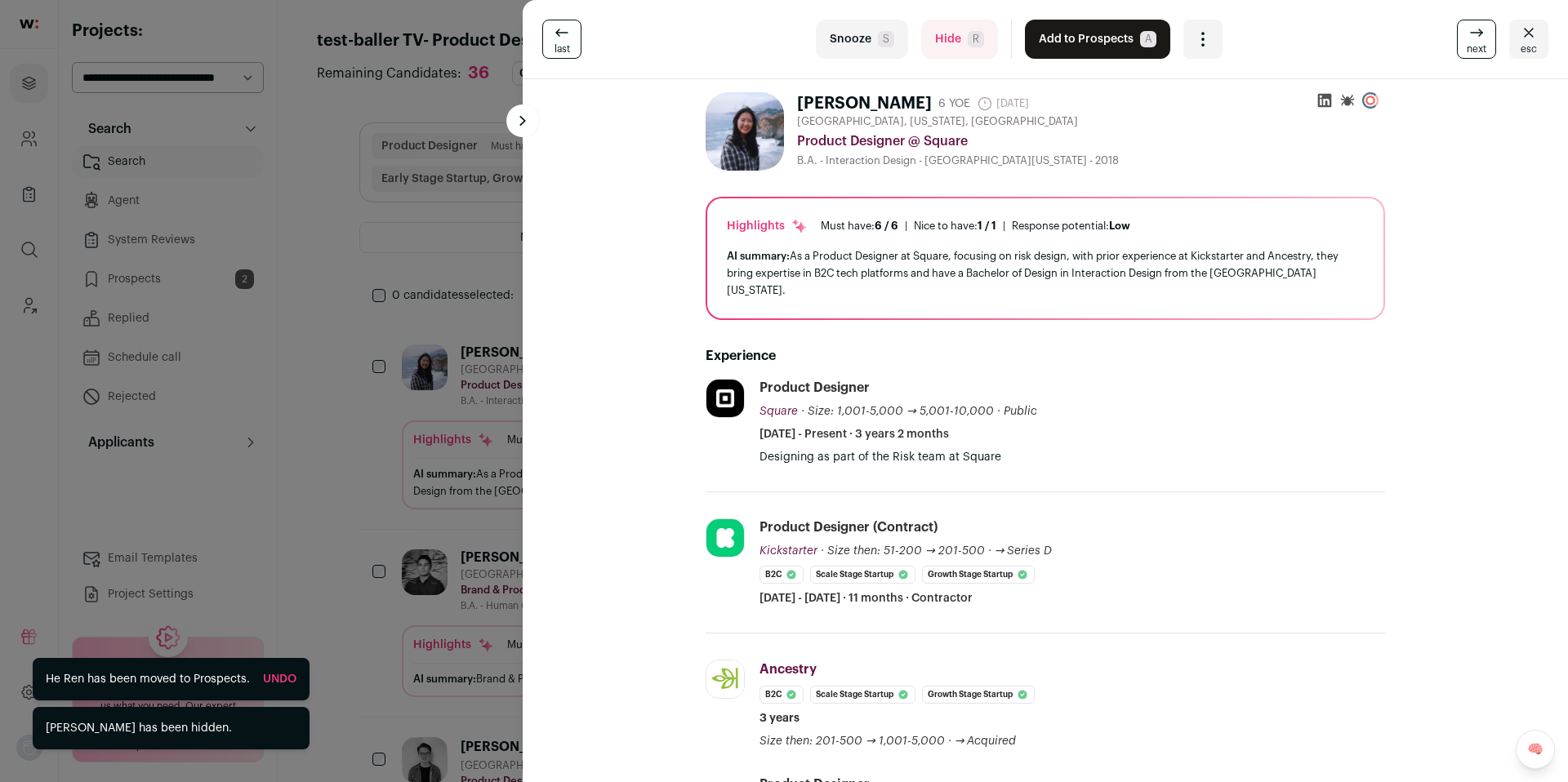
click at [1048, 38] on button "Add to Prospects A" at bounding box center [1098, 39] width 145 height 39
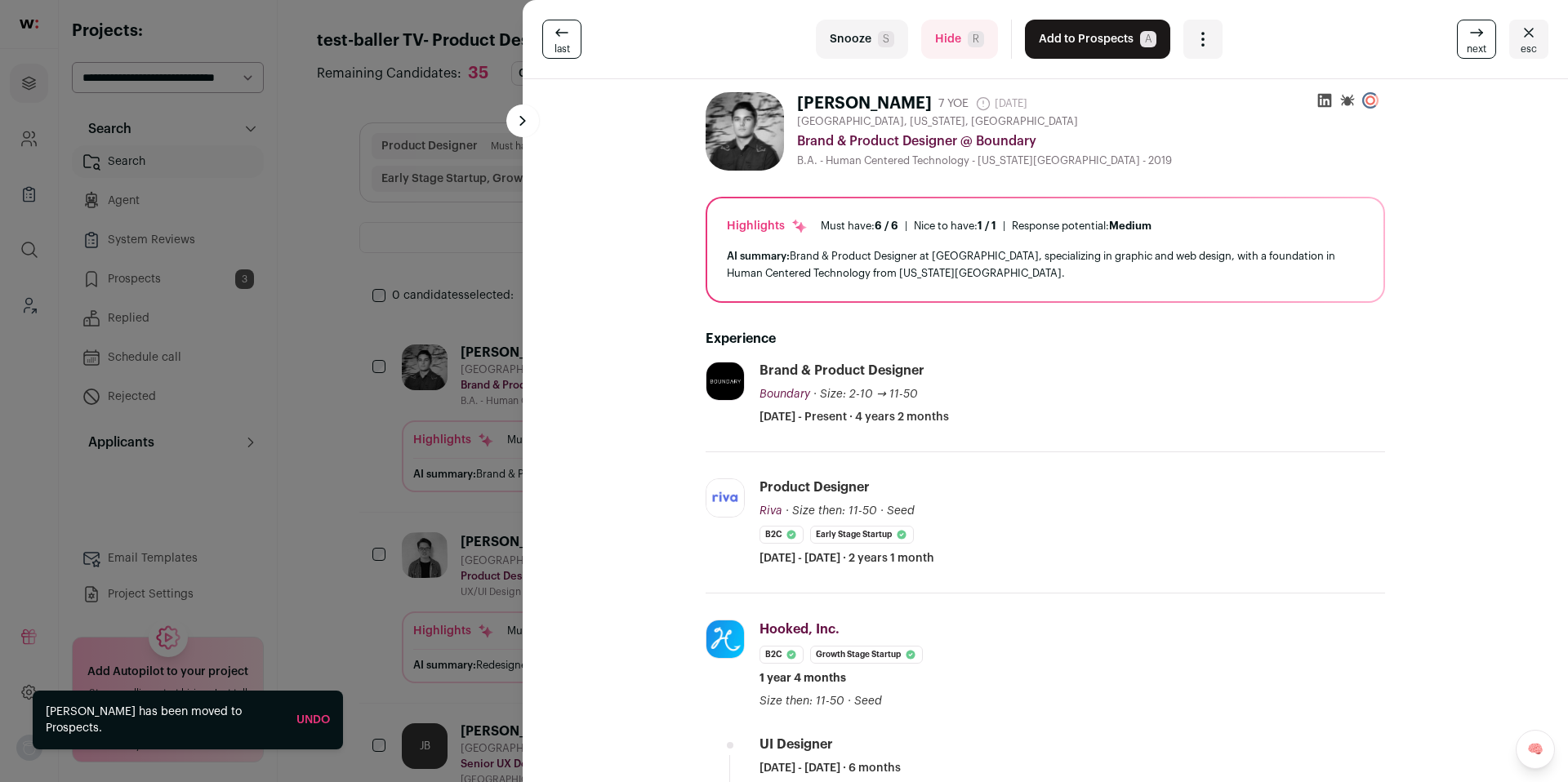
click at [939, 48] on button "Hide R" at bounding box center [960, 39] width 77 height 39
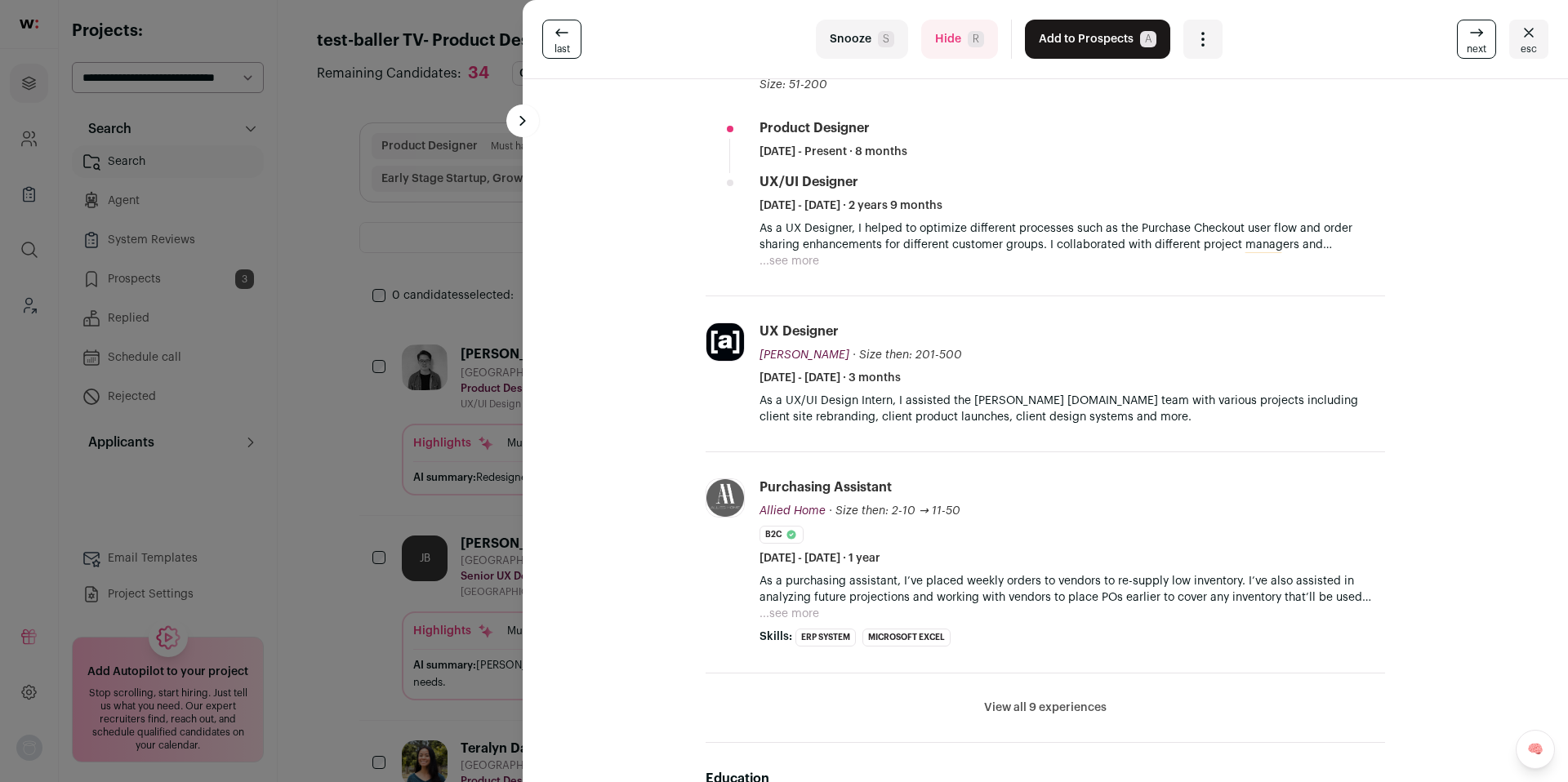
scroll to position [368, 0]
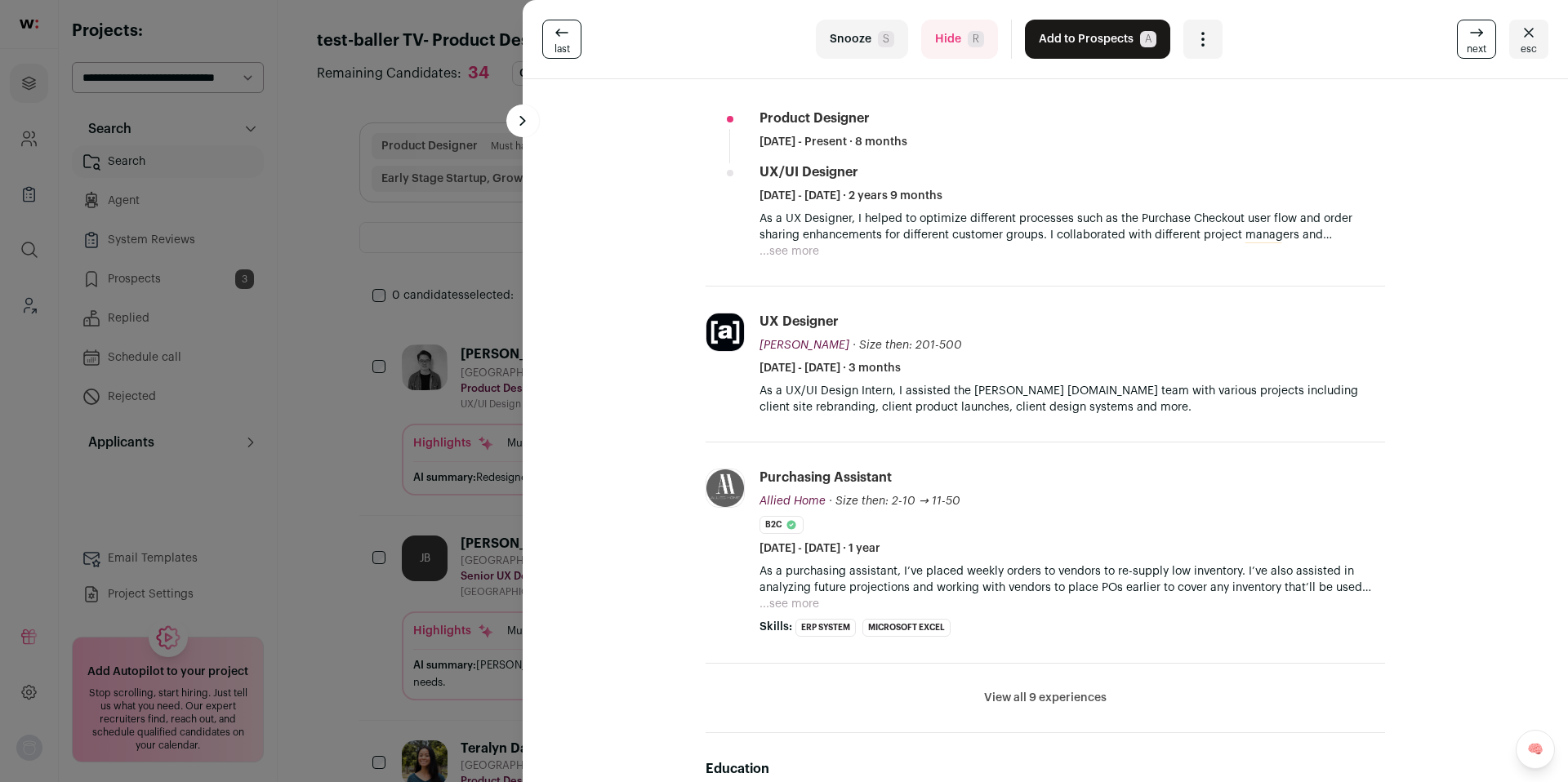
click at [937, 45] on button "Hide R" at bounding box center [960, 39] width 77 height 39
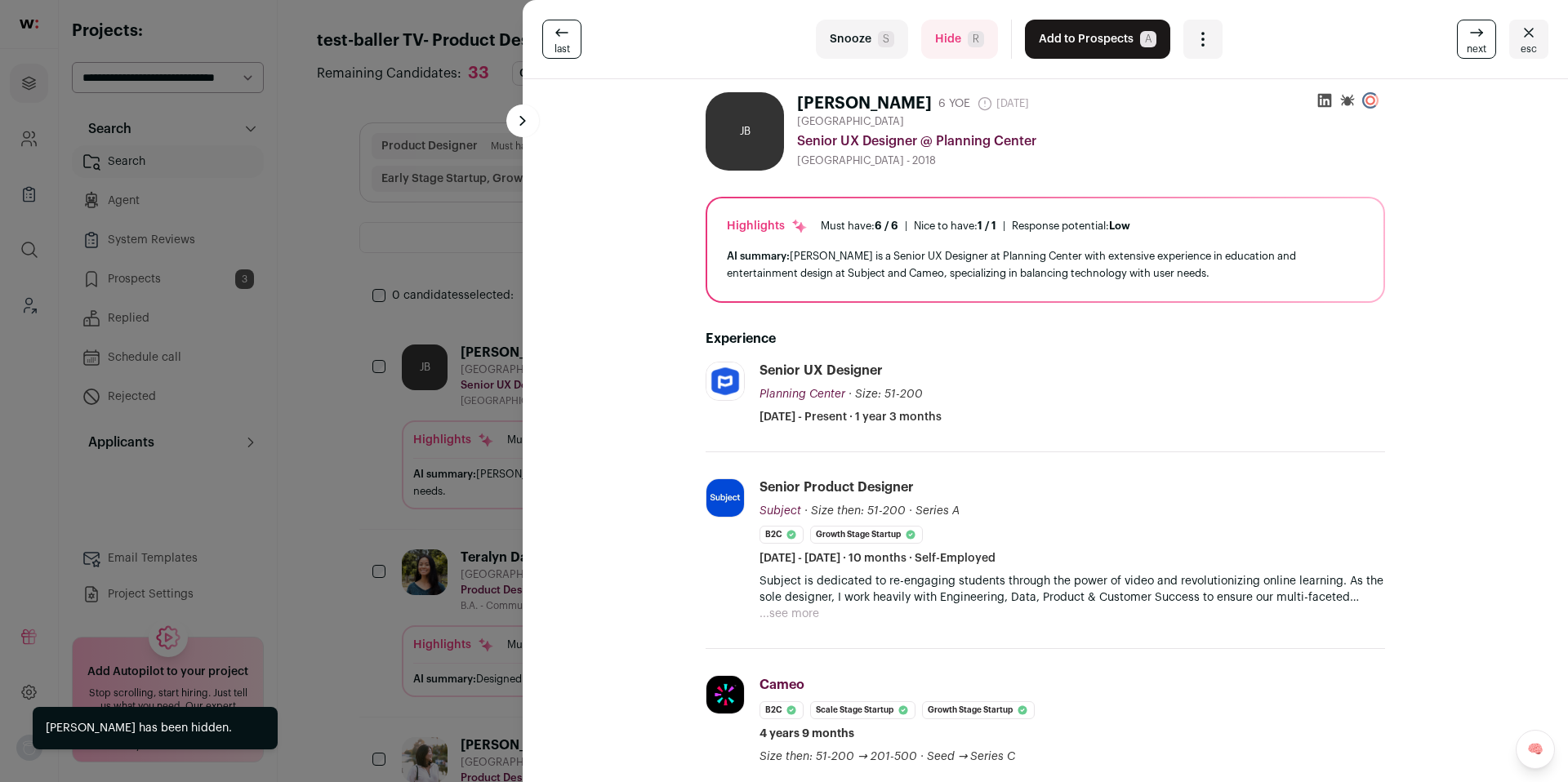
click at [1089, 47] on button "Add to Prospects A" at bounding box center [1098, 39] width 145 height 39
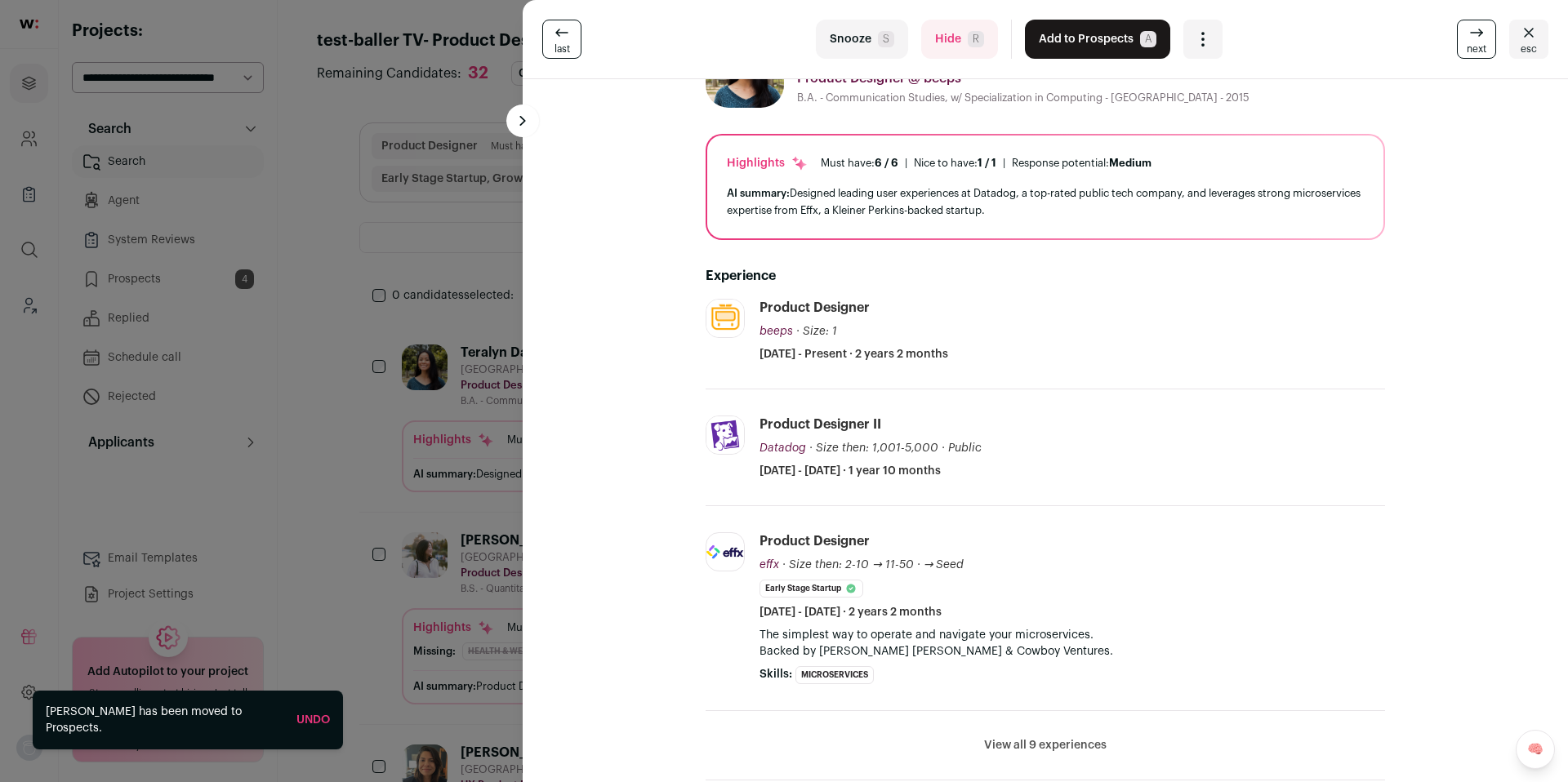
scroll to position [69, 0]
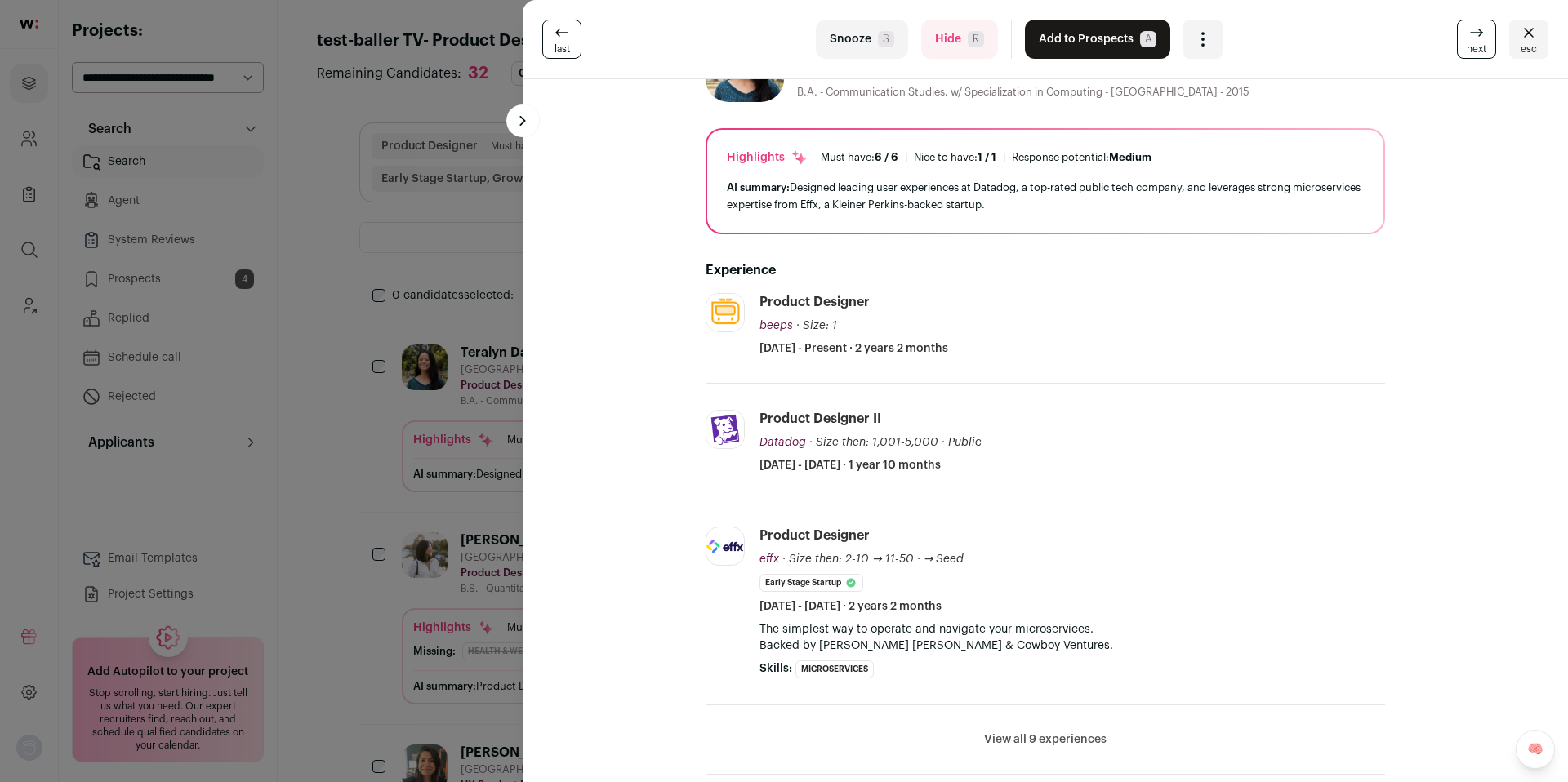
click at [1072, 44] on button "Add to Prospects A" at bounding box center [1098, 39] width 145 height 39
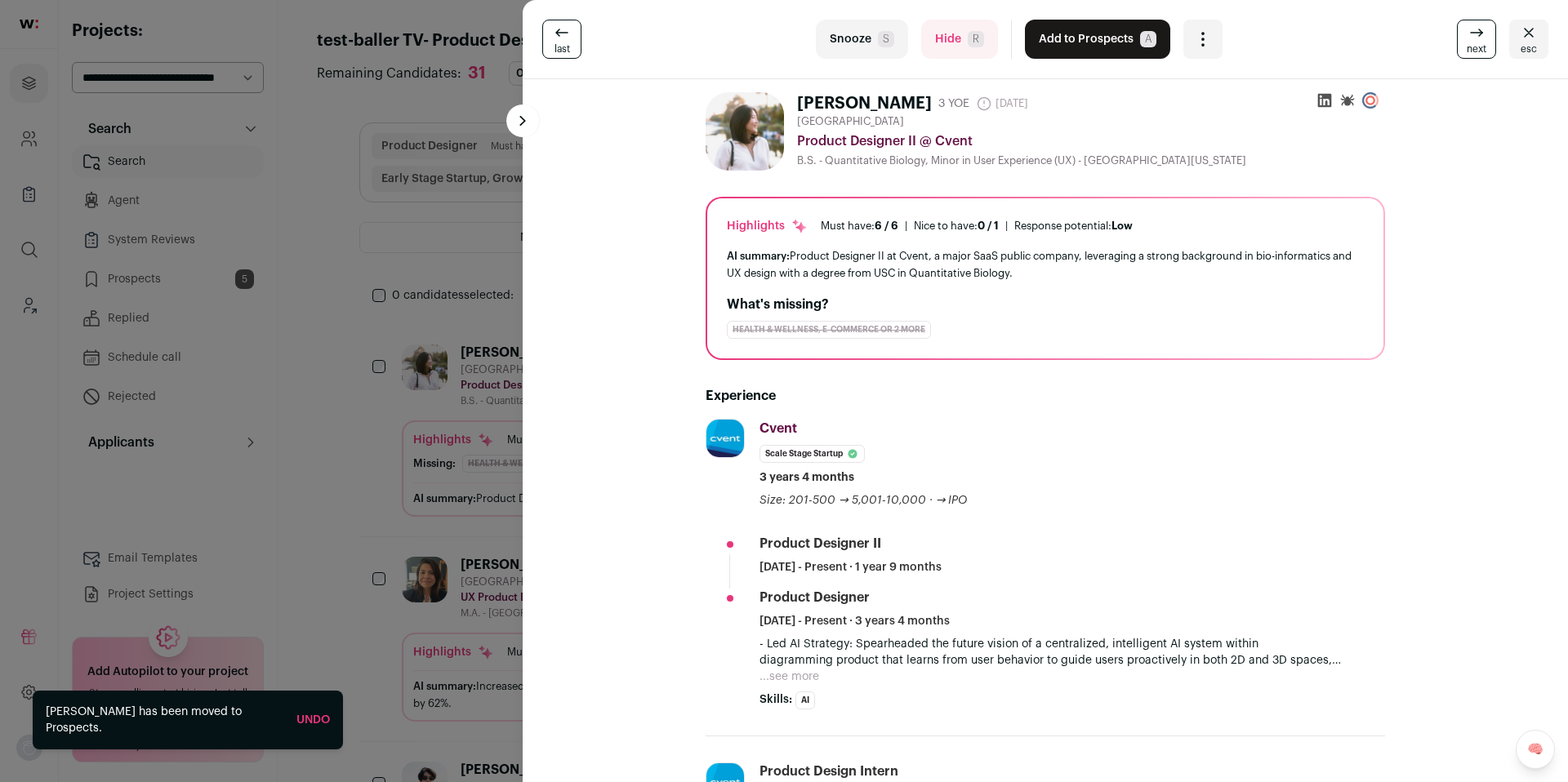
click at [786, 673] on button "...see more" at bounding box center [789, 677] width 60 height 16
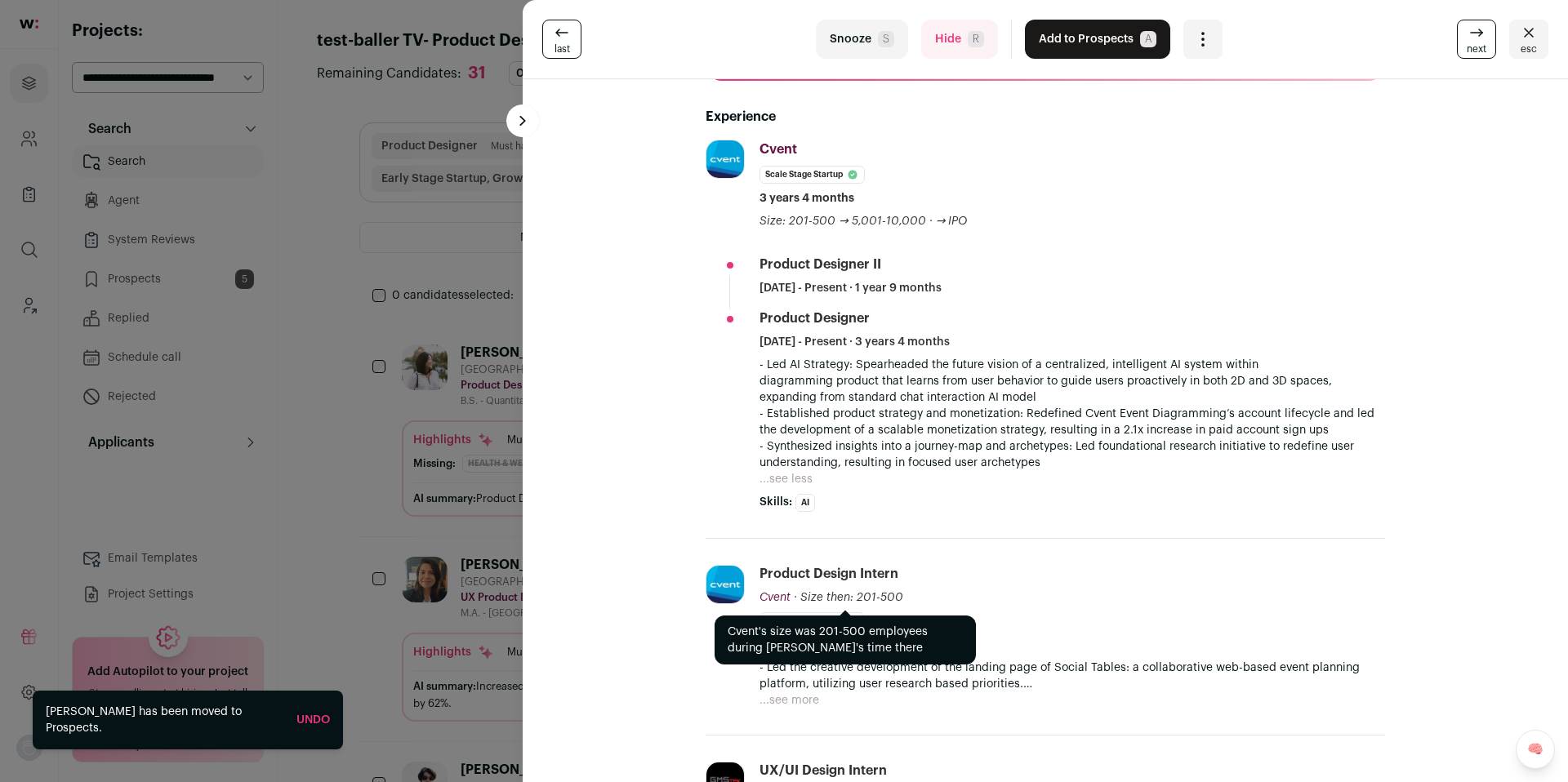
scroll to position [300, 0]
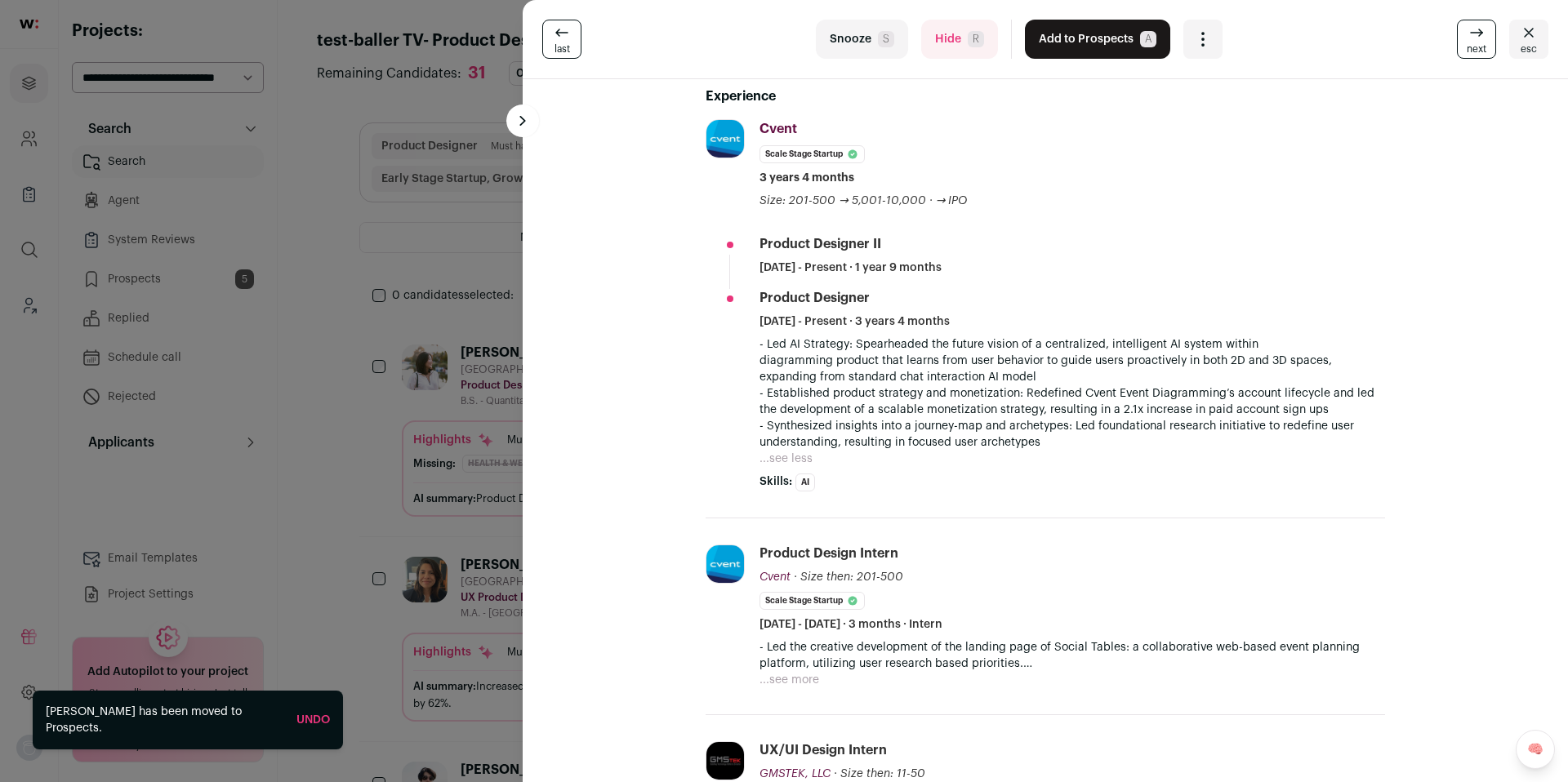
click at [1107, 29] on button "Add to Prospects A" at bounding box center [1098, 39] width 145 height 39
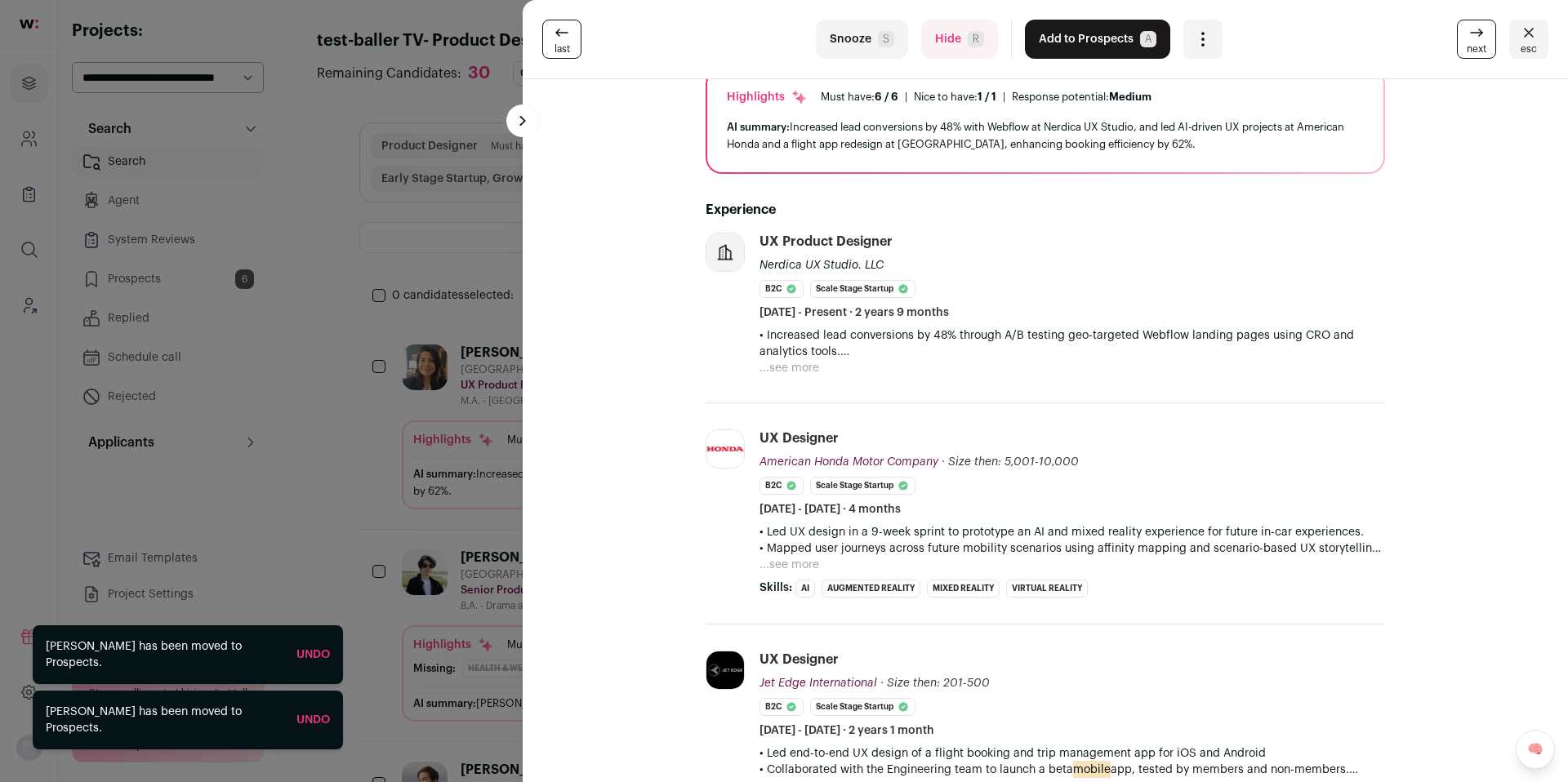
scroll to position [149, 0]
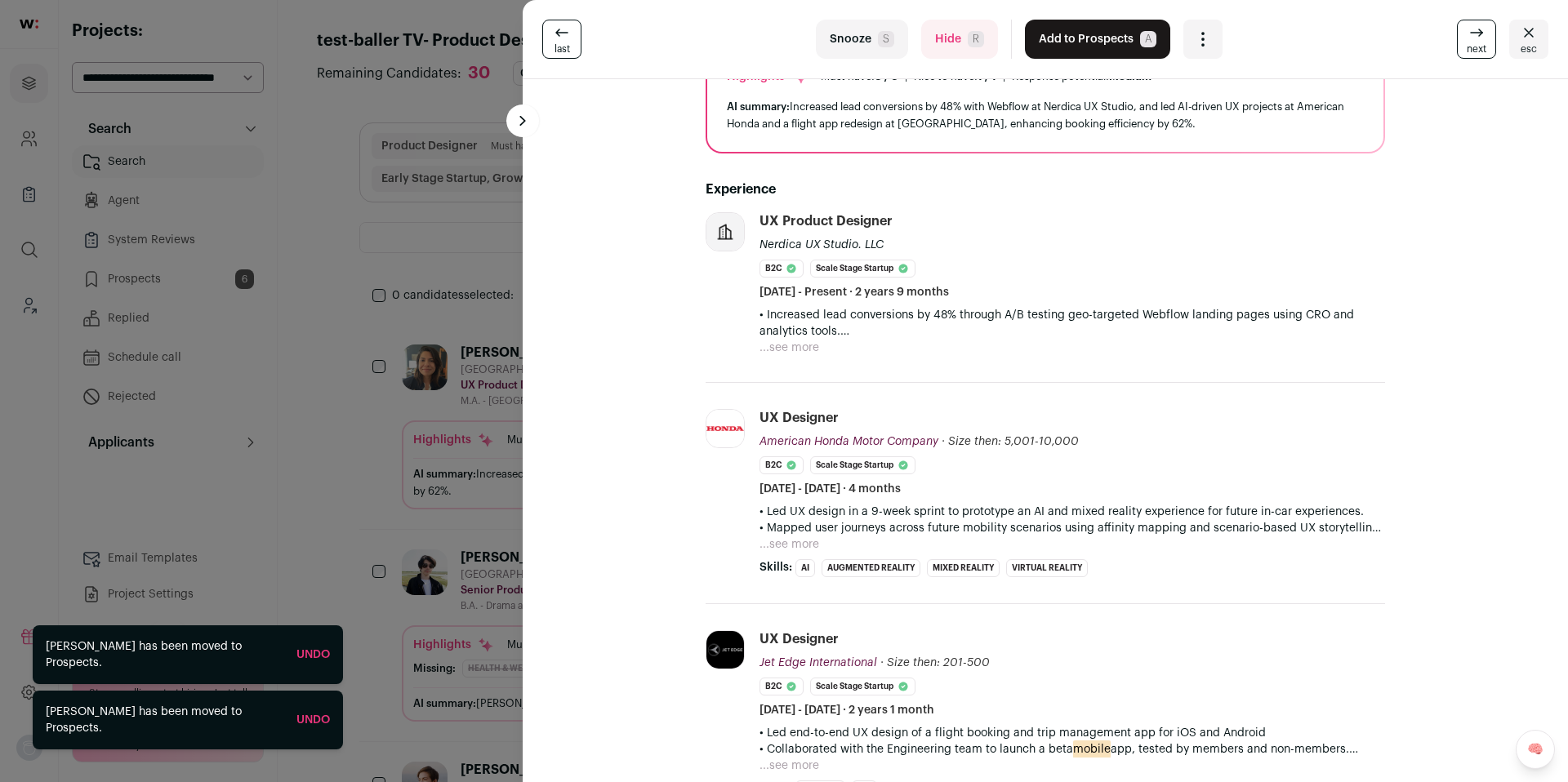
click at [970, 28] on button "Hide R" at bounding box center [960, 39] width 77 height 39
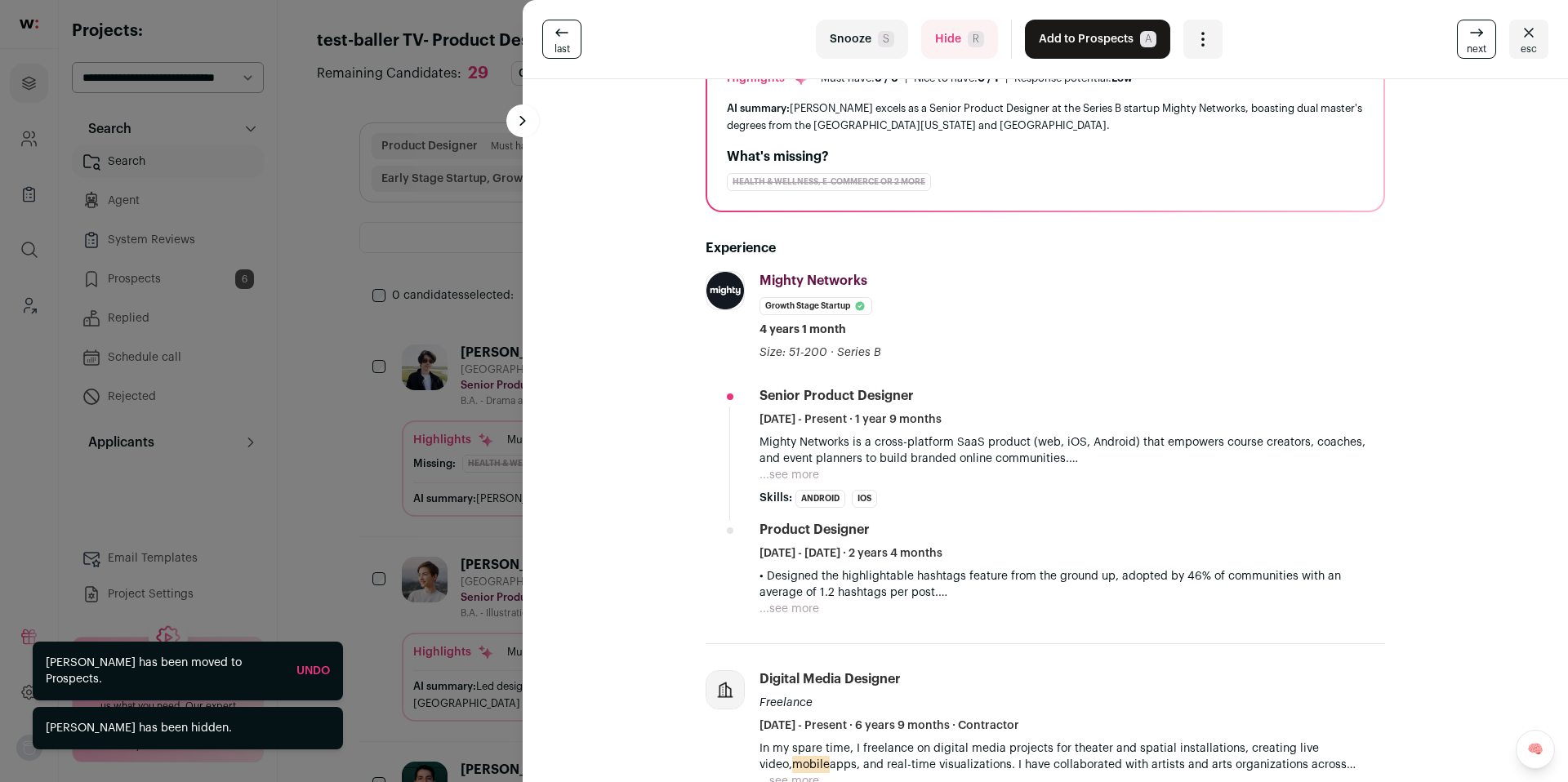
scroll to position [153, 0]
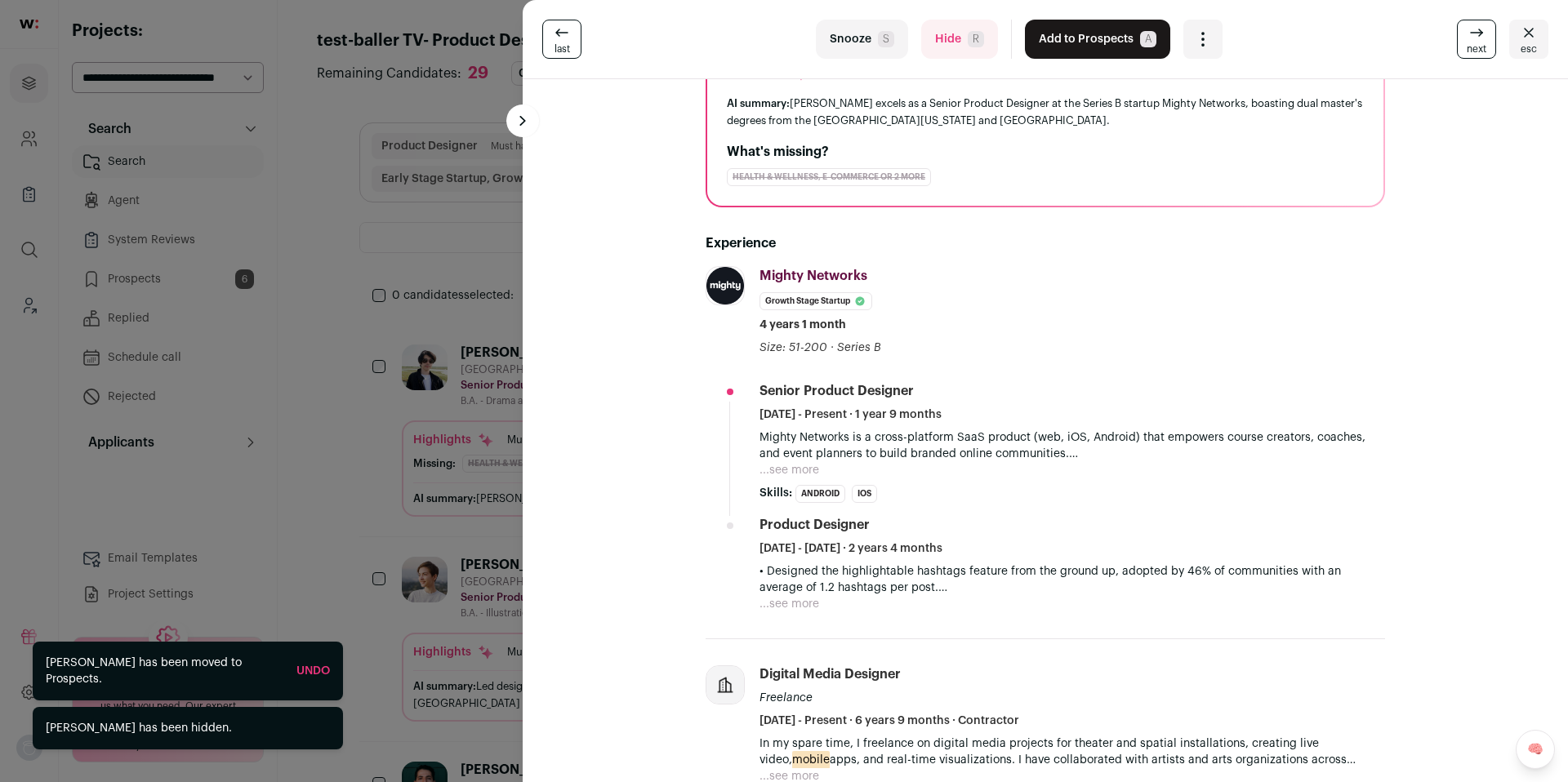
click at [798, 472] on button "...see more" at bounding box center [789, 470] width 60 height 16
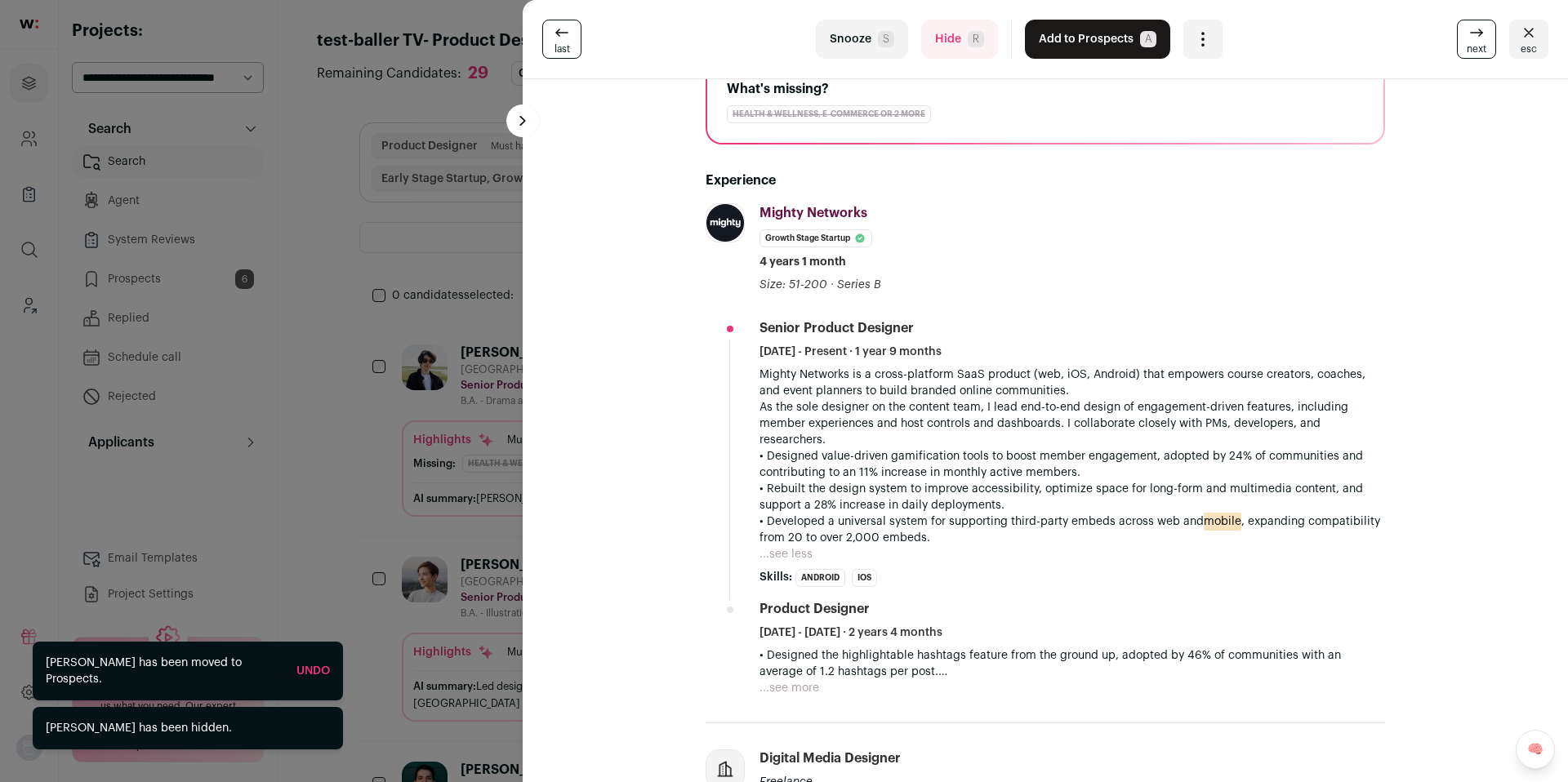
scroll to position [221, 0]
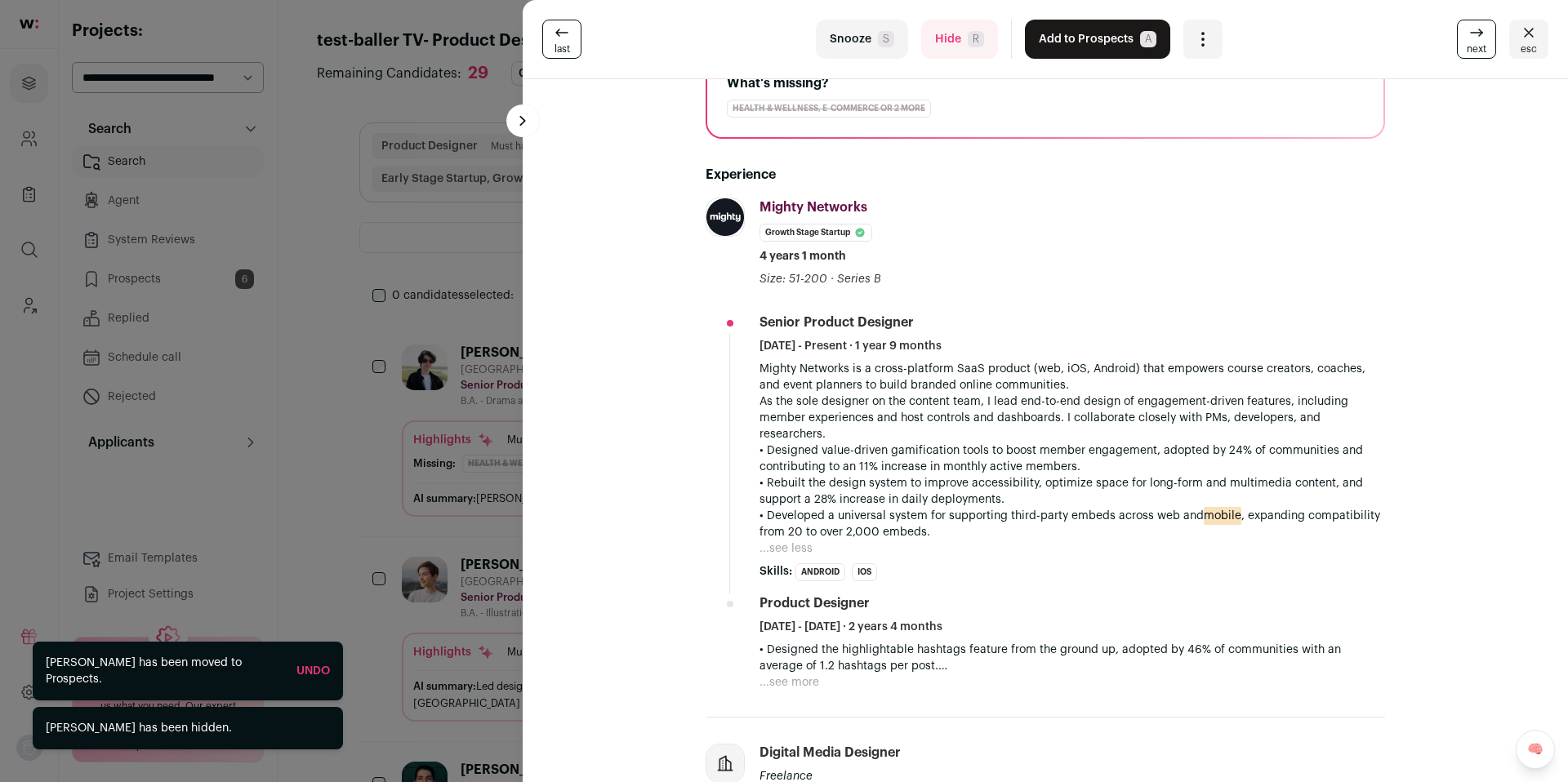
click at [1065, 56] on button "Add to Prospects A" at bounding box center [1098, 39] width 145 height 39
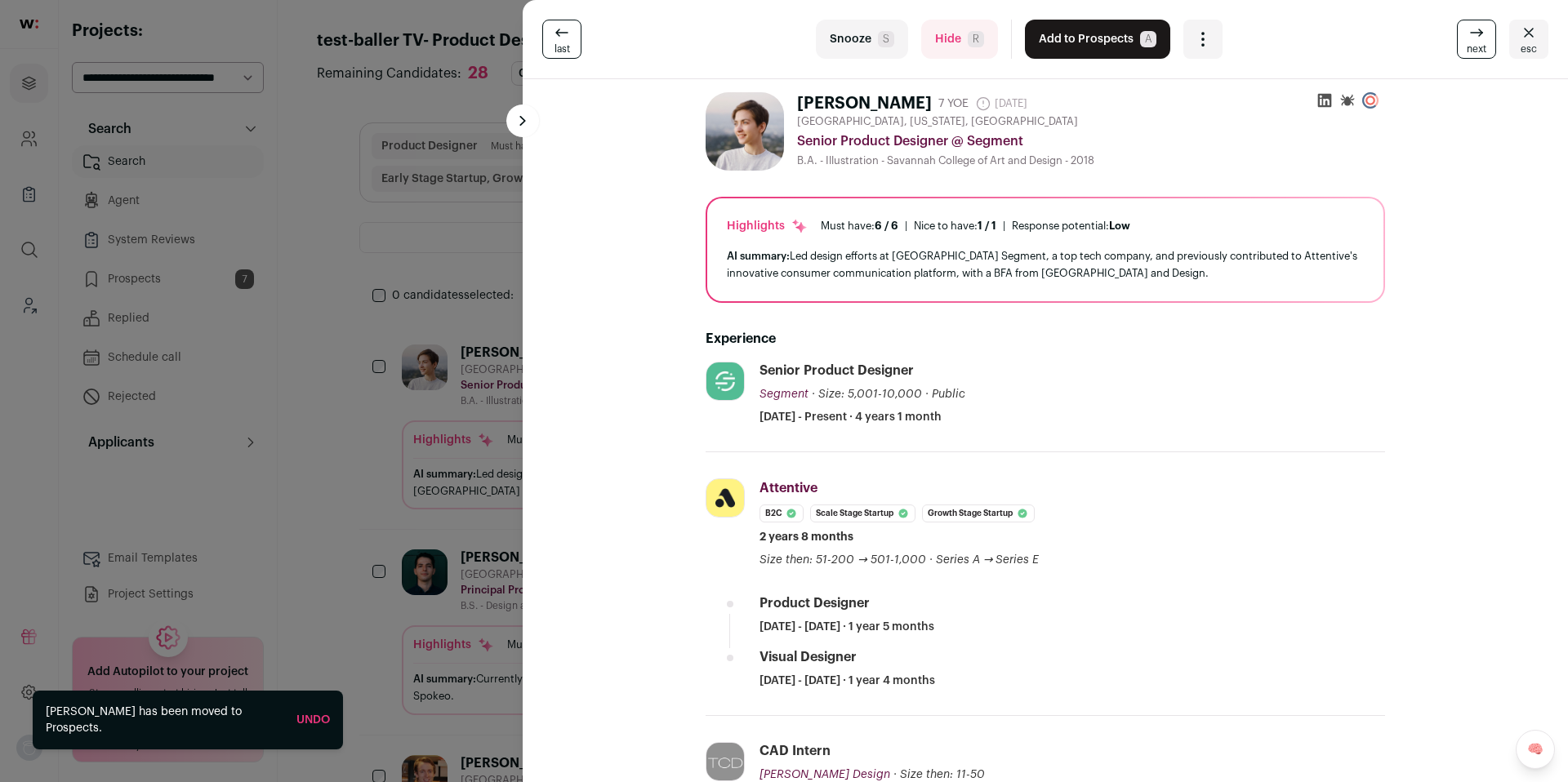
click at [1063, 51] on button "Add to Prospects A" at bounding box center [1098, 39] width 145 height 39
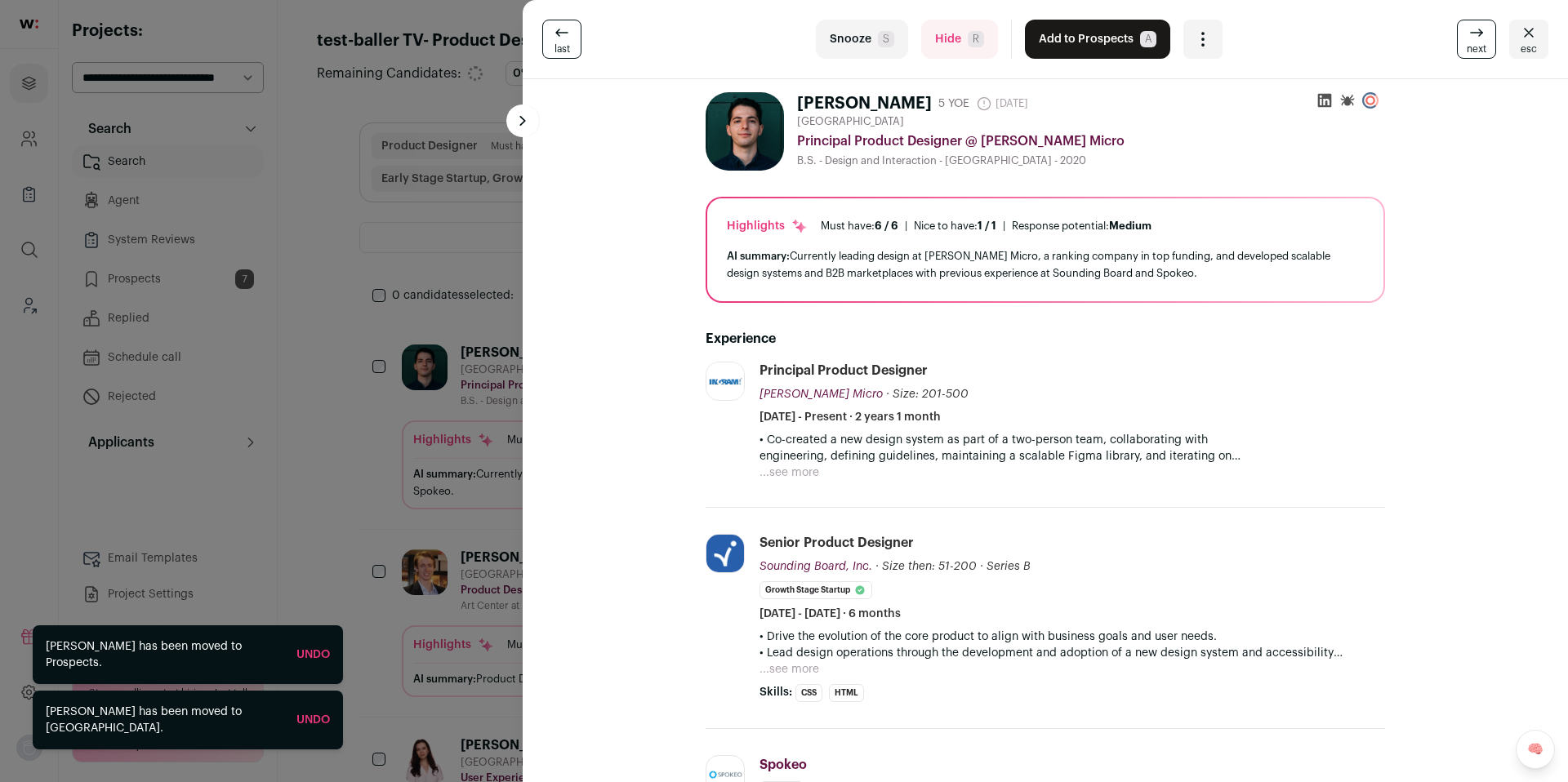
click at [341, 363] on div "last Snooze S Hide R Add to Prospects A Are you sure? Marc Raphael is already i…" at bounding box center [784, 391] width 1568 height 782
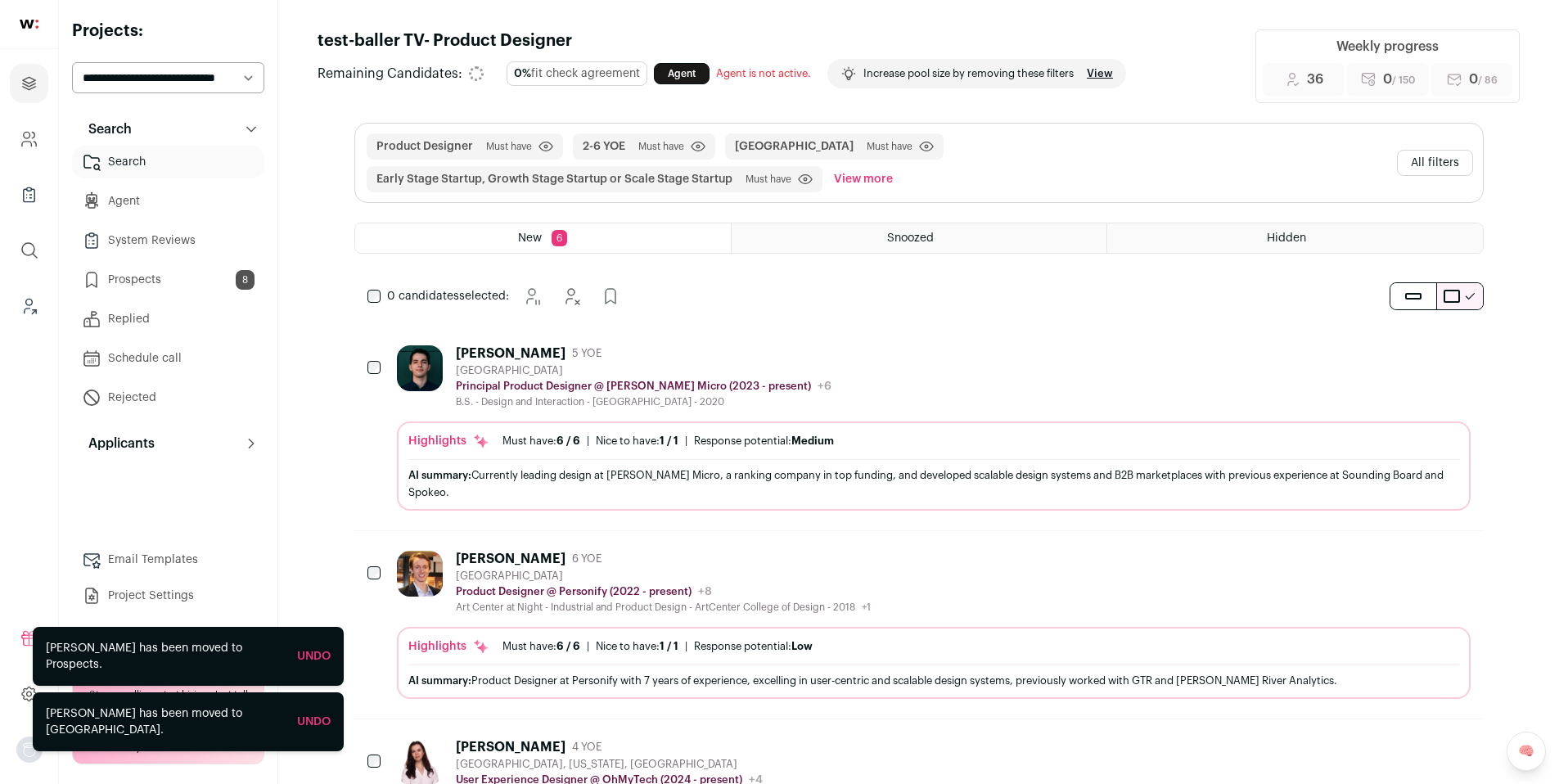
click at [202, 282] on link "Prospects 8" at bounding box center [168, 280] width 192 height 33
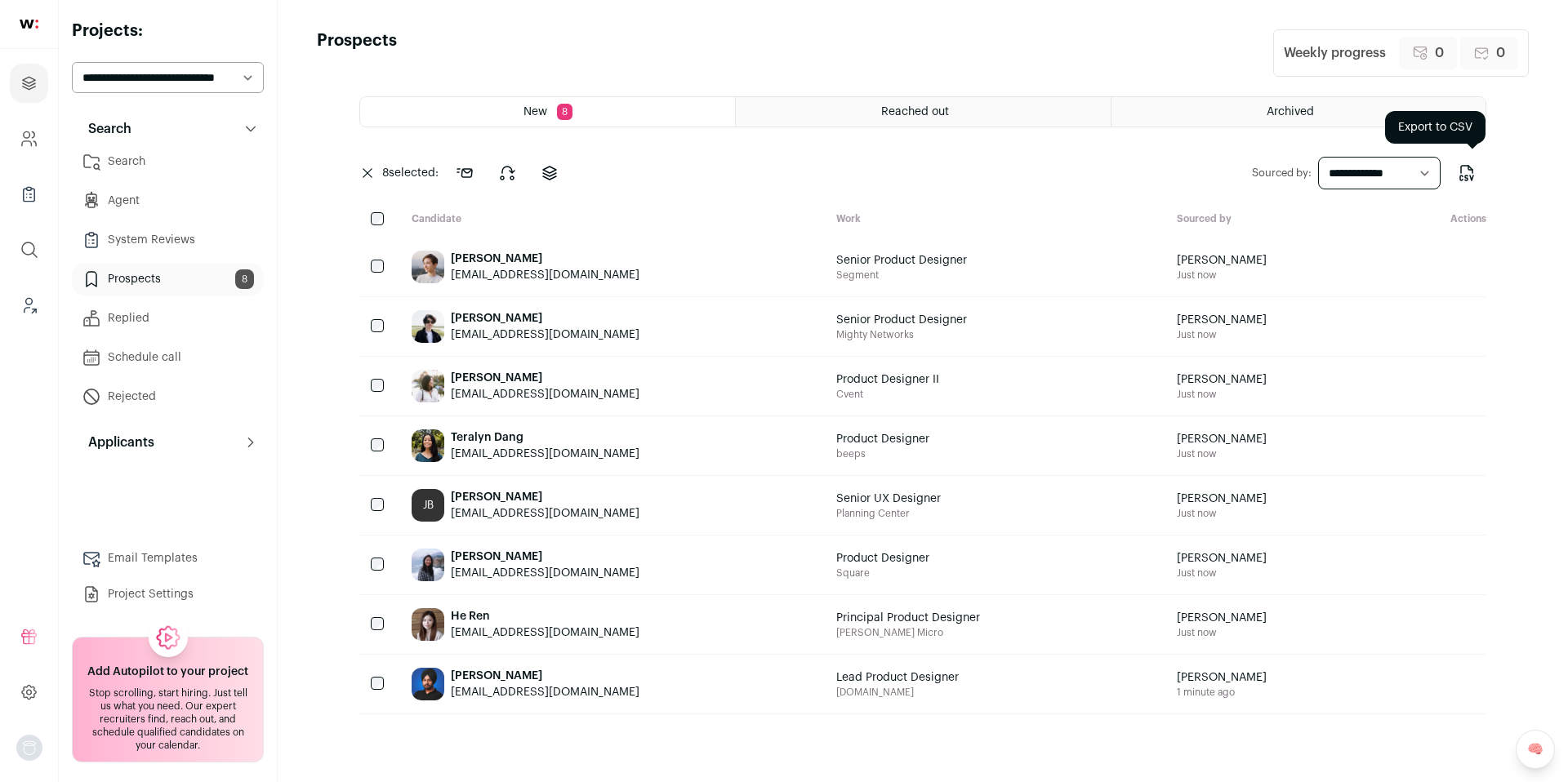
click at [1477, 176] on button "Export to CSV" at bounding box center [1467, 173] width 39 height 39
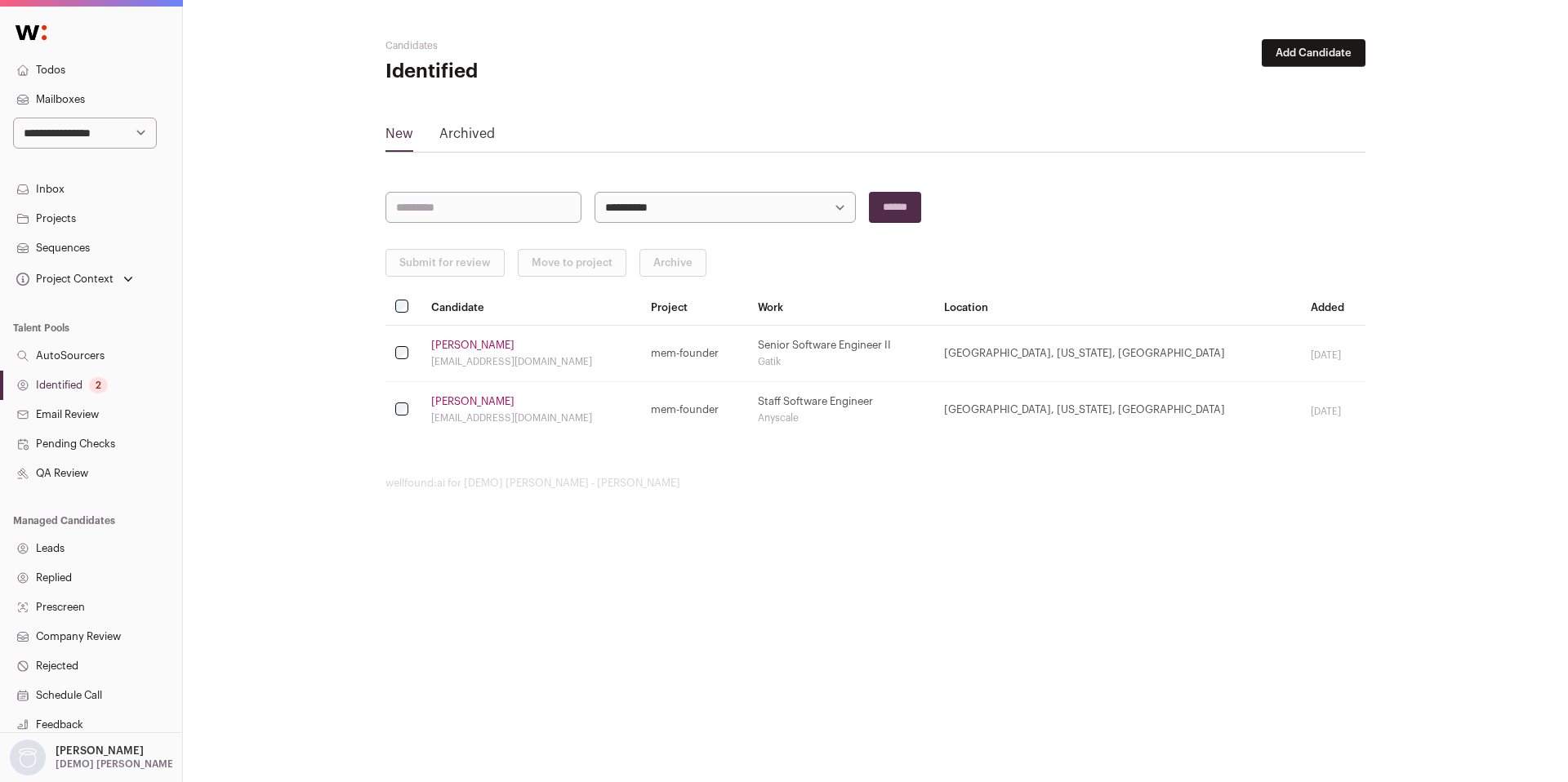
click at [60, 132] on select "**********" at bounding box center [85, 133] width 144 height 31
select select "*****"
click at [13, 118] on select "**********" at bounding box center [85, 133] width 144 height 31
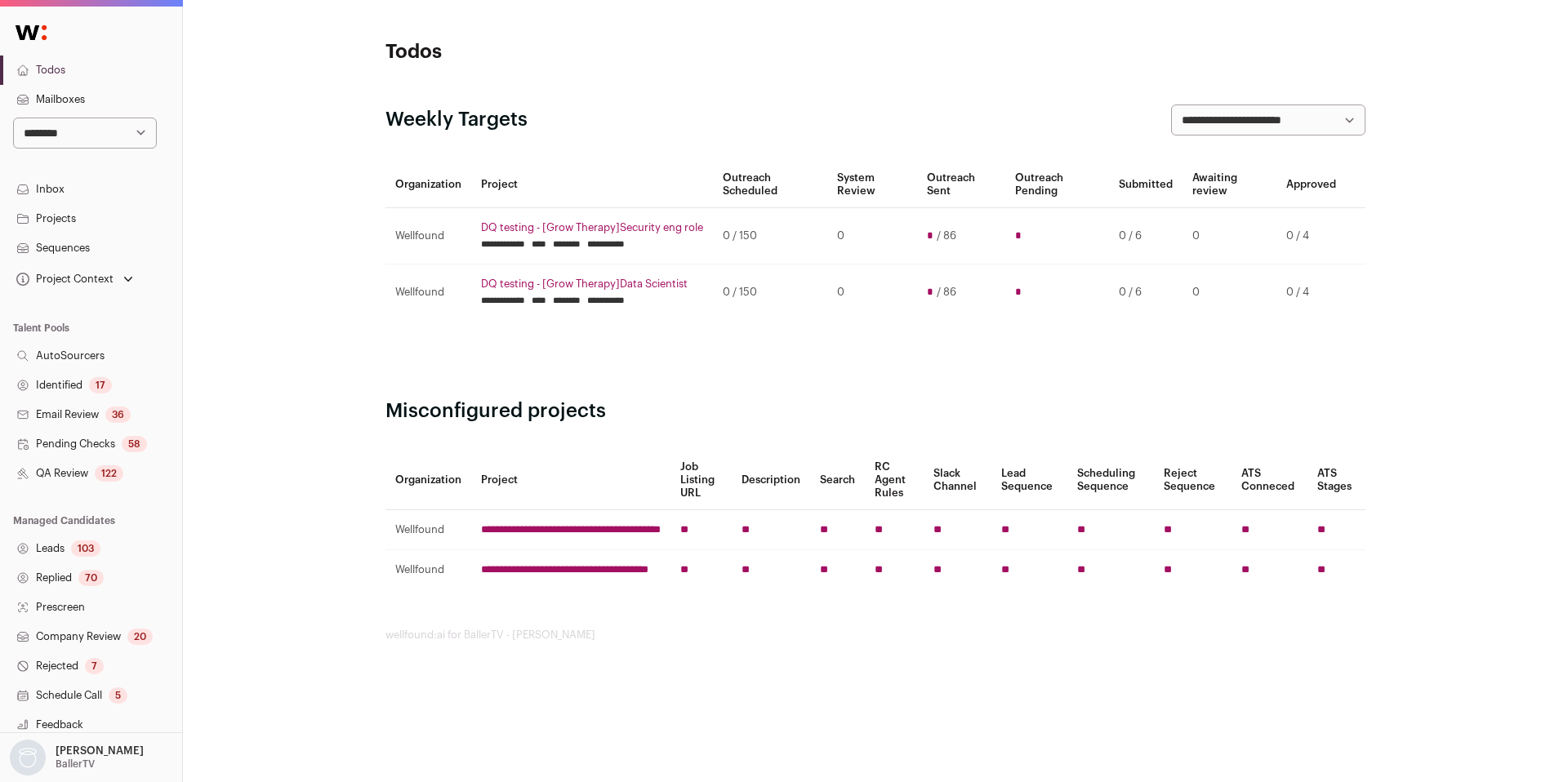
click at [72, 382] on link "Identified 17" at bounding box center [91, 385] width 182 height 29
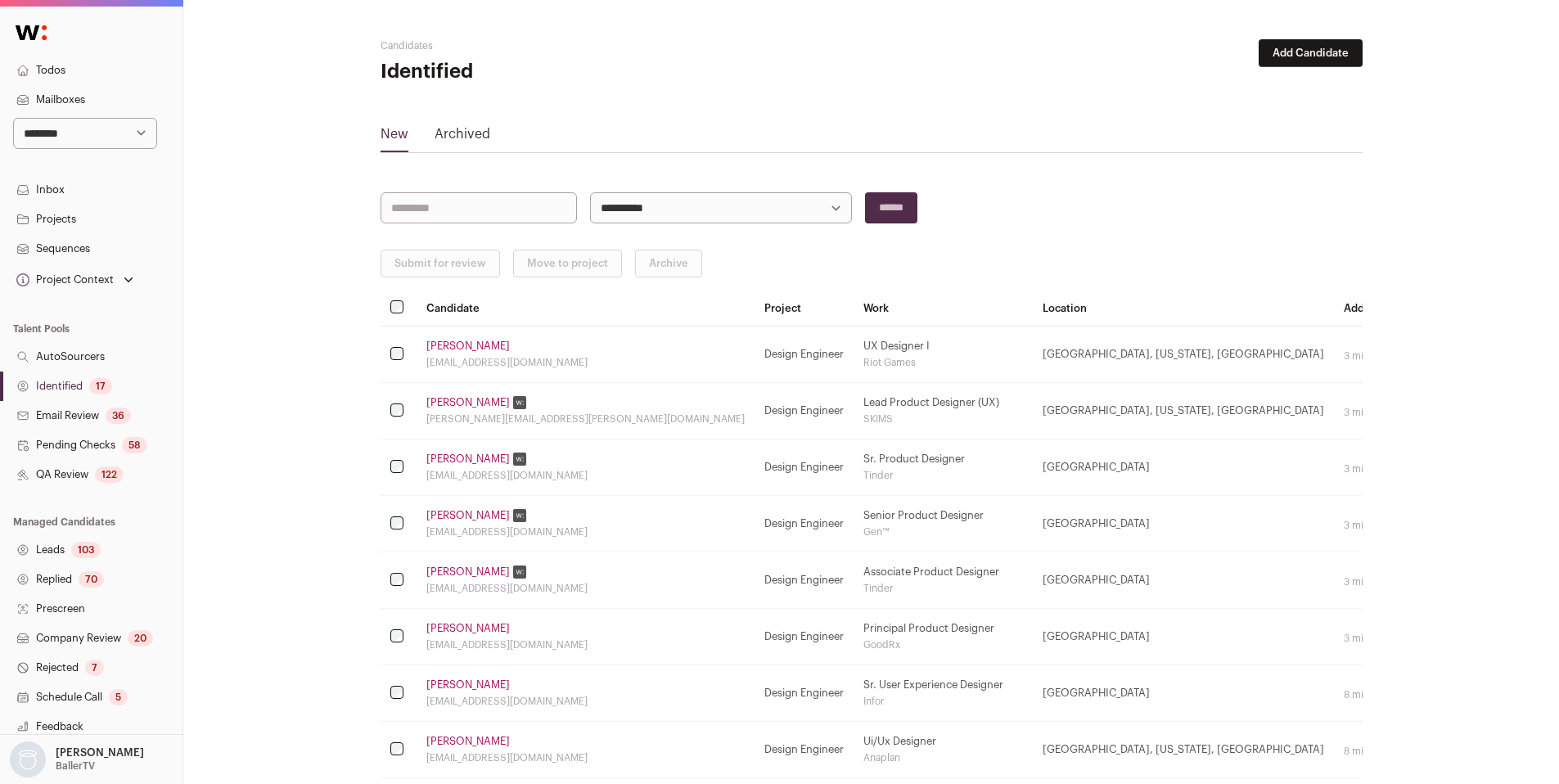
click at [1313, 52] on button "Add Candidate" at bounding box center [1310, 53] width 104 height 28
click at [1242, 113] on link "From CSV file" at bounding box center [1268, 116] width 196 height 26
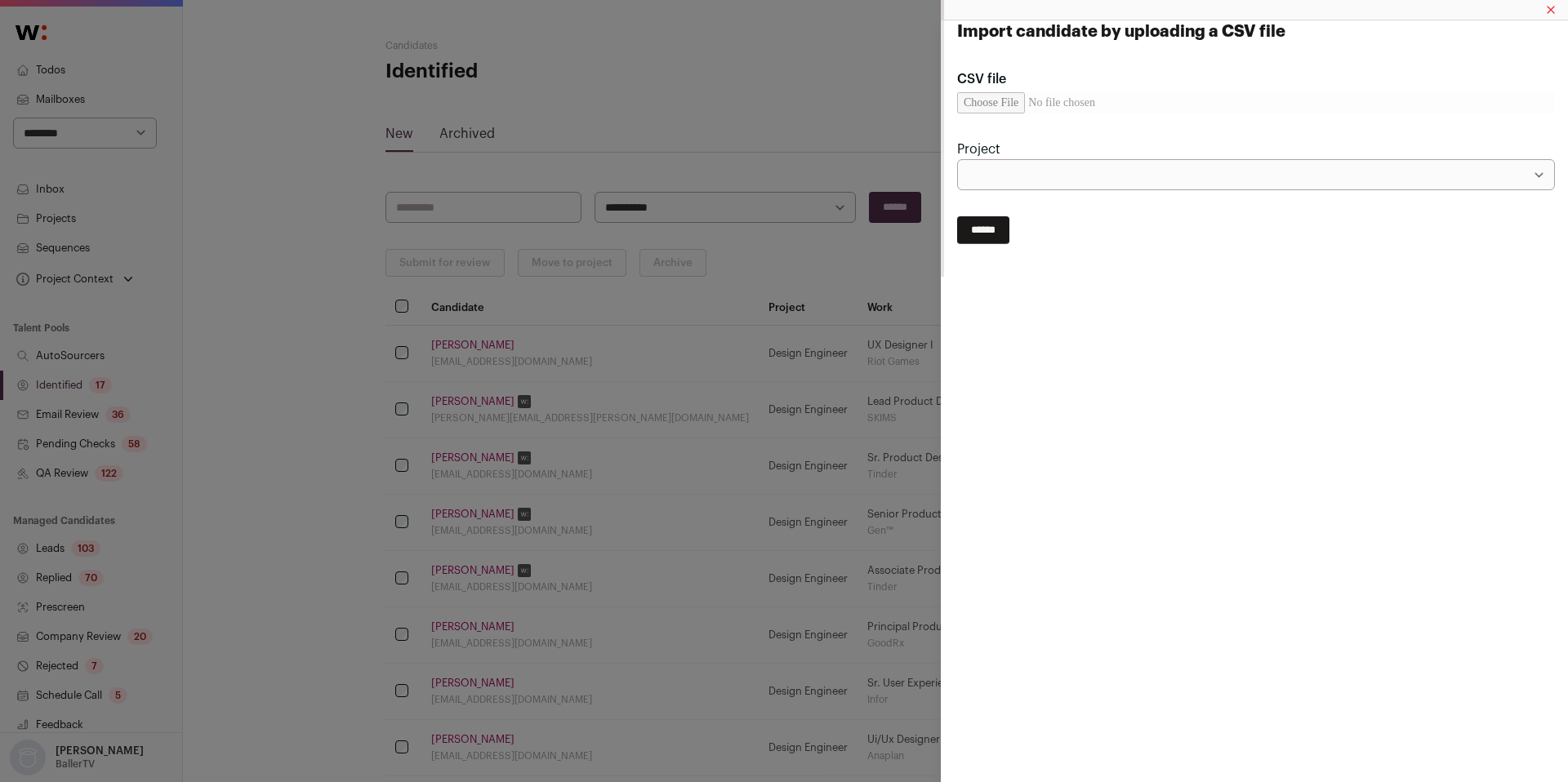
click at [1011, 104] on input "CSV file" at bounding box center [1256, 103] width 598 height 21
type input "**********"
click at [1078, 175] on select "**********" at bounding box center [1256, 175] width 598 height 31
select select "*****"
click at [957, 159] on select "**********" at bounding box center [1256, 175] width 598 height 31
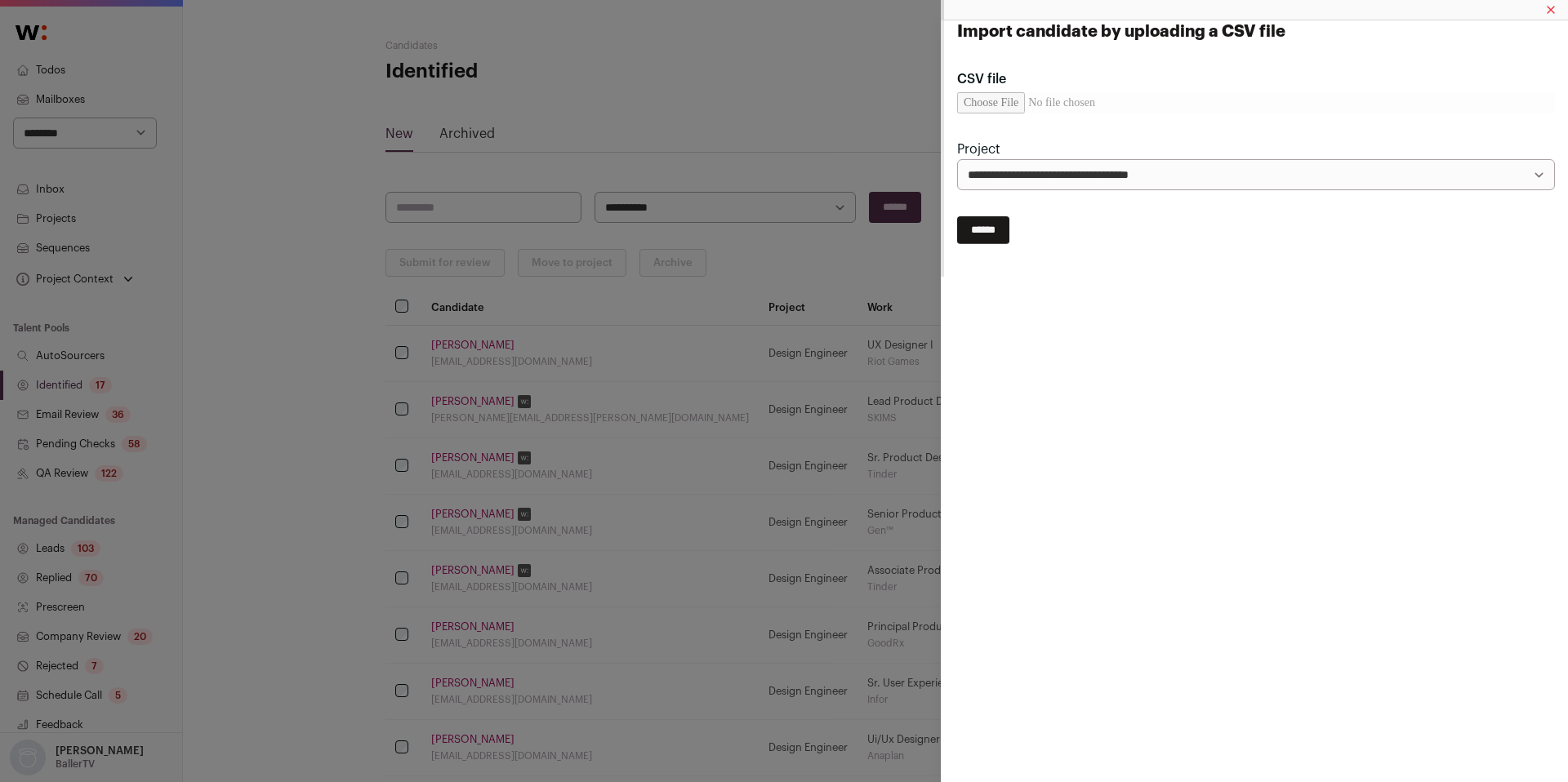
click at [969, 234] on input "******" at bounding box center [983, 230] width 52 height 28
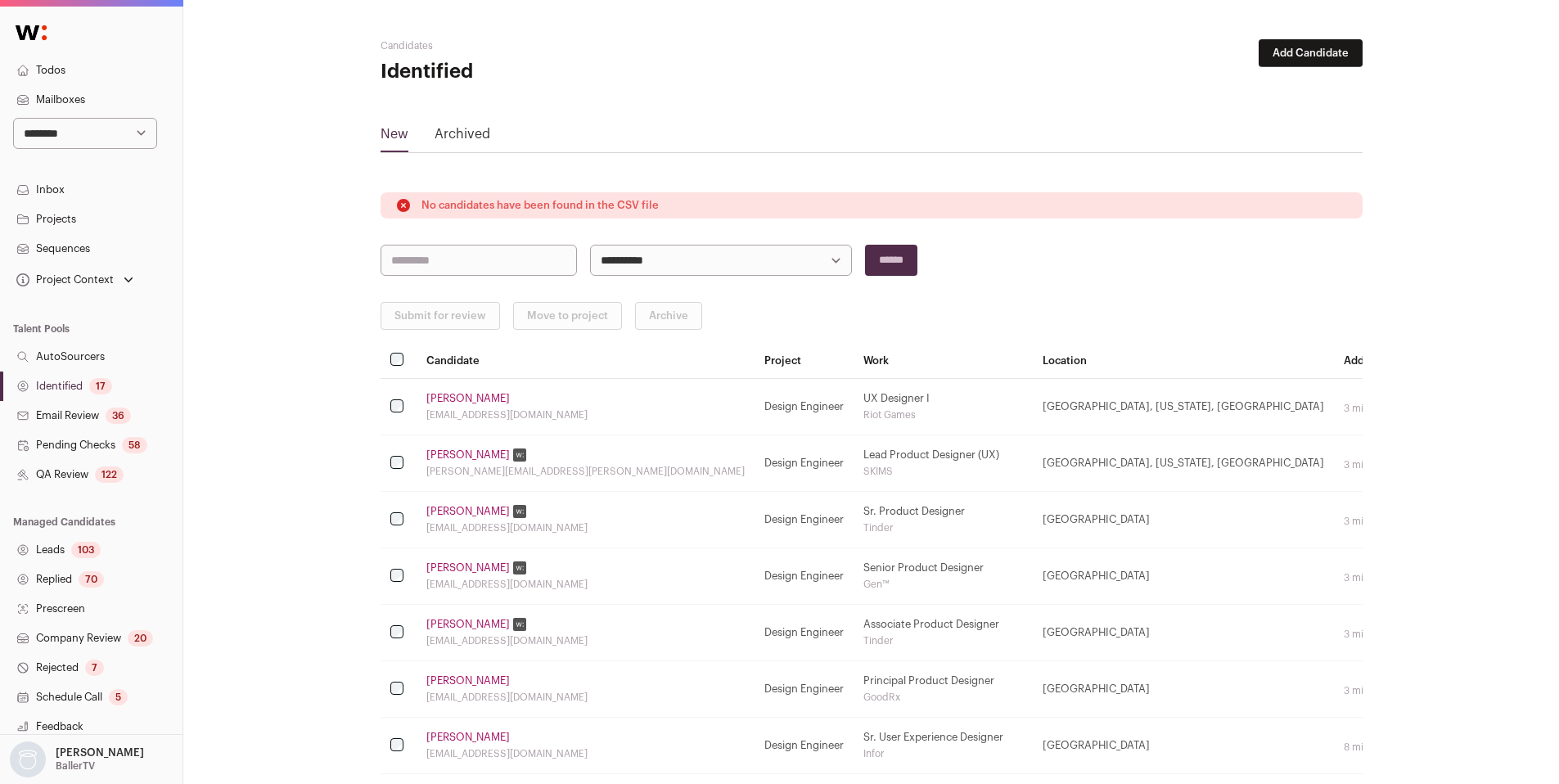
click at [84, 381] on link "Identified 17" at bounding box center [91, 386] width 182 height 29
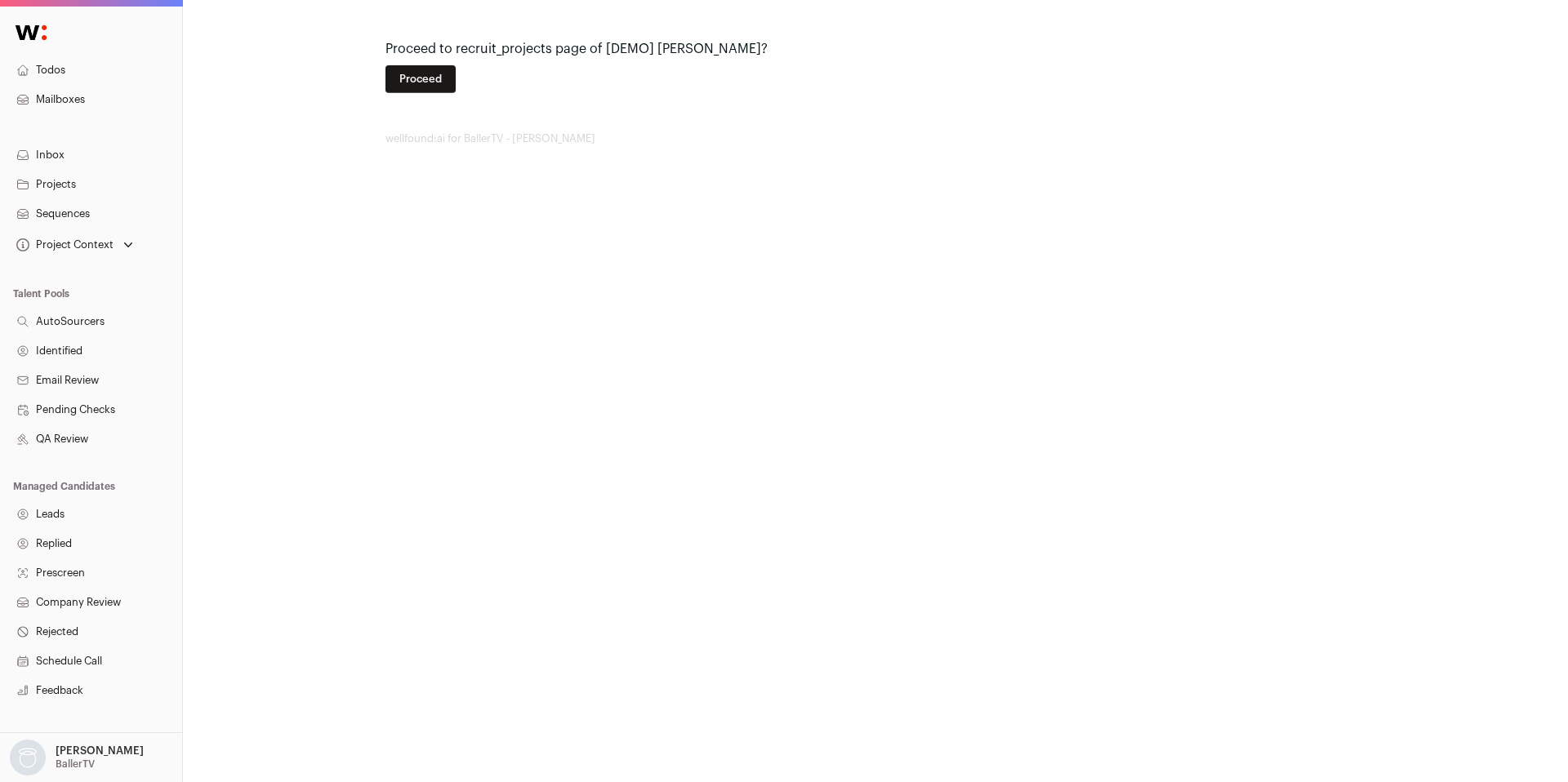
click at [417, 87] on button "Proceed" at bounding box center [421, 79] width 70 height 28
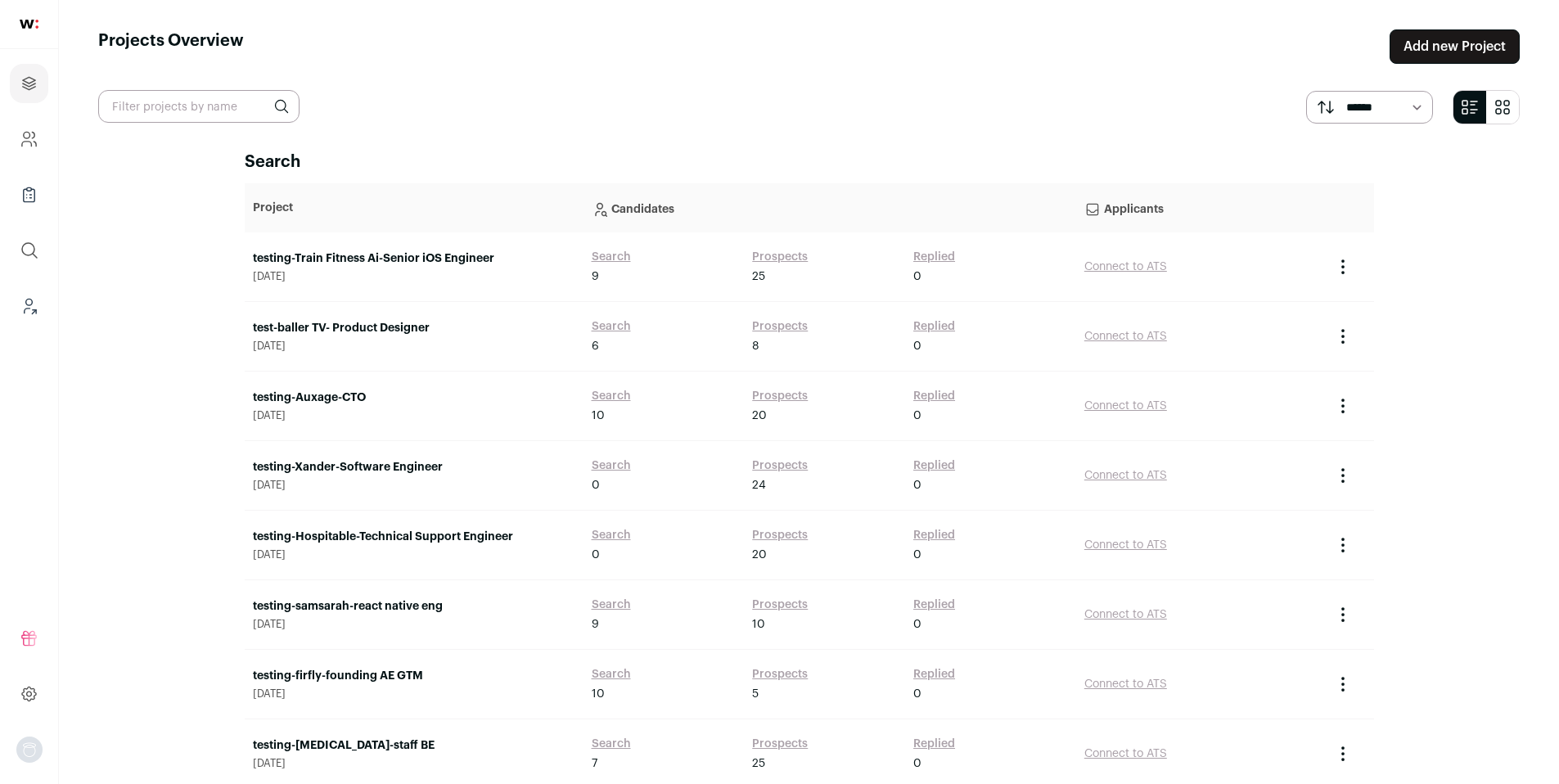
click at [348, 337] on div "test-baller TV- Product Designer [DATE]" at bounding box center [414, 336] width 322 height 33
click at [353, 327] on link "test-baller TV- Product Designer" at bounding box center [414, 328] width 322 height 16
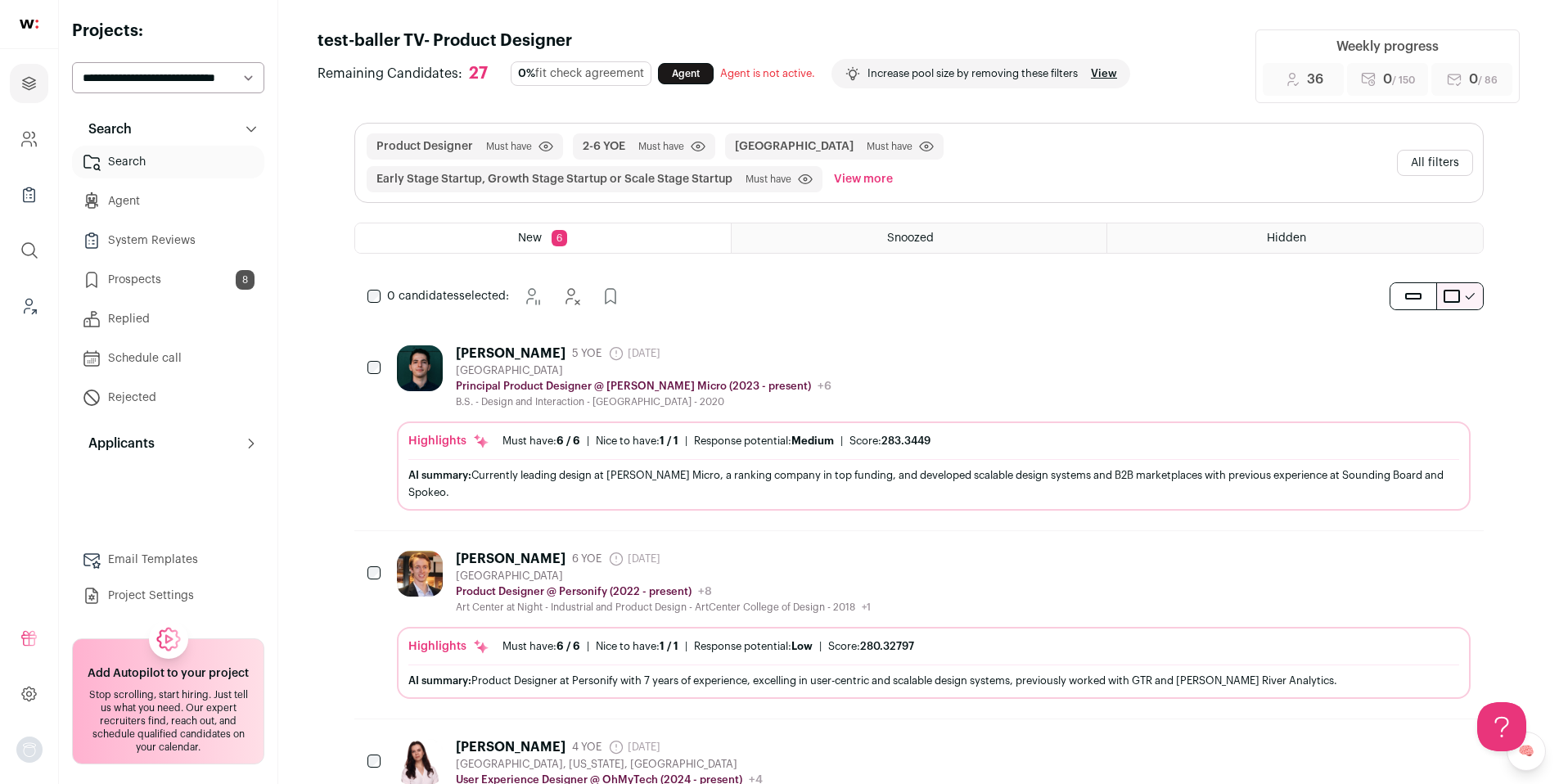
click at [223, 282] on link "Prospects 8" at bounding box center [168, 280] width 192 height 33
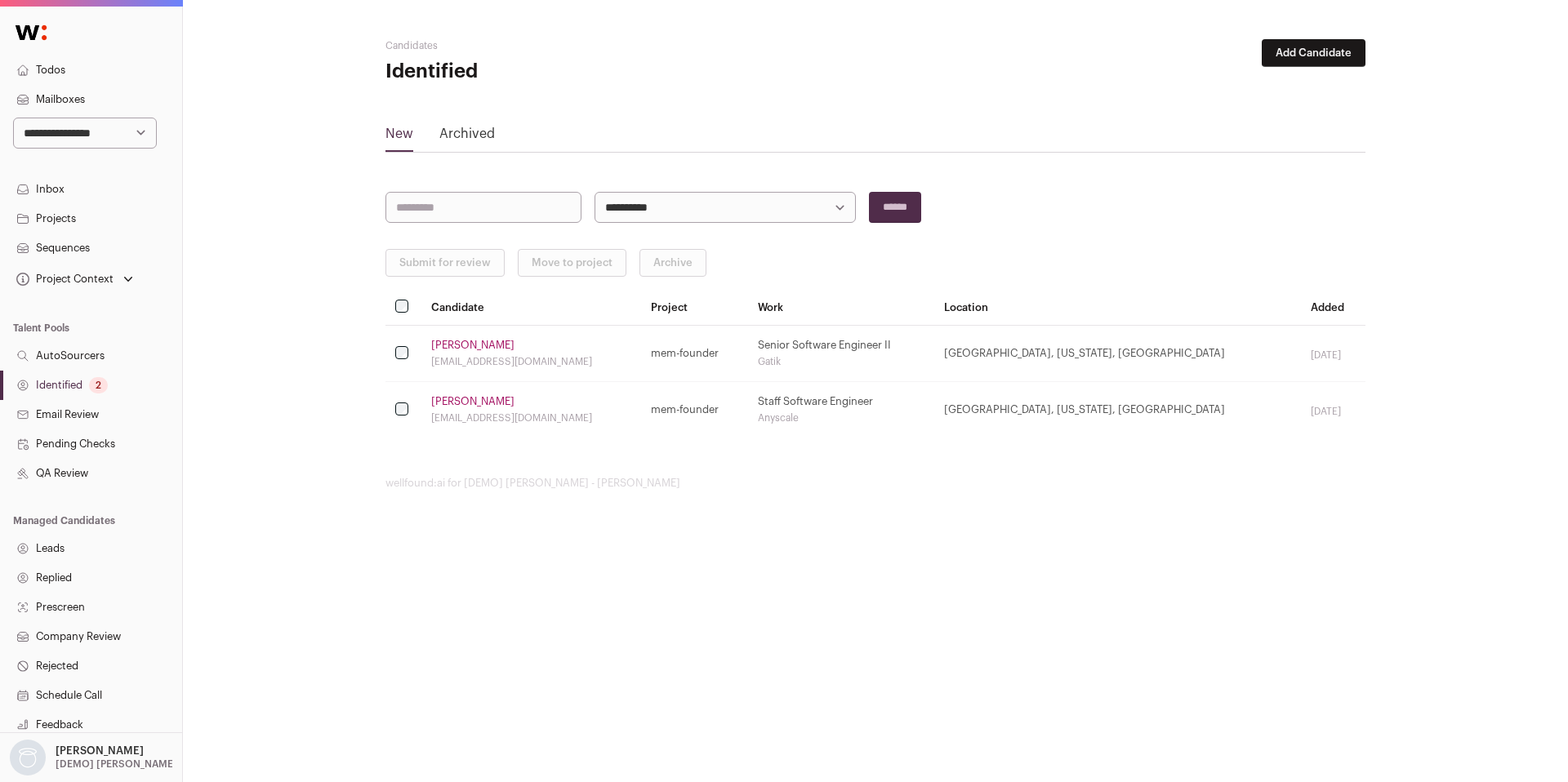
click at [65, 130] on select "**********" at bounding box center [85, 133] width 144 height 31
select select "*****"
click at [13, 118] on select "**********" at bounding box center [85, 133] width 144 height 31
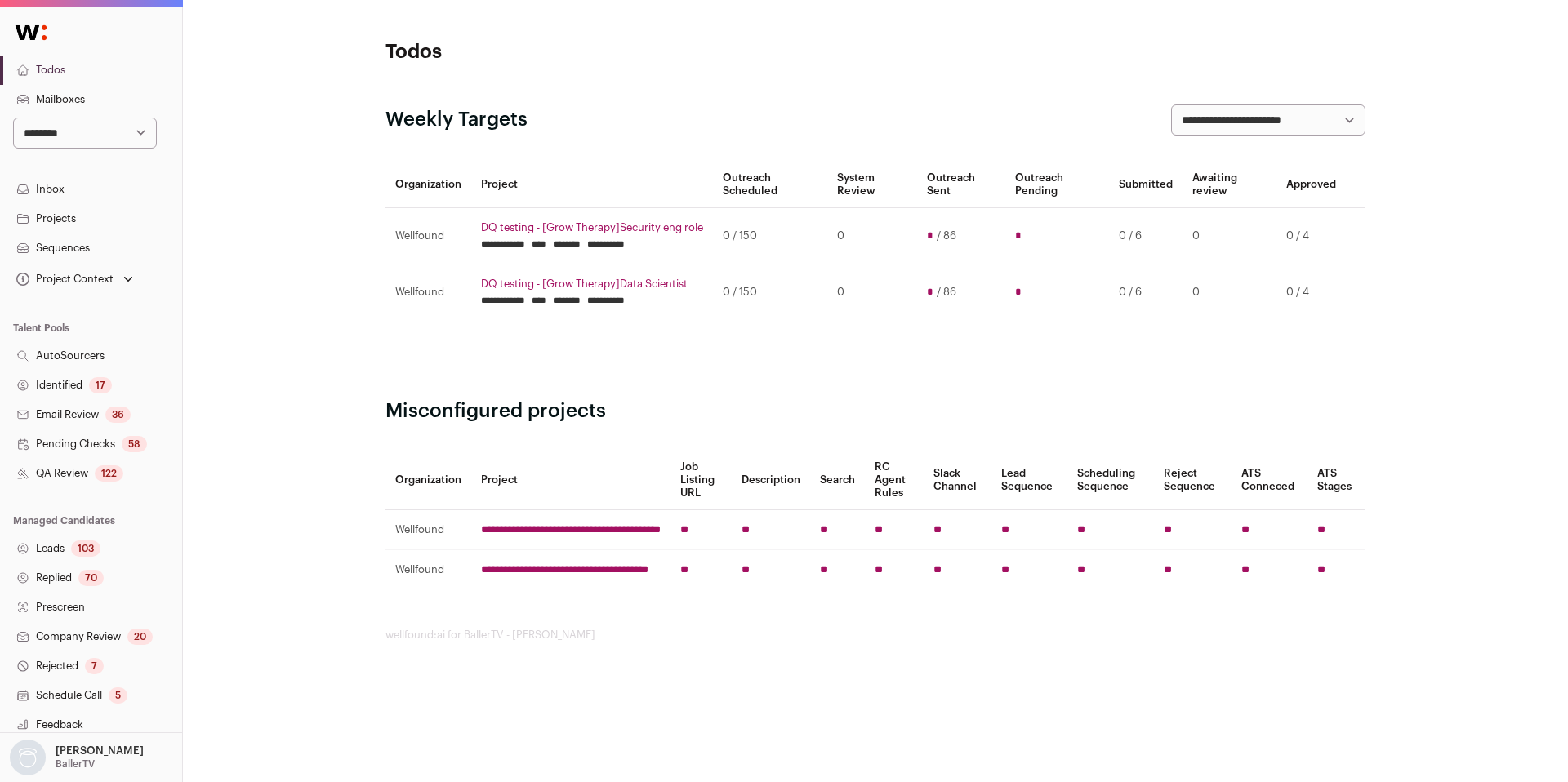
click at [64, 385] on link "Identified 17" at bounding box center [91, 385] width 182 height 29
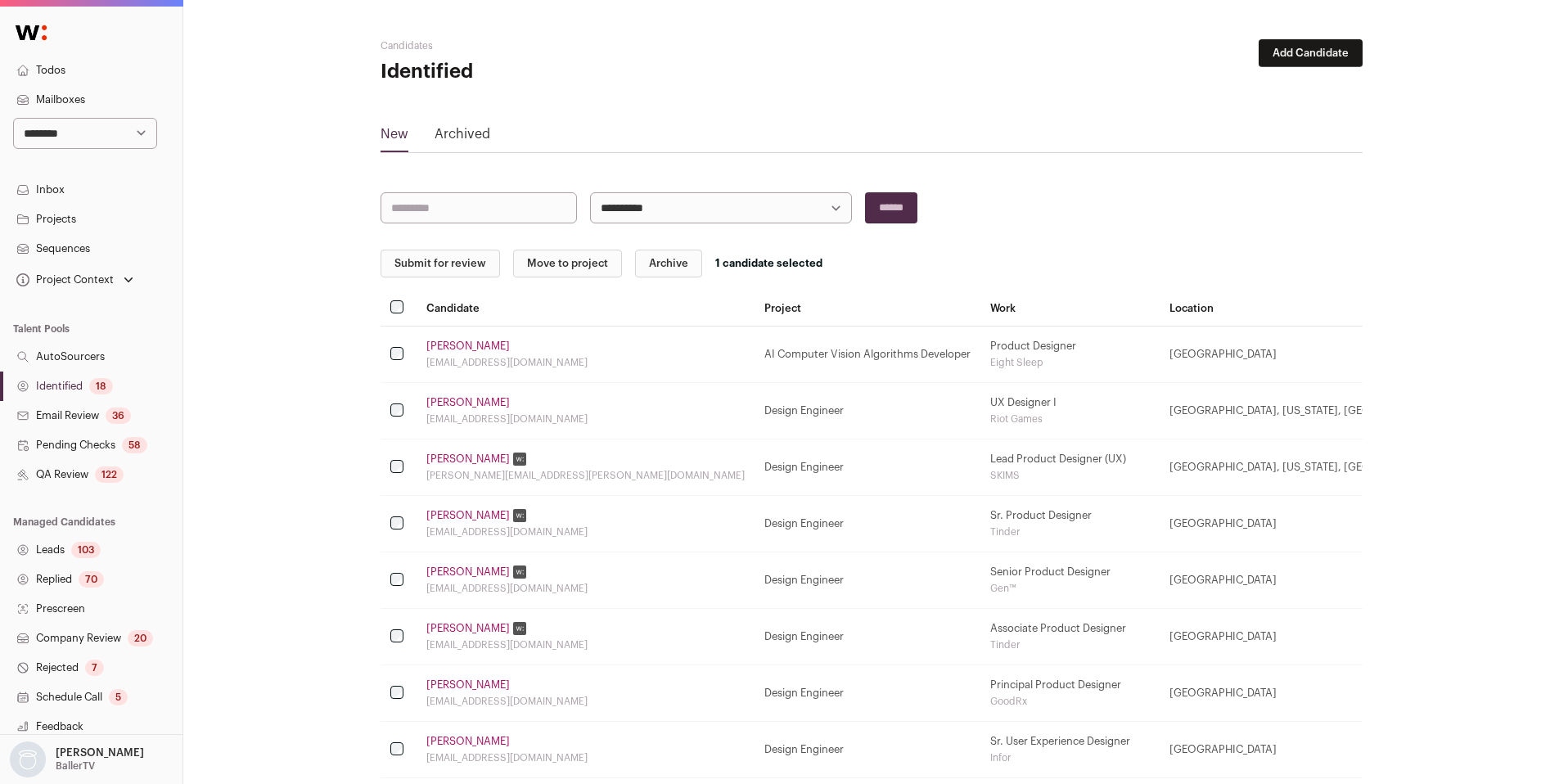
click at [561, 268] on button "Move to project" at bounding box center [567, 264] width 109 height 28
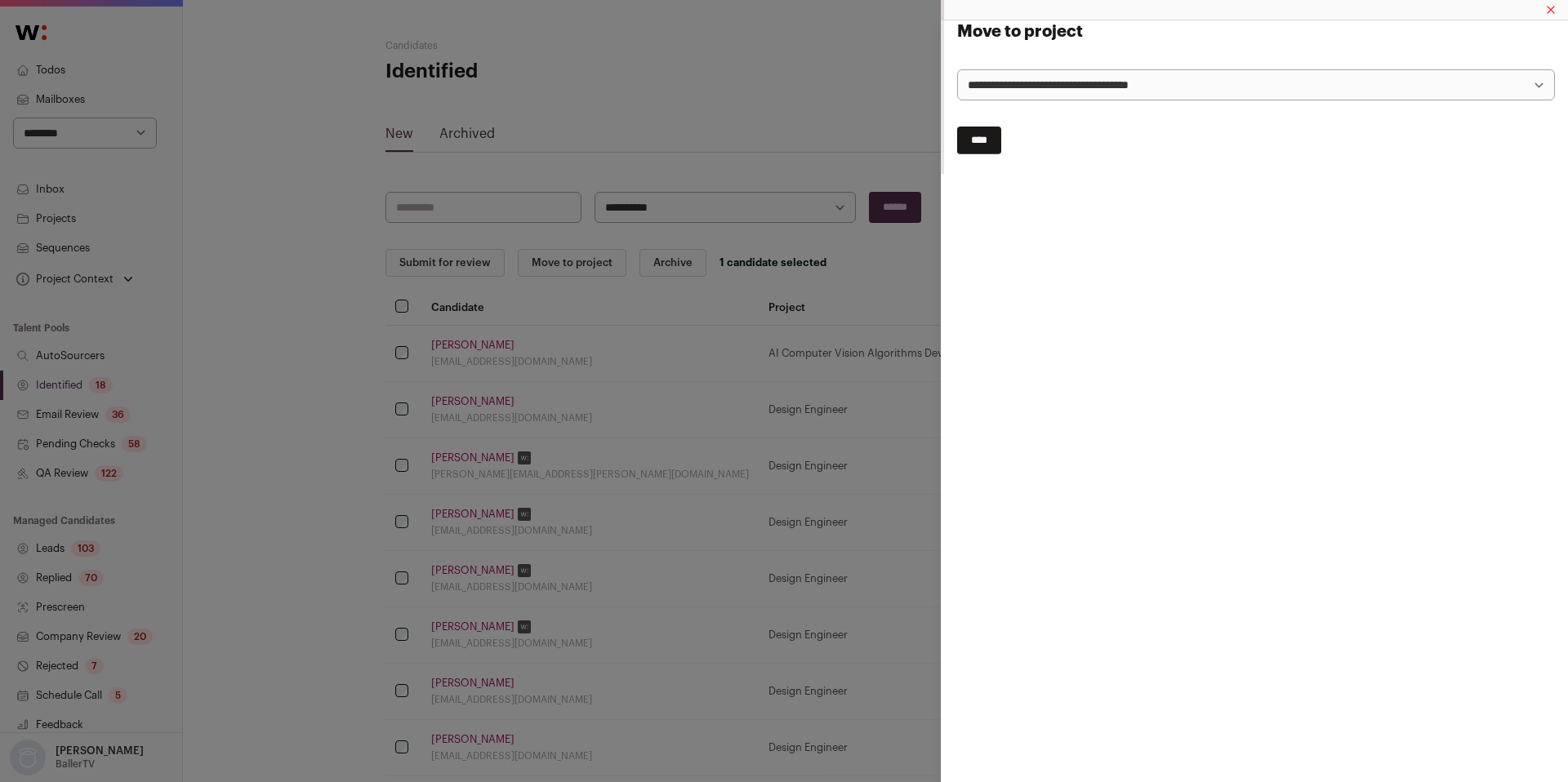
click at [989, 90] on select "**********" at bounding box center [1256, 85] width 598 height 31
select select "*****"
click at [957, 69] on select "**********" at bounding box center [1256, 85] width 598 height 31
click at [981, 142] on input "****" at bounding box center [979, 140] width 44 height 28
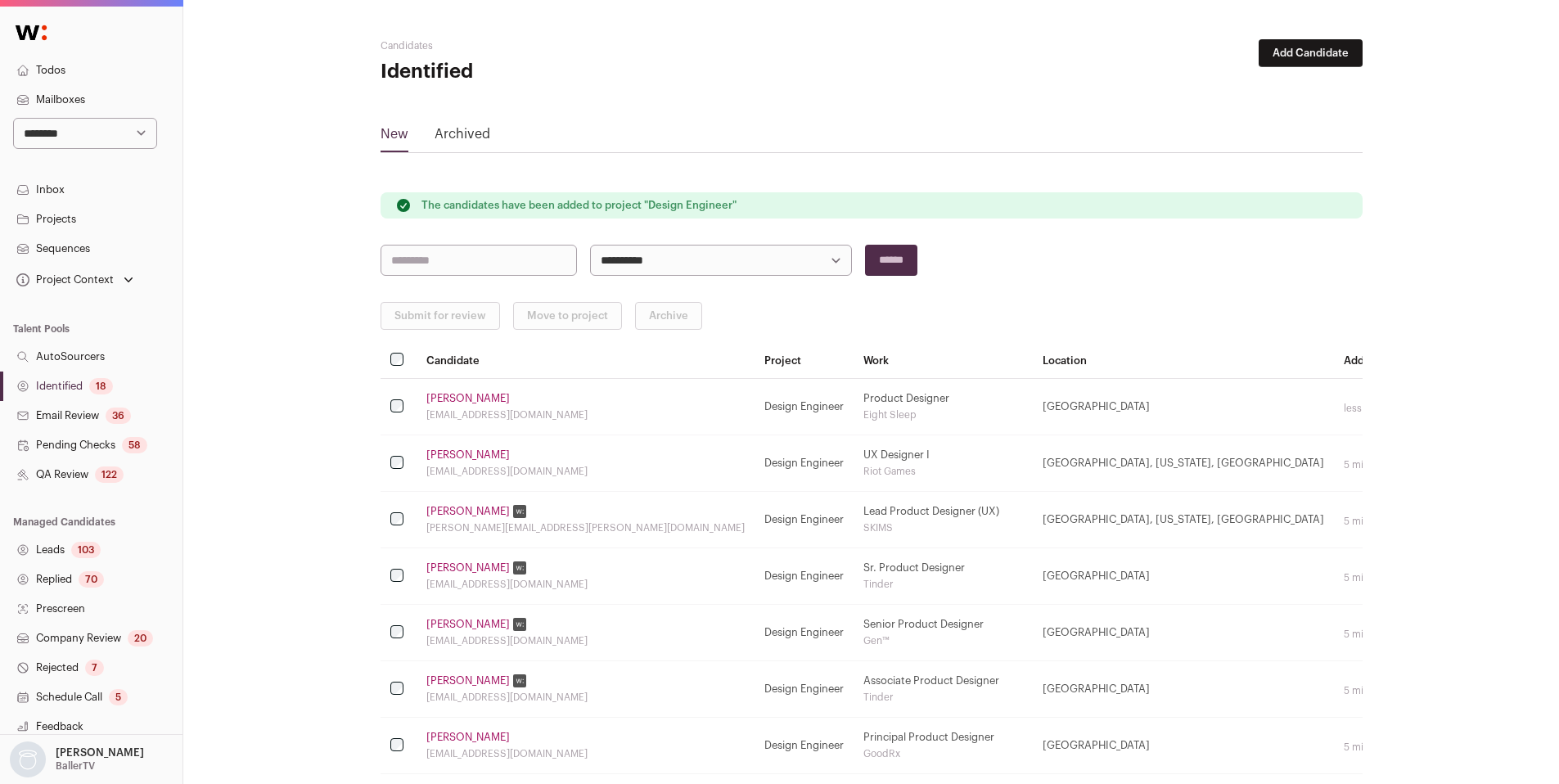
click at [53, 394] on link "Identified 18" at bounding box center [91, 386] width 182 height 29
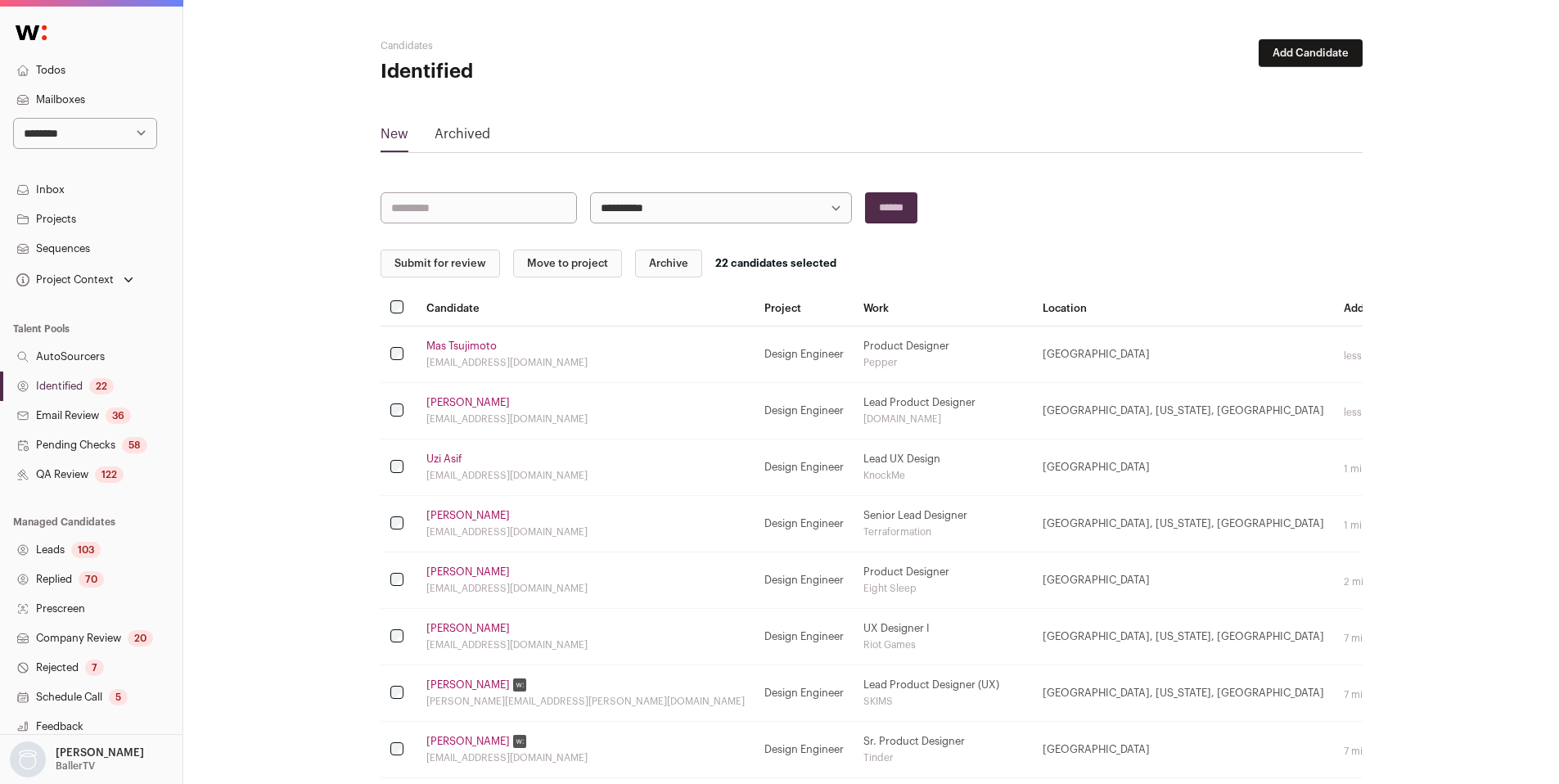
click at [431, 266] on button "Submit for review" at bounding box center [440, 264] width 119 height 28
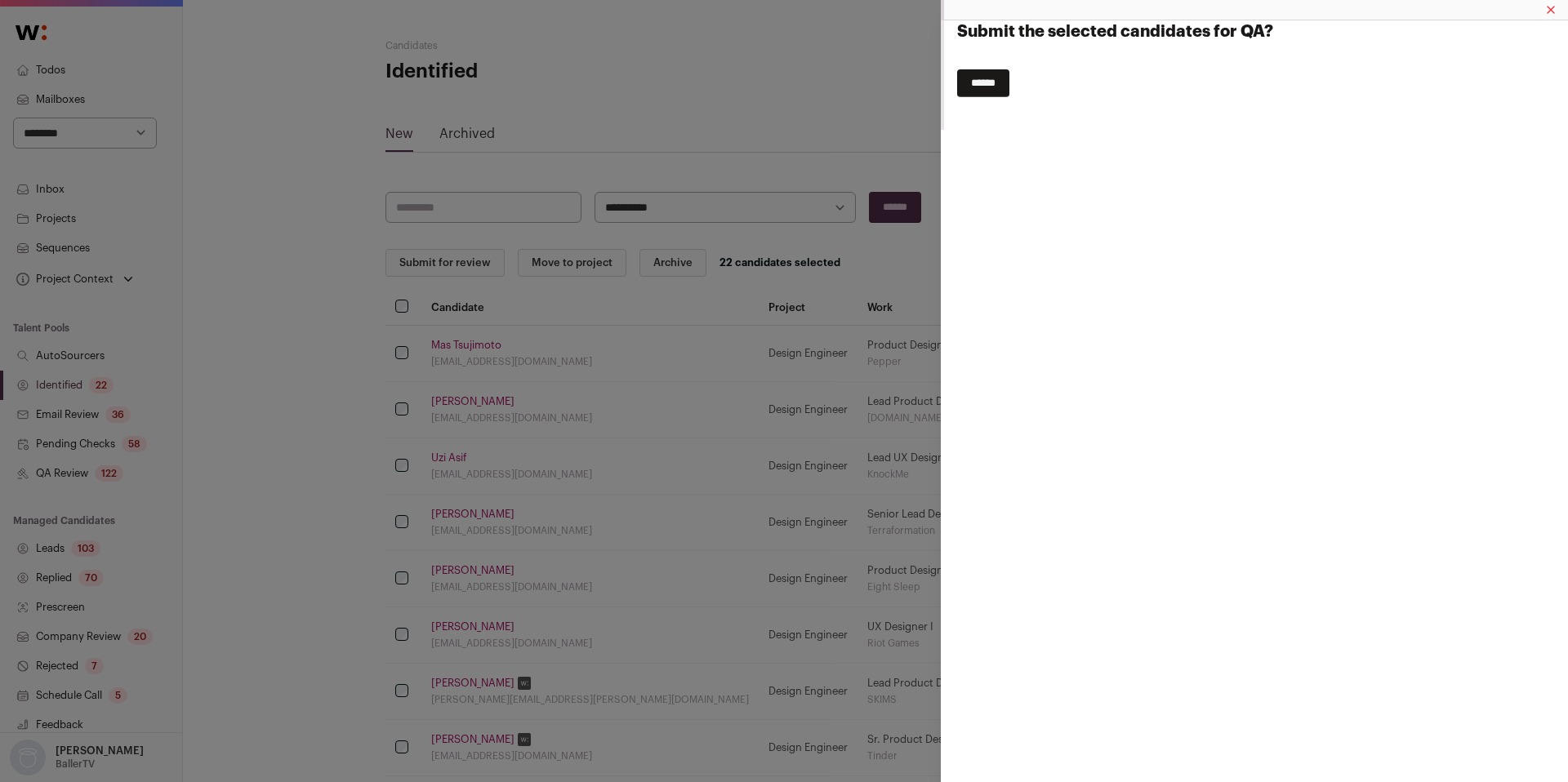
click at [1009, 86] on input "******" at bounding box center [983, 83] width 52 height 28
